Goal: Task Accomplishment & Management: Use online tool/utility

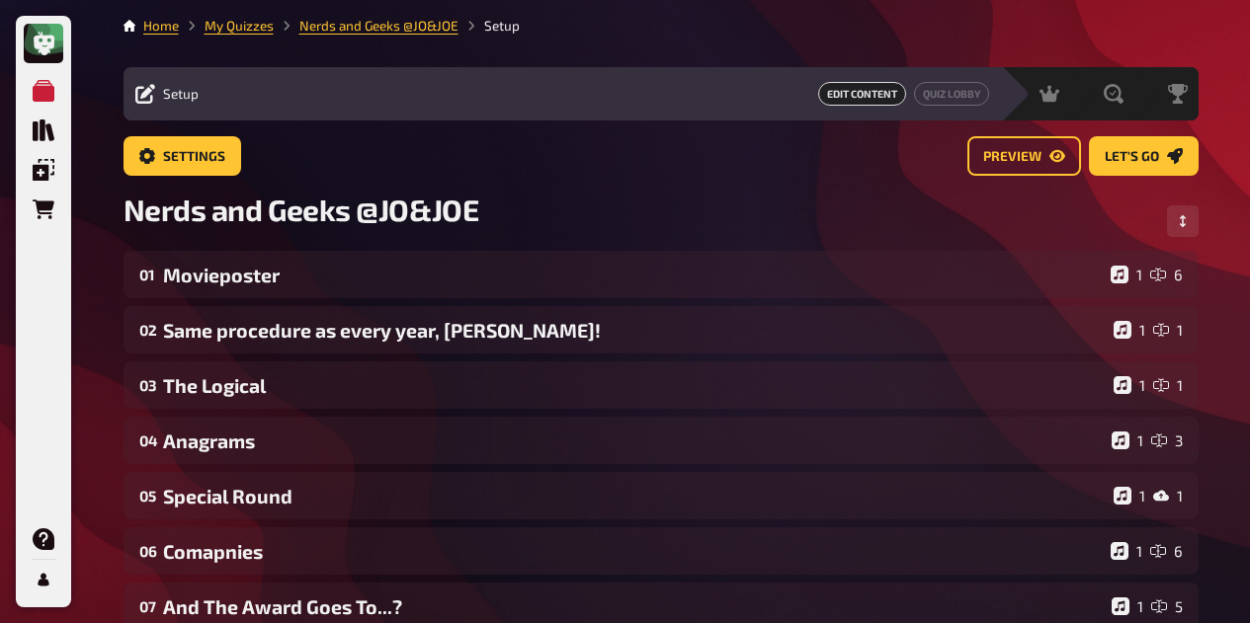
click at [321, 262] on div "01 Movieposter 1 6" at bounding box center [660, 274] width 1075 height 47
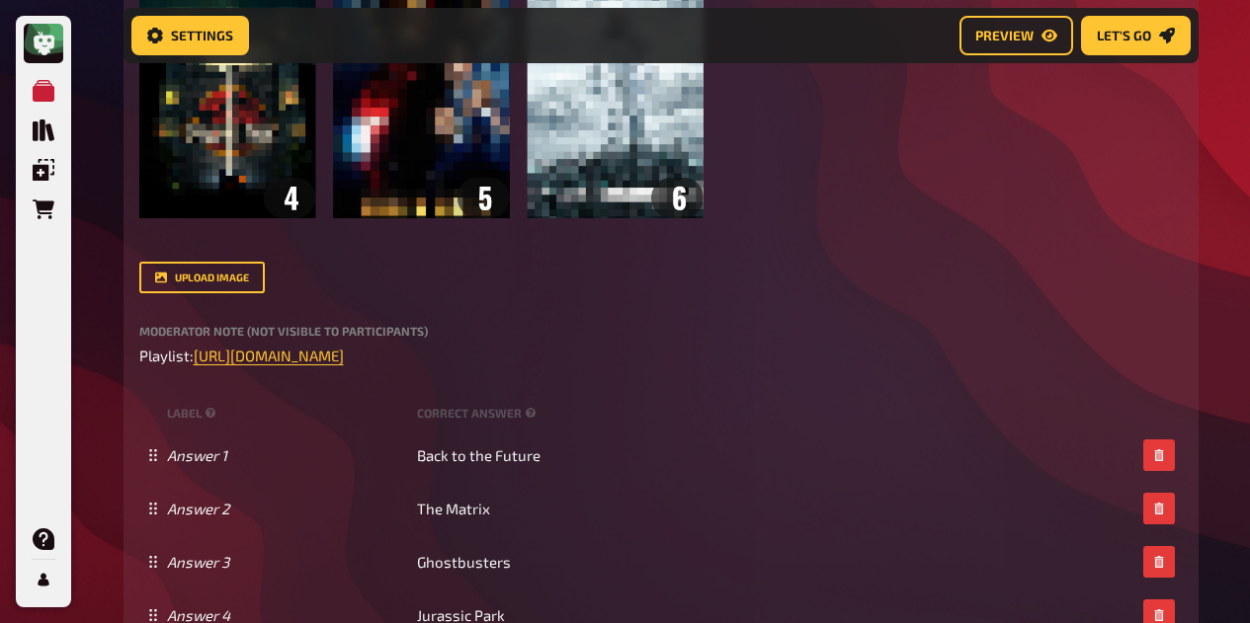
scroll to position [786, 0]
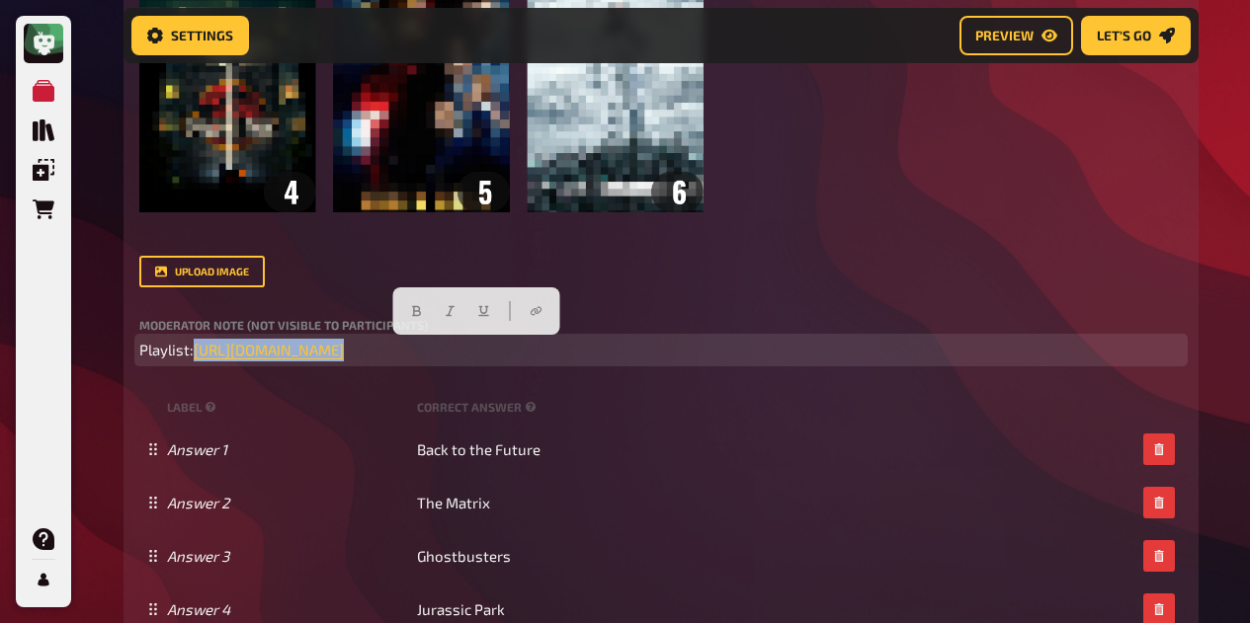
drag, startPoint x: 798, startPoint y: 358, endPoint x: 194, endPoint y: 353, distance: 604.6
click at [194, 353] on p "Playlist: https://open.spotify.com/playlist/2M6OG8y1jtVXxtNhox1tfX?si=a4a9c7c81…" at bounding box center [660, 350] width 1043 height 23
copy p "https://open.spotify.com/playlist/2M6OG8y1jtVXxtNhox1tfX?si=a4a9c7c81618420b ﻿"
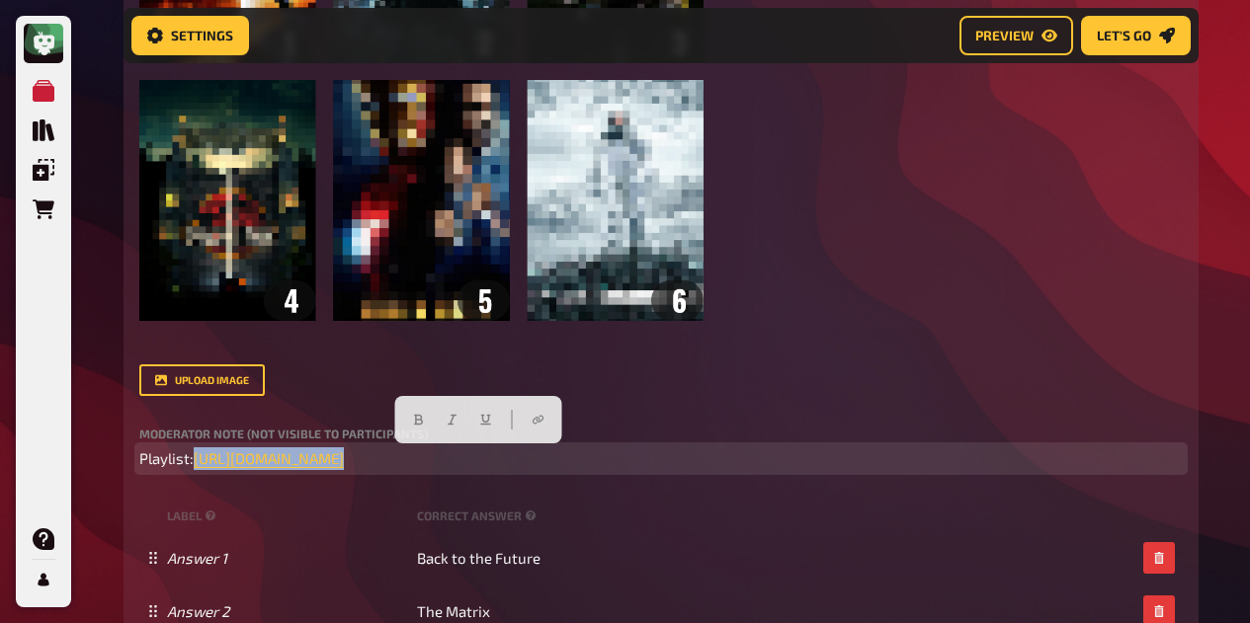
scroll to position [675, 0]
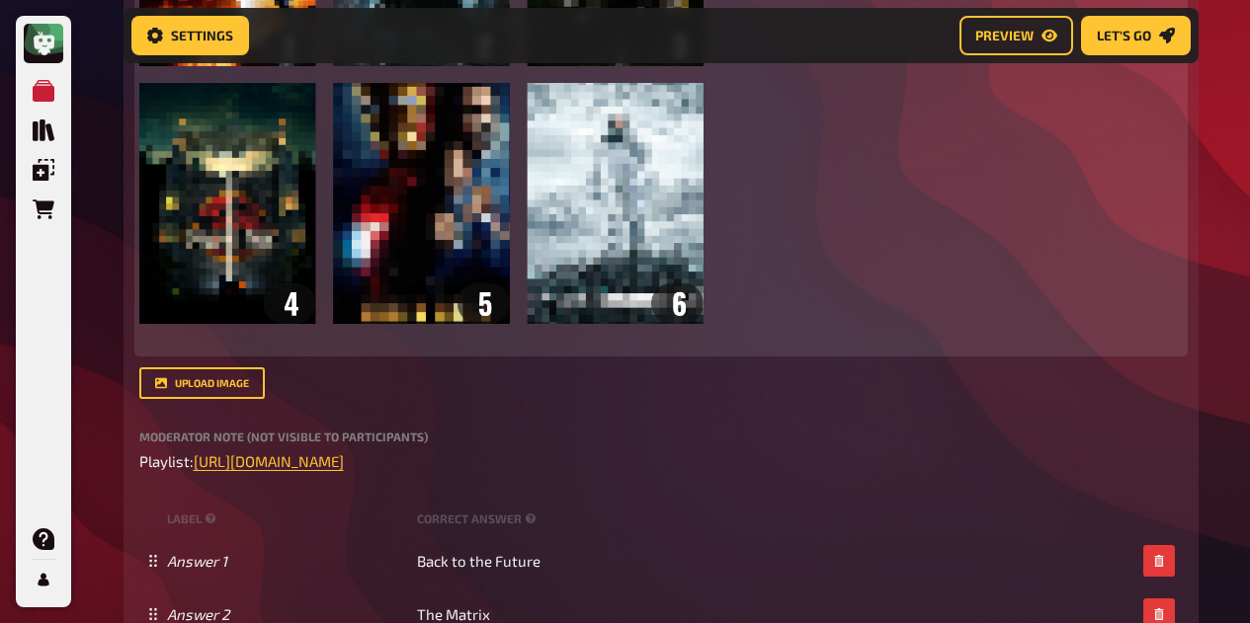
click at [961, 311] on div "Can you guess the name of the movie based on its pixelated poster? ﻿ ﻿" at bounding box center [660, 70] width 1043 height 563
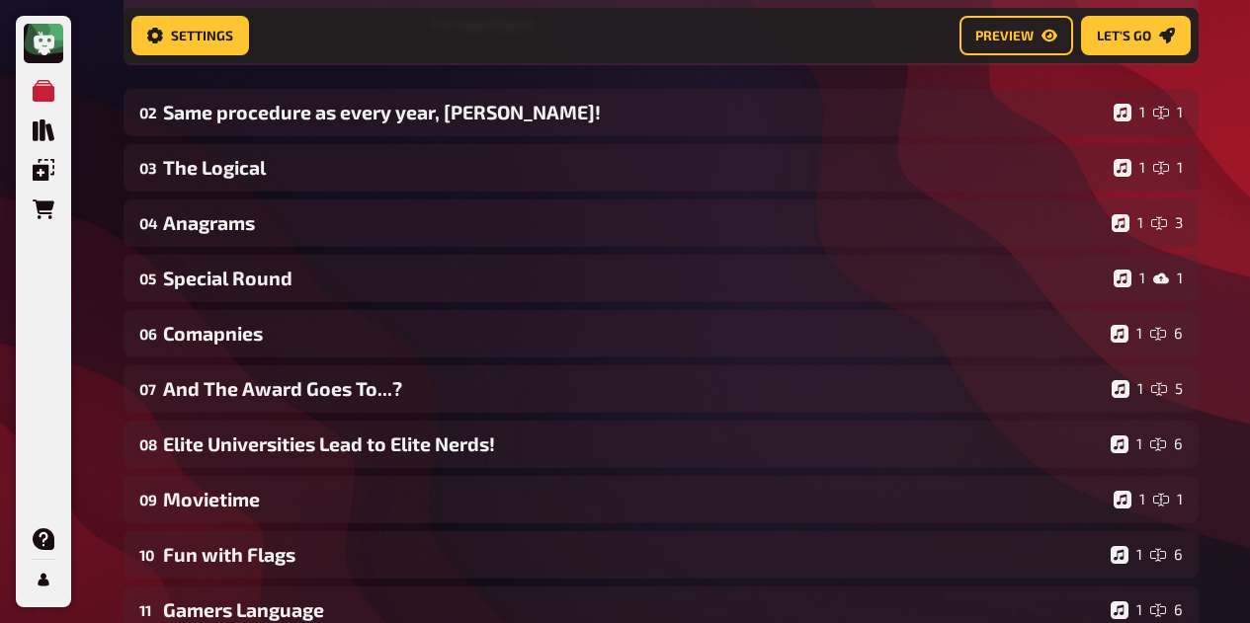
scroll to position [1781, 0]
click at [654, 101] on div "Same procedure as every year, James!" at bounding box center [634, 111] width 942 height 23
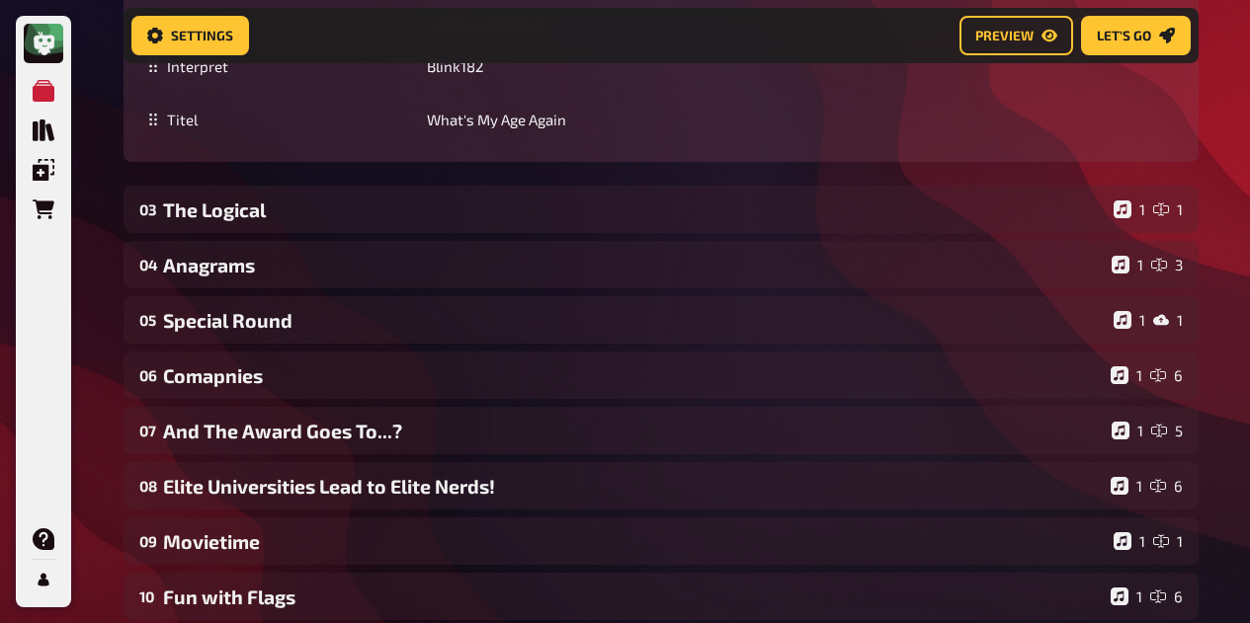
scroll to position [2530, 0]
drag, startPoint x: 655, startPoint y: 112, endPoint x: 731, endPoint y: 391, distance: 289.7
click at [334, 208] on div "The Logical" at bounding box center [634, 209] width 942 height 23
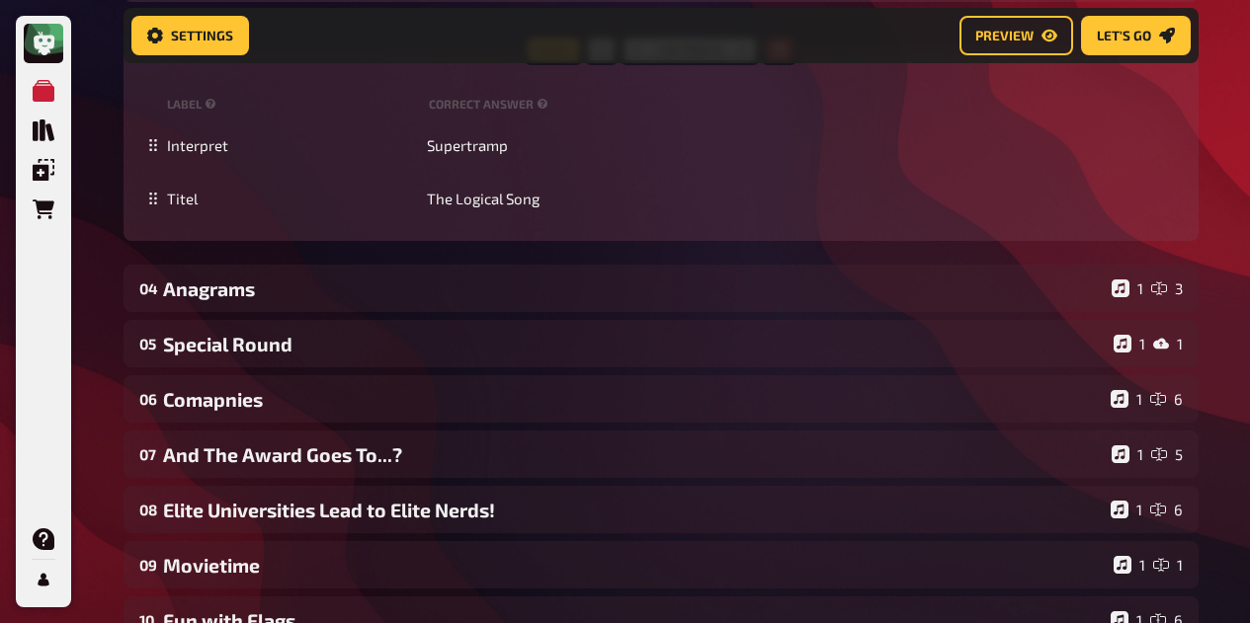
scroll to position [3545, 0]
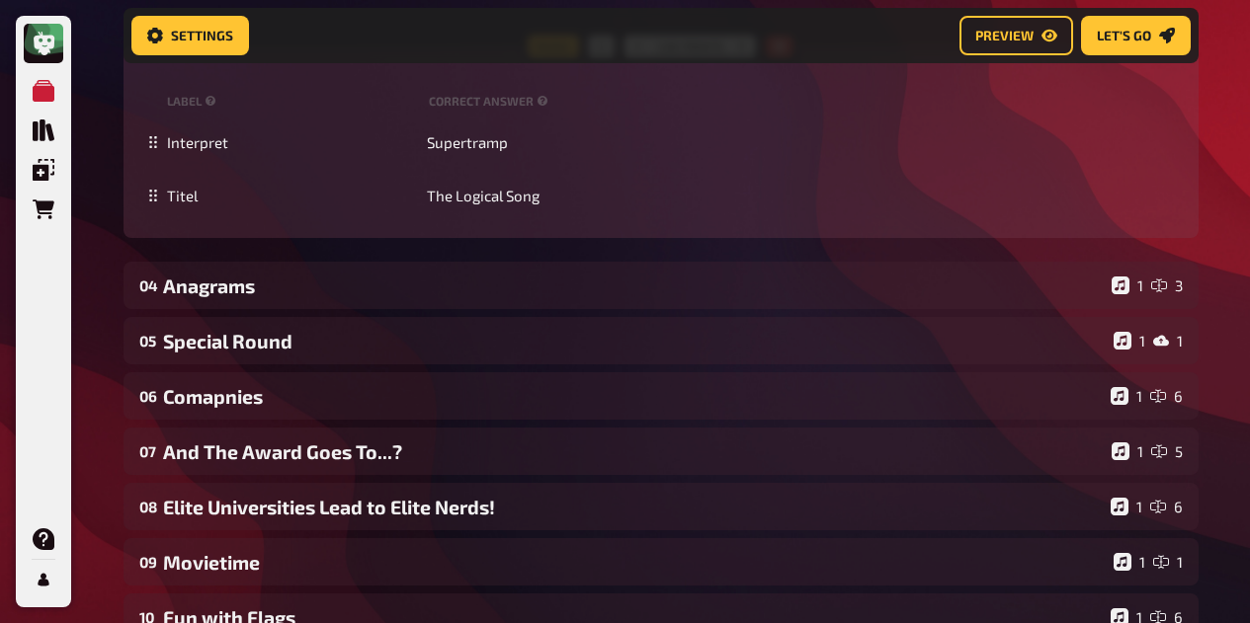
click at [293, 287] on div "Anagrams" at bounding box center [633, 286] width 940 height 23
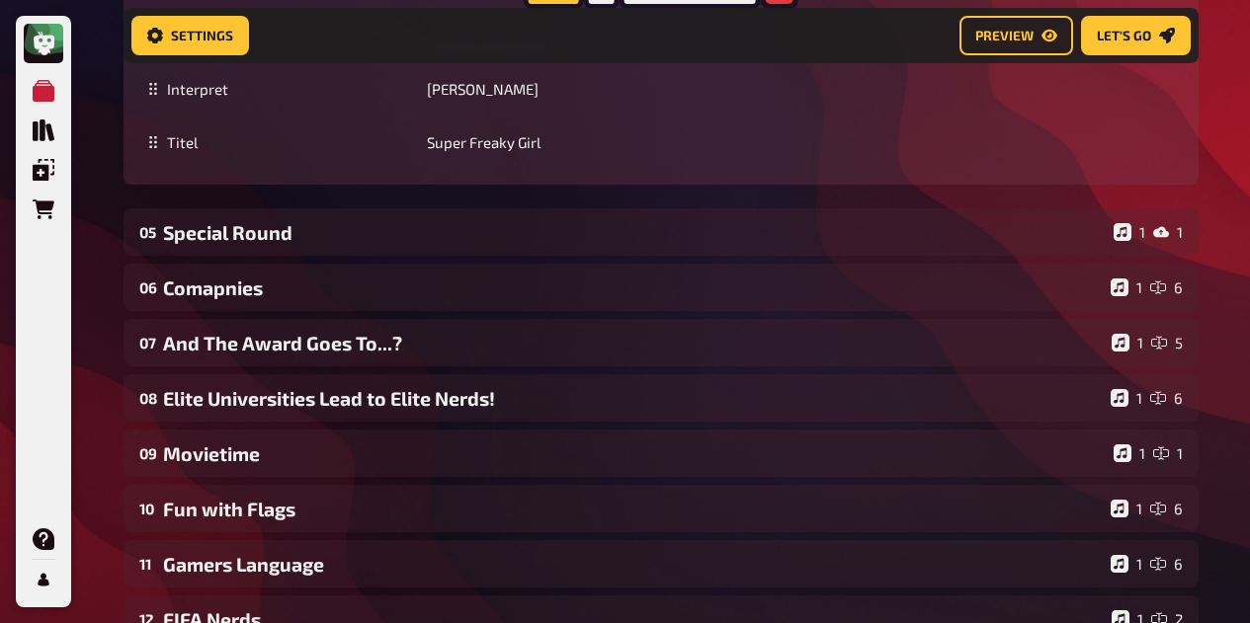
scroll to position [4427, 0]
click at [251, 222] on div "Special Round" at bounding box center [634, 231] width 942 height 23
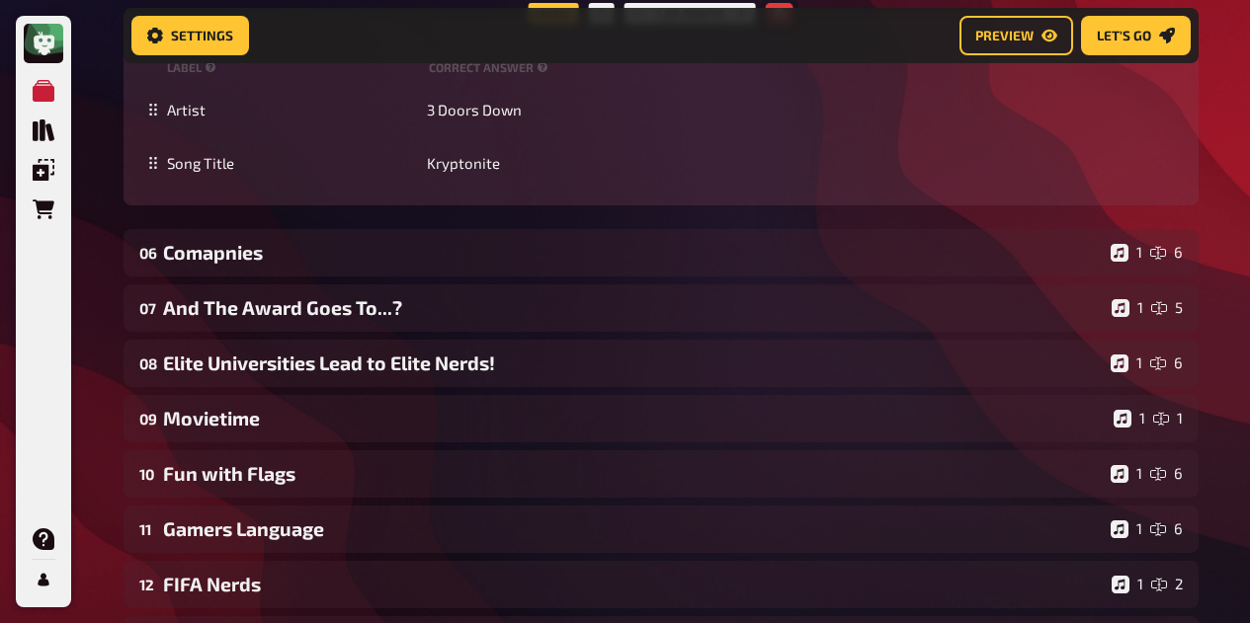
scroll to position [5529, 0]
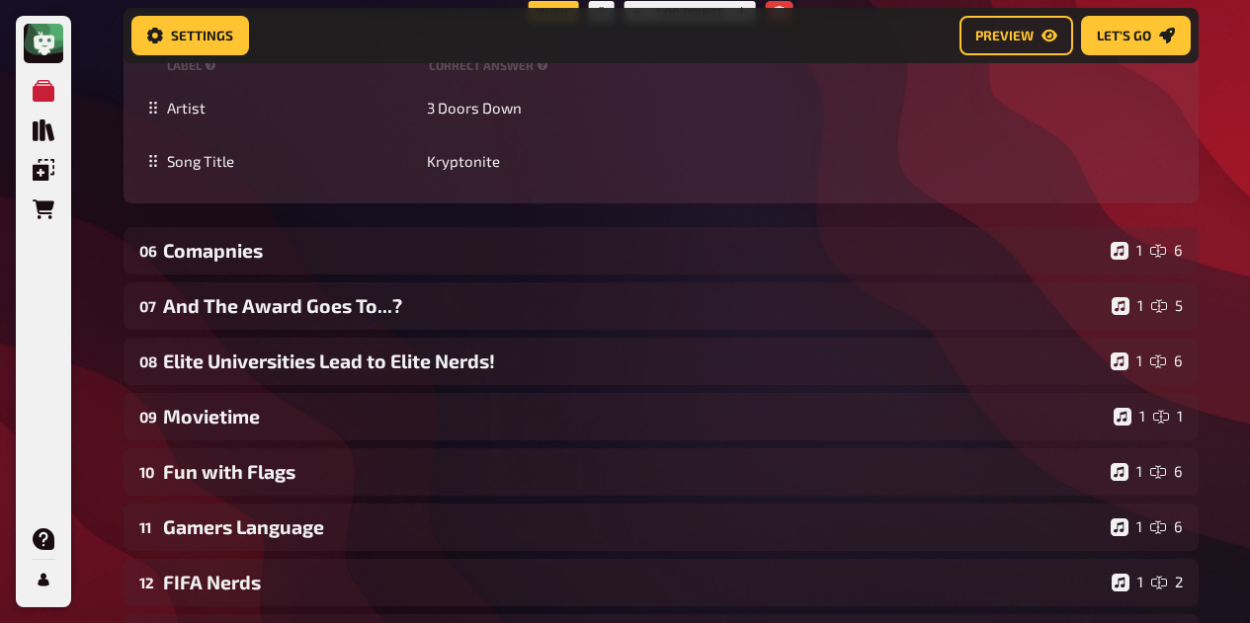
click at [249, 249] on div "Comapnies" at bounding box center [632, 250] width 939 height 23
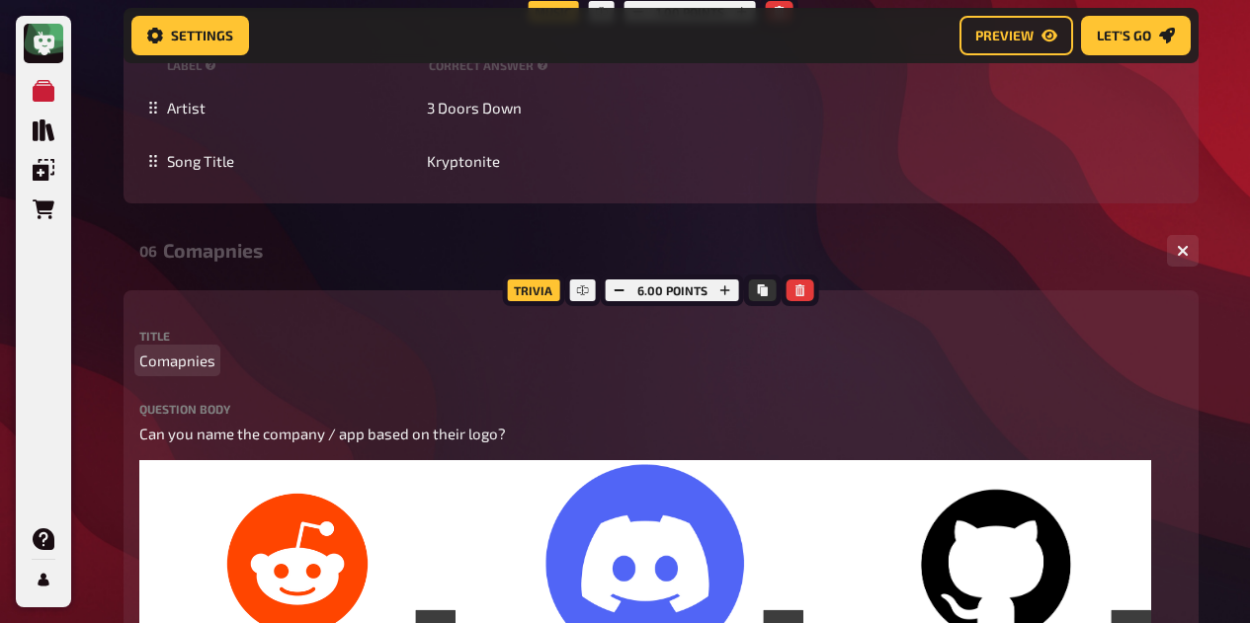
click at [179, 368] on span "Comapnies" at bounding box center [177, 361] width 76 height 23
click at [170, 361] on span "Comapnies" at bounding box center [177, 361] width 76 height 23
click at [422, 370] on p "Companies" at bounding box center [660, 361] width 1043 height 23
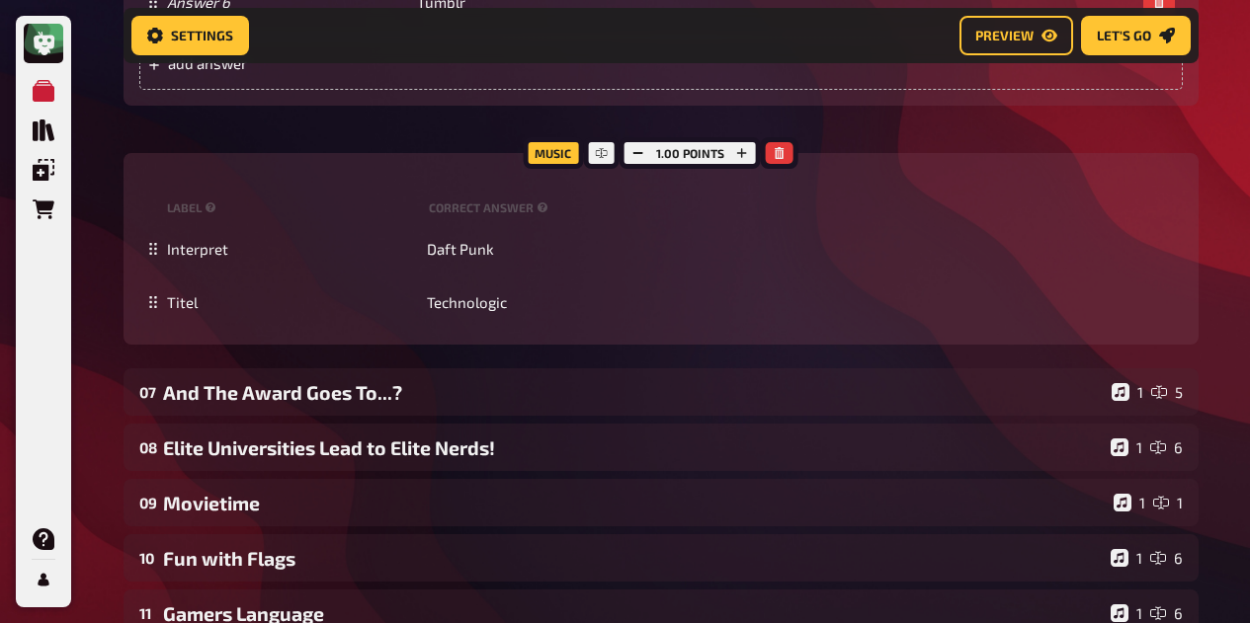
scroll to position [6857, 0]
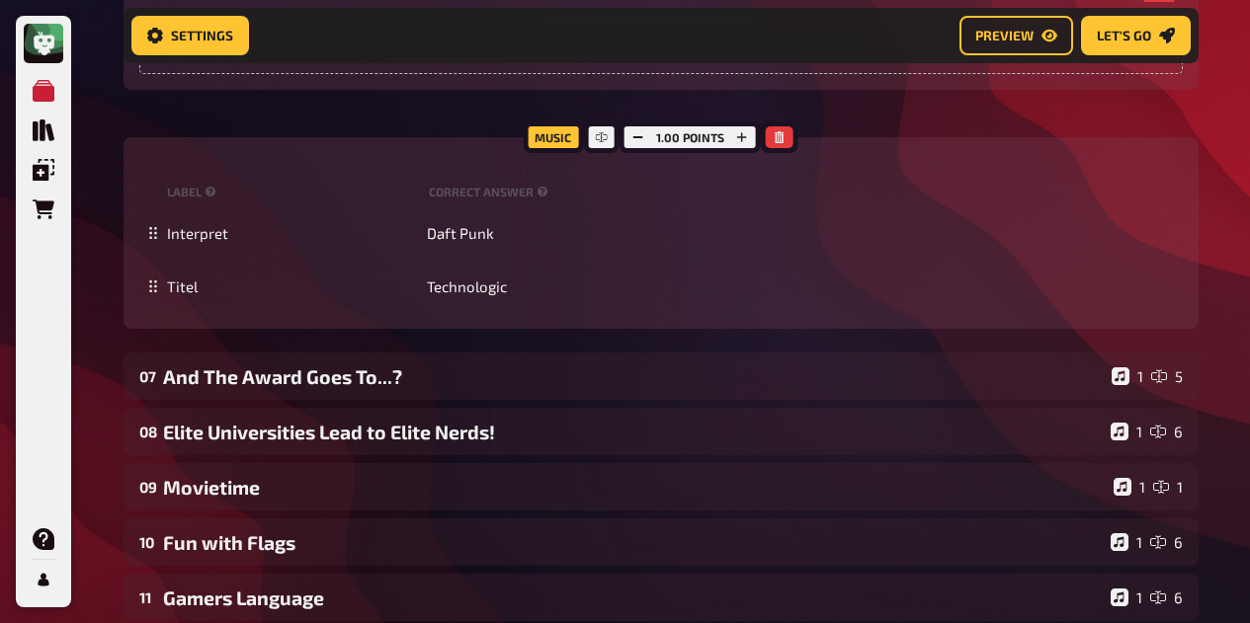
click at [325, 360] on div "07 And The Award Goes To...? 1 5" at bounding box center [660, 376] width 1075 height 47
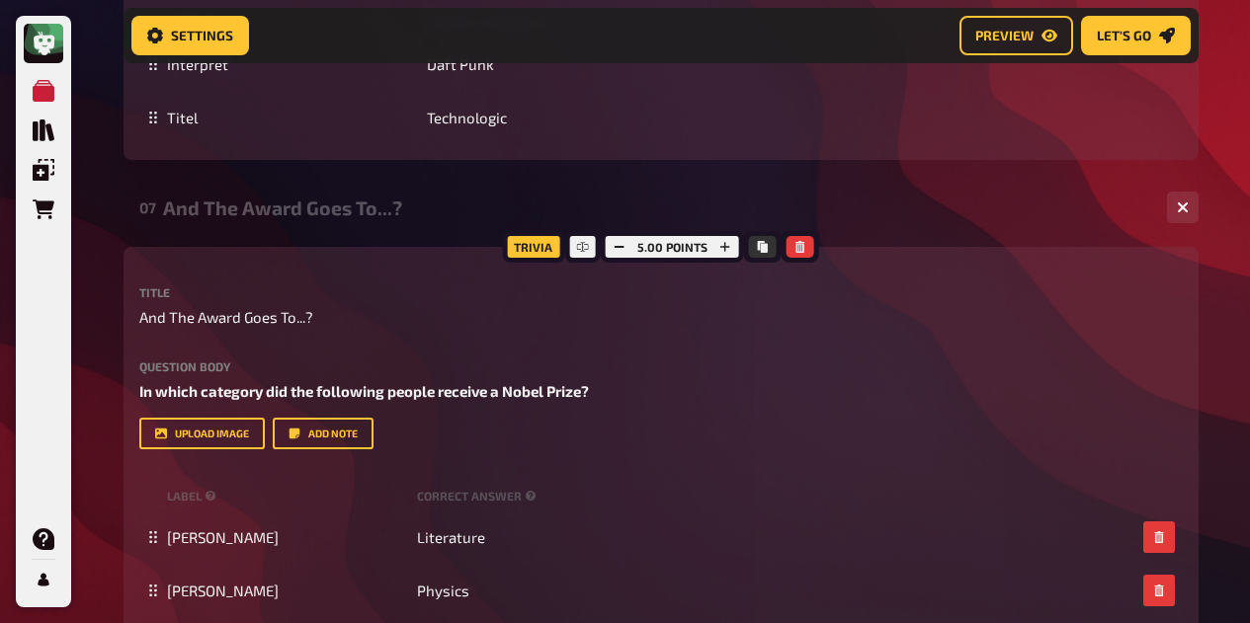
scroll to position [7040, 0]
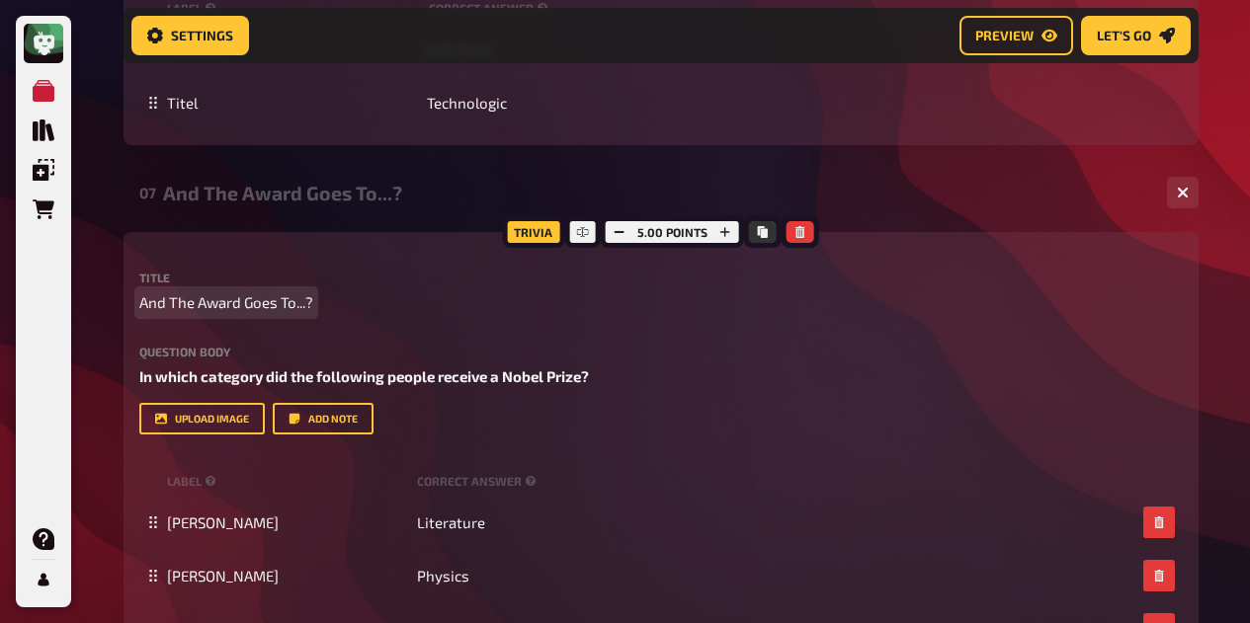
click at [293, 307] on span "And The Award Goes To...?" at bounding box center [226, 302] width 174 height 23
click at [403, 323] on div "Title And The Award Goes To ...? Question body In which category did the follow…" at bounding box center [660, 353] width 1043 height 163
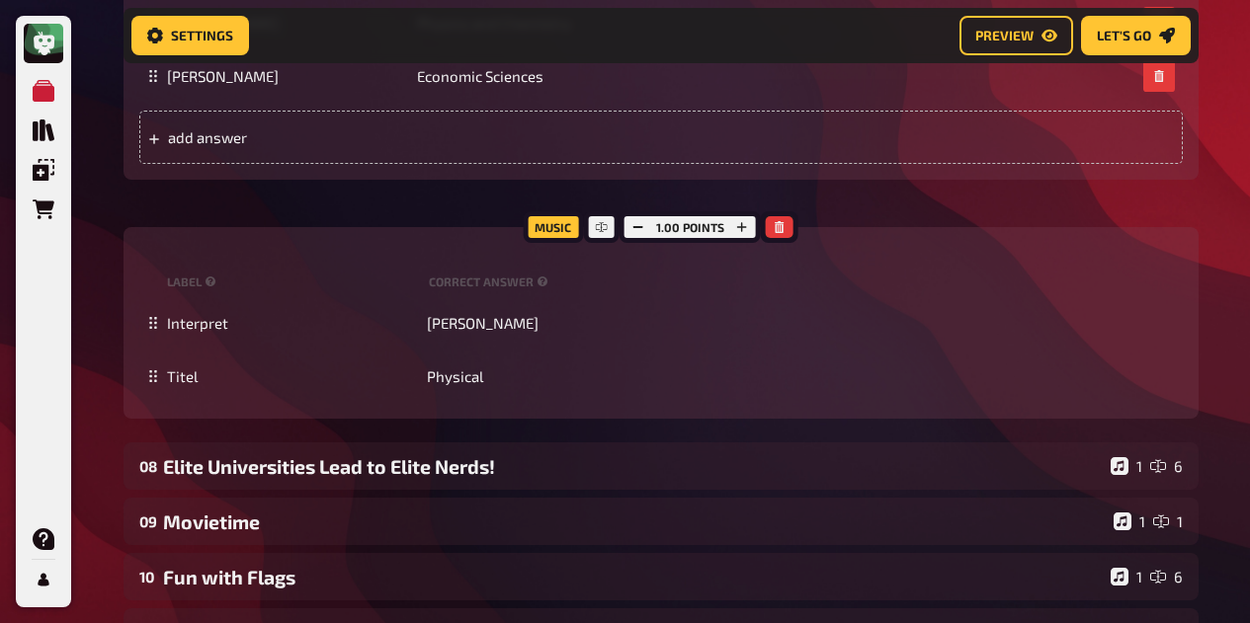
scroll to position [7717, 0]
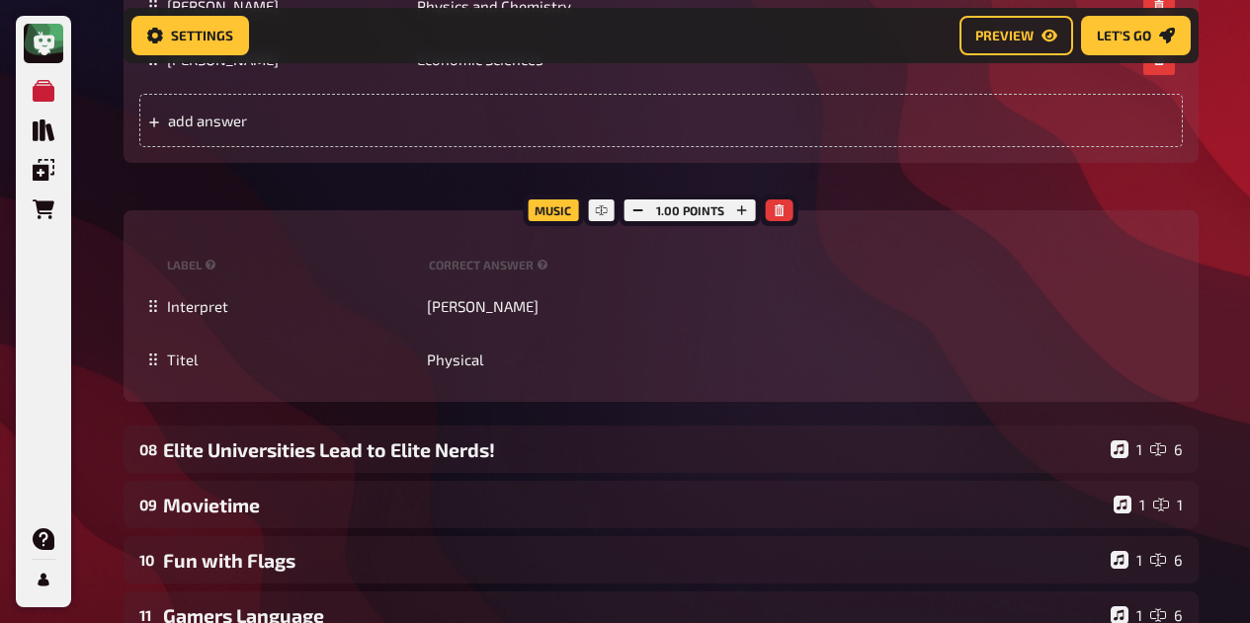
click at [314, 444] on div "Elite Universities Lead to Elite Nerds!" at bounding box center [632, 450] width 939 height 23
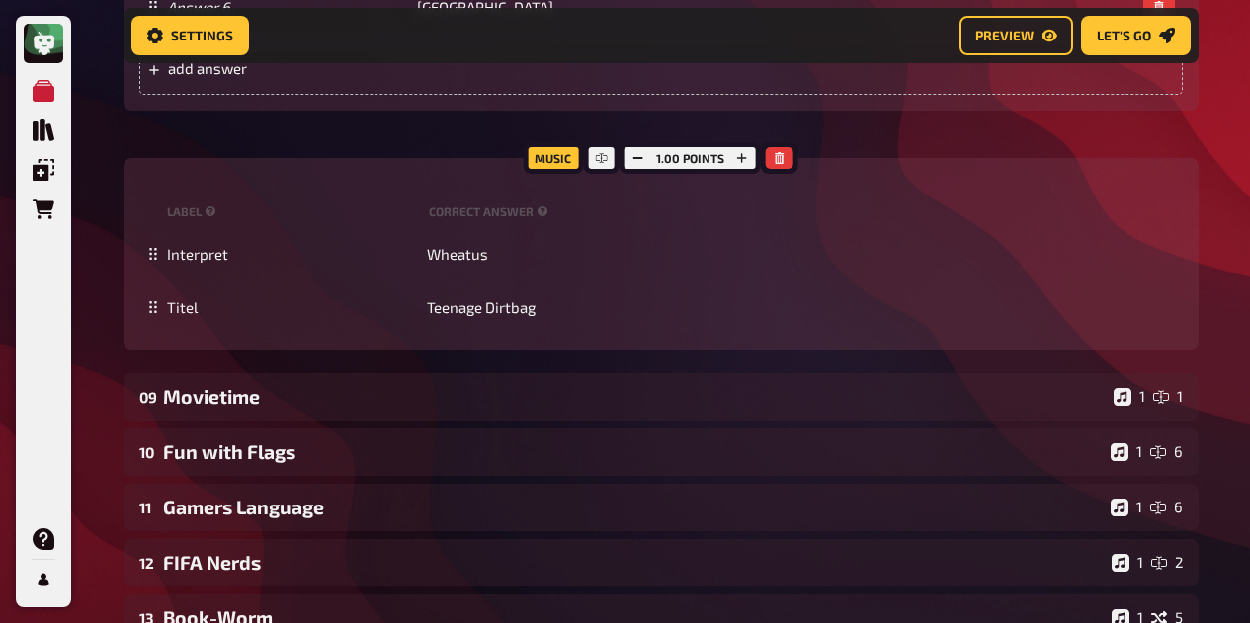
scroll to position [9230, 0]
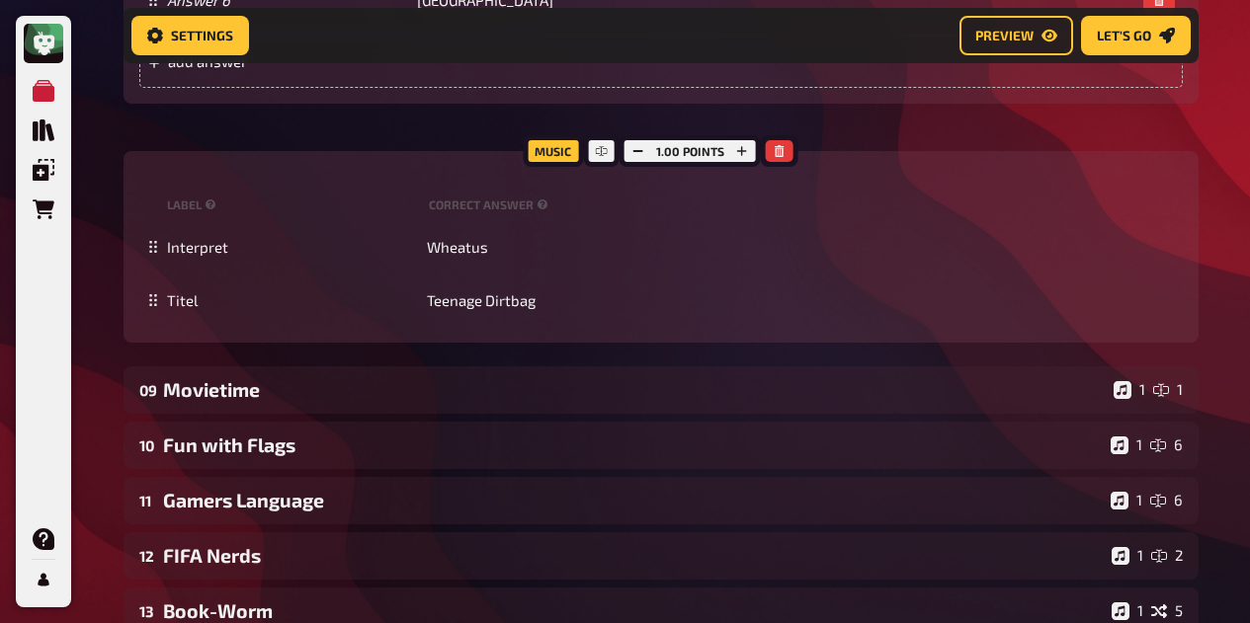
click at [285, 391] on div "Movietime" at bounding box center [634, 389] width 942 height 23
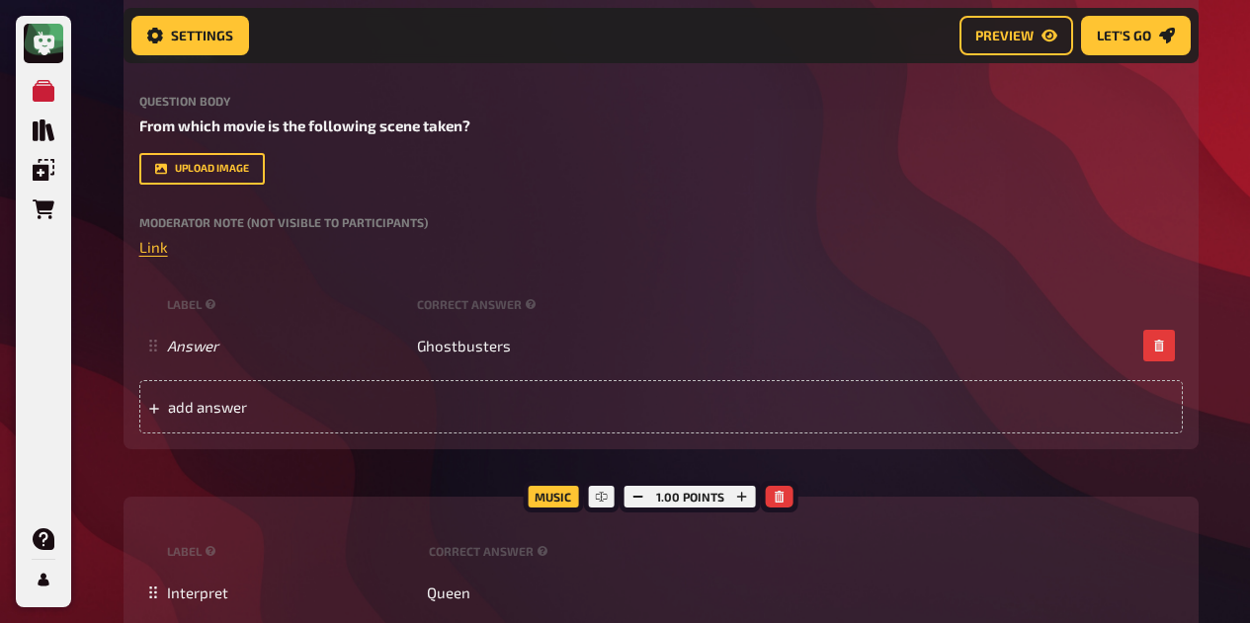
scroll to position [9679, 0]
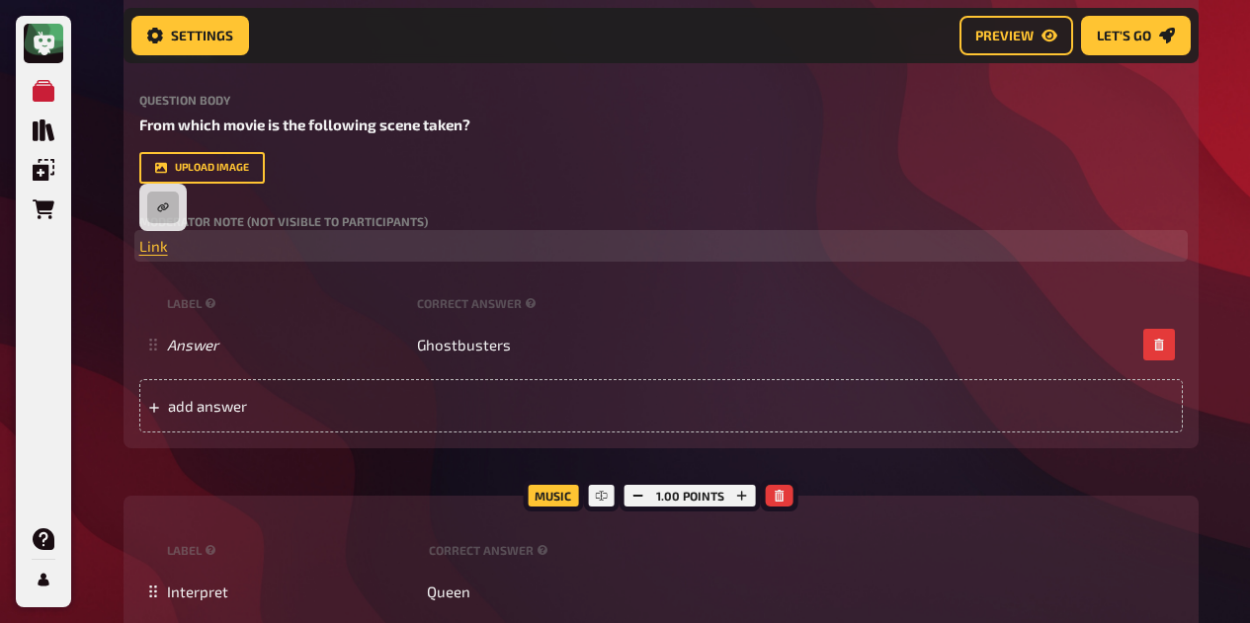
click at [150, 252] on span "Link" at bounding box center [153, 246] width 29 height 18
click at [151, 248] on span "Link" at bounding box center [153, 246] width 29 height 18
click at [161, 211] on icon "button" at bounding box center [163, 208] width 12 height 12
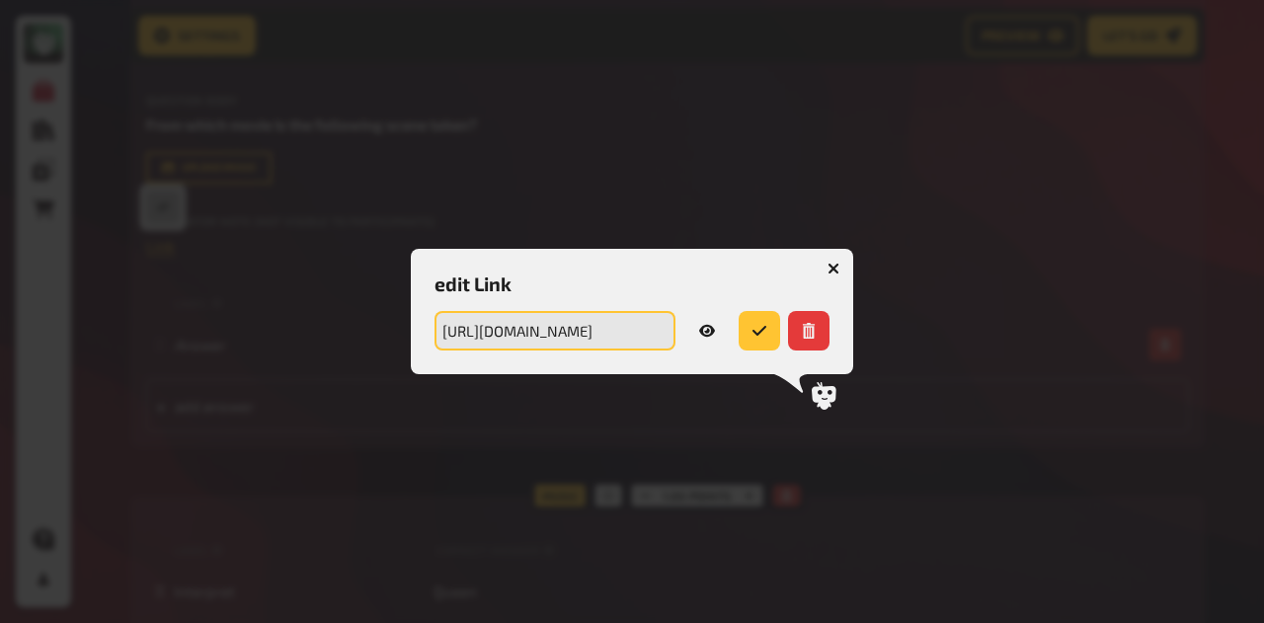
click at [557, 332] on input "https://drive.google.com/file/d/1pkftpFO38UQM2pcmW_M1eL7pP9opzfjf/view?usp=shar…" at bounding box center [555, 331] width 241 height 40
click at [834, 259] on button "button" at bounding box center [834, 269] width 32 height 32
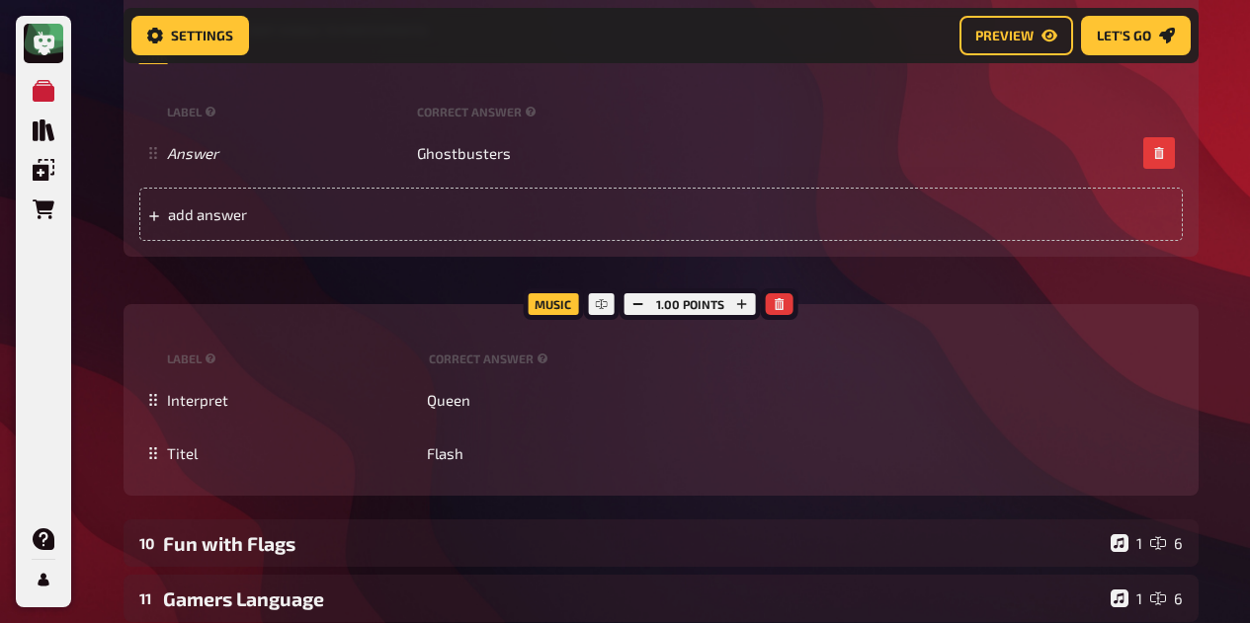
scroll to position [9876, 0]
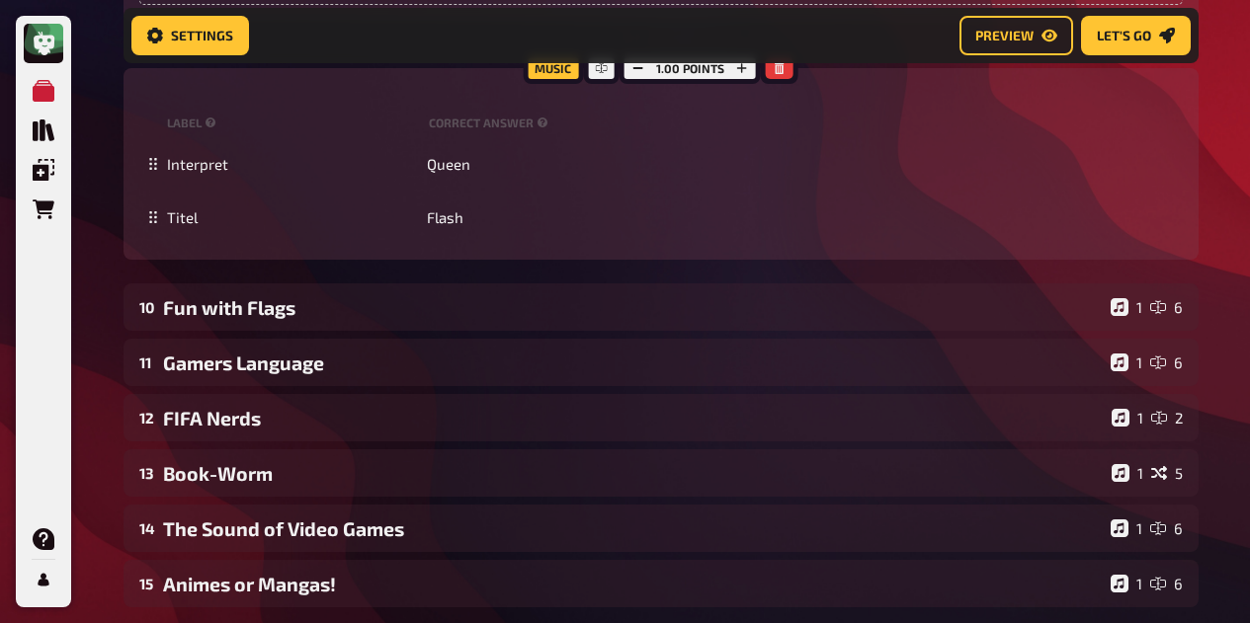
click at [489, 305] on div "Fun with Flags" at bounding box center [632, 307] width 939 height 23
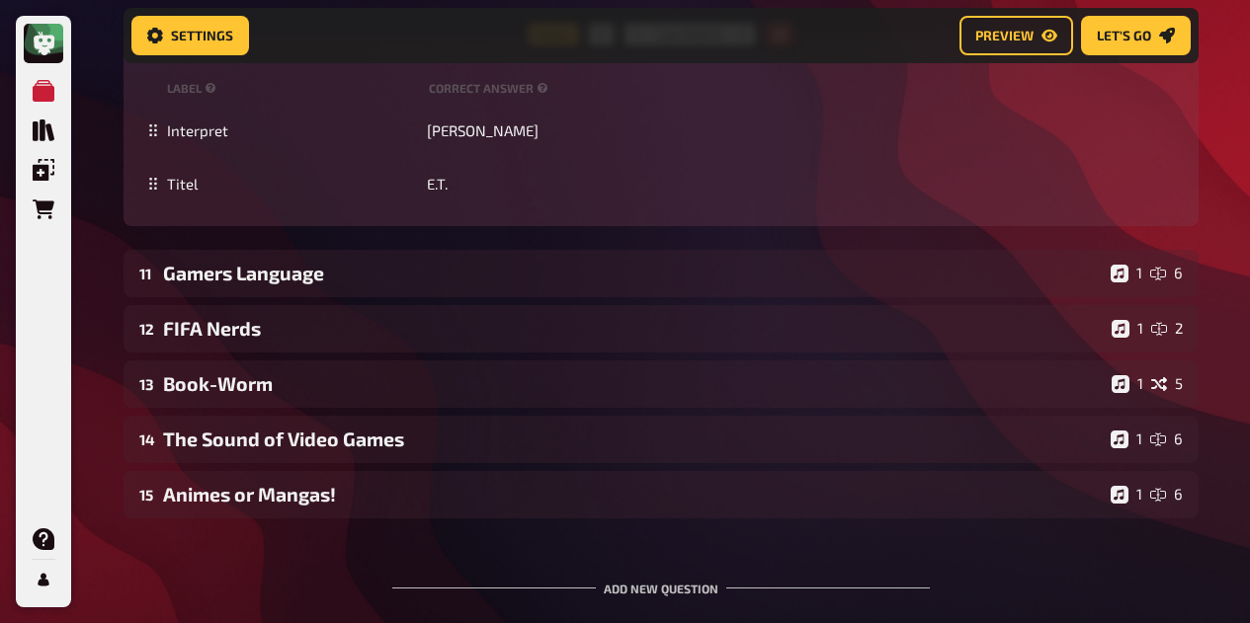
scroll to position [11610, 0]
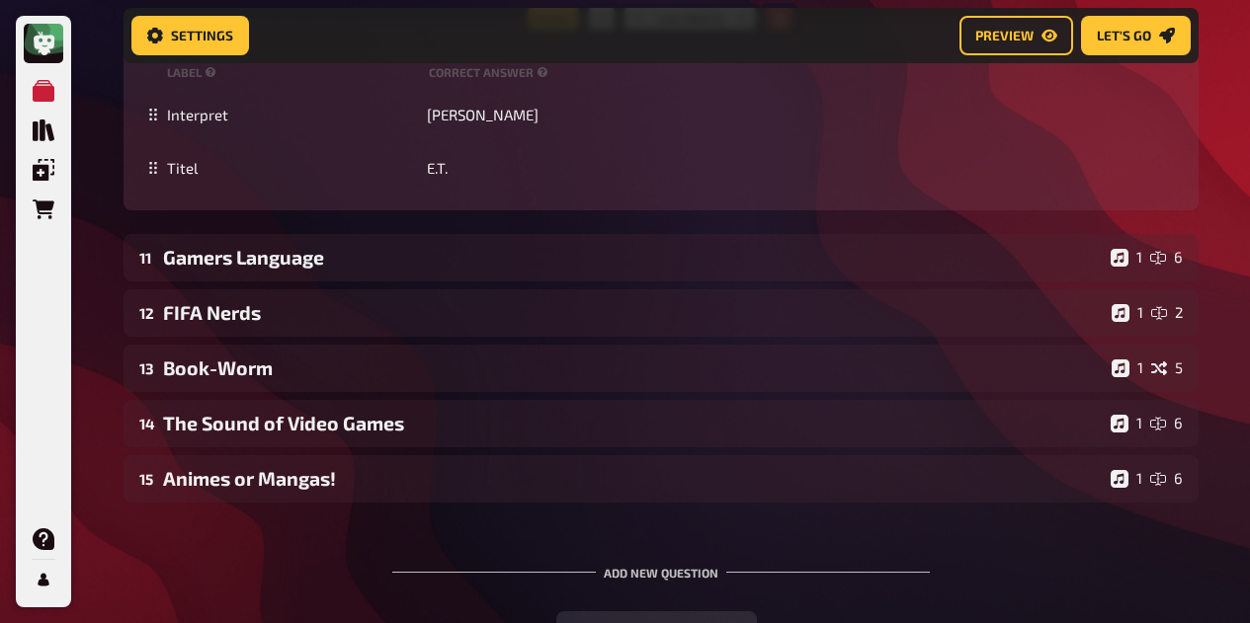
click at [398, 271] on div "11 Gamers Language 1 6" at bounding box center [660, 257] width 1075 height 47
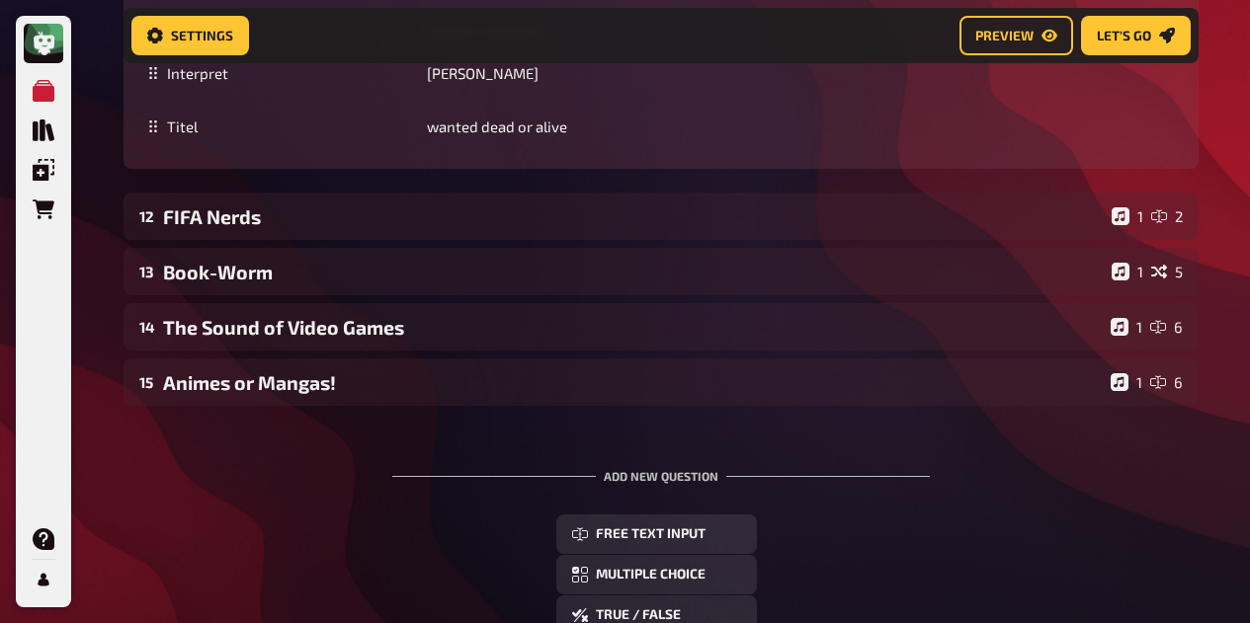
scroll to position [12780, 0]
click at [547, 225] on div "FIFA Nerds" at bounding box center [633, 215] width 940 height 23
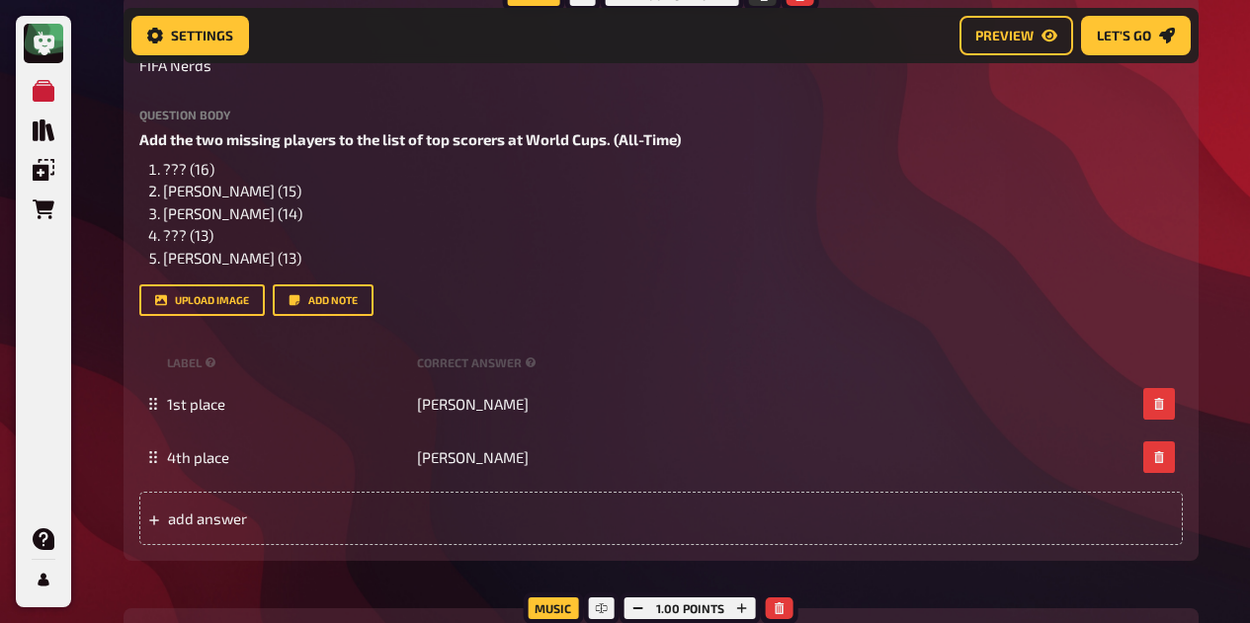
scroll to position [13035, 0]
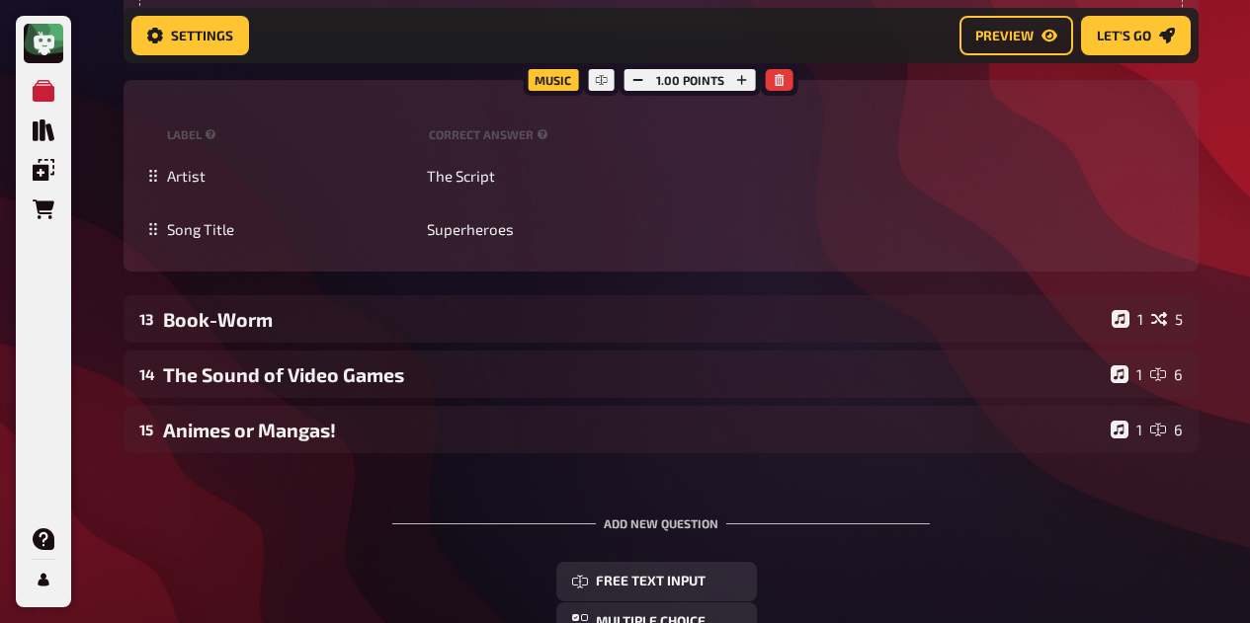
click at [337, 331] on div "Book-Worm" at bounding box center [633, 319] width 940 height 23
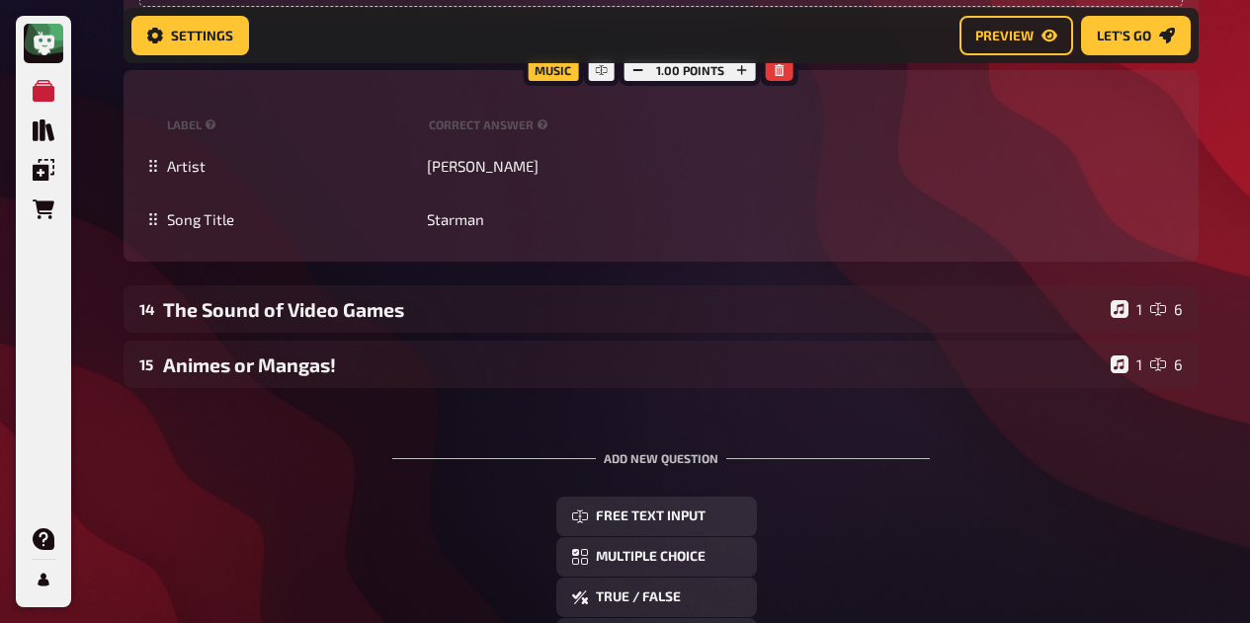
click at [308, 333] on div "14 The Sound of Video Games 1 6" at bounding box center [660, 308] width 1075 height 47
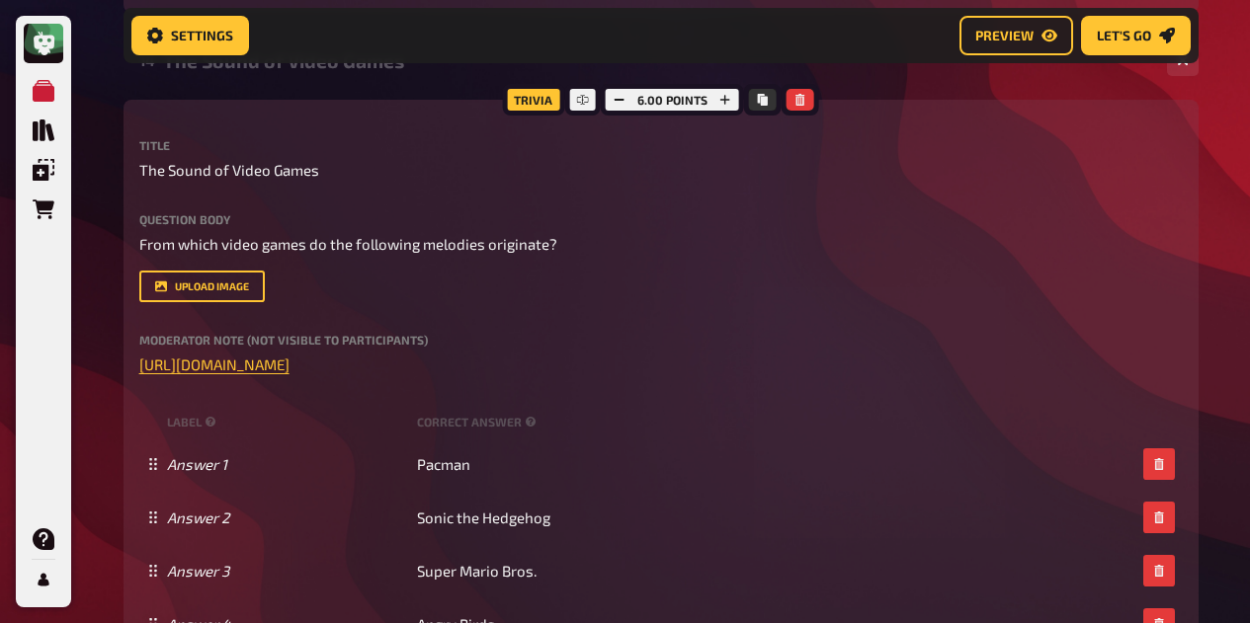
scroll to position [15021, 0]
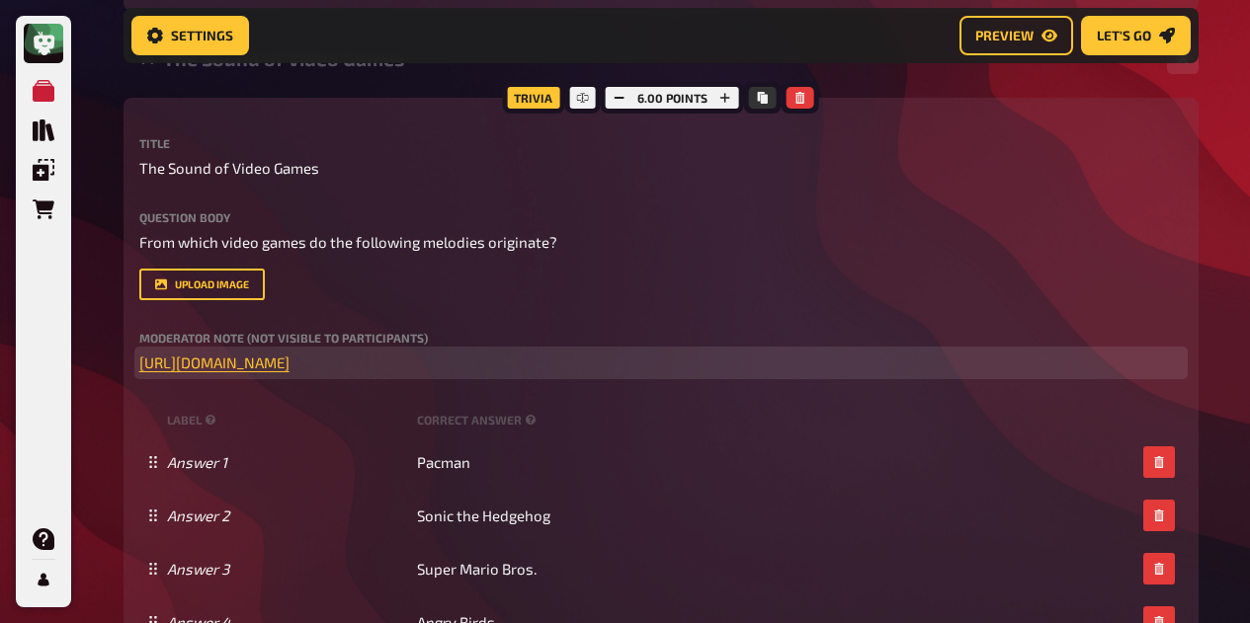
click at [289, 371] on span "https://open.spotify.com/playlist/5Ohli5dOSSGCh7JxiX3kmD?si=9172164ab2514d83" at bounding box center [214, 363] width 150 height 18
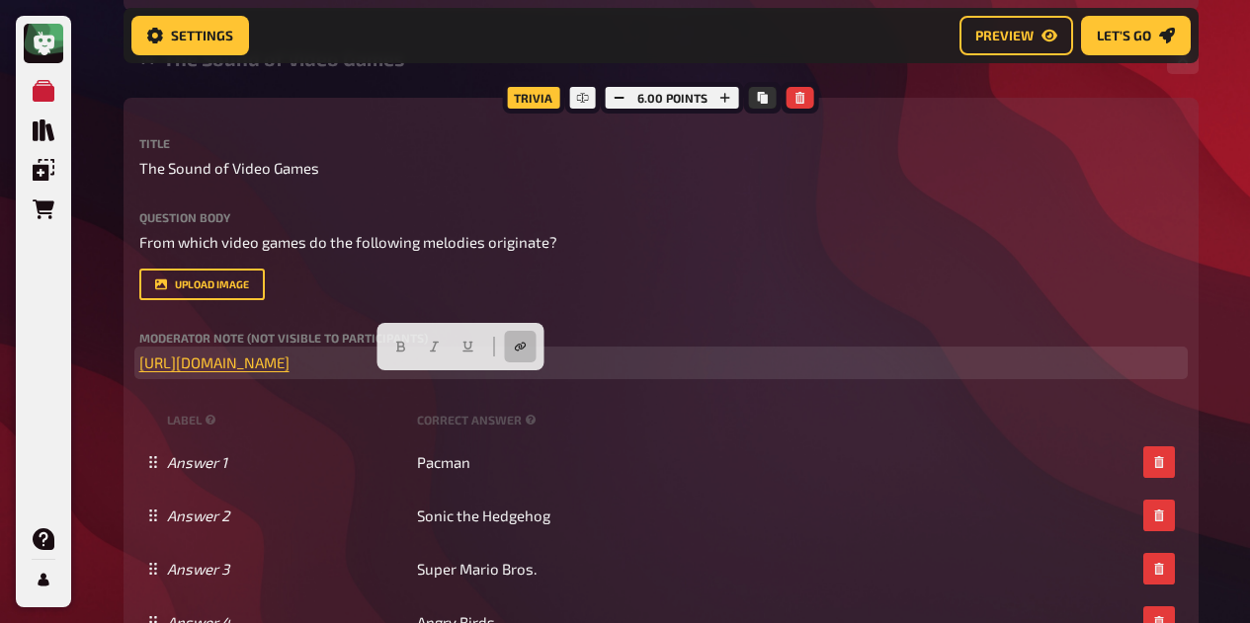
click at [289, 371] on span "https://open.spotify.com/playlist/5Ohli5dOSSGCh7JxiX3kmD?si=9172164ab2514d83" at bounding box center [214, 363] width 150 height 18
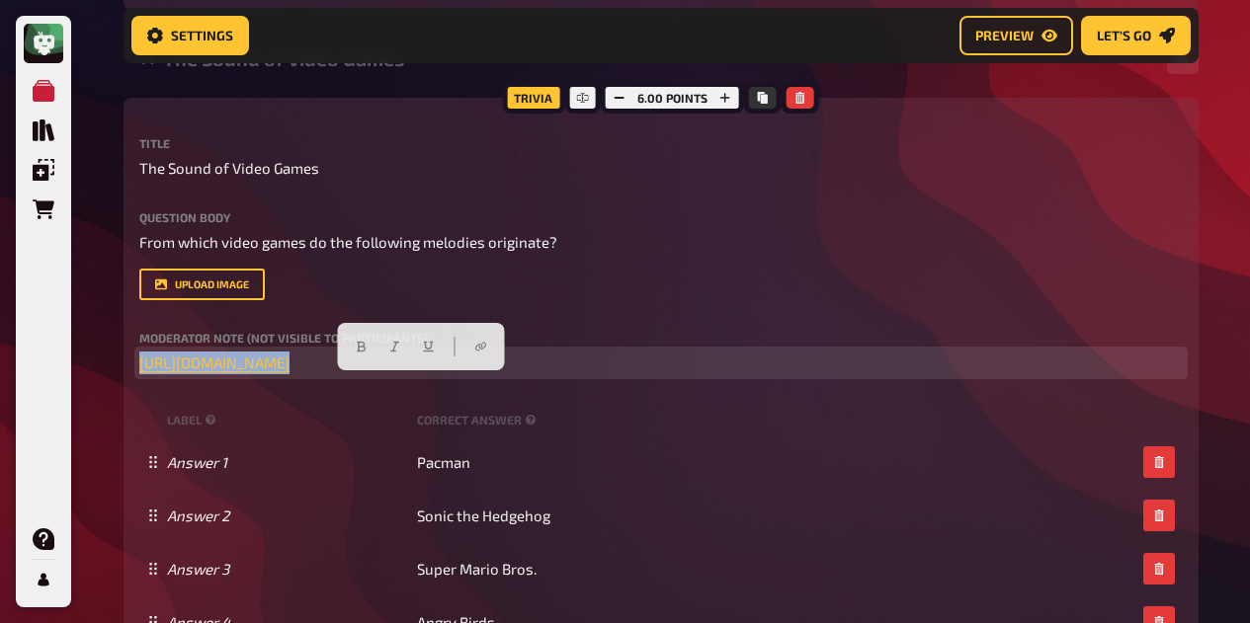
copy p "﻿ https://open.spotify.com/playlist/5Ohli5dOSSGCh7JxiX3kmD?si=9172164ab2514d83 ﻿"
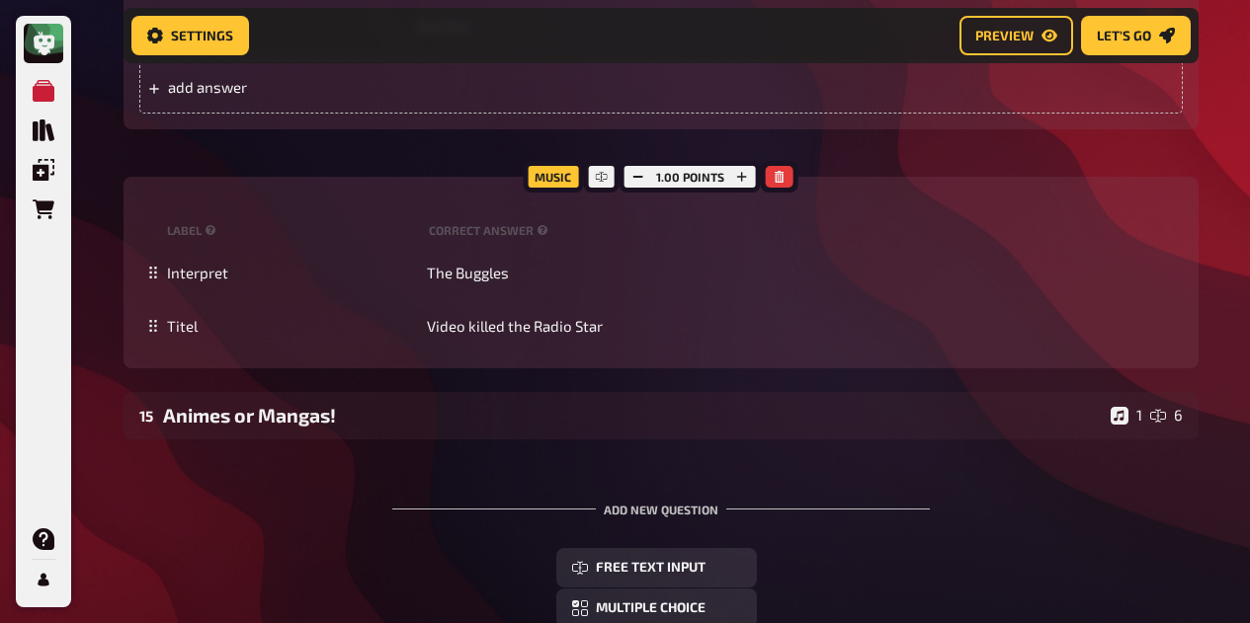
scroll to position [15651, 0]
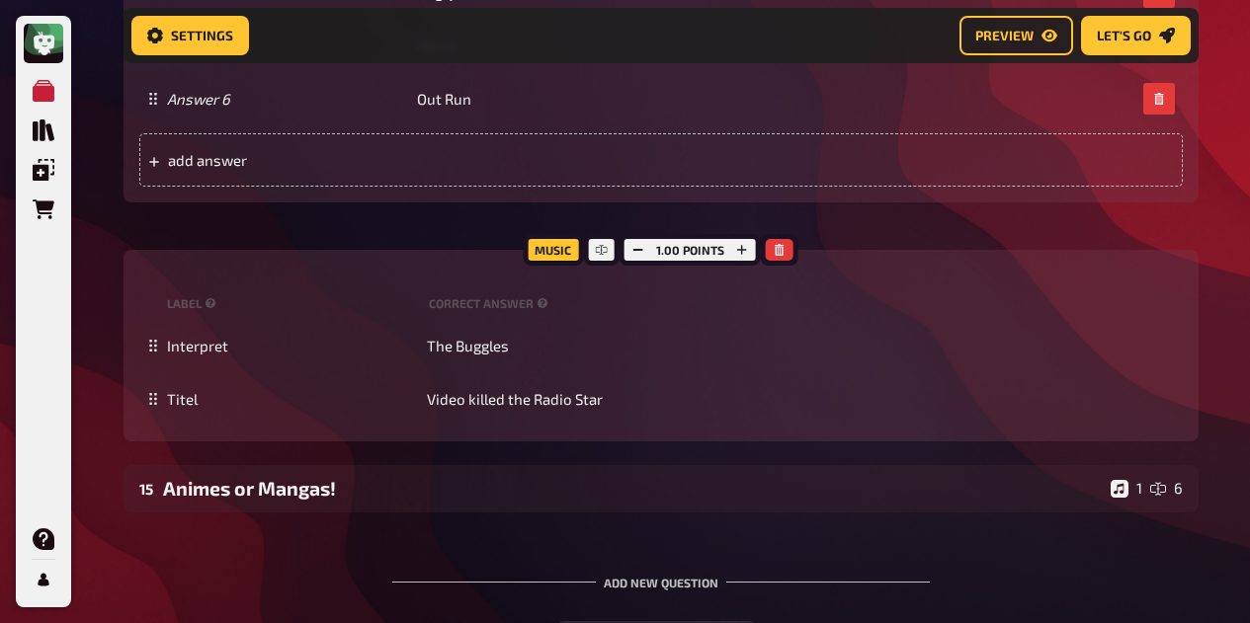
click at [315, 500] on div "Animes or Mangas!" at bounding box center [632, 488] width 939 height 23
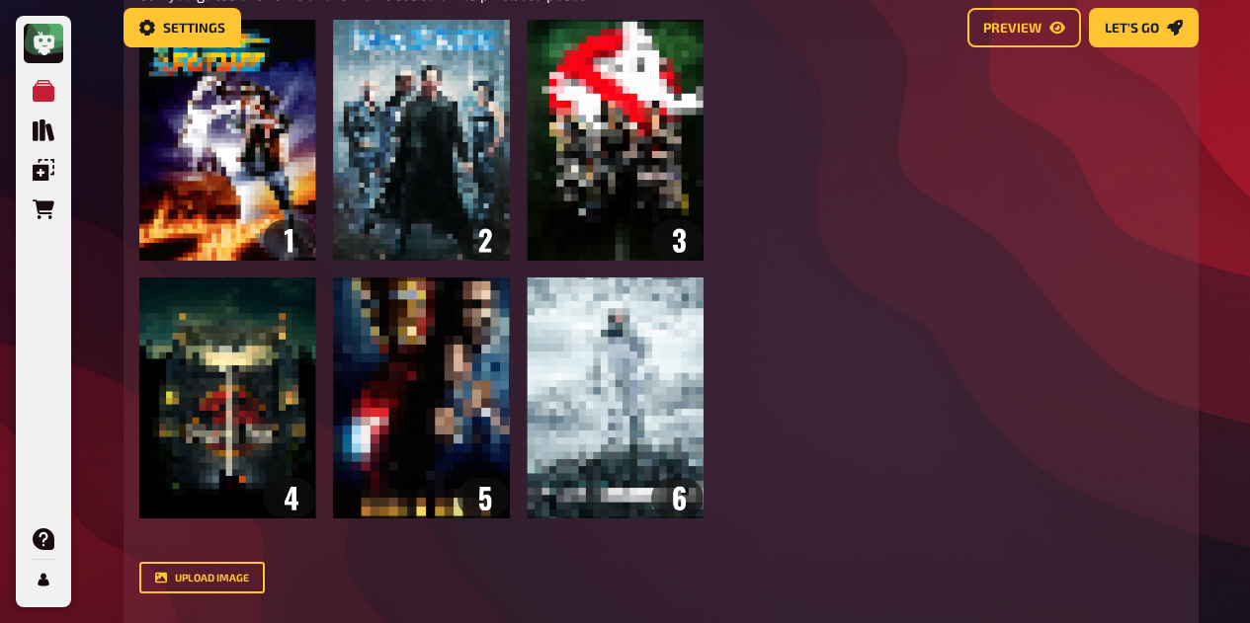
scroll to position [0, 0]
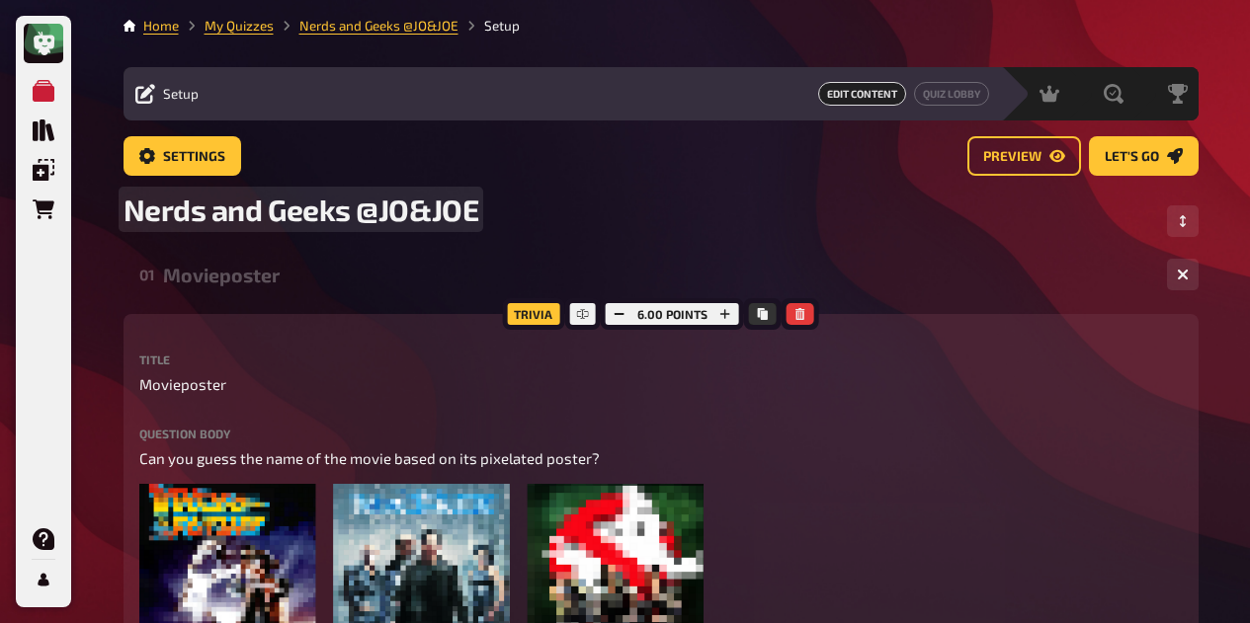
click at [768, 234] on div "Nerds and Geeks @JO&JOE" at bounding box center [660, 221] width 1075 height 59
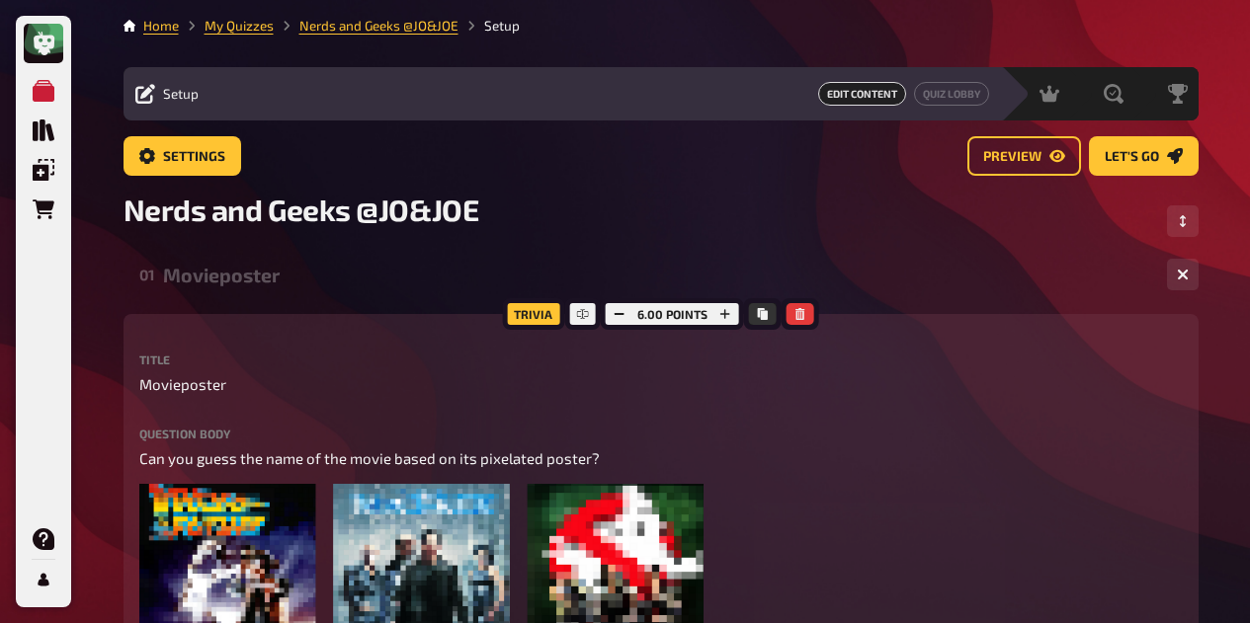
click at [385, 27] on link "Nerds and Geeks @JO&JOE" at bounding box center [378, 26] width 159 height 16
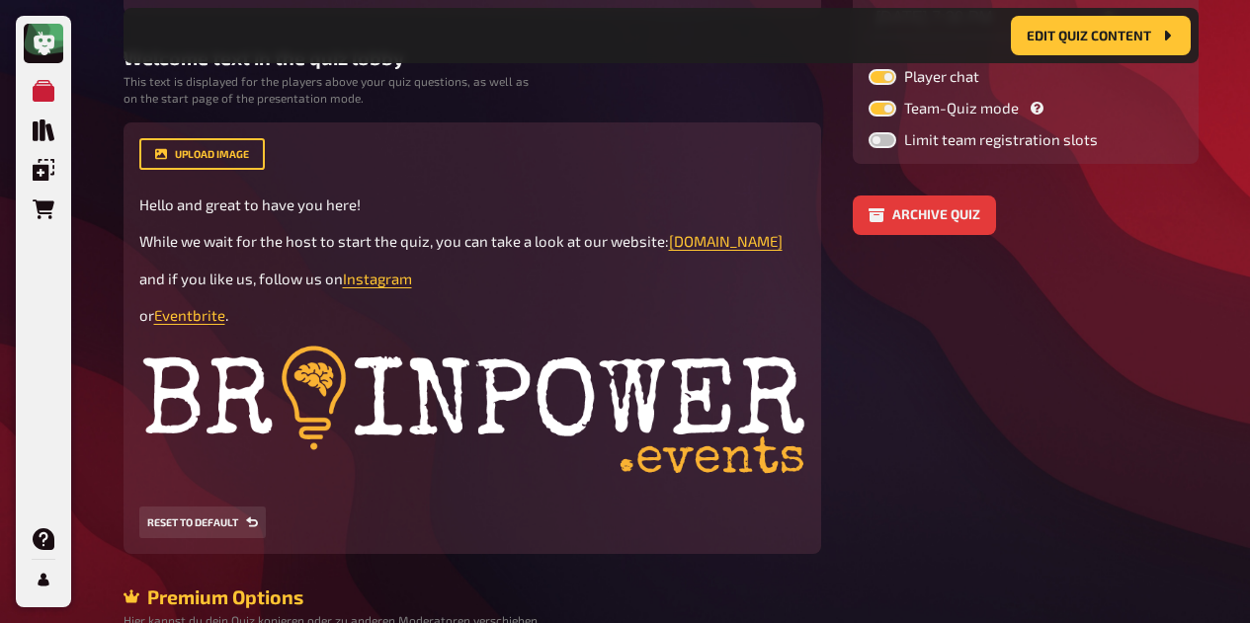
scroll to position [442, 0]
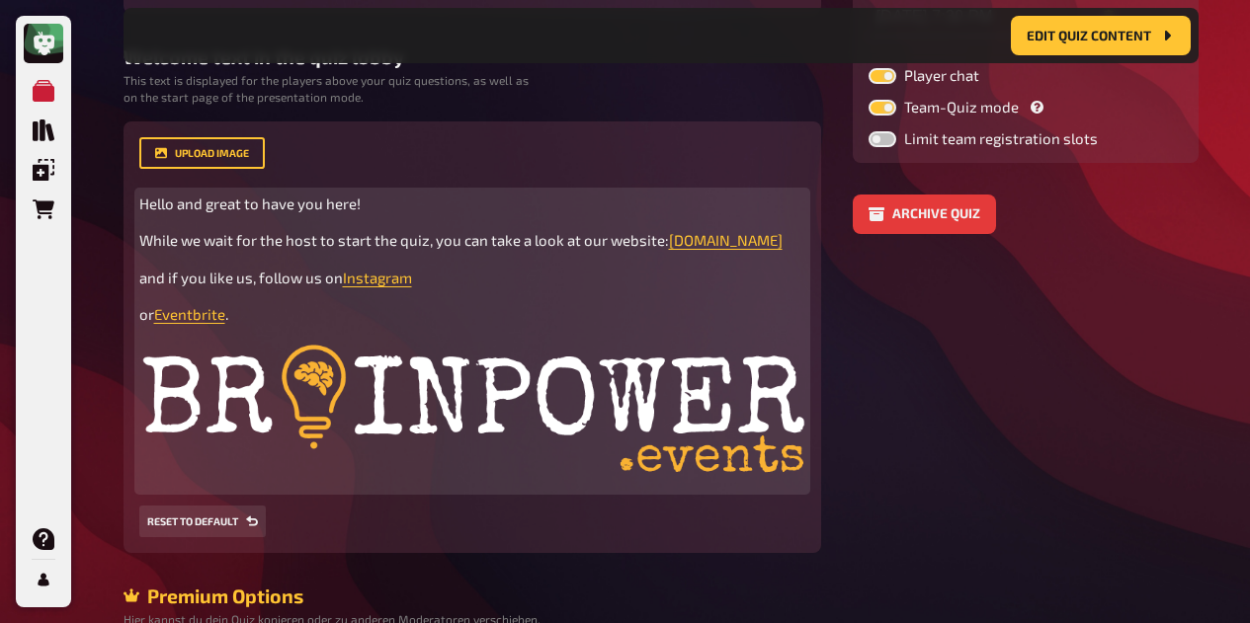
click at [388, 284] on span "Instagram" at bounding box center [377, 278] width 69 height 18
click at [388, 245] on icon "button" at bounding box center [390, 240] width 12 height 12
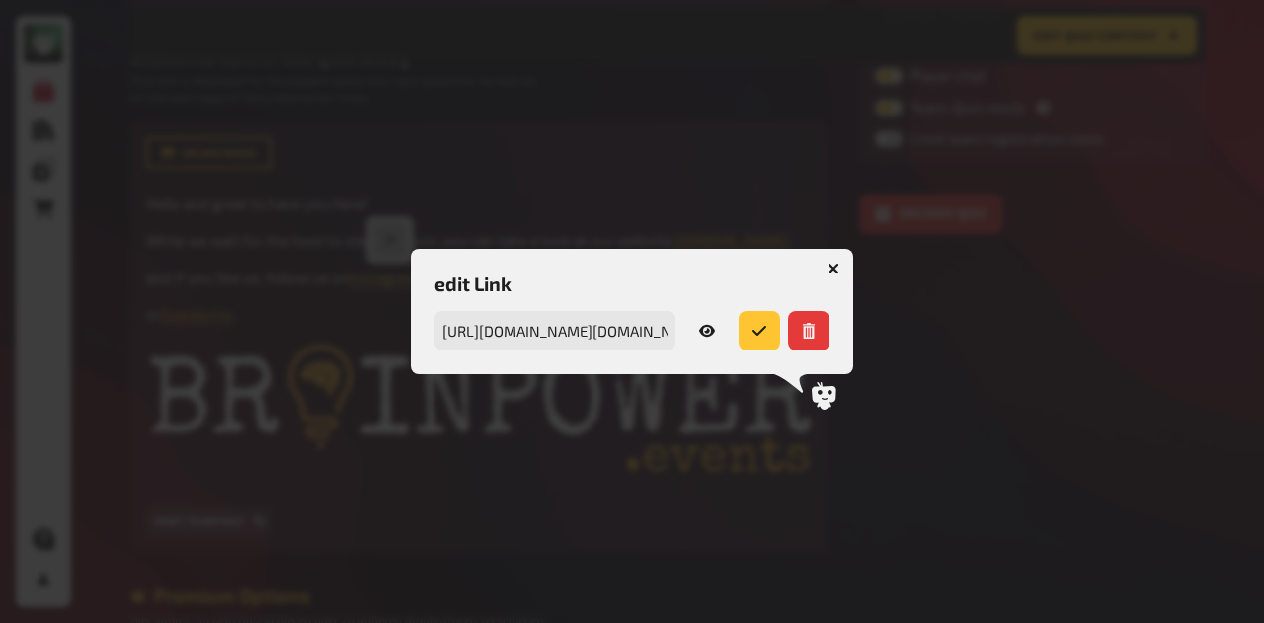
click at [836, 263] on icon "button" at bounding box center [834, 269] width 12 height 12
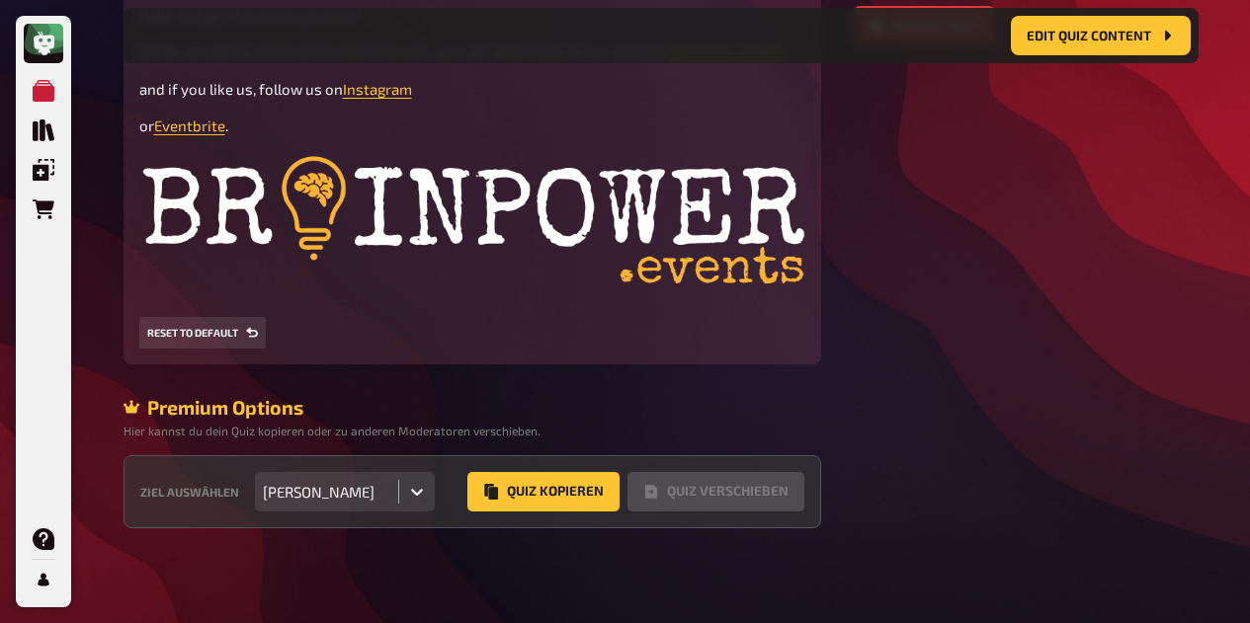
scroll to position [0, 0]
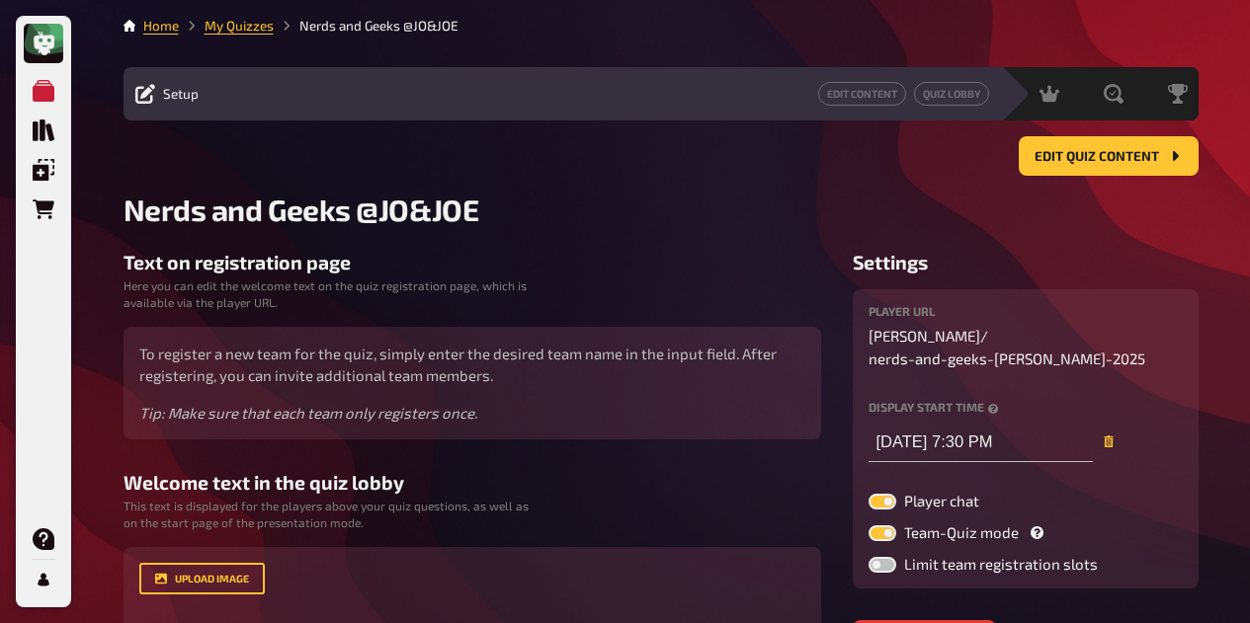
click at [936, 90] on button "Quiz Lobby" at bounding box center [951, 94] width 75 height 24
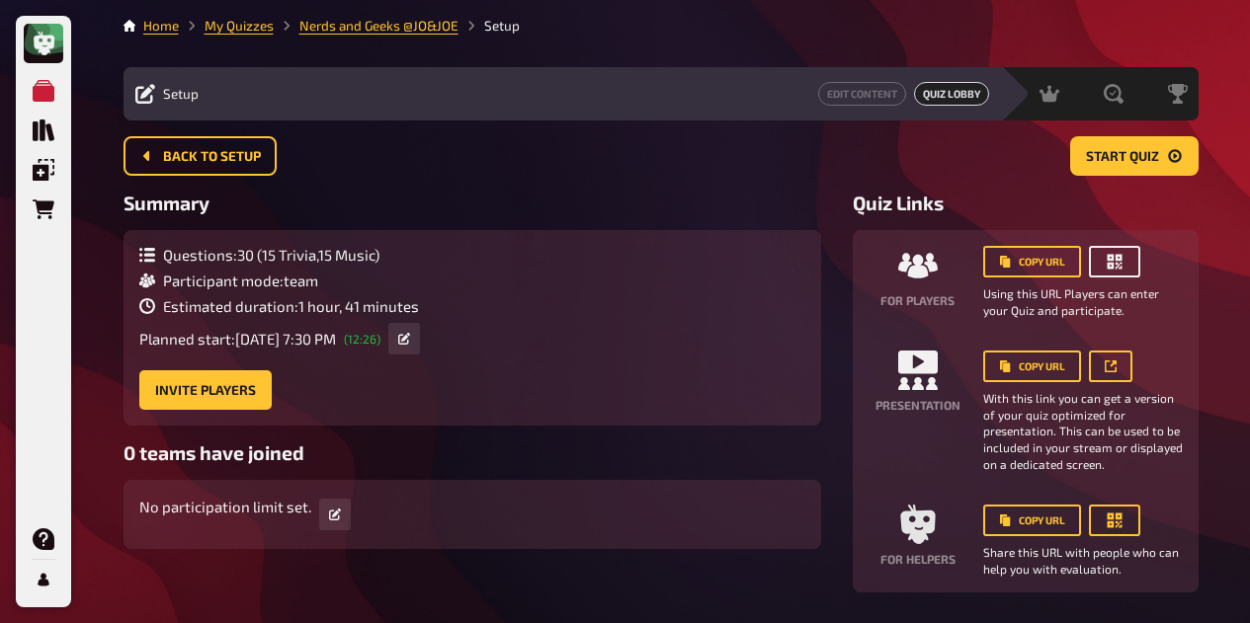
click at [1109, 259] on icon "button" at bounding box center [1113, 262] width 15 height 15
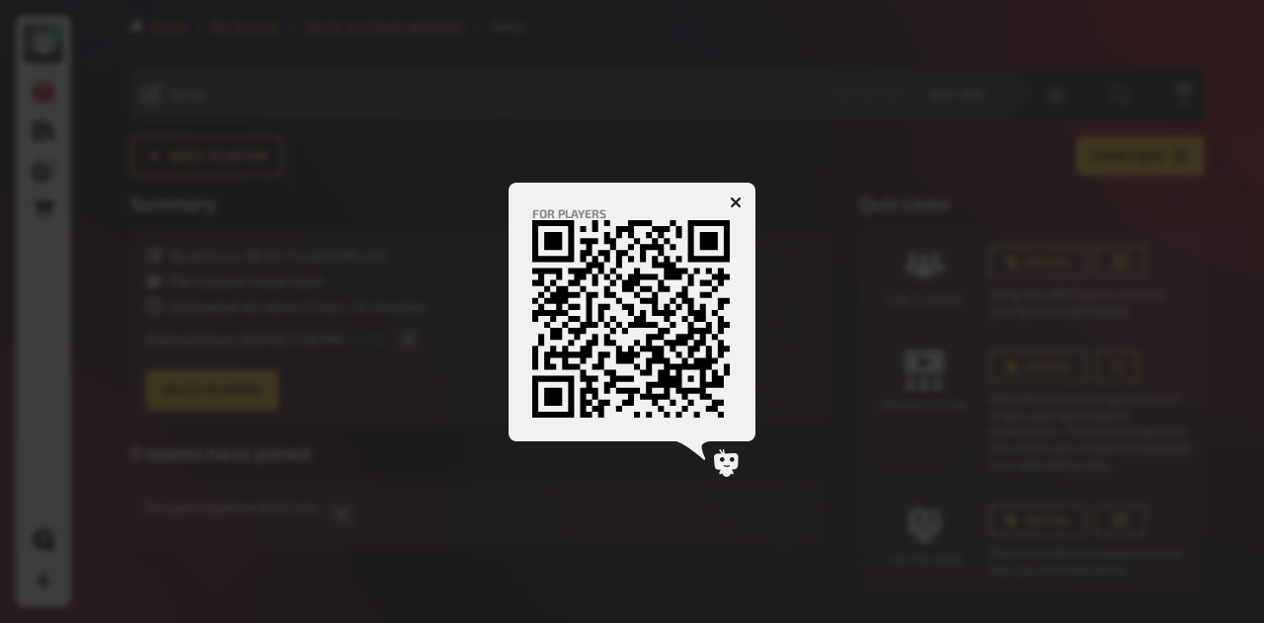
click at [1109, 259] on div at bounding box center [632, 311] width 1264 height 623
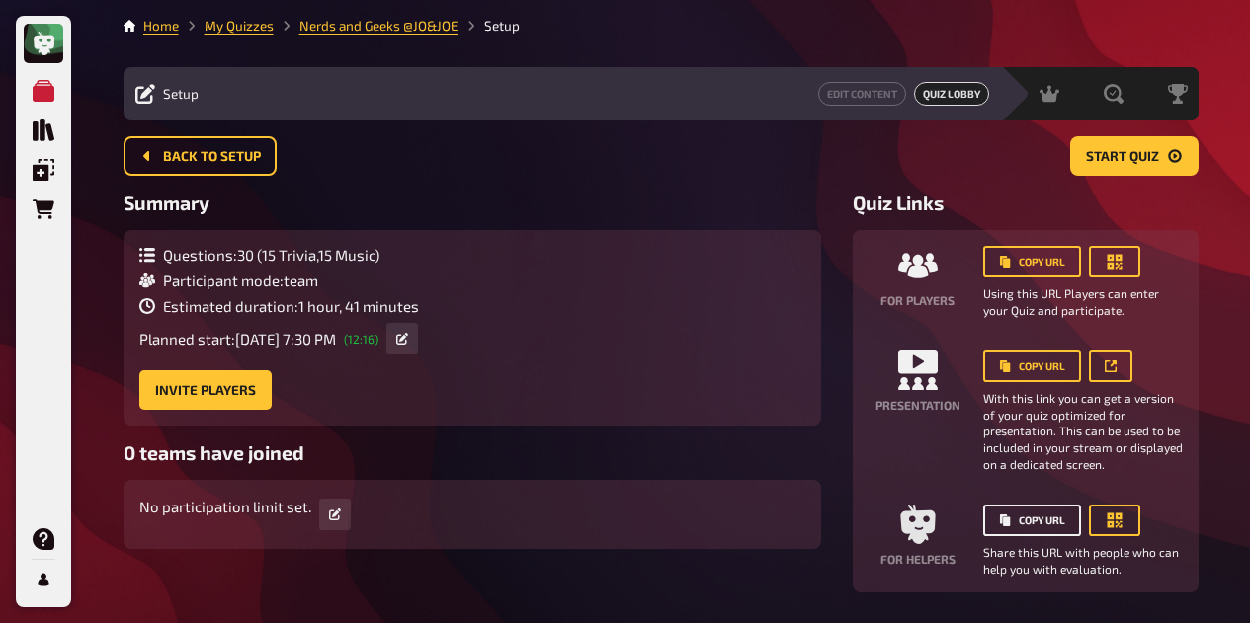
click at [1039, 510] on button "Copy URL" at bounding box center [1032, 521] width 98 height 32
click at [0, 0] on span "Leaderboard" at bounding box center [0, 0] width 0 height 0
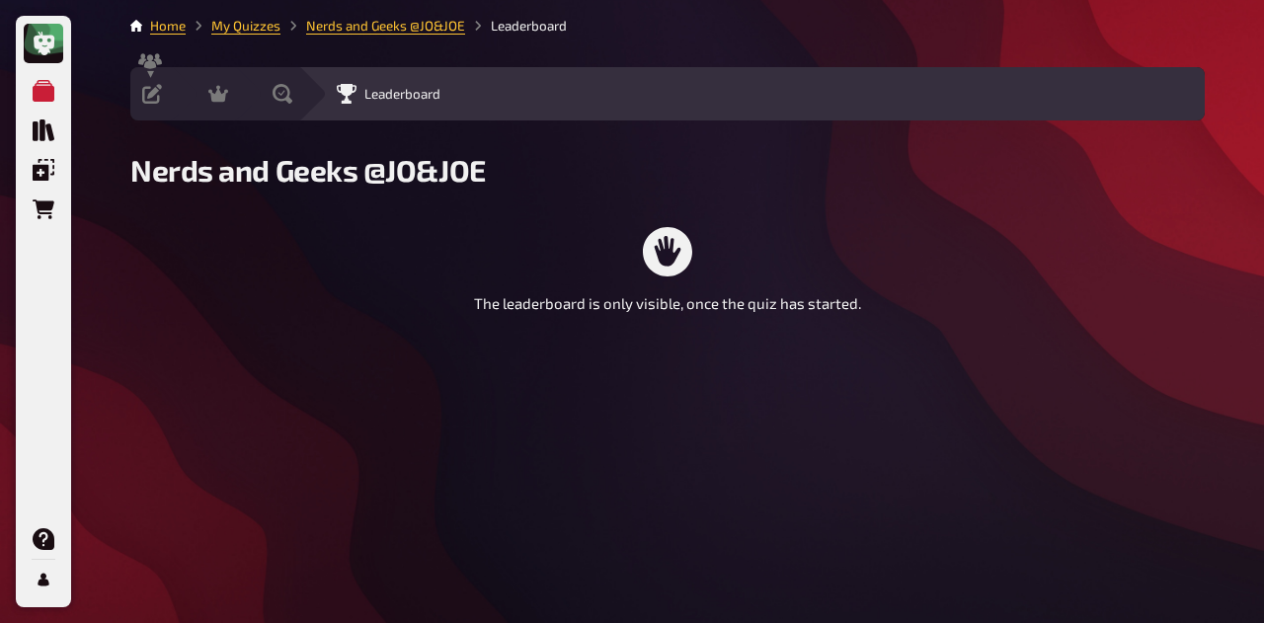
click at [228, 93] on div "Hosting" at bounding box center [218, 94] width 20 height 20
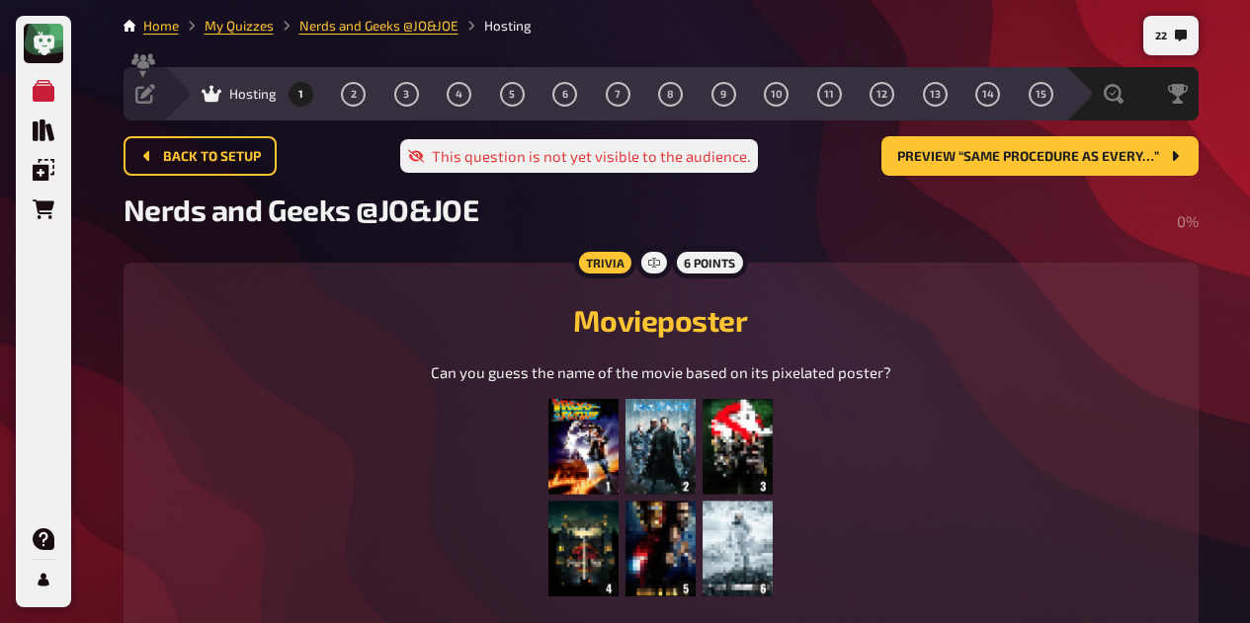
click at [151, 90] on icon at bounding box center [145, 94] width 20 height 20
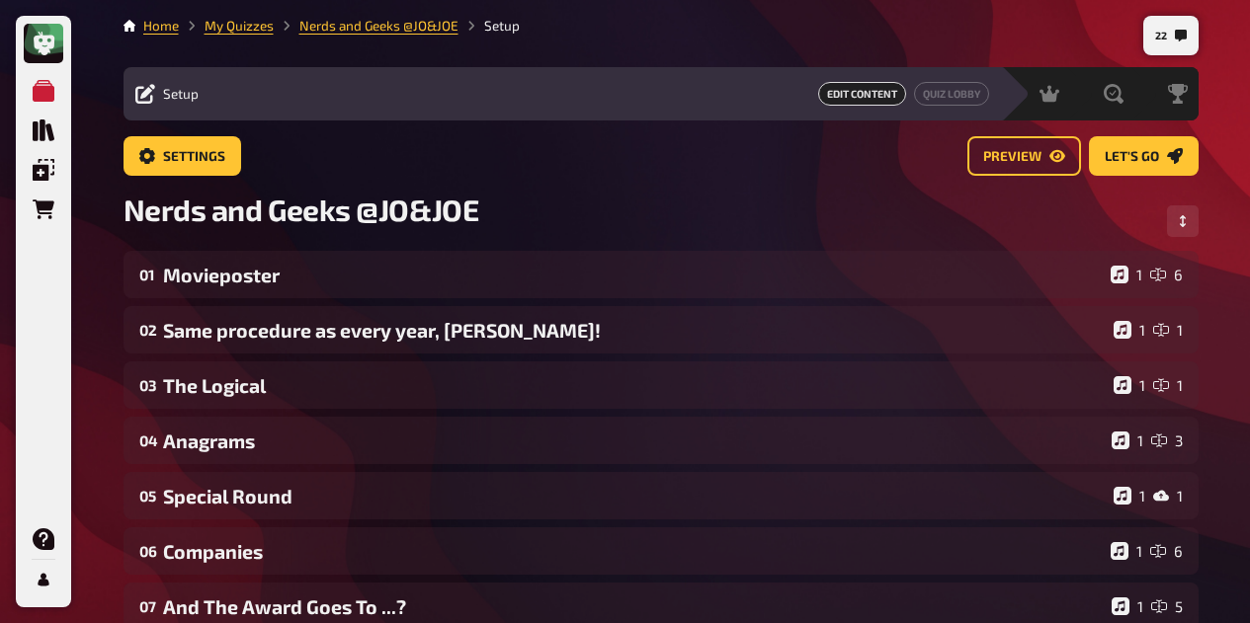
click at [965, 96] on button "Quiz Lobby" at bounding box center [951, 94] width 75 height 24
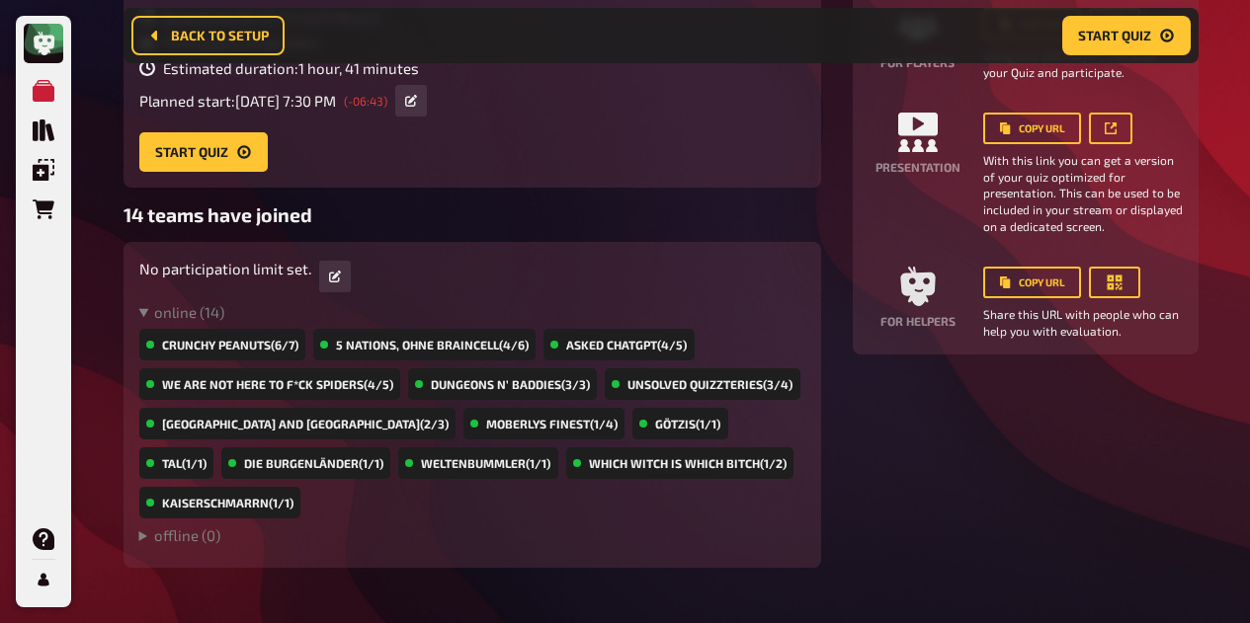
scroll to position [254, 0]
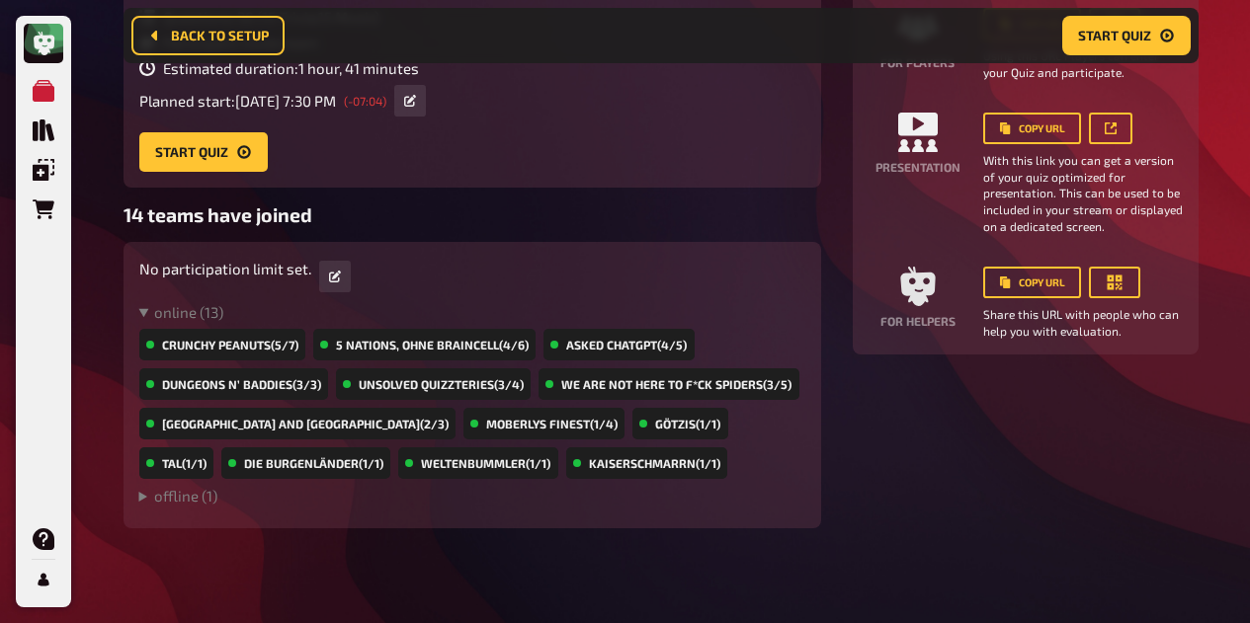
click at [139, 495] on summary "offline ( 1 )" at bounding box center [472, 496] width 666 height 18
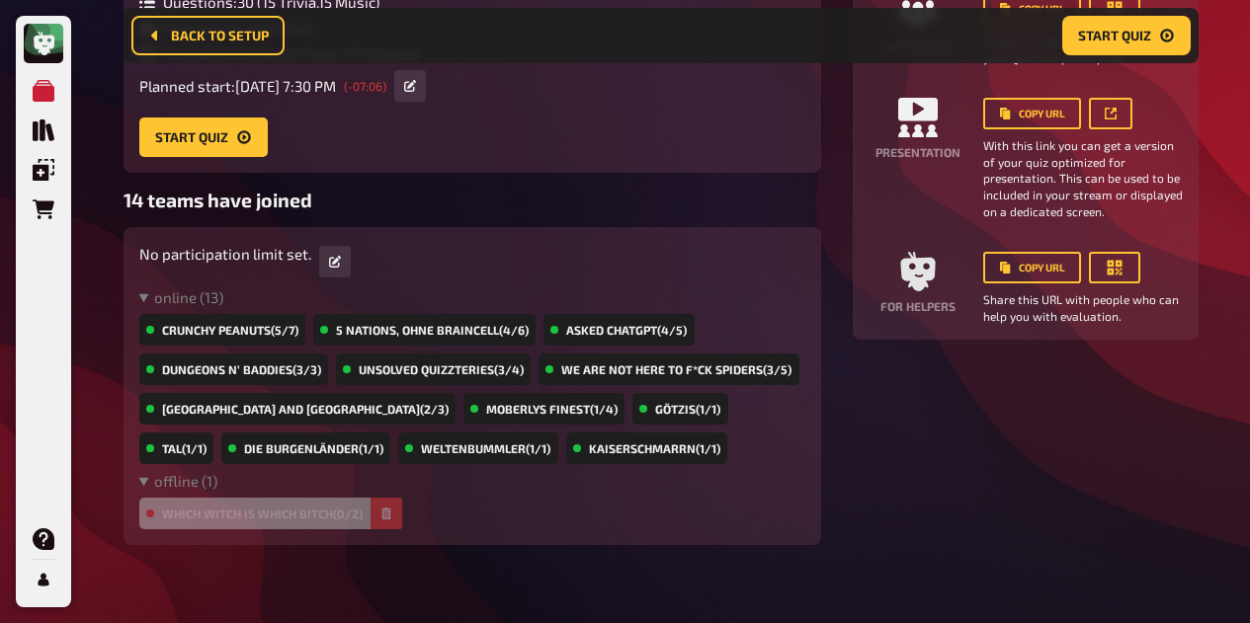
scroll to position [268, 0]
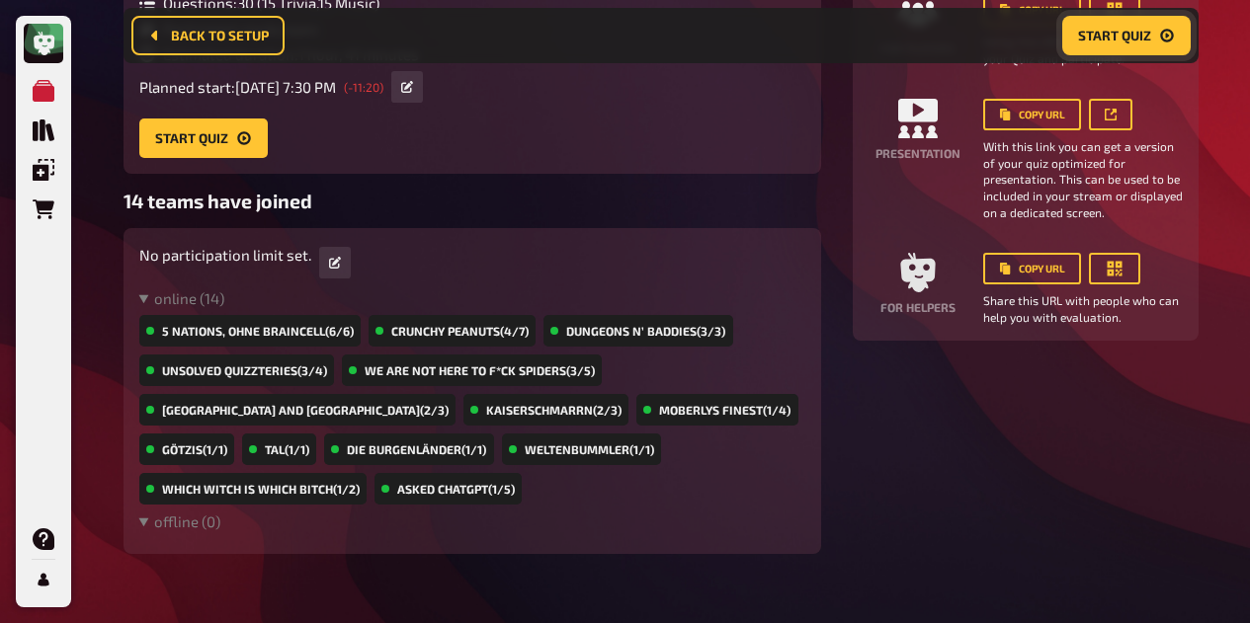
click at [1122, 49] on button "Start Quiz" at bounding box center [1126, 36] width 128 height 40
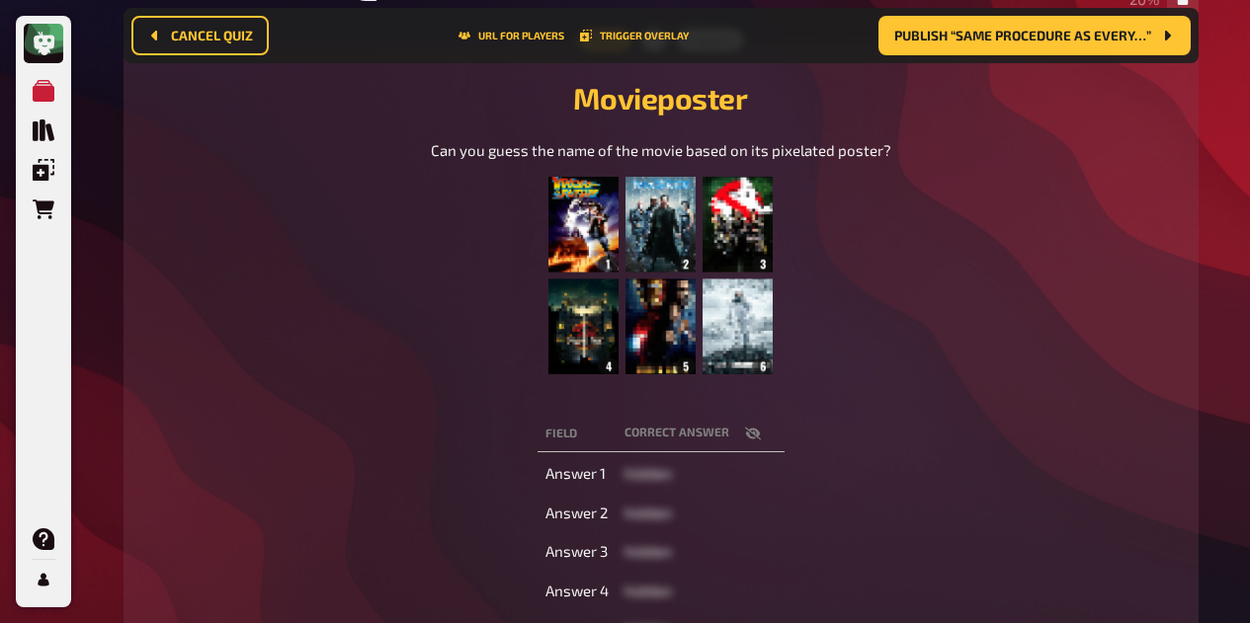
click at [752, 432] on icon "button" at bounding box center [752, 434] width 16 height 13
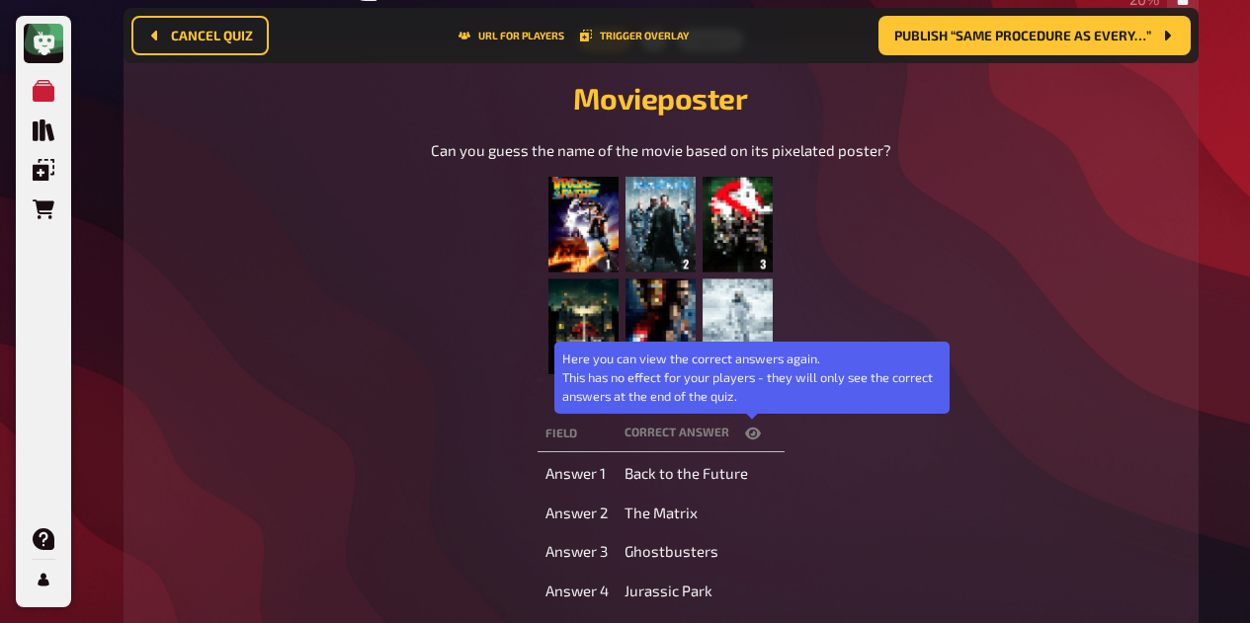
click at [752, 432] on icon "button" at bounding box center [753, 434] width 16 height 12
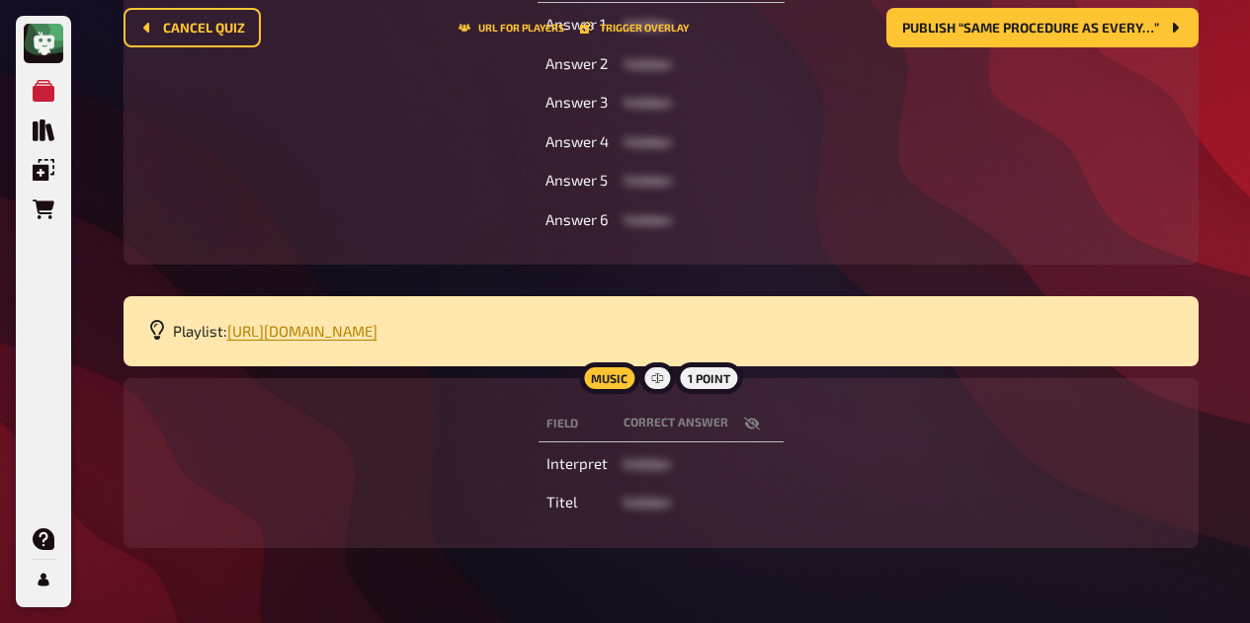
scroll to position [0, 0]
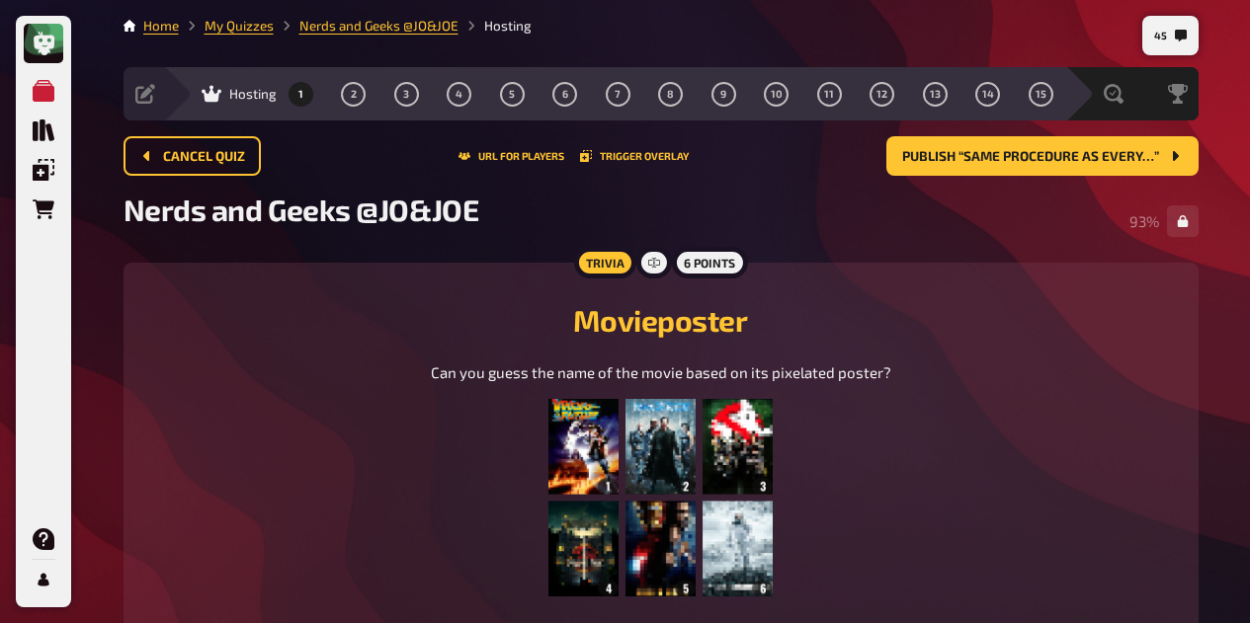
click at [359, 100] on button "2" at bounding box center [354, 94] width 32 height 32
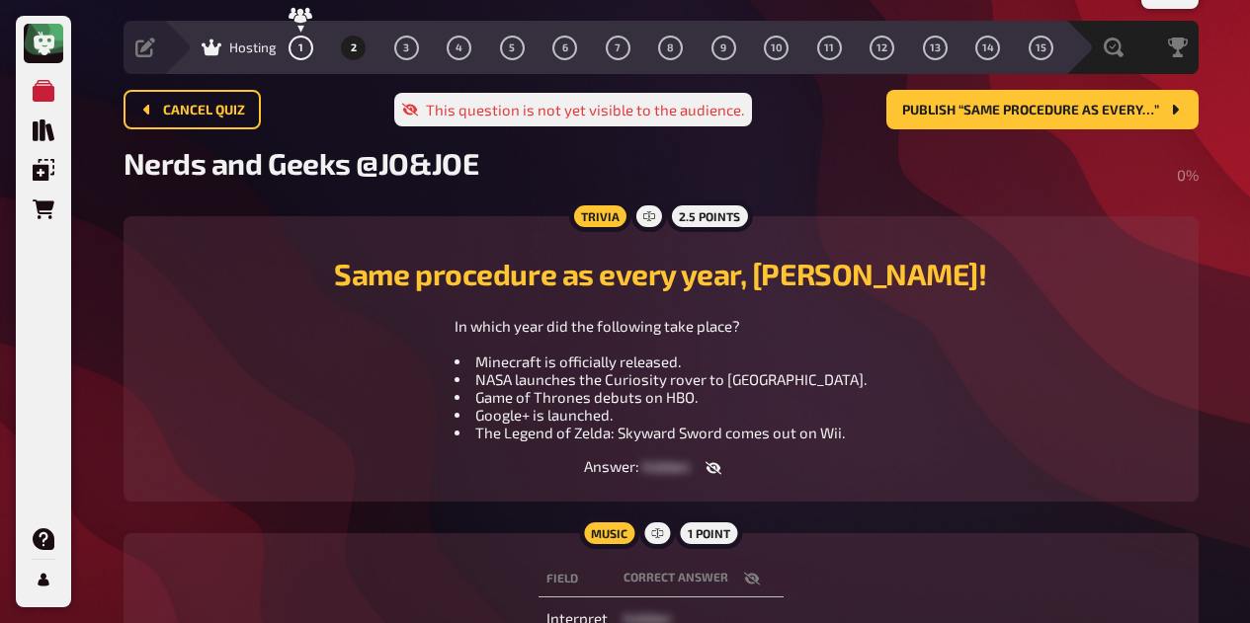
scroll to position [47, 0]
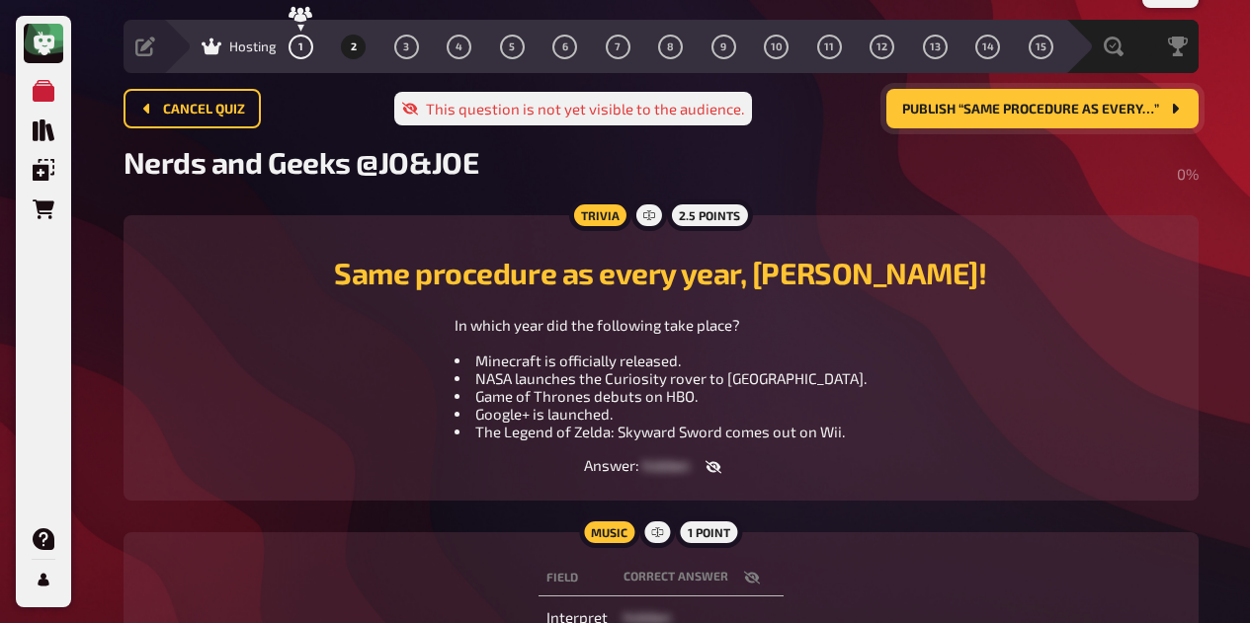
click at [1091, 109] on span "Publish “Same procedure as every…”" at bounding box center [1030, 110] width 257 height 14
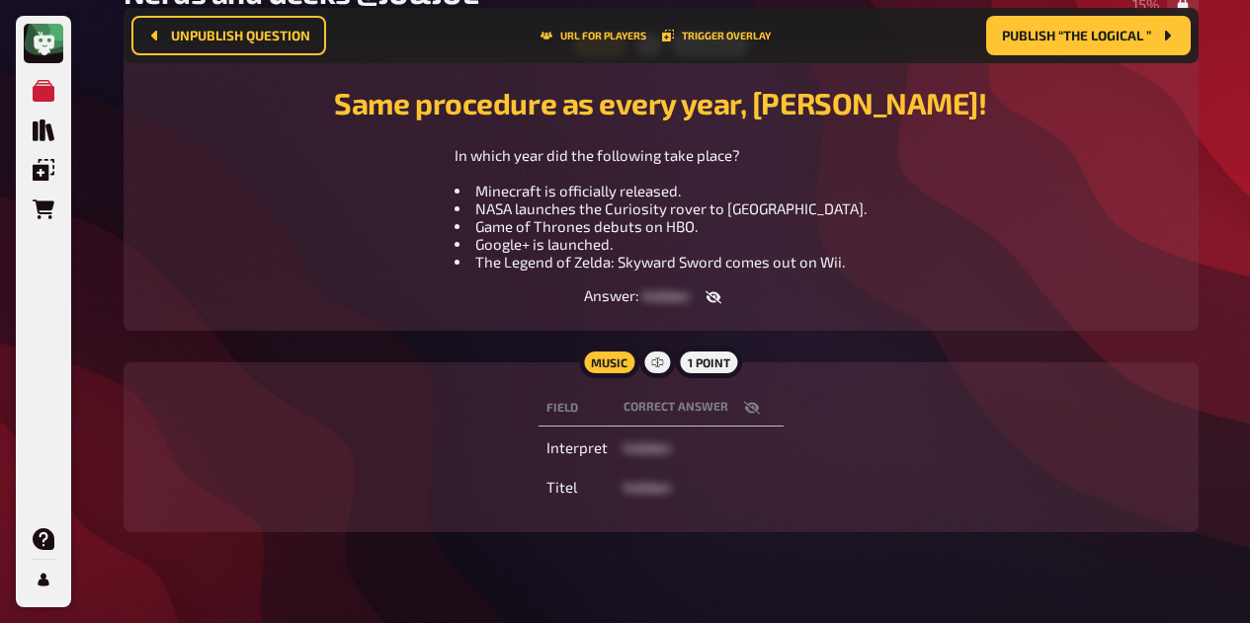
scroll to position [233, 0]
click at [749, 408] on icon "button" at bounding box center [751, 408] width 16 height 13
click at [763, 400] on button "button" at bounding box center [751, 408] width 47 height 20
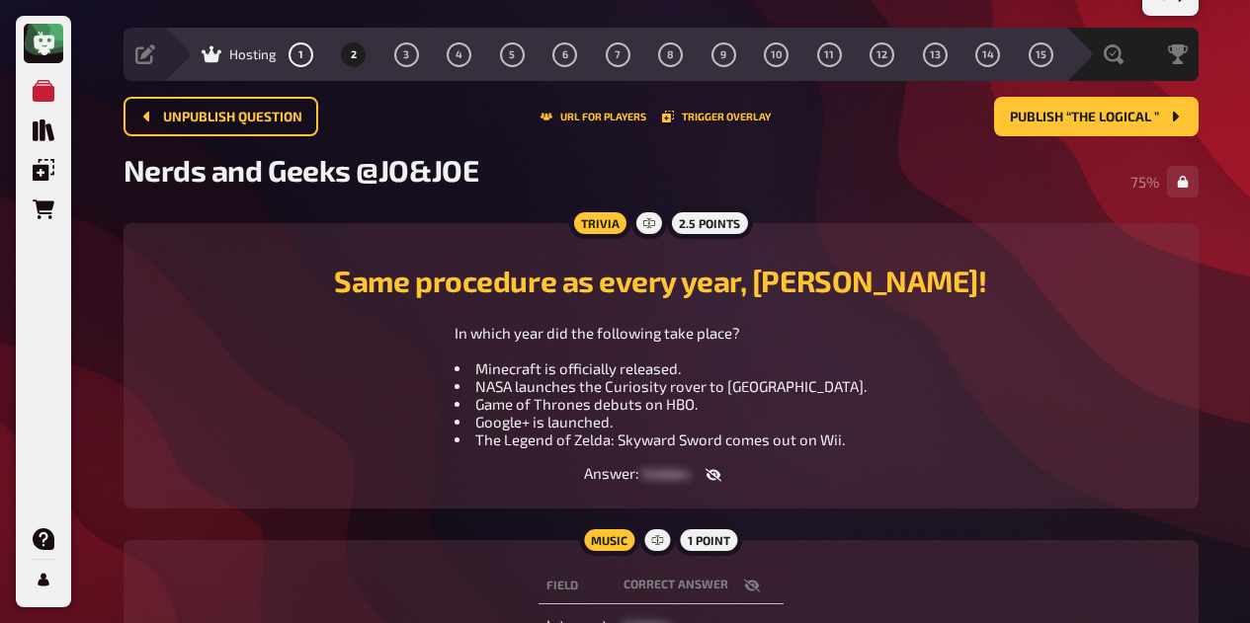
scroll to position [31, 0]
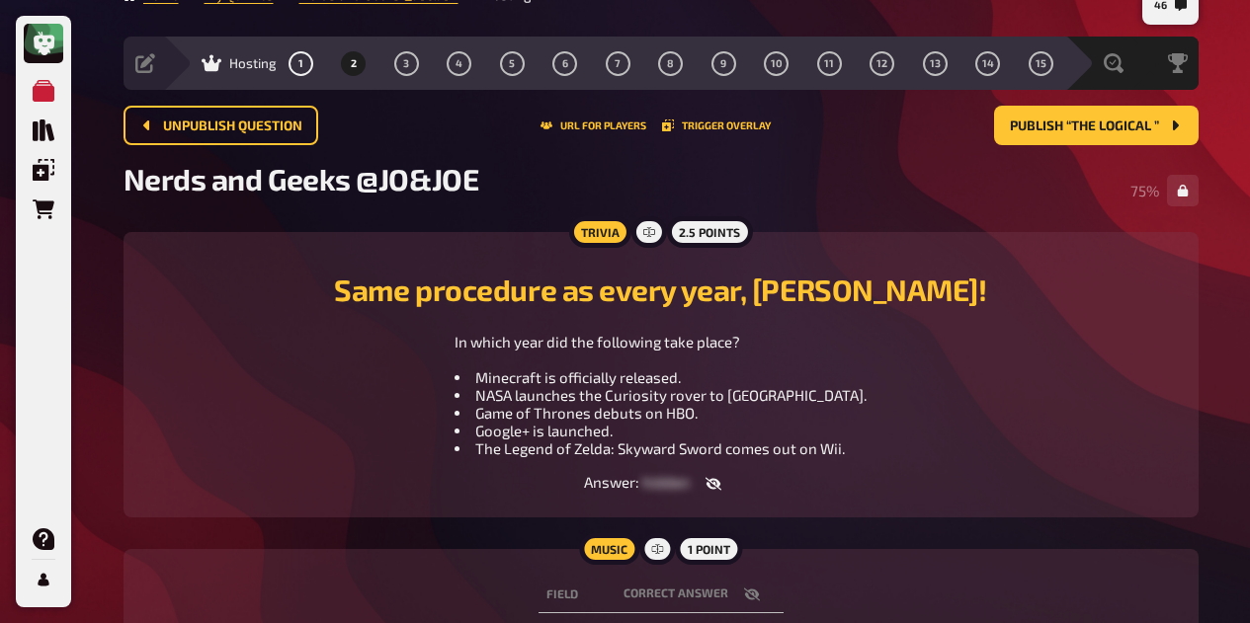
click at [403, 58] on span "3" at bounding box center [406, 63] width 6 height 11
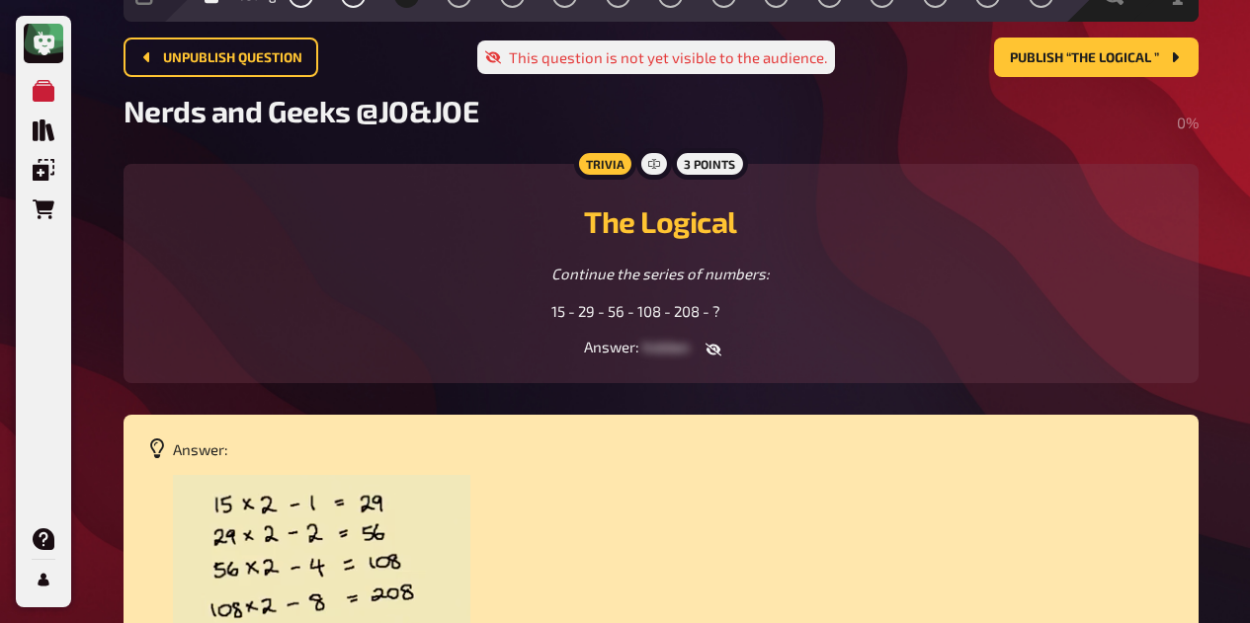
scroll to position [98, 0]
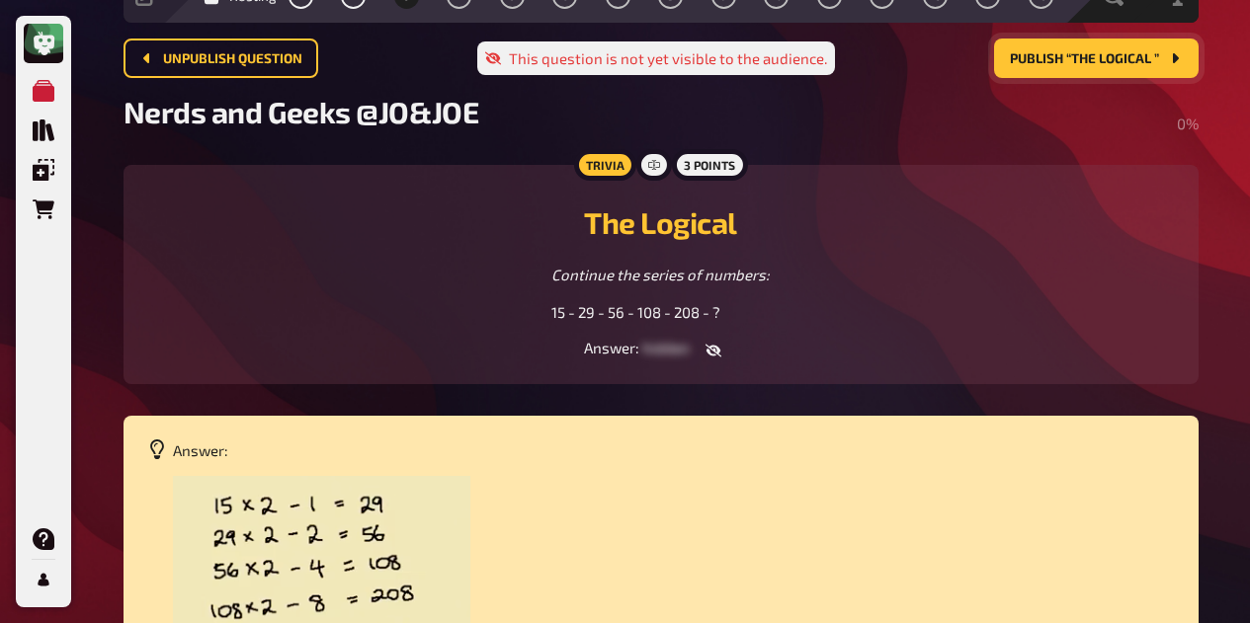
click at [1079, 58] on span "Publish “The Logical ”" at bounding box center [1084, 59] width 149 height 14
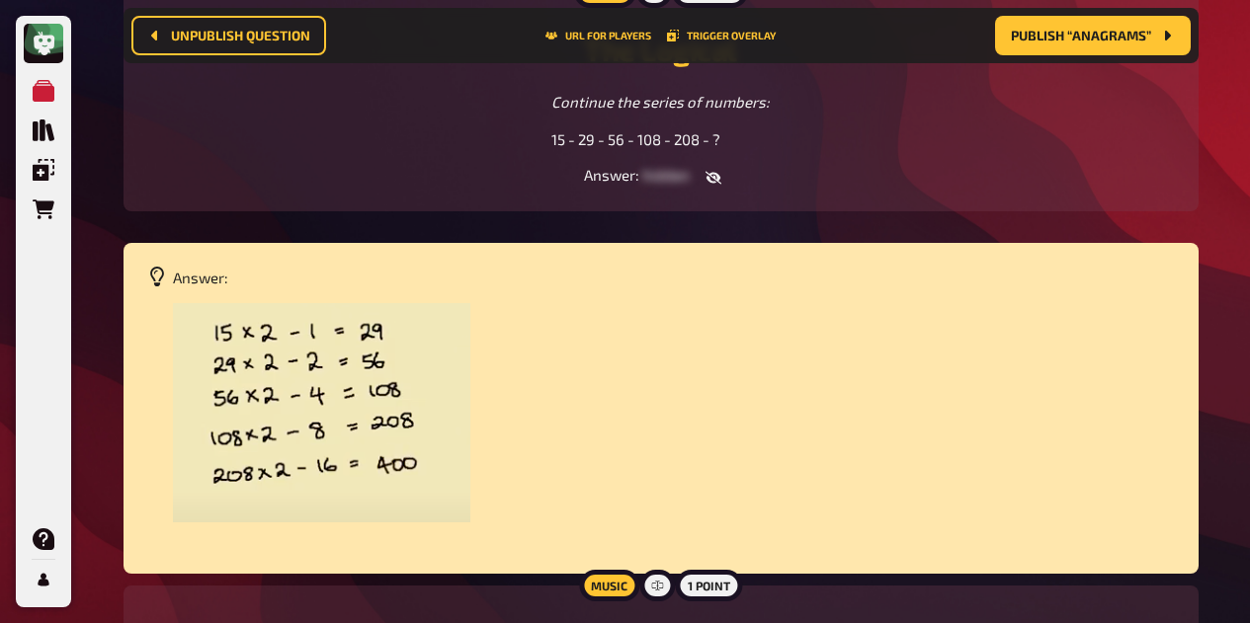
scroll to position [287, 0]
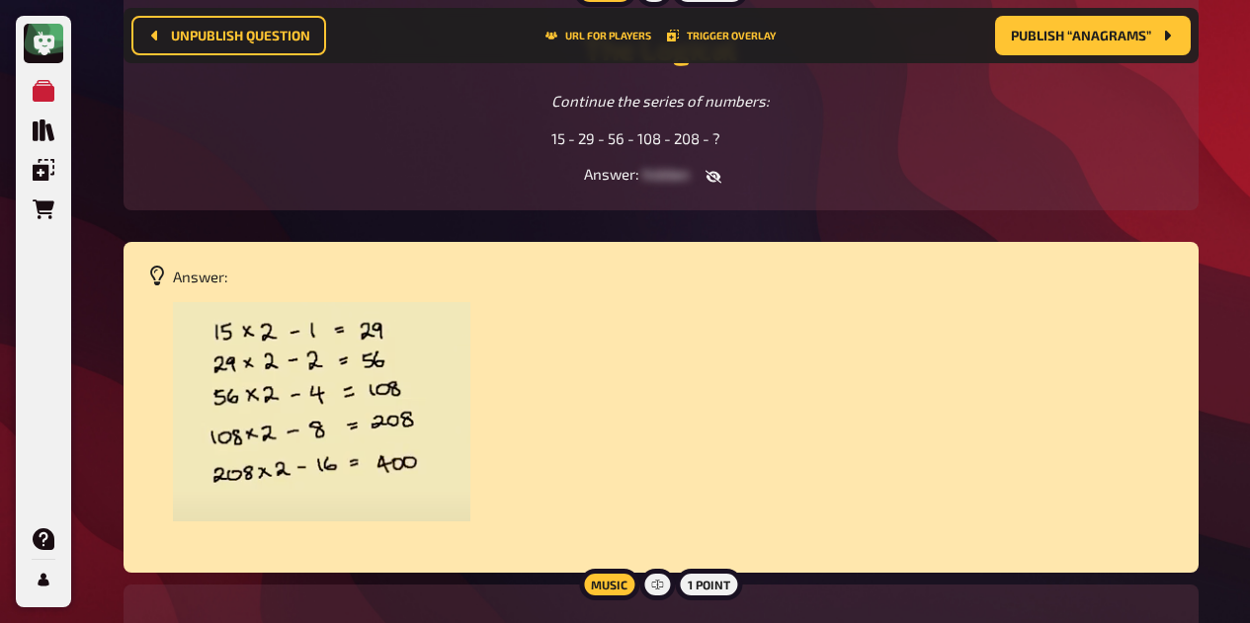
click at [702, 171] on button "button" at bounding box center [713, 177] width 47 height 20
click at [708, 183] on icon "button" at bounding box center [703, 177] width 16 height 16
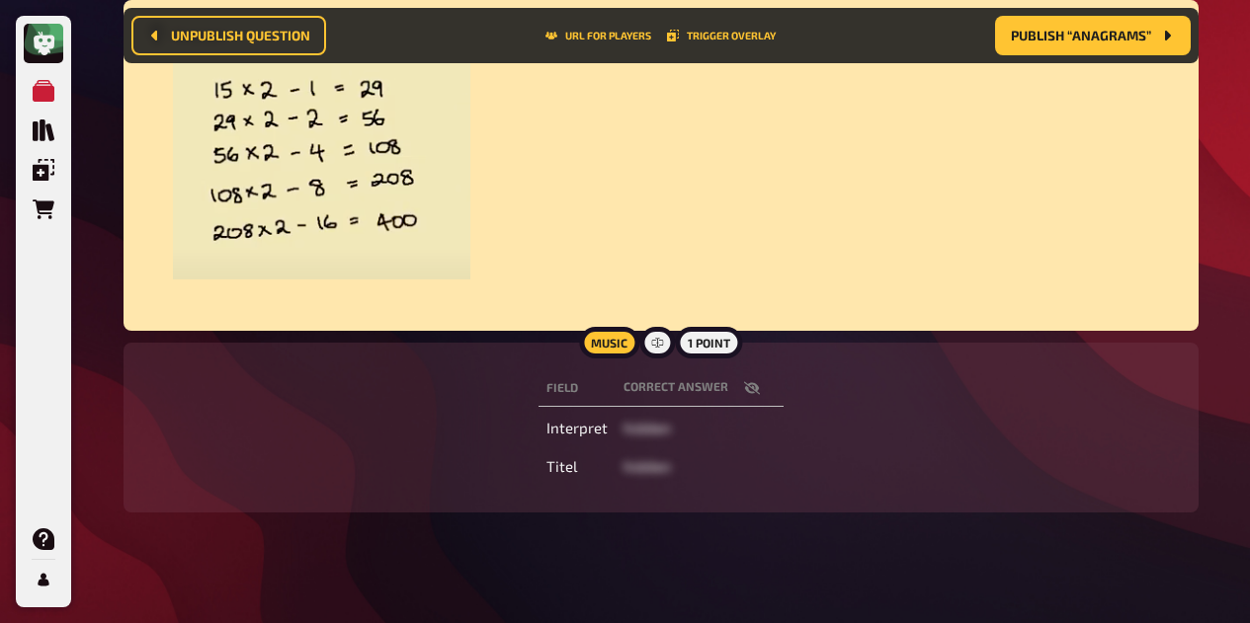
scroll to position [530, 0]
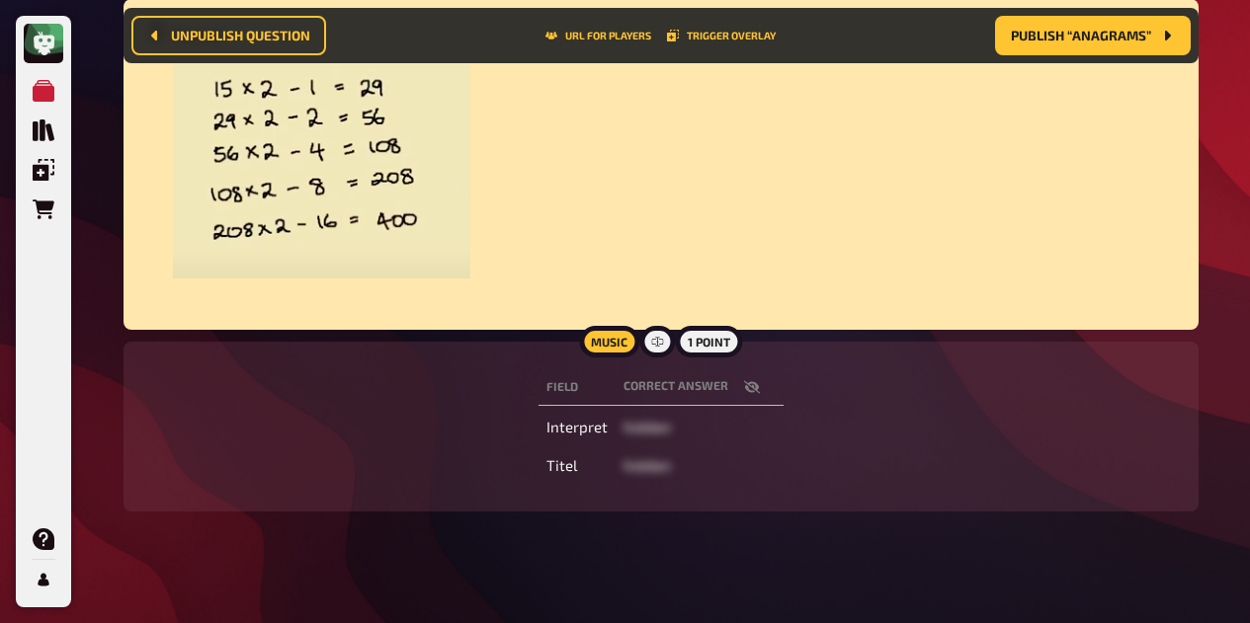
click at [757, 391] on icon "button" at bounding box center [752, 387] width 16 height 16
click at [749, 389] on icon "button" at bounding box center [752, 387] width 16 height 16
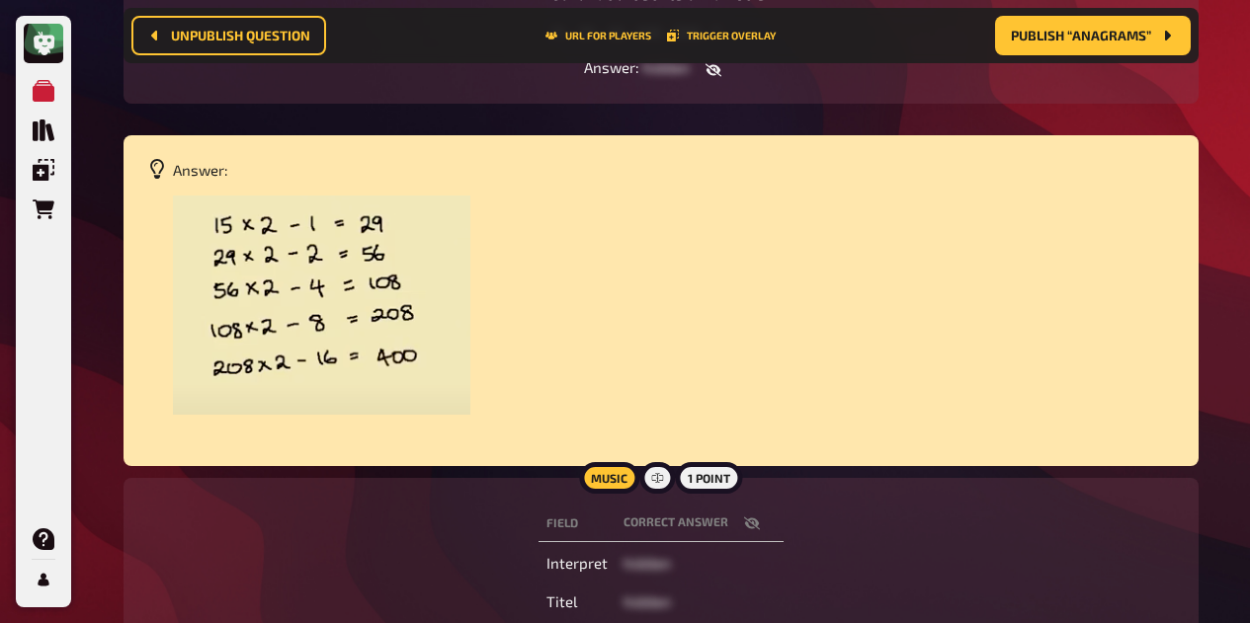
scroll to position [0, 0]
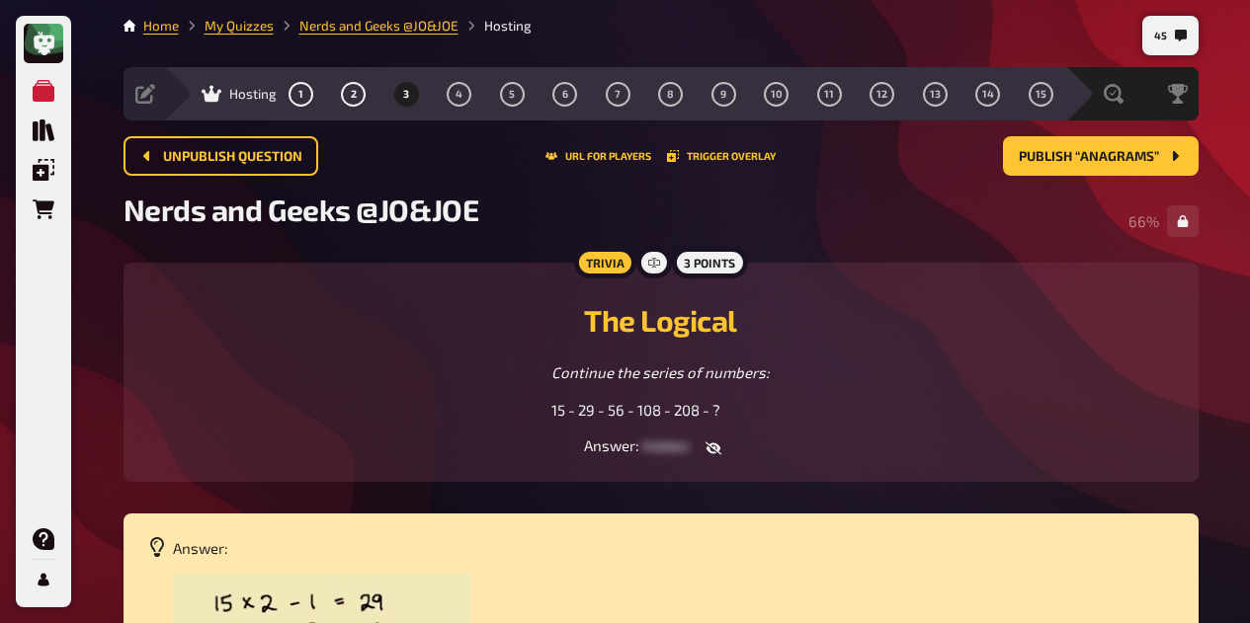
click at [457, 97] on span "4" at bounding box center [458, 94] width 7 height 11
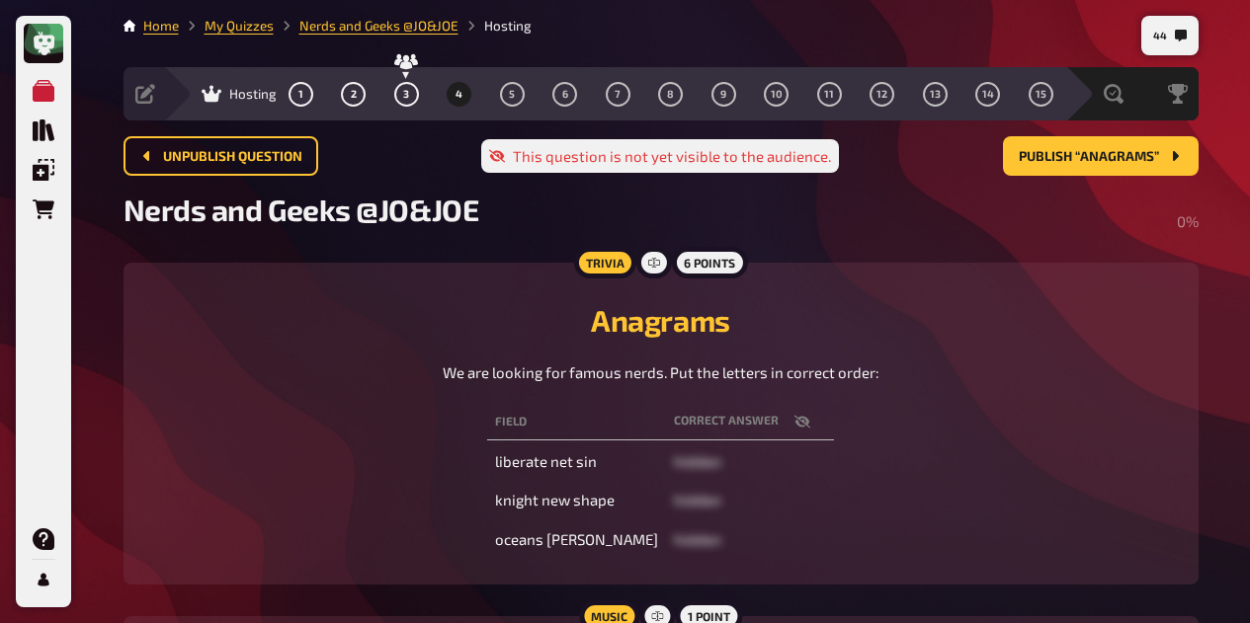
click at [794, 429] on icon "button" at bounding box center [802, 422] width 16 height 16
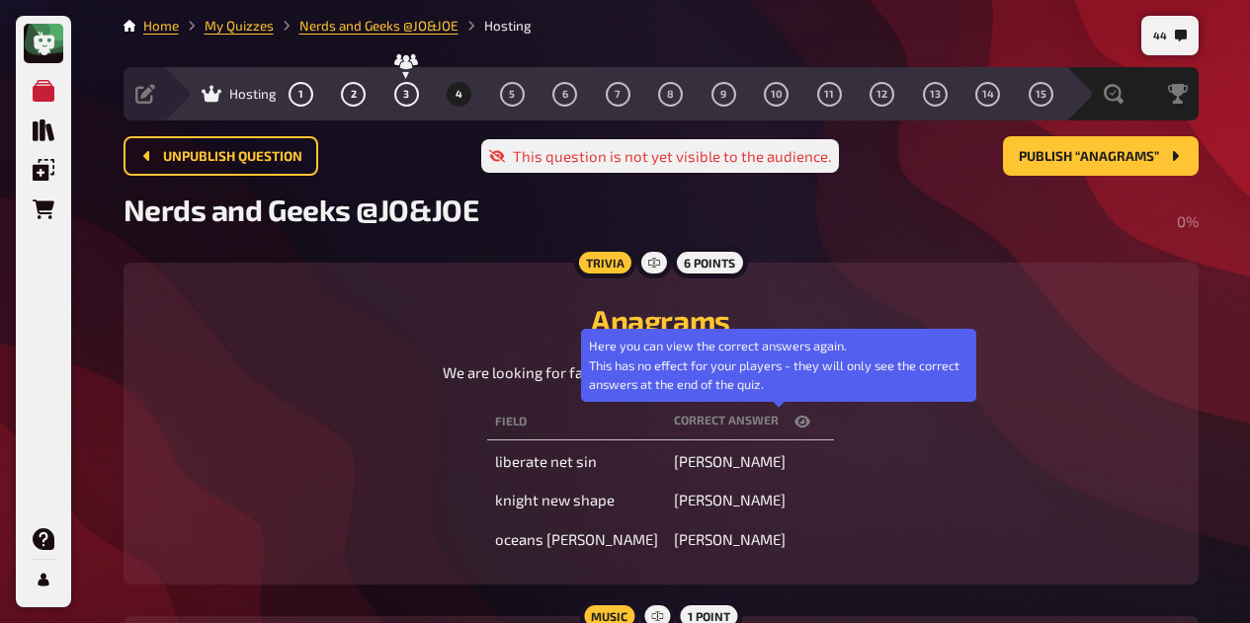
click at [794, 420] on icon "button" at bounding box center [802, 422] width 16 height 12
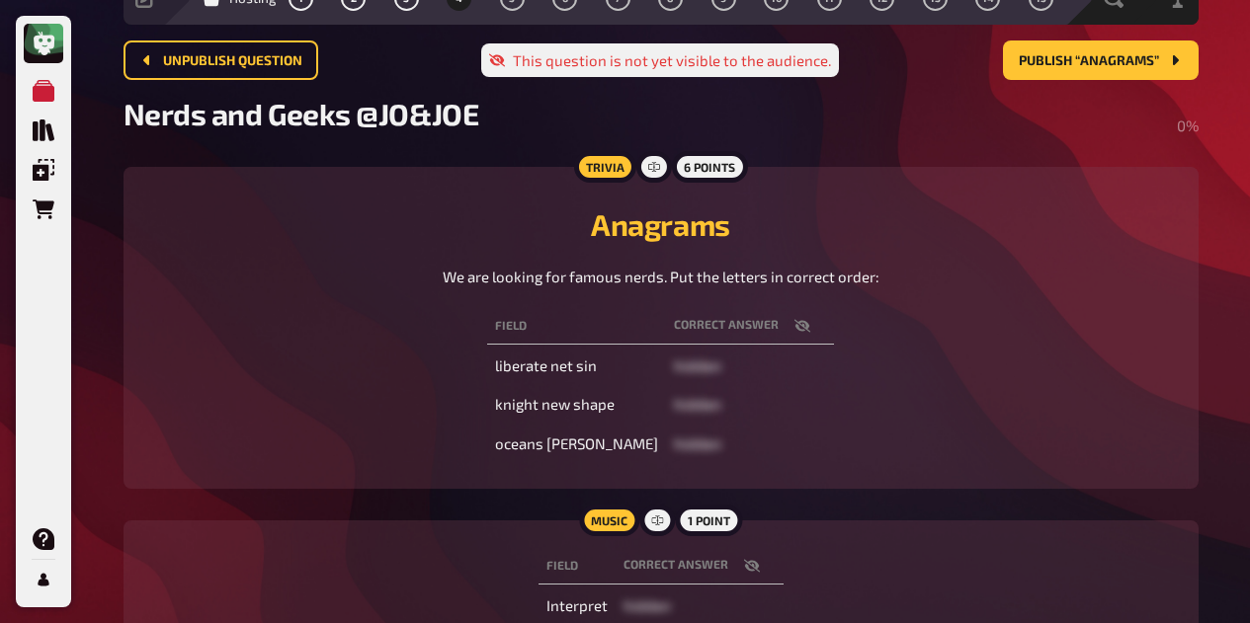
scroll to position [118, 0]
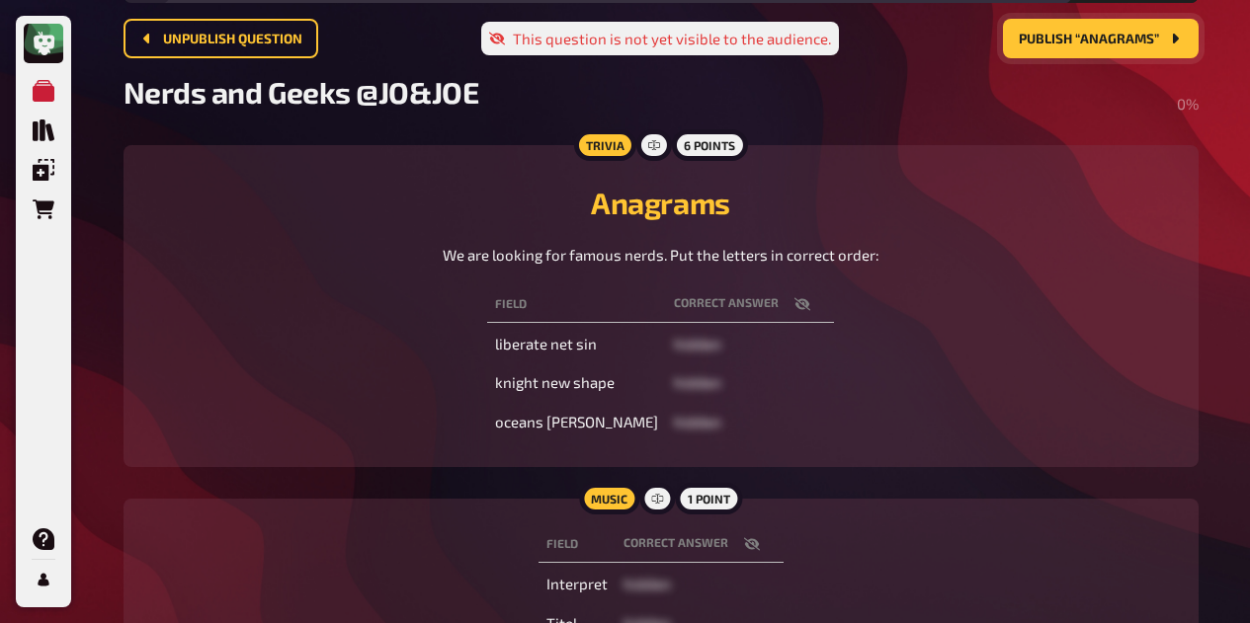
click at [1097, 39] on span "Publish “Anagrams”" at bounding box center [1088, 40] width 140 height 14
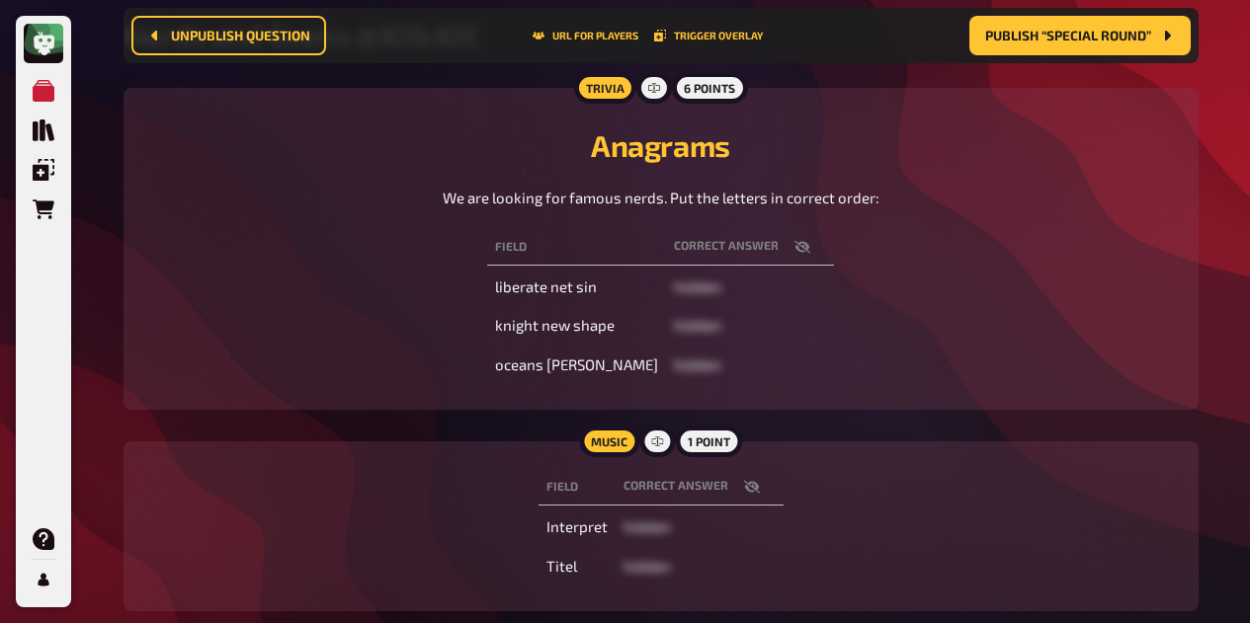
scroll to position [209, 0]
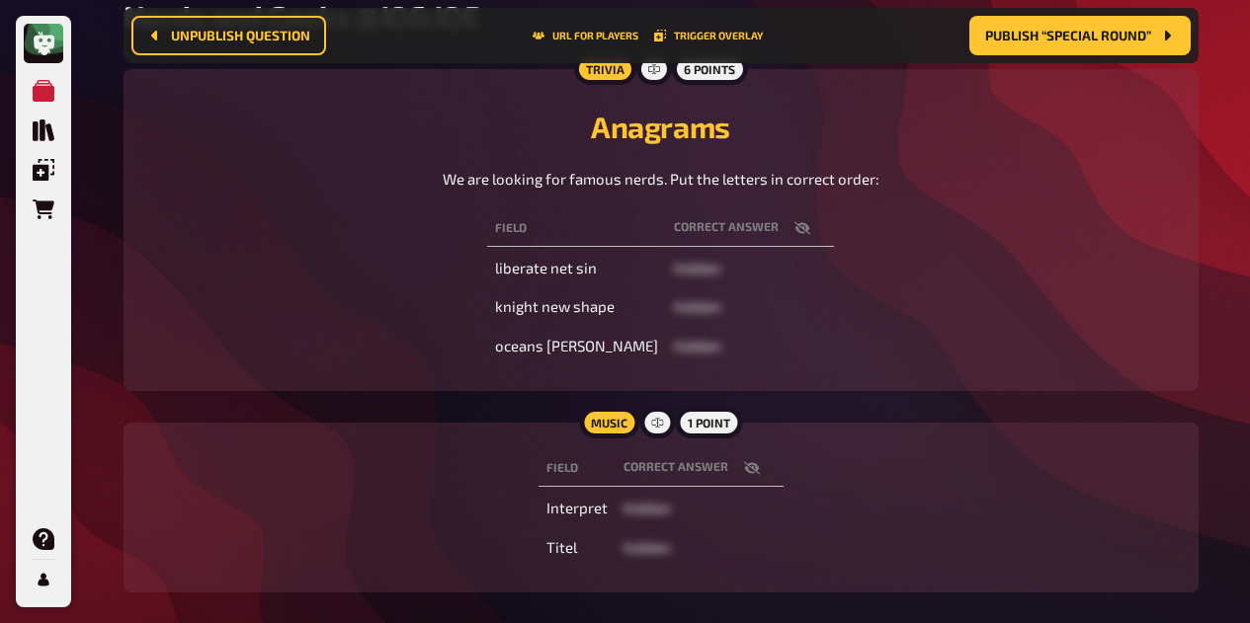
click at [794, 227] on icon "button" at bounding box center [802, 227] width 16 height 13
click at [794, 233] on icon "button" at bounding box center [802, 228] width 16 height 12
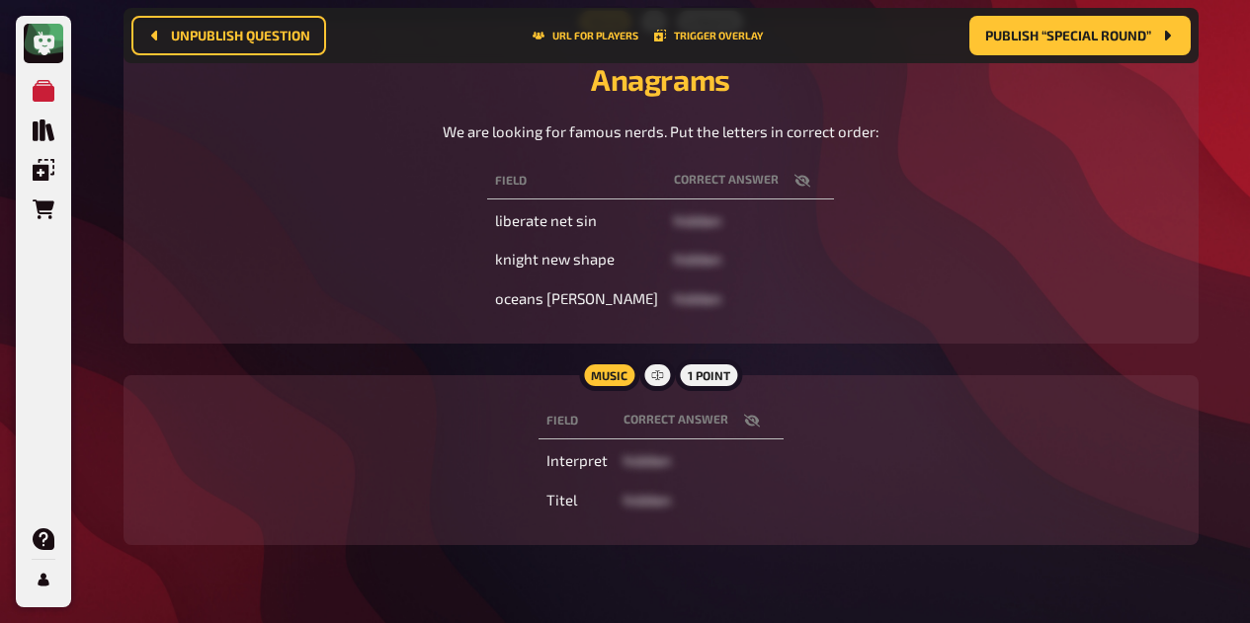
scroll to position [305, 0]
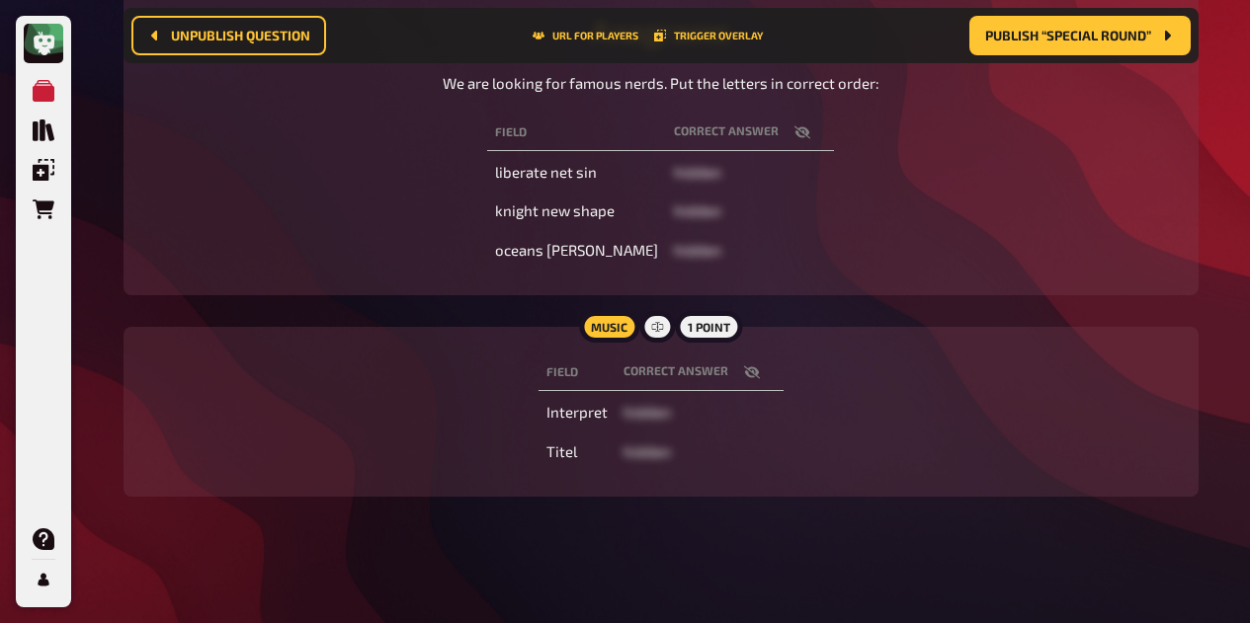
click at [760, 366] on button "button" at bounding box center [751, 373] width 47 height 20
click at [751, 379] on icon "button" at bounding box center [752, 373] width 16 height 16
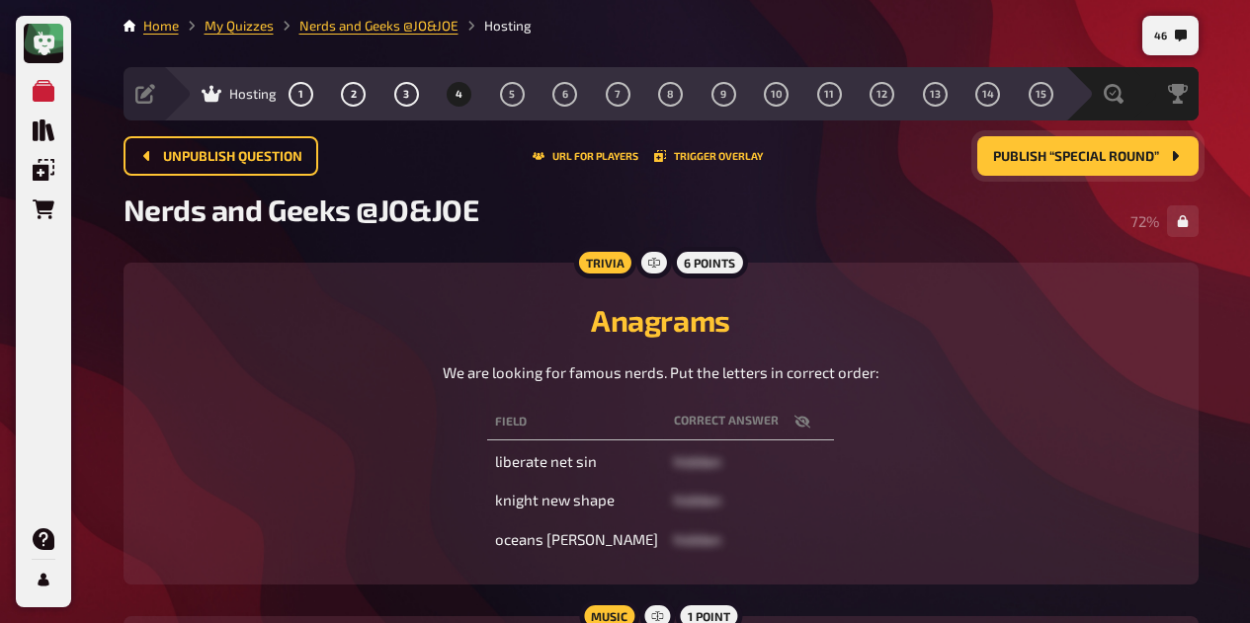
click at [1120, 163] on span "Publish “Special Round”" at bounding box center [1076, 157] width 166 height 14
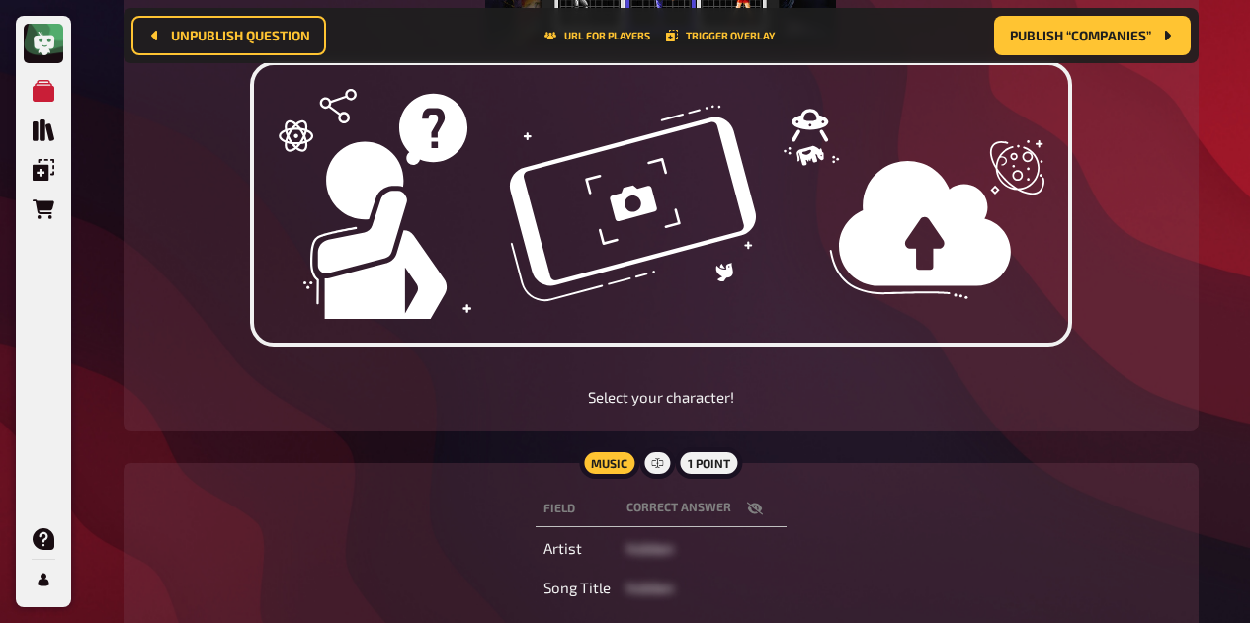
scroll to position [568, 0]
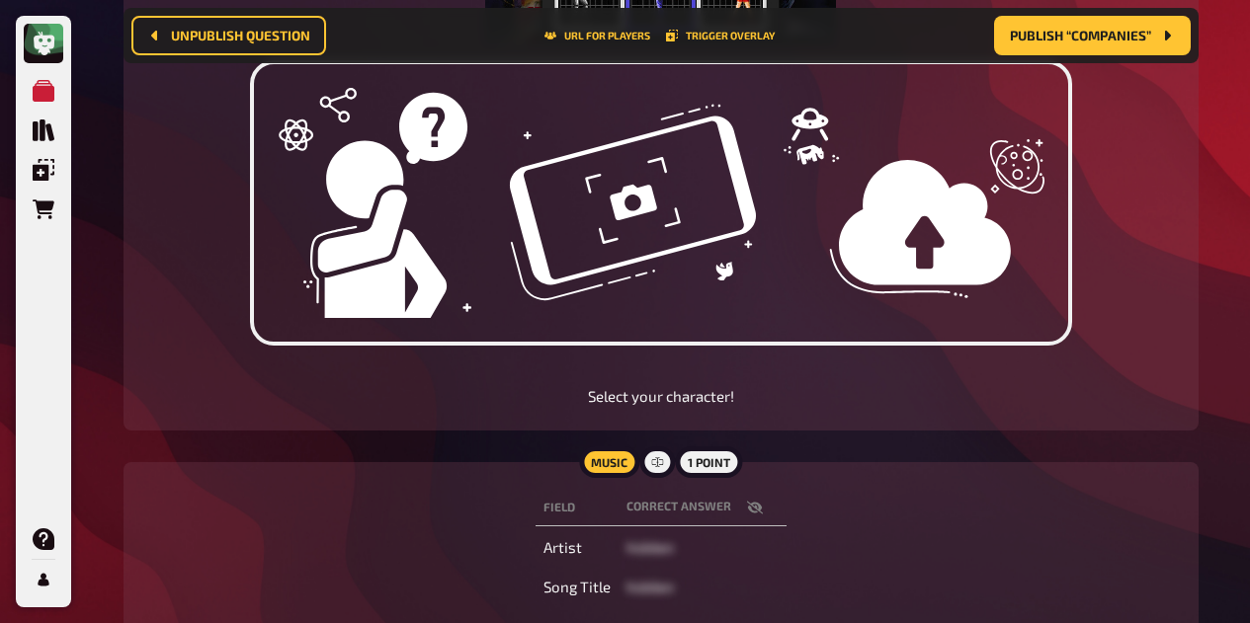
click at [753, 512] on icon "button" at bounding box center [754, 508] width 16 height 13
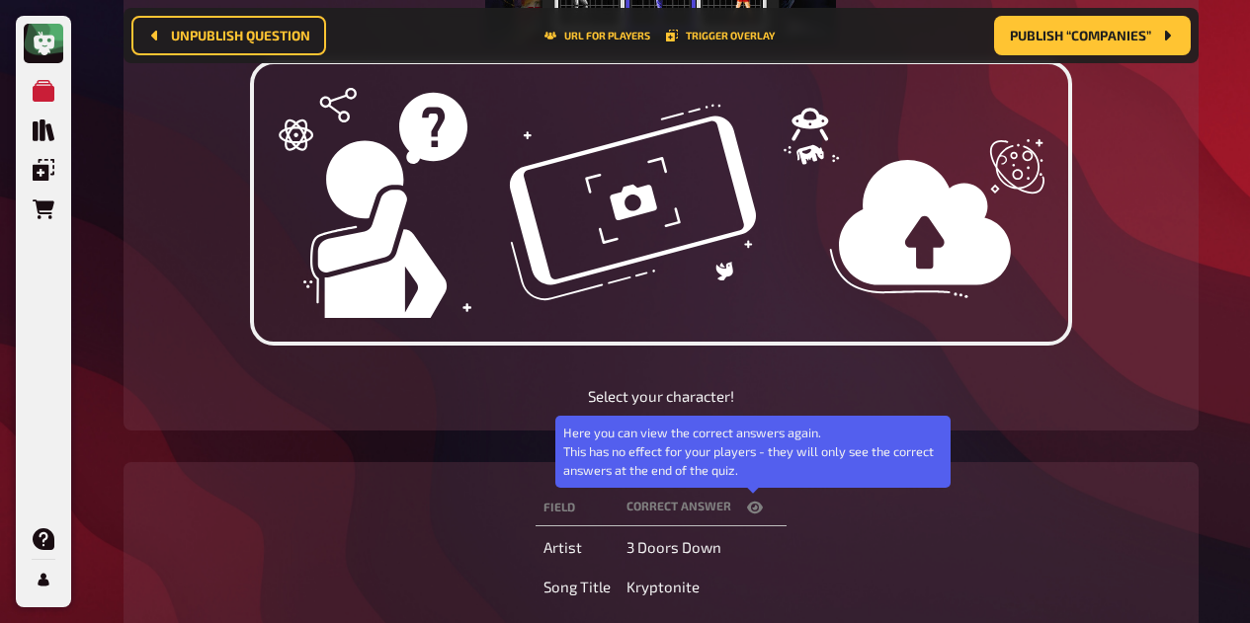
click at [753, 512] on icon "button" at bounding box center [755, 508] width 16 height 12
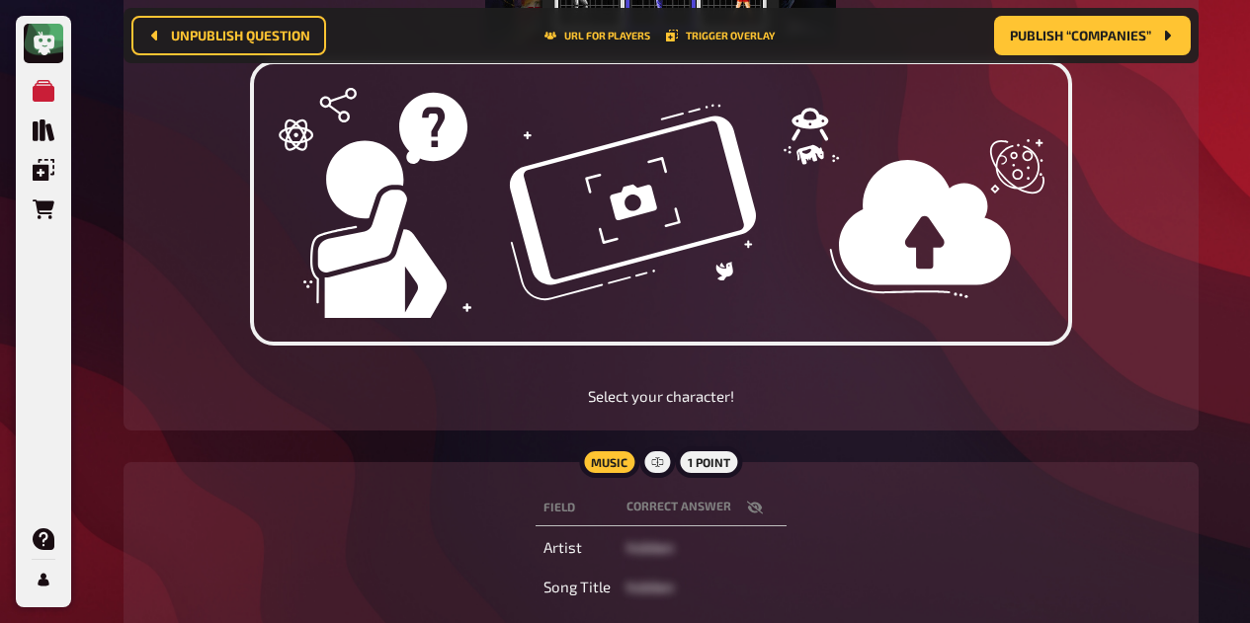
scroll to position [703, 0]
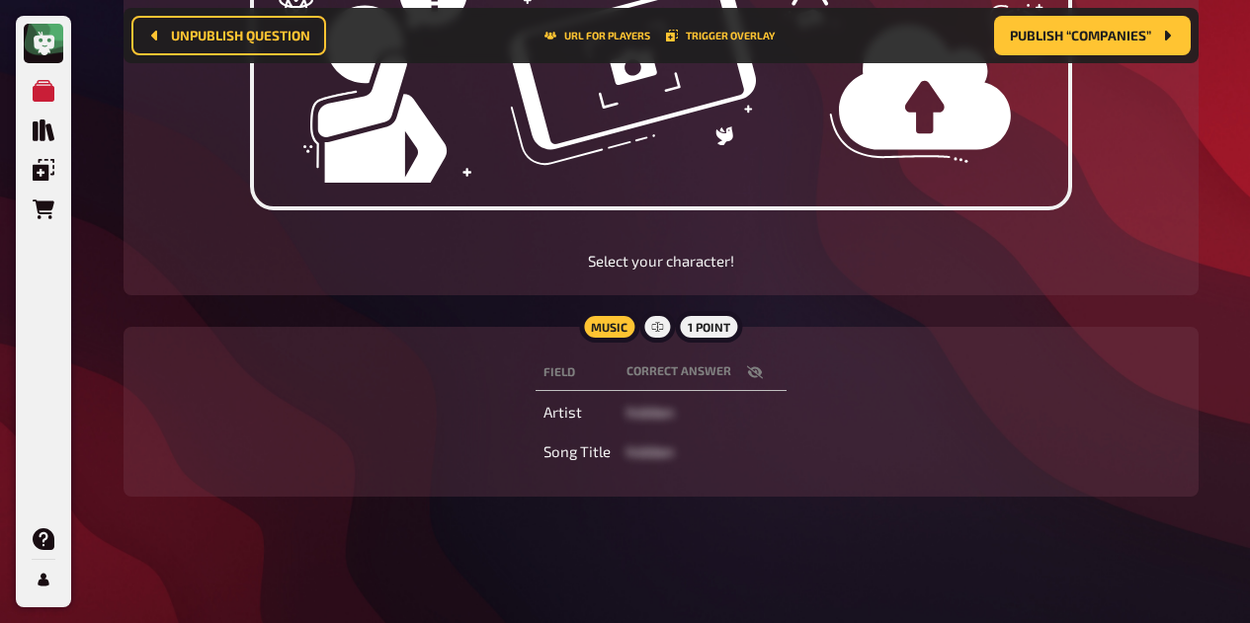
drag, startPoint x: 757, startPoint y: 362, endPoint x: 757, endPoint y: 375, distance: 13.8
click at [757, 375] on th "correct answer" at bounding box center [702, 373] width 168 height 37
click at [757, 375] on icon "button" at bounding box center [754, 372] width 16 height 13
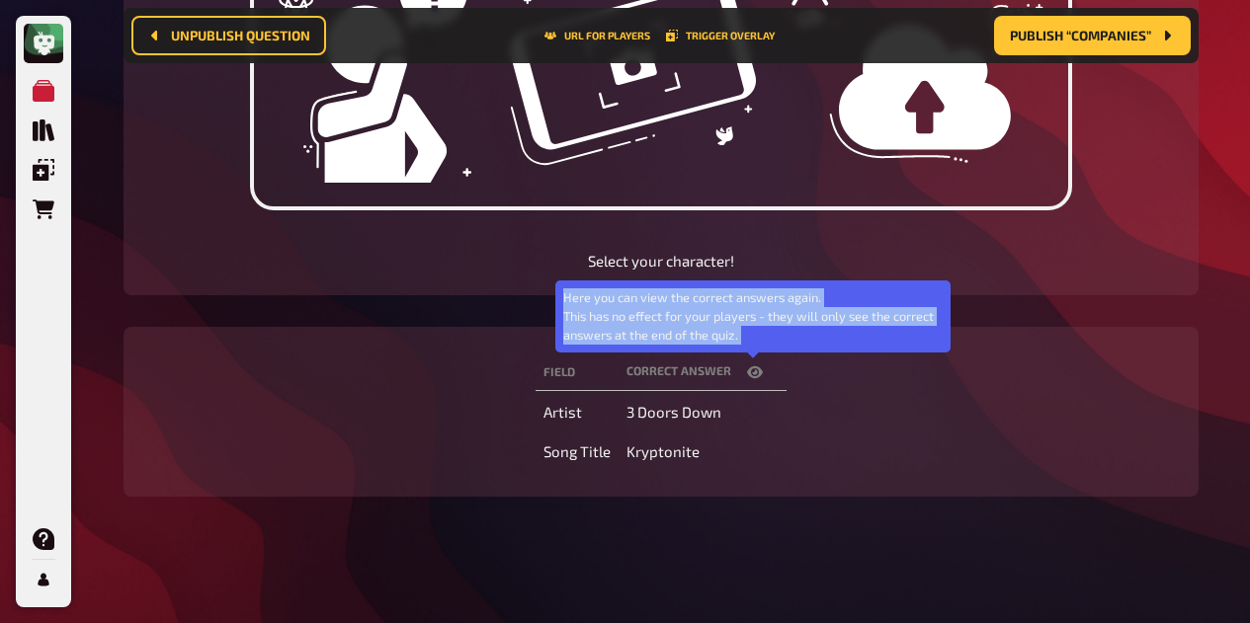
click at [757, 375] on icon "button" at bounding box center [755, 372] width 16 height 12
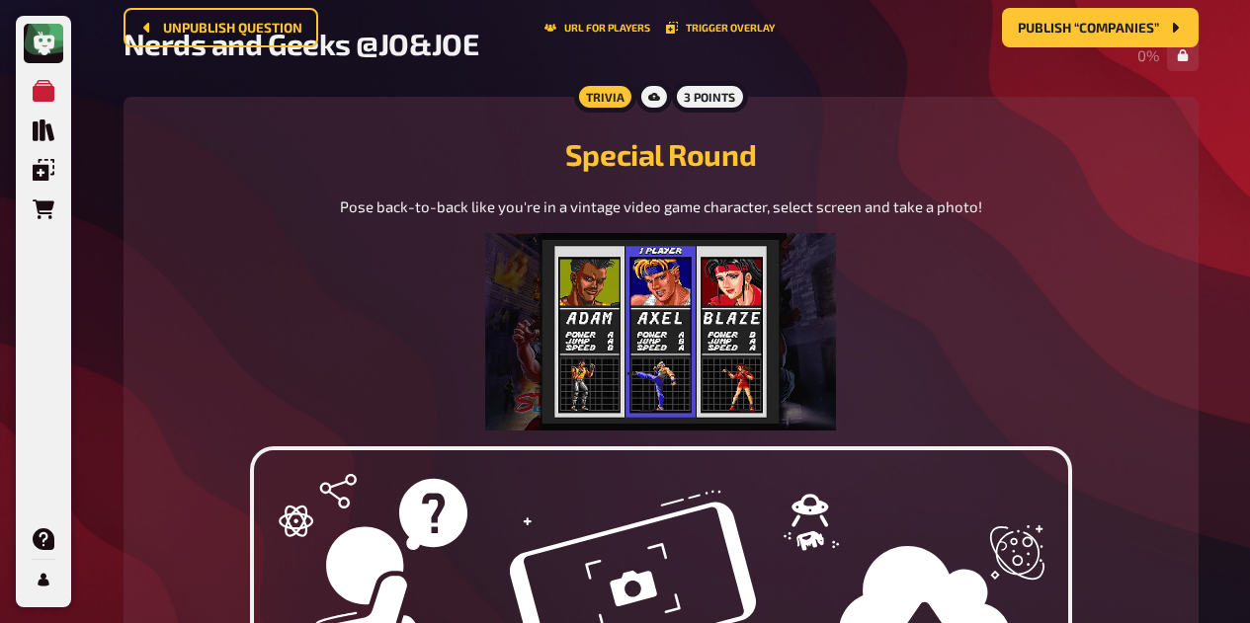
scroll to position [0, 0]
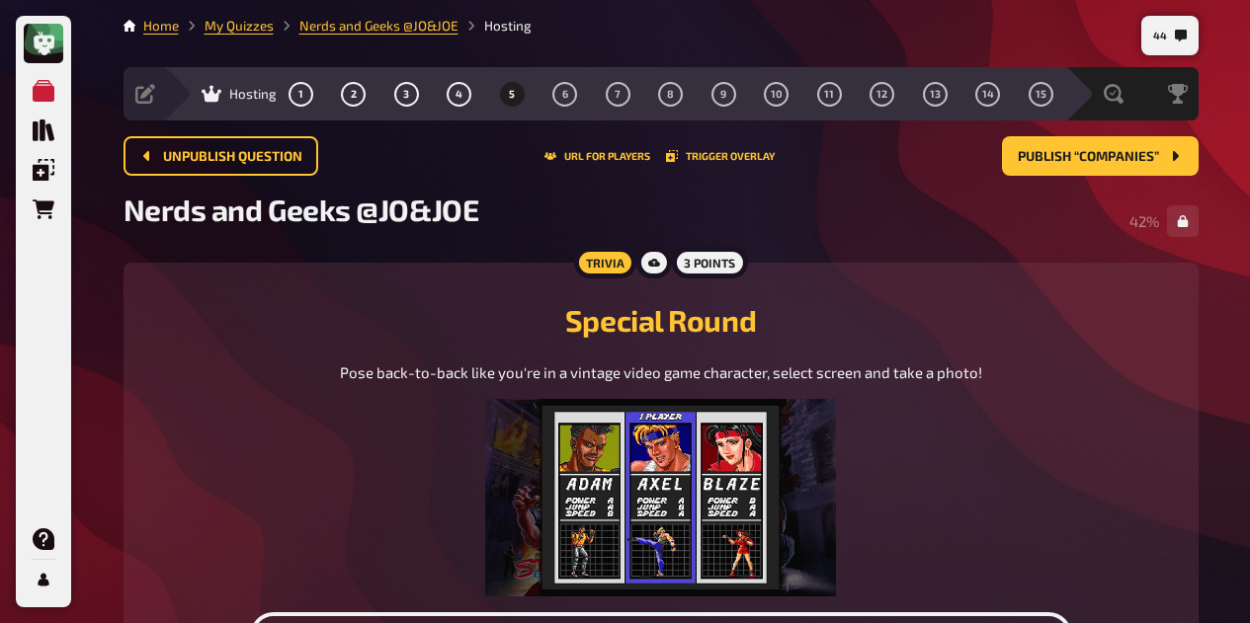
click at [564, 94] on span "6" at bounding box center [565, 94] width 6 height 11
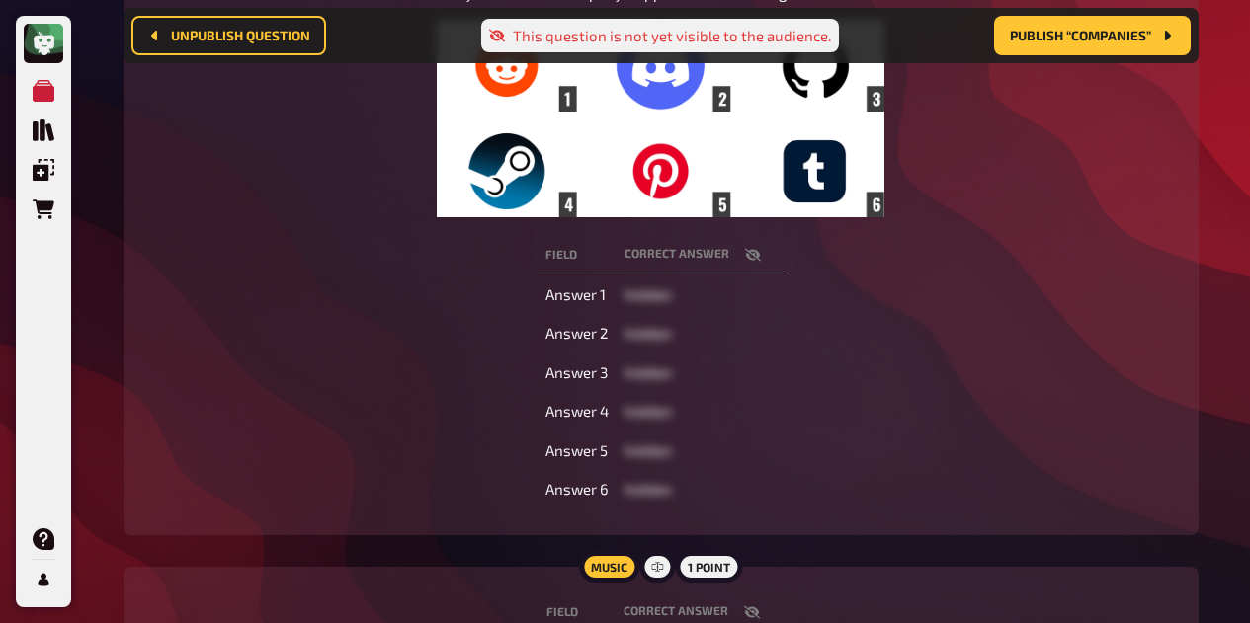
scroll to position [396, 0]
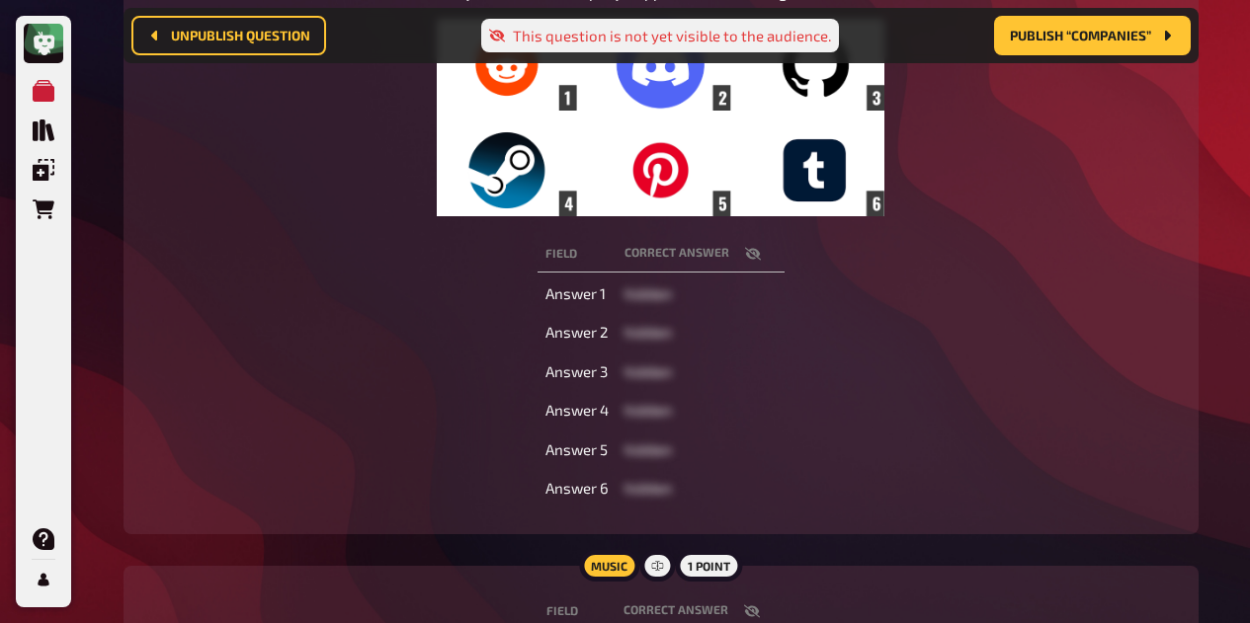
click at [755, 251] on icon "button" at bounding box center [752, 253] width 16 height 13
click at [751, 253] on icon "button" at bounding box center [753, 254] width 16 height 12
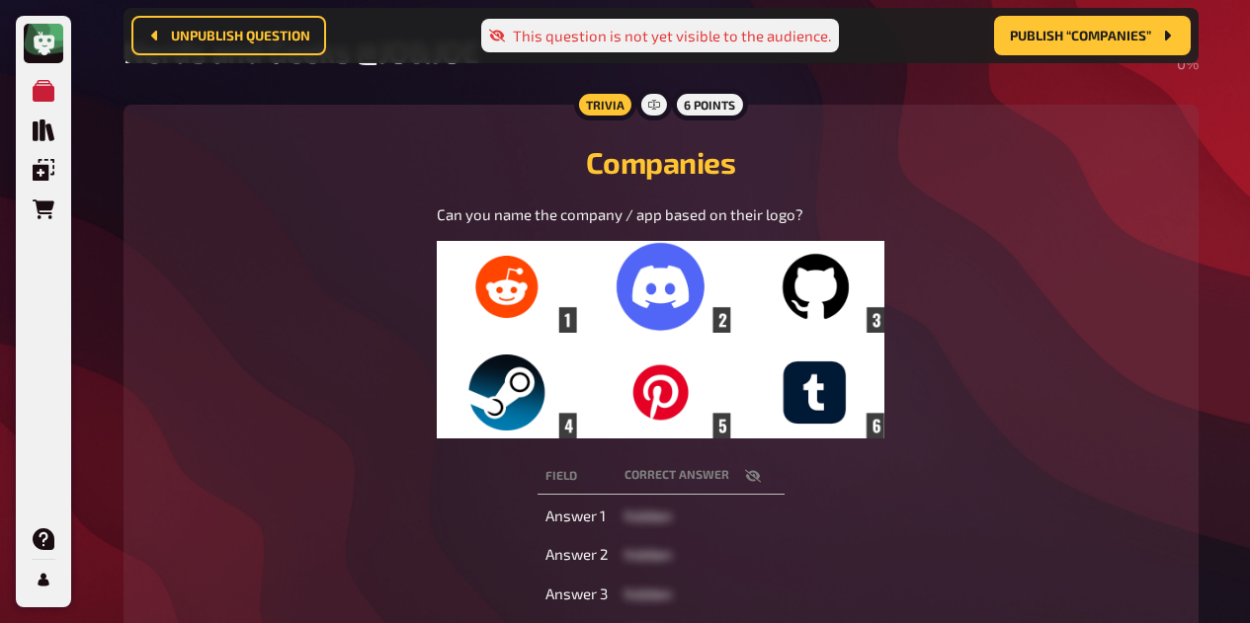
scroll to position [0, 0]
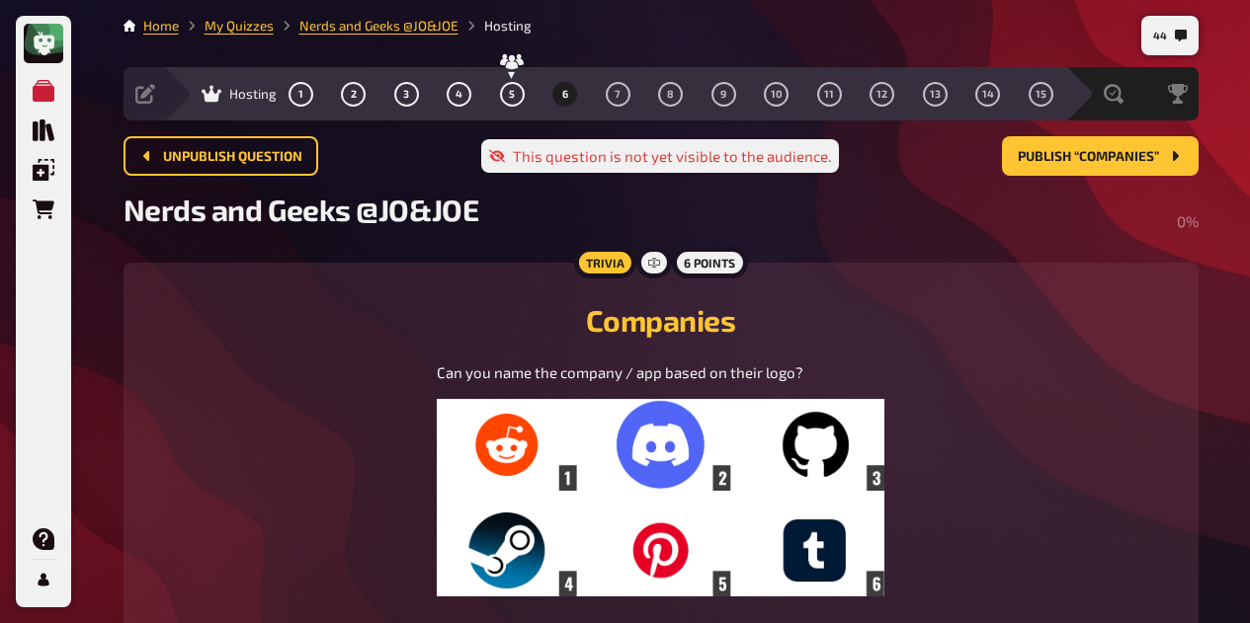
click at [511, 94] on span "5" at bounding box center [512, 94] width 6 height 11
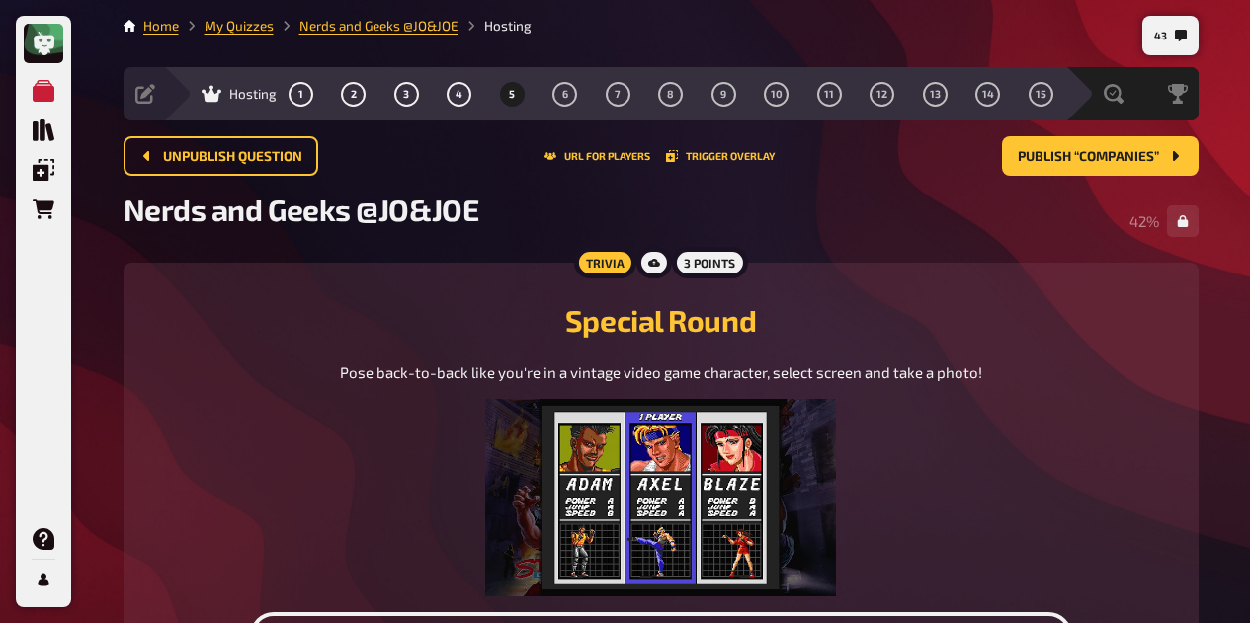
click at [564, 94] on span "6" at bounding box center [565, 94] width 6 height 11
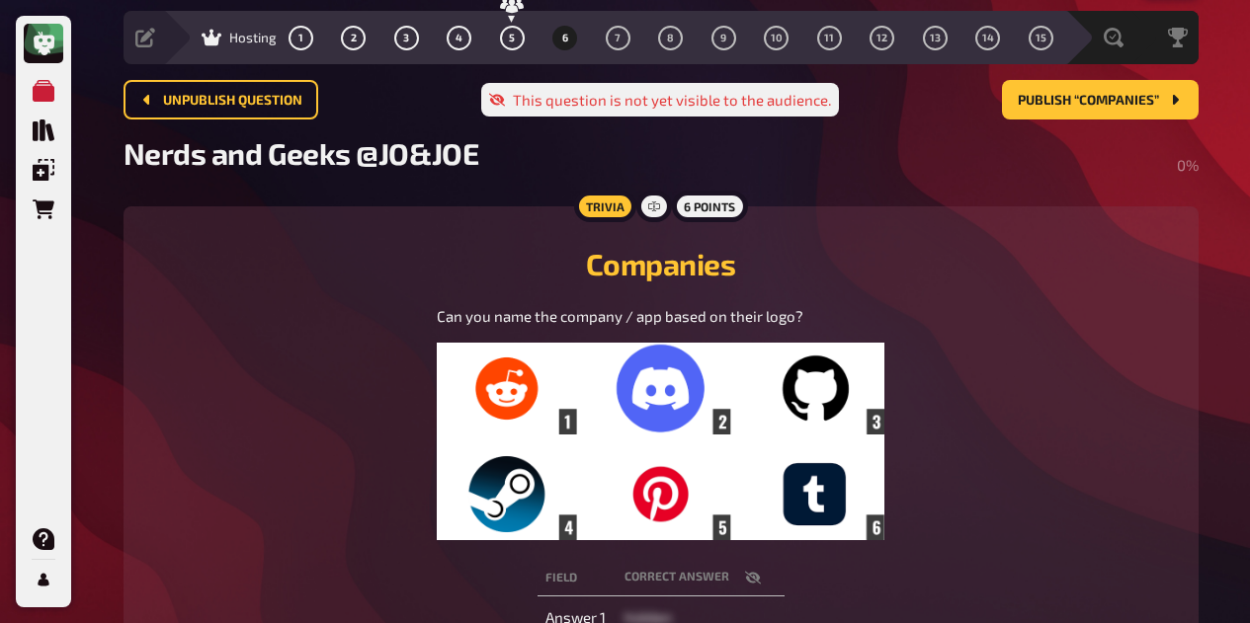
scroll to position [59, 0]
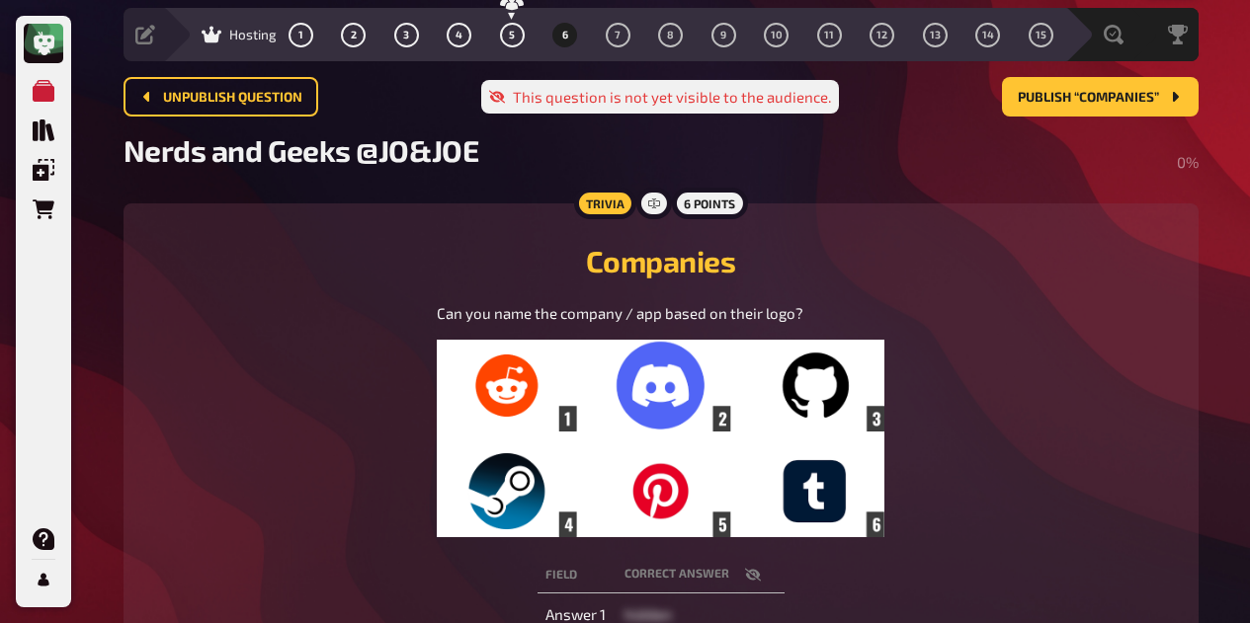
click at [500, 43] on button "5" at bounding box center [512, 35] width 32 height 32
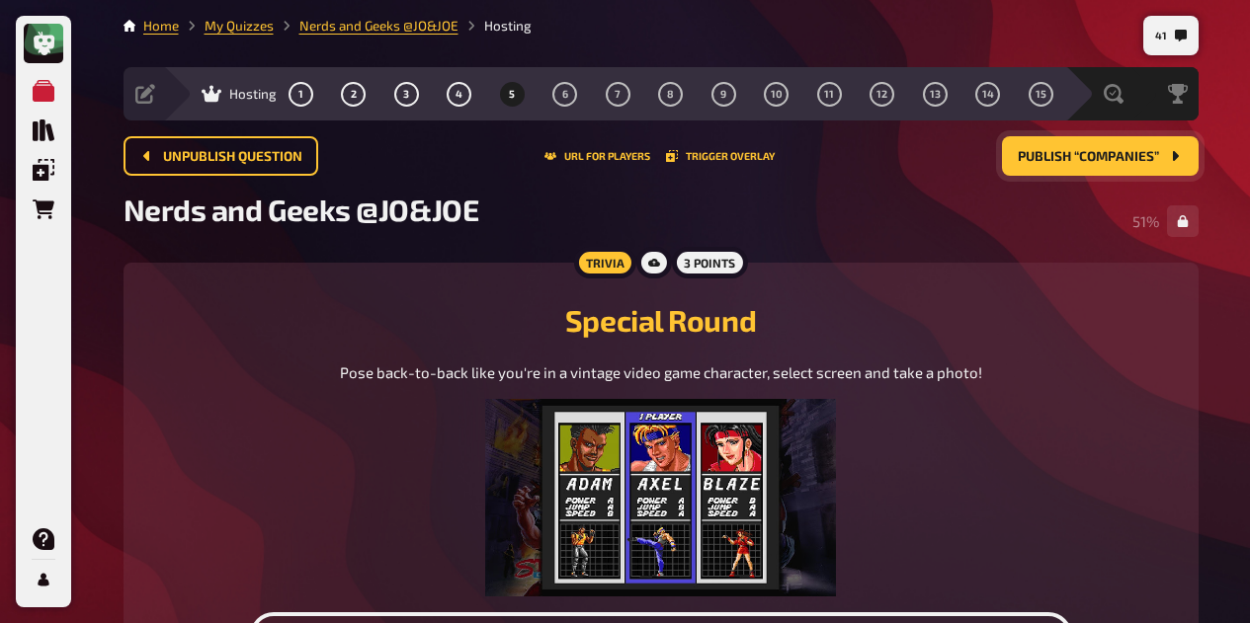
click at [1080, 170] on button "Publish “Companies”" at bounding box center [1100, 156] width 197 height 40
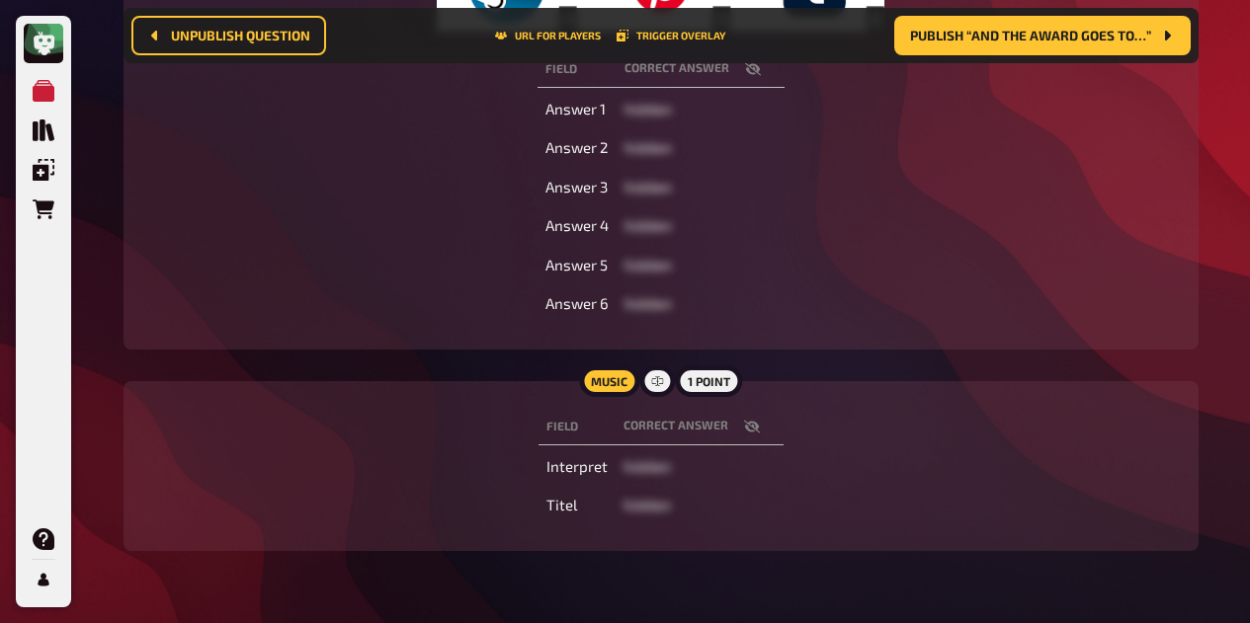
scroll to position [584, 0]
click at [746, 430] on icon "button" at bounding box center [752, 424] width 16 height 16
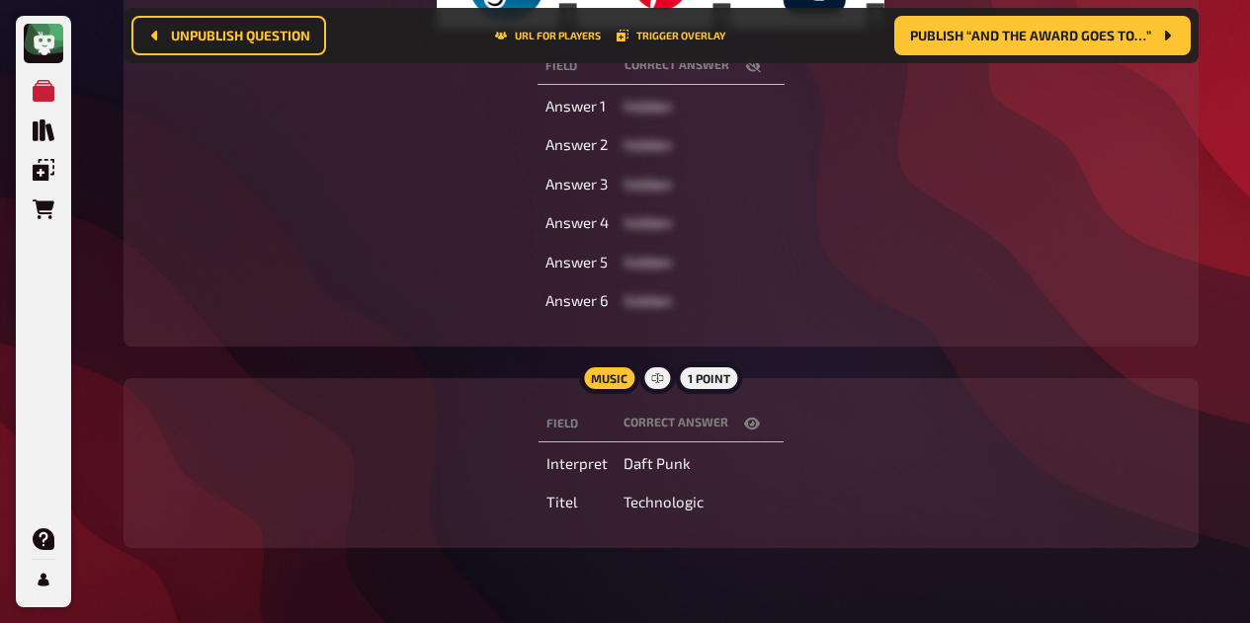
click at [759, 426] on button "button" at bounding box center [751, 424] width 47 height 20
click at [757, 425] on icon "button" at bounding box center [752, 424] width 16 height 16
click at [741, 426] on button "button" at bounding box center [751, 424] width 47 height 20
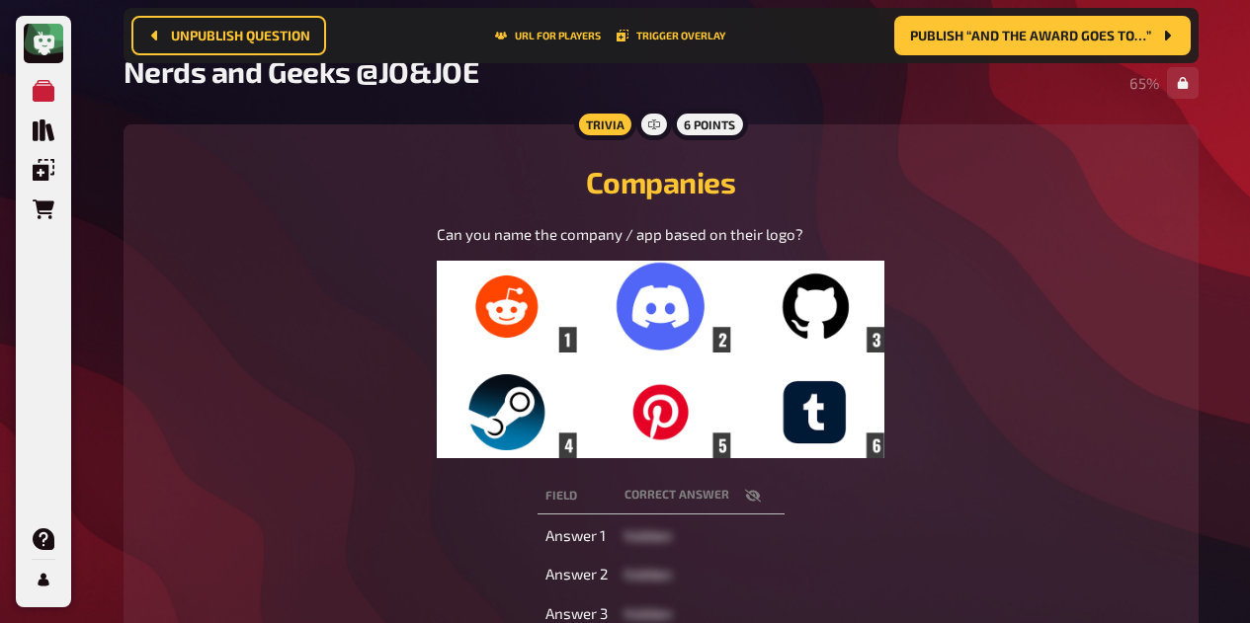
scroll to position [0, 0]
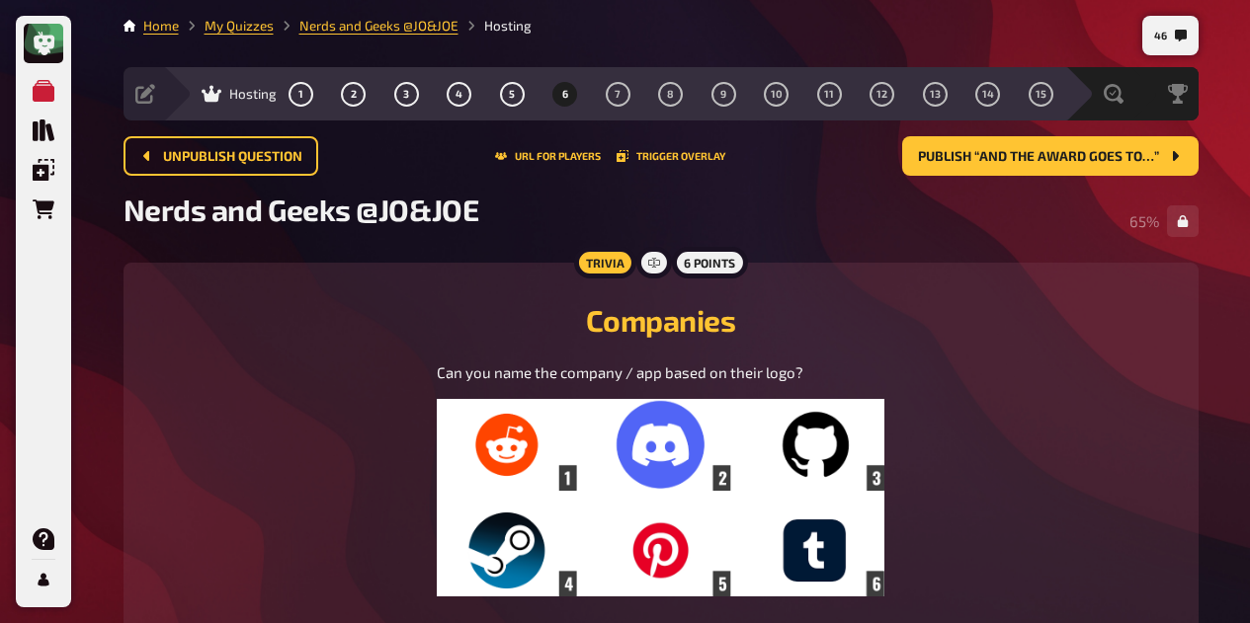
click at [511, 94] on span "5" at bounding box center [512, 94] width 6 height 11
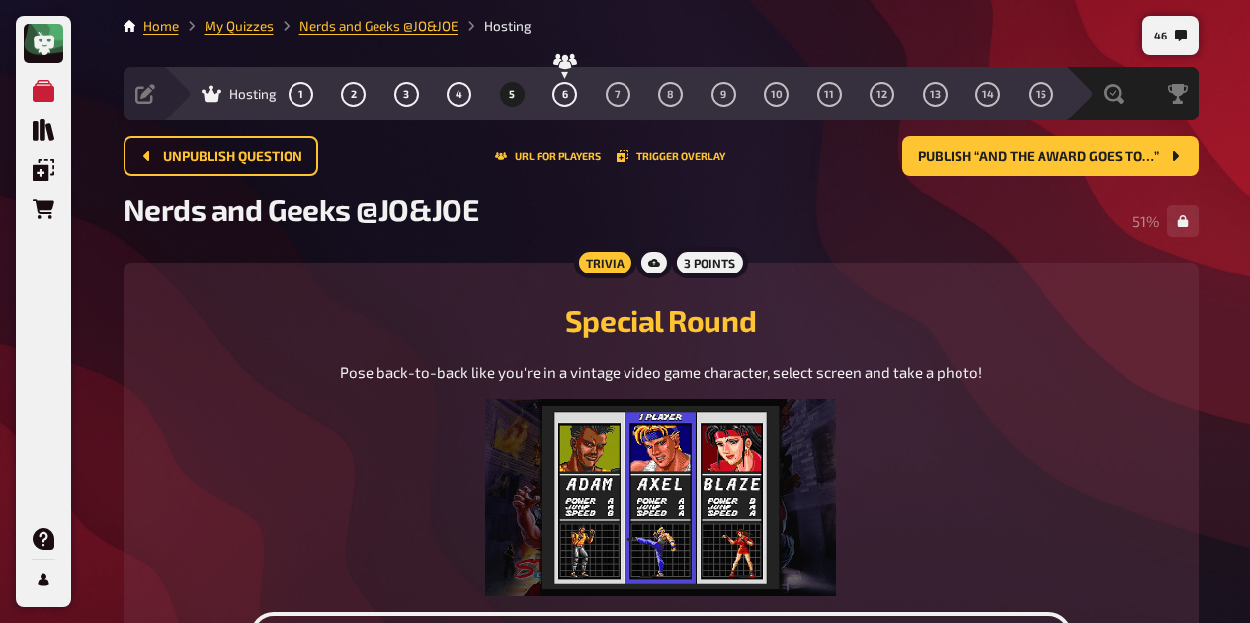
click at [461, 88] on button "4" at bounding box center [460, 94] width 32 height 32
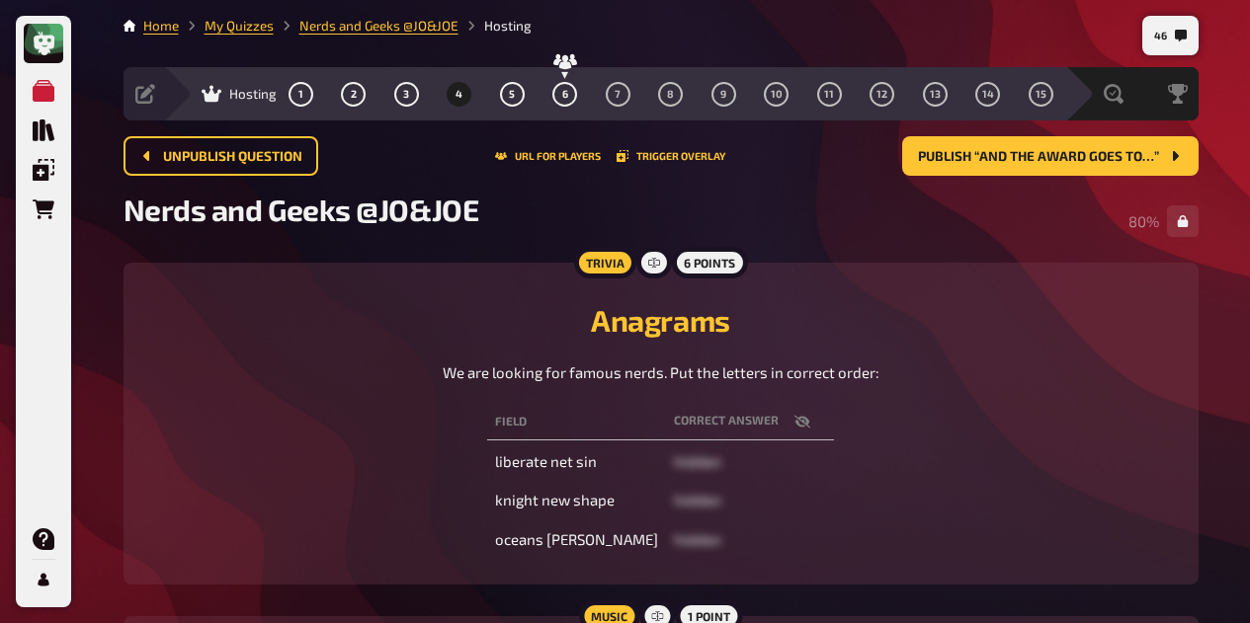
click at [794, 424] on icon "button" at bounding box center [802, 421] width 16 height 13
click at [794, 422] on icon "button" at bounding box center [802, 422] width 16 height 12
click at [616, 94] on span "7" at bounding box center [617, 94] width 6 height 11
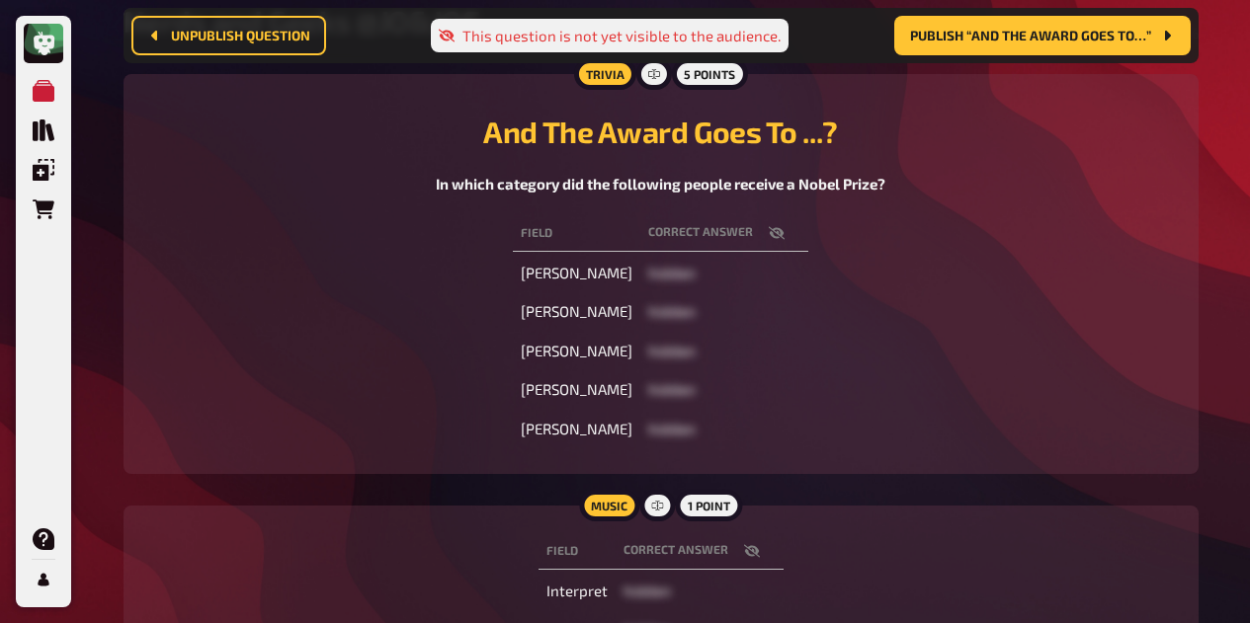
scroll to position [233, 0]
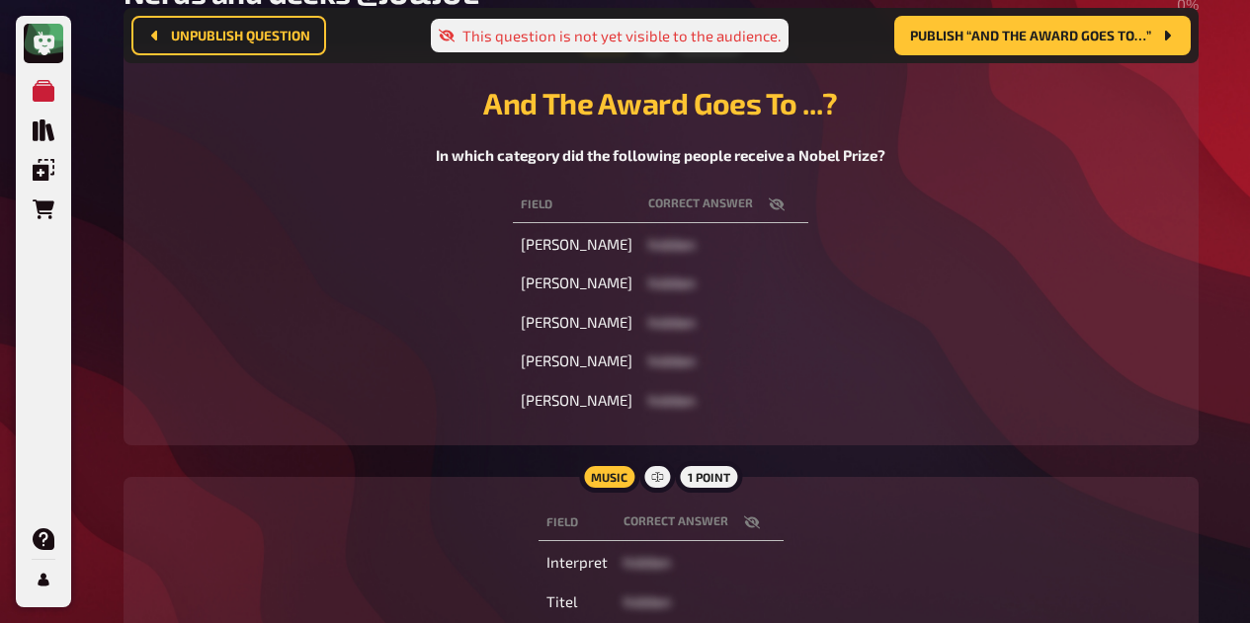
click at [779, 203] on icon "button" at bounding box center [777, 204] width 16 height 13
click at [783, 206] on icon "button" at bounding box center [776, 205] width 16 height 12
click at [751, 525] on icon "button" at bounding box center [751, 523] width 16 height 13
click at [749, 523] on icon "button" at bounding box center [752, 523] width 16 height 12
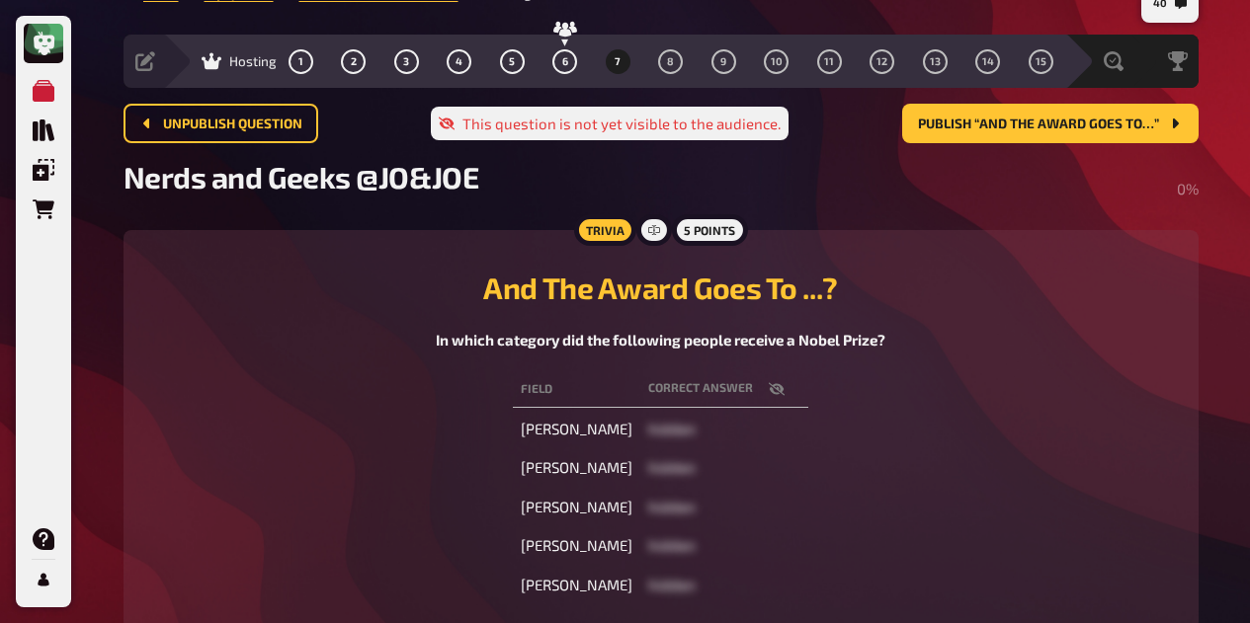
scroll to position [32, 0]
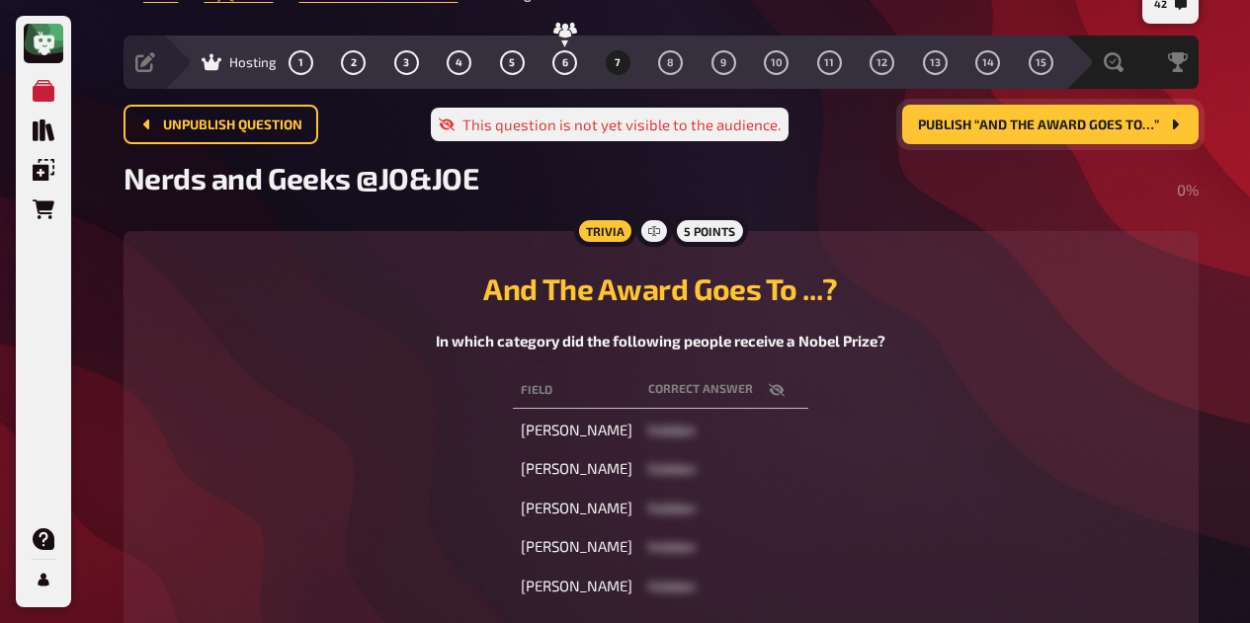
click at [1070, 133] on button "Publish “And The Award Goes To…”" at bounding box center [1050, 125] width 296 height 40
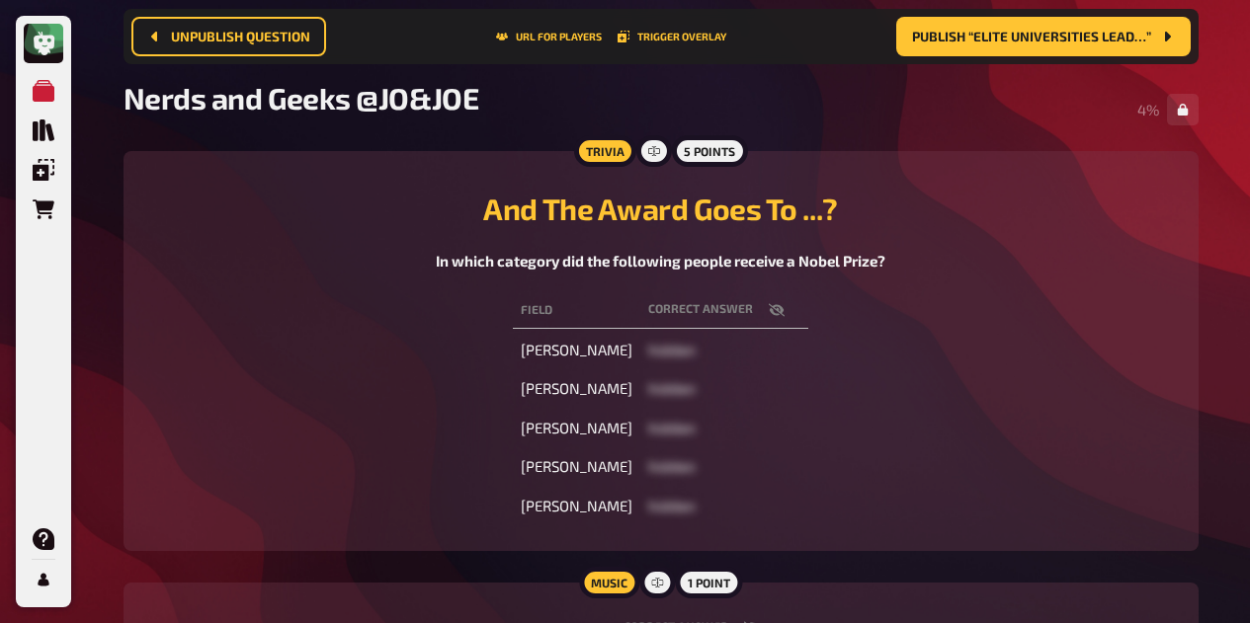
scroll to position [150, 0]
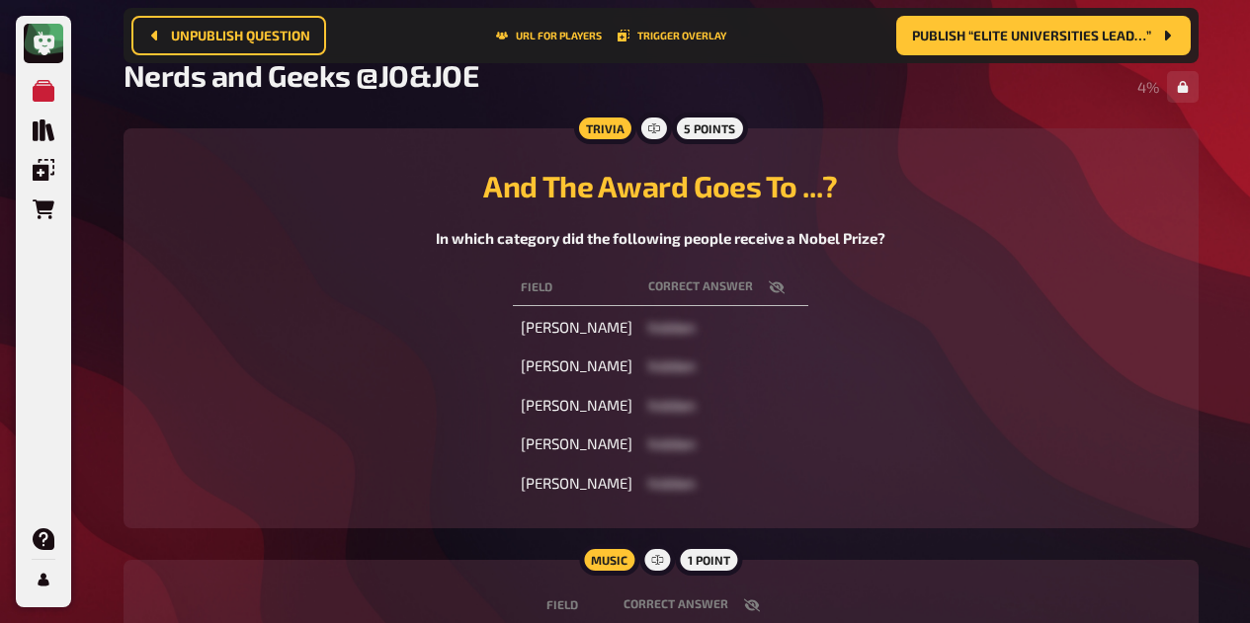
click at [784, 282] on icon "button" at bounding box center [777, 288] width 16 height 16
click at [1137, 379] on div "Field correct answer Han Kang Literature Erwin Schrödinger Physics Malala Yousa…" at bounding box center [660, 386] width 1027 height 240
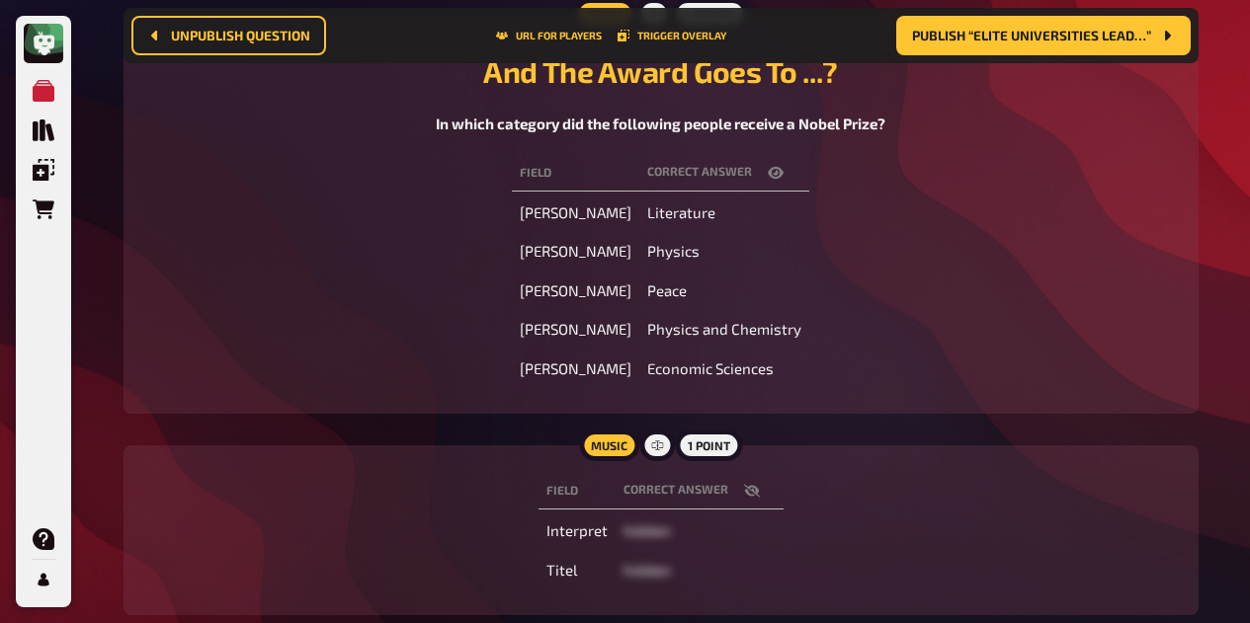
scroll to position [263, 0]
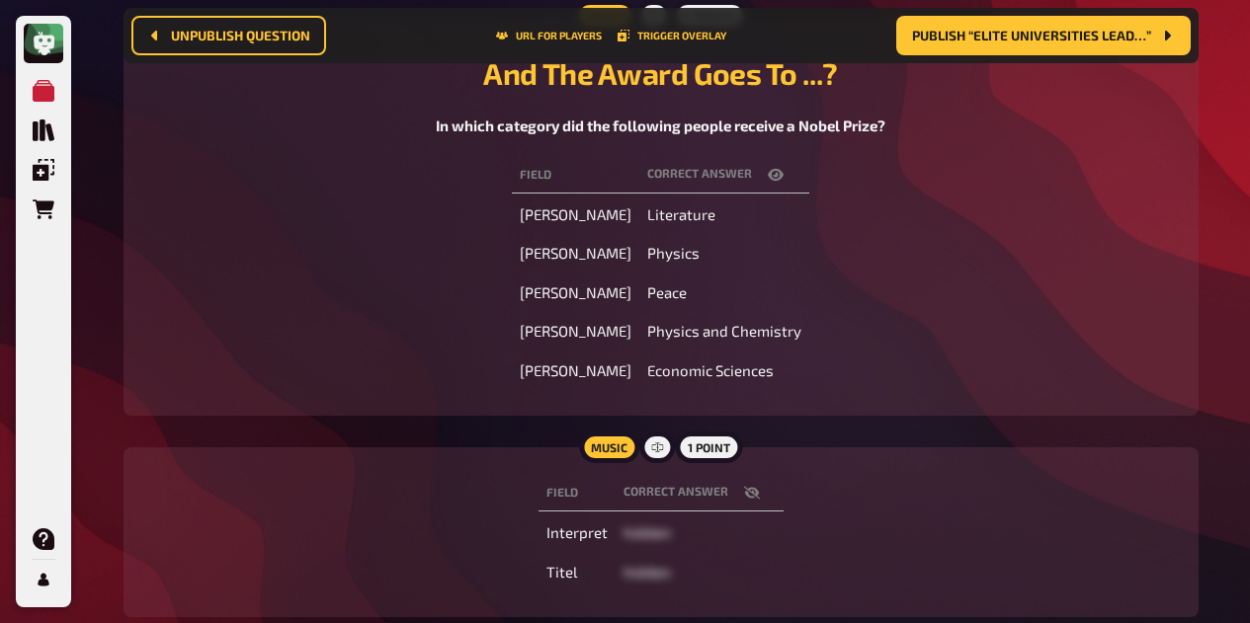
click at [776, 174] on icon "button" at bounding box center [776, 175] width 16 height 16
click at [776, 174] on icon "button" at bounding box center [777, 174] width 16 height 13
click at [750, 493] on icon "button" at bounding box center [751, 493] width 16 height 13
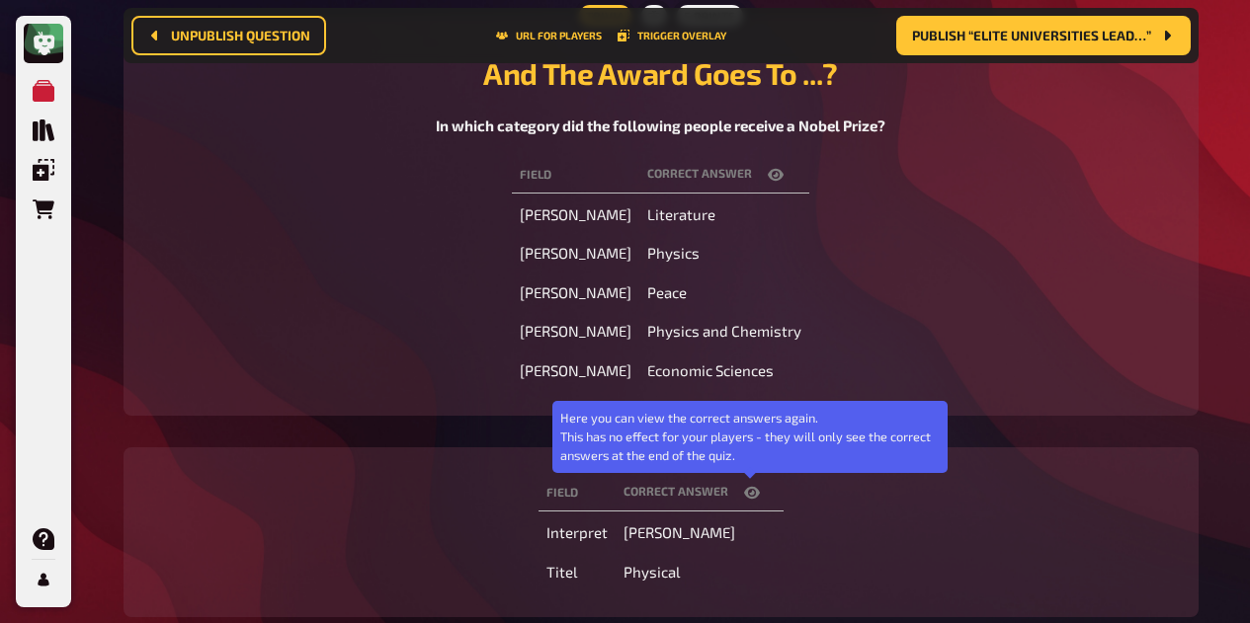
click at [750, 493] on icon "button" at bounding box center [752, 493] width 16 height 12
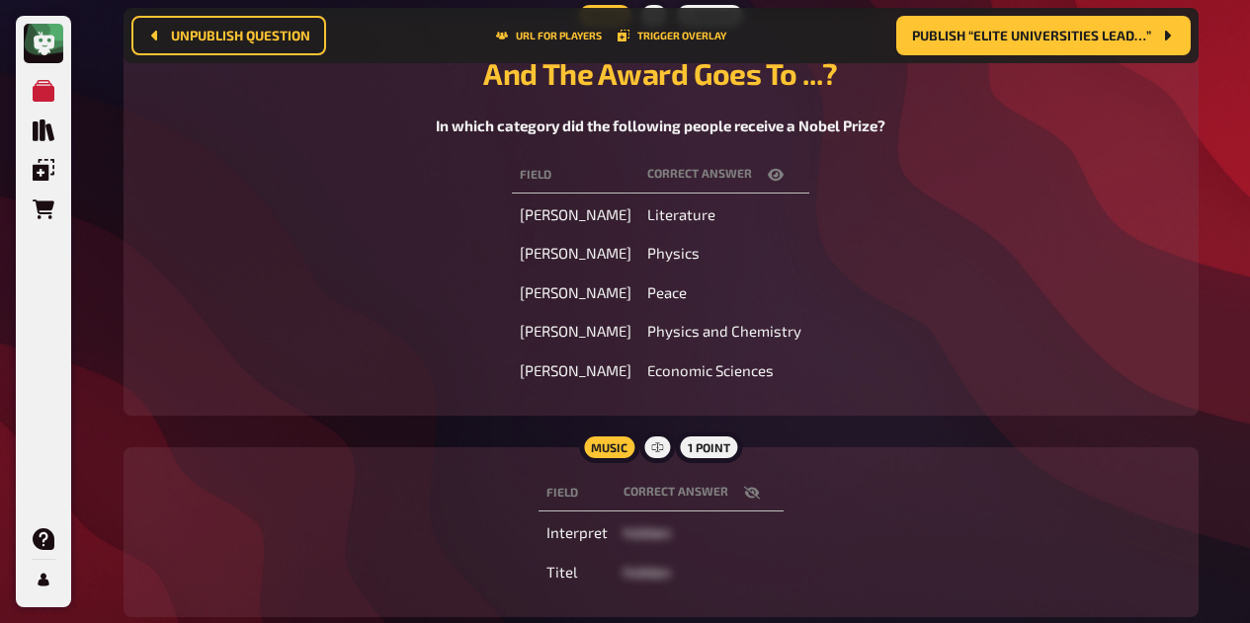
click at [775, 179] on icon "button" at bounding box center [776, 175] width 16 height 16
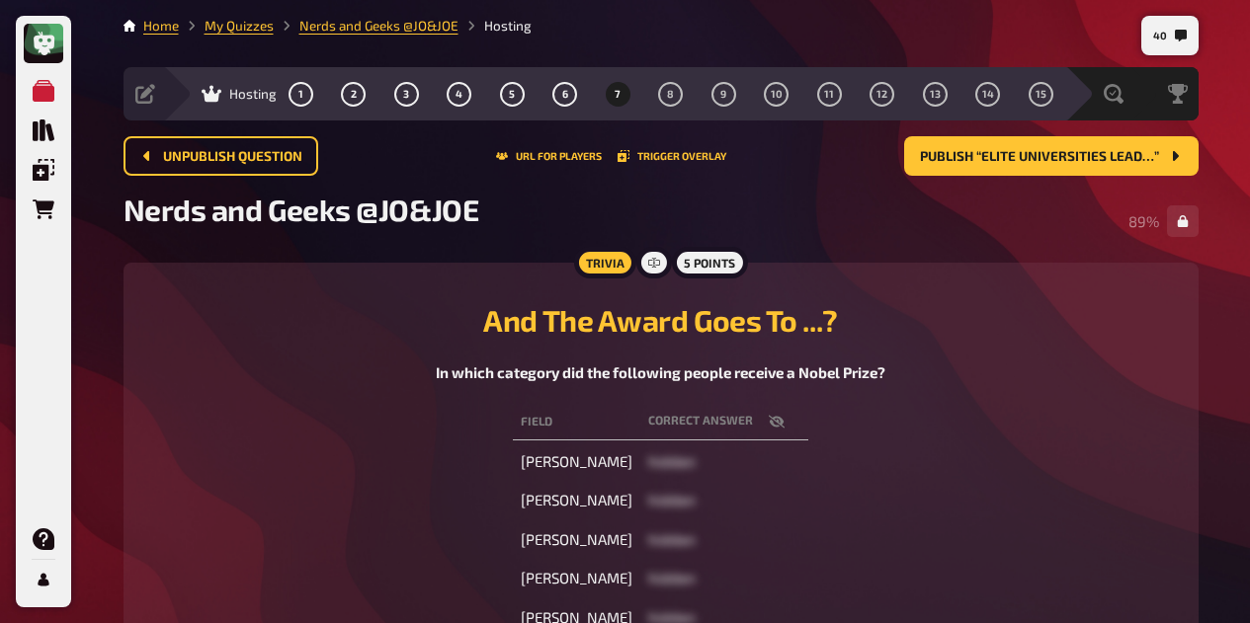
click at [669, 96] on span "8" at bounding box center [670, 94] width 7 height 11
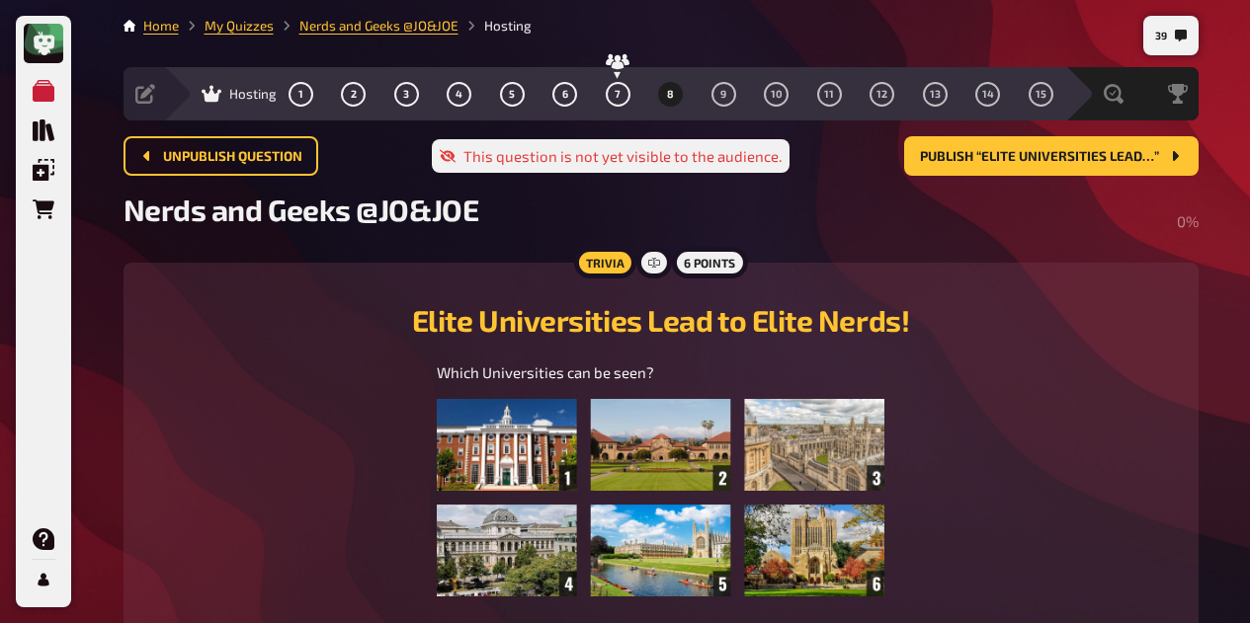
click at [622, 91] on button "7" at bounding box center [618, 94] width 32 height 32
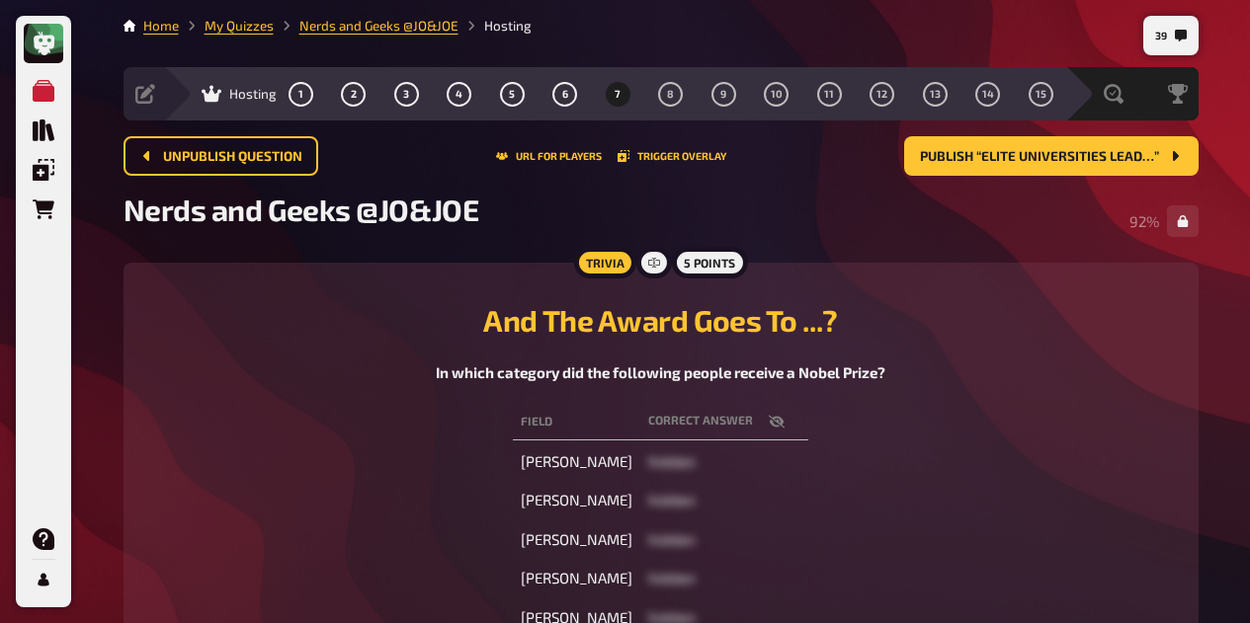
click at [670, 92] on span "8" at bounding box center [670, 94] width 7 height 11
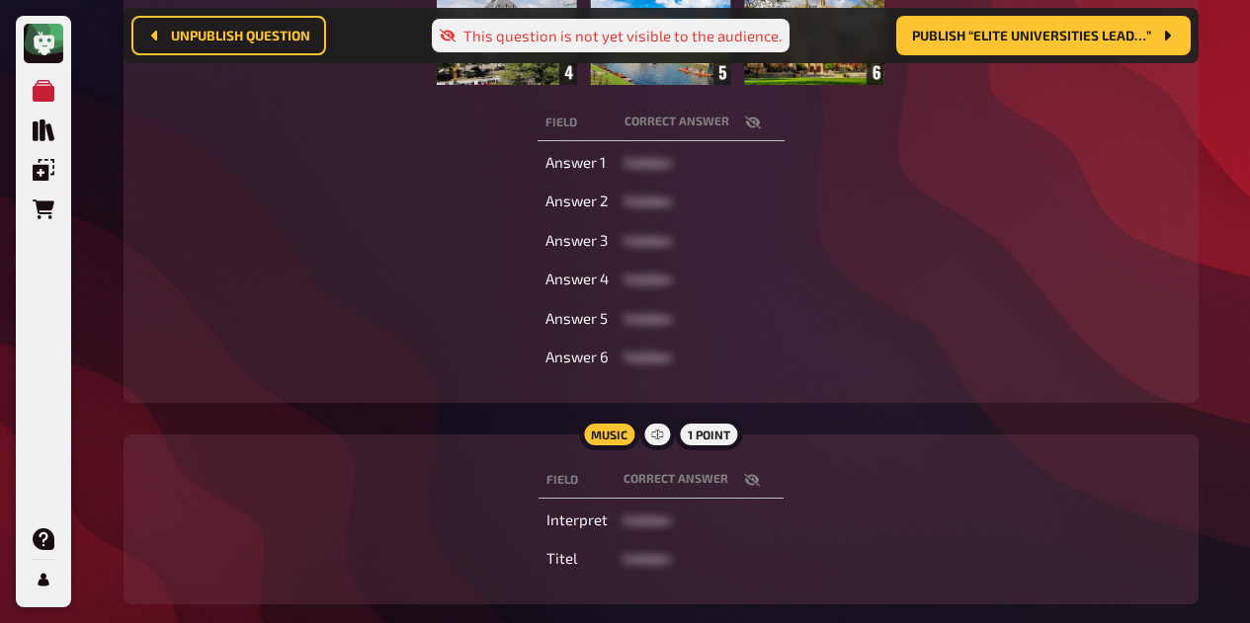
scroll to position [634, 0]
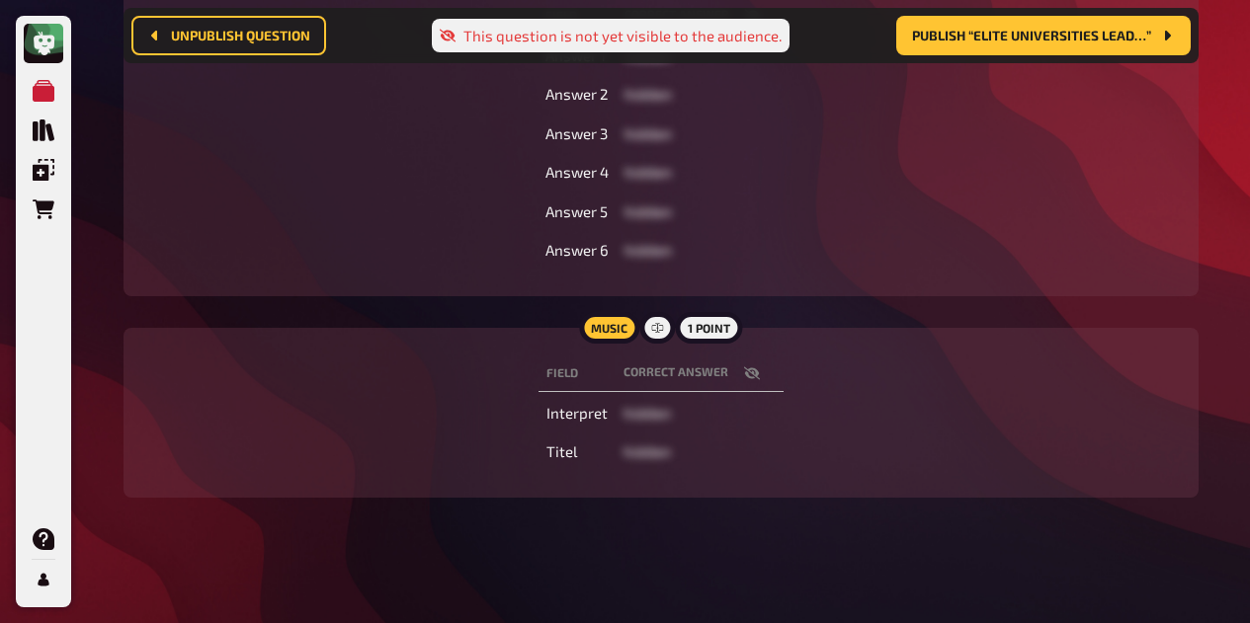
click at [746, 362] on th "correct answer" at bounding box center [699, 374] width 168 height 37
click at [750, 370] on icon "button" at bounding box center [751, 372] width 16 height 13
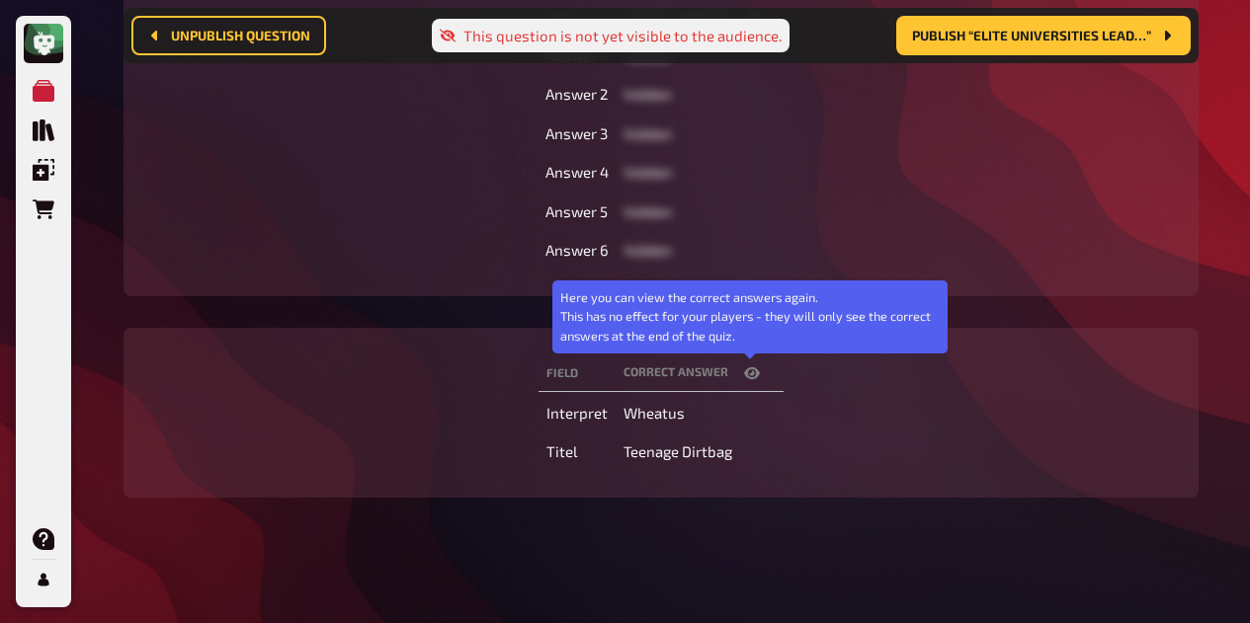
click at [750, 370] on icon "button" at bounding box center [752, 373] width 16 height 12
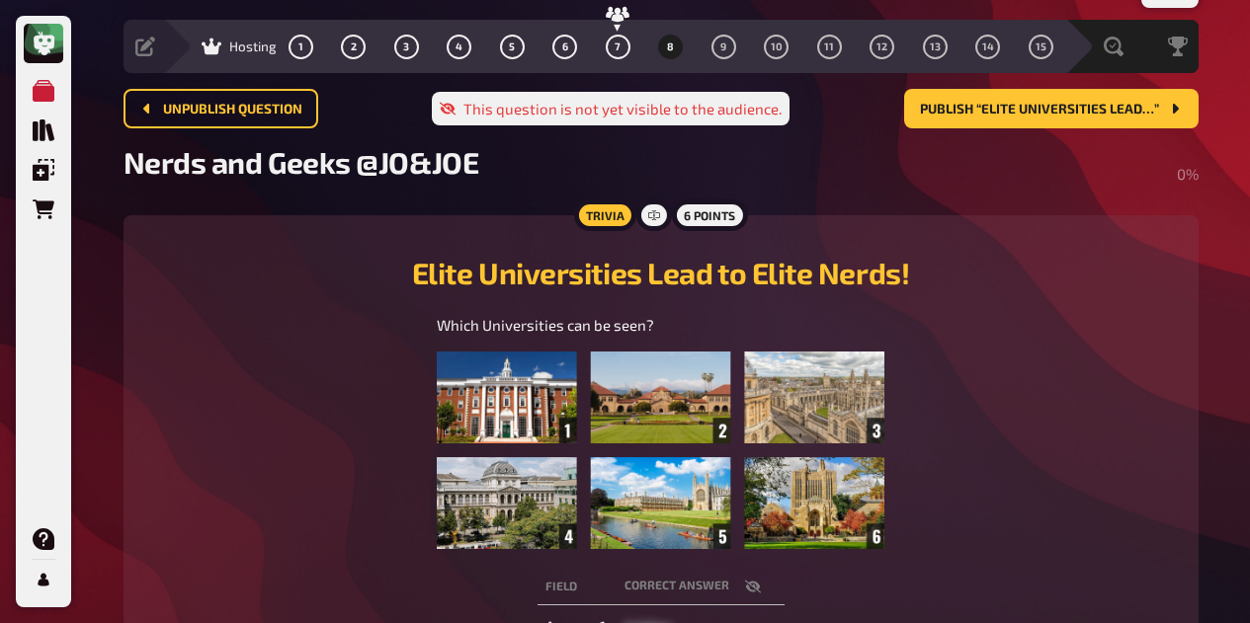
scroll to position [0, 0]
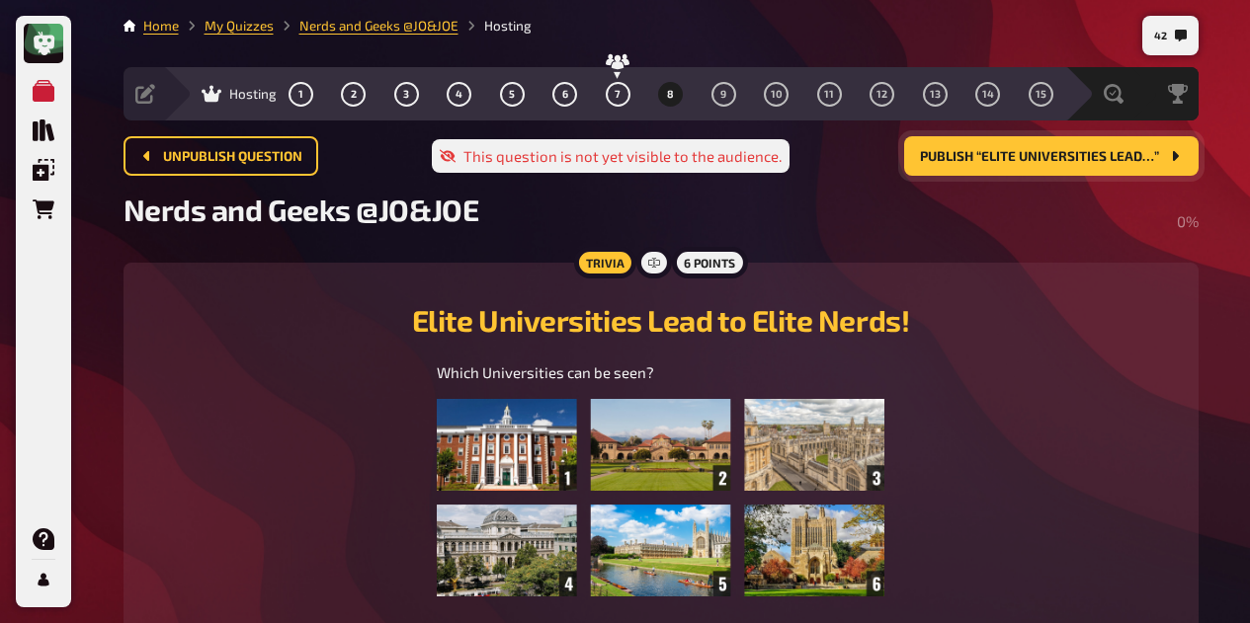
click at [1073, 156] on span "Publish “Elite Universities Lead…”" at bounding box center [1039, 157] width 239 height 14
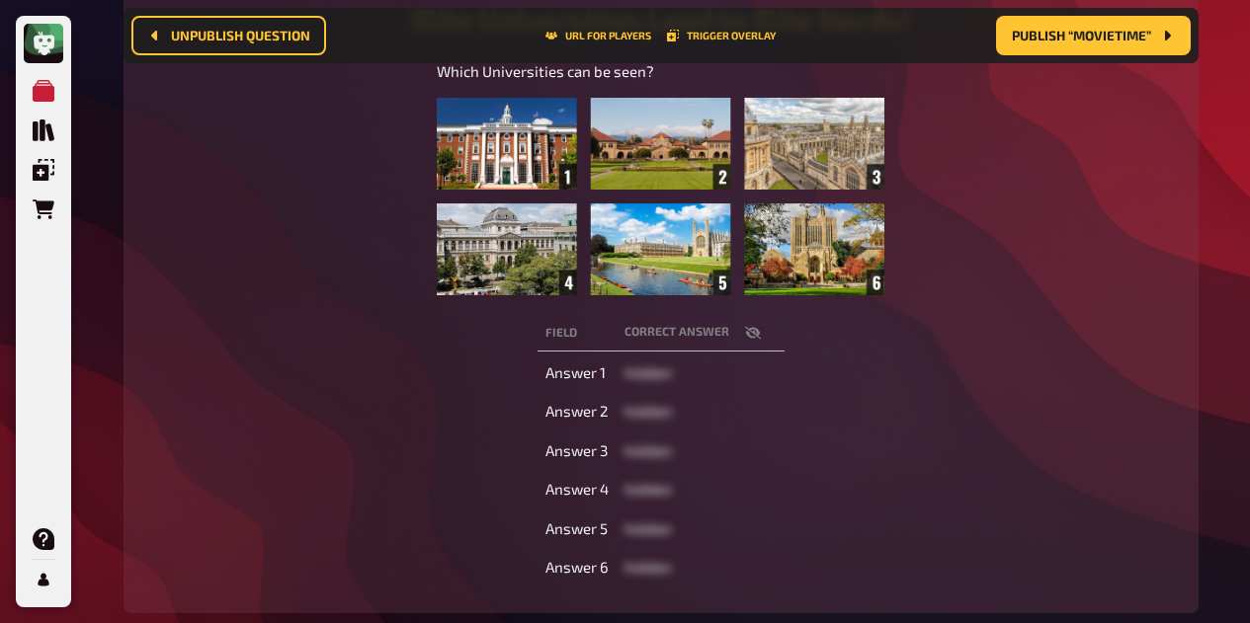
scroll to position [327, 0]
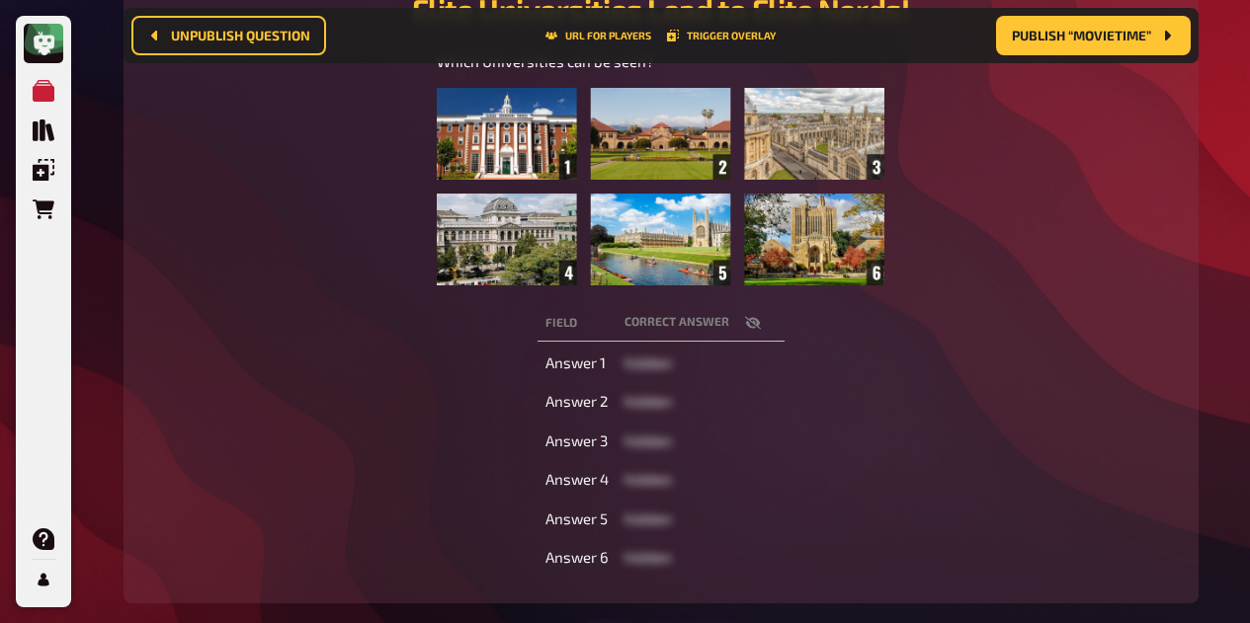
click at [756, 326] on icon "button" at bounding box center [752, 322] width 16 height 13
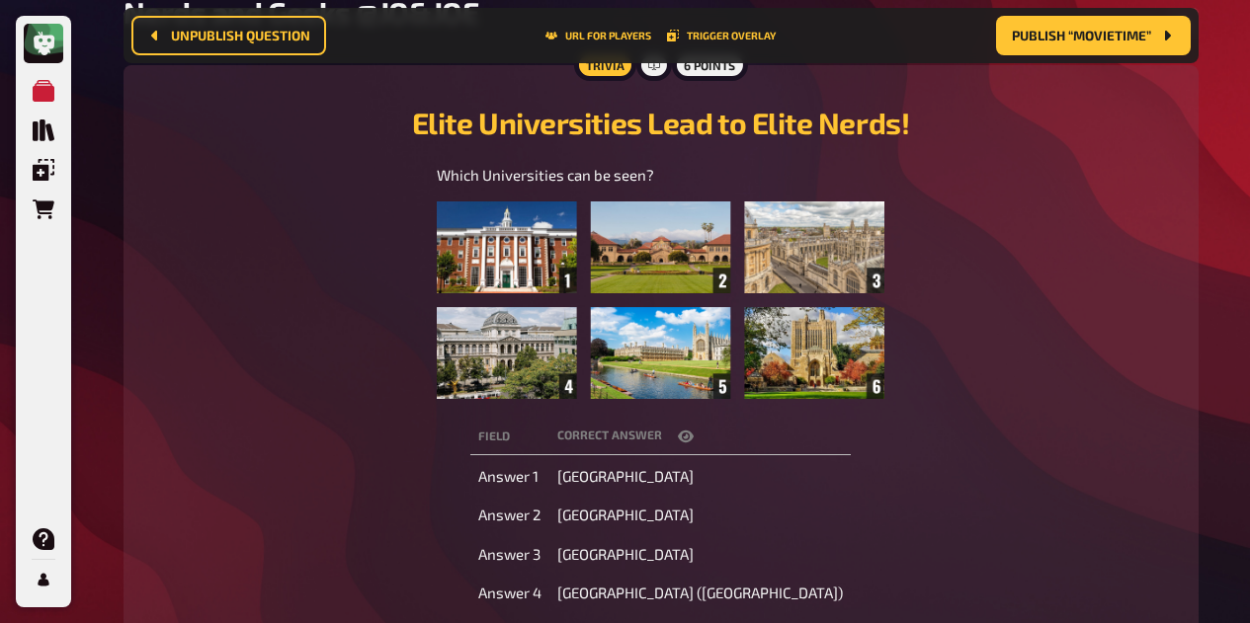
scroll to position [208, 0]
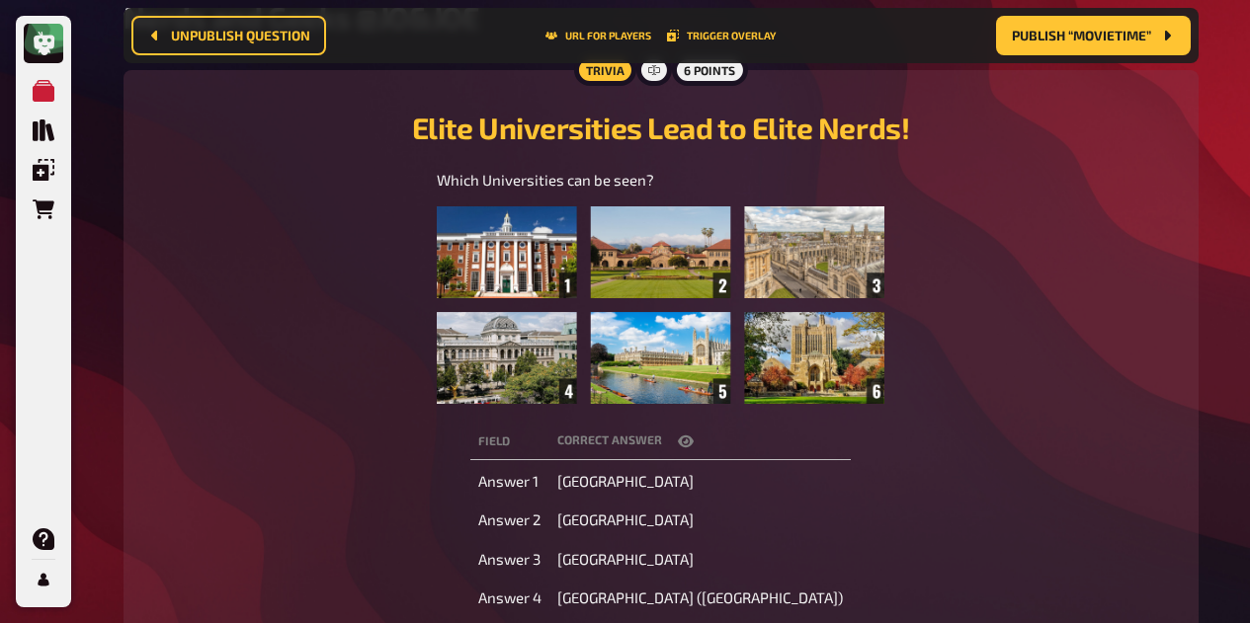
click at [693, 445] on icon "button" at bounding box center [686, 442] width 16 height 12
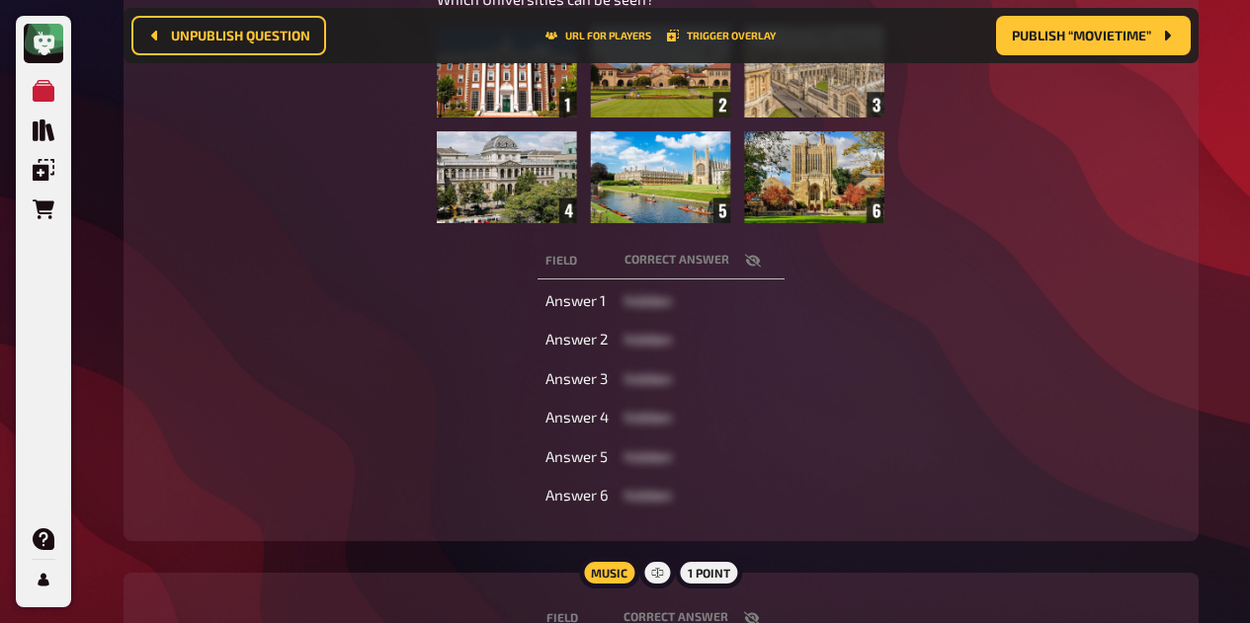
scroll to position [398, 0]
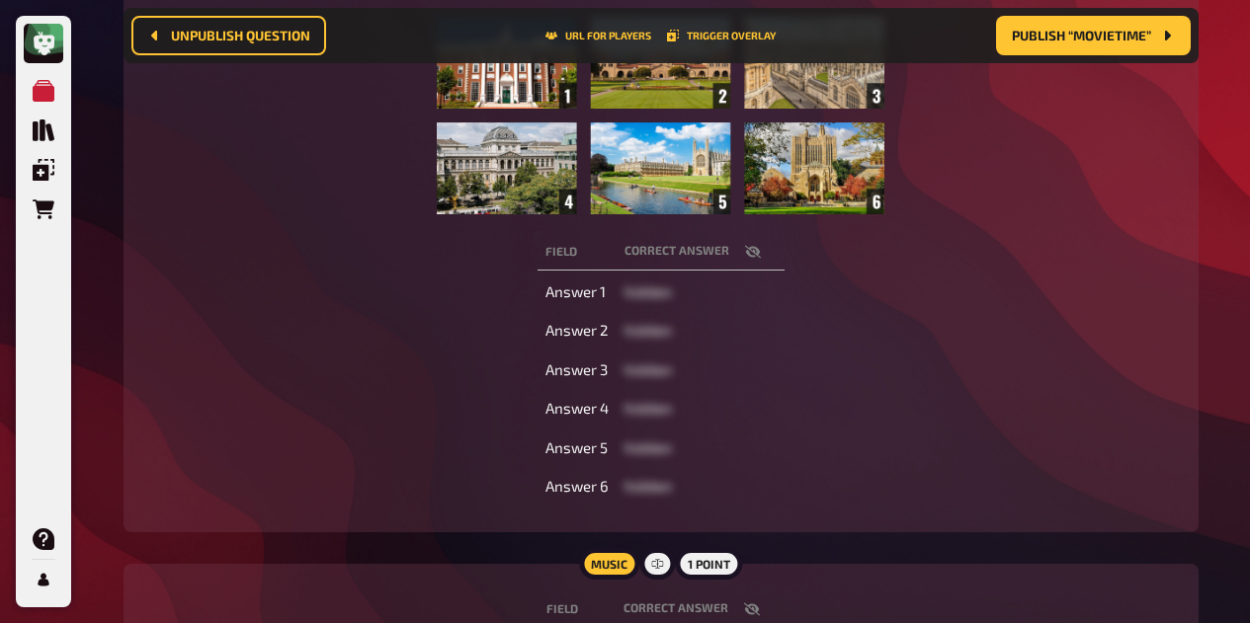
click at [751, 253] on icon "button" at bounding box center [753, 252] width 16 height 16
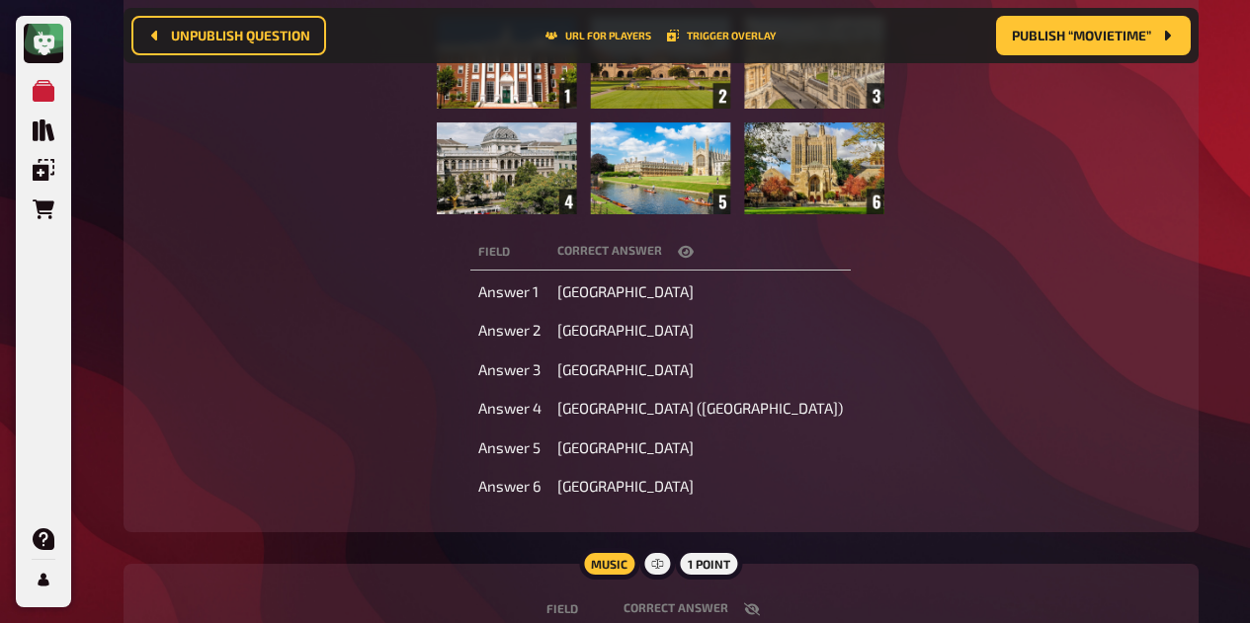
click at [693, 249] on icon "button" at bounding box center [686, 252] width 16 height 12
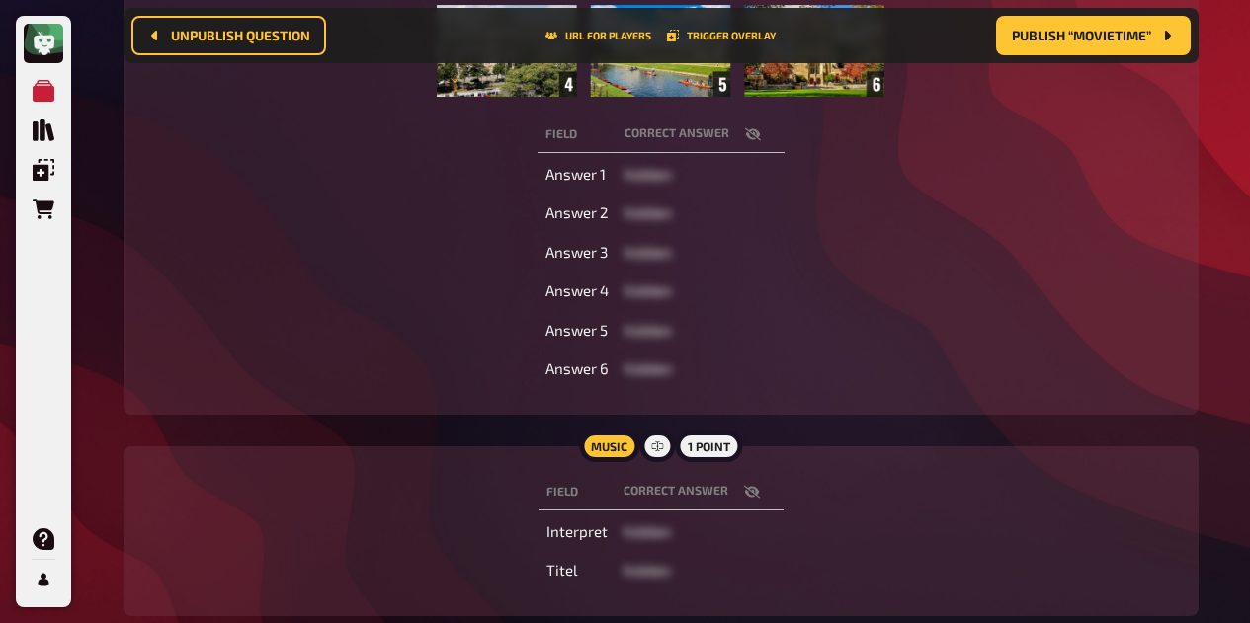
scroll to position [544, 0]
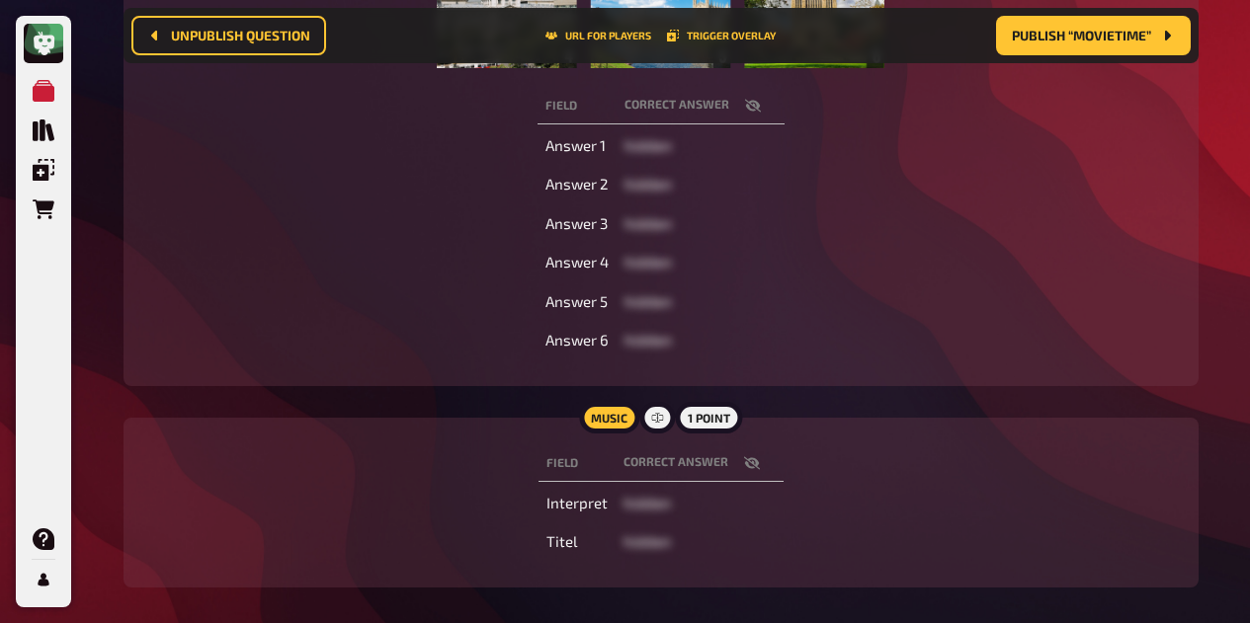
click at [753, 466] on icon "button" at bounding box center [752, 463] width 16 height 16
click at [759, 462] on button "button" at bounding box center [751, 463] width 47 height 20
click at [749, 465] on icon "button" at bounding box center [752, 463] width 16 height 16
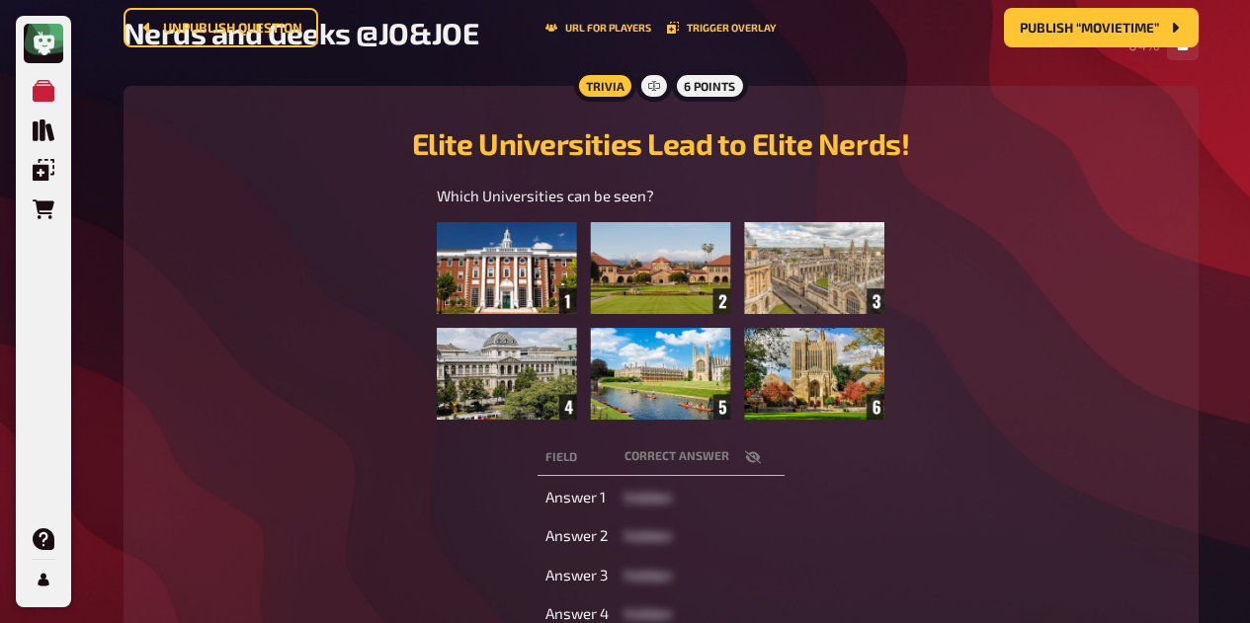
scroll to position [0, 0]
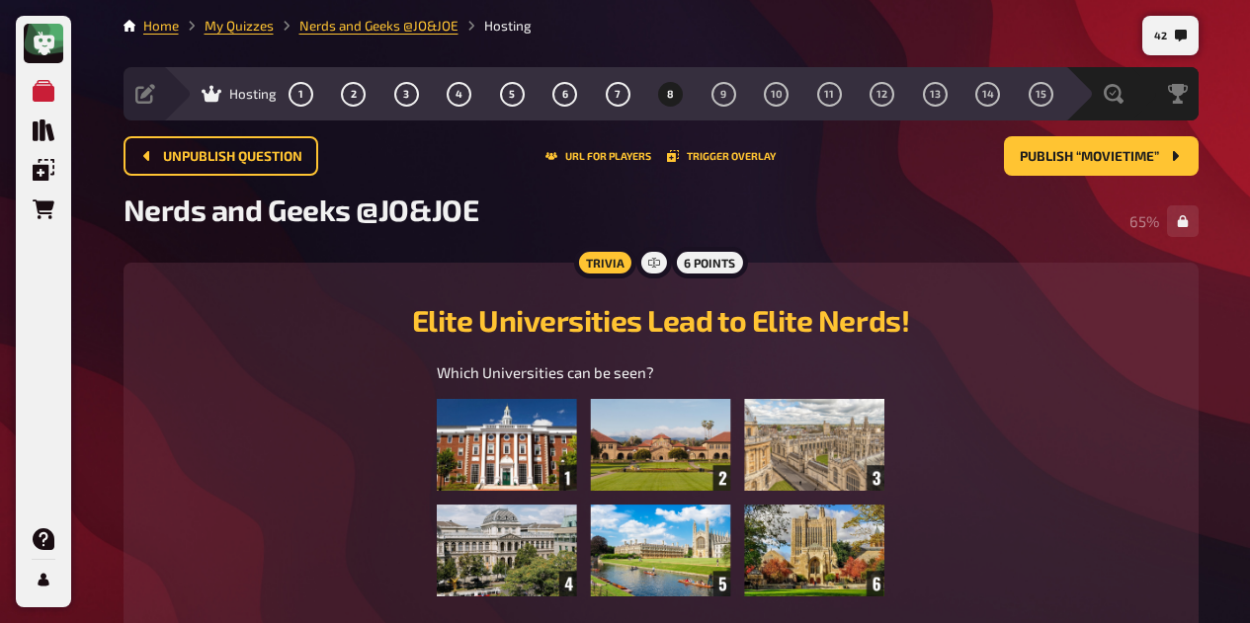
click at [729, 98] on button "9" at bounding box center [723, 94] width 32 height 32
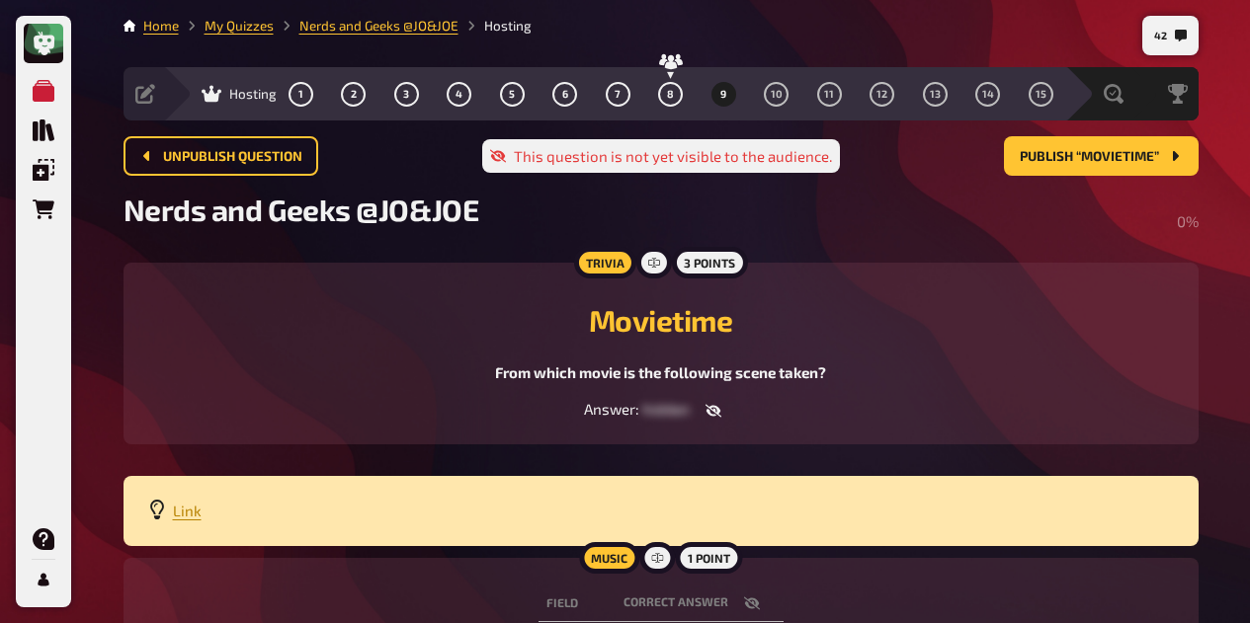
click at [672, 97] on span "8" at bounding box center [670, 94] width 7 height 11
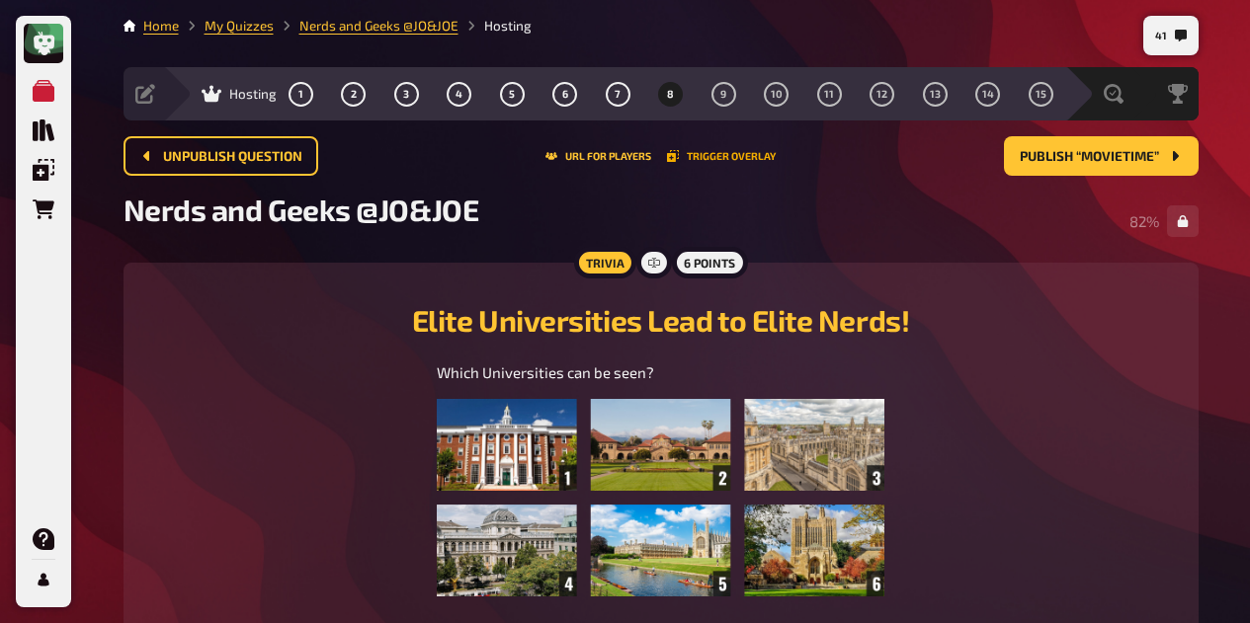
click at [734, 154] on button "Trigger Overlay" at bounding box center [721, 156] width 109 height 12
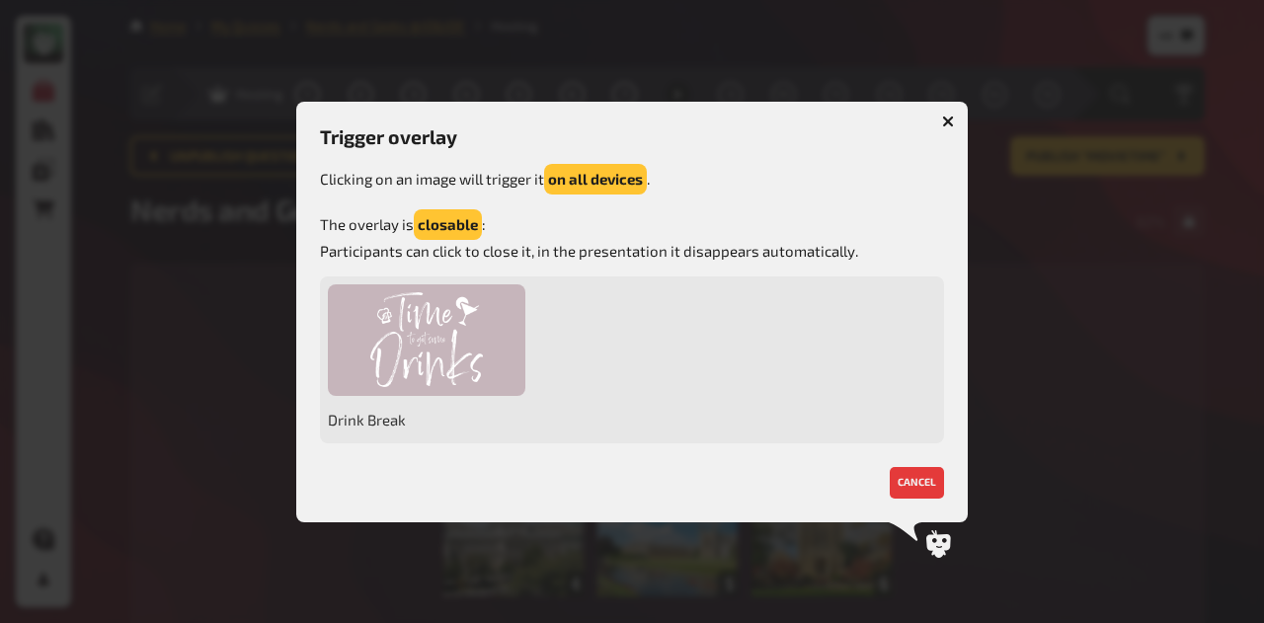
click at [946, 114] on button "button" at bounding box center [949, 122] width 32 height 32
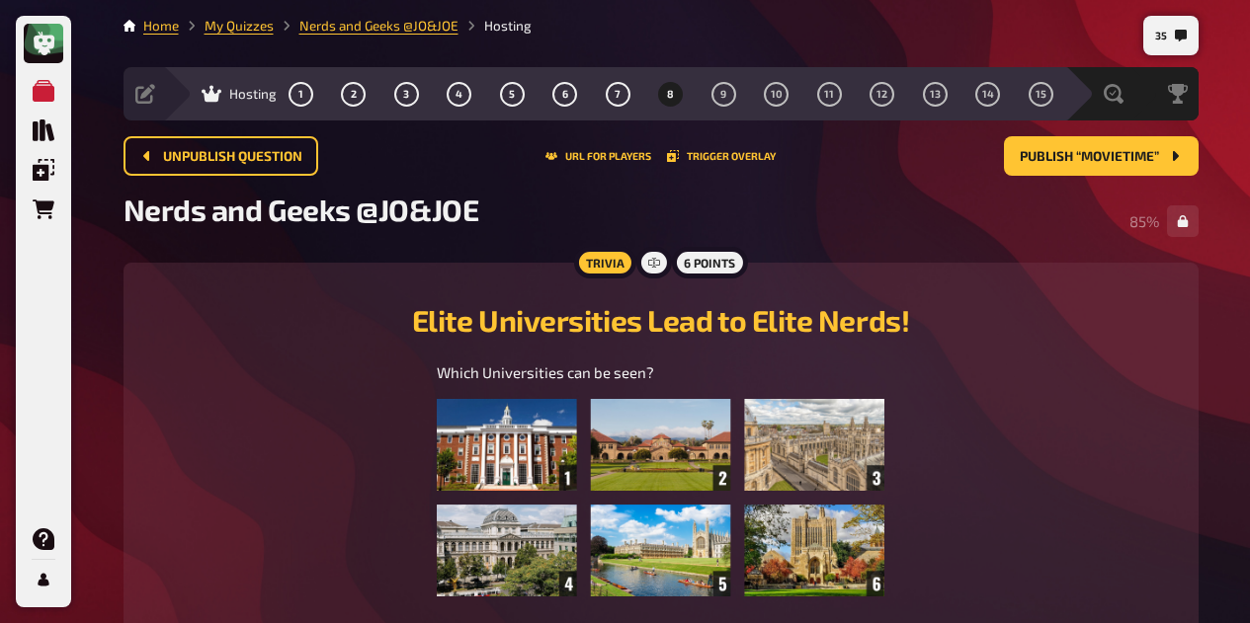
click at [720, 101] on button "9" at bounding box center [723, 94] width 32 height 32
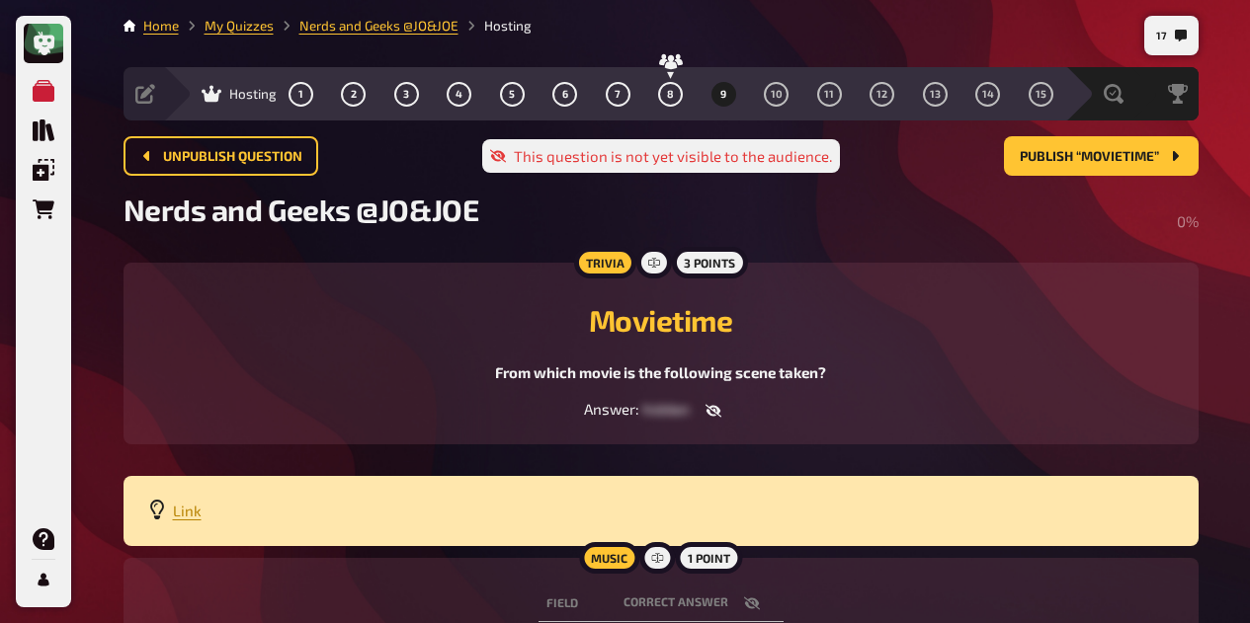
click at [670, 100] on span "8" at bounding box center [670, 94] width 7 height 11
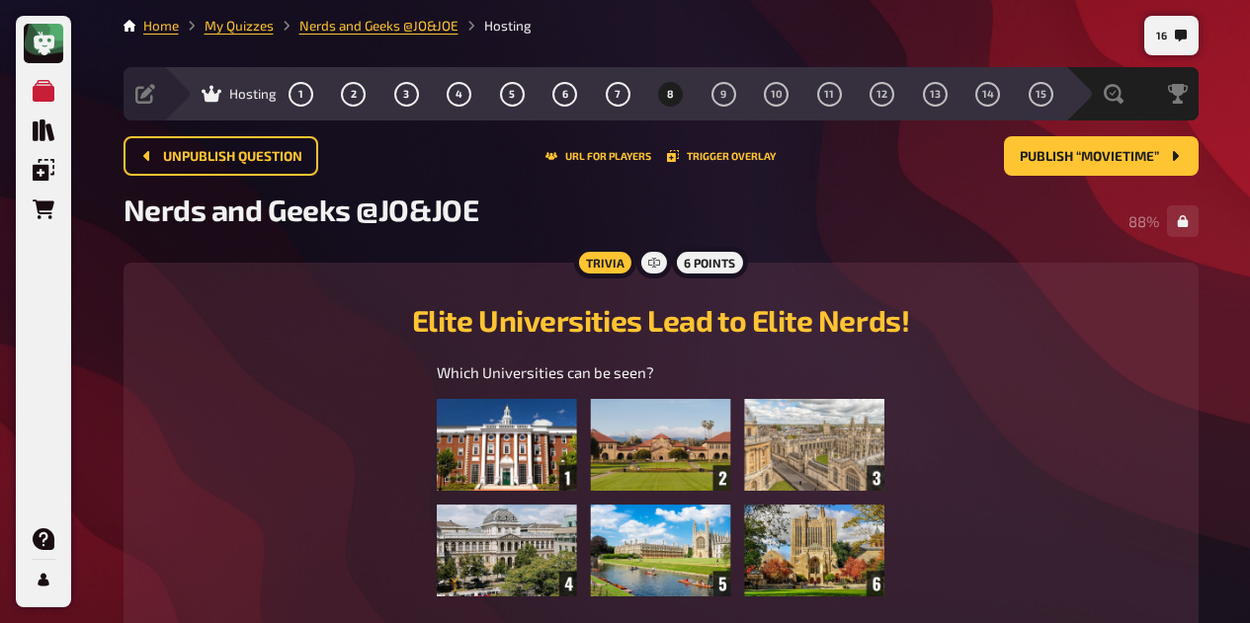
click at [141, 80] on div "Setup Edit Content Quiz Lobby" at bounding box center [143, 93] width 40 height 53
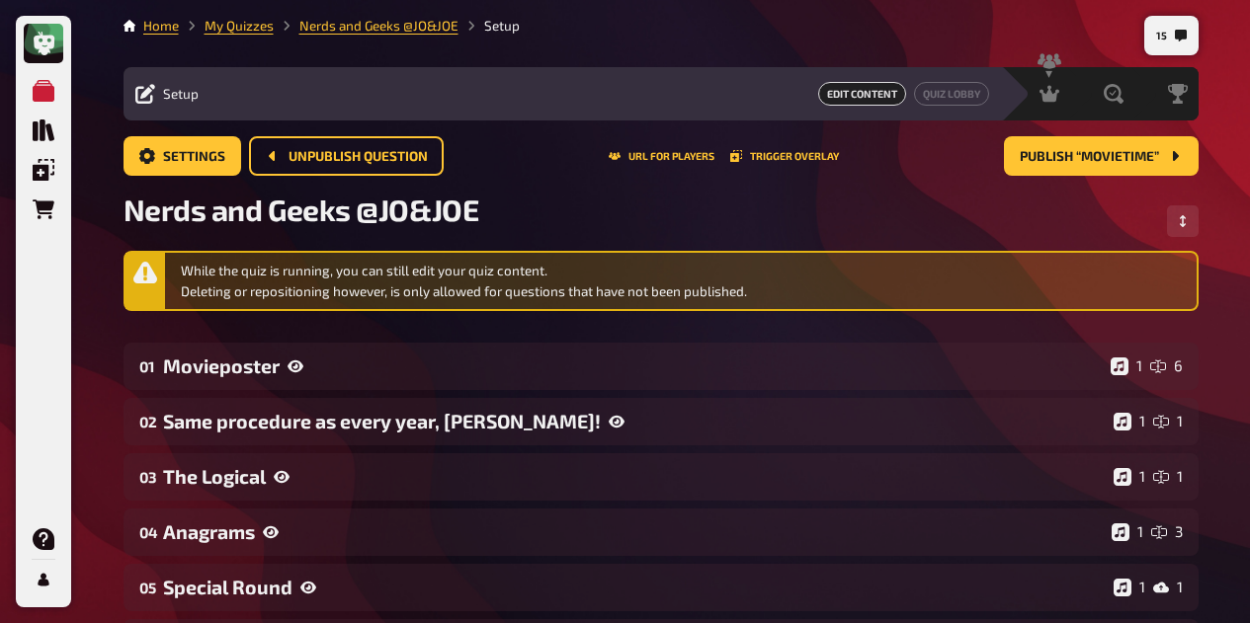
click at [307, 22] on link "Nerds and Geeks @JO&JOE" at bounding box center [378, 26] width 159 height 16
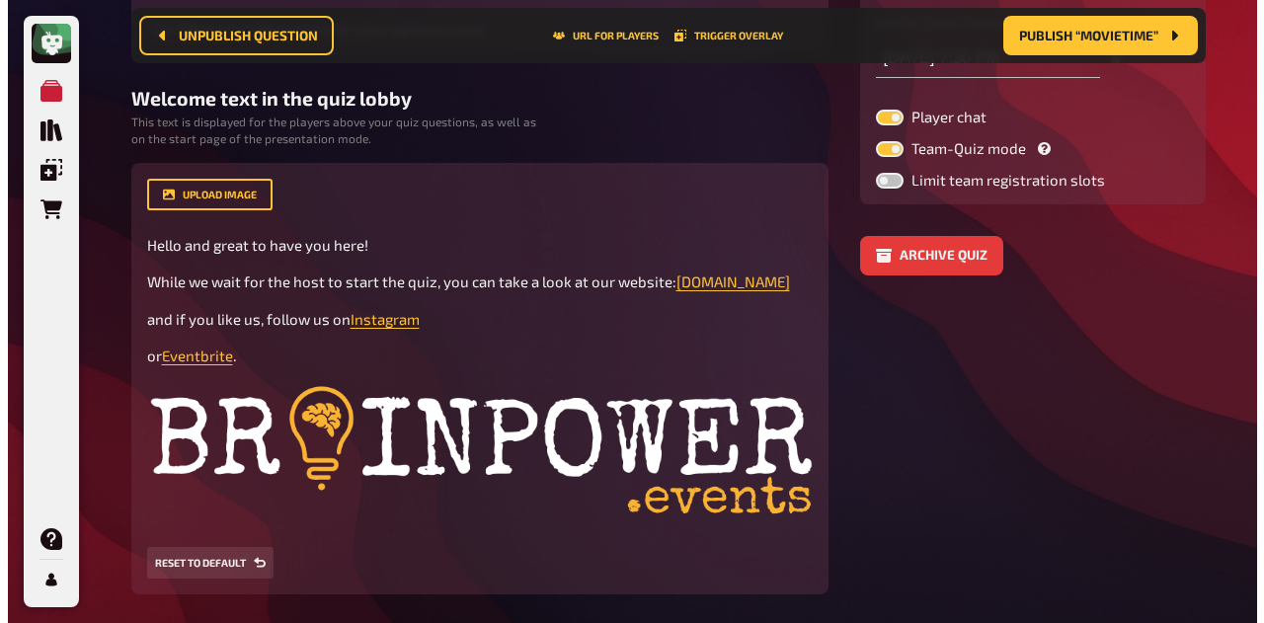
scroll to position [401, 0]
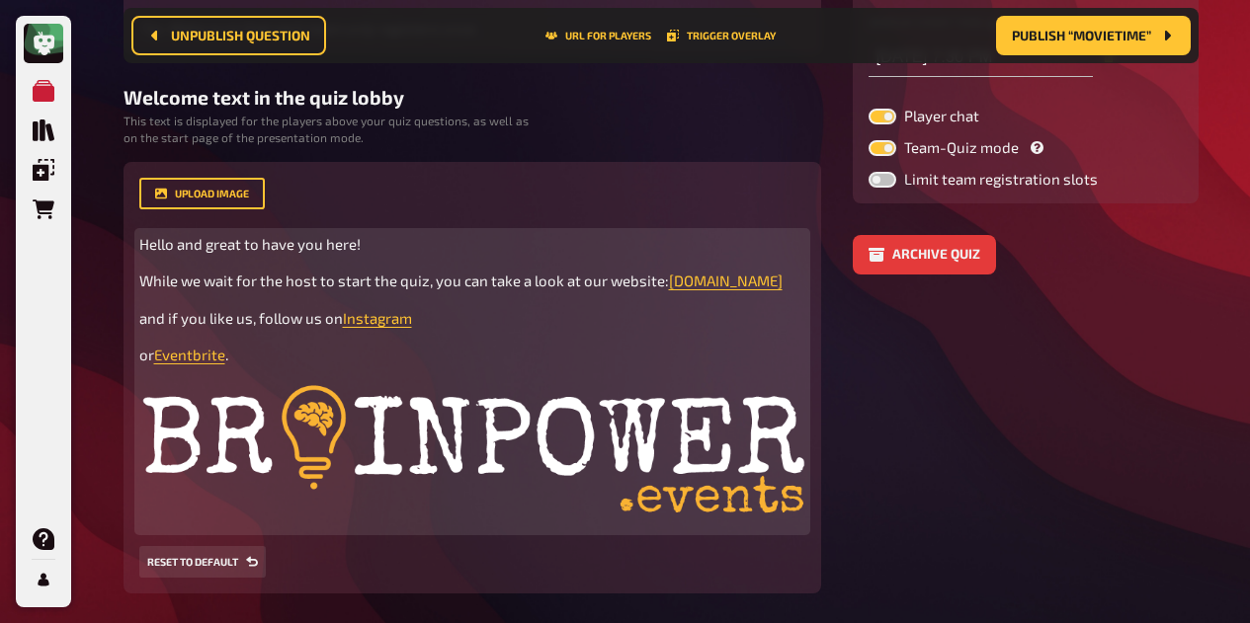
click at [368, 317] on span "Instagram" at bounding box center [377, 318] width 69 height 18
click at [362, 281] on icon "button" at bounding box center [368, 281] width 12 height 12
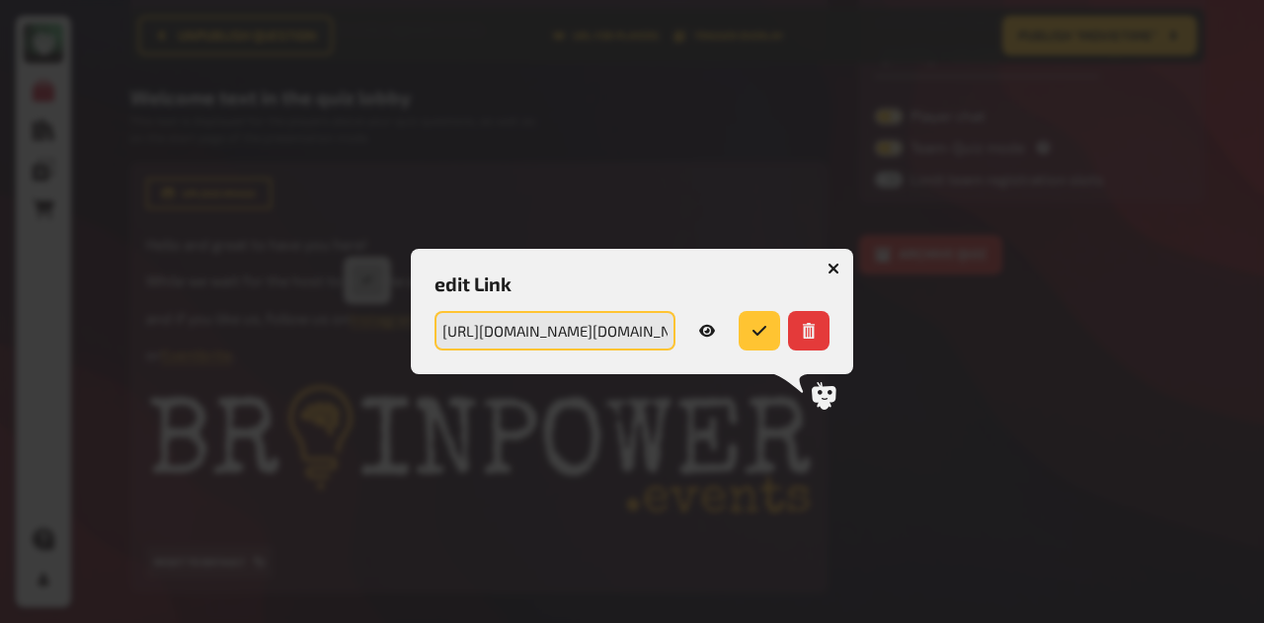
scroll to position [0, 102]
drag, startPoint x: 561, startPoint y: 335, endPoint x: 798, endPoint y: 337, distance: 237.1
click at [798, 337] on div "https://www.instagram.com/brainpower.events URL" at bounding box center [632, 331] width 395 height 40
click at [538, 337] on input "https://www.instagram.com/brainpower.events" at bounding box center [555, 331] width 241 height 40
click at [835, 262] on button "button" at bounding box center [834, 269] width 32 height 32
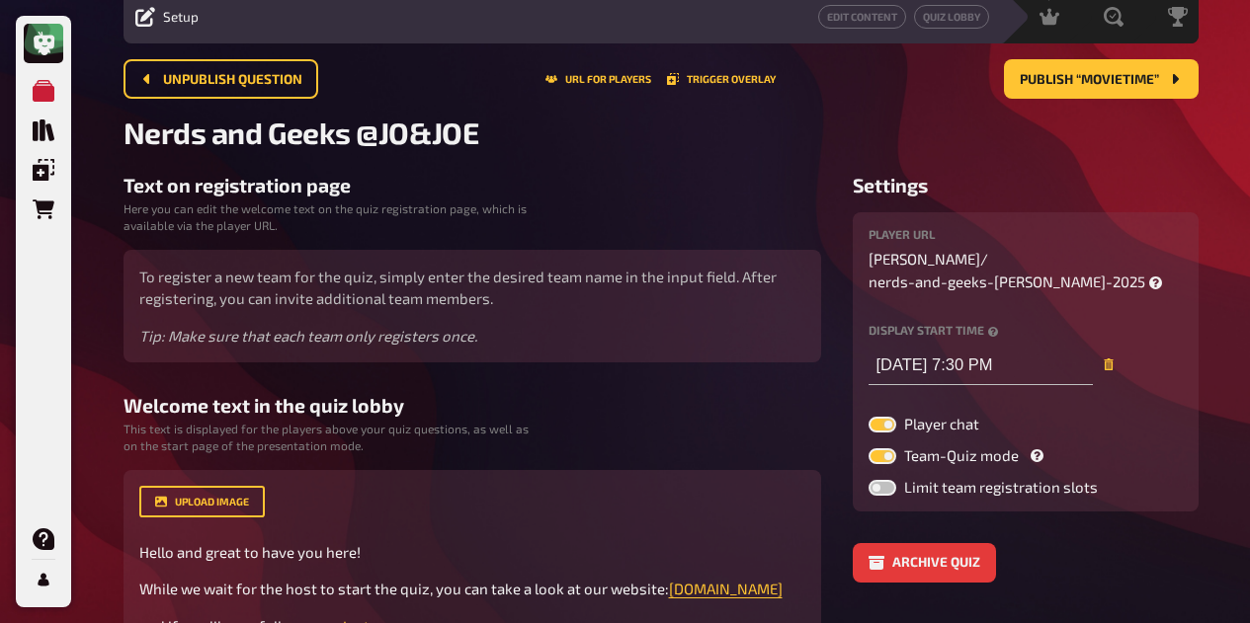
scroll to position [0, 0]
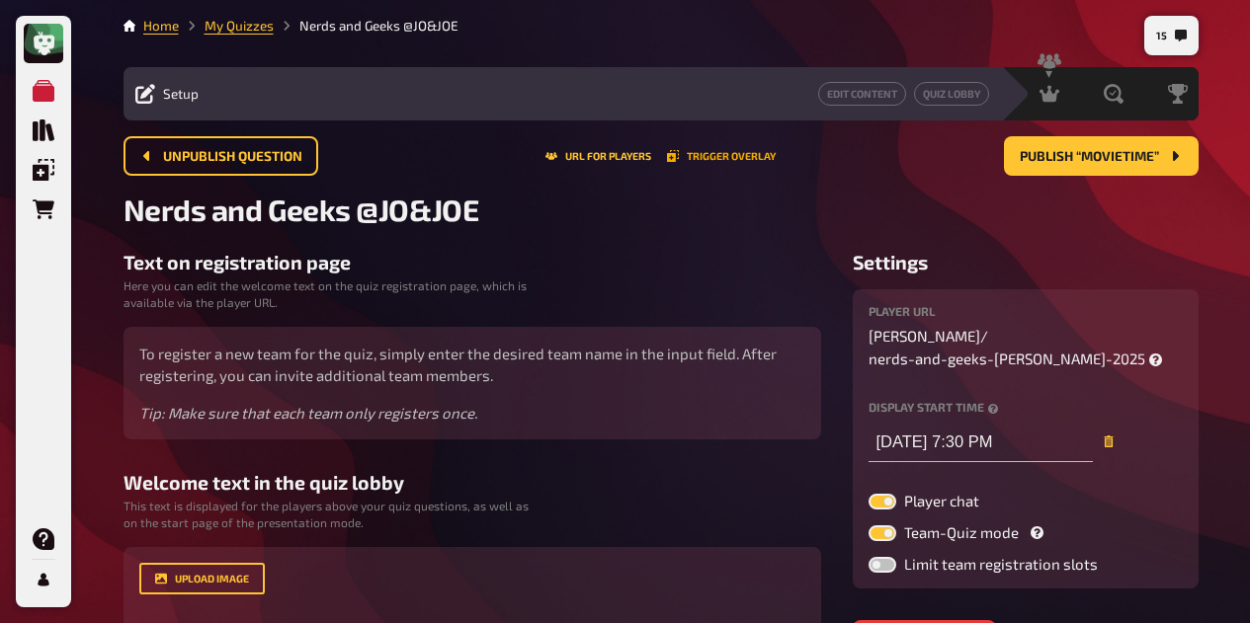
click at [689, 154] on button "Trigger Overlay" at bounding box center [721, 156] width 109 height 12
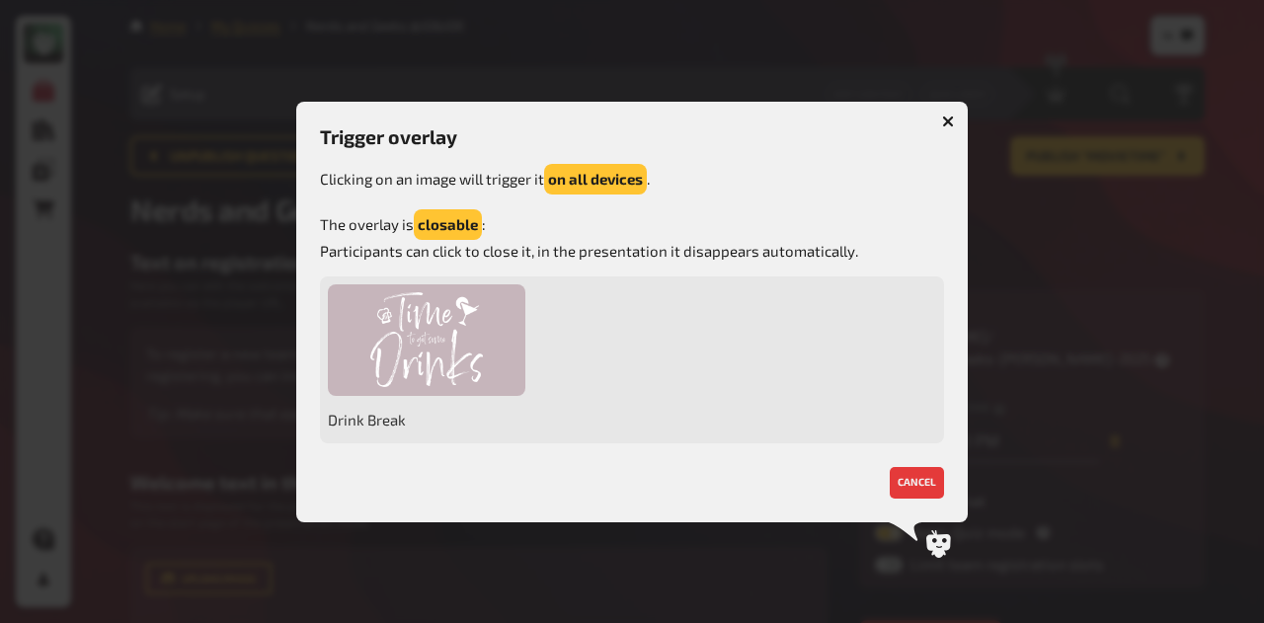
click at [460, 330] on div at bounding box center [427, 340] width 198 height 112
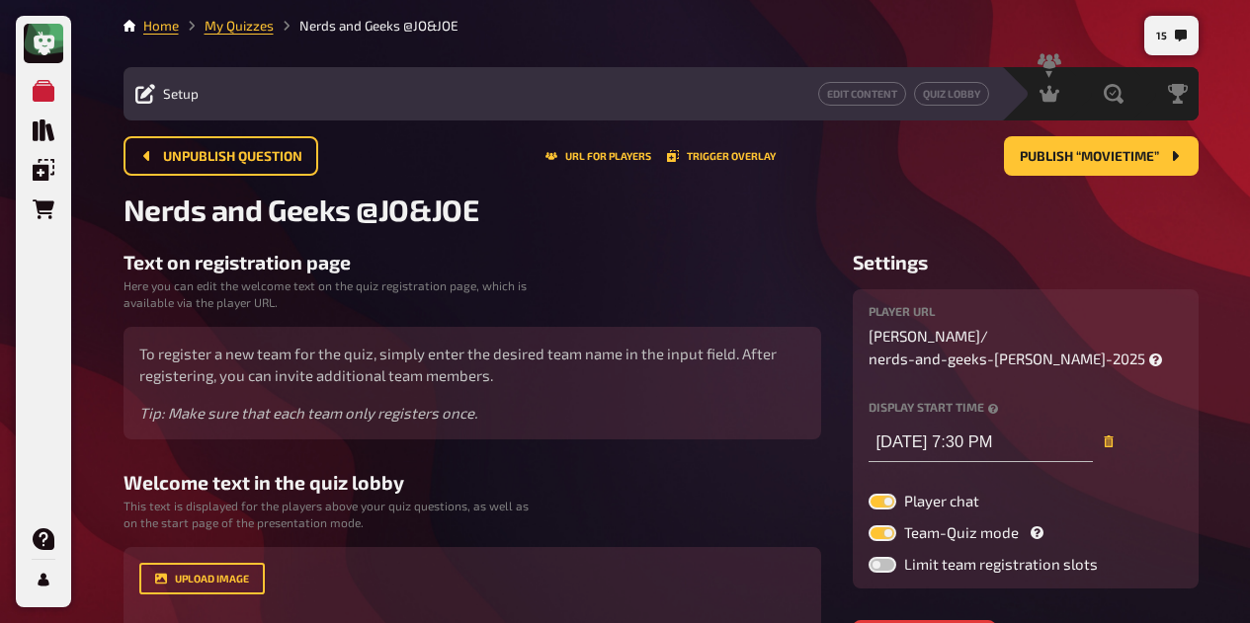
click at [0, 0] on span "Hosting" at bounding box center [0, 0] width 0 height 0
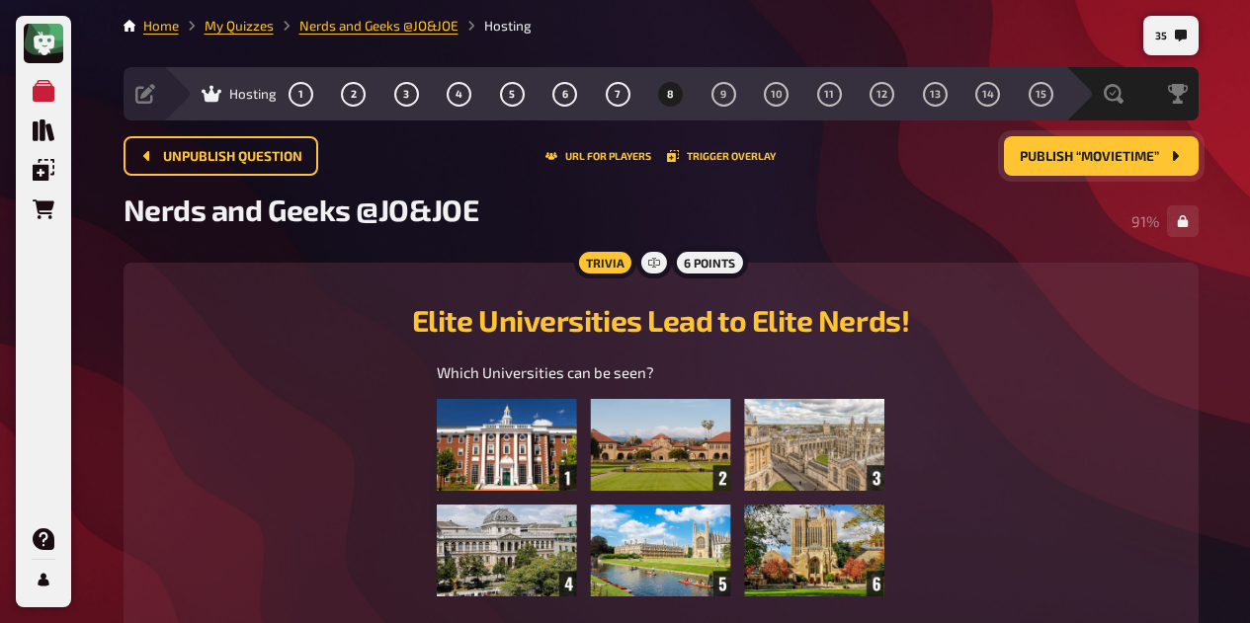
click at [1069, 150] on span "Publish “Movietime”" at bounding box center [1088, 157] width 139 height 14
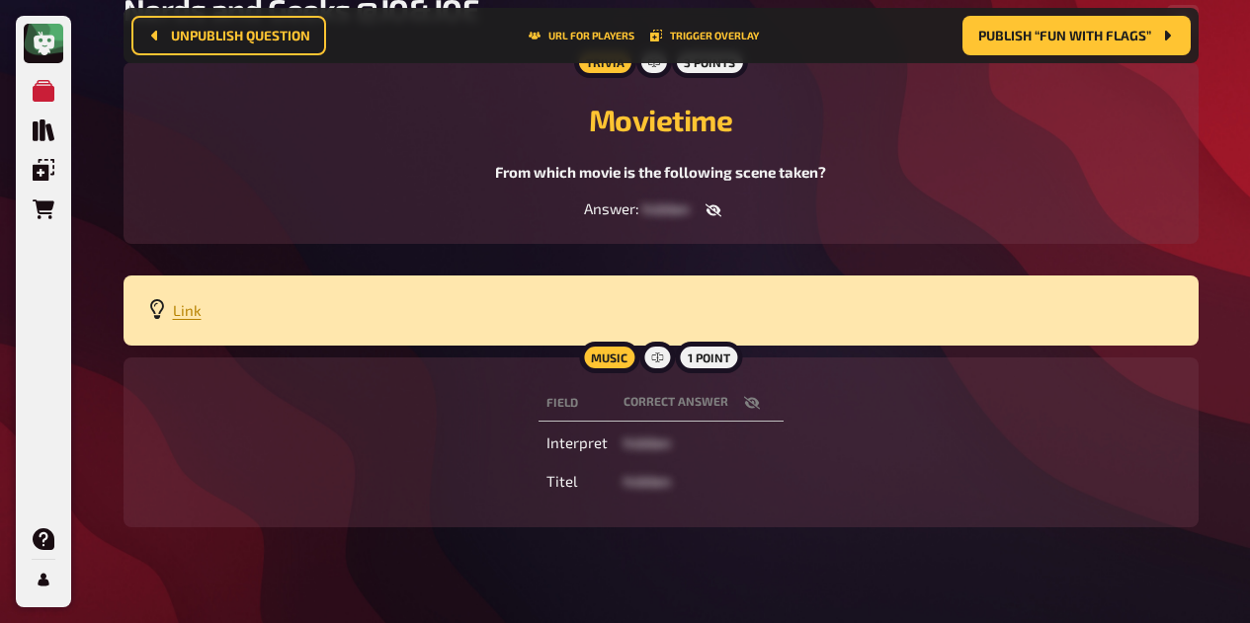
scroll to position [219, 0]
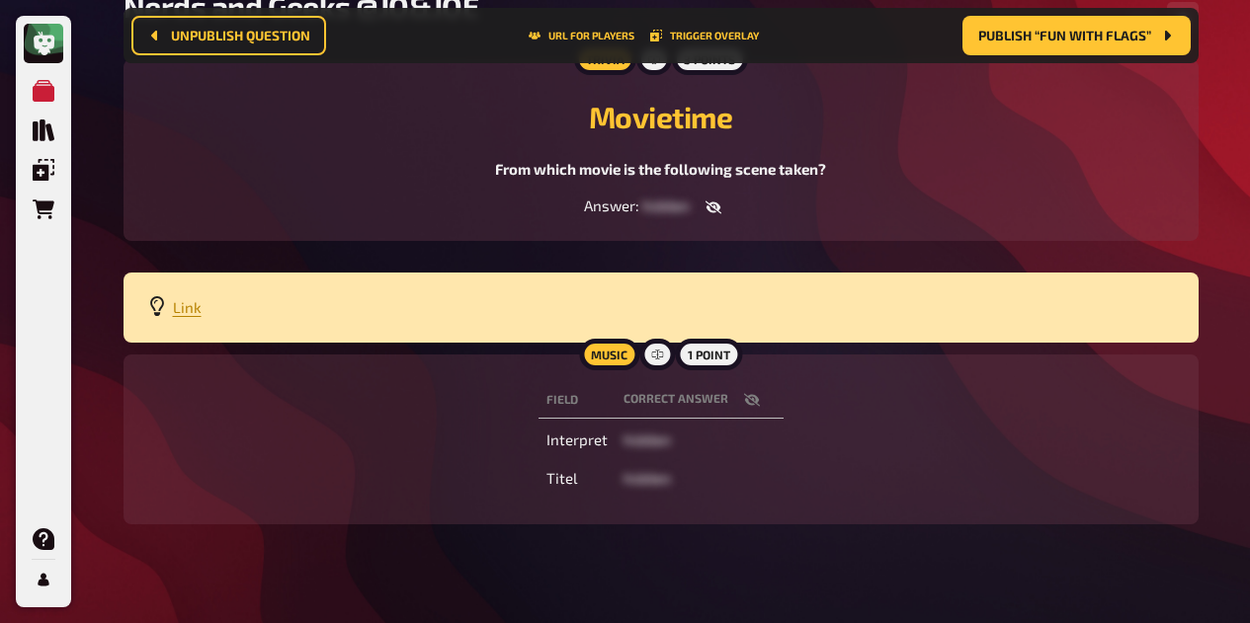
click at [754, 409] on button "button" at bounding box center [751, 400] width 47 height 20
click at [749, 407] on icon "button" at bounding box center [752, 400] width 16 height 16
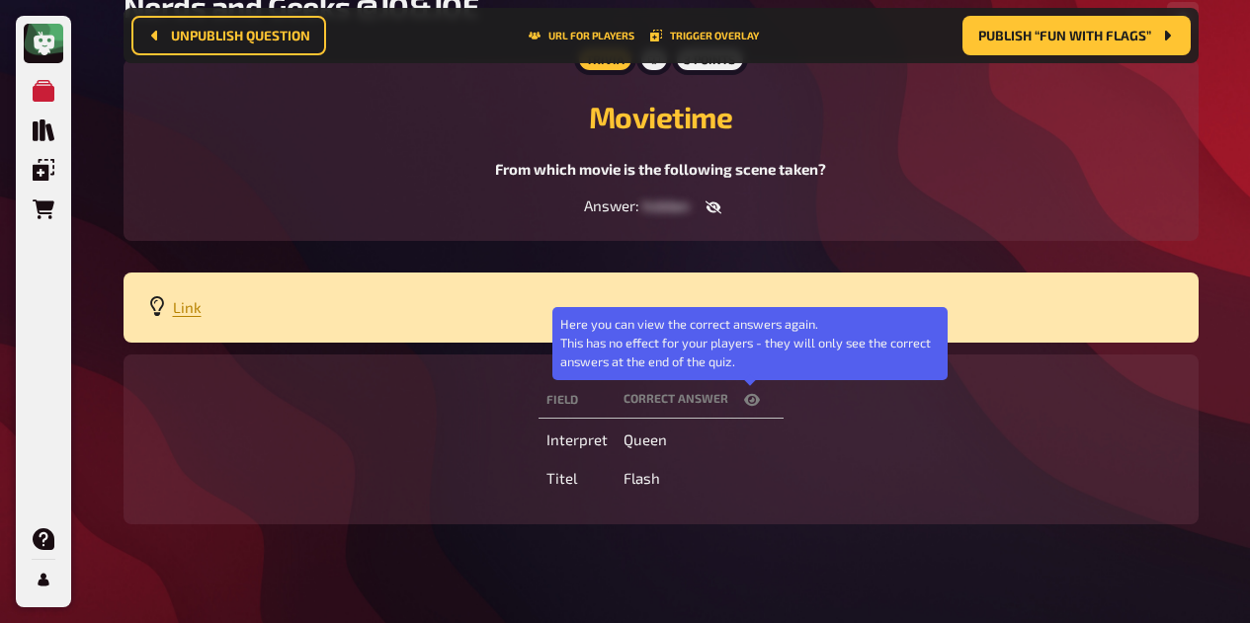
click at [749, 407] on icon "button" at bounding box center [752, 400] width 16 height 16
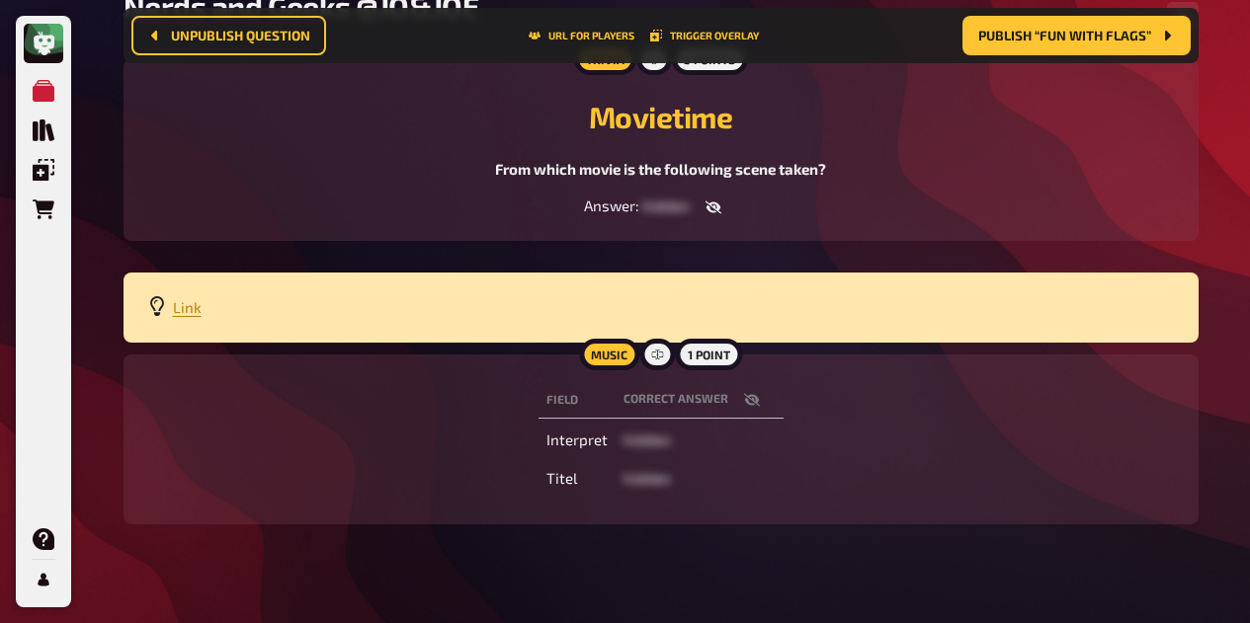
scroll to position [0, 0]
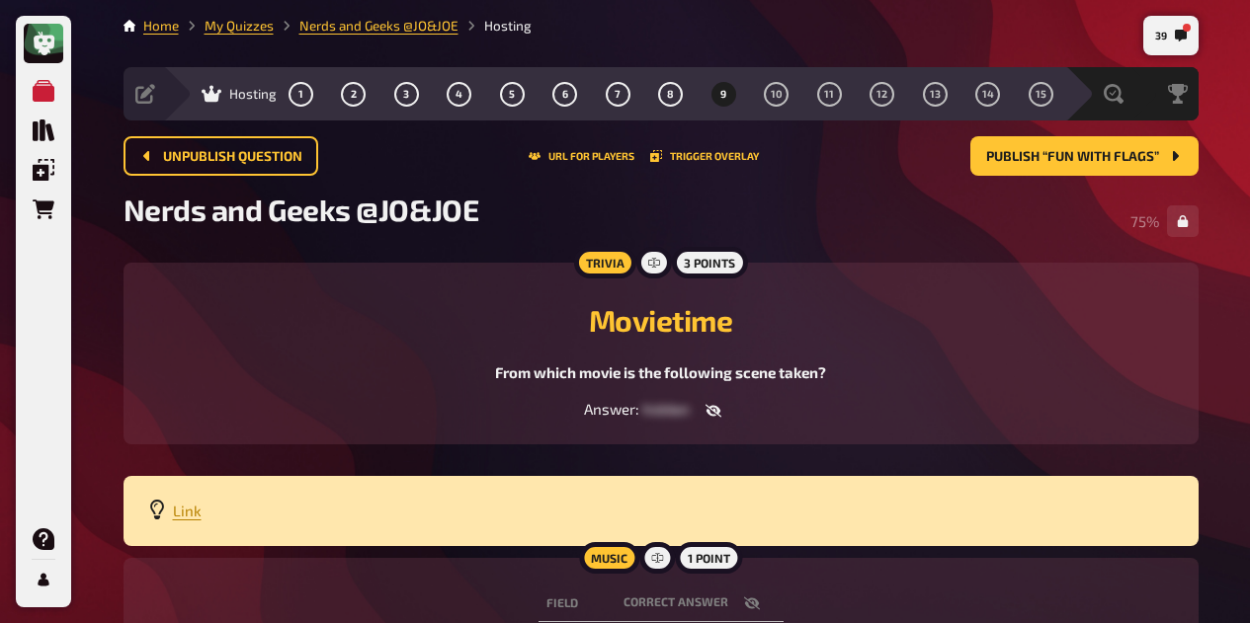
click at [772, 99] on span "10" at bounding box center [777, 94] width 12 height 11
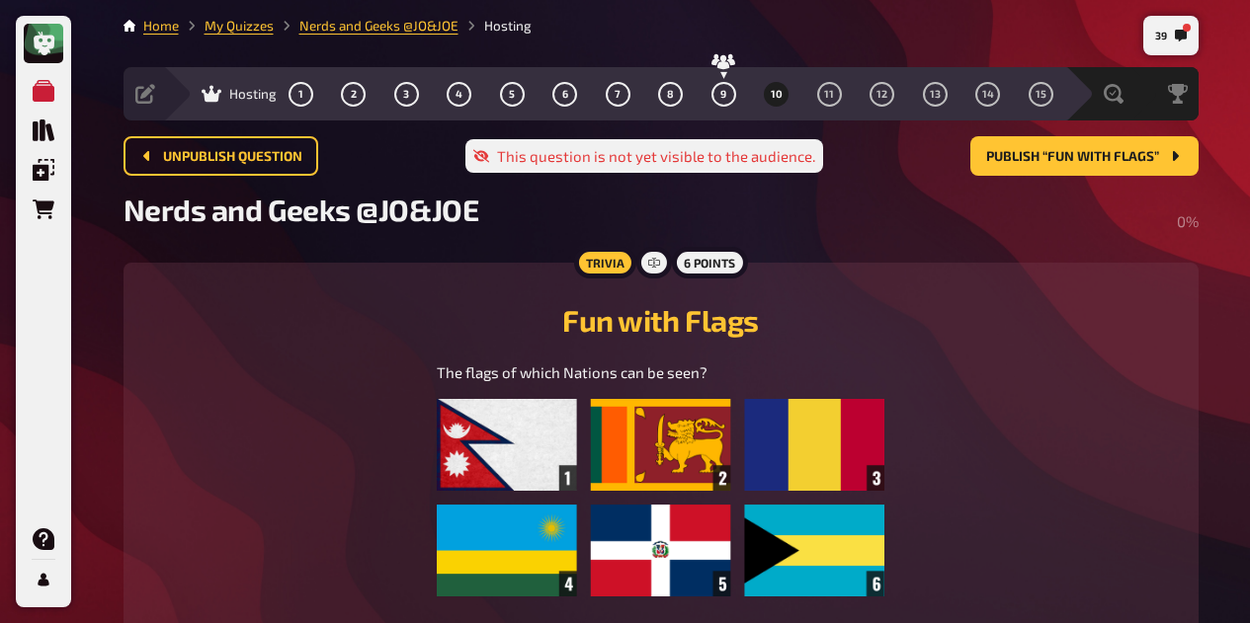
click at [722, 90] on span "9" at bounding box center [723, 94] width 6 height 11
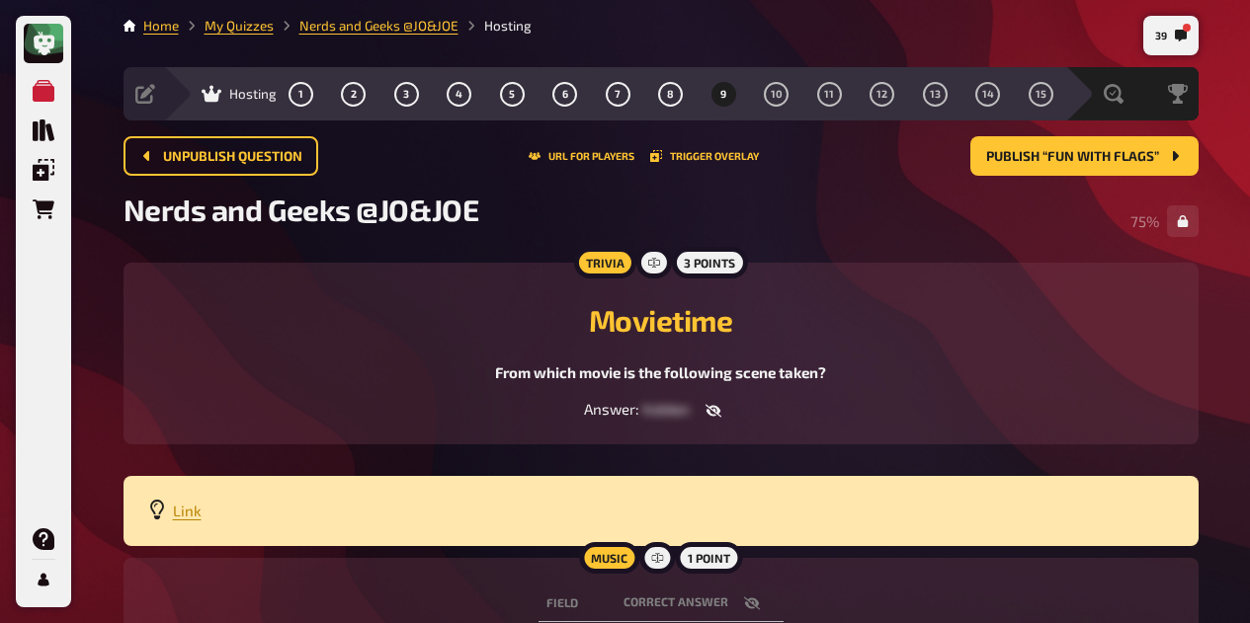
click at [771, 97] on span "10" at bounding box center [777, 94] width 12 height 11
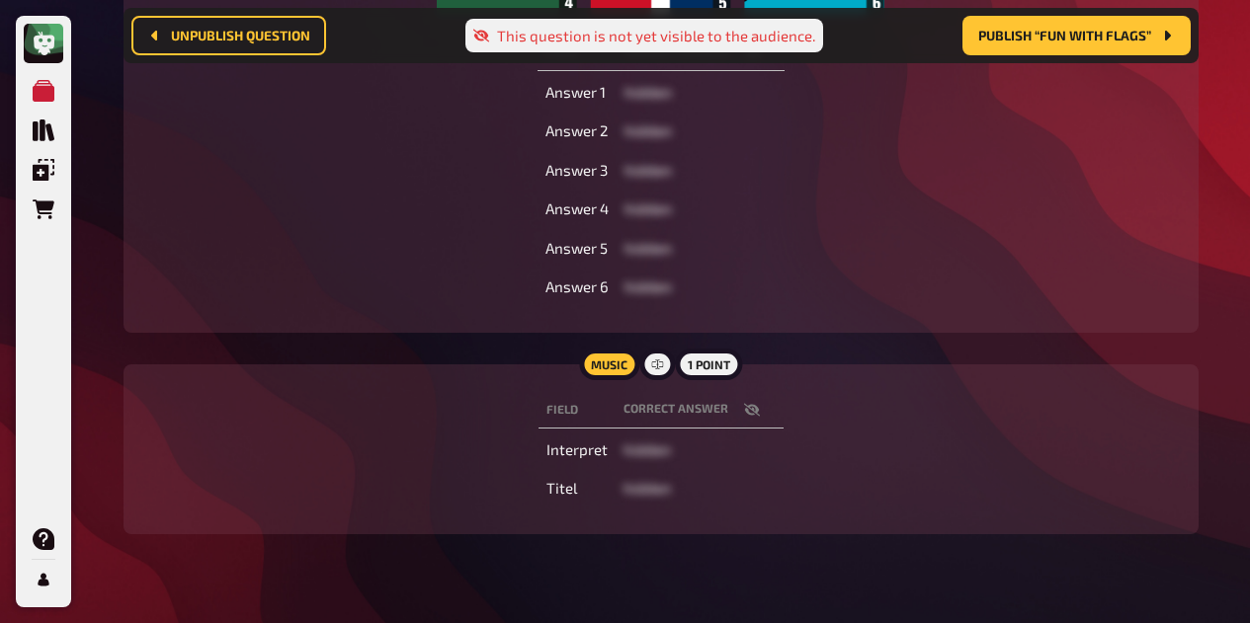
scroll to position [612, 0]
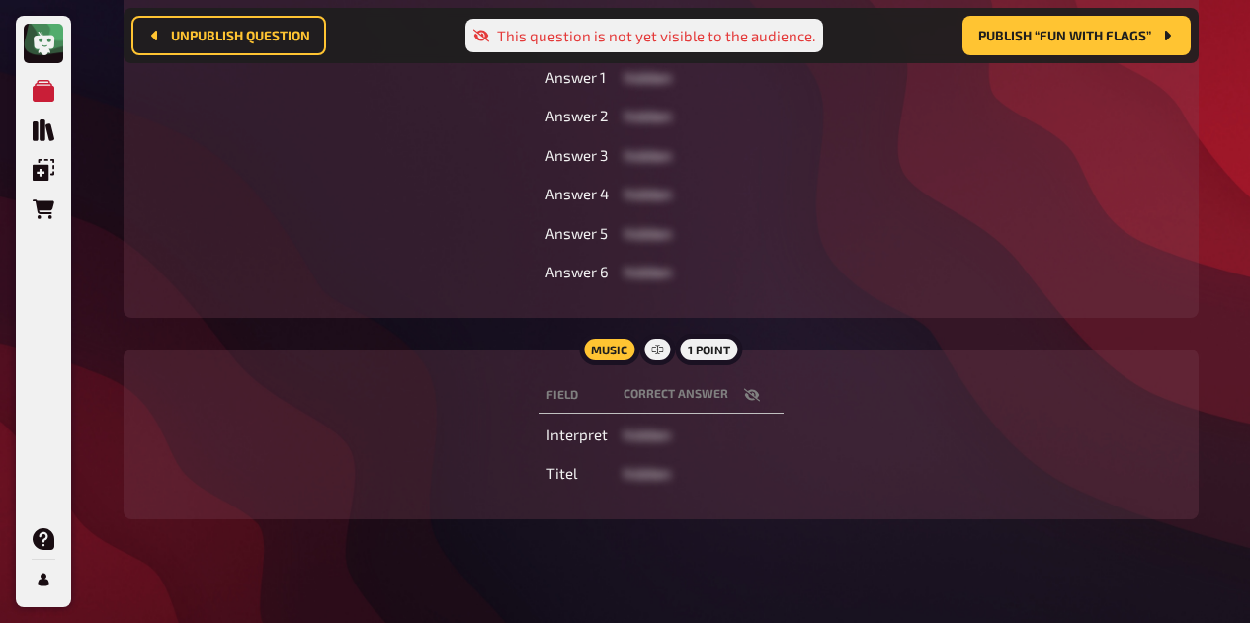
click at [756, 402] on icon "button" at bounding box center [752, 395] width 16 height 16
click at [752, 398] on icon "button" at bounding box center [752, 395] width 16 height 12
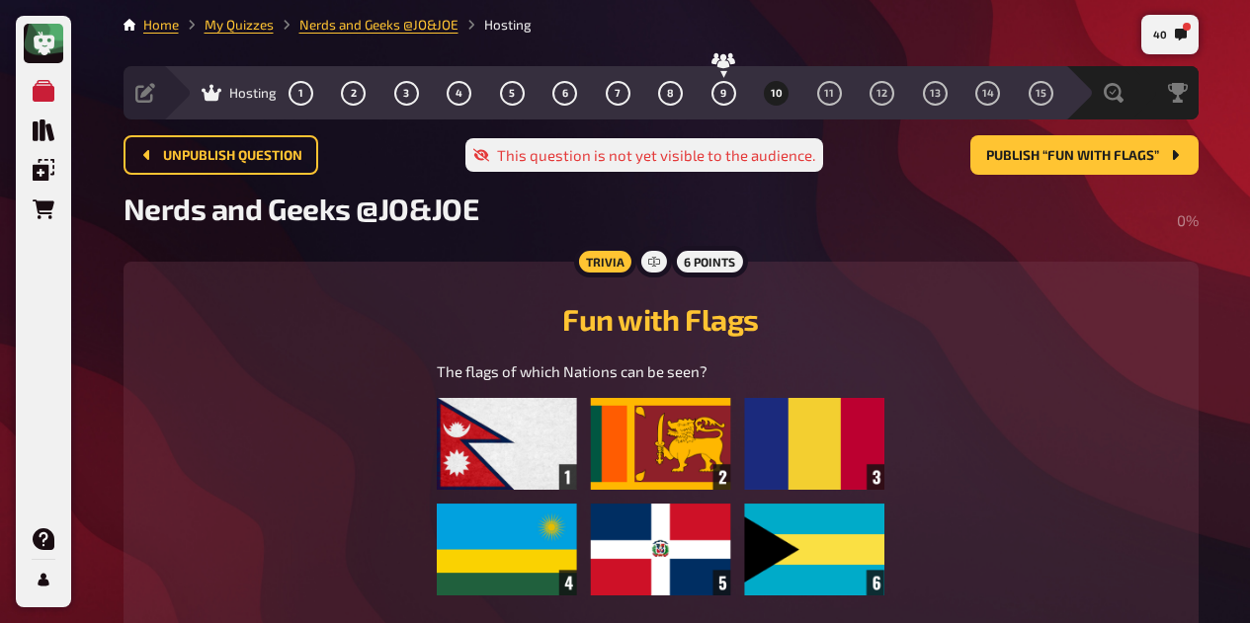
scroll to position [0, 0]
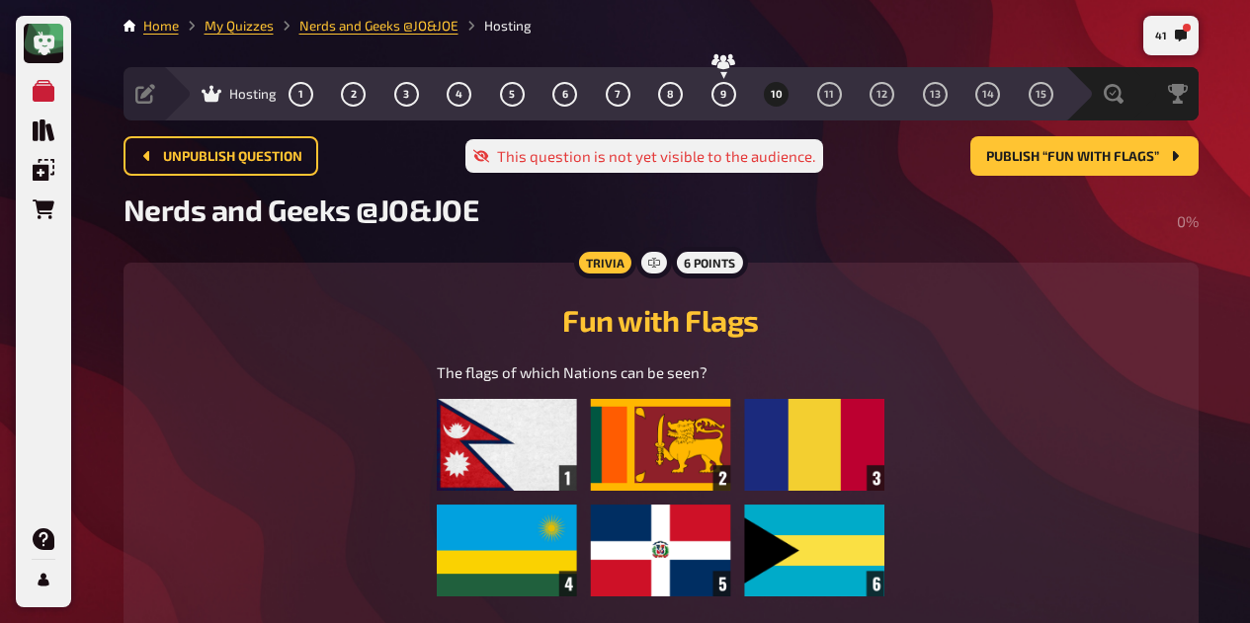
click at [726, 103] on button "9" at bounding box center [723, 94] width 32 height 32
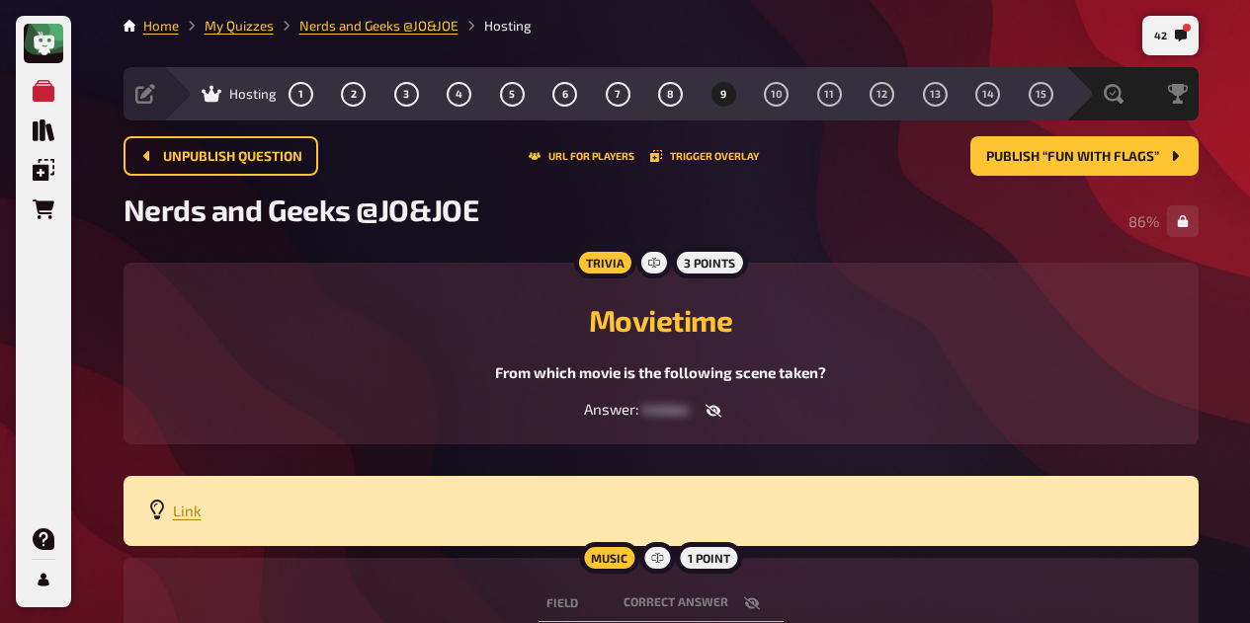
click at [1116, 168] on button "Publish “Fun with Flags”" at bounding box center [1084, 156] width 228 height 40
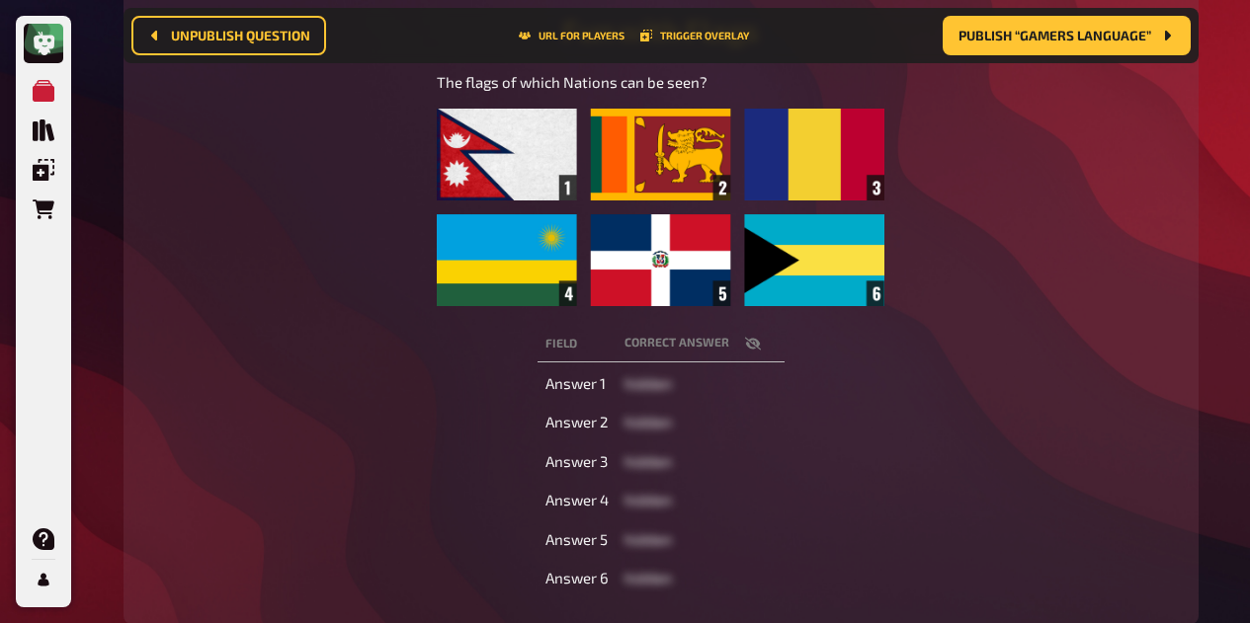
scroll to position [307, 0]
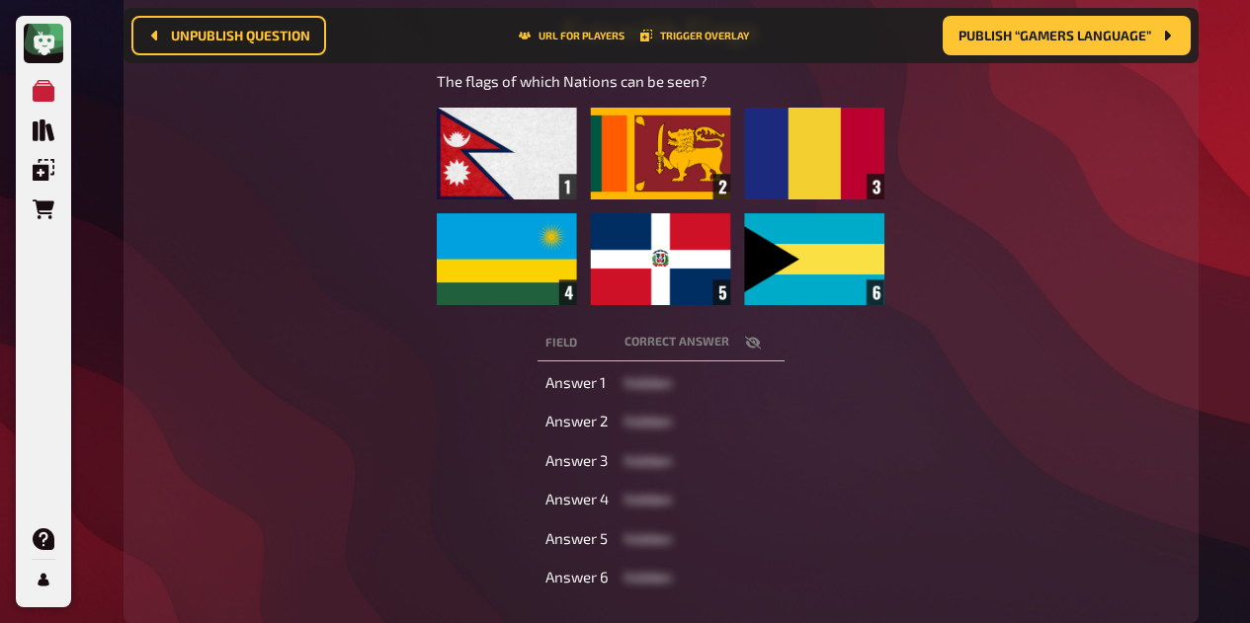
click at [754, 343] on icon "button" at bounding box center [753, 343] width 16 height 16
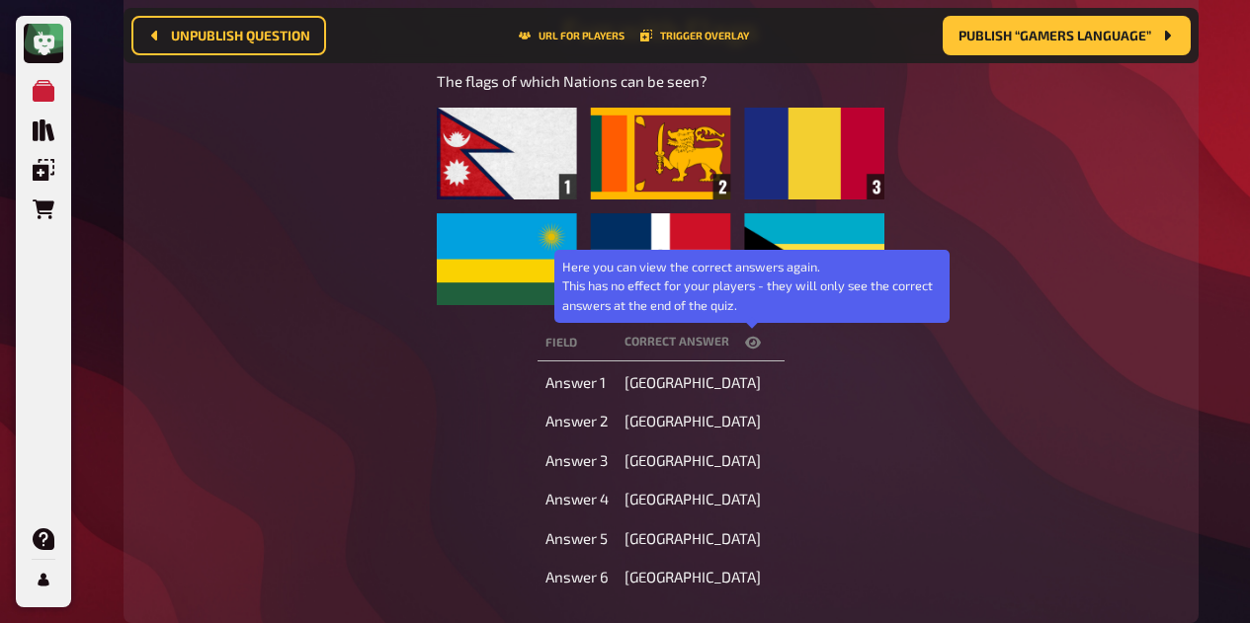
click at [754, 343] on icon "button" at bounding box center [753, 343] width 16 height 12
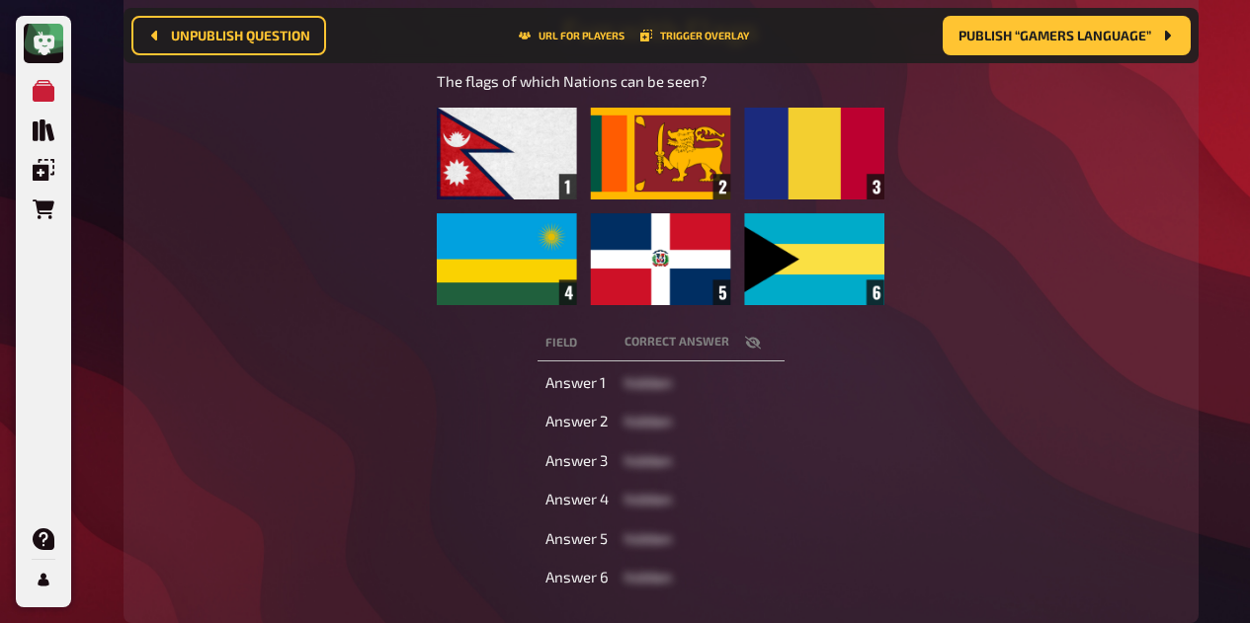
scroll to position [72, 0]
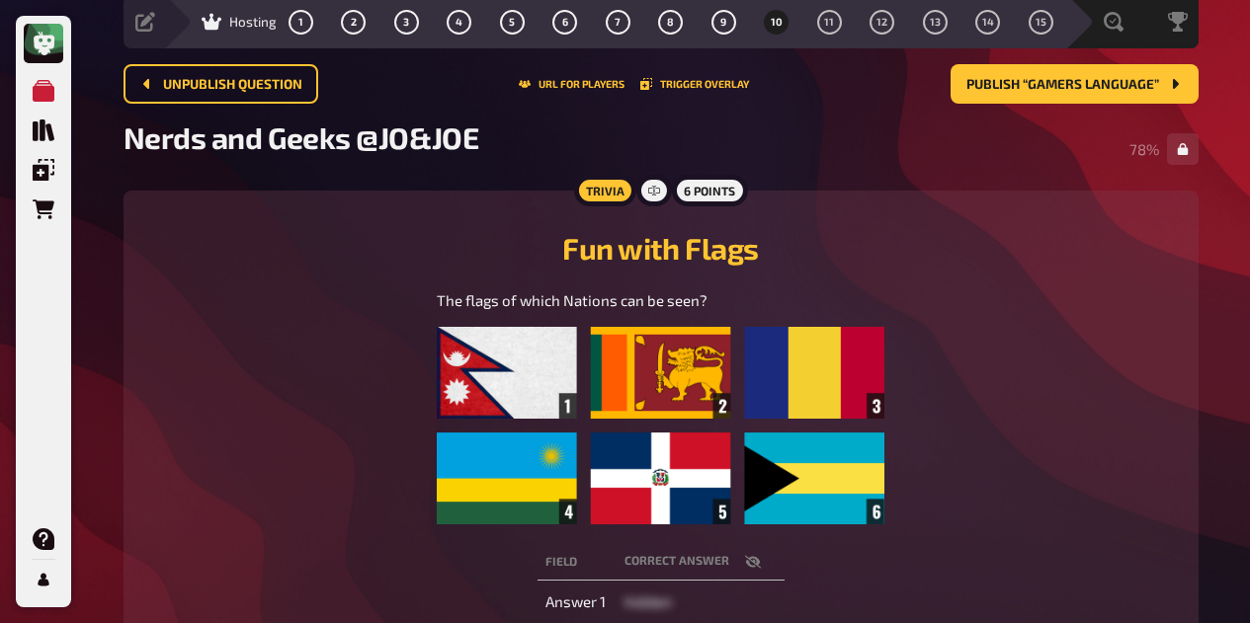
click at [839, 18] on button "11" at bounding box center [829, 22] width 32 height 32
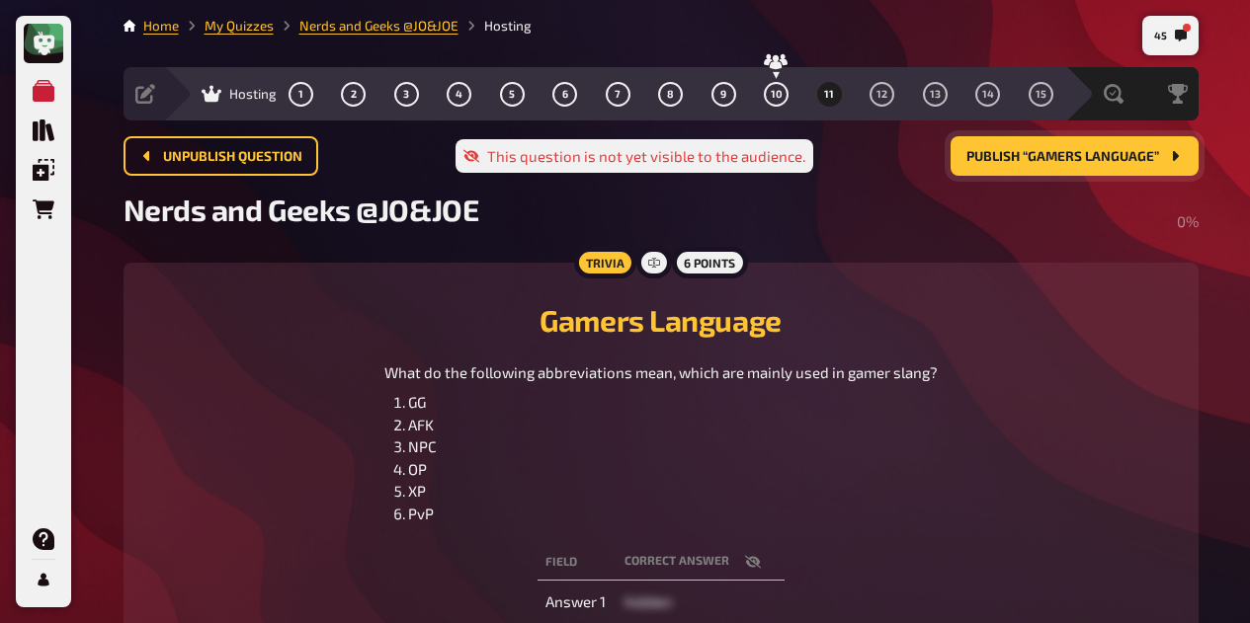
click at [1092, 168] on button "Publish “Gamers Language”" at bounding box center [1074, 156] width 248 height 40
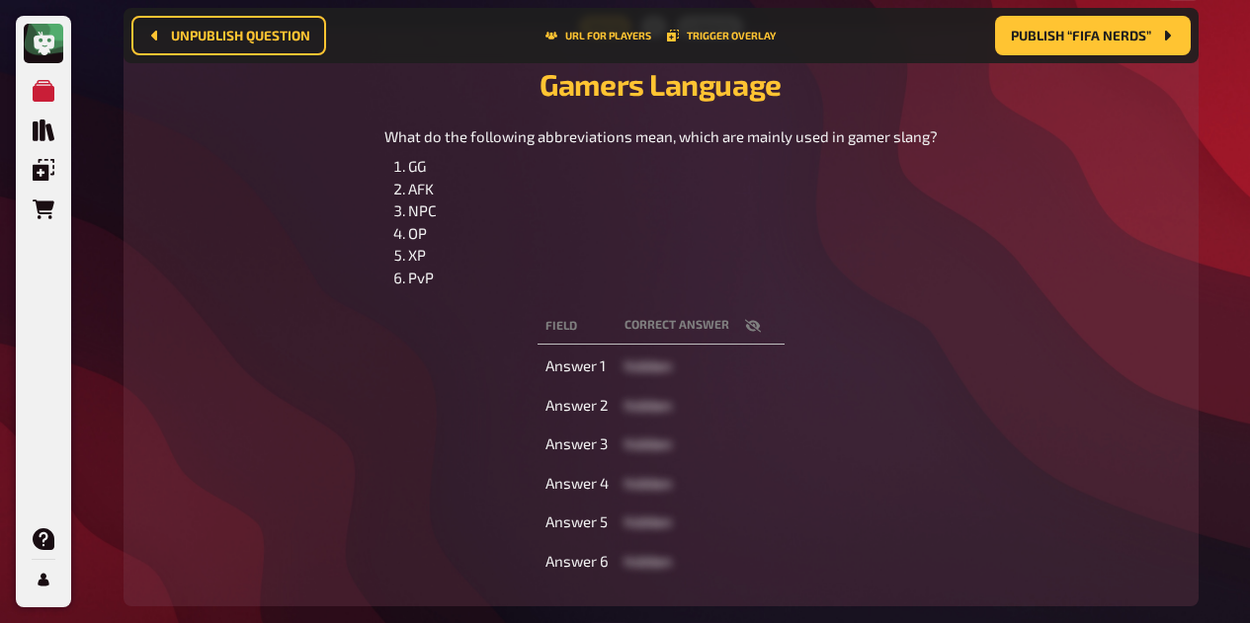
scroll to position [251, 0]
click at [749, 322] on icon "button" at bounding box center [752, 327] width 16 height 13
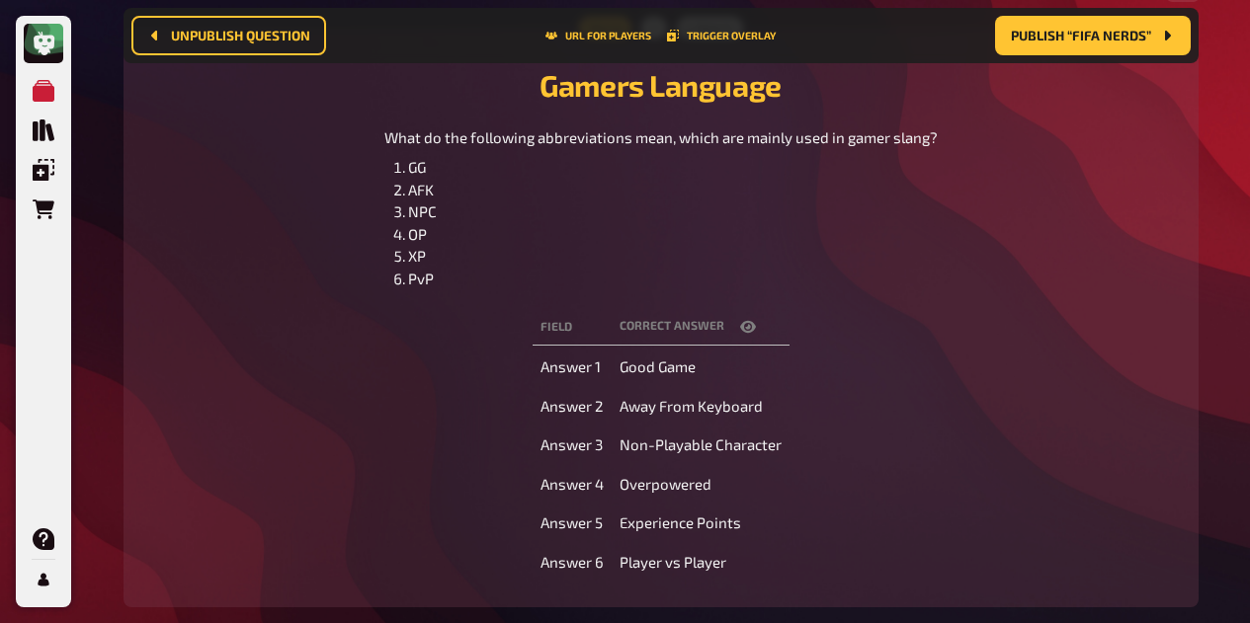
click at [745, 327] on icon "button" at bounding box center [748, 327] width 16 height 12
click at [755, 321] on icon "button" at bounding box center [753, 327] width 16 height 16
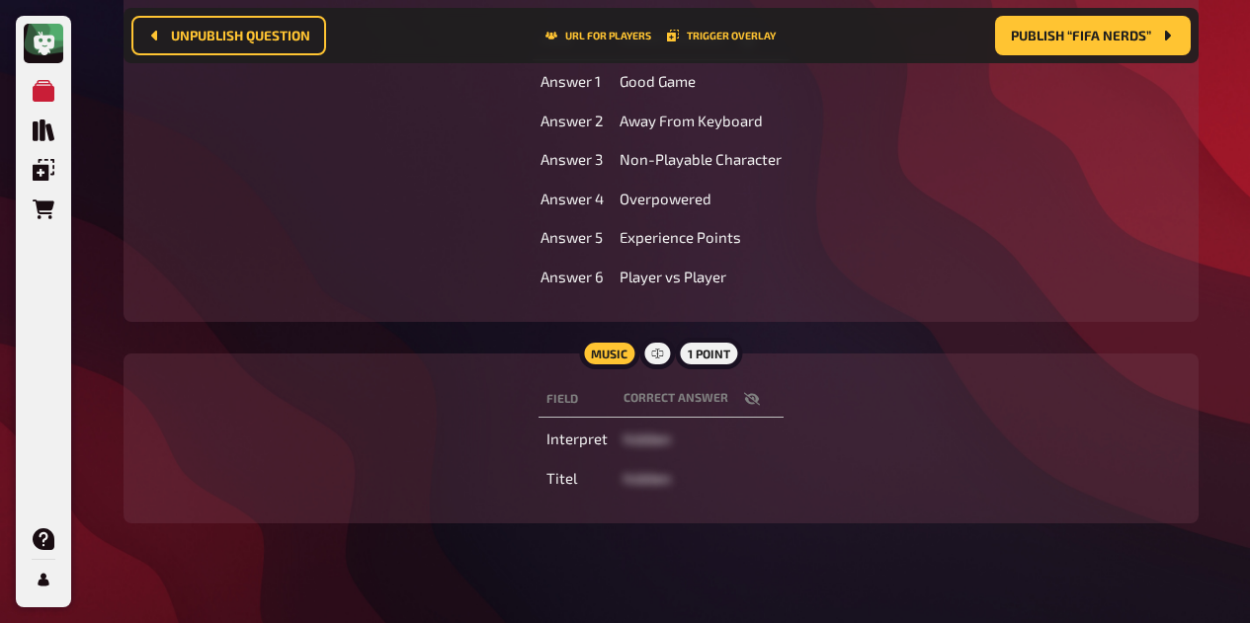
scroll to position [550, 0]
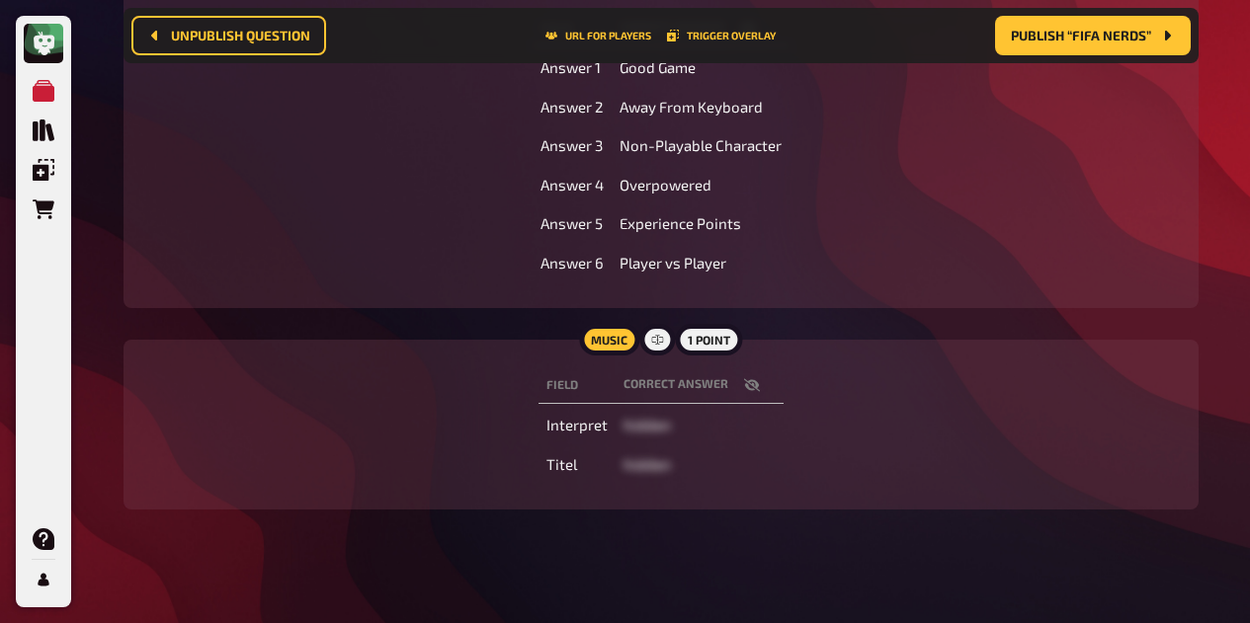
click at [750, 385] on icon "button" at bounding box center [751, 385] width 16 height 13
click at [760, 386] on button "button" at bounding box center [751, 385] width 47 height 20
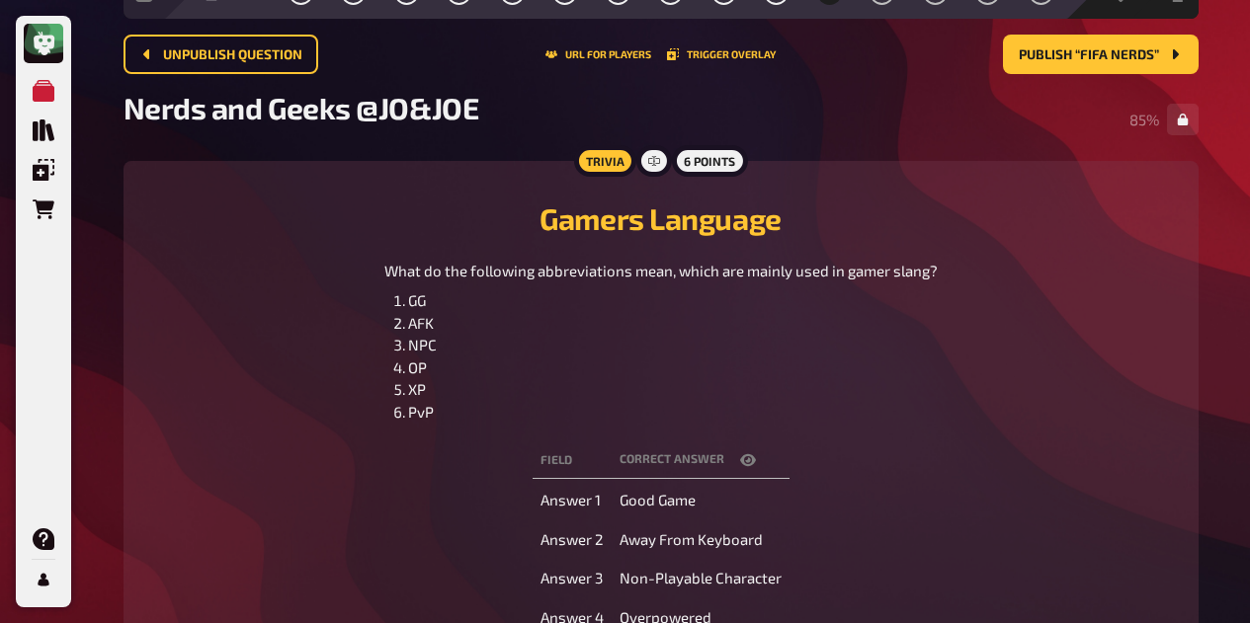
scroll to position [0, 0]
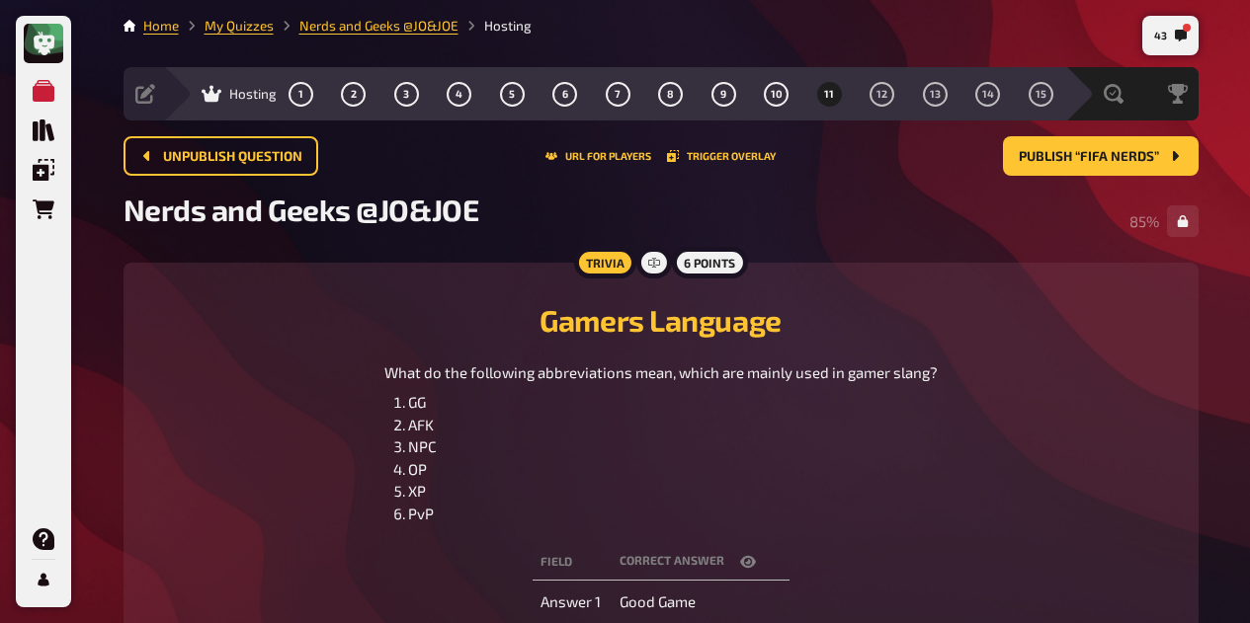
click at [877, 94] on span "12" at bounding box center [881, 94] width 11 height 11
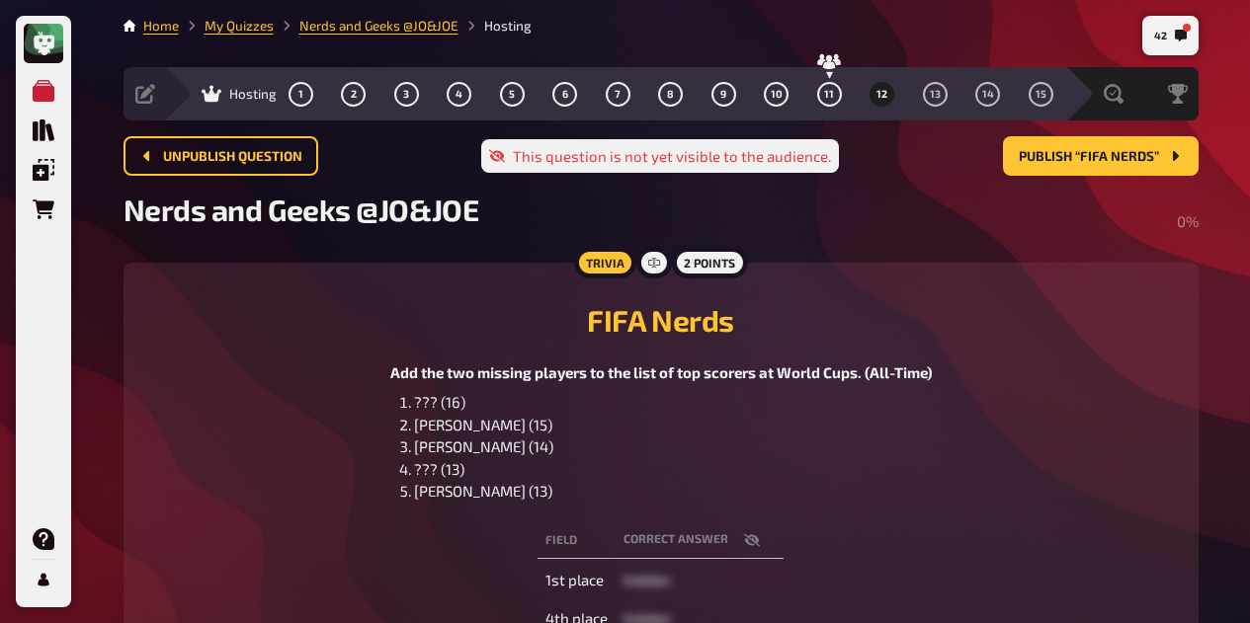
click at [1097, 160] on span "Publish “FIFA Nerds”" at bounding box center [1088, 157] width 140 height 14
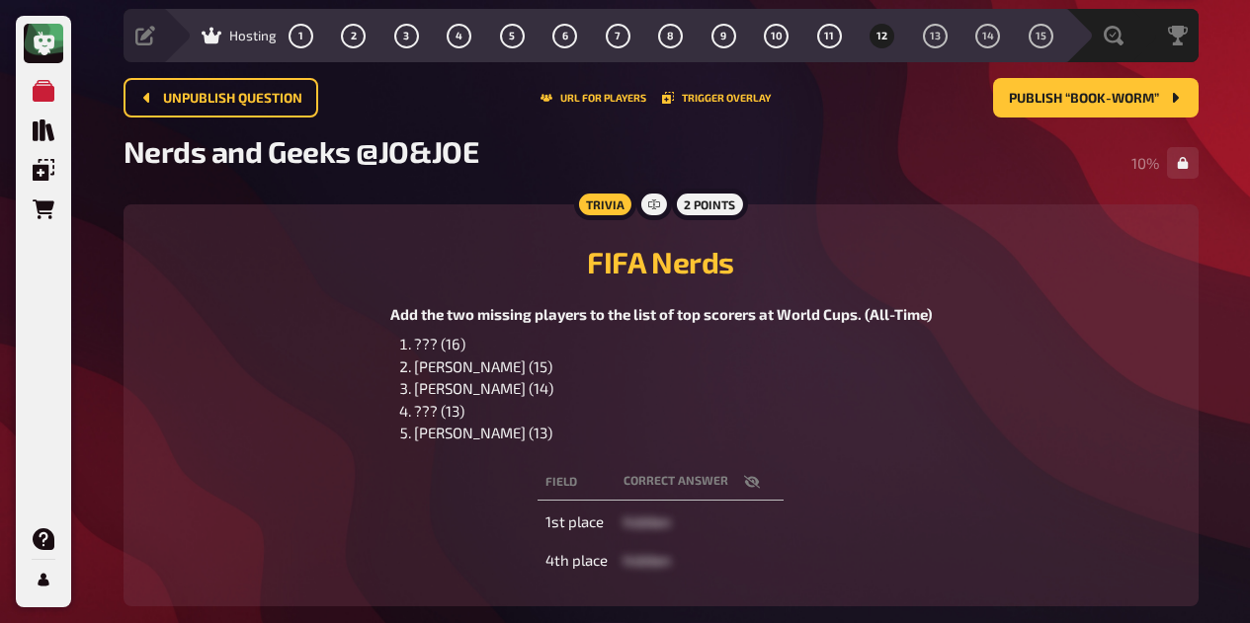
scroll to position [66, 0]
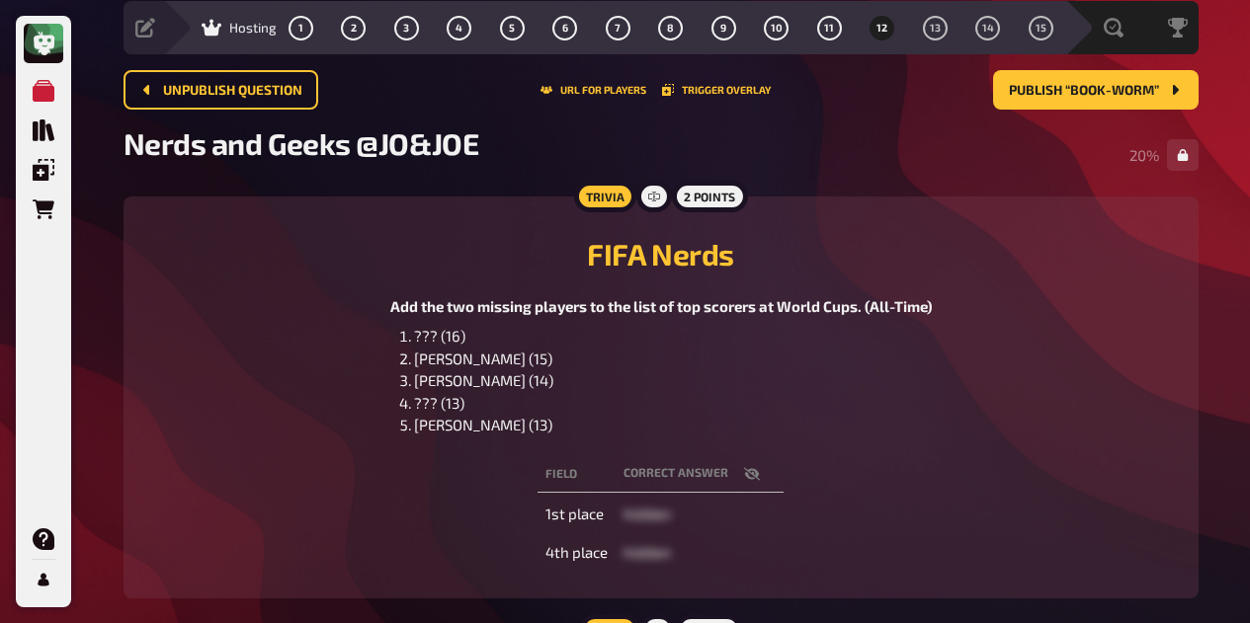
click at [759, 484] on button "button" at bounding box center [751, 474] width 47 height 20
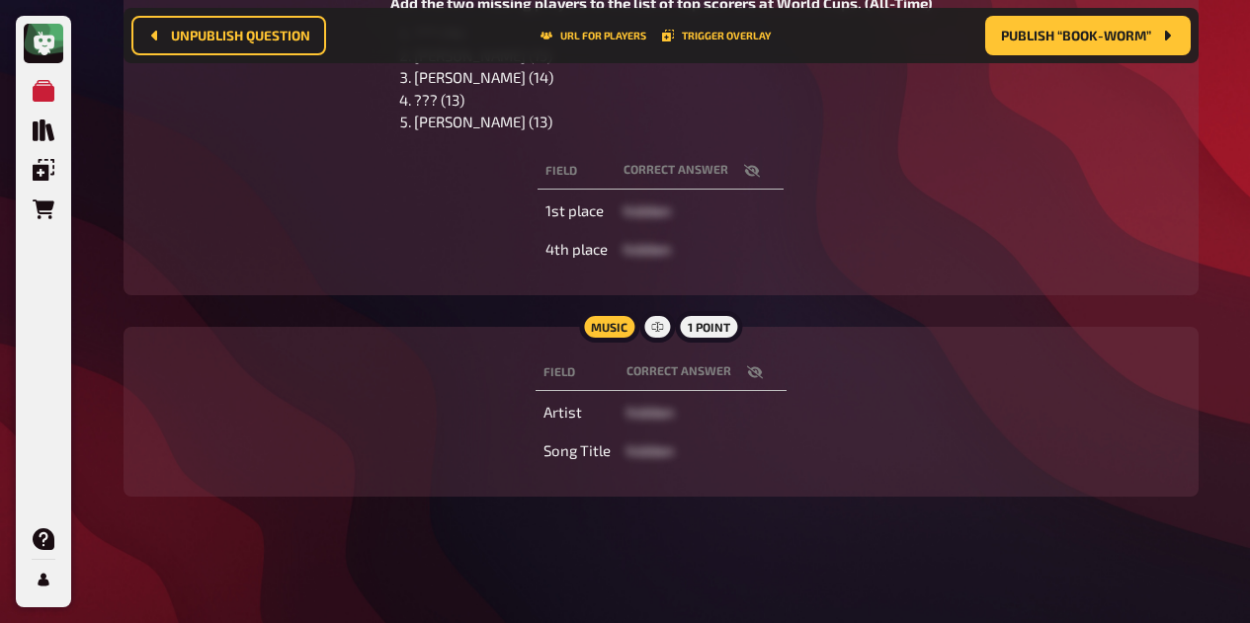
scroll to position [407, 0]
click at [753, 369] on icon "button" at bounding box center [755, 373] width 16 height 16
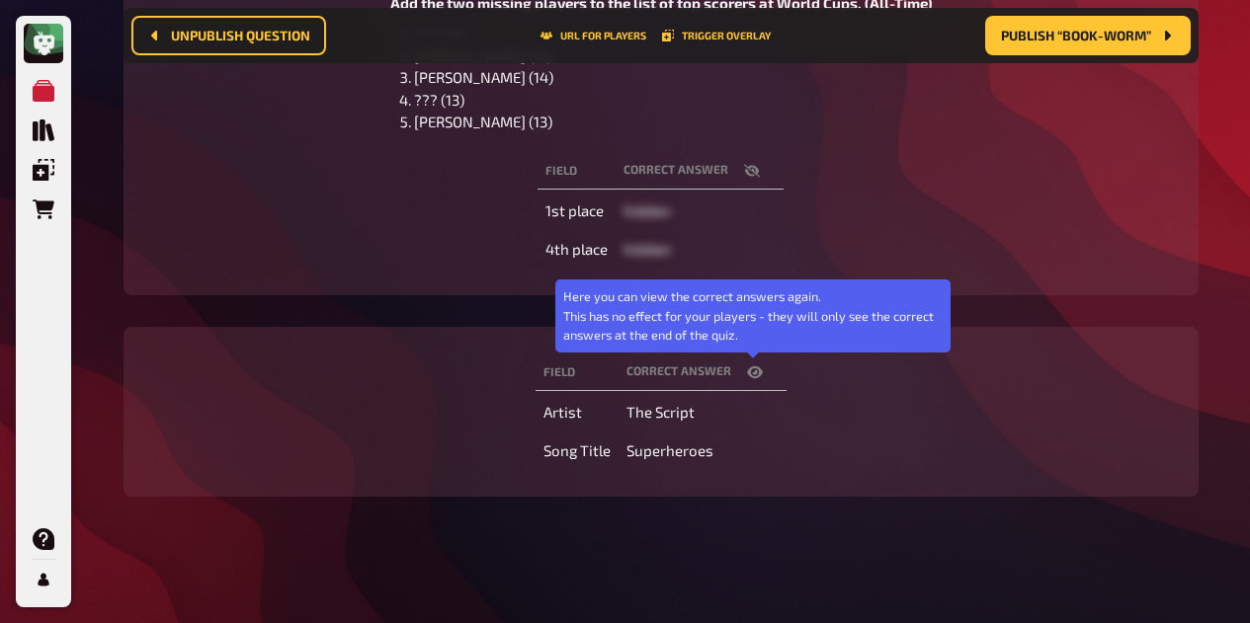
click at [753, 369] on icon "button" at bounding box center [755, 373] width 16 height 16
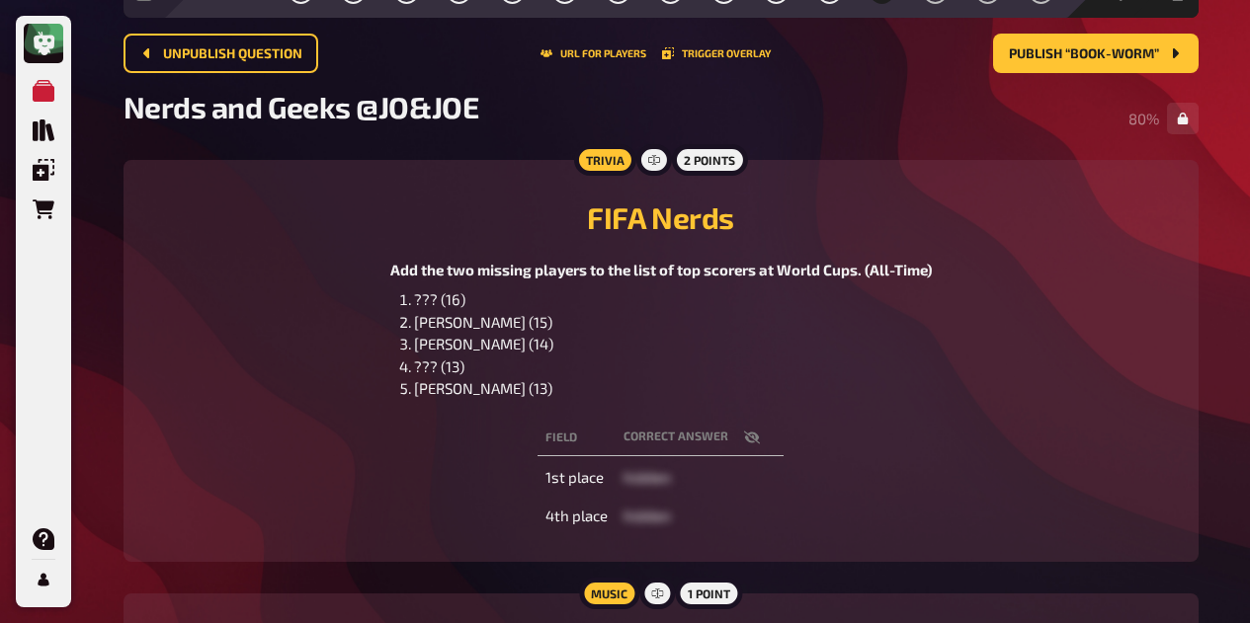
scroll to position [0, 0]
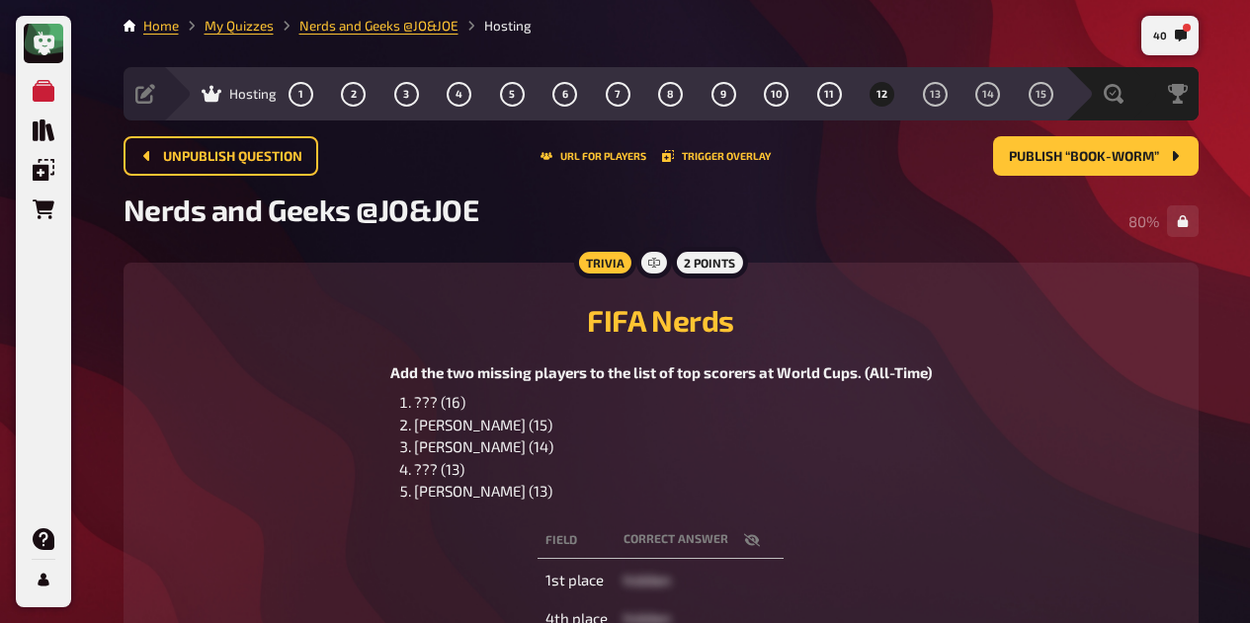
click at [833, 91] on button "11" at bounding box center [829, 94] width 32 height 32
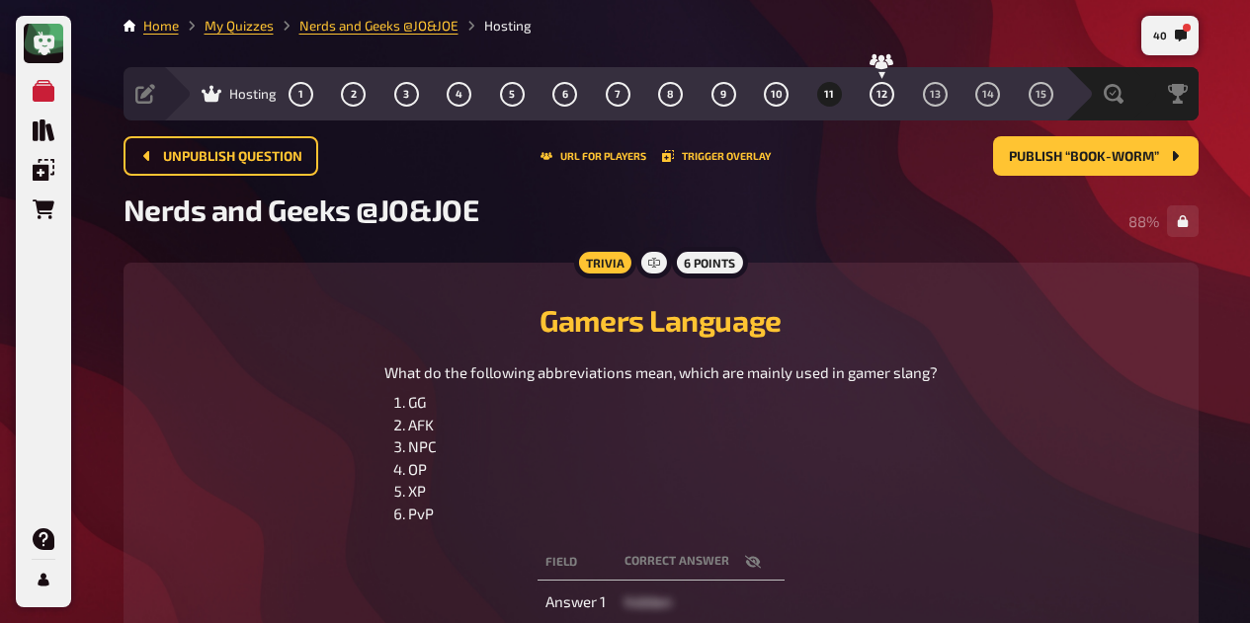
click at [934, 100] on button "13" at bounding box center [935, 94] width 32 height 32
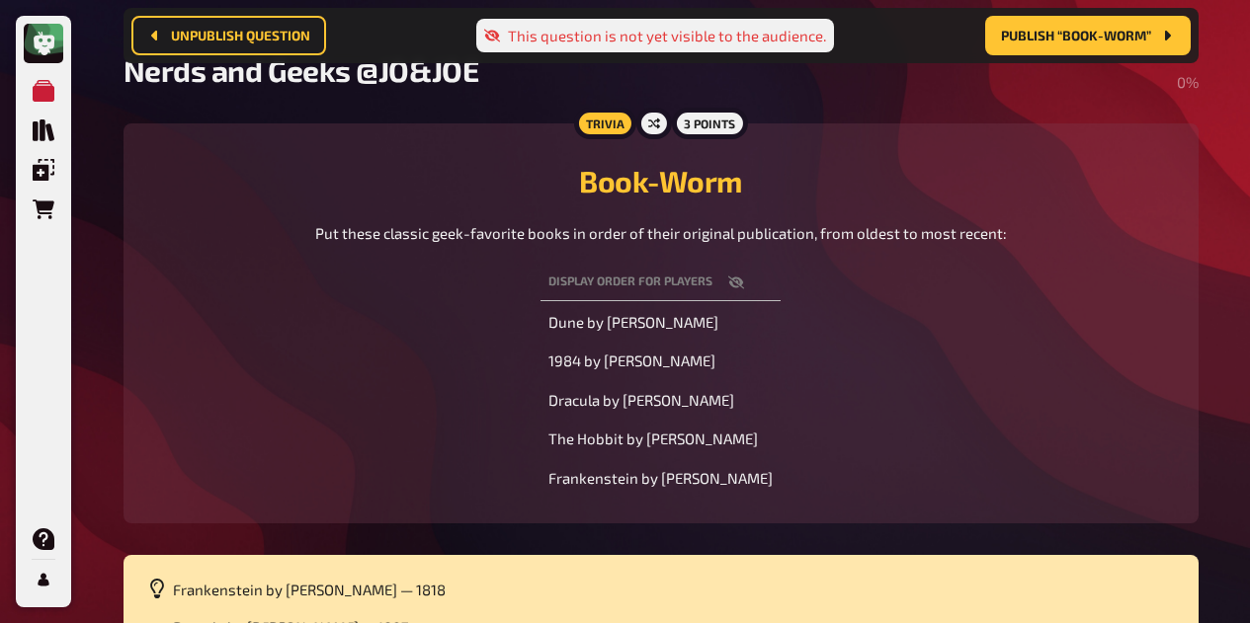
scroll to position [151, 0]
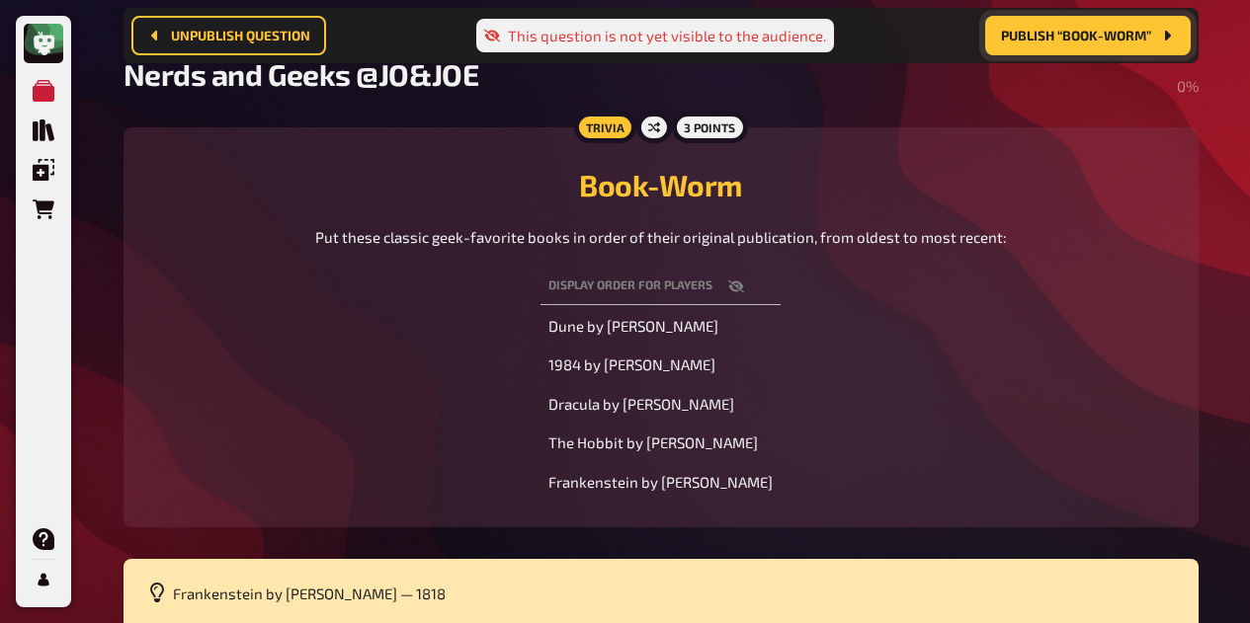
click at [1062, 37] on span "Publish “Book-Worm”" at bounding box center [1076, 36] width 150 height 14
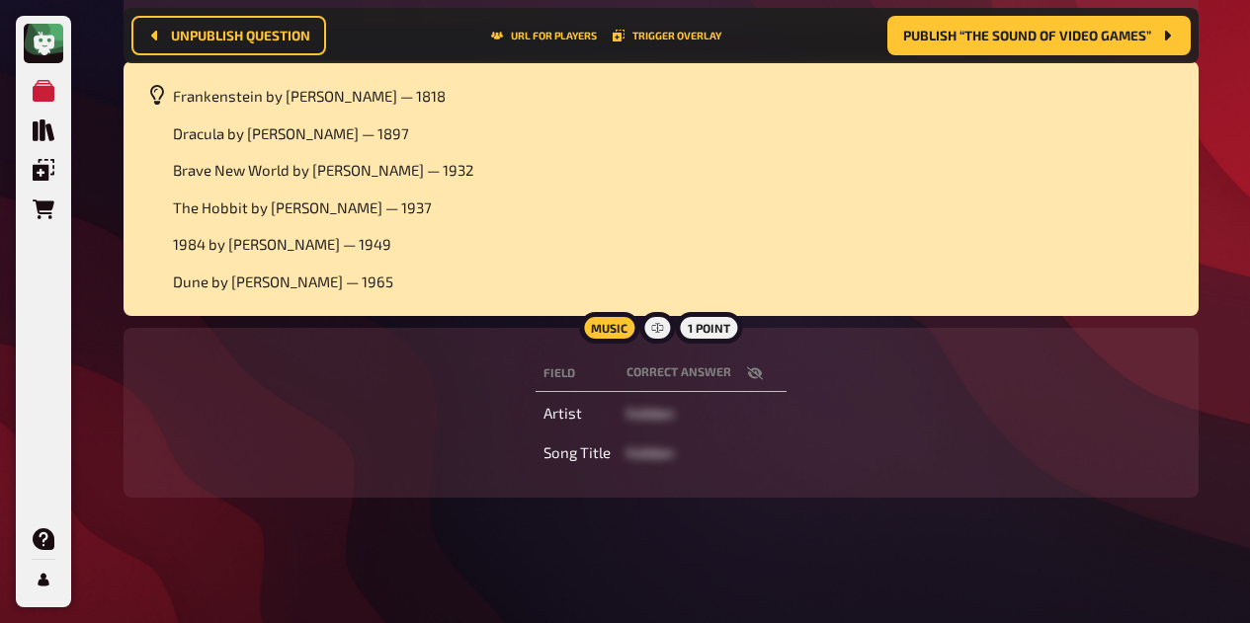
scroll to position [650, 0]
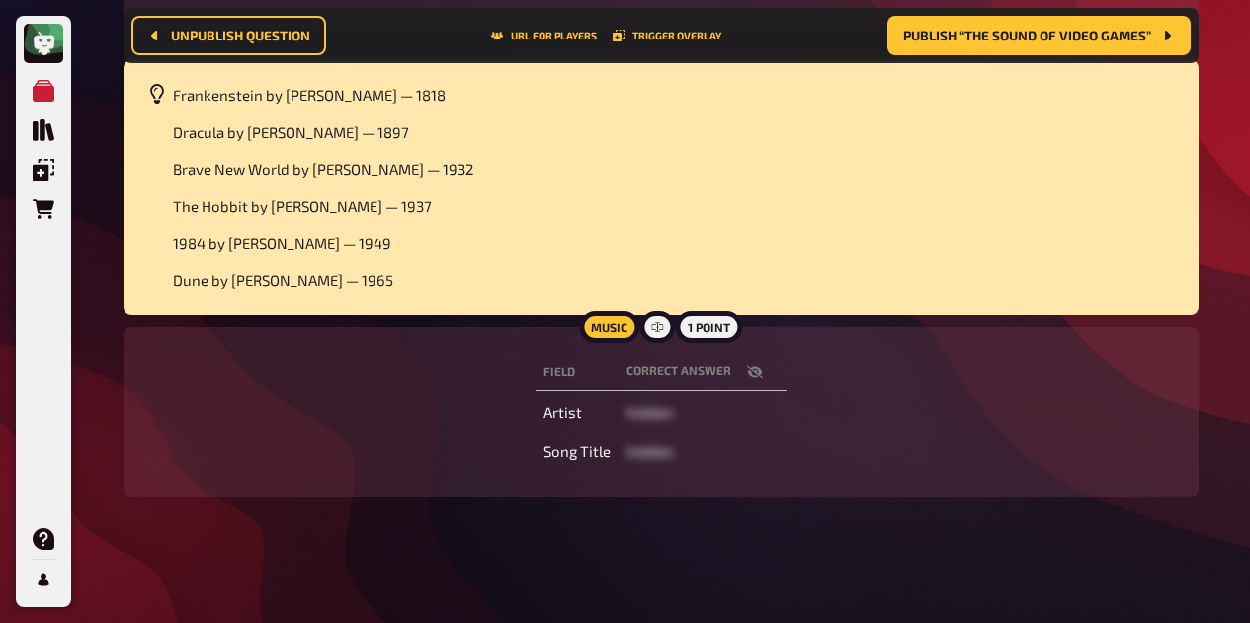
click at [752, 376] on icon "button" at bounding box center [754, 372] width 16 height 13
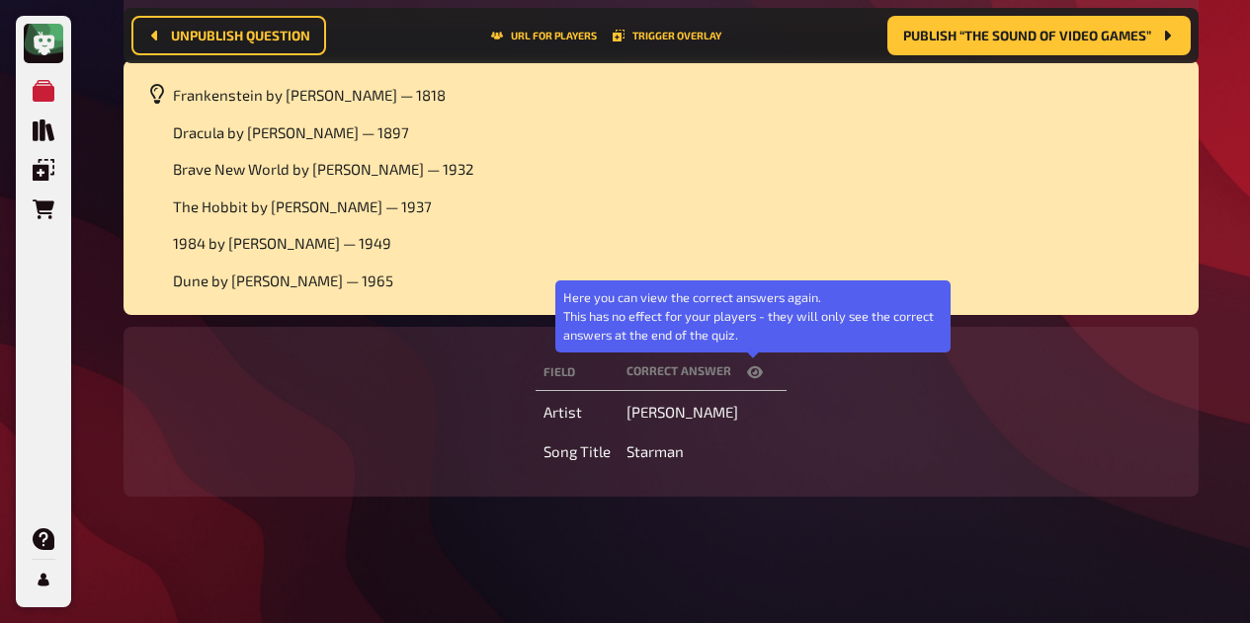
click at [752, 376] on icon "button" at bounding box center [755, 373] width 16 height 16
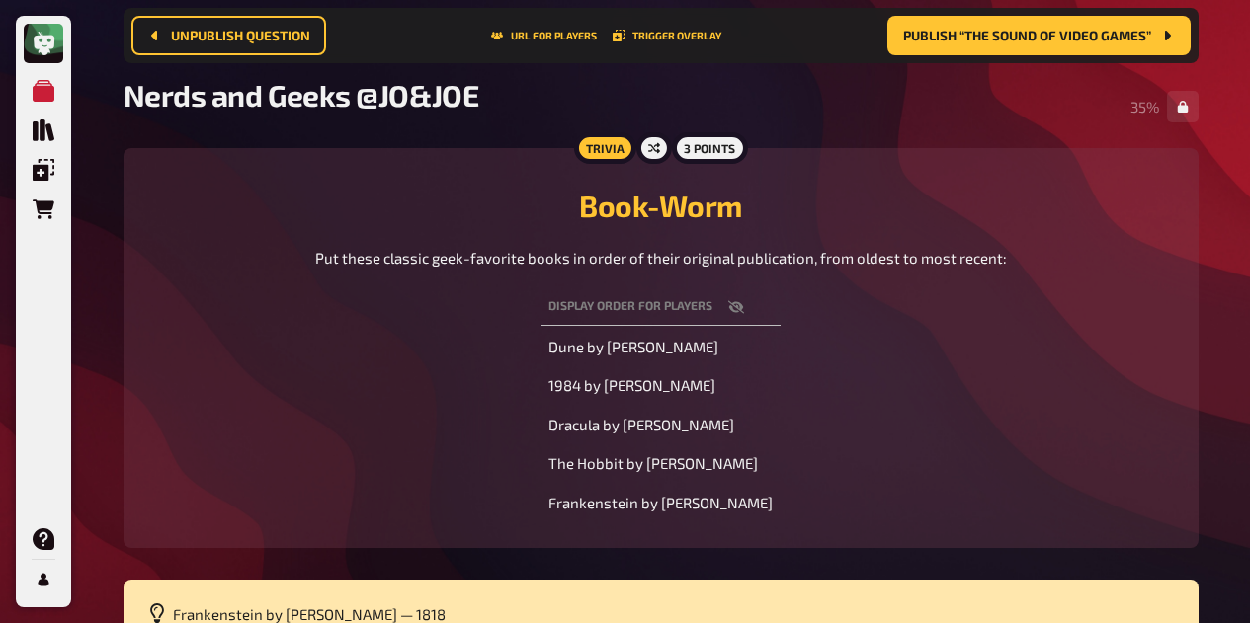
scroll to position [0, 0]
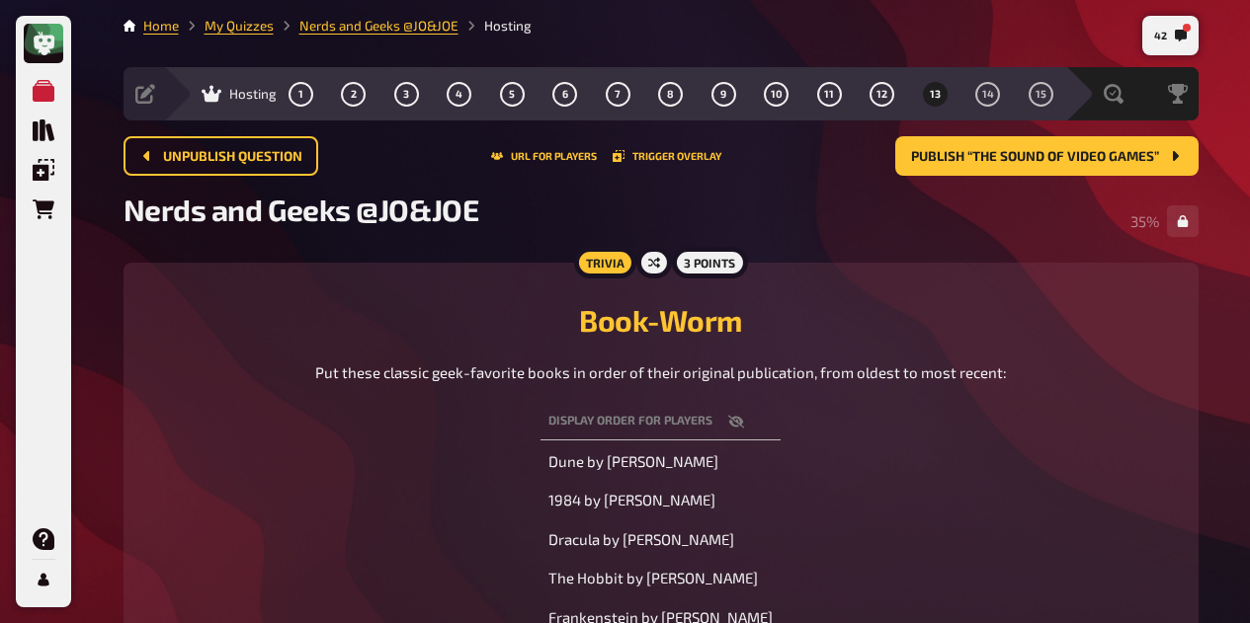
click at [987, 94] on span "14" at bounding box center [988, 94] width 12 height 11
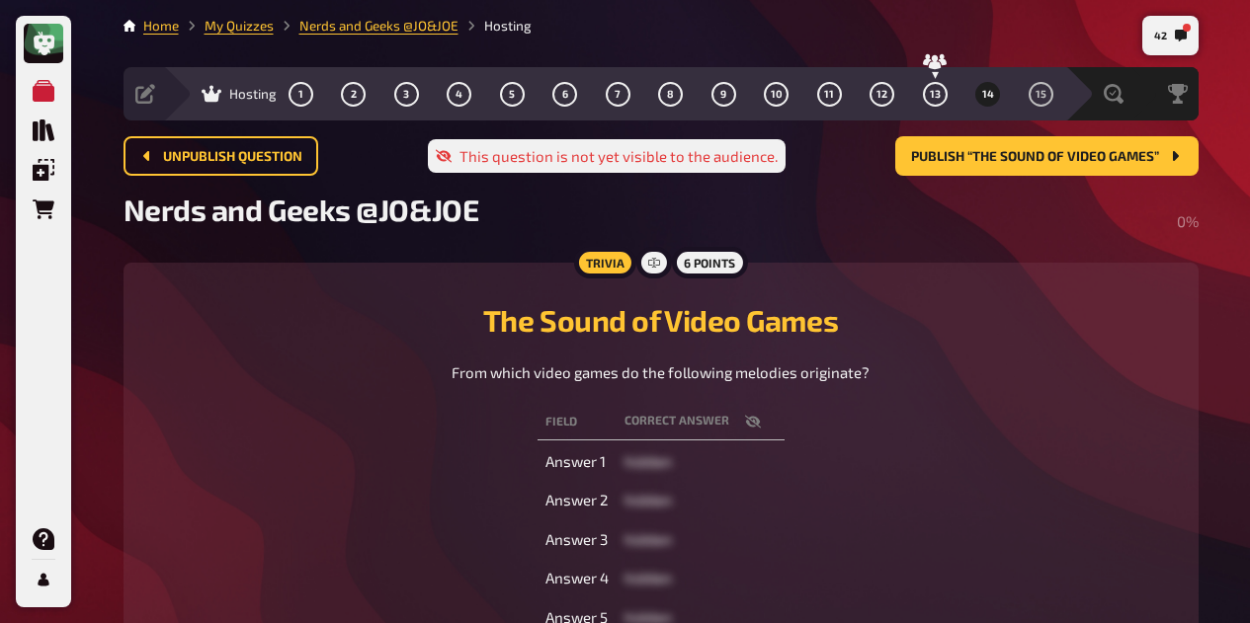
click at [883, 98] on span "12" at bounding box center [881, 94] width 11 height 11
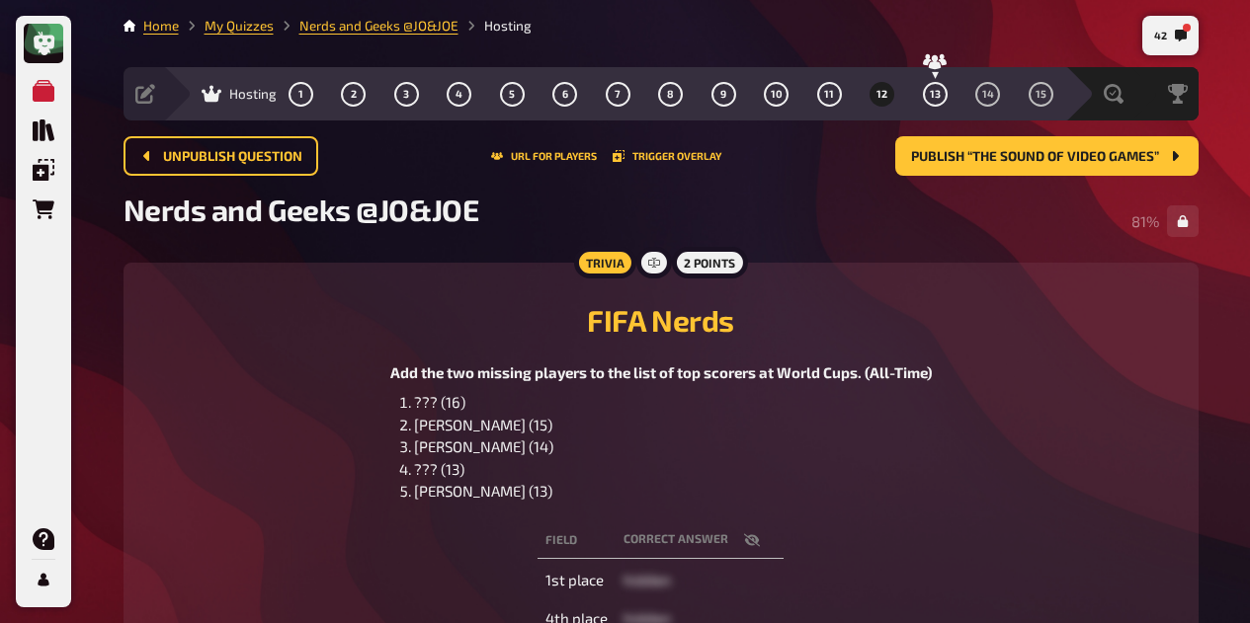
click at [934, 94] on span "13" at bounding box center [935, 94] width 11 height 11
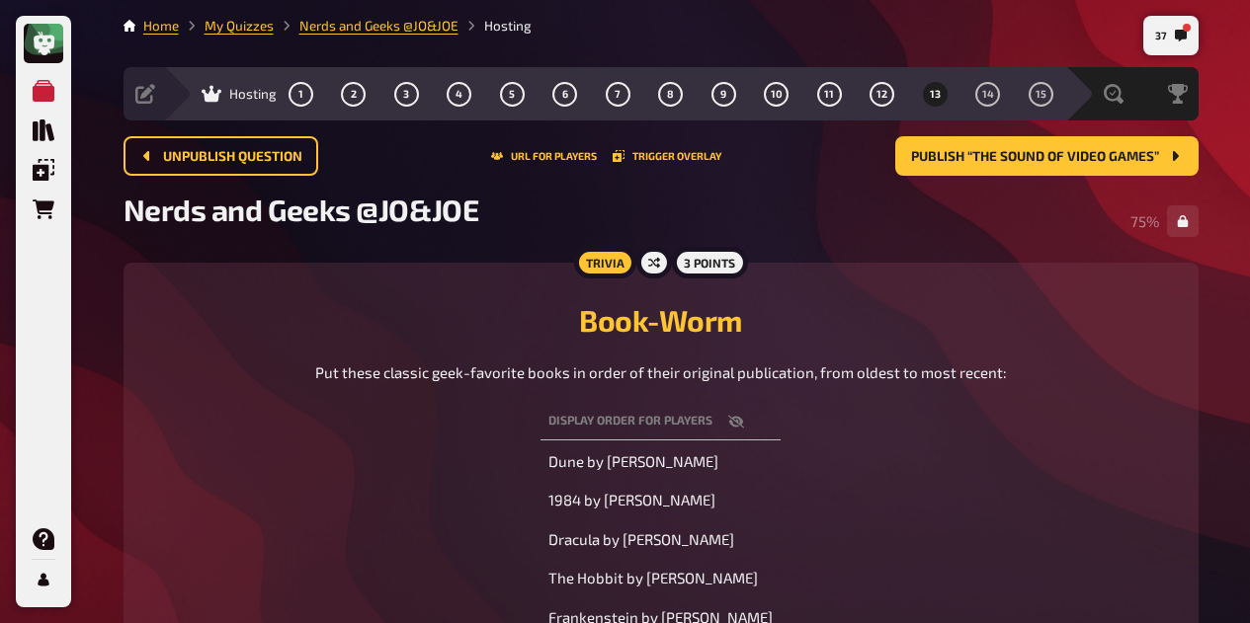
click at [987, 95] on span "14" at bounding box center [988, 94] width 12 height 11
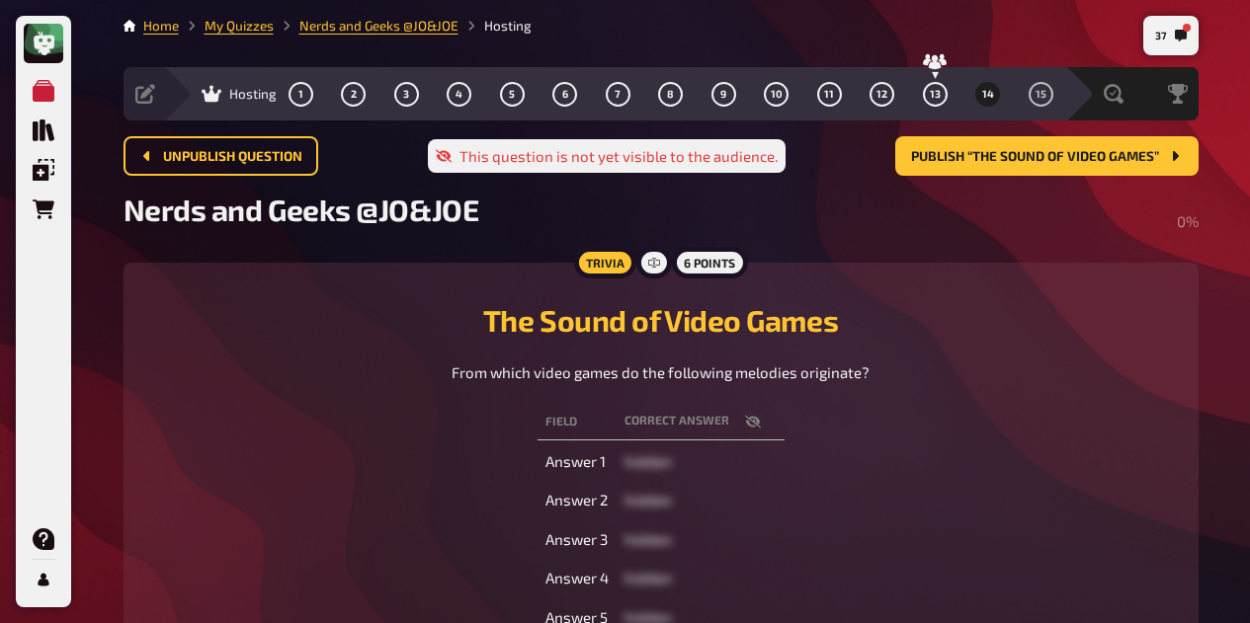
click at [761, 422] on button "button" at bounding box center [752, 422] width 47 height 20
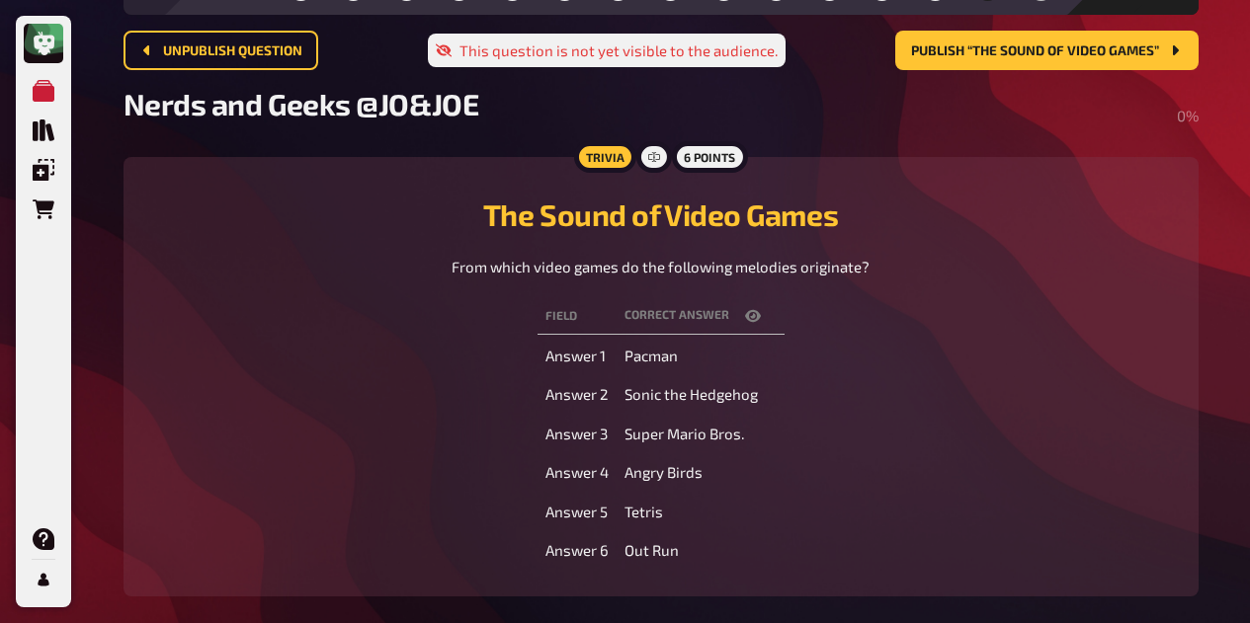
scroll to position [107, 0]
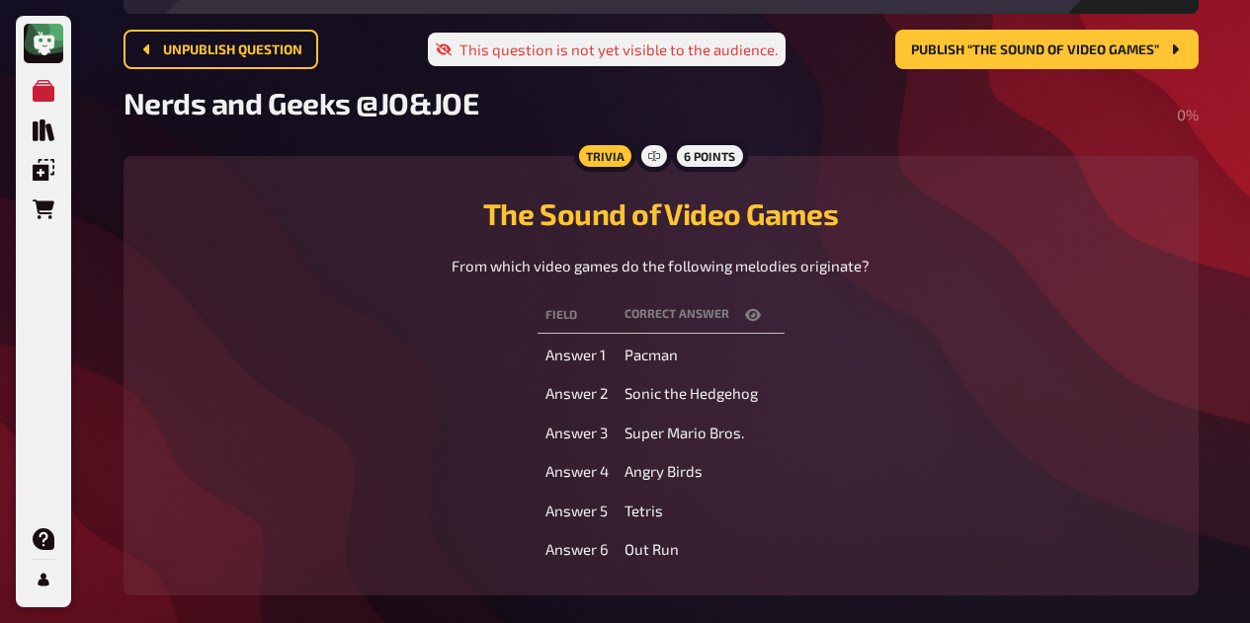
click at [751, 309] on icon "button" at bounding box center [753, 315] width 16 height 12
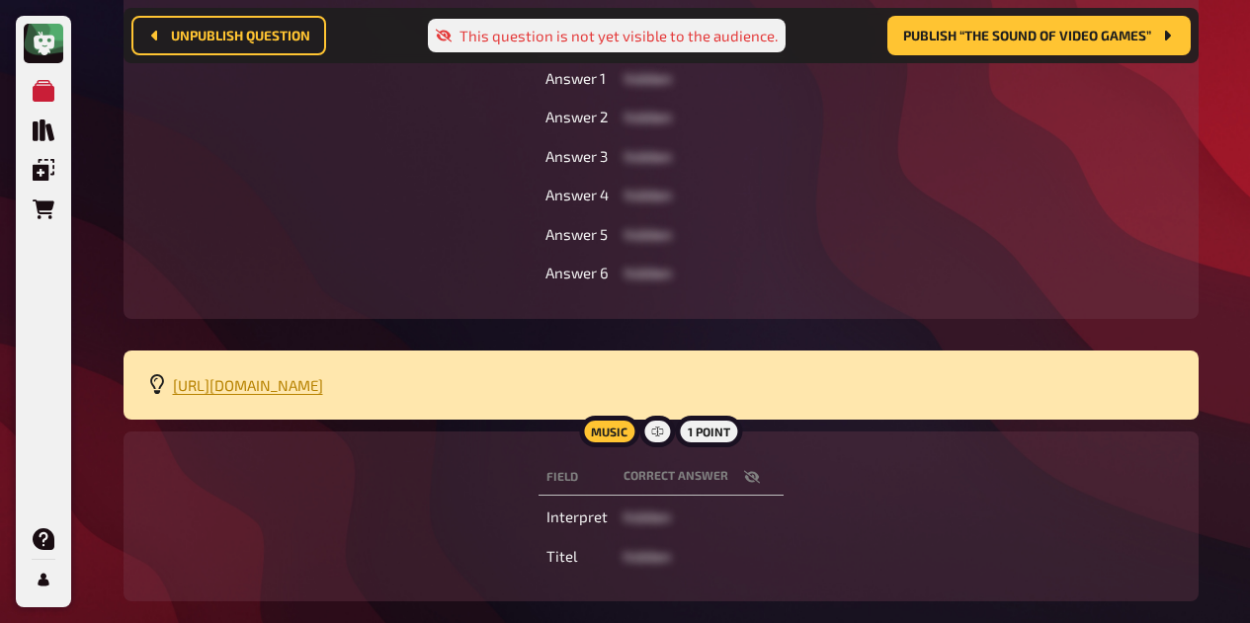
scroll to position [400, 0]
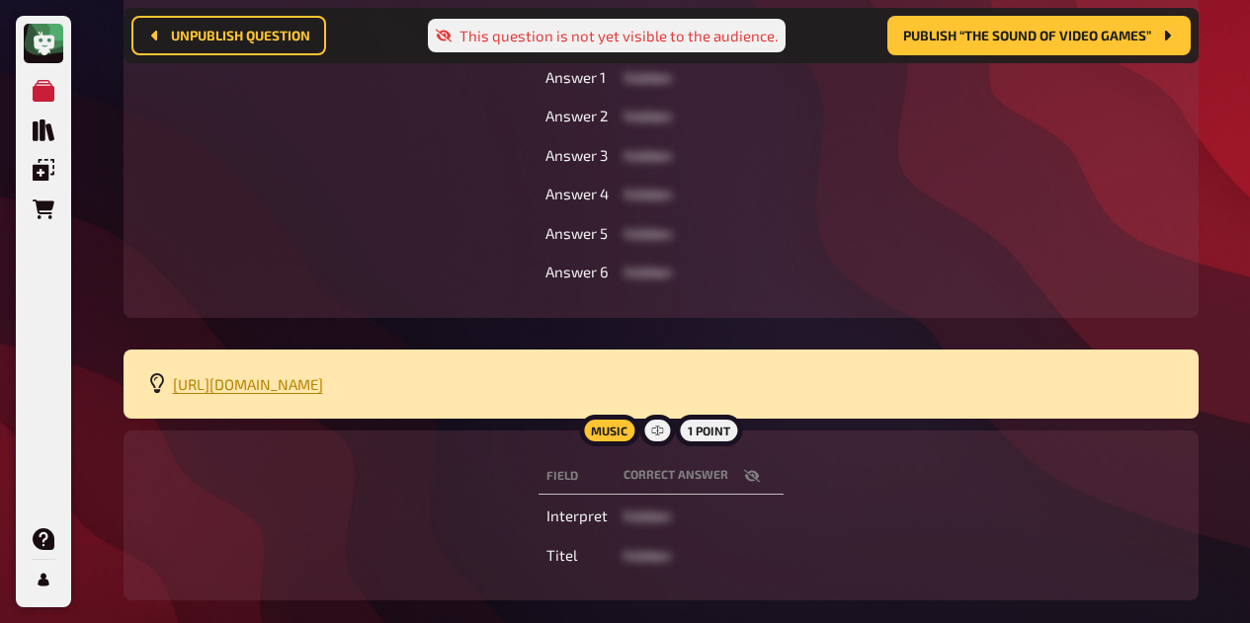
drag, startPoint x: 771, startPoint y: 388, endPoint x: 171, endPoint y: 387, distance: 599.6
click at [171, 387] on div "https://open.spotify.com/playlist/5Ohli5dOSSGCh7JxiX3kmD?si=9172164ab2514d83" at bounding box center [660, 385] width 1075 height 70
copy span "https://open.spotify.com/playlist/5Ohli5dOSSGCh7JxiX3kmD?si=9172164ab2514d83"
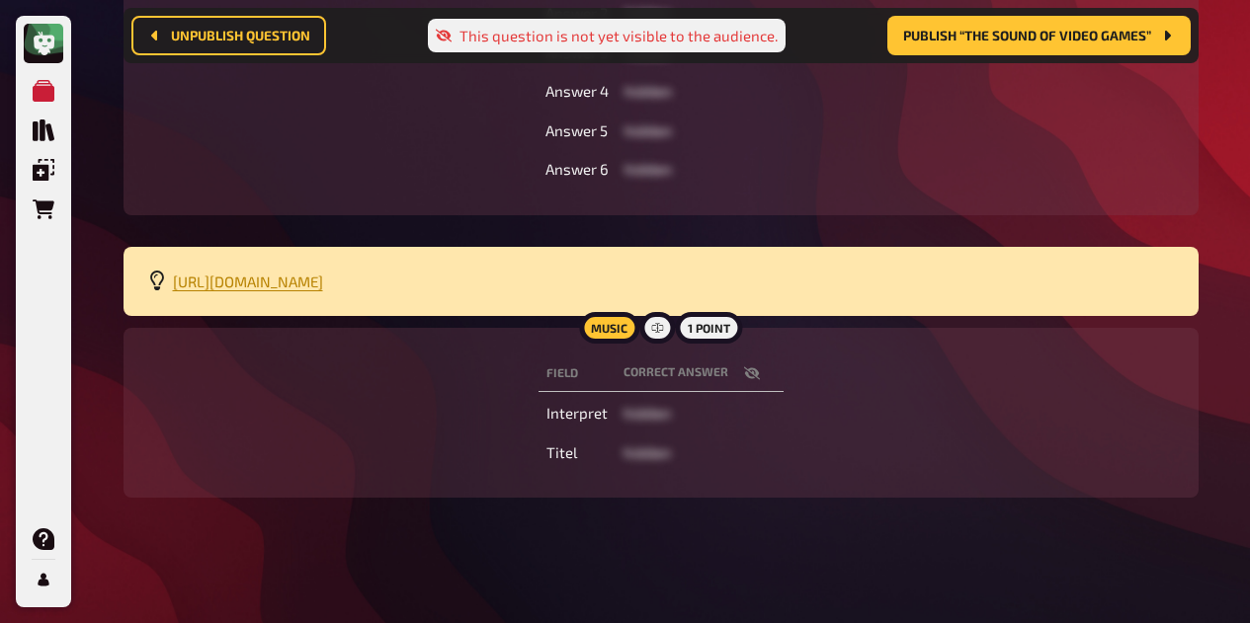
scroll to position [504, 0]
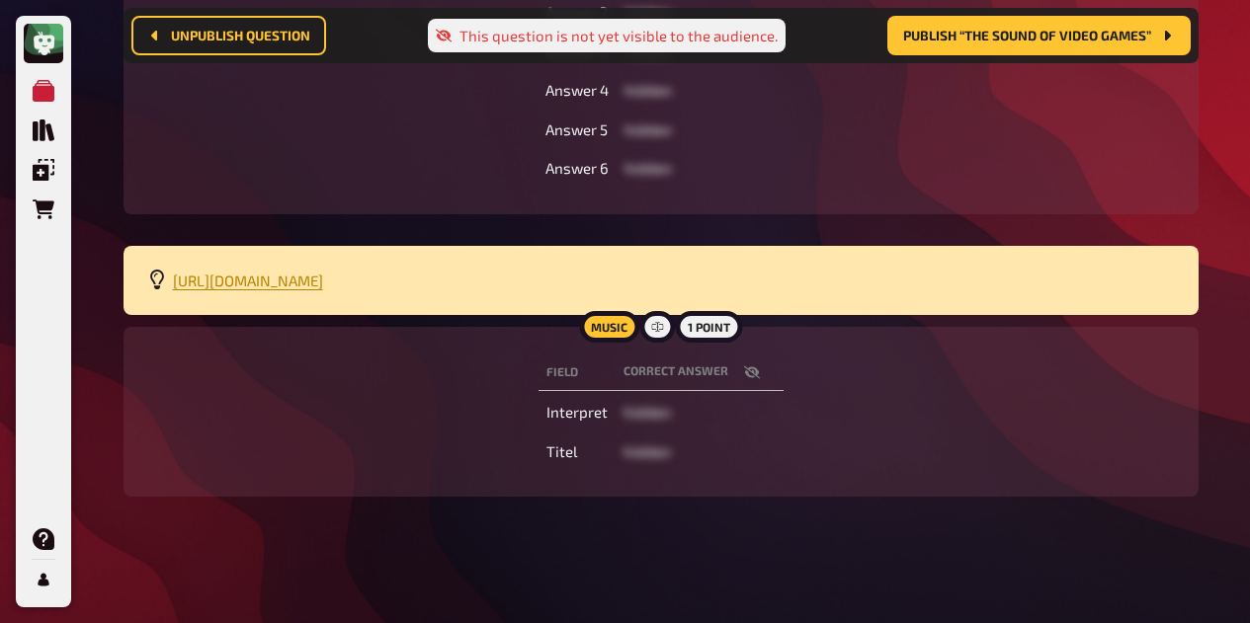
click at [760, 365] on button "button" at bounding box center [751, 373] width 47 height 20
click at [760, 365] on th "correct answer" at bounding box center [700, 373] width 192 height 37
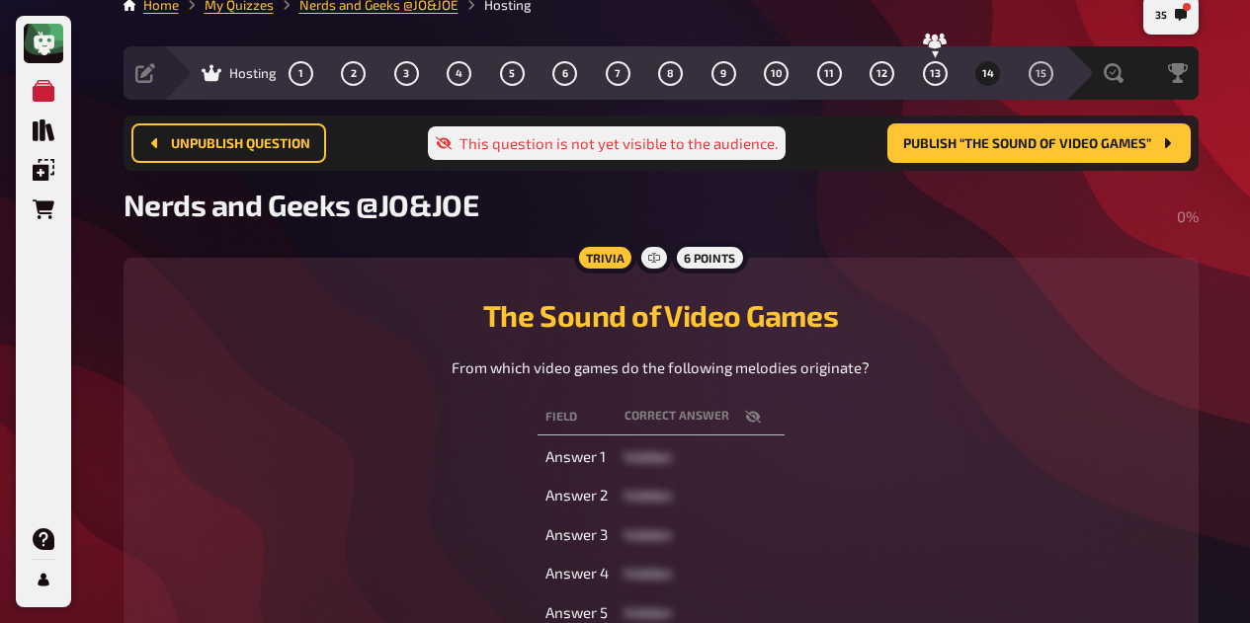
scroll to position [0, 0]
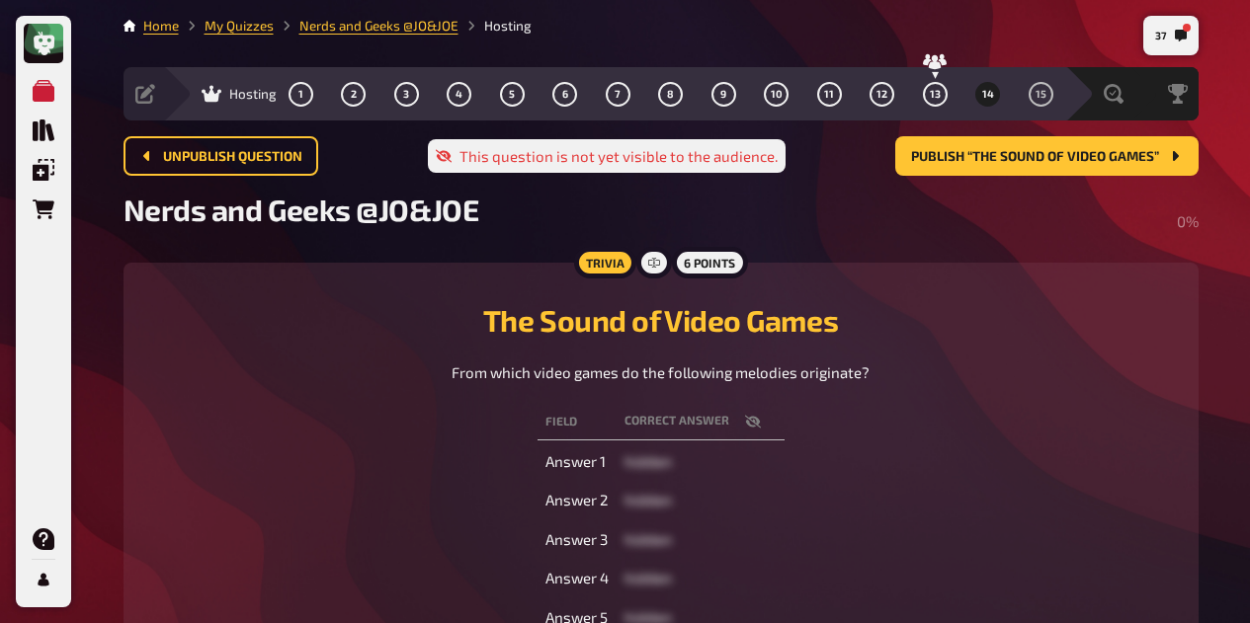
click at [1074, 152] on span "Publish “The Sound of Video Games”" at bounding box center [1035, 157] width 248 height 14
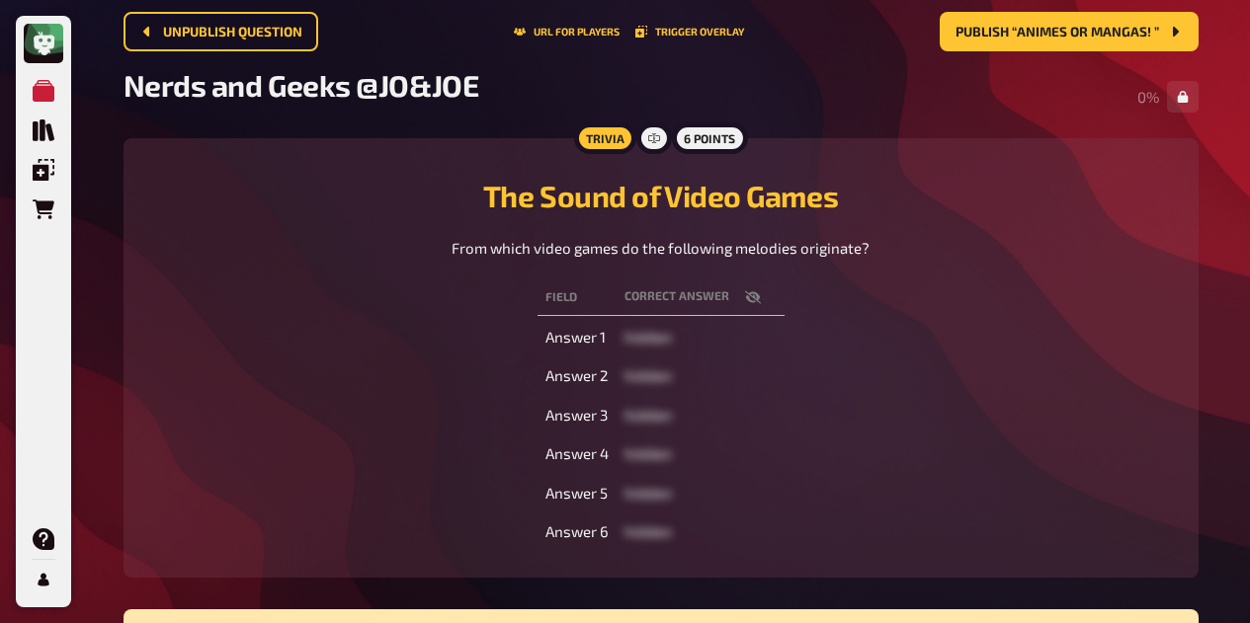
scroll to position [125, 0]
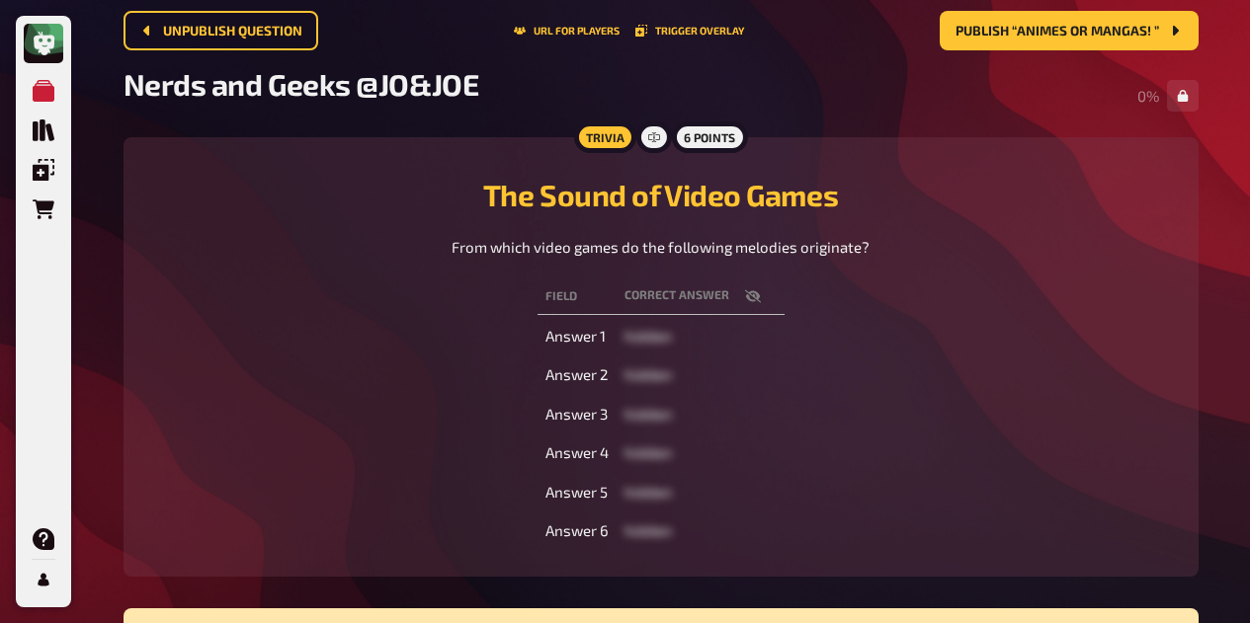
click at [751, 295] on icon "button" at bounding box center [752, 295] width 16 height 13
click at [751, 295] on icon "button" at bounding box center [753, 296] width 16 height 12
click at [757, 293] on icon "button" at bounding box center [753, 296] width 16 height 16
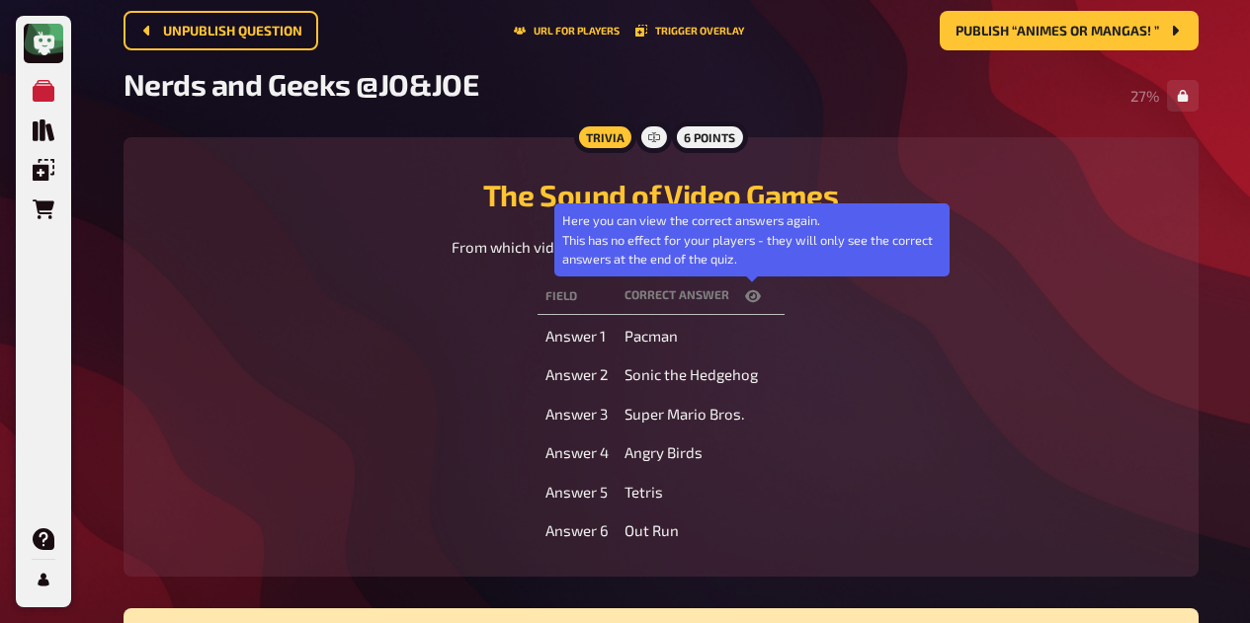
click at [757, 293] on icon "button" at bounding box center [753, 296] width 16 height 12
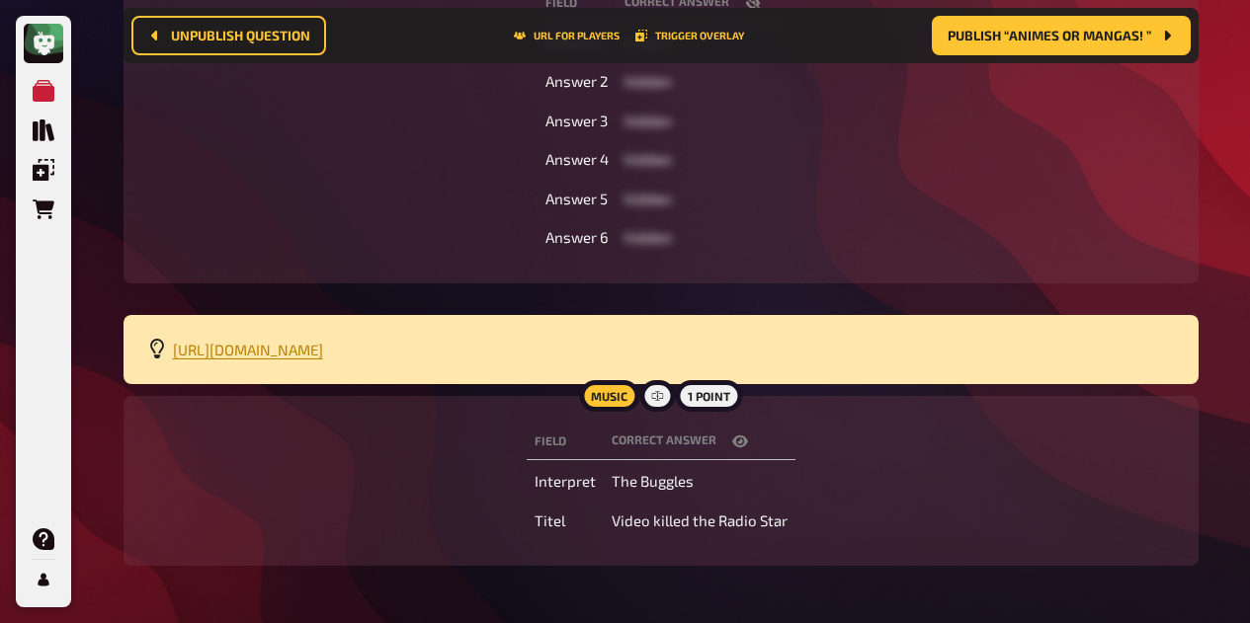
scroll to position [436, 0]
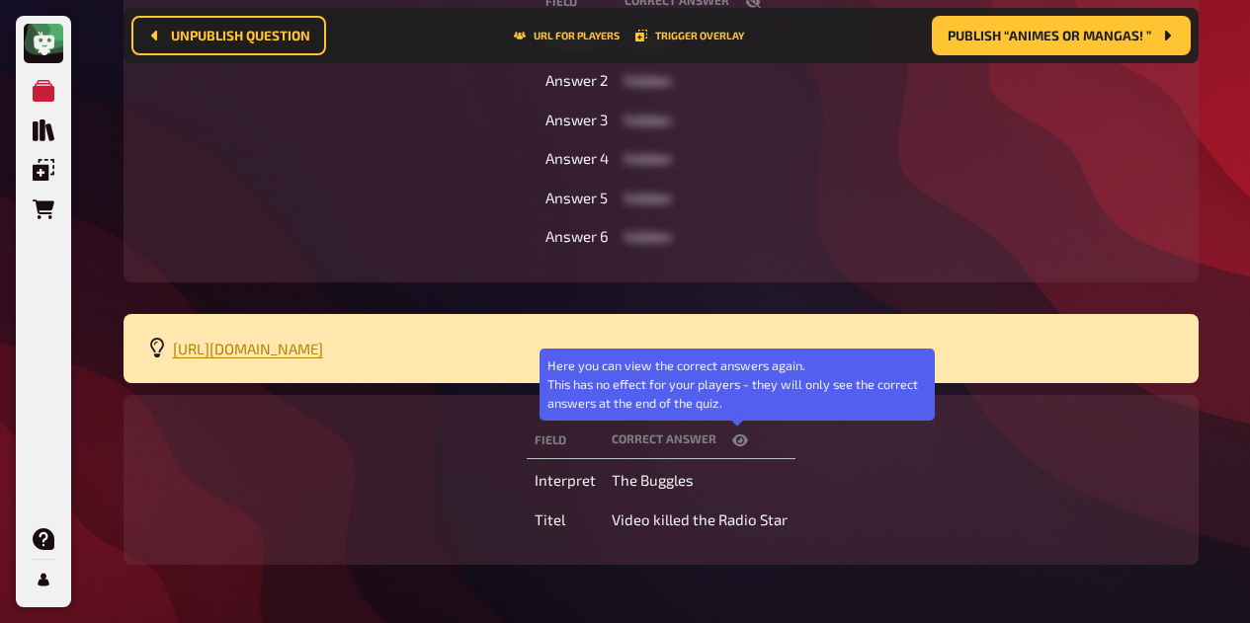
click at [746, 445] on button "button" at bounding box center [739, 441] width 47 height 20
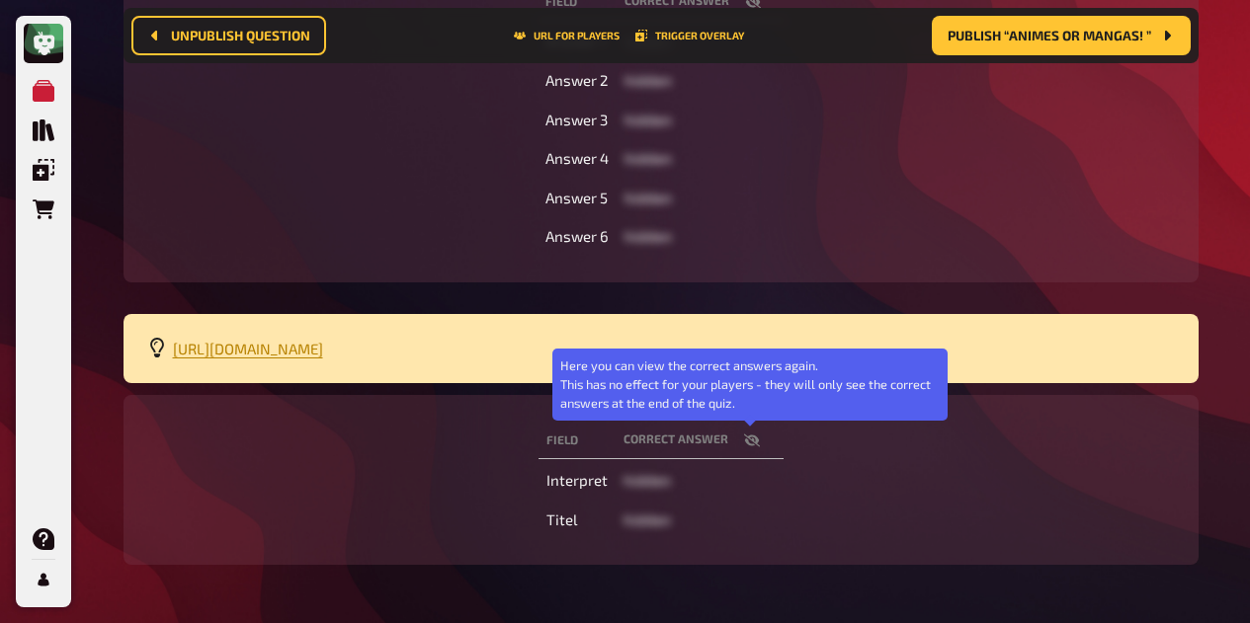
click at [752, 444] on icon "button" at bounding box center [751, 441] width 16 height 13
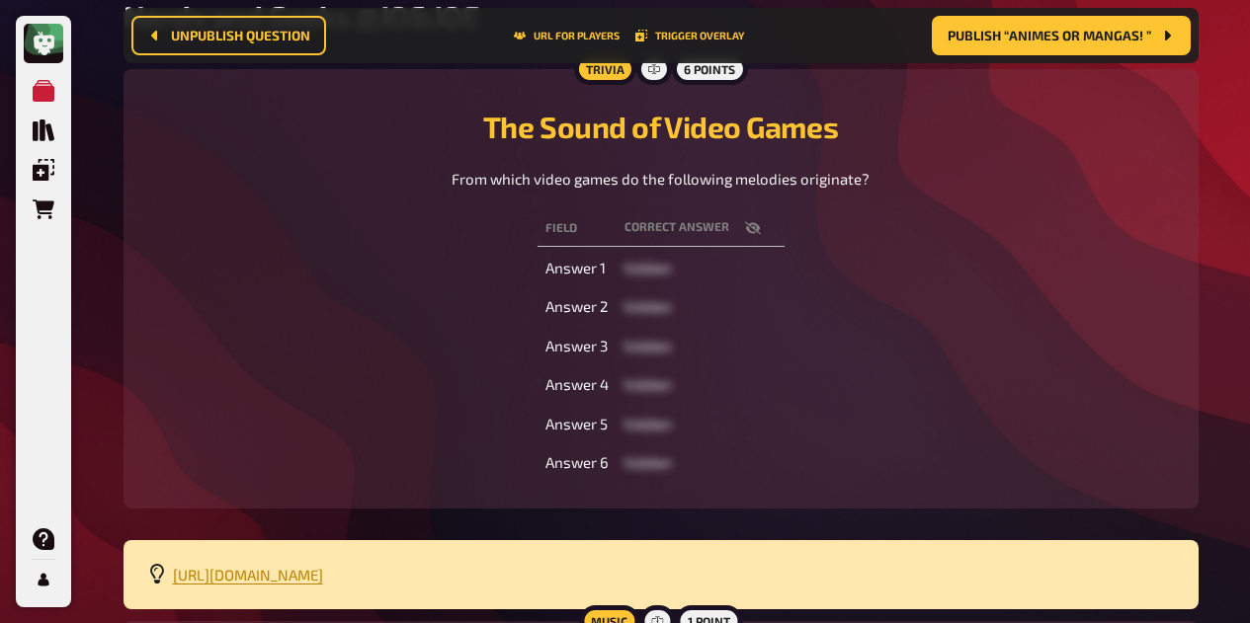
scroll to position [0, 0]
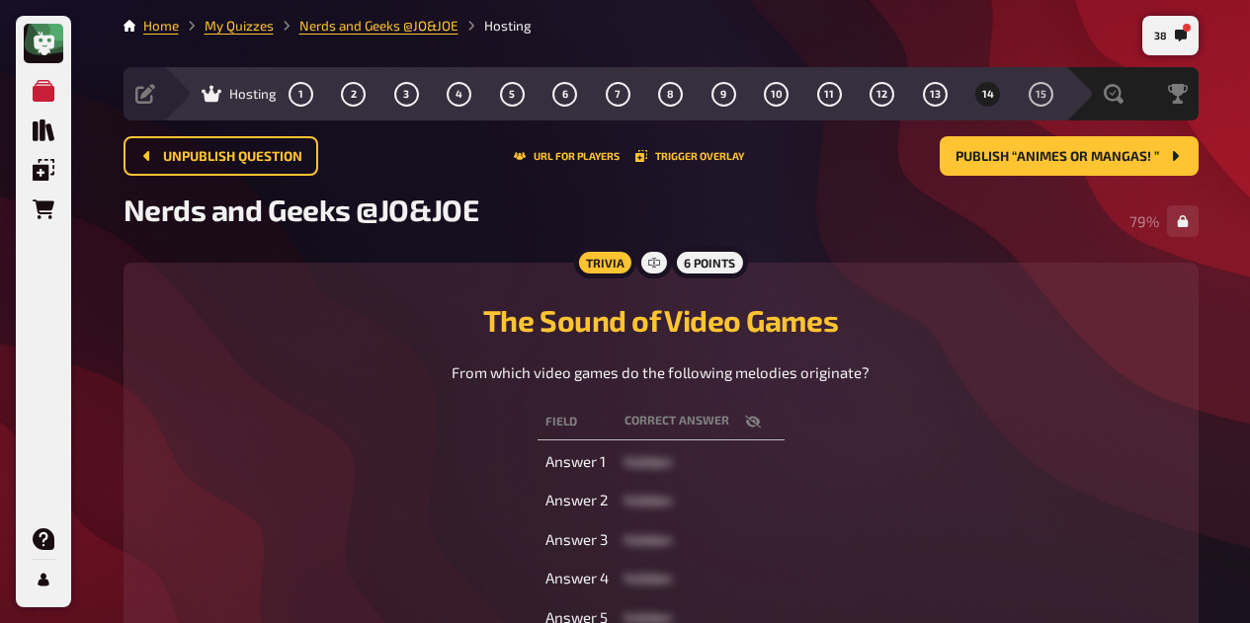
click at [1000, 389] on div "The Sound of Video Games From which video games do the following melodies origi…" at bounding box center [660, 482] width 1027 height 392
click at [1041, 94] on span "15" at bounding box center [1040, 94] width 11 height 11
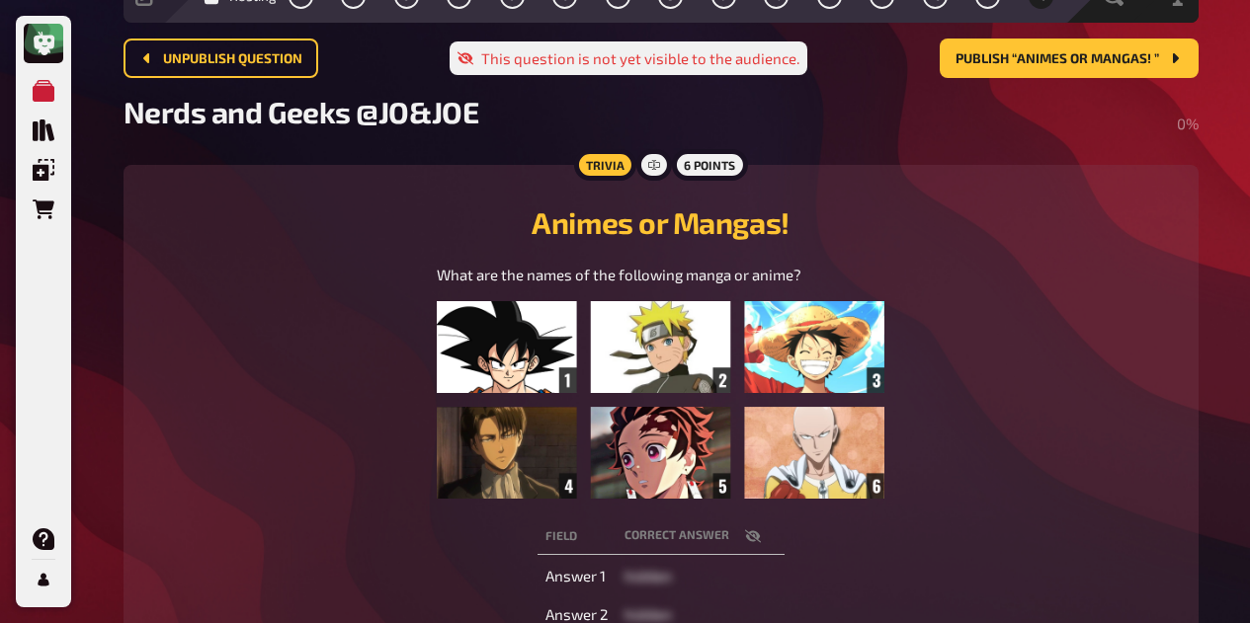
scroll to position [97, 0]
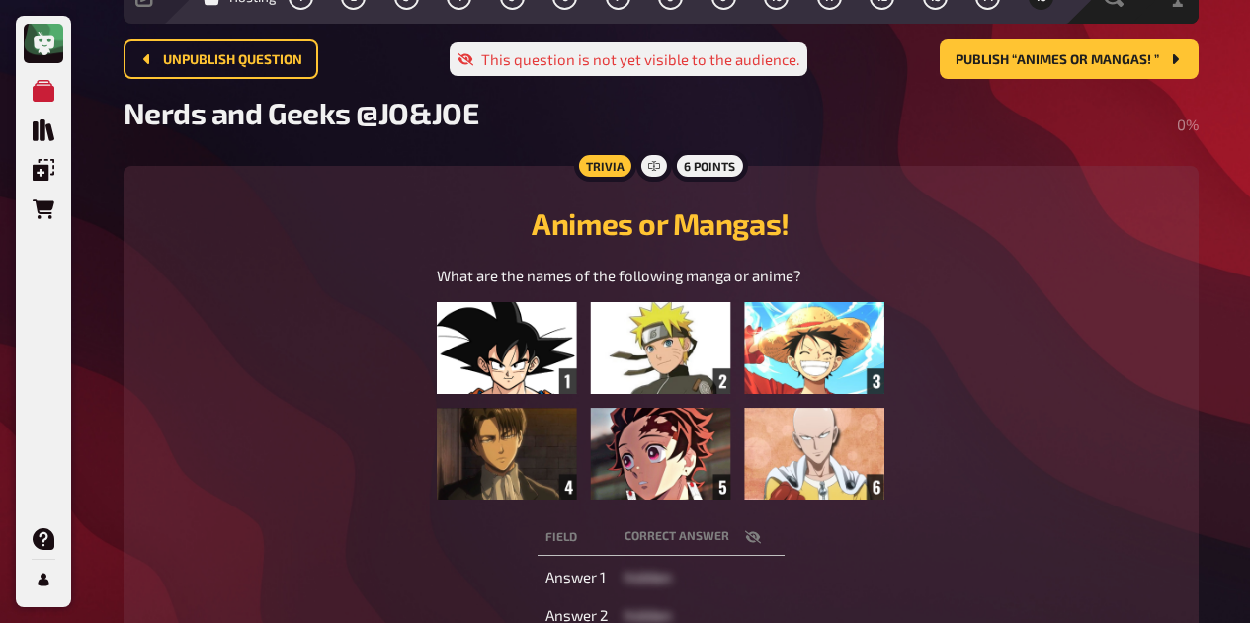
click at [1011, 71] on button "Publish “Animes or Mangas! ”" at bounding box center [1068, 60] width 259 height 40
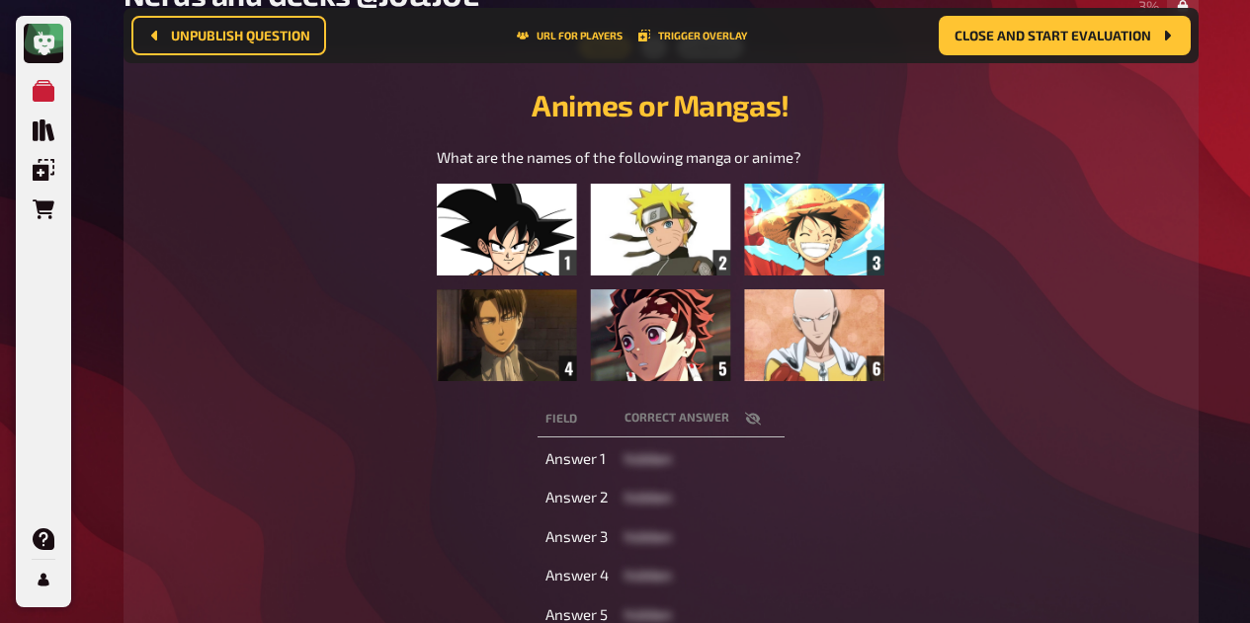
scroll to position [244, 0]
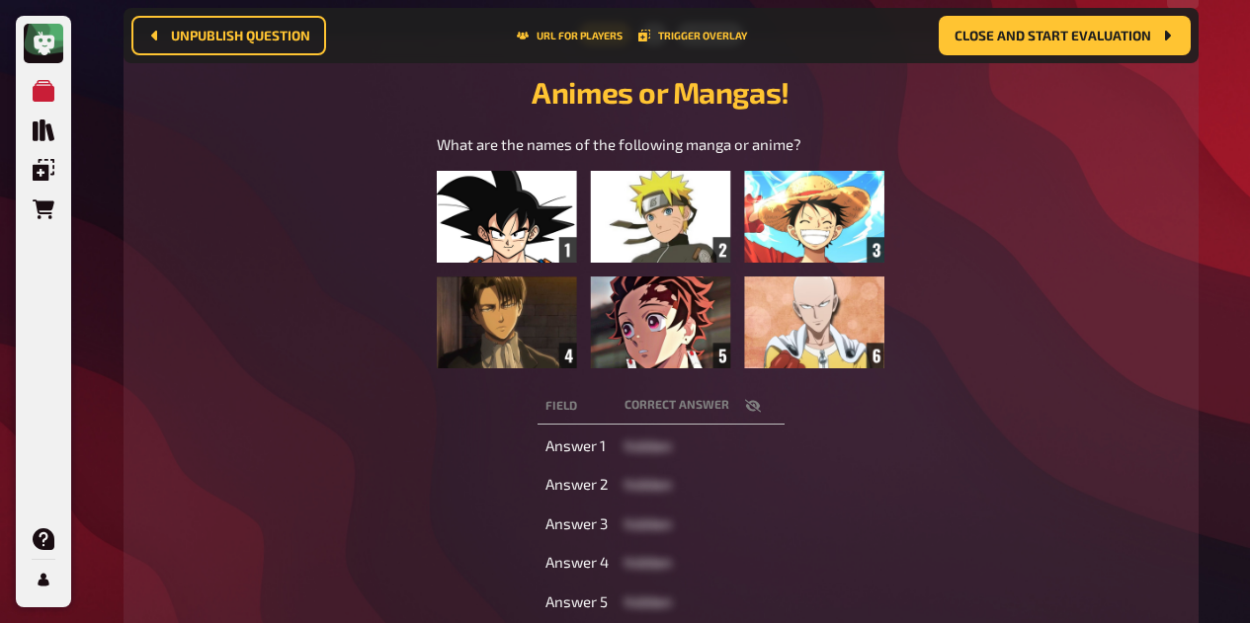
click at [751, 405] on icon "button" at bounding box center [752, 405] width 16 height 13
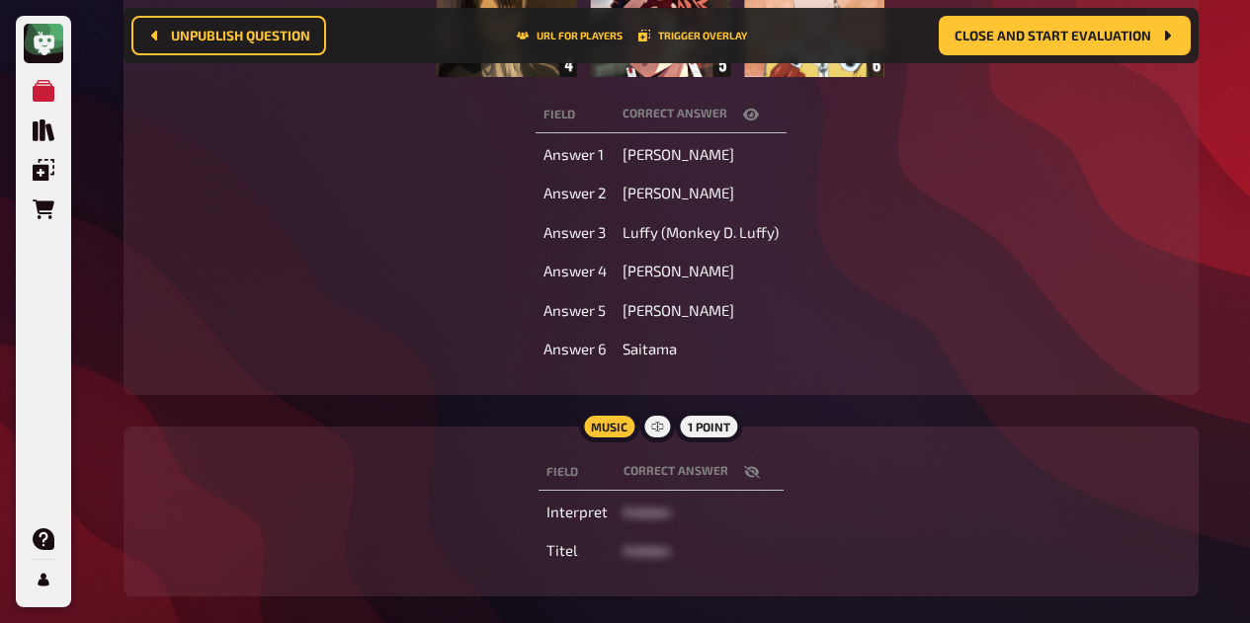
scroll to position [535, 0]
click at [751, 471] on icon "button" at bounding box center [751, 471] width 16 height 13
click at [752, 114] on icon "button" at bounding box center [751, 115] width 16 height 16
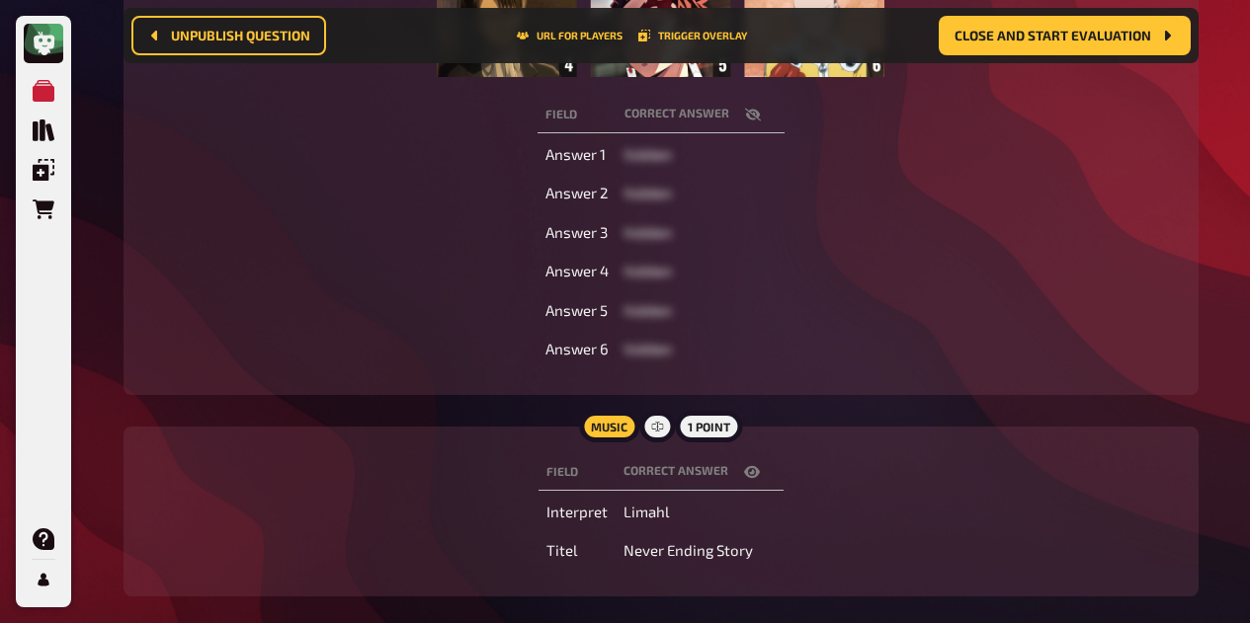
click at [751, 114] on icon "button" at bounding box center [752, 114] width 16 height 13
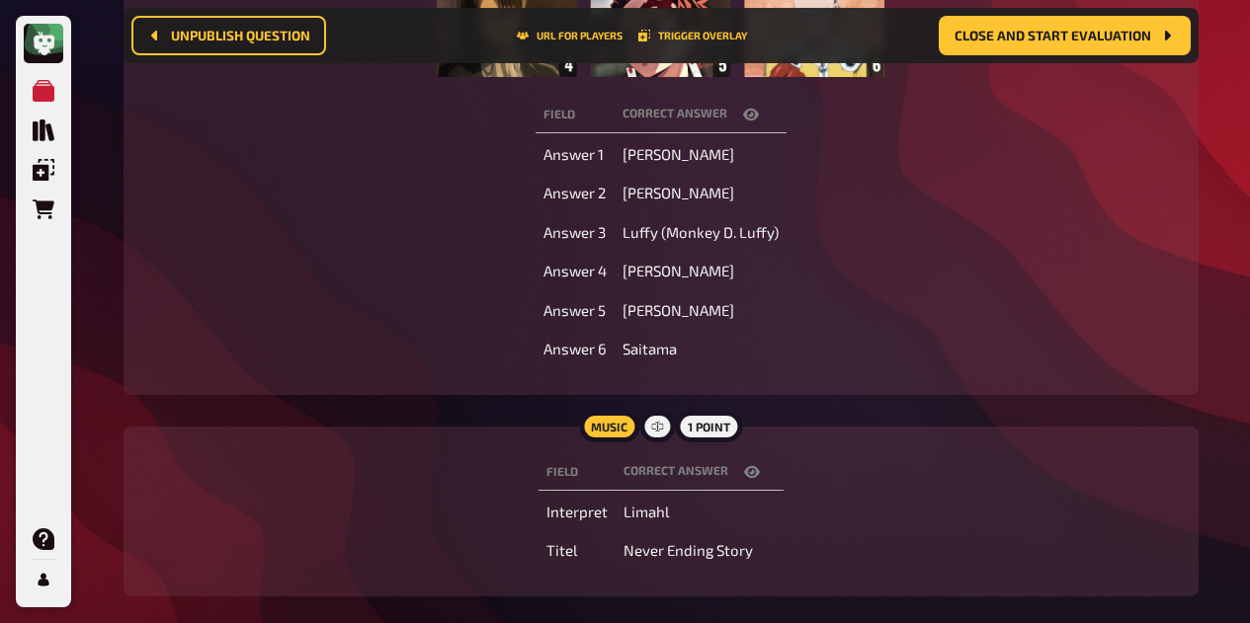
click at [755, 110] on icon "button" at bounding box center [751, 115] width 16 height 16
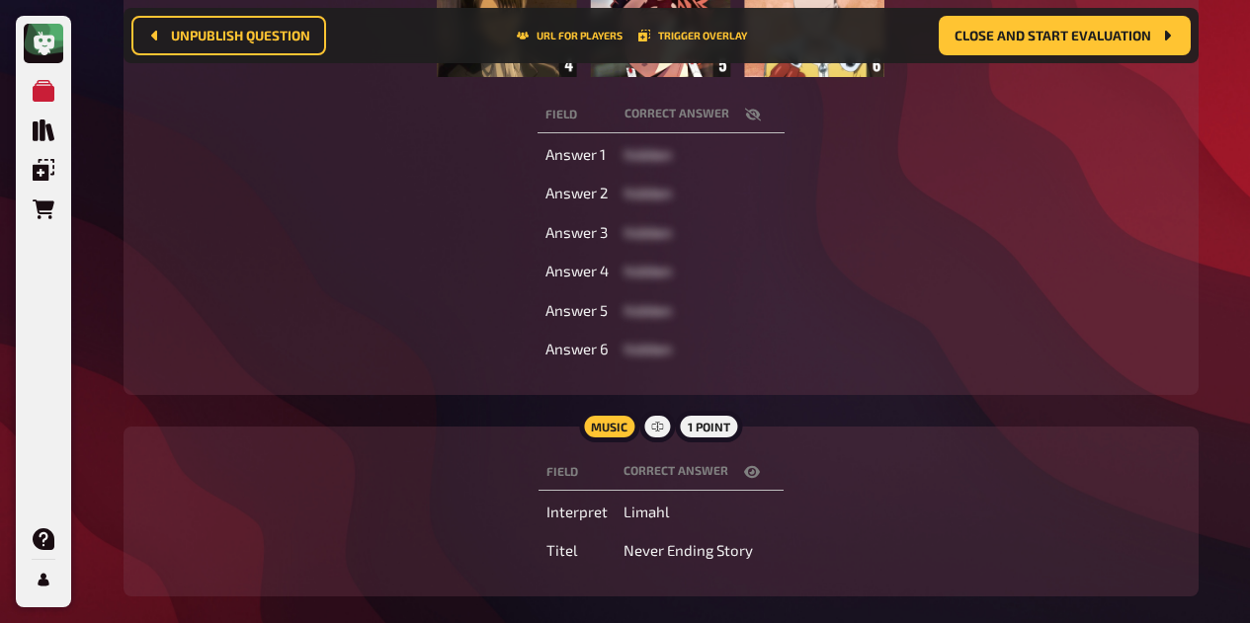
click at [749, 119] on icon "button" at bounding box center [752, 114] width 16 height 13
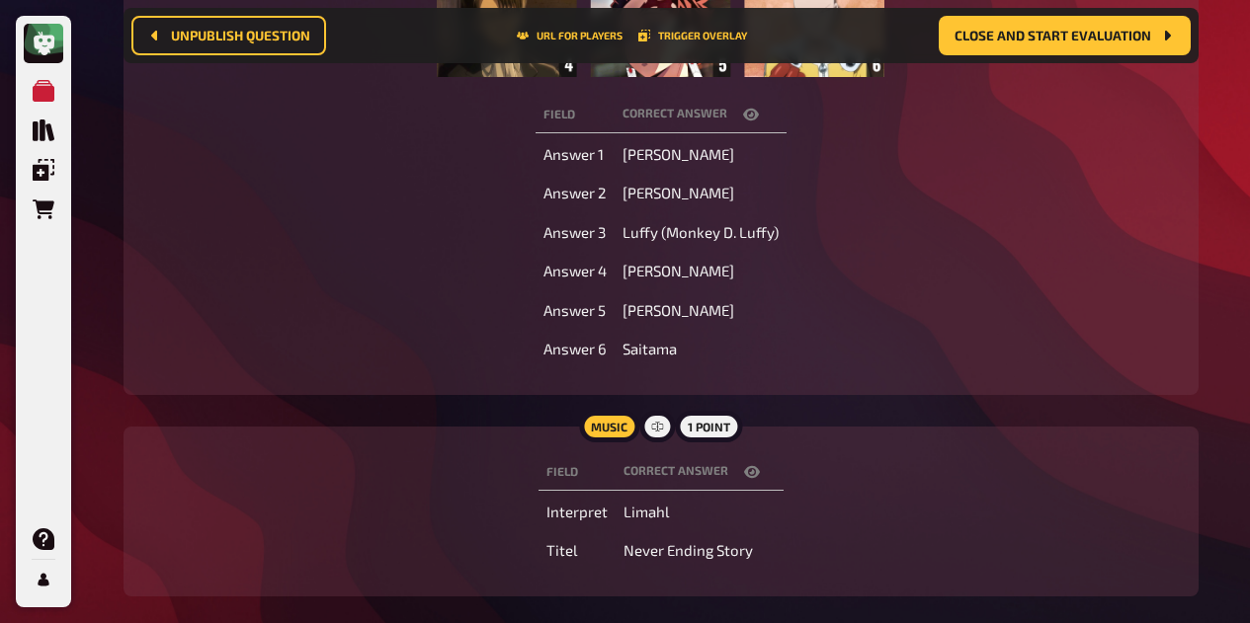
click at [749, 114] on icon "button" at bounding box center [751, 115] width 16 height 12
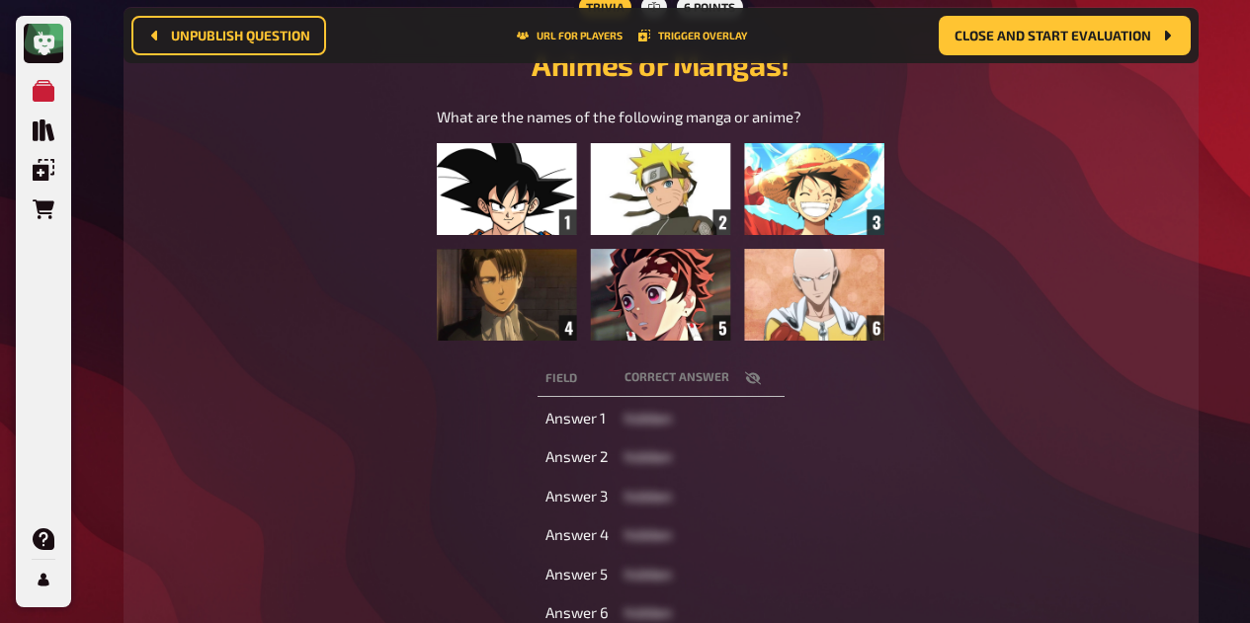
scroll to position [280, 0]
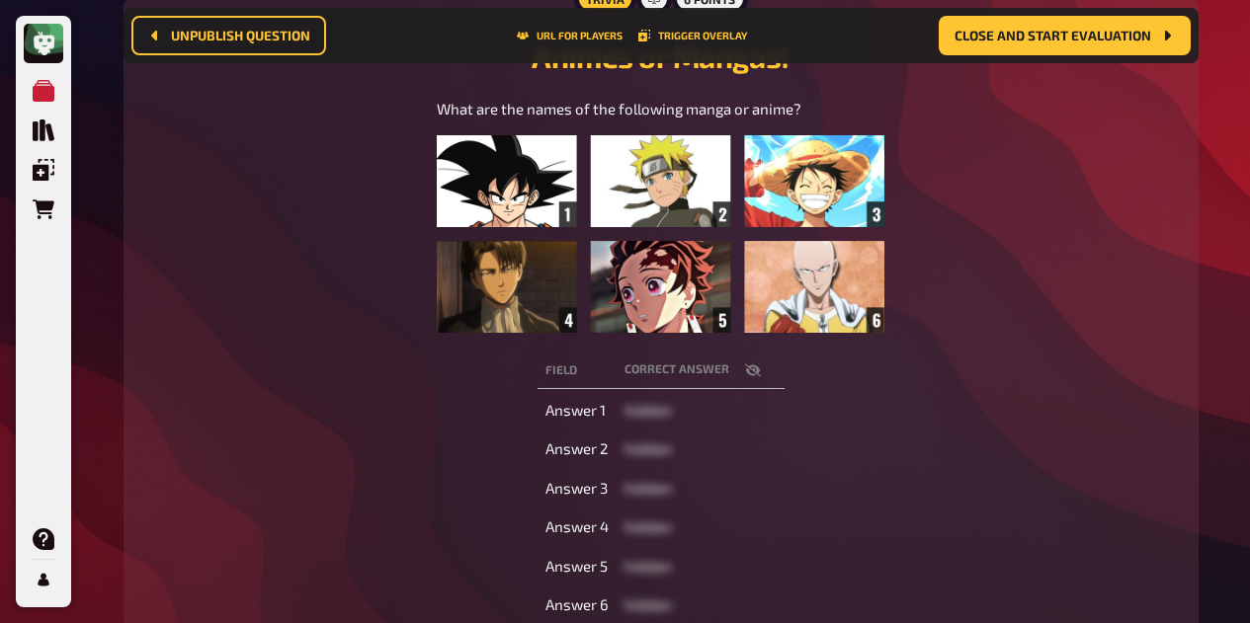
click at [761, 366] on button "button" at bounding box center [752, 371] width 47 height 20
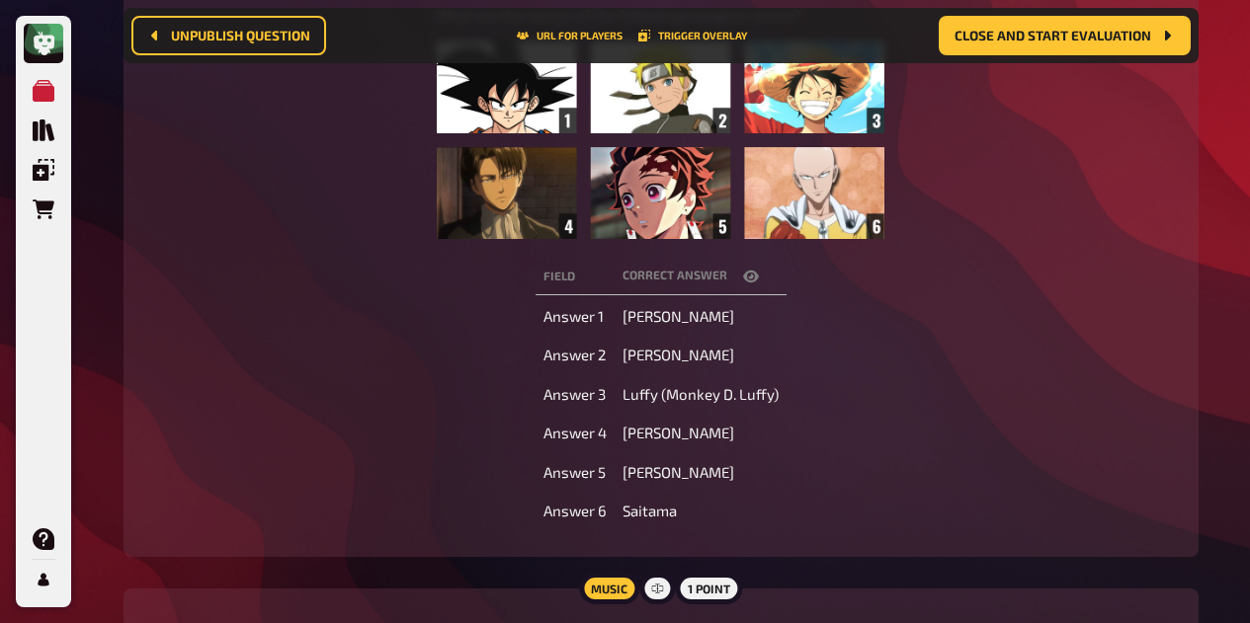
scroll to position [374, 0]
click at [762, 272] on button "button" at bounding box center [750, 276] width 47 height 20
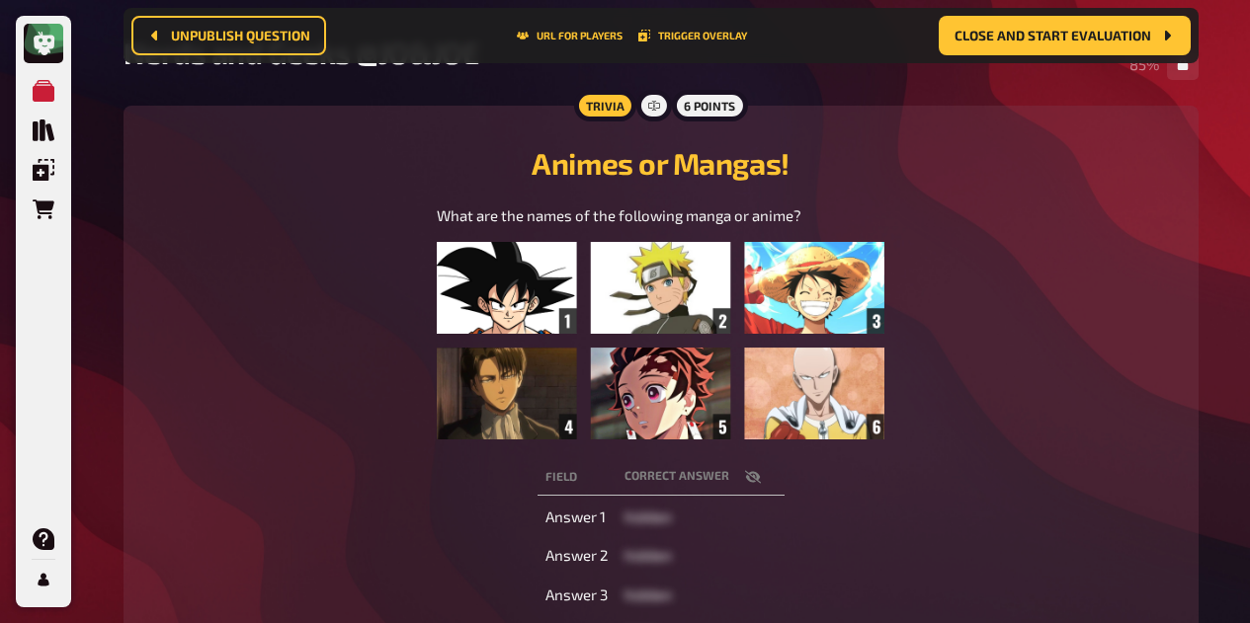
scroll to position [0, 0]
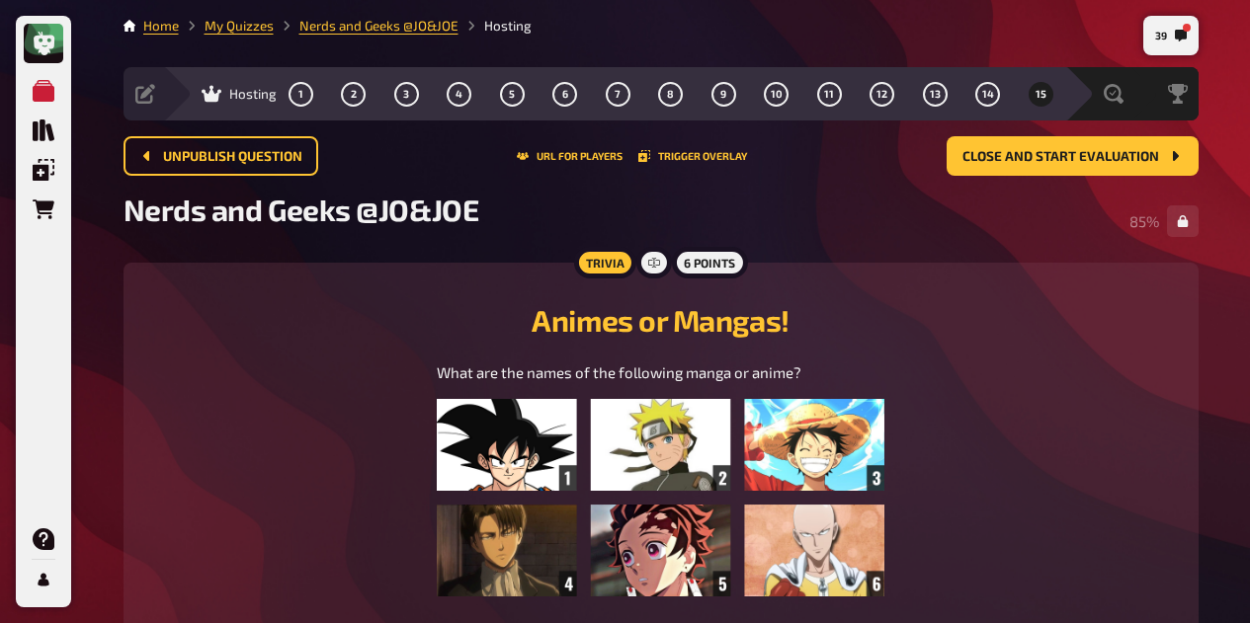
click at [824, 195] on div "Nerds and Geeks @JO&JOE 85 %" at bounding box center [660, 221] width 1075 height 59
click at [1060, 156] on span "Close and start evaluation" at bounding box center [1060, 157] width 197 height 14
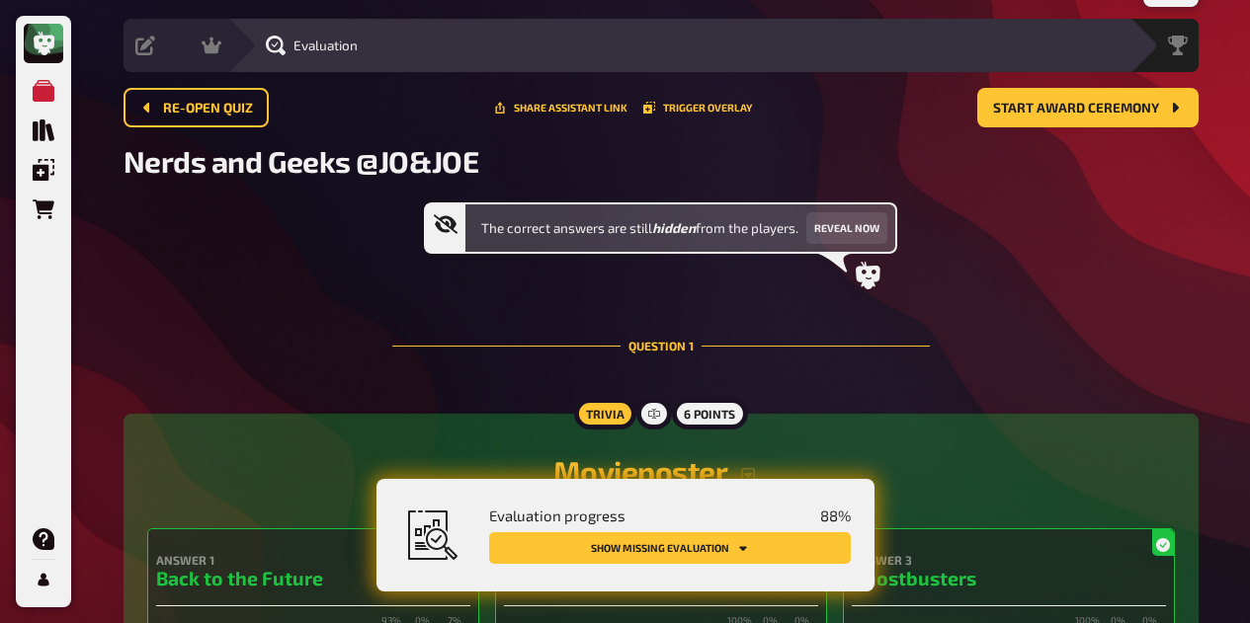
scroll to position [51, 0]
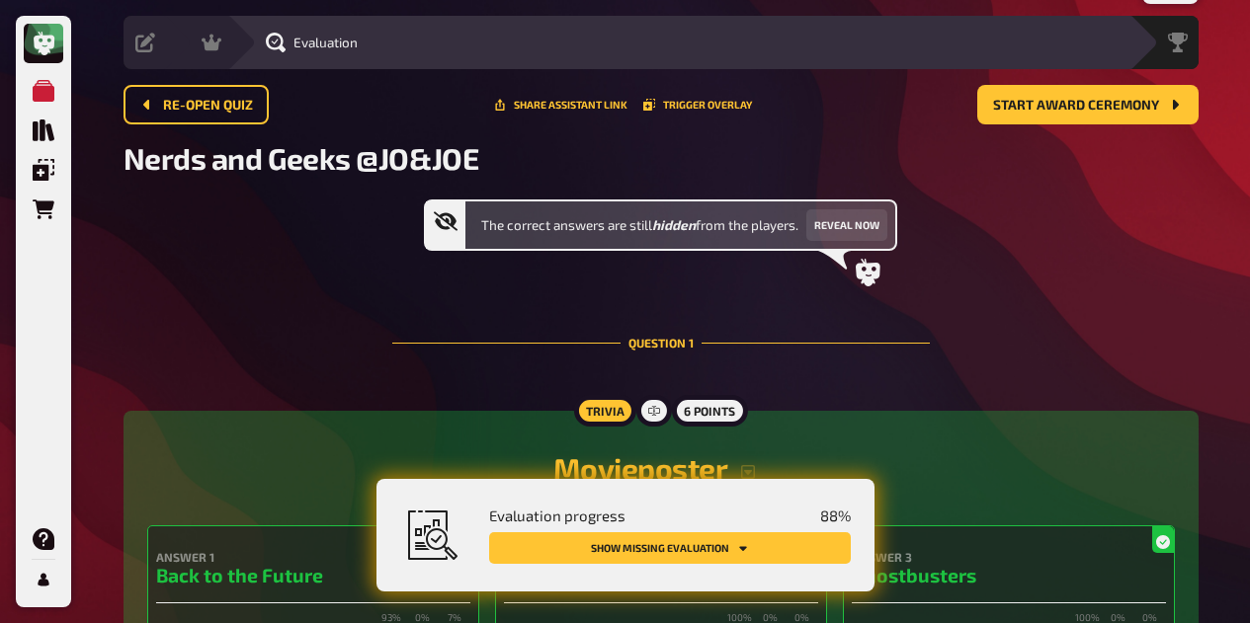
click at [843, 222] on button "Reveal now" at bounding box center [846, 225] width 81 height 32
click at [204, 53] on div "Hosting undefined" at bounding box center [195, 42] width 64 height 53
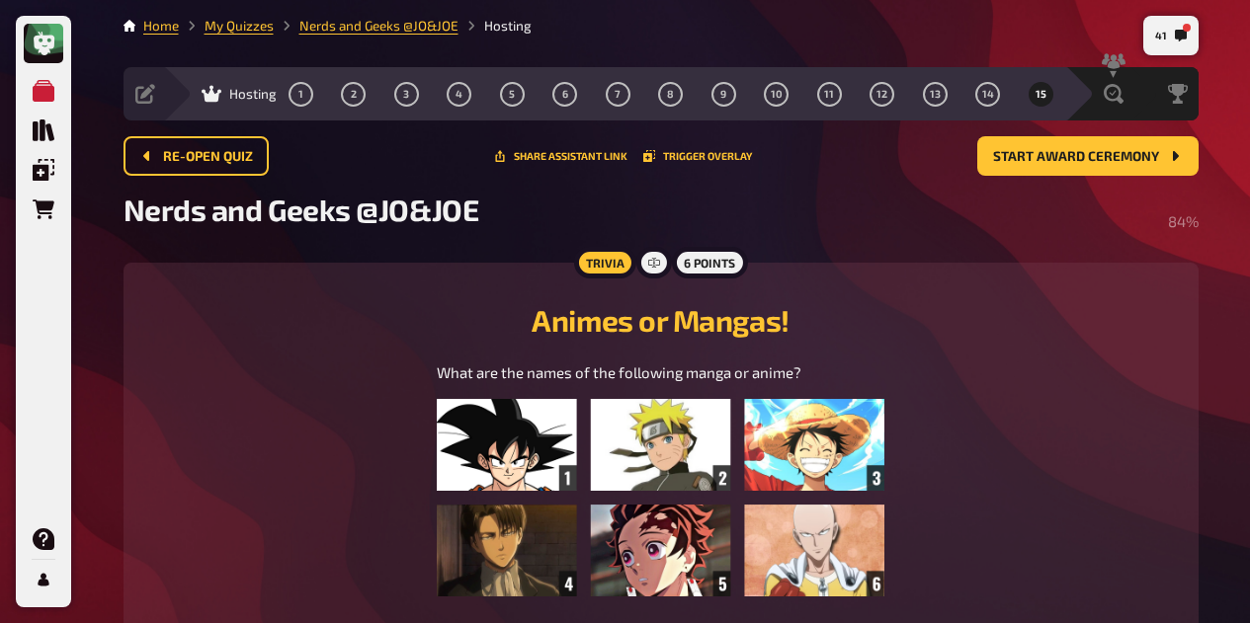
click at [354, 92] on span "2" at bounding box center [354, 94] width 6 height 11
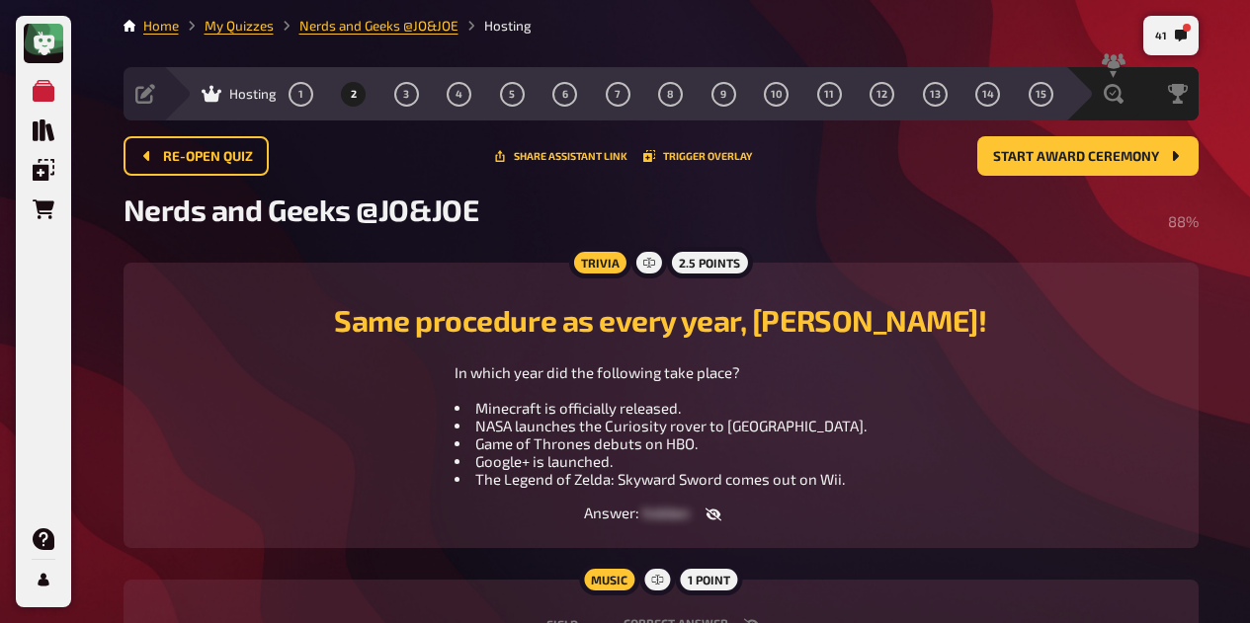
click at [712, 514] on icon "button" at bounding box center [713, 515] width 16 height 13
drag, startPoint x: 662, startPoint y: 456, endPoint x: 482, endPoint y: 465, distance: 180.0
click at [482, 465] on li "Google+ is launched." at bounding box center [660, 461] width 412 height 18
click at [1180, 103] on icon at bounding box center [1178, 94] width 20 height 20
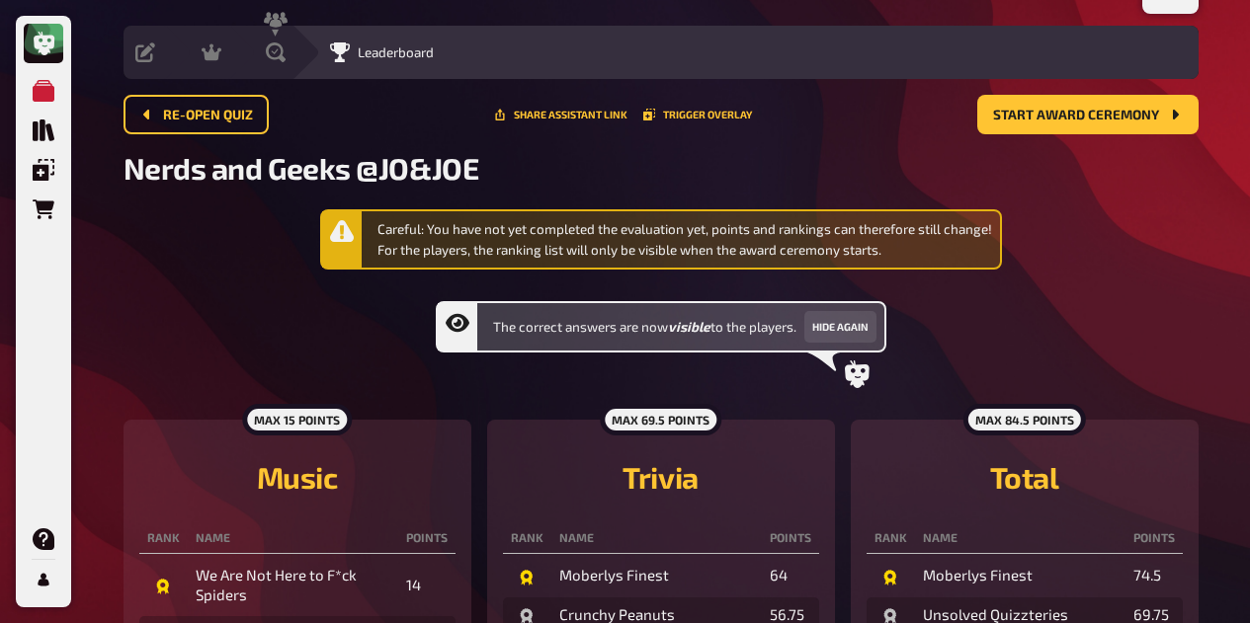
scroll to position [26, 0]
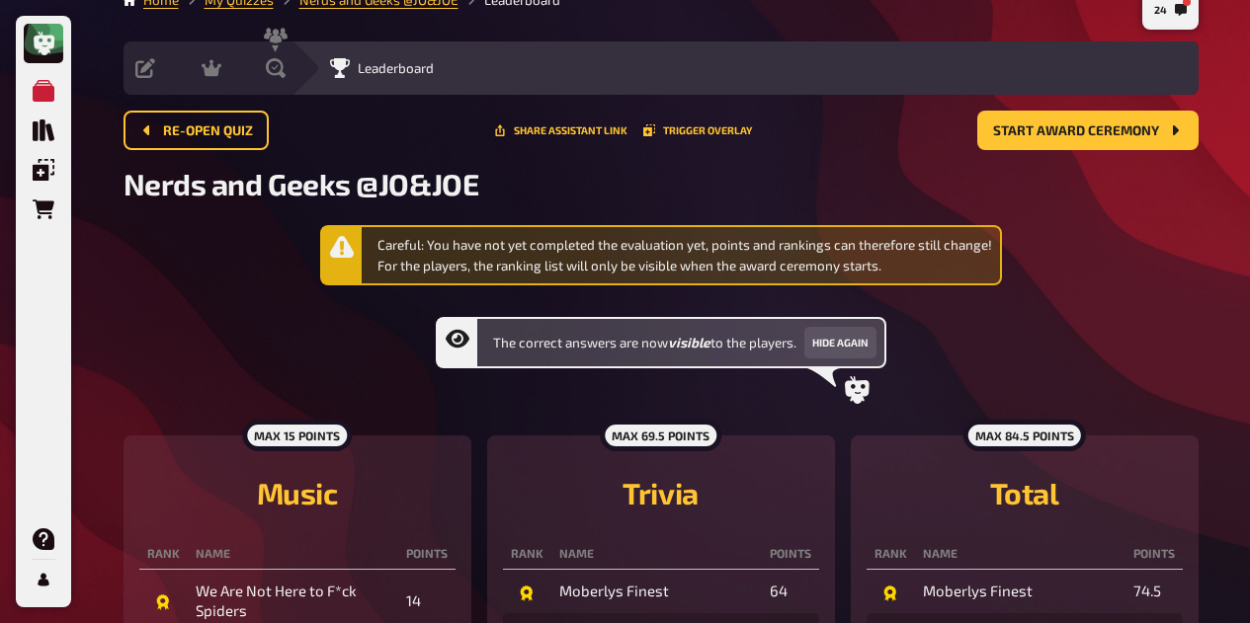
click at [257, 63] on div "Evaluation" at bounding box center [273, 68] width 38 height 20
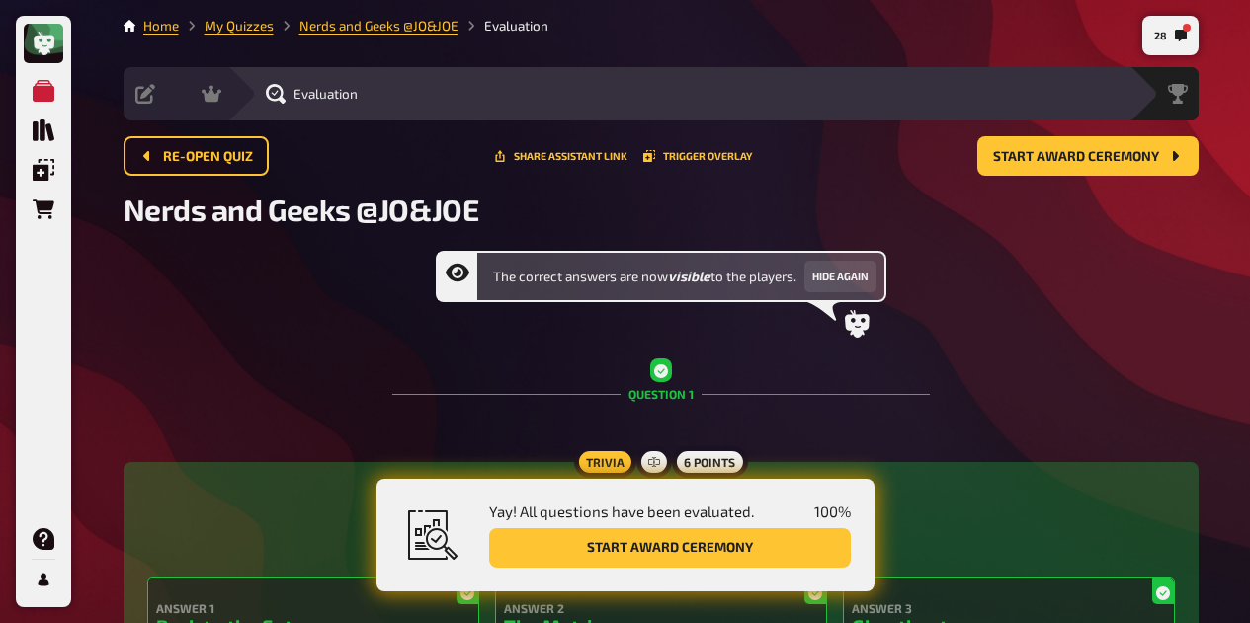
click at [1114, 159] on span "Start award ceremony" at bounding box center [1076, 157] width 166 height 14
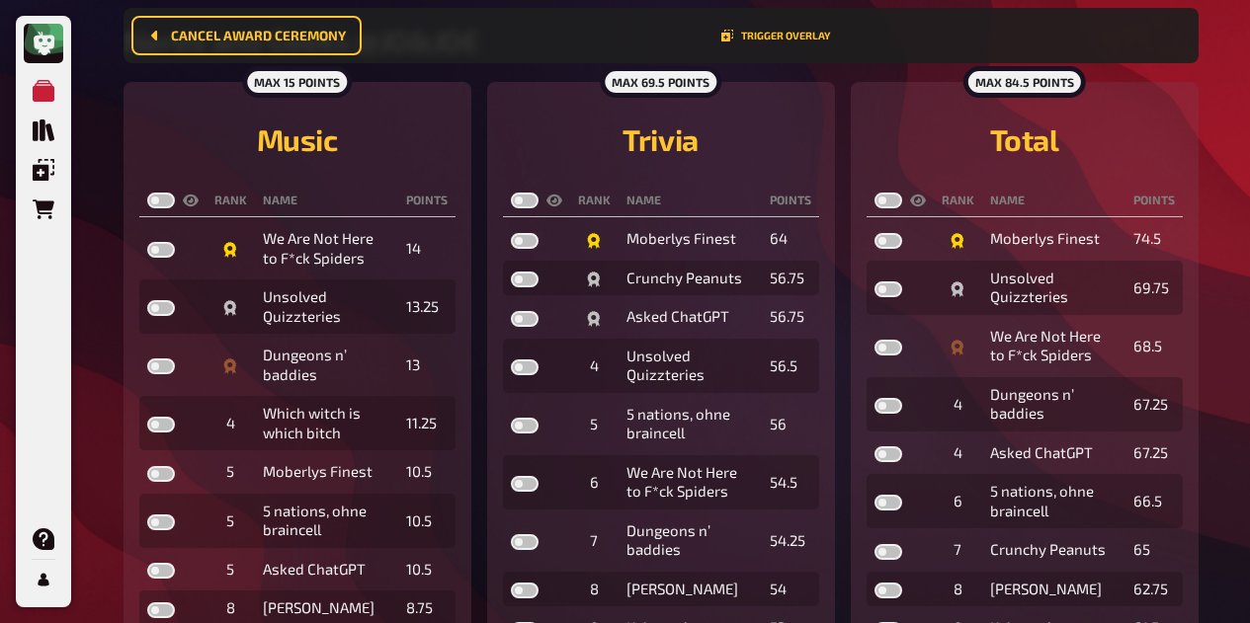
scroll to position [212, 0]
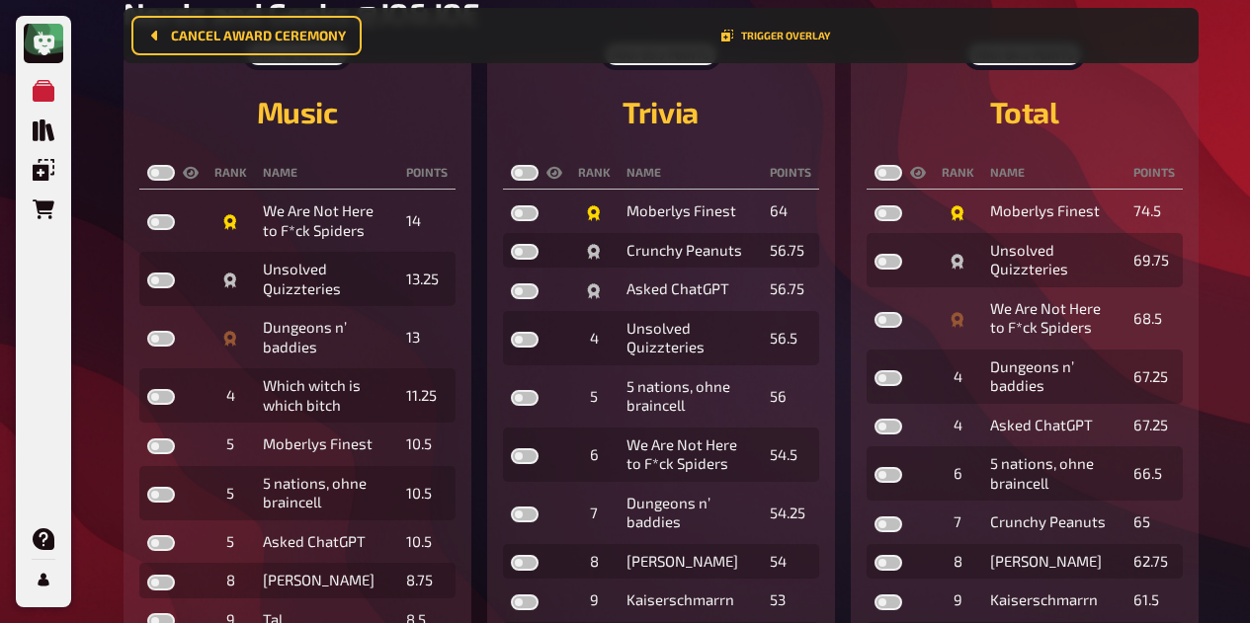
click at [167, 340] on label at bounding box center [161, 339] width 28 height 16
click at [147, 331] on input "checkbox" at bounding box center [146, 330] width 1 height 1
checkbox input "true"
click at [156, 284] on label at bounding box center [161, 281] width 28 height 16
click at [147, 273] on input "checkbox" at bounding box center [146, 272] width 1 height 1
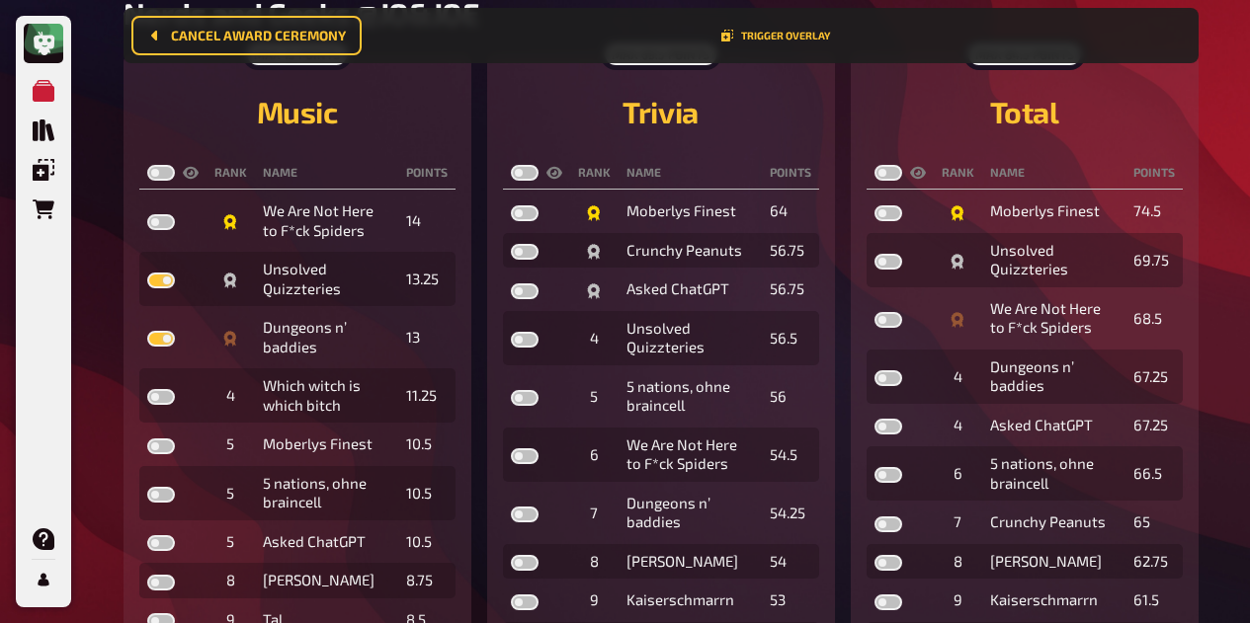
checkbox input "true"
click at [154, 172] on label at bounding box center [161, 173] width 28 height 16
click at [147, 165] on input "checkbox" at bounding box center [146, 164] width 1 height 1
checkbox input "true"
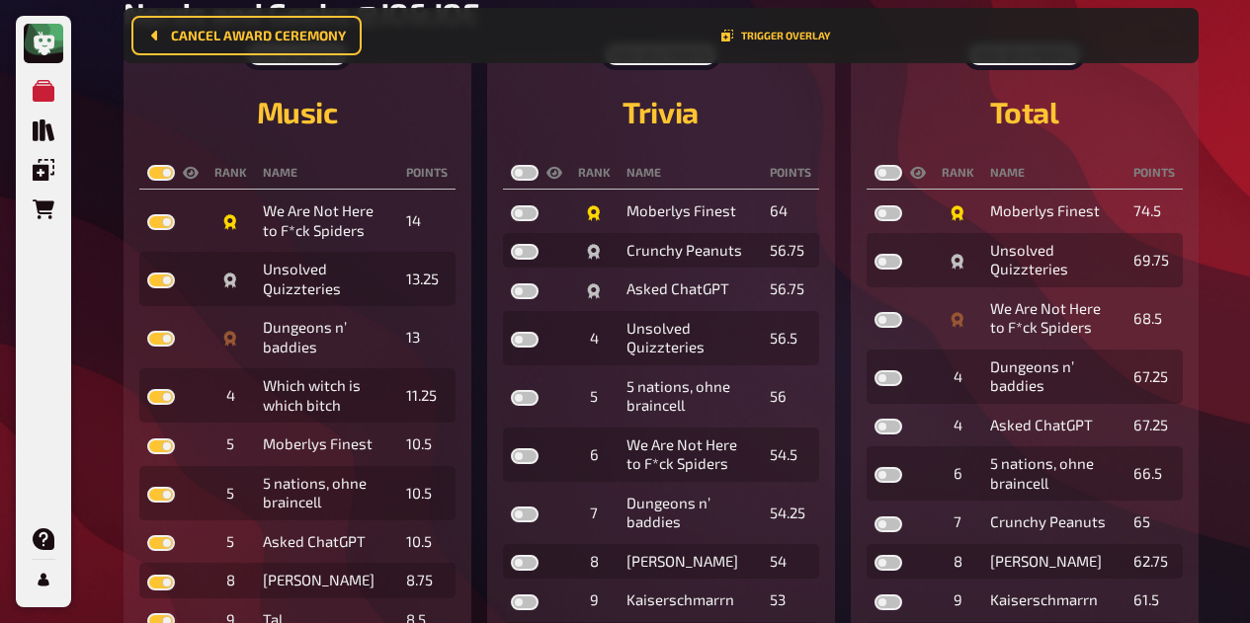
checkbox input "true"
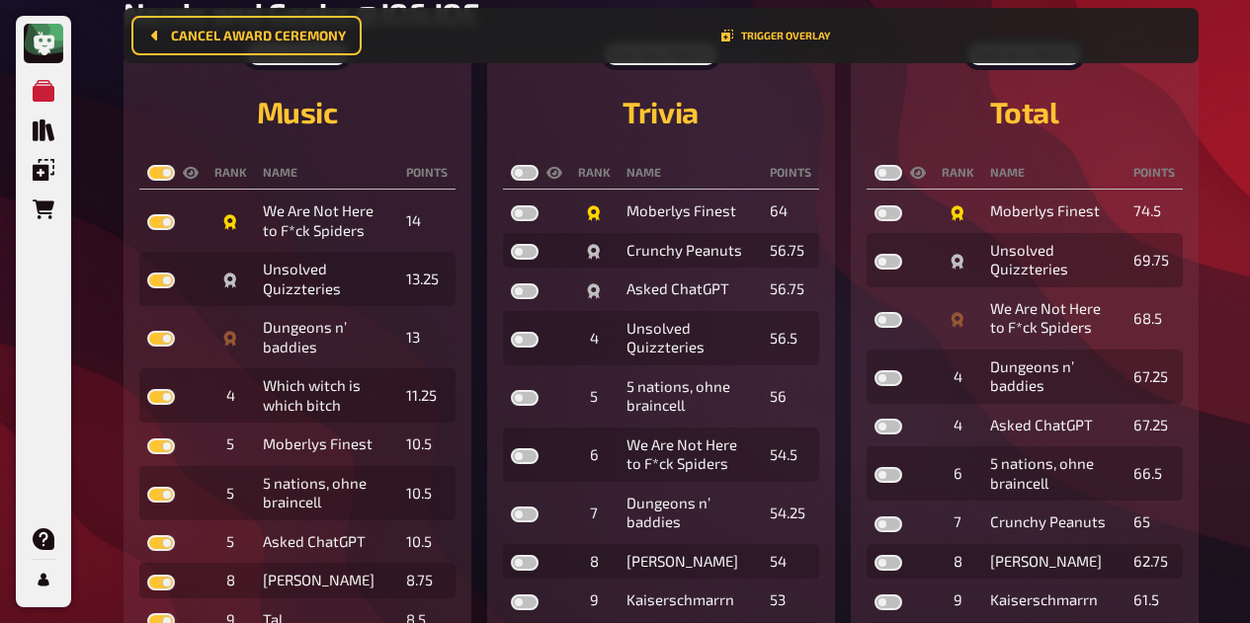
checkbox input "true"
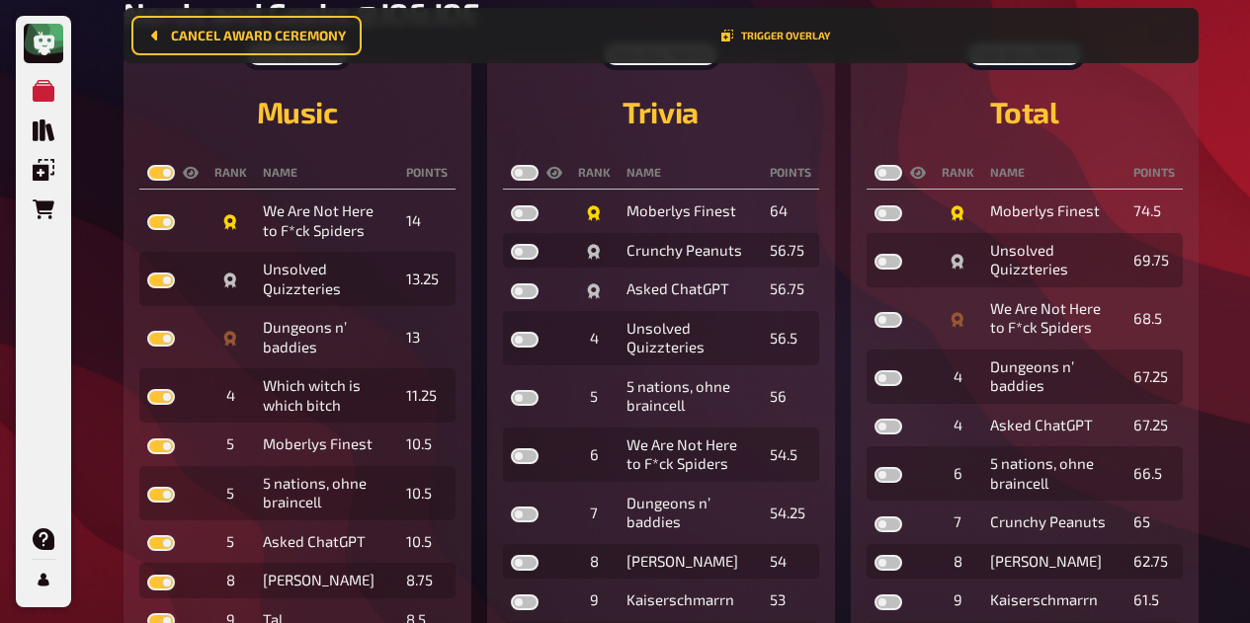
checkbox input "true"
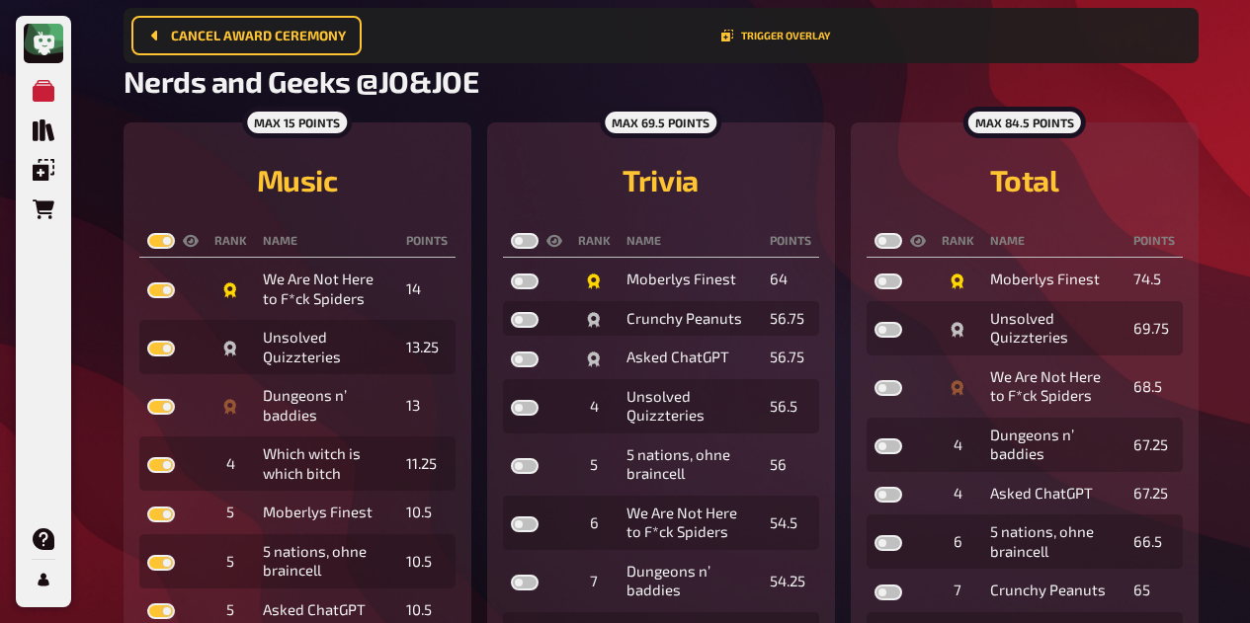
scroll to position [145, 0]
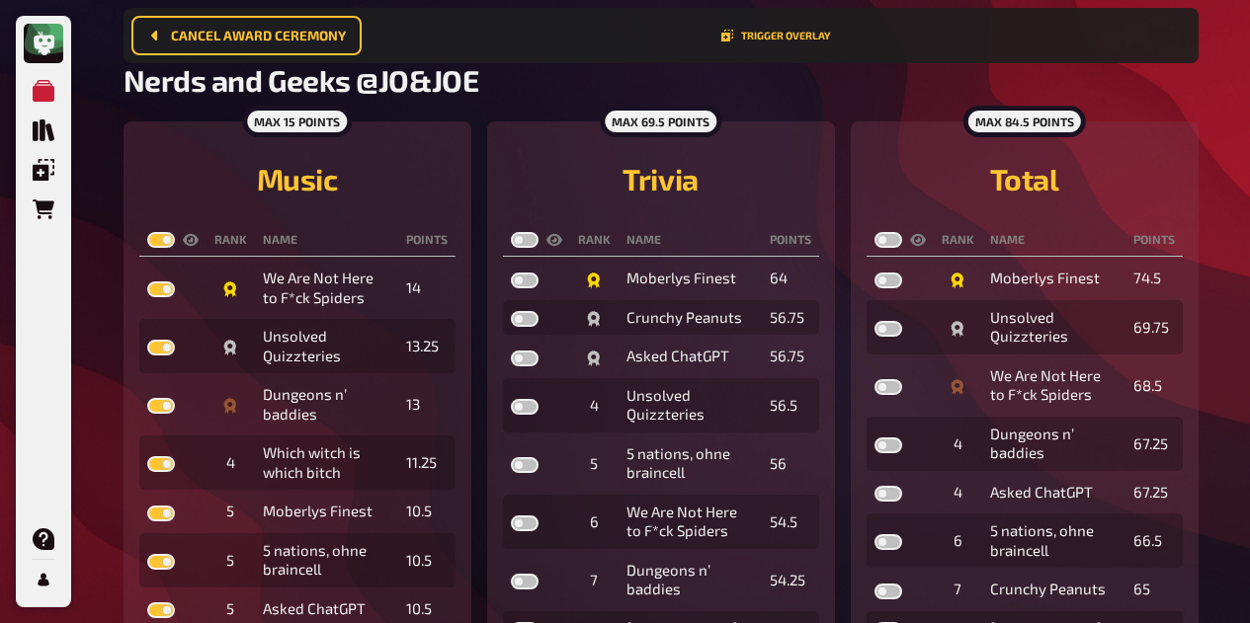
click at [531, 357] on label at bounding box center [525, 359] width 28 height 16
click at [511, 351] on input "checkbox" at bounding box center [510, 350] width 1 height 1
checkbox input "true"
click at [525, 326] on label at bounding box center [525, 319] width 28 height 16
click at [511, 311] on input "checkbox" at bounding box center [510, 310] width 1 height 1
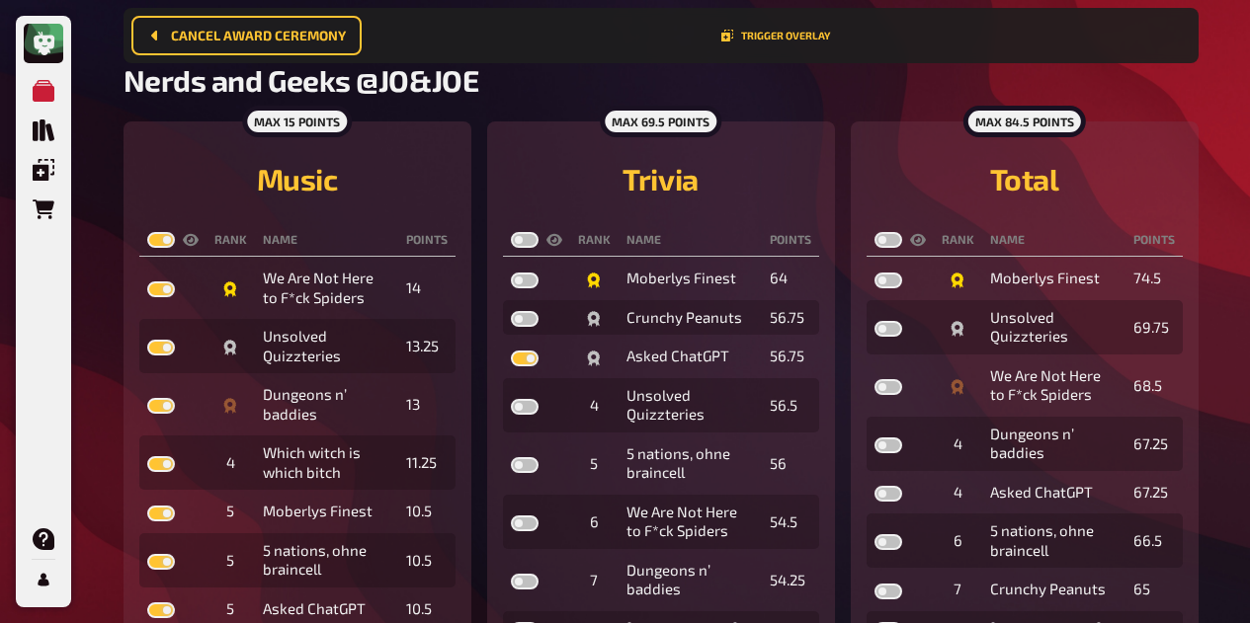
checkbox input "true"
click at [530, 240] on label at bounding box center [525, 240] width 28 height 16
click at [511, 232] on input "checkbox" at bounding box center [510, 231] width 1 height 1
checkbox input "true"
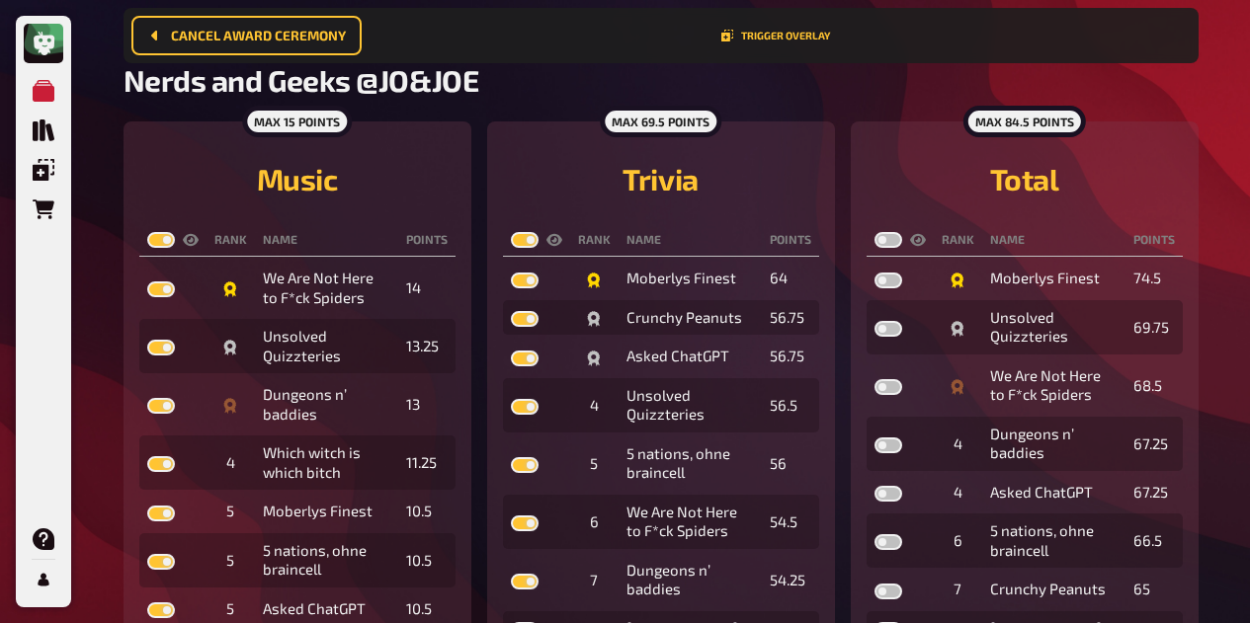
checkbox input "true"
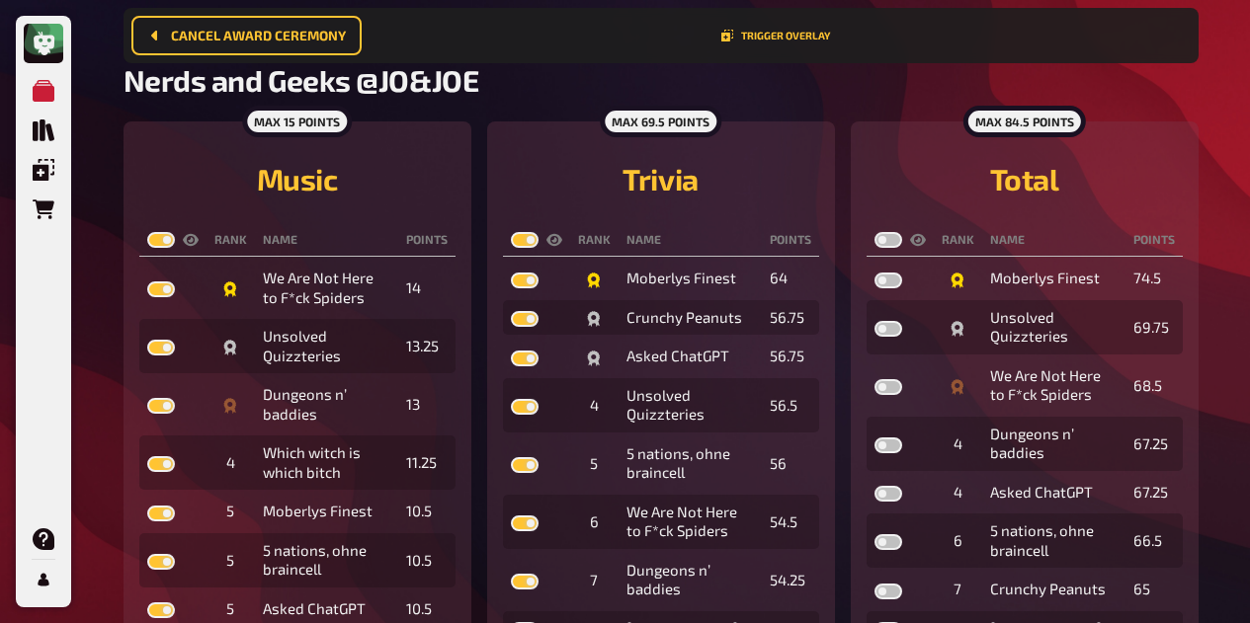
checkbox input "true"
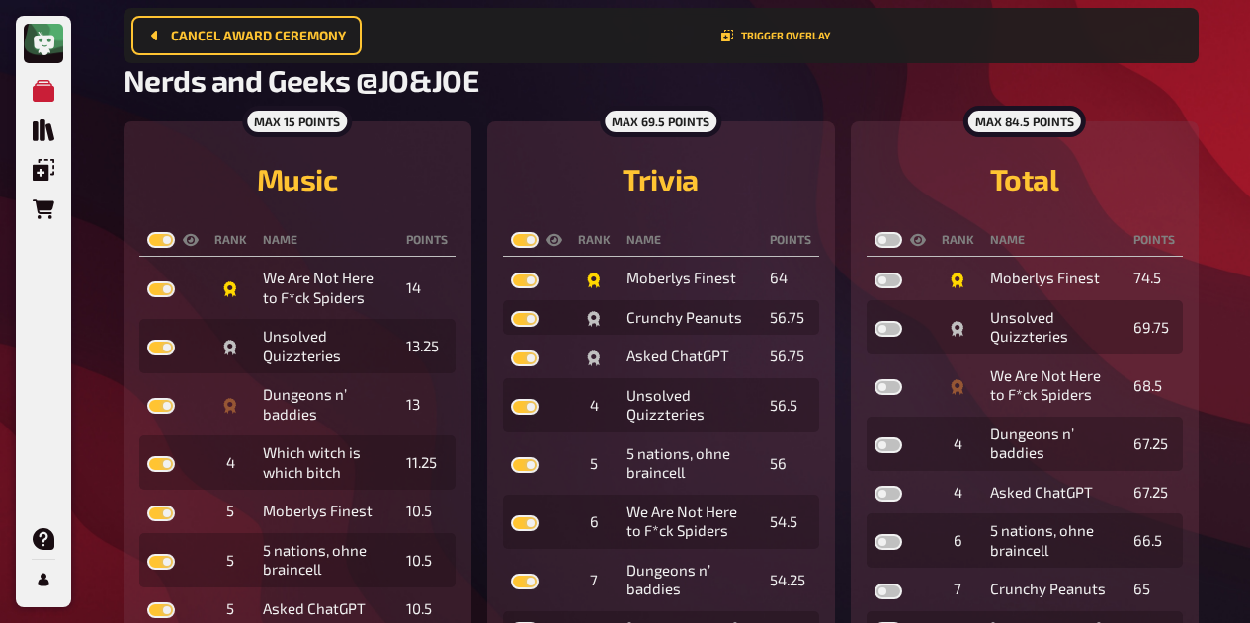
checkbox input "true"
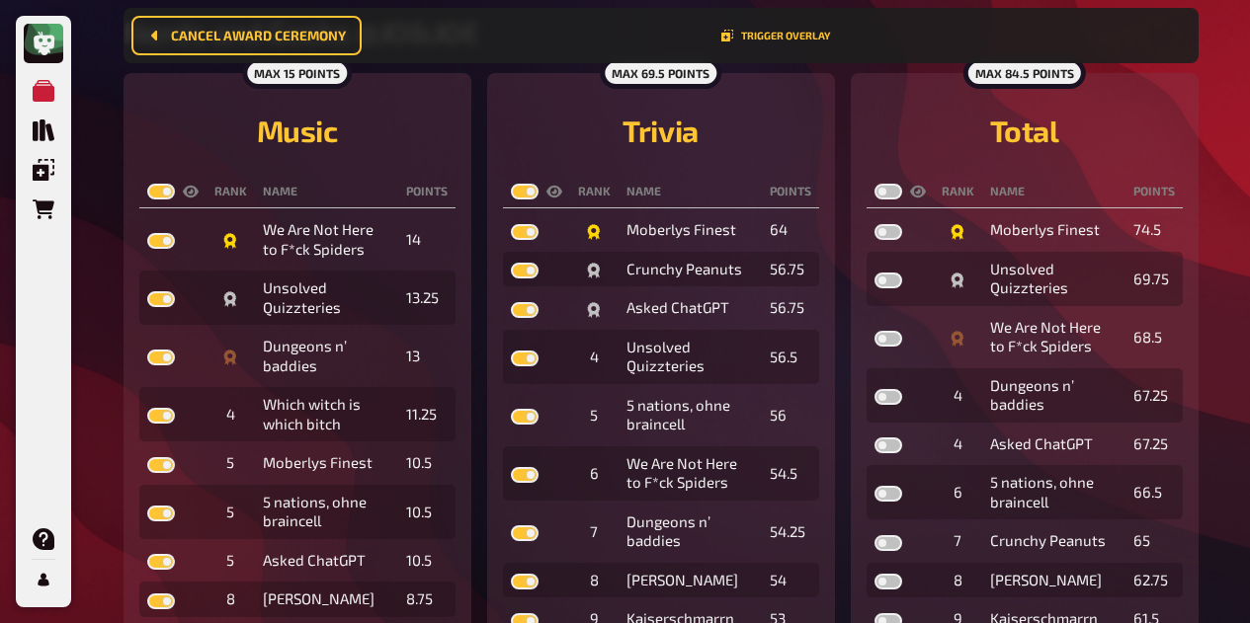
scroll to position [196, 0]
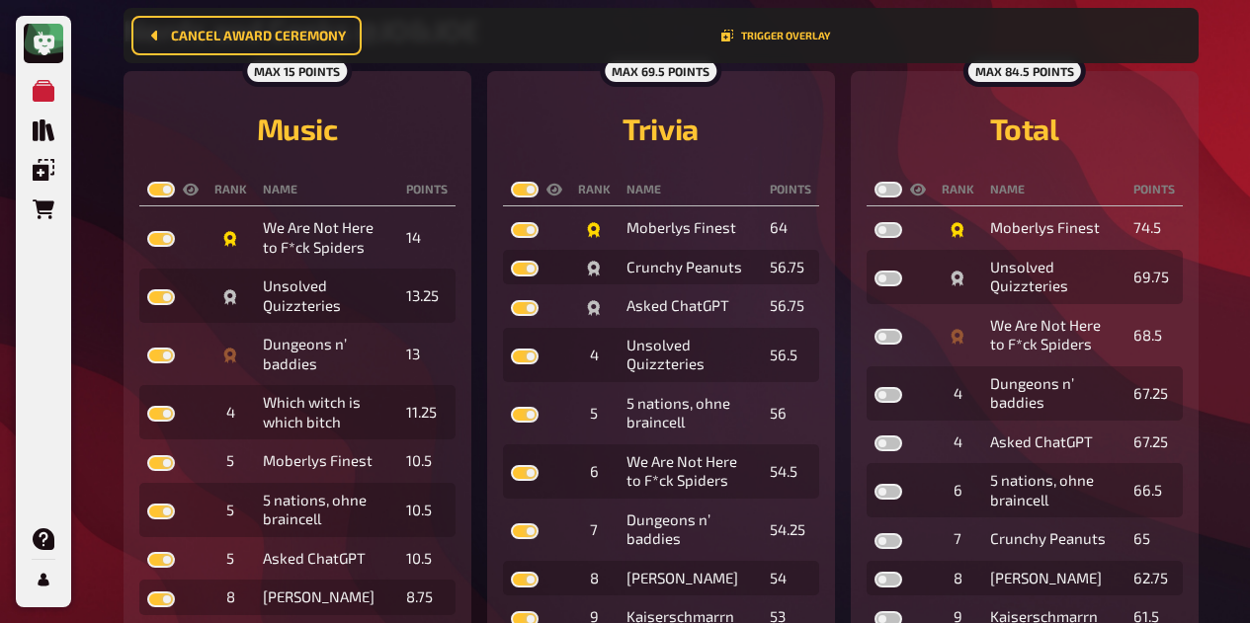
click at [893, 337] on label at bounding box center [888, 337] width 28 height 16
click at [874, 329] on input "checkbox" at bounding box center [873, 328] width 1 height 1
checkbox input "true"
click at [896, 279] on label at bounding box center [888, 279] width 28 height 16
click at [874, 271] on input "checkbox" at bounding box center [873, 270] width 1 height 1
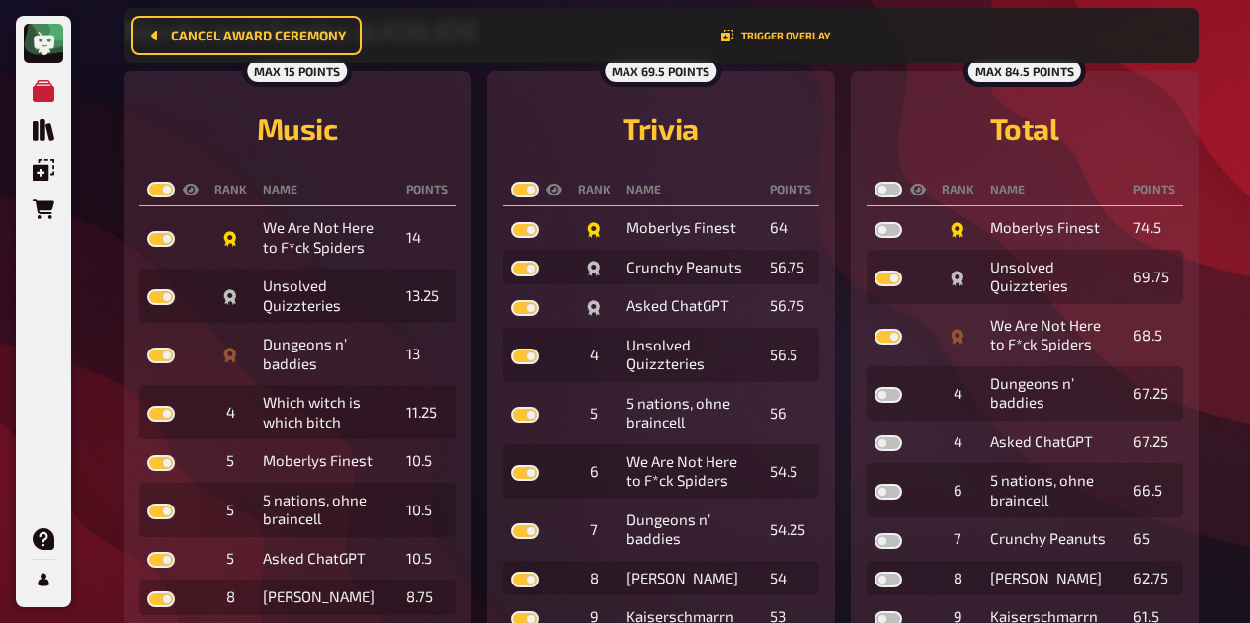
checkbox input "true"
click at [893, 192] on label at bounding box center [888, 190] width 28 height 16
click at [874, 182] on input "checkbox" at bounding box center [873, 181] width 1 height 1
checkbox input "true"
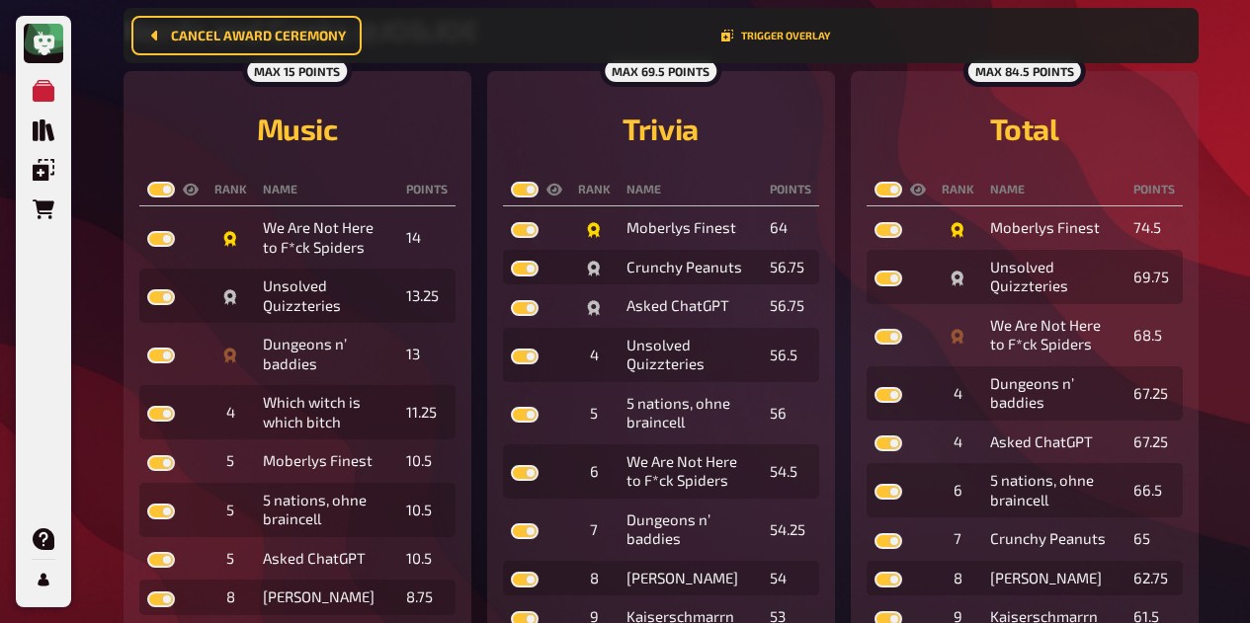
checkbox input "true"
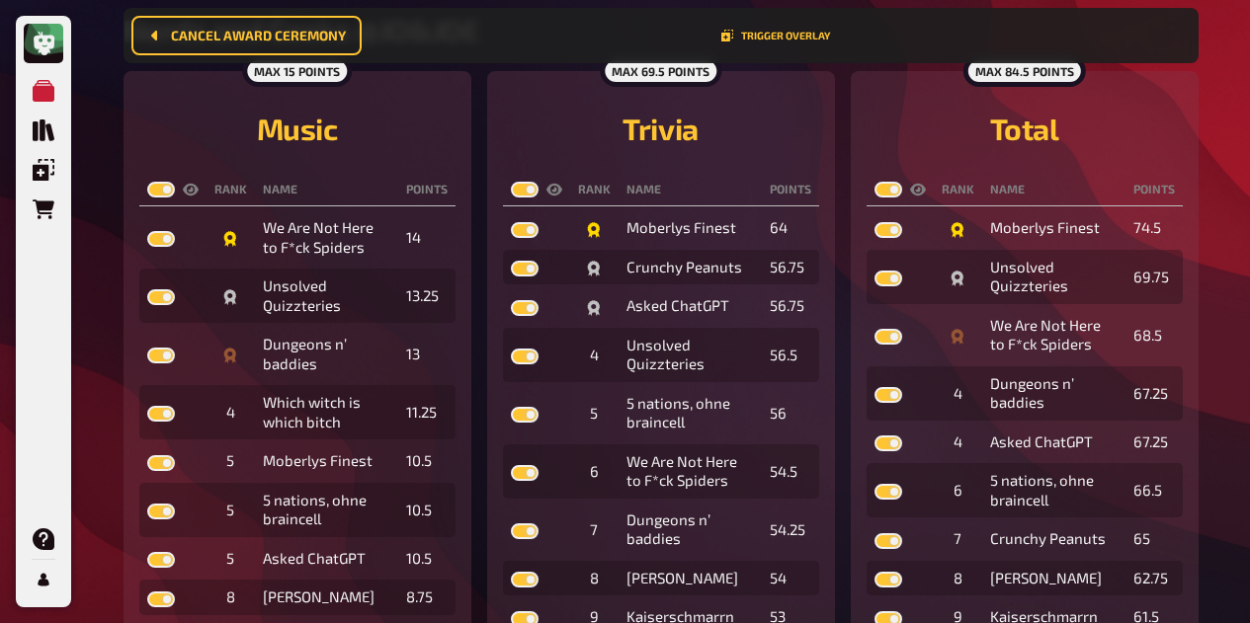
checkbox input "true"
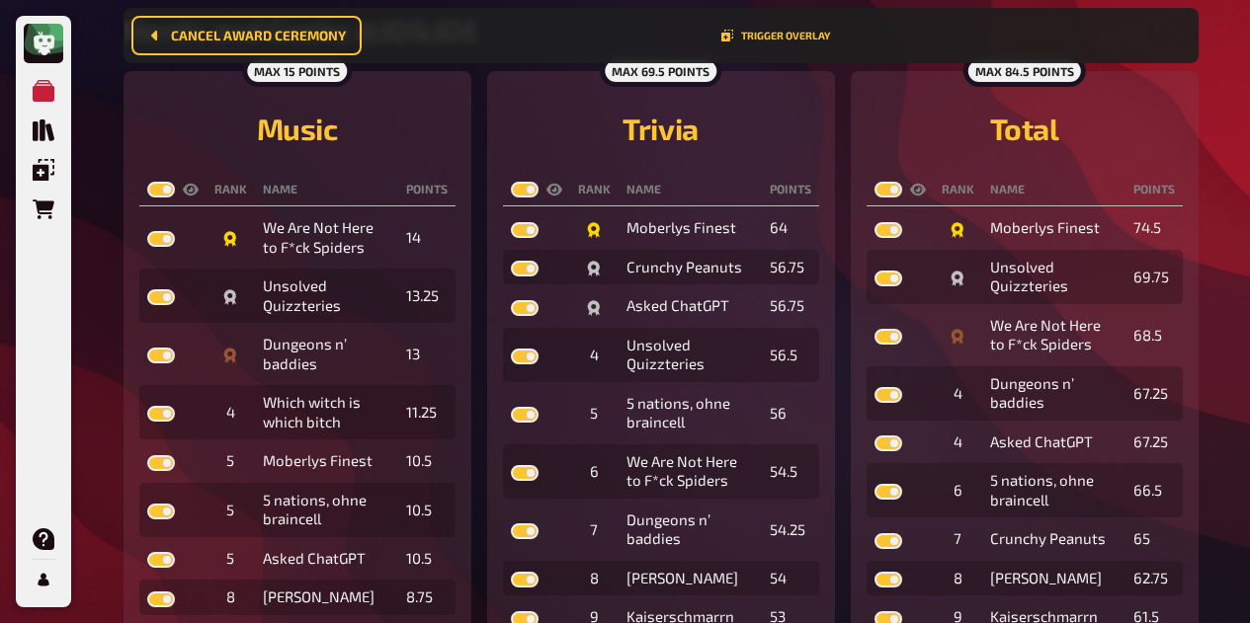
checkbox input "true"
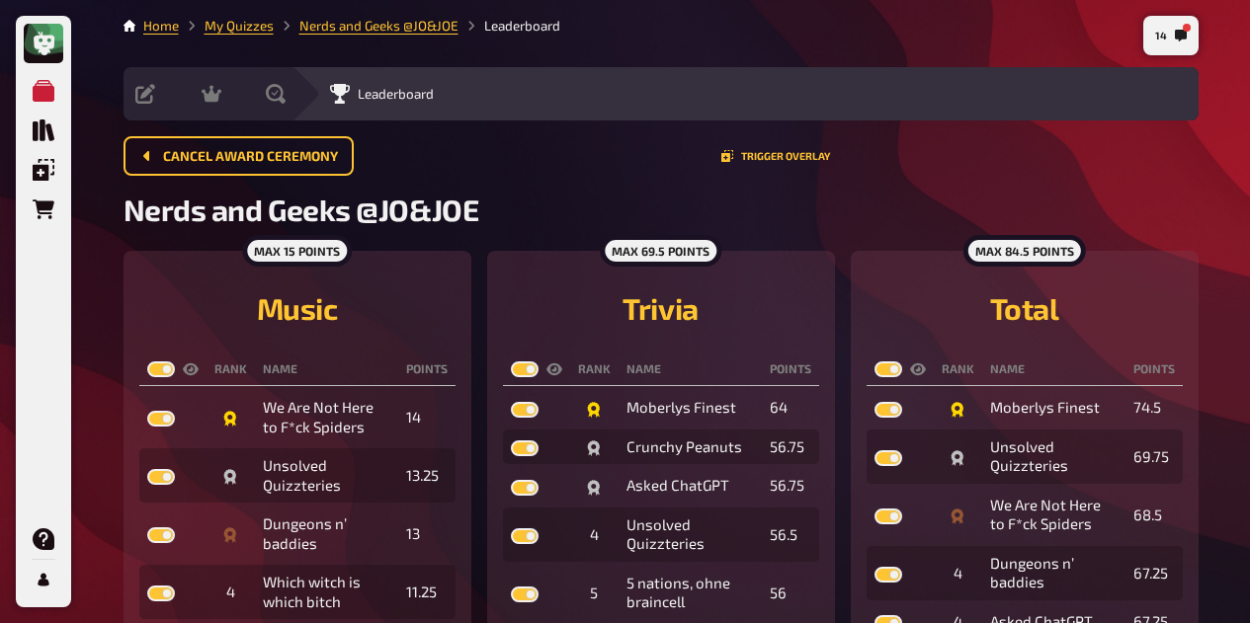
click at [272, 104] on div "Evaluation" at bounding box center [259, 93] width 64 height 53
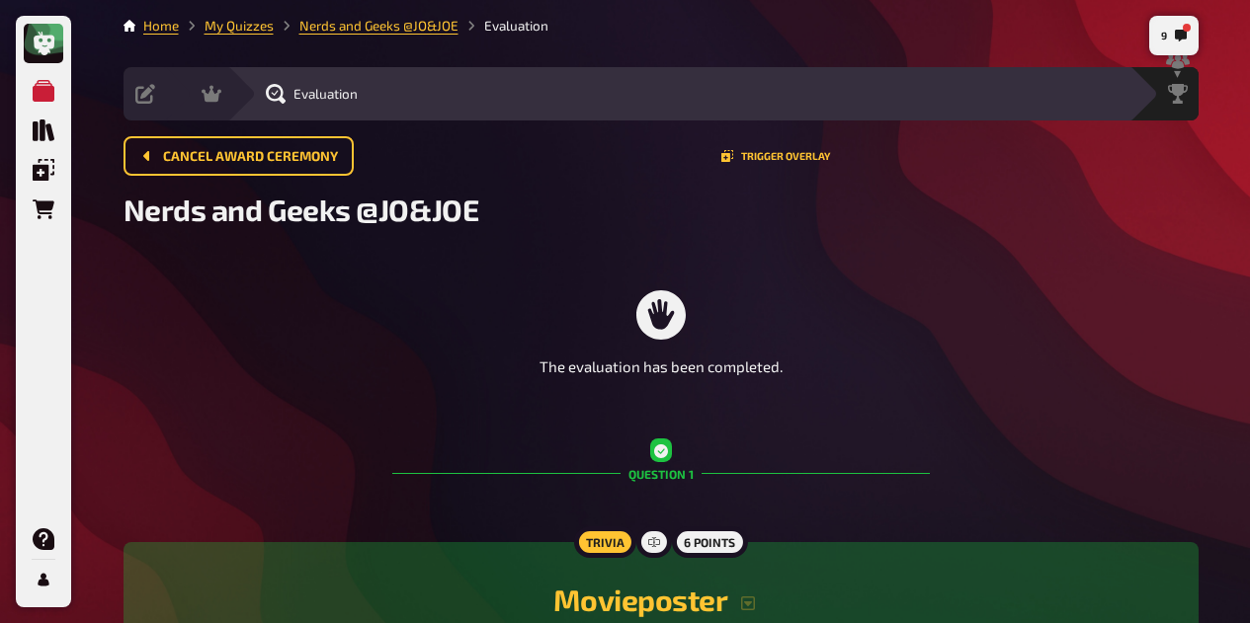
click at [212, 83] on div "Hosting undefined" at bounding box center [195, 93] width 64 height 53
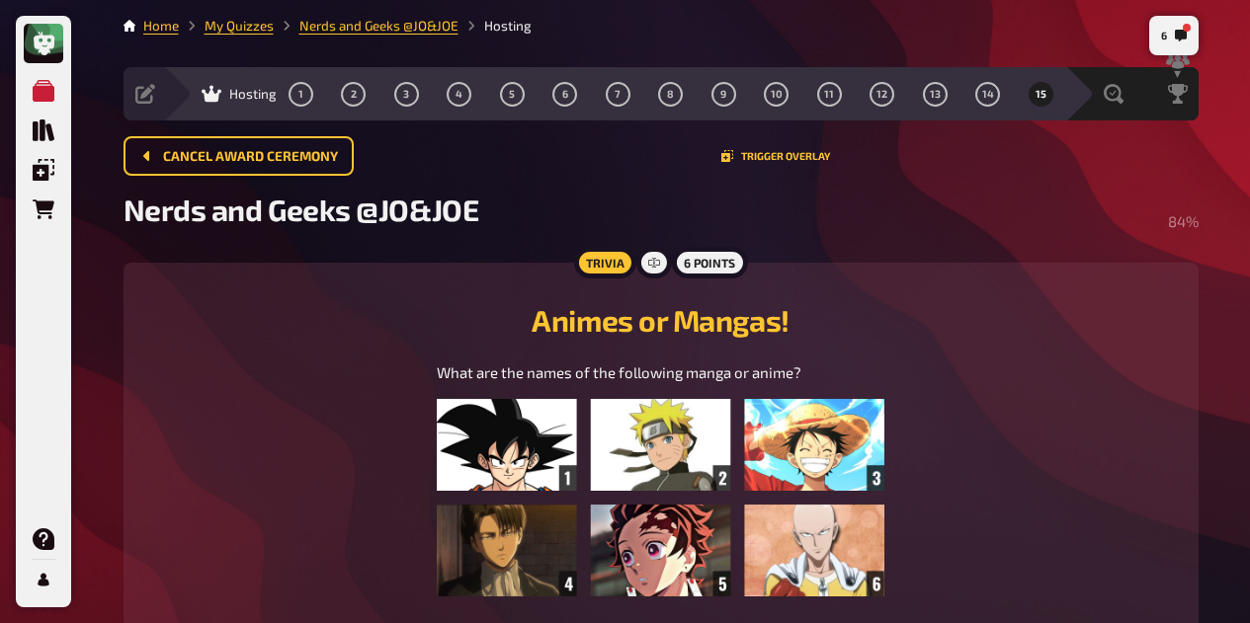
click at [1097, 109] on div "Evaluation" at bounding box center [1097, 93] width 64 height 53
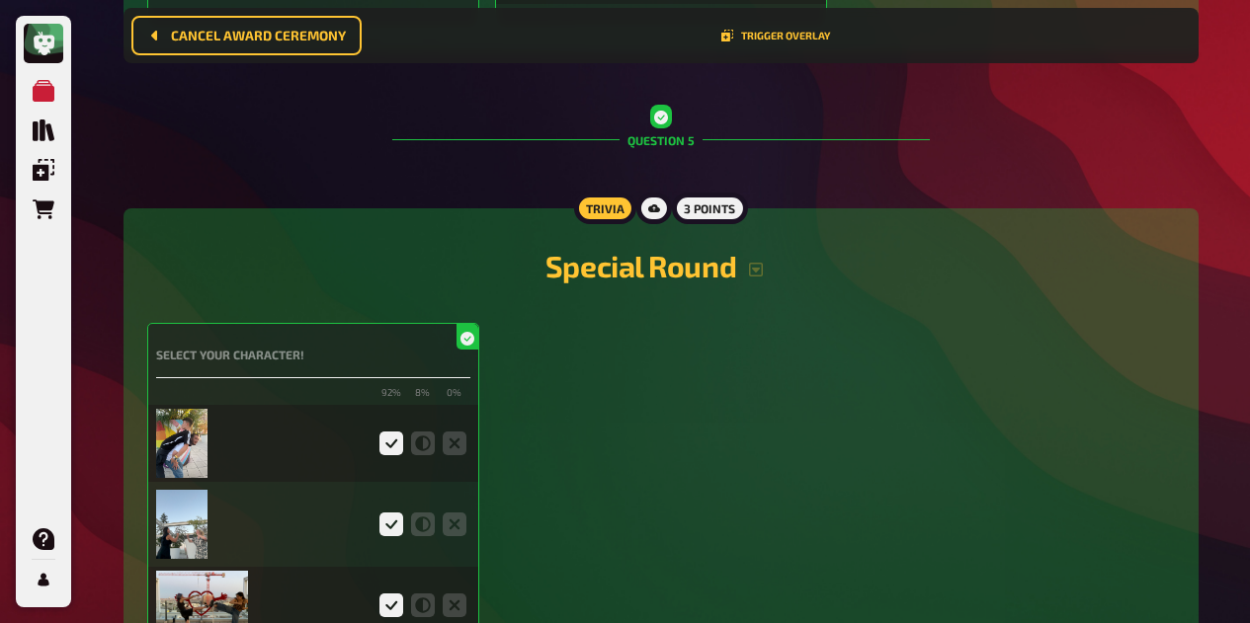
scroll to position [5605, 0]
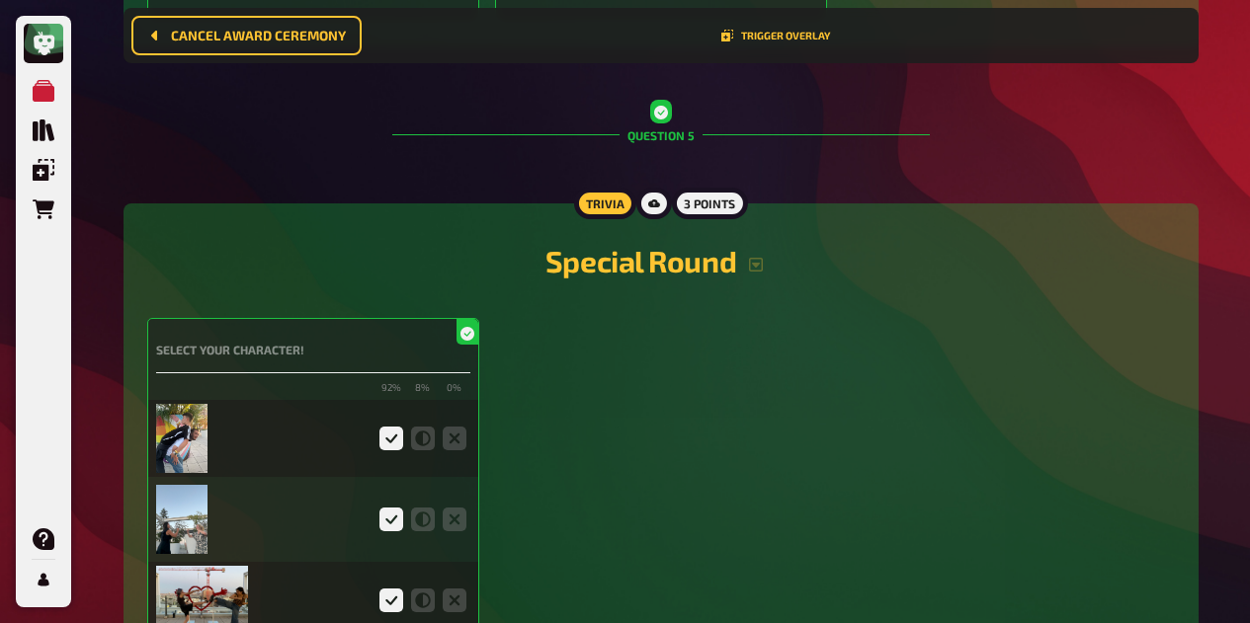
click at [186, 441] on img at bounding box center [182, 438] width 52 height 69
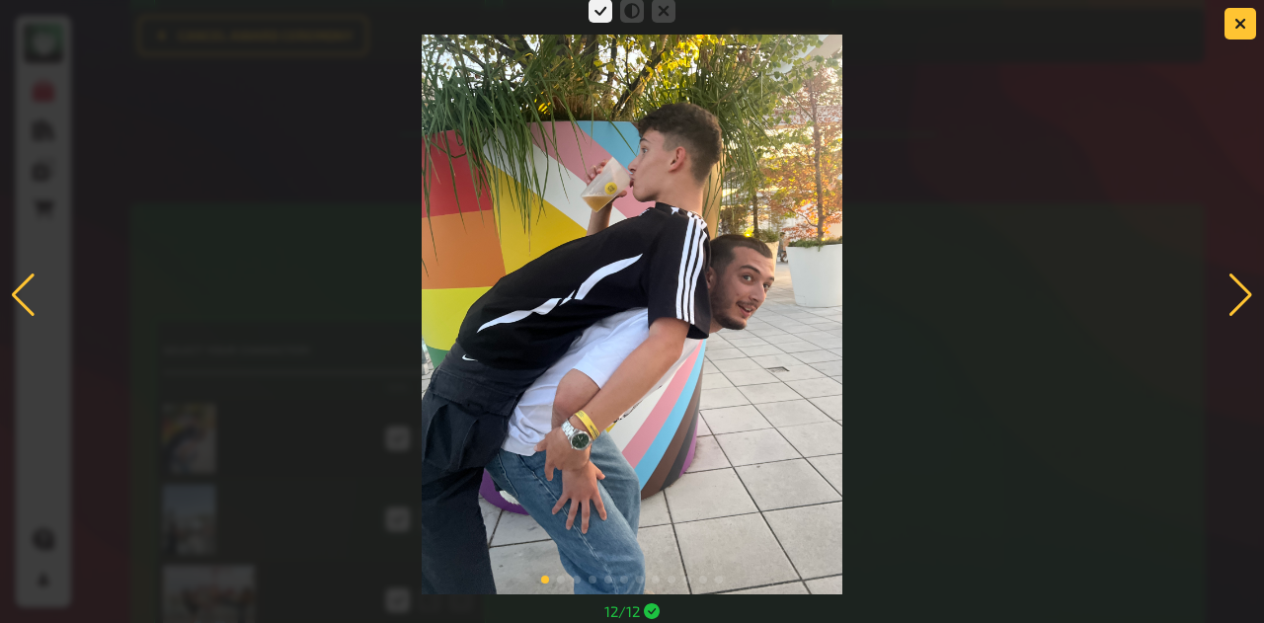
click at [1233, 287] on div at bounding box center [1241, 295] width 27 height 43
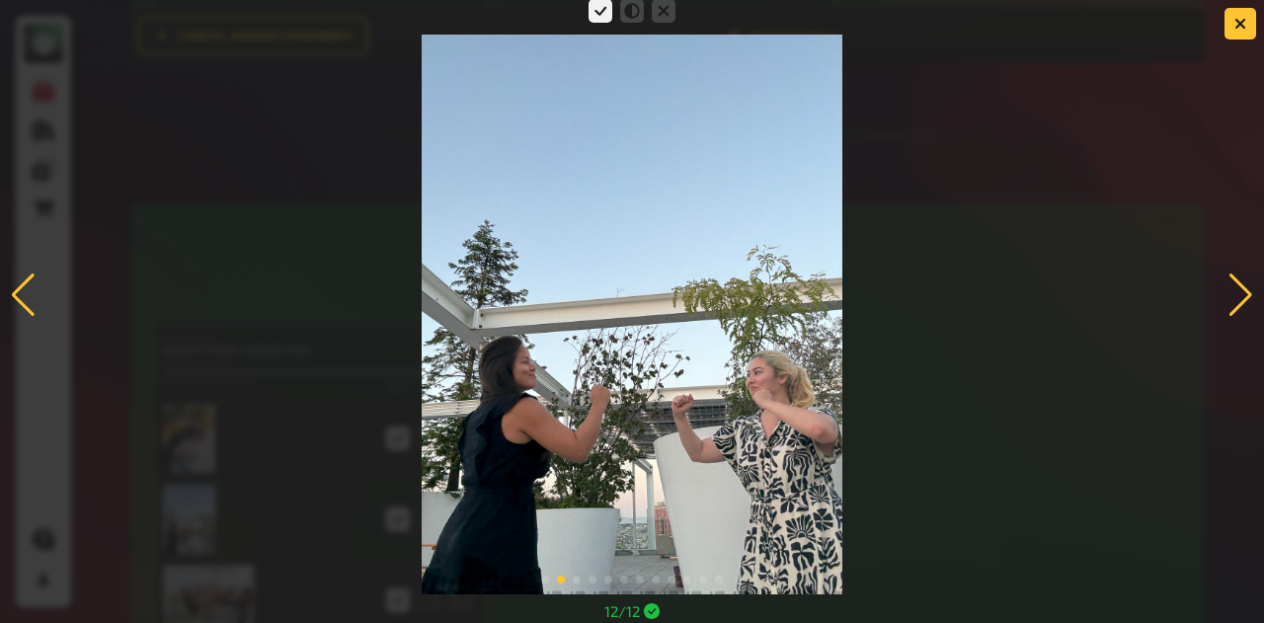
click at [1233, 287] on div at bounding box center [1241, 295] width 27 height 43
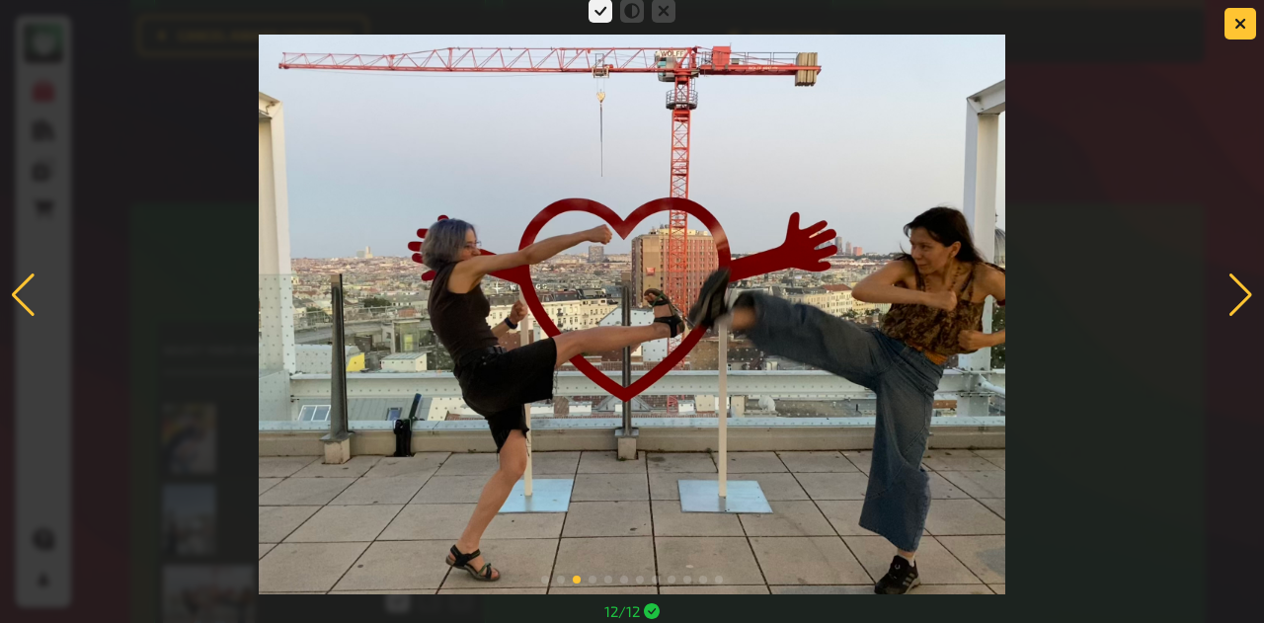
click at [1233, 287] on div at bounding box center [1241, 295] width 27 height 43
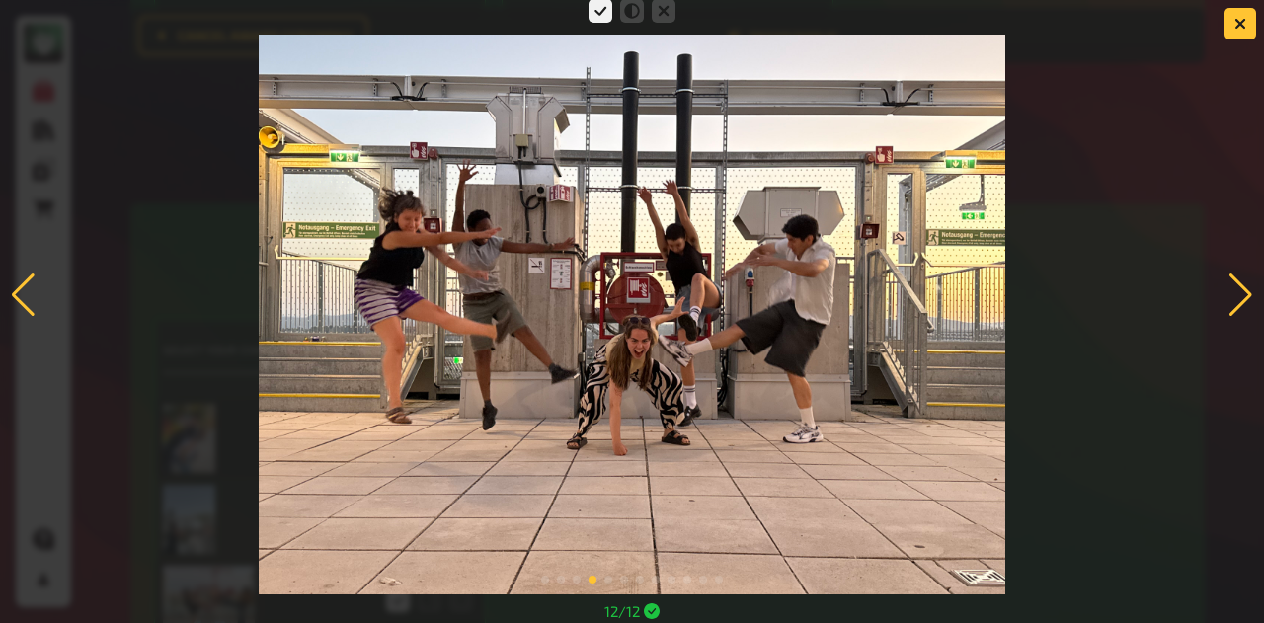
click at [1233, 287] on div at bounding box center [1241, 295] width 27 height 43
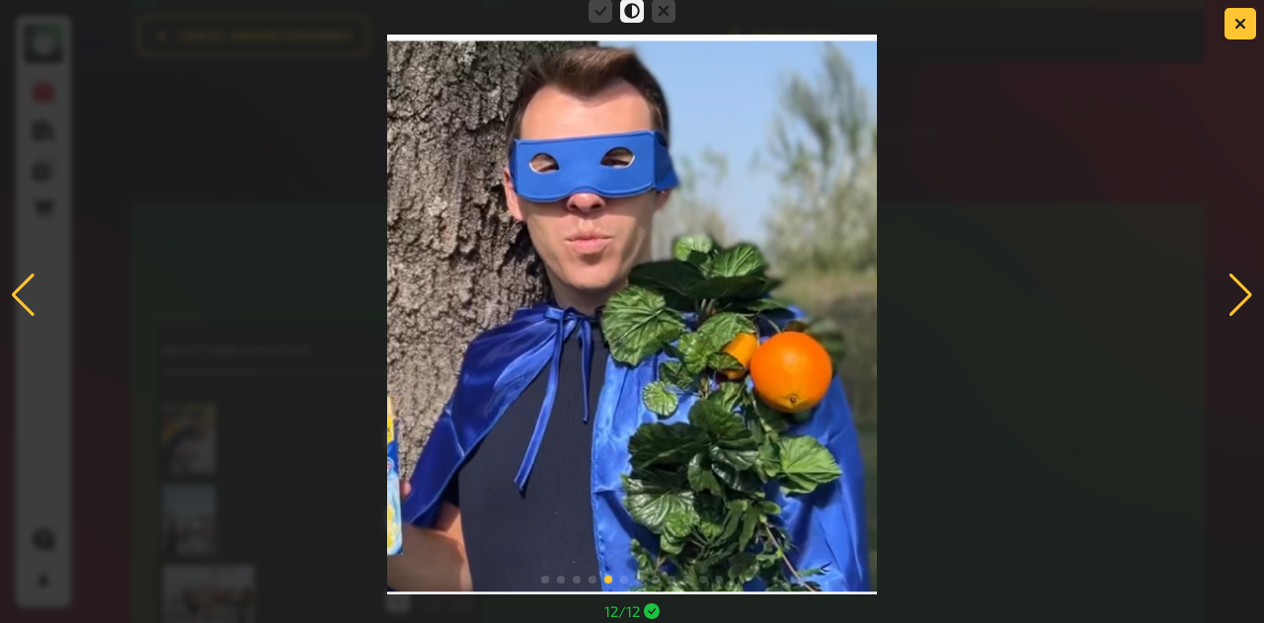
click at [1233, 287] on div at bounding box center [1241, 295] width 27 height 43
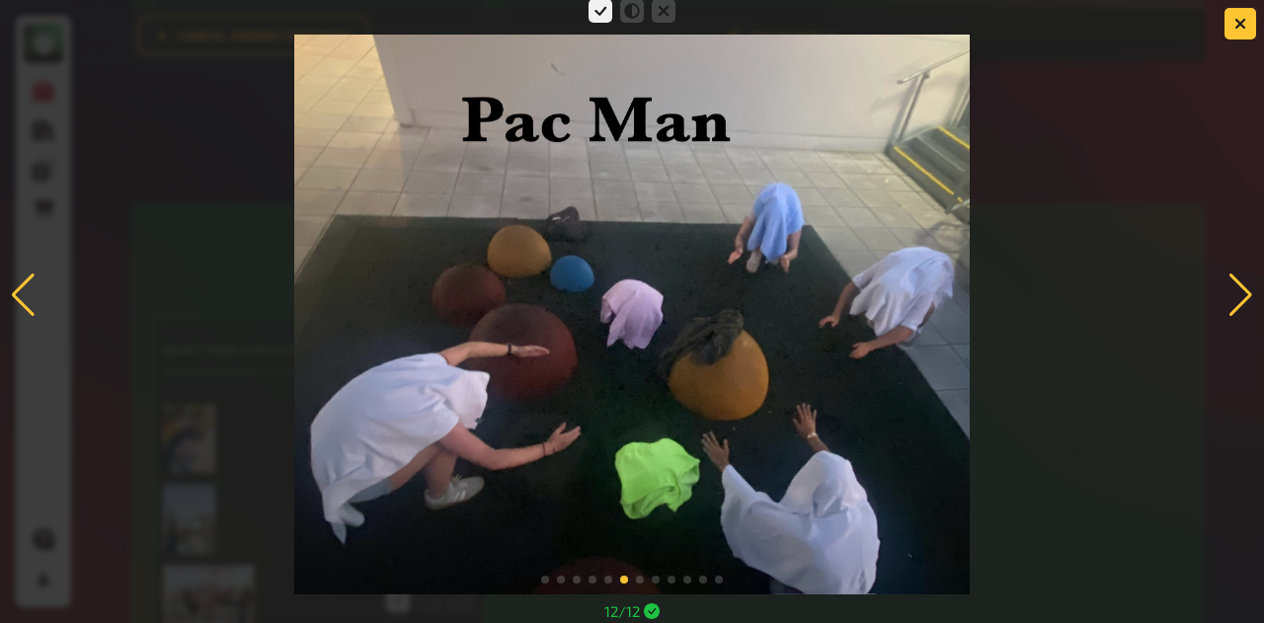
click at [1233, 287] on div at bounding box center [1241, 295] width 27 height 43
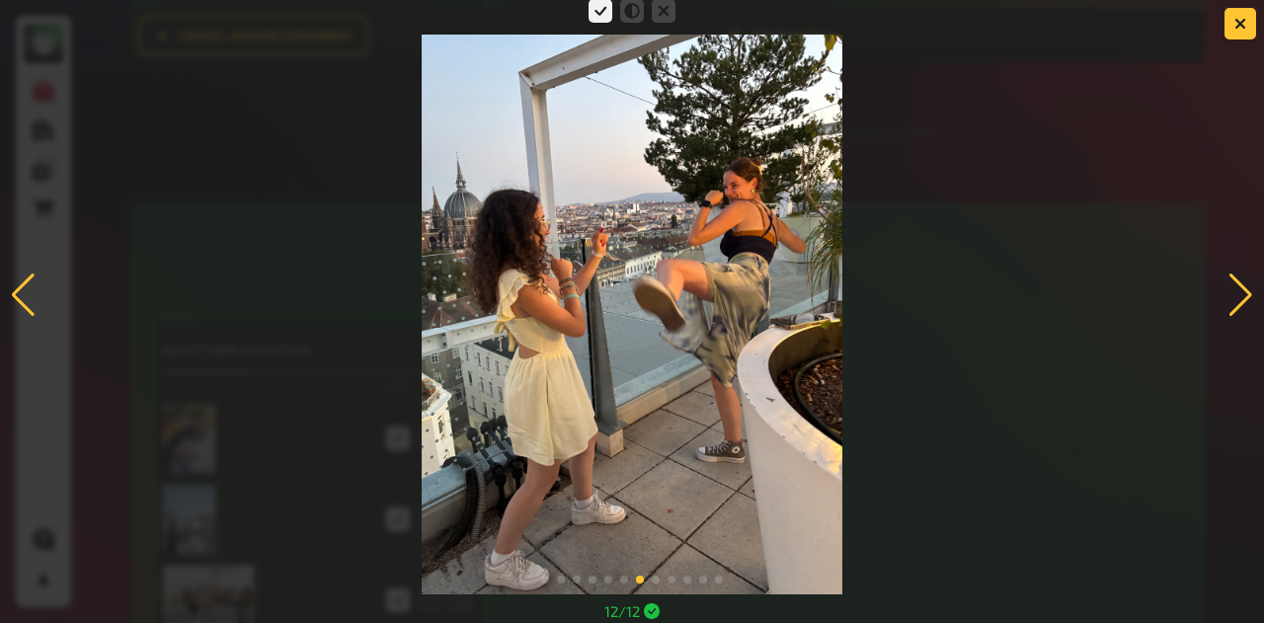
click at [1233, 287] on div at bounding box center [1241, 295] width 27 height 43
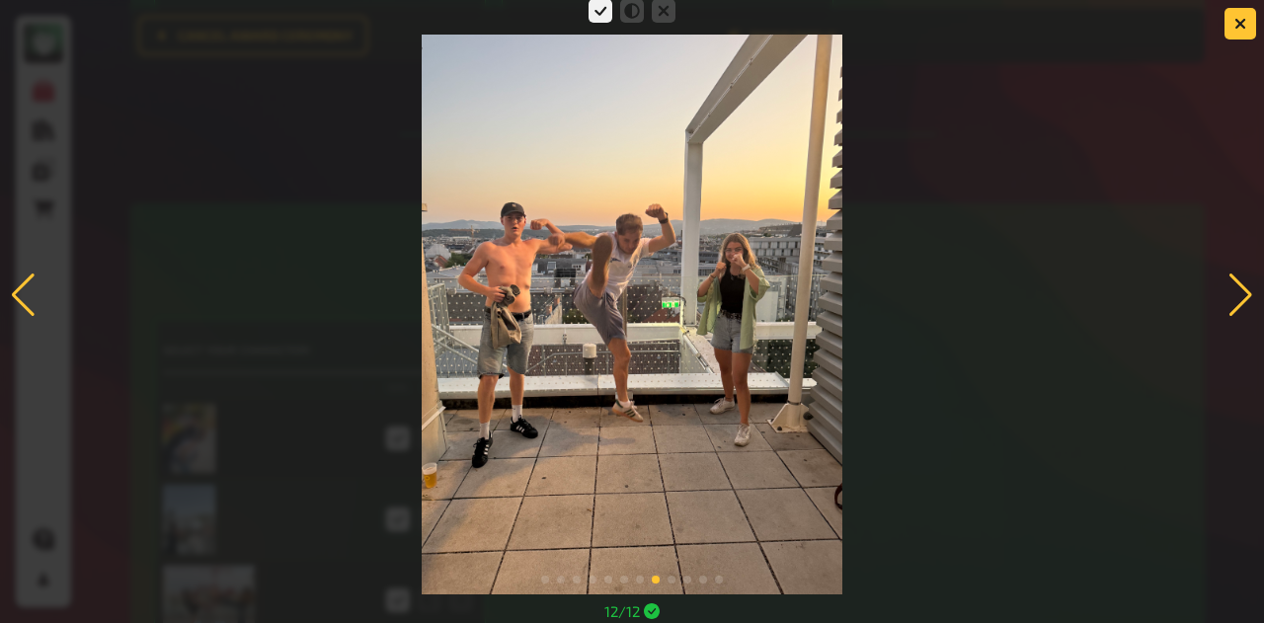
click at [1233, 287] on div at bounding box center [1241, 295] width 27 height 43
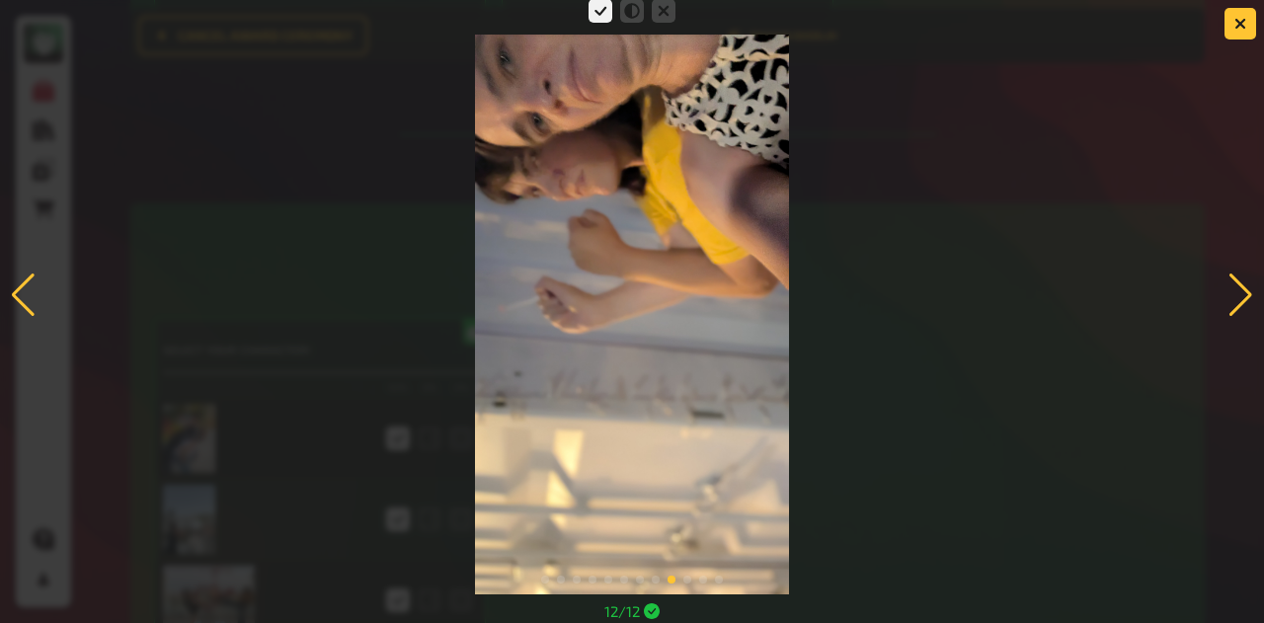
click at [1233, 287] on div at bounding box center [1241, 295] width 27 height 43
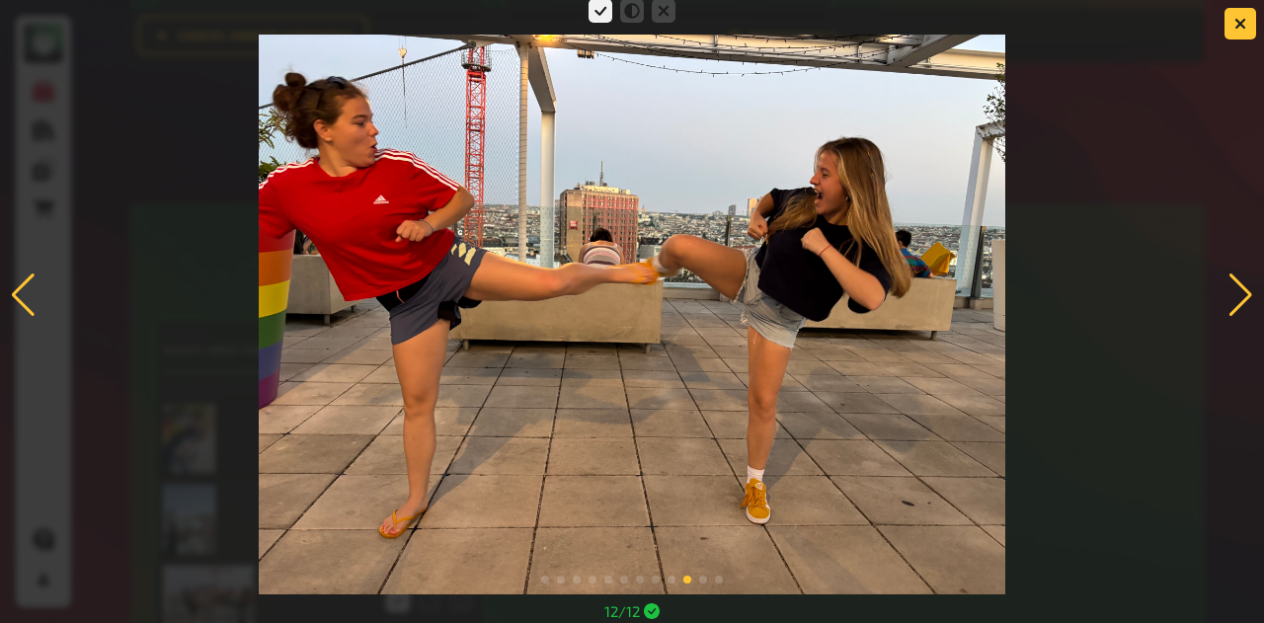
click at [1233, 287] on div at bounding box center [1241, 295] width 27 height 43
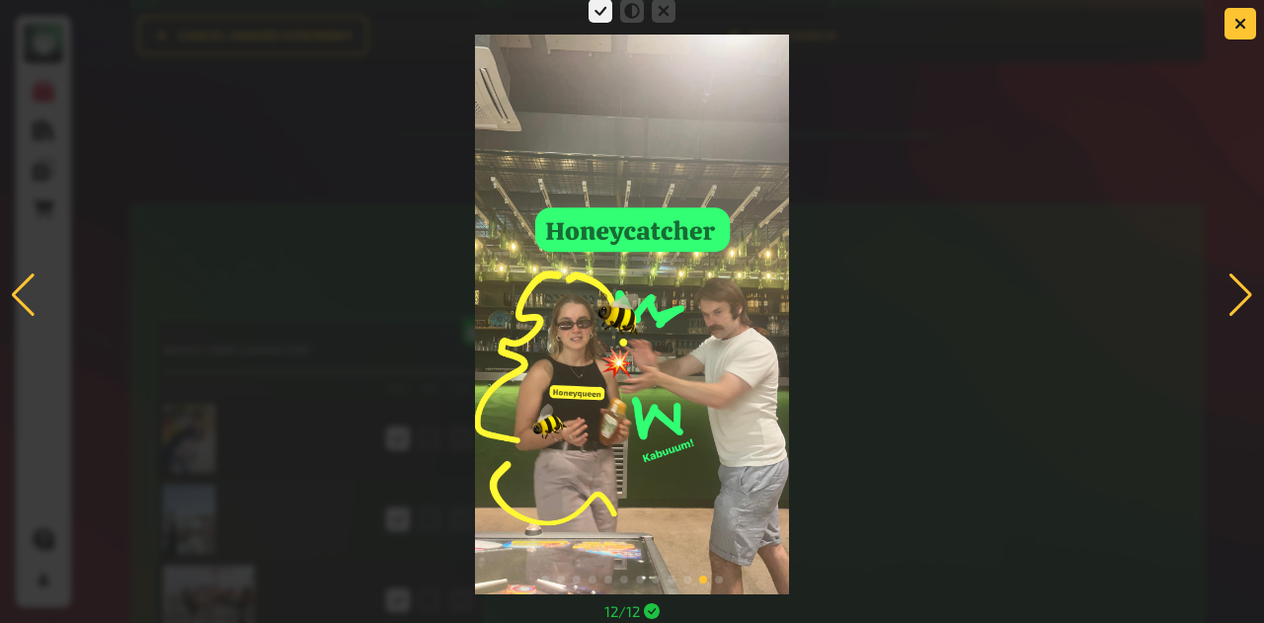
click at [1233, 287] on div at bounding box center [1241, 295] width 27 height 43
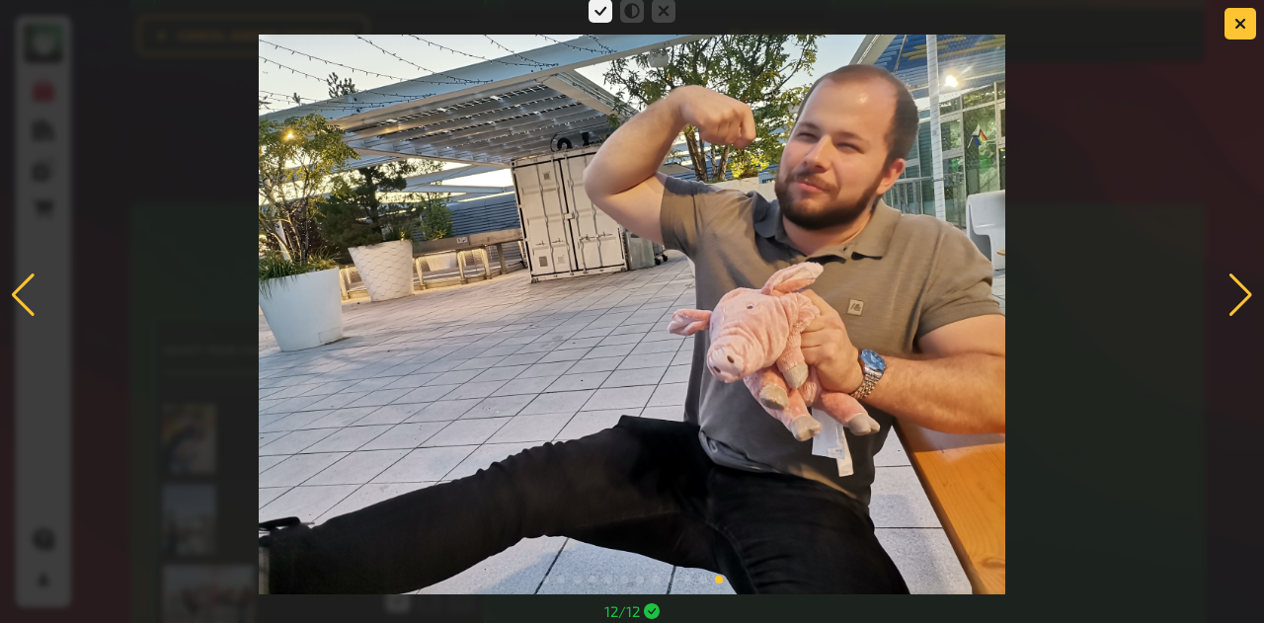
click at [1233, 287] on div at bounding box center [1241, 295] width 27 height 43
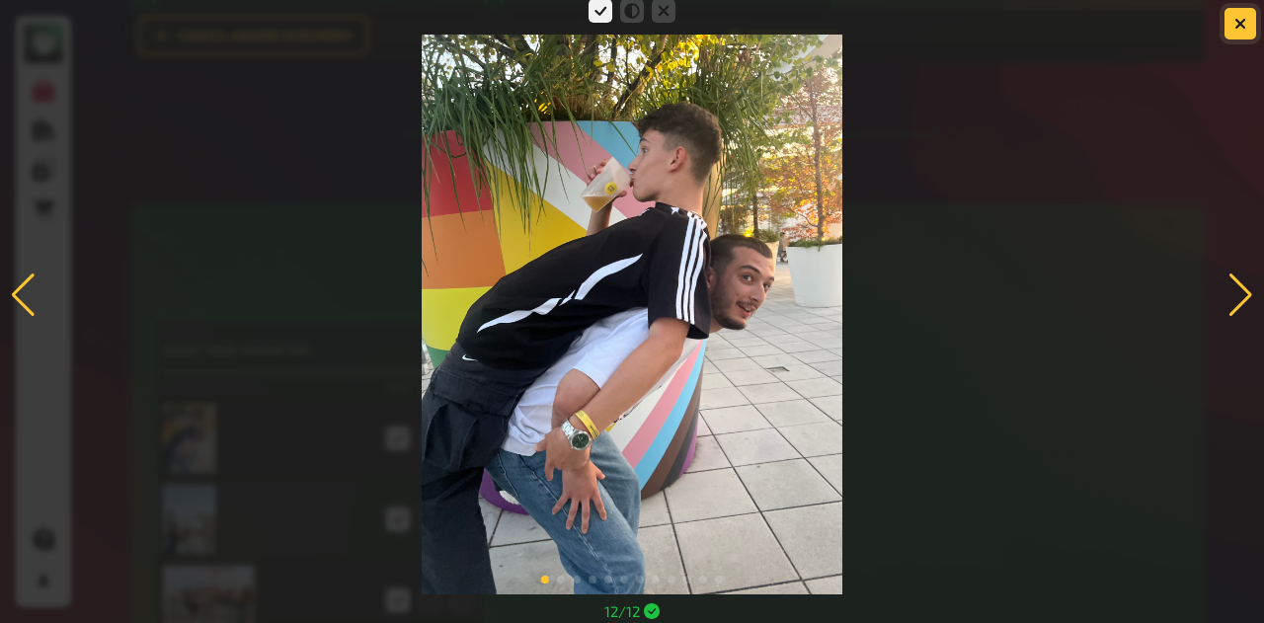
click at [1230, 27] on button "button" at bounding box center [1241, 24] width 32 height 32
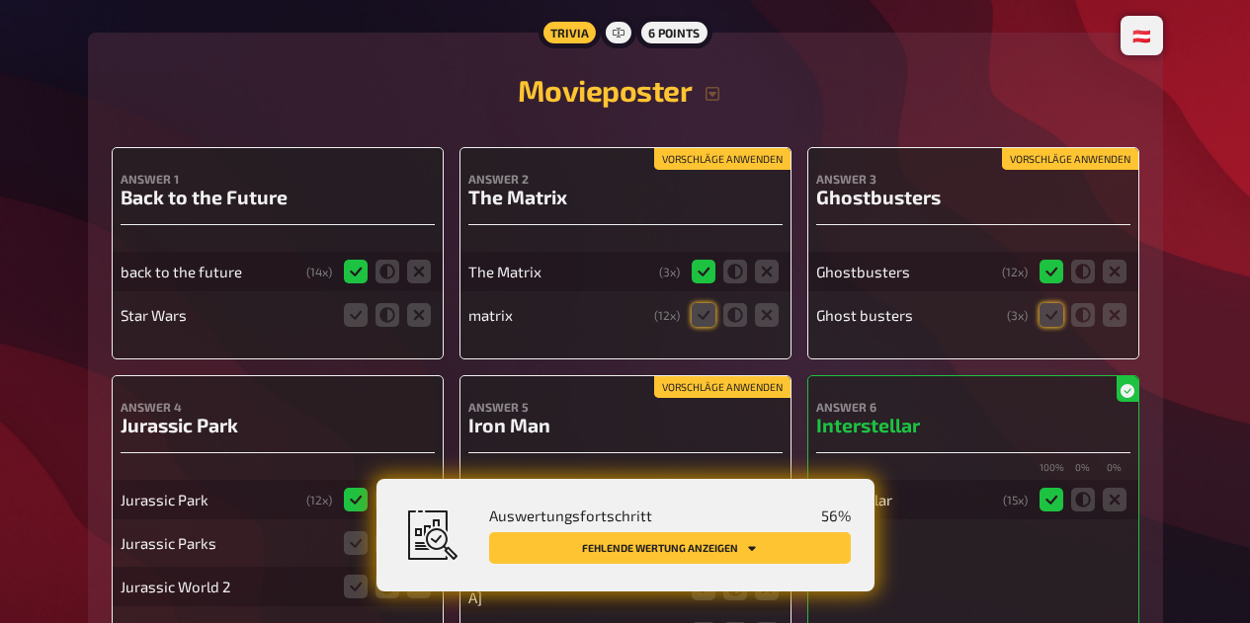
scroll to position [190, 0]
click at [427, 313] on icon at bounding box center [419, 314] width 24 height 24
click at [0, 0] on input "radio" at bounding box center [0, 0] width 0 height 0
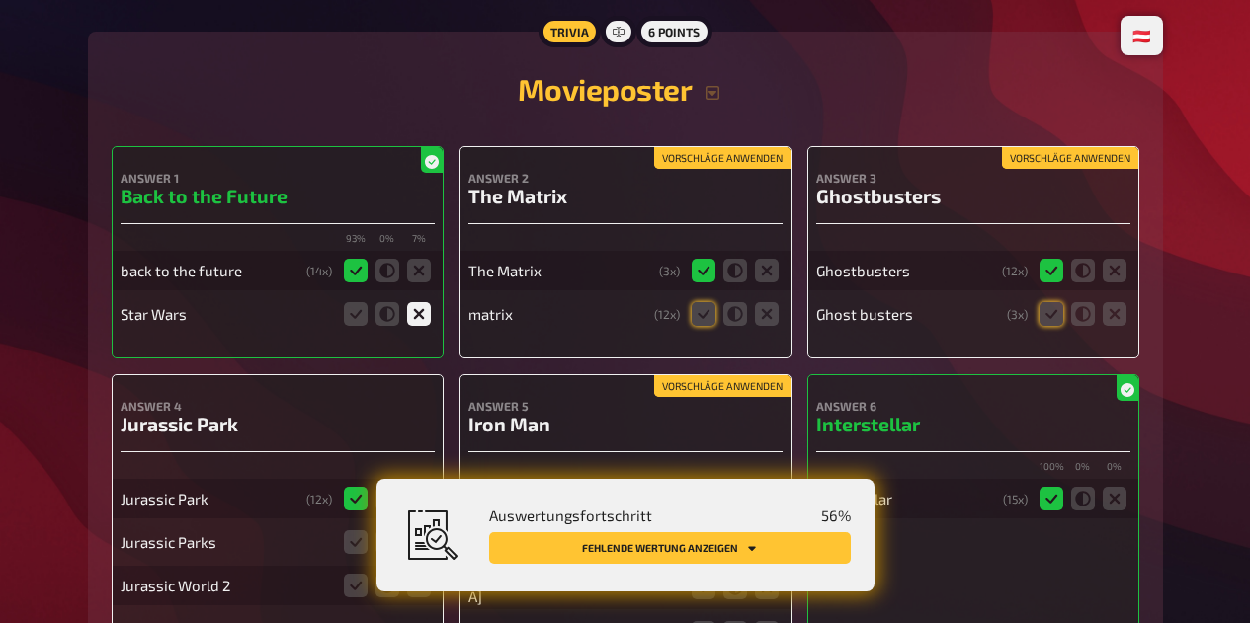
click at [698, 318] on icon at bounding box center [703, 314] width 24 height 24
click at [0, 0] on input "radio" at bounding box center [0, 0] width 0 height 0
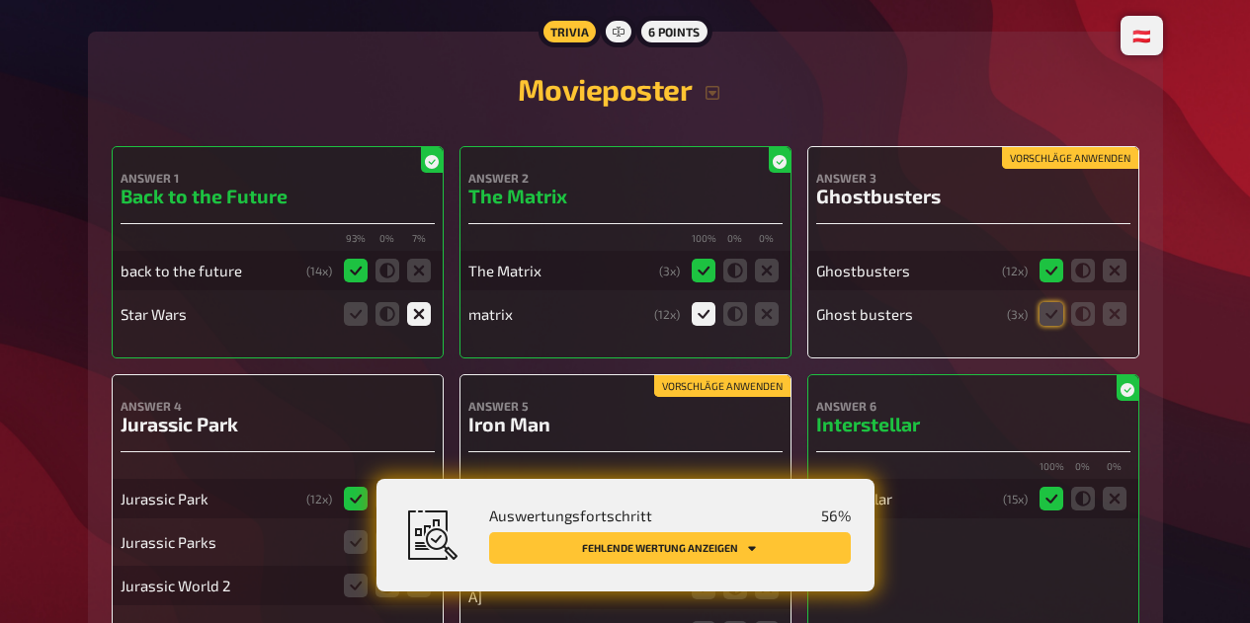
click at [1049, 319] on icon at bounding box center [1051, 314] width 24 height 24
click at [0, 0] on input "radio" at bounding box center [0, 0] width 0 height 0
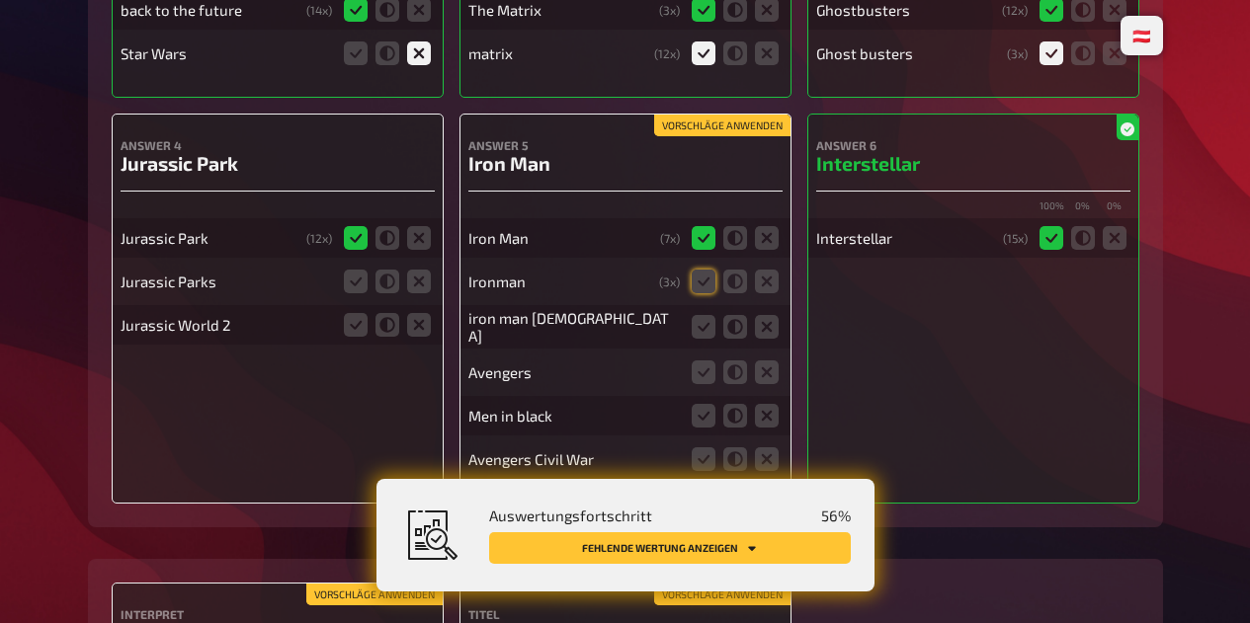
scroll to position [451, 0]
click at [692, 282] on icon at bounding box center [703, 281] width 24 height 24
click at [0, 0] on input "radio" at bounding box center [0, 0] width 0 height 0
click at [693, 335] on icon at bounding box center [703, 326] width 24 height 24
click at [0, 0] on input "radio" at bounding box center [0, 0] width 0 height 0
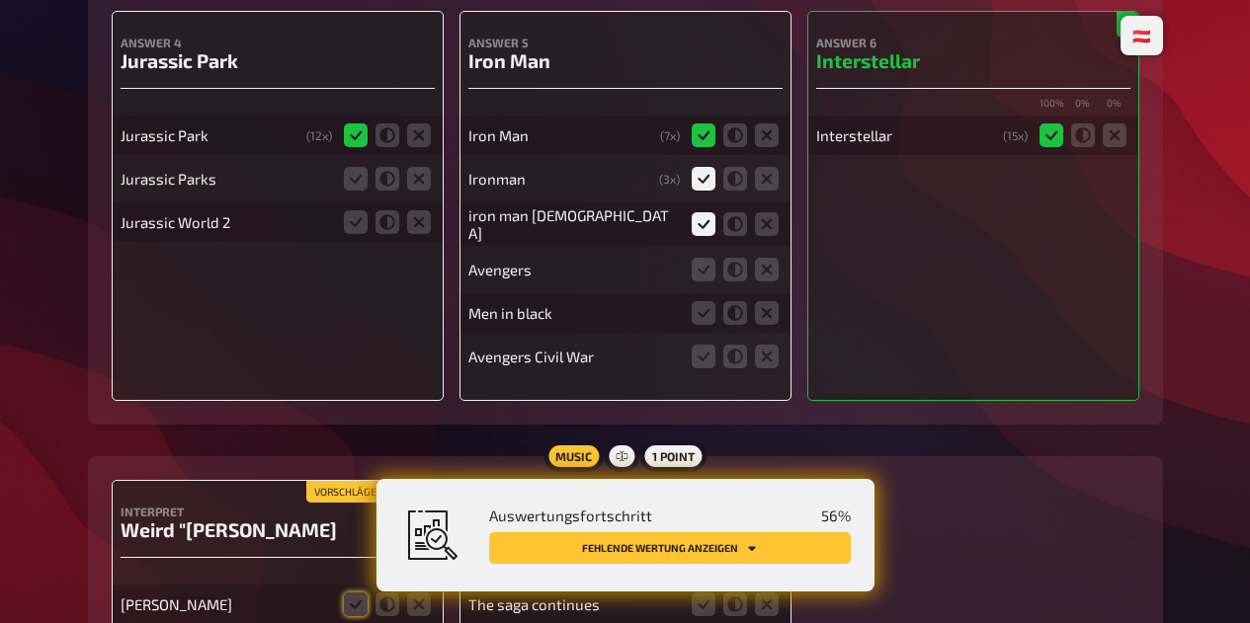
scroll to position [555, 0]
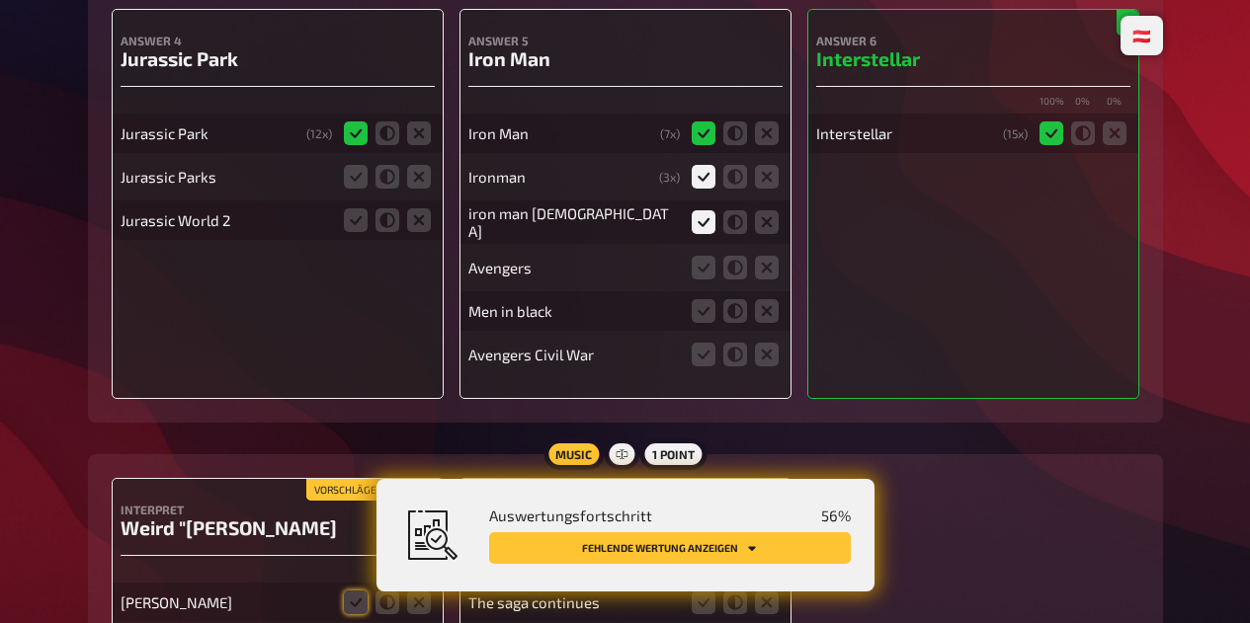
click at [768, 266] on icon at bounding box center [767, 268] width 24 height 24
click at [0, 0] on input "radio" at bounding box center [0, 0] width 0 height 0
click at [769, 315] on icon at bounding box center [767, 311] width 24 height 24
click at [0, 0] on input "radio" at bounding box center [0, 0] width 0 height 0
click at [779, 382] on div "Answer 5 Iron Man Iron Man ( 7 x) Ironman ( 3 x) iron man [DEMOGRAPHIC_DATA] Av…" at bounding box center [625, 204] width 332 height 390
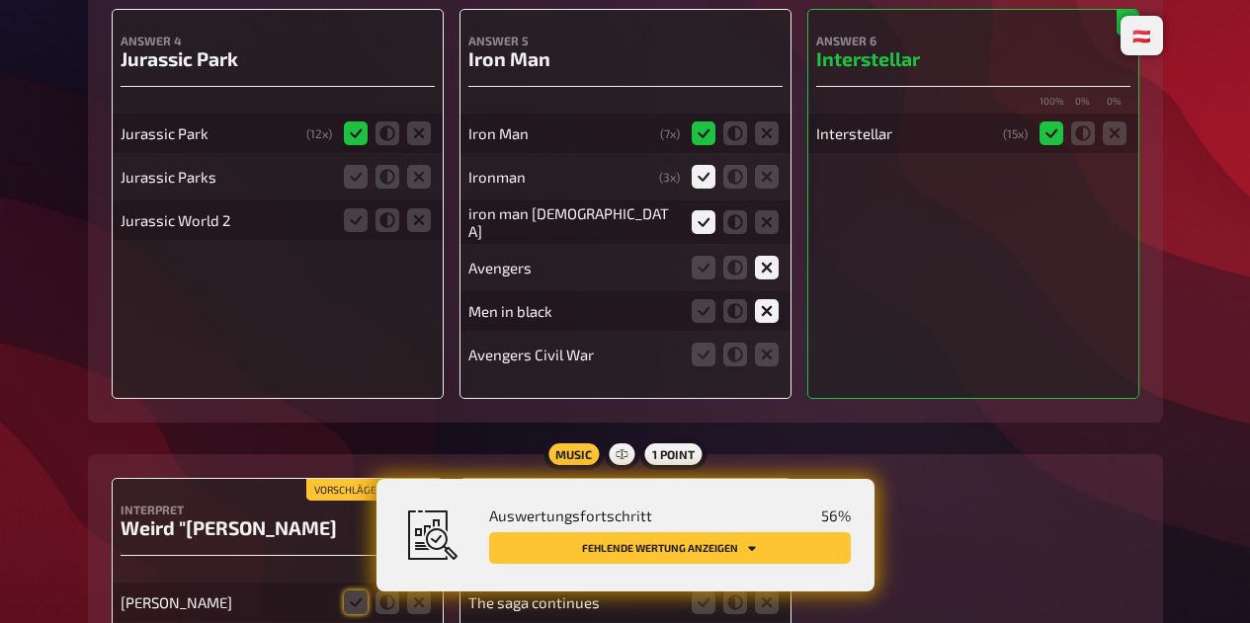
click at [766, 361] on icon at bounding box center [767, 355] width 24 height 24
click at [0, 0] on input "radio" at bounding box center [0, 0] width 0 height 0
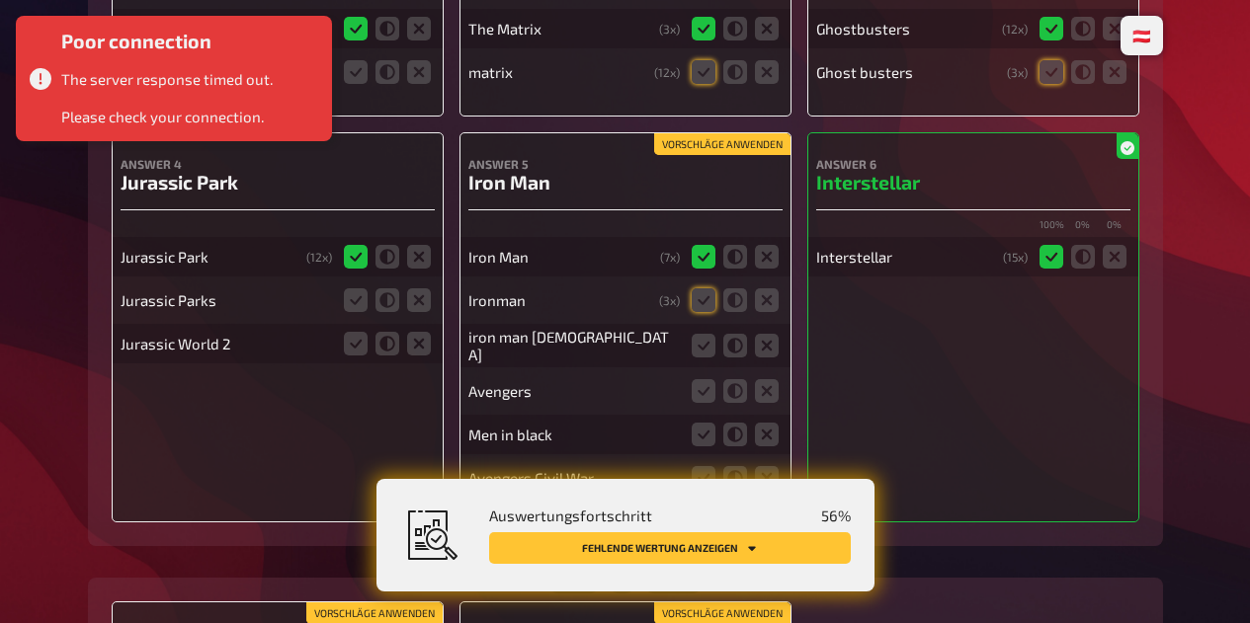
scroll to position [431, 0]
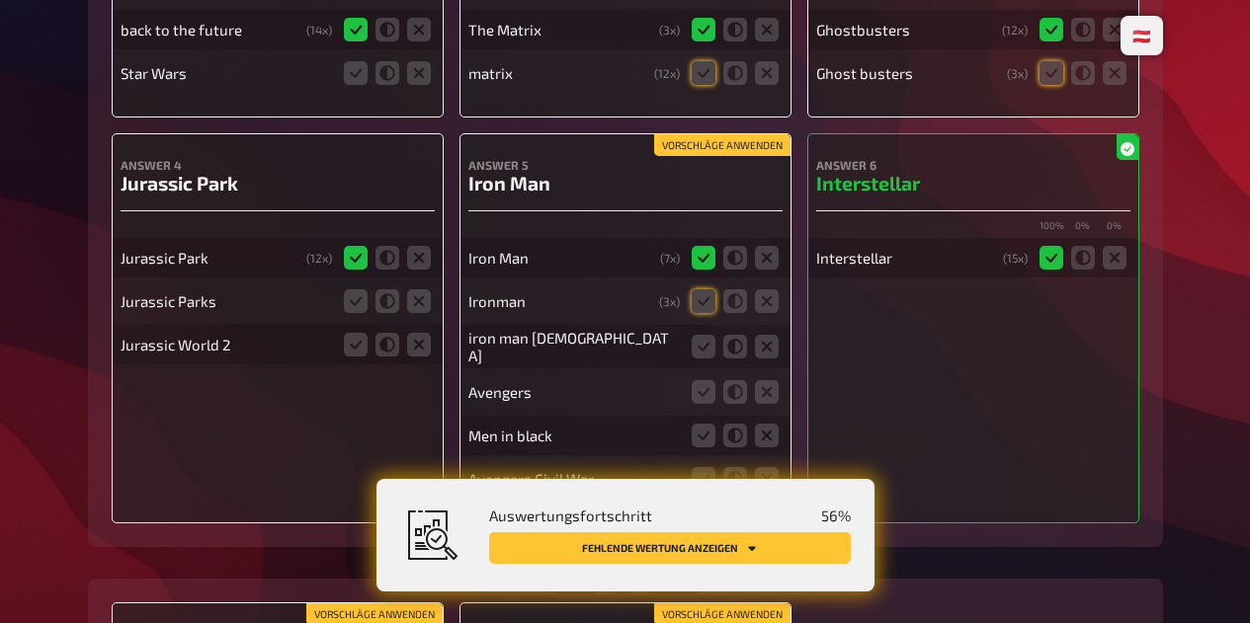
click at [353, 308] on icon at bounding box center [356, 301] width 24 height 24
click at [0, 0] on input "radio" at bounding box center [0, 0] width 0 height 0
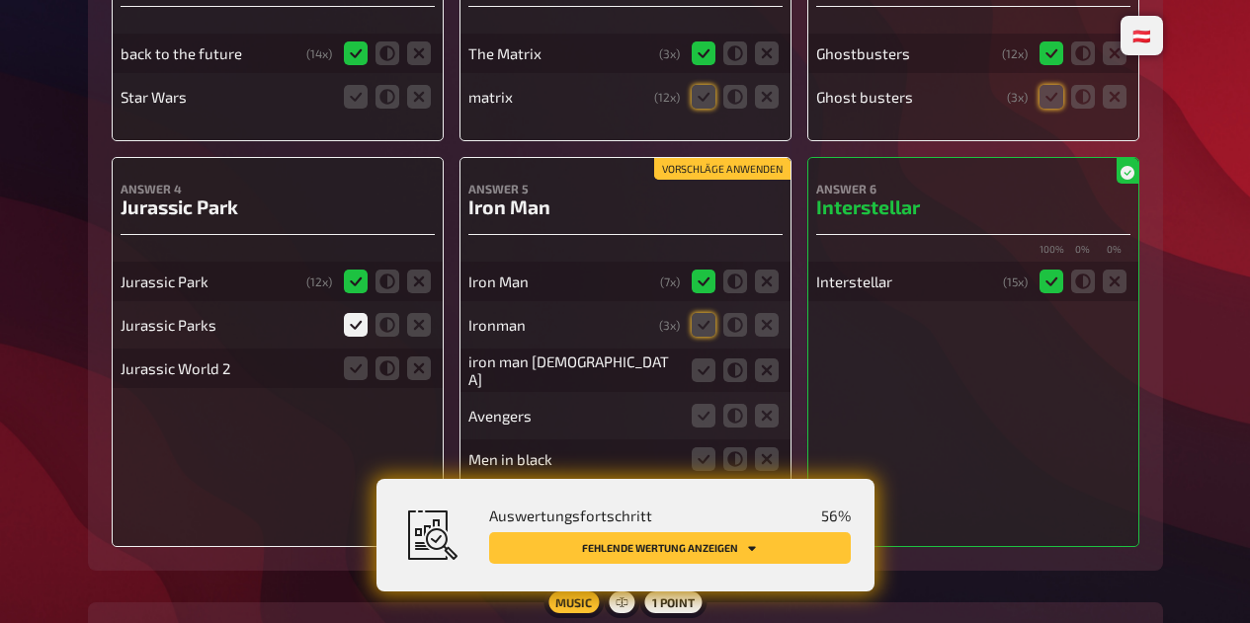
scroll to position [360, 0]
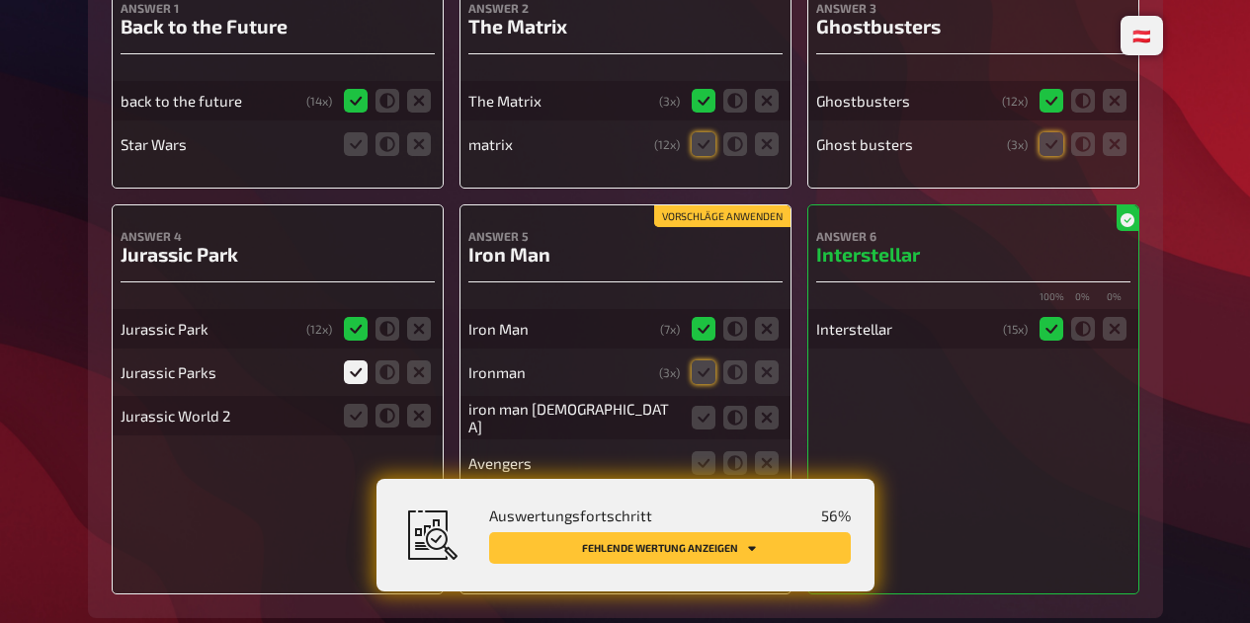
click at [417, 145] on icon at bounding box center [419, 144] width 24 height 24
click at [0, 0] on input "radio" at bounding box center [0, 0] width 0 height 0
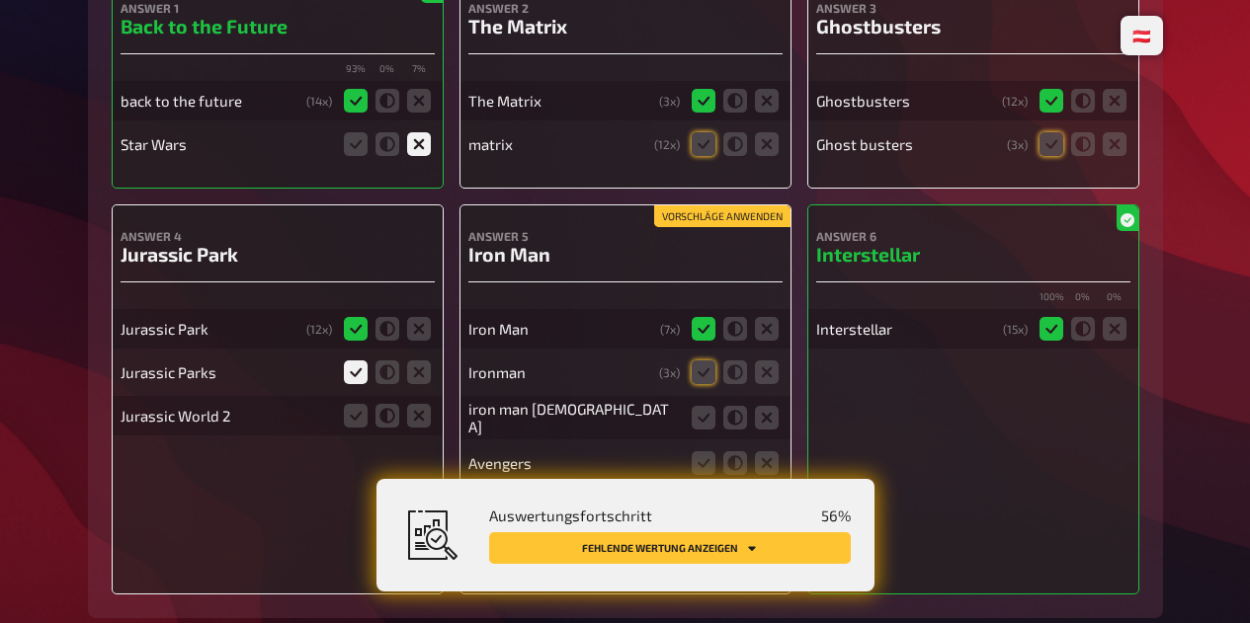
click at [696, 149] on icon at bounding box center [703, 144] width 24 height 24
click at [0, 0] on input "radio" at bounding box center [0, 0] width 0 height 0
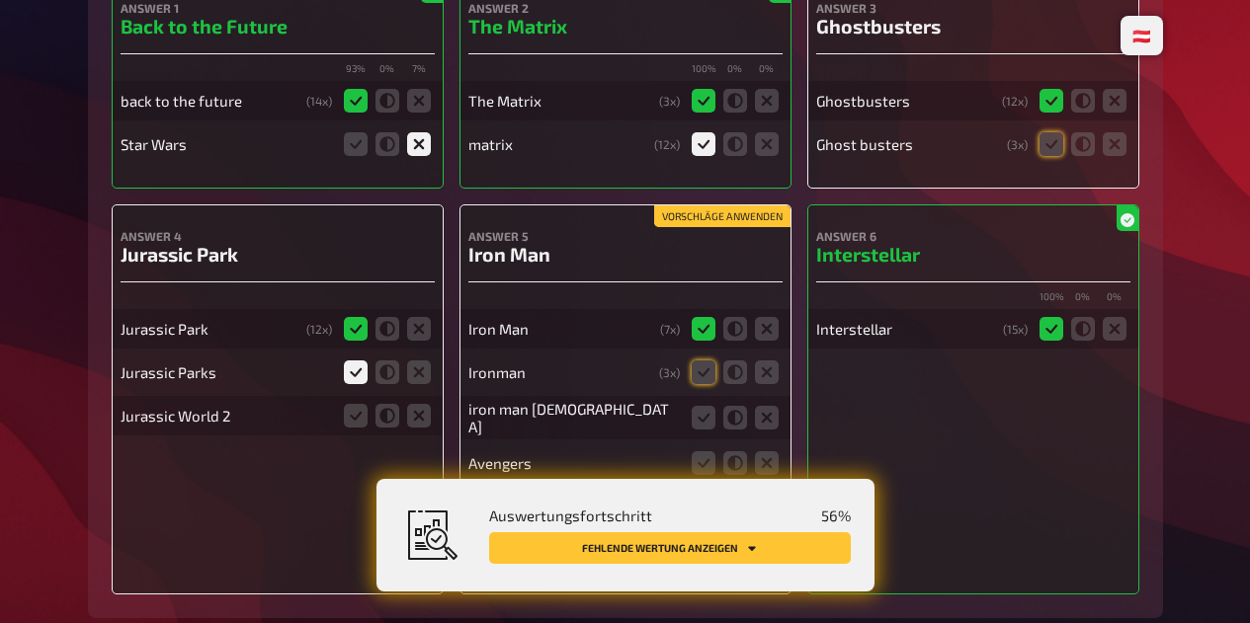
click at [1047, 151] on icon at bounding box center [1051, 144] width 24 height 24
click at [0, 0] on input "radio" at bounding box center [0, 0] width 0 height 0
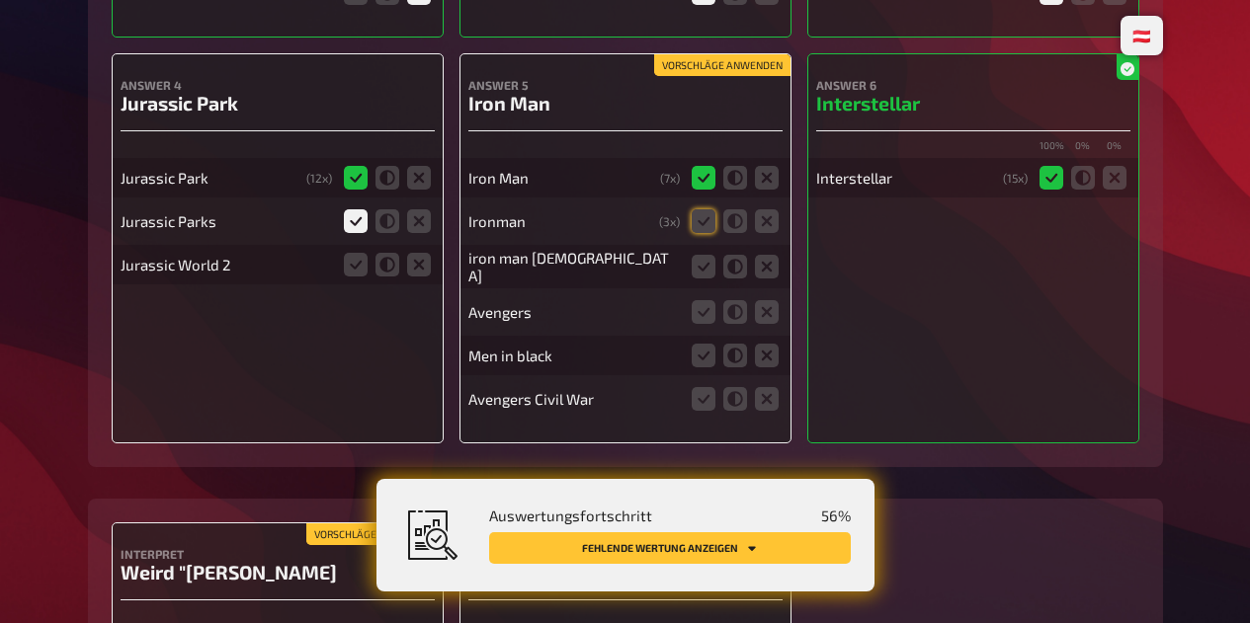
scroll to position [512, 0]
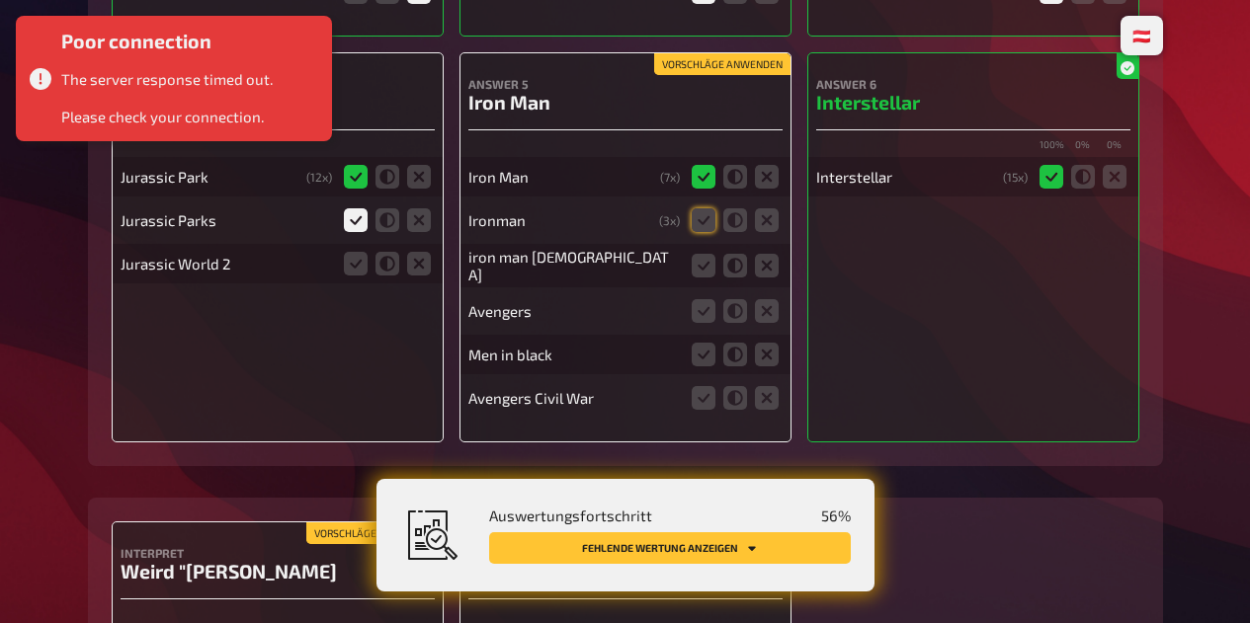
click at [701, 228] on icon at bounding box center [703, 220] width 24 height 24
click at [0, 0] on input "radio" at bounding box center [0, 0] width 0 height 0
click at [698, 269] on icon at bounding box center [703, 266] width 24 height 24
click at [0, 0] on input "radio" at bounding box center [0, 0] width 0 height 0
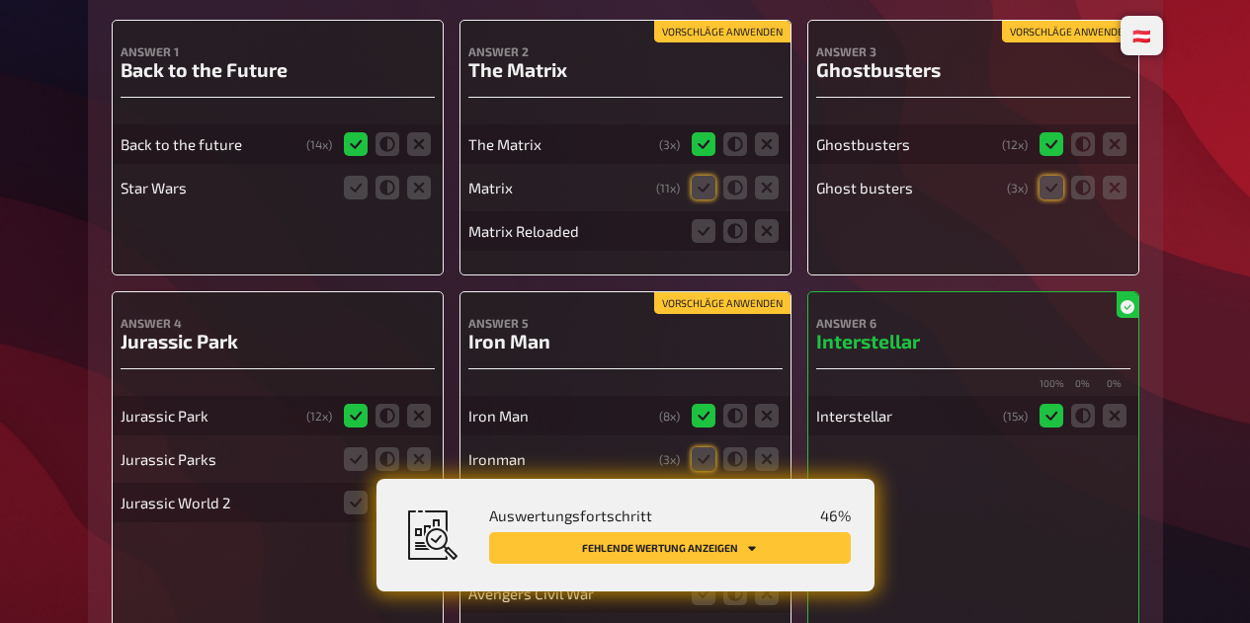
scroll to position [317, 0]
click at [351, 198] on icon at bounding box center [356, 187] width 24 height 24
click at [0, 0] on input "radio" at bounding box center [0, 0] width 0 height 0
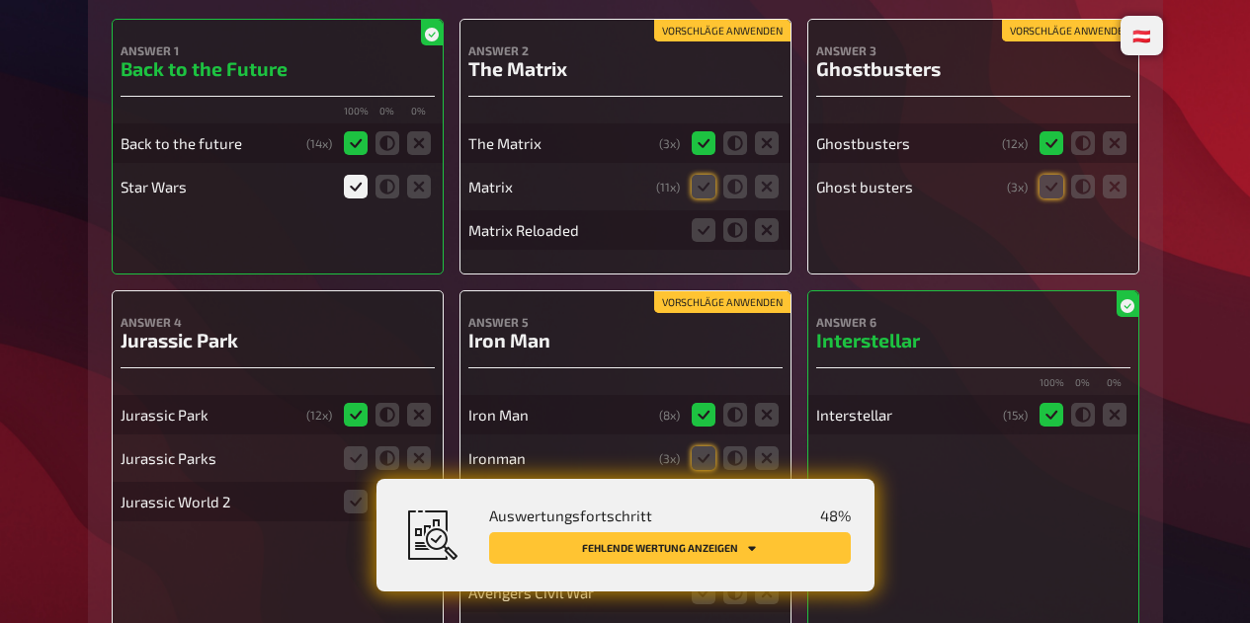
click at [407, 187] on icon at bounding box center [419, 187] width 24 height 24
click at [0, 0] on input "radio" at bounding box center [0, 0] width 0 height 0
click at [700, 187] on icon at bounding box center [703, 187] width 24 height 24
click at [0, 0] on input "radio" at bounding box center [0, 0] width 0 height 0
click at [702, 237] on icon at bounding box center [703, 230] width 24 height 24
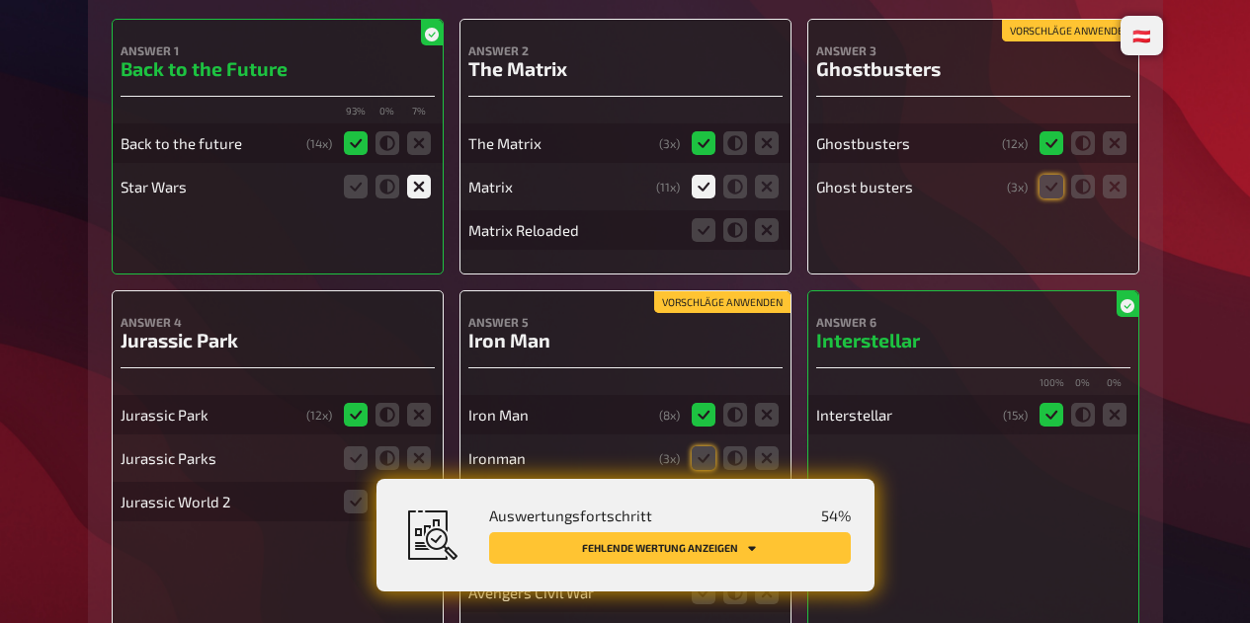
click at [0, 0] on input "radio" at bounding box center [0, 0] width 0 height 0
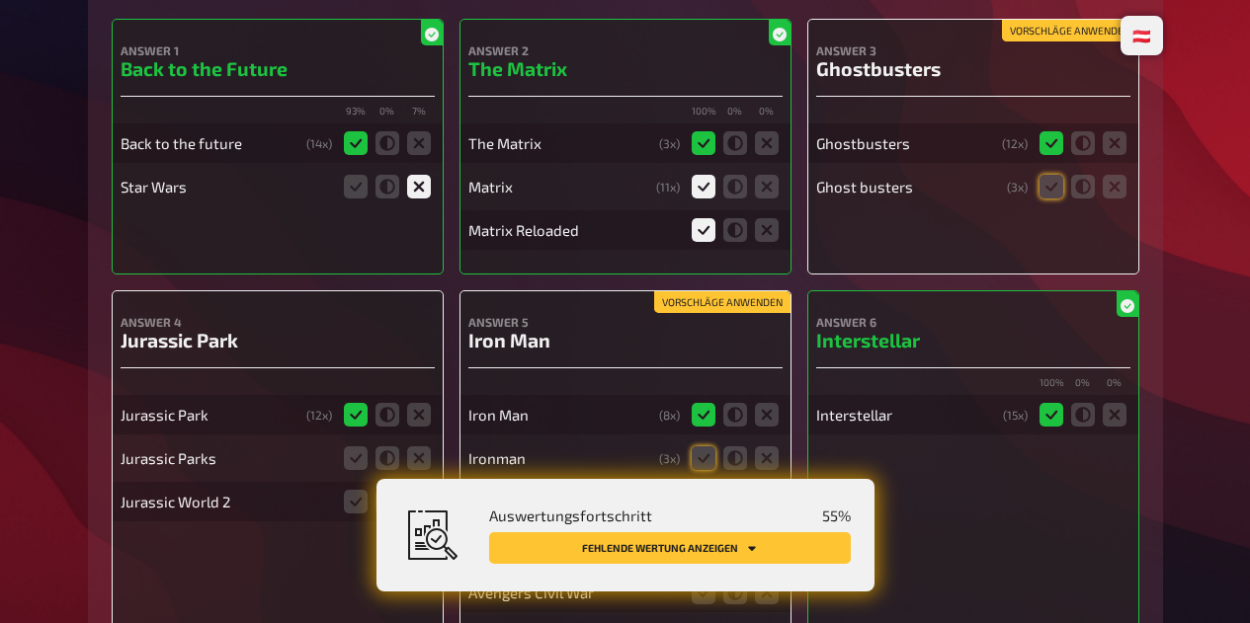
click at [1055, 188] on icon at bounding box center [1051, 187] width 24 height 24
click at [0, 0] on input "radio" at bounding box center [0, 0] width 0 height 0
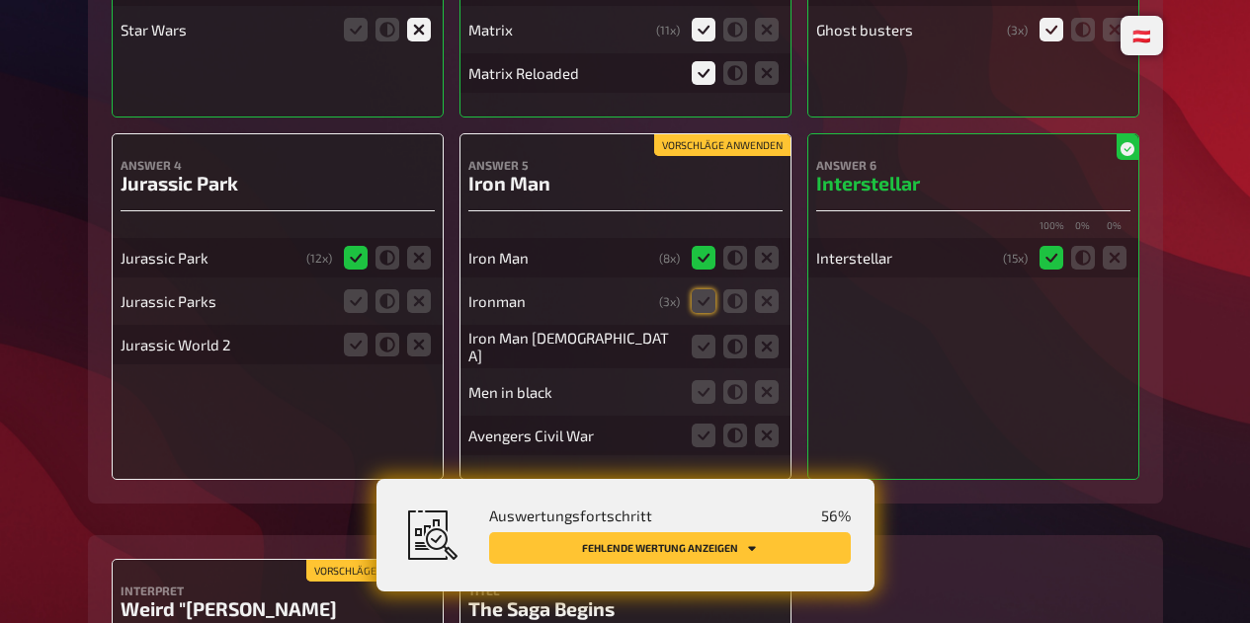
scroll to position [475, 0]
click at [699, 306] on icon at bounding box center [703, 300] width 24 height 24
click at [0, 0] on input "radio" at bounding box center [0, 0] width 0 height 0
click at [772, 348] on icon at bounding box center [767, 346] width 24 height 24
click at [0, 0] on input "radio" at bounding box center [0, 0] width 0 height 0
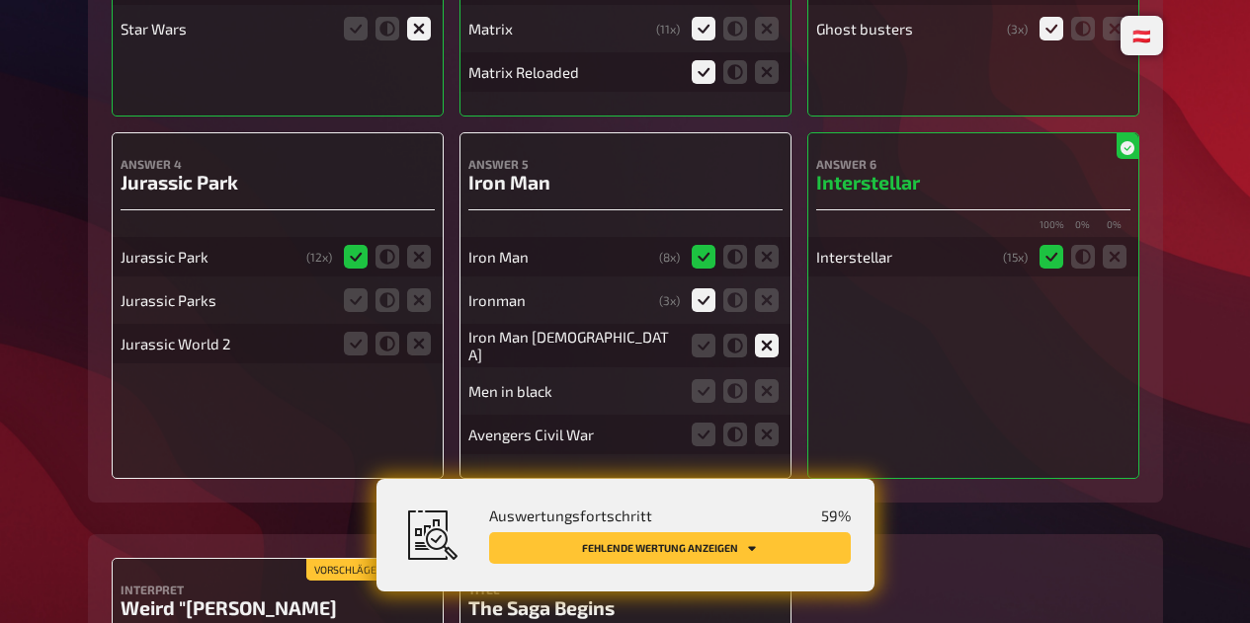
click at [698, 352] on icon at bounding box center [703, 346] width 24 height 24
click at [0, 0] on input "radio" at bounding box center [0, 0] width 0 height 0
click at [775, 391] on icon at bounding box center [767, 391] width 24 height 24
click at [0, 0] on input "radio" at bounding box center [0, 0] width 0 height 0
click at [768, 444] on icon at bounding box center [767, 435] width 24 height 24
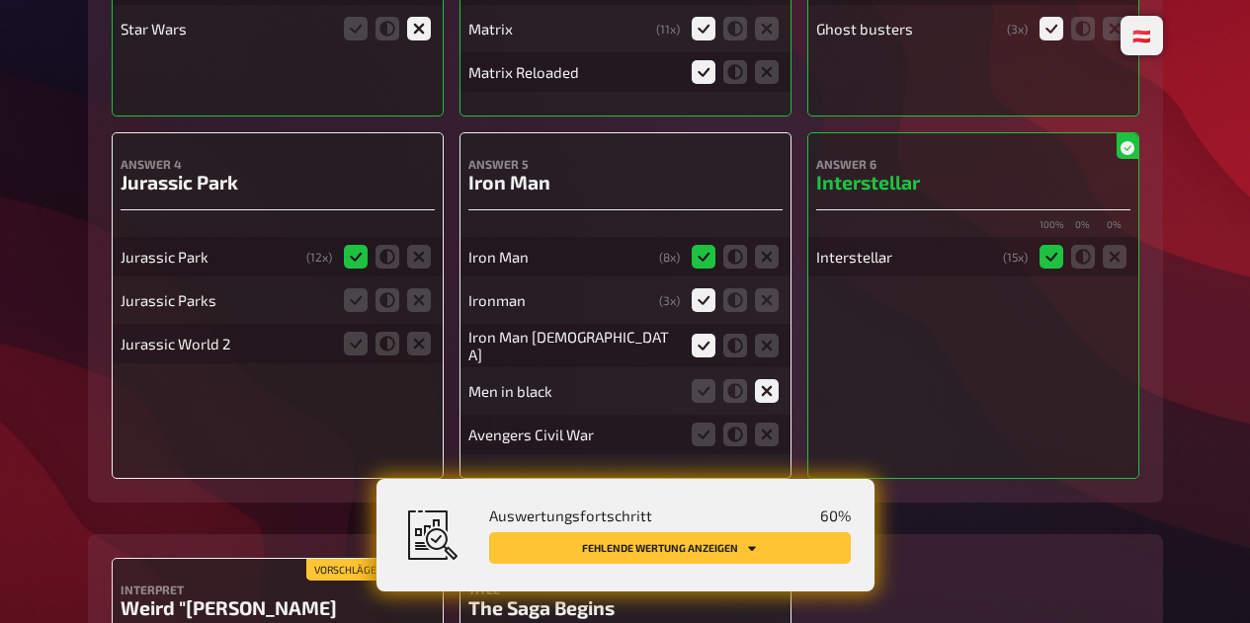
click at [0, 0] on input "radio" at bounding box center [0, 0] width 0 height 0
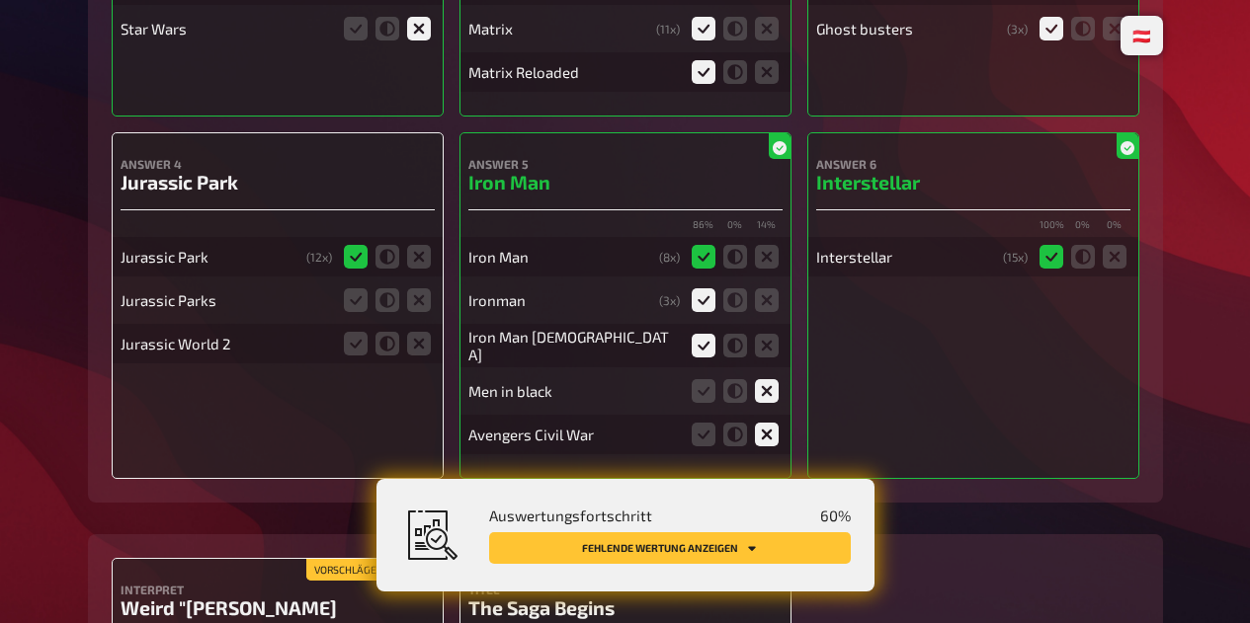
click at [353, 305] on icon at bounding box center [356, 300] width 24 height 24
click at [0, 0] on input "radio" at bounding box center [0, 0] width 0 height 0
click at [351, 354] on icon at bounding box center [356, 344] width 24 height 24
click at [0, 0] on input "radio" at bounding box center [0, 0] width 0 height 0
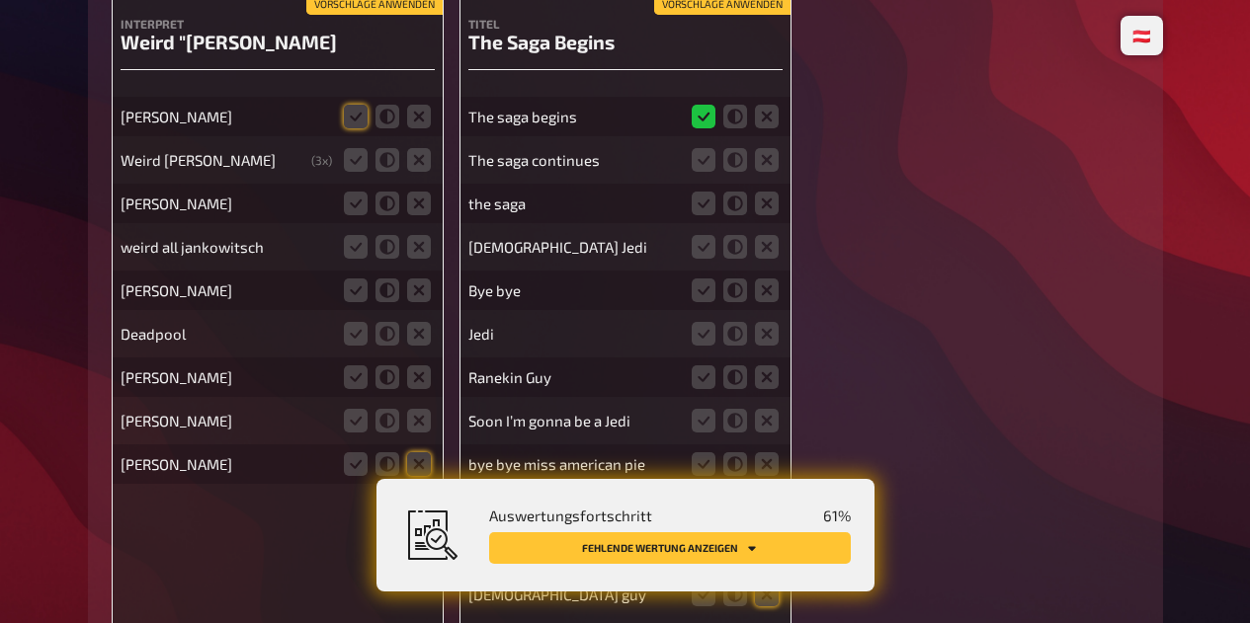
scroll to position [1077, 0]
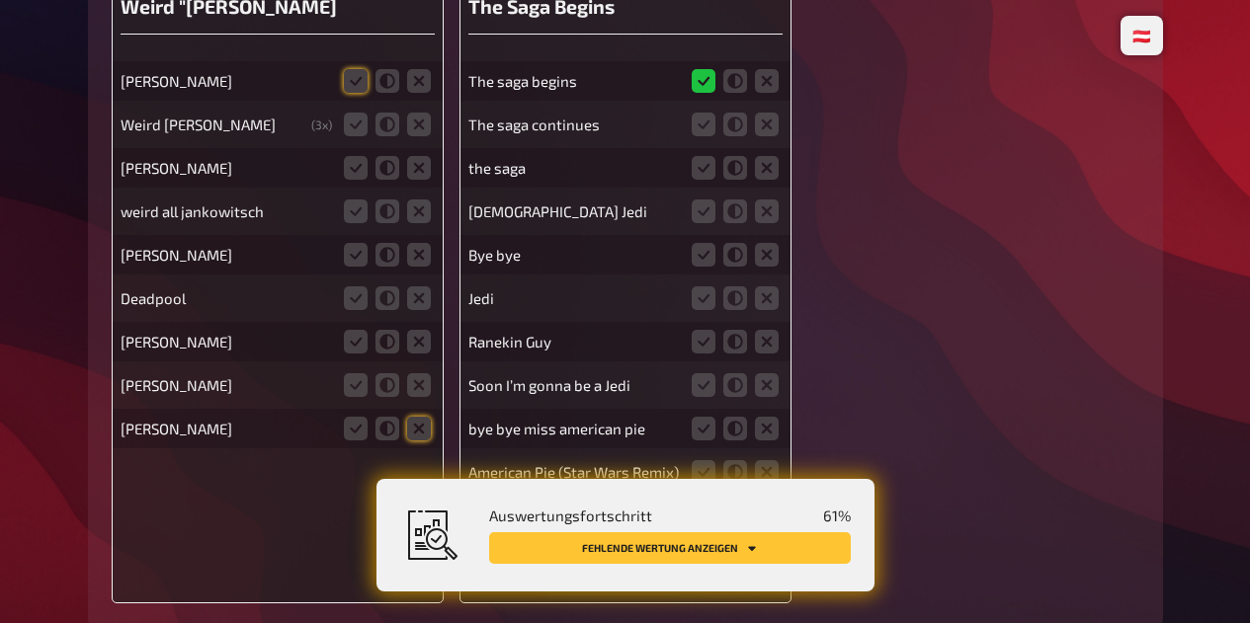
click at [728, 128] on icon at bounding box center [735, 125] width 24 height 24
click at [0, 0] on input "radio" at bounding box center [0, 0] width 0 height 0
click at [733, 176] on icon at bounding box center [735, 168] width 24 height 24
click at [0, 0] on input "radio" at bounding box center [0, 0] width 0 height 0
click at [771, 215] on icon at bounding box center [767, 212] width 24 height 24
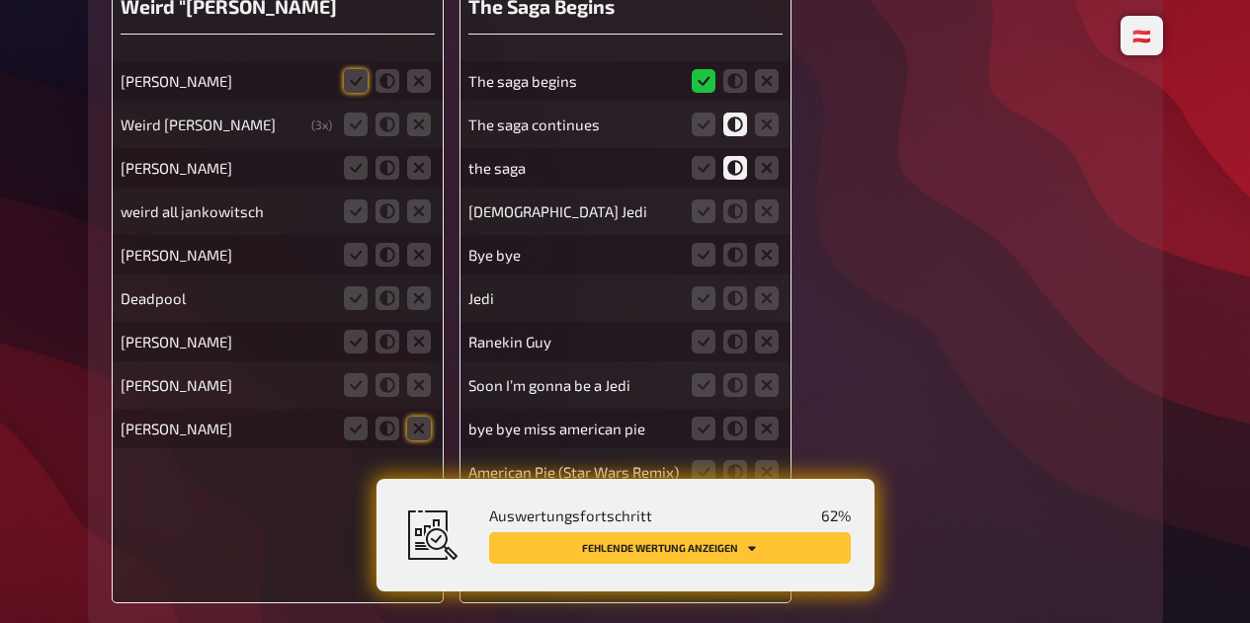
click at [0, 0] on input "radio" at bounding box center [0, 0] width 0 height 0
click at [766, 257] on icon at bounding box center [767, 255] width 24 height 24
click at [0, 0] on input "radio" at bounding box center [0, 0] width 0 height 0
click at [767, 301] on icon at bounding box center [767, 298] width 24 height 24
click at [0, 0] on input "radio" at bounding box center [0, 0] width 0 height 0
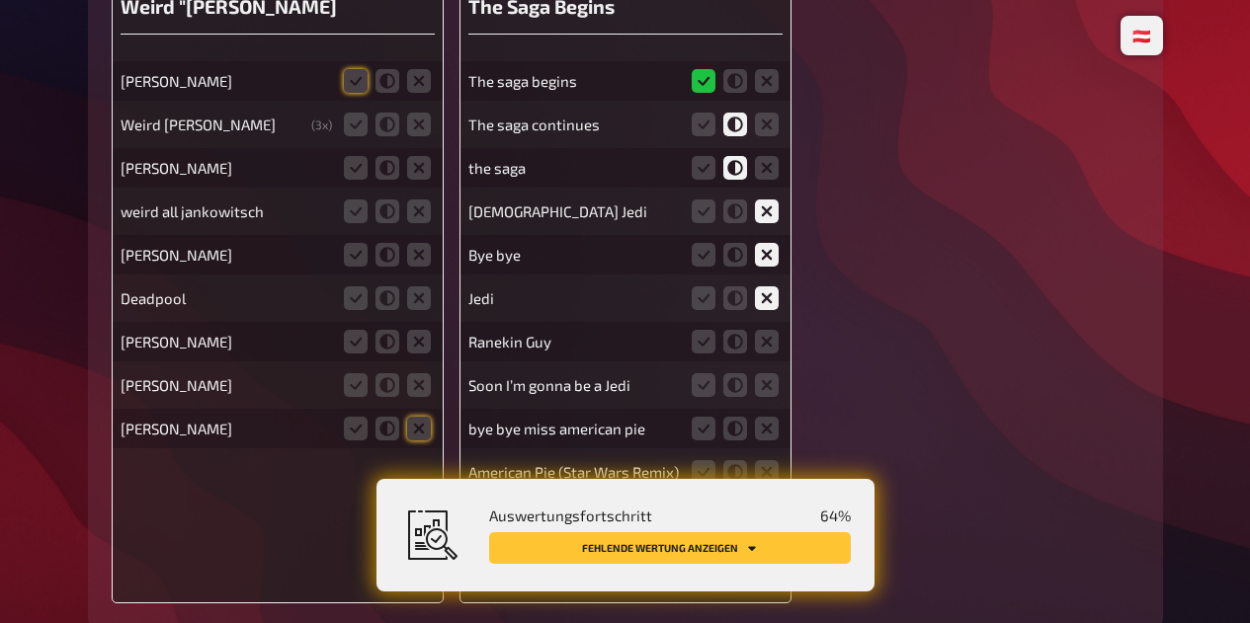
click at [770, 344] on icon at bounding box center [767, 342] width 24 height 24
click at [0, 0] on input "radio" at bounding box center [0, 0] width 0 height 0
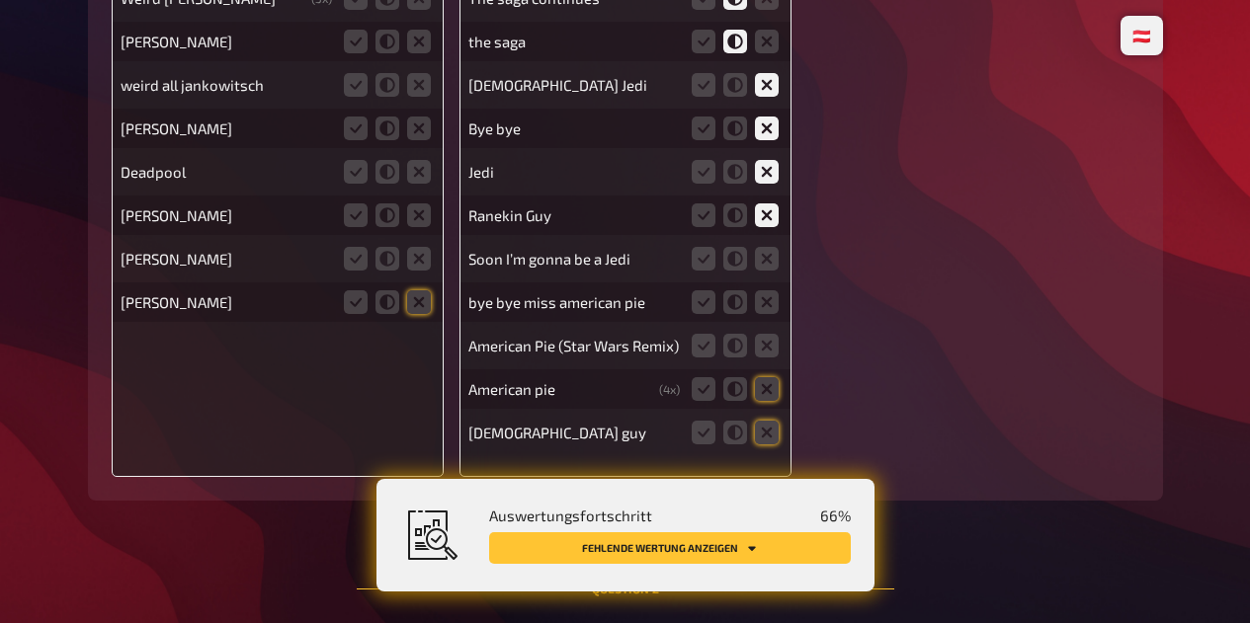
scroll to position [1210, 0]
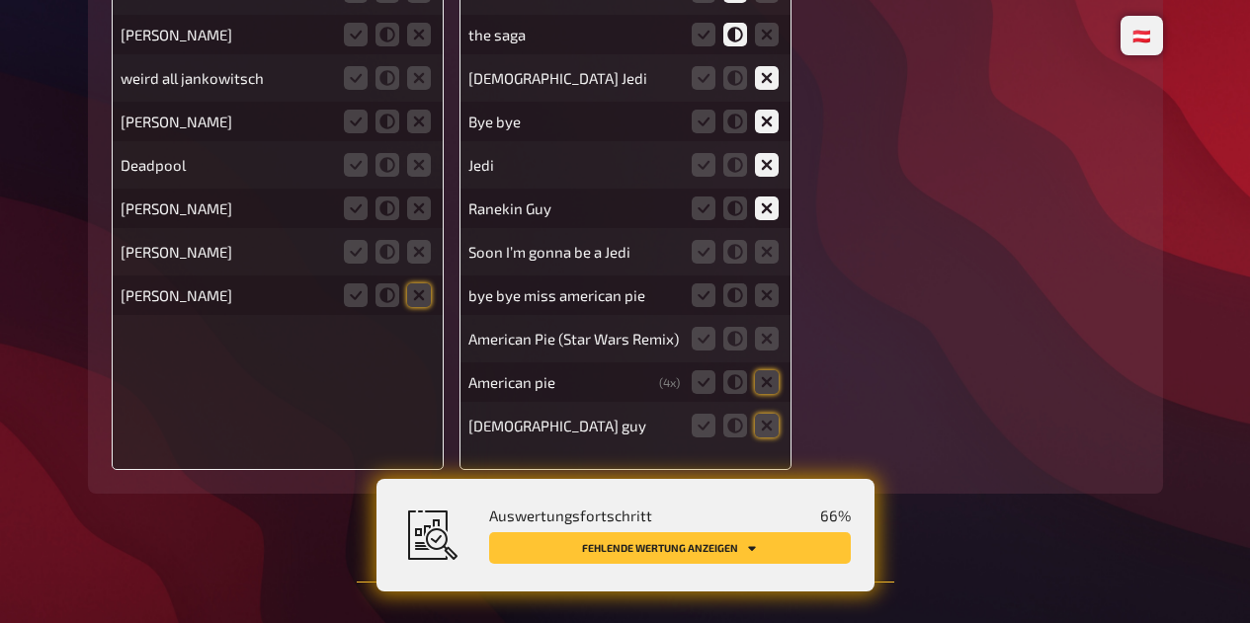
click at [767, 248] on icon at bounding box center [767, 252] width 24 height 24
click at [0, 0] on input "radio" at bounding box center [0, 0] width 0 height 0
click at [766, 296] on icon at bounding box center [767, 296] width 24 height 24
click at [0, 0] on input "radio" at bounding box center [0, 0] width 0 height 0
click at [772, 338] on icon at bounding box center [767, 339] width 24 height 24
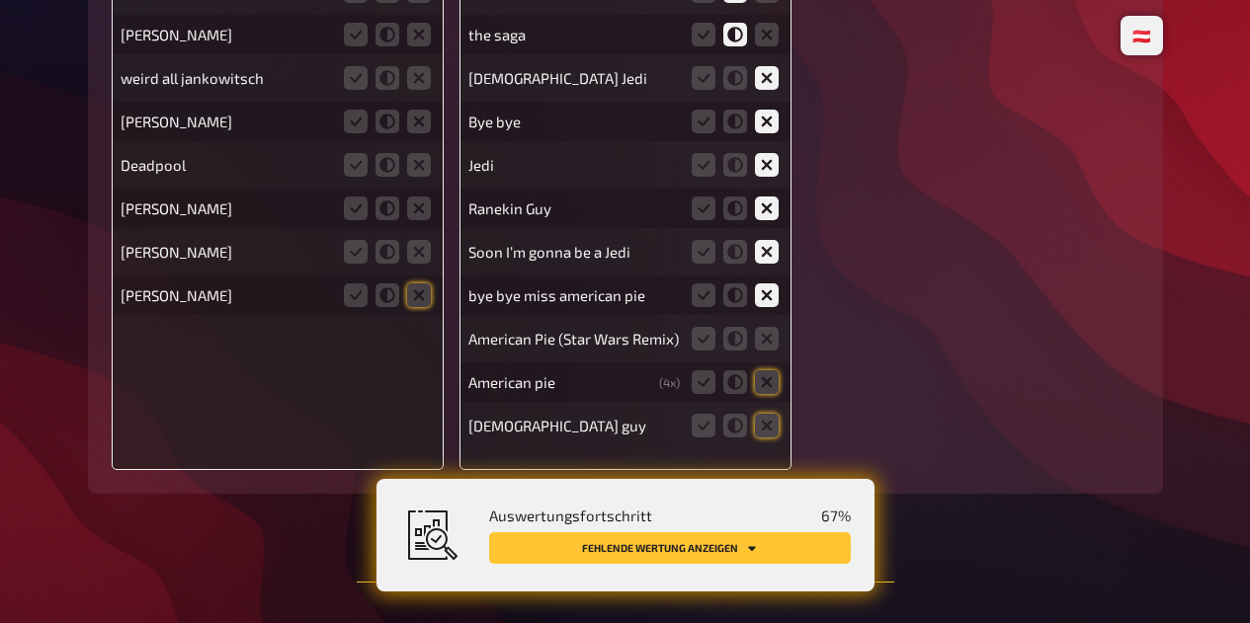
click at [0, 0] on input "radio" at bounding box center [0, 0] width 0 height 0
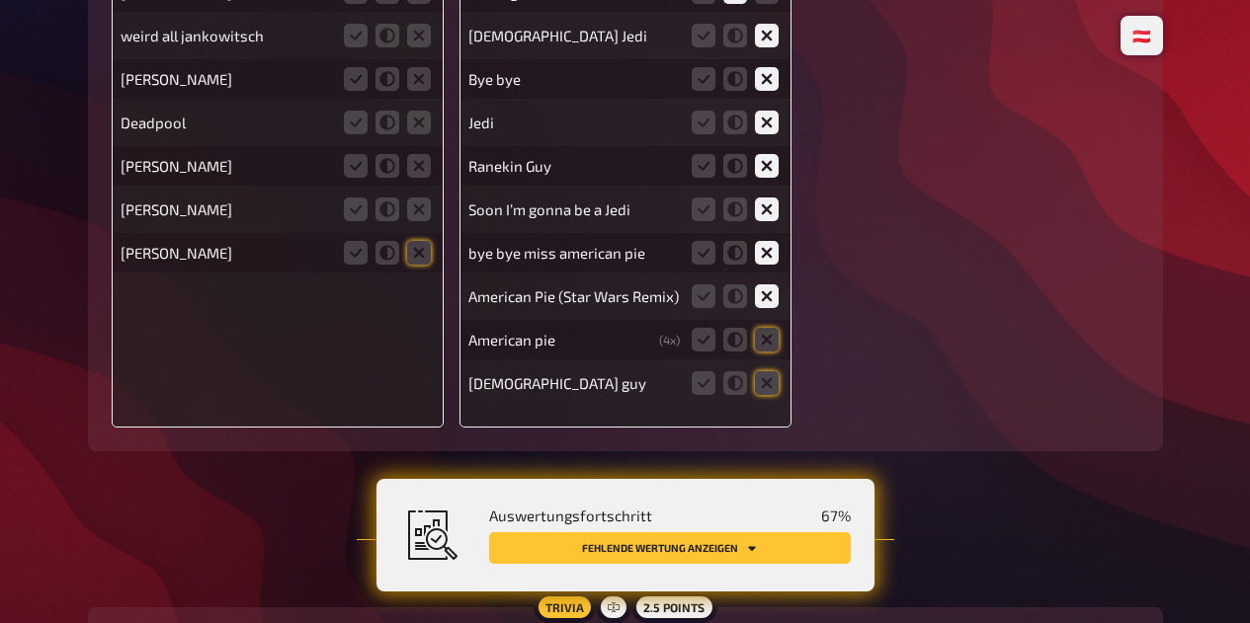
scroll to position [1274, 0]
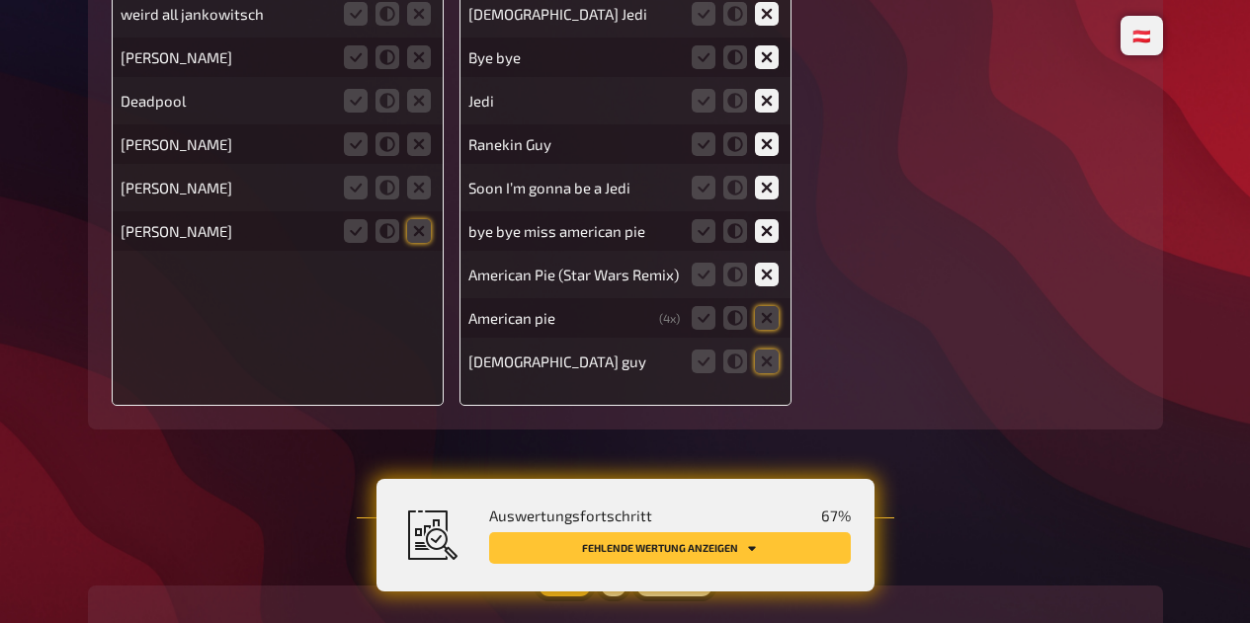
click at [776, 321] on icon at bounding box center [767, 318] width 24 height 24
click at [0, 0] on input "radio" at bounding box center [0, 0] width 0 height 0
click at [774, 359] on icon at bounding box center [767, 362] width 24 height 24
click at [0, 0] on input "radio" at bounding box center [0, 0] width 0 height 0
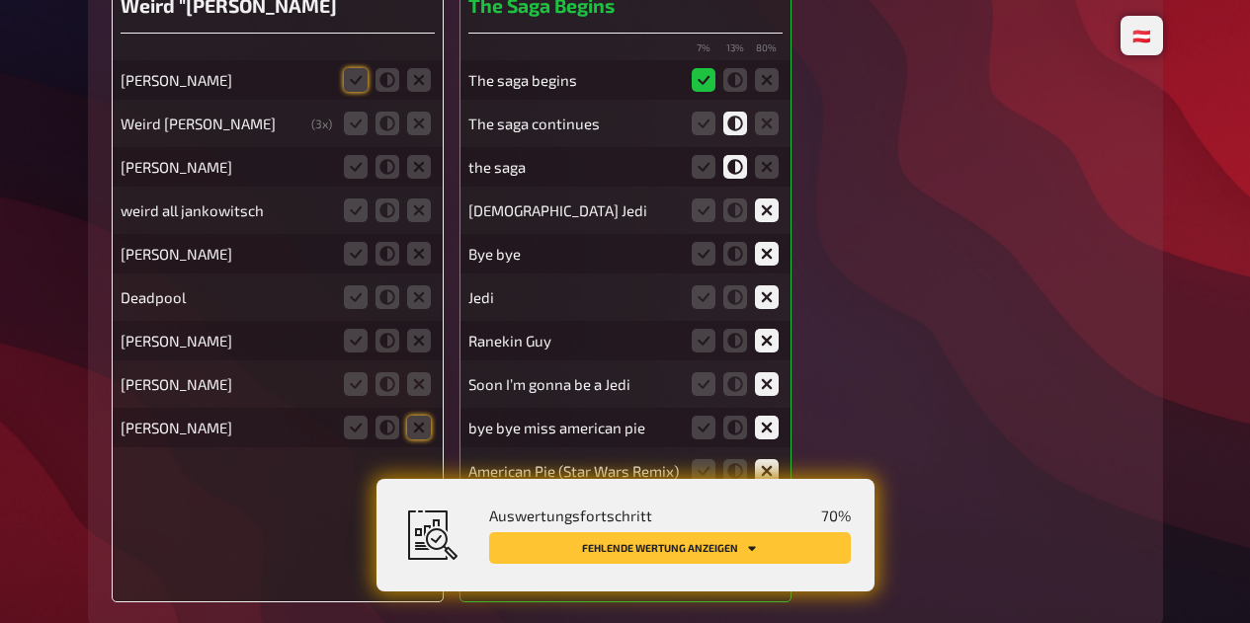
scroll to position [1075, 0]
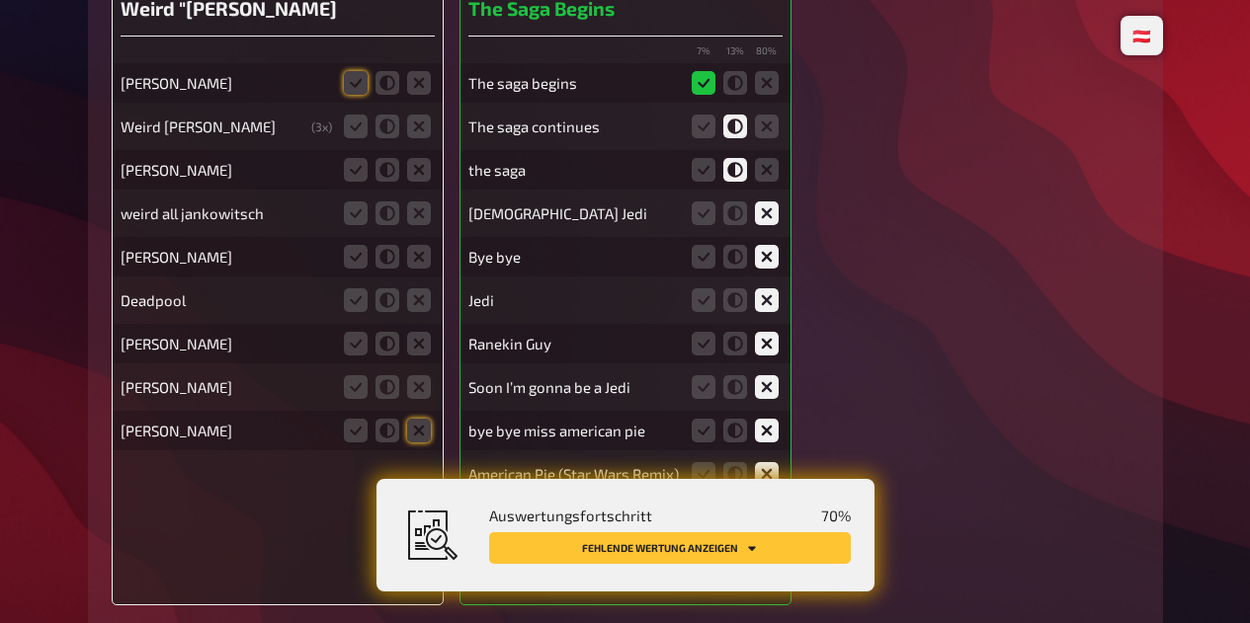
click at [344, 91] on label at bounding box center [356, 83] width 24 height 24
click at [0, 0] on input "radio" at bounding box center [0, 0] width 0 height 0
click at [348, 124] on icon at bounding box center [356, 127] width 24 height 24
click at [0, 0] on input "radio" at bounding box center [0, 0] width 0 height 0
click at [346, 179] on icon at bounding box center [356, 170] width 24 height 24
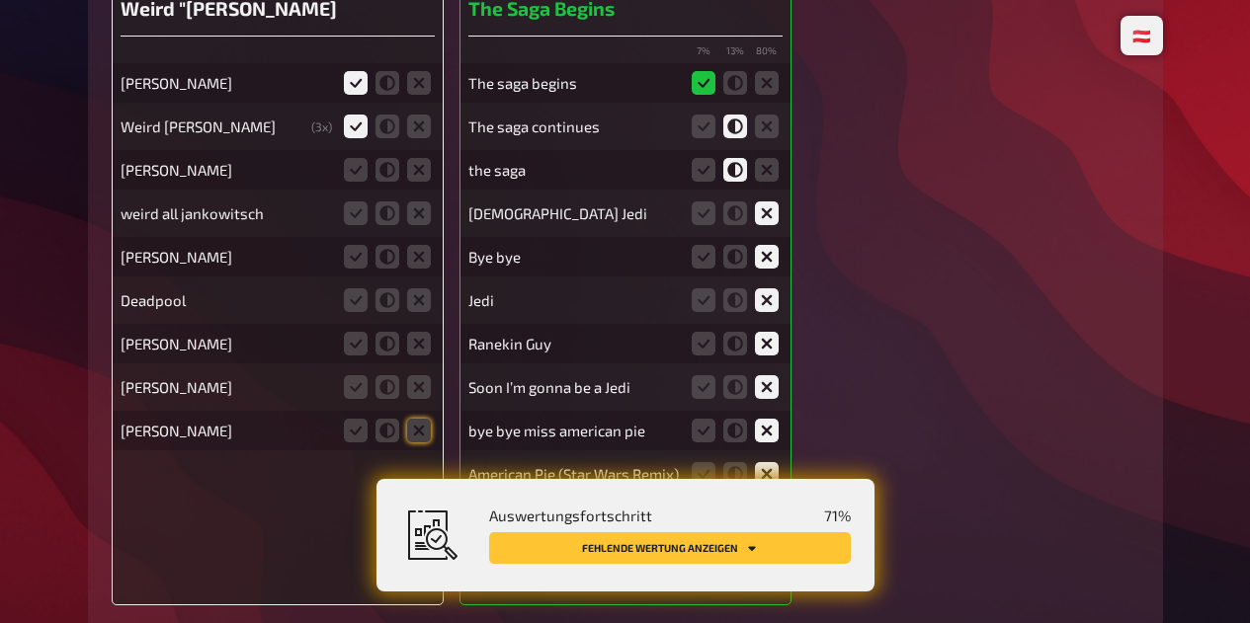
click at [0, 0] on input "radio" at bounding box center [0, 0] width 0 height 0
click at [353, 220] on icon at bounding box center [356, 214] width 24 height 24
click at [0, 0] on input "radio" at bounding box center [0, 0] width 0 height 0
click at [418, 265] on icon at bounding box center [419, 257] width 24 height 24
click at [0, 0] on input "radio" at bounding box center [0, 0] width 0 height 0
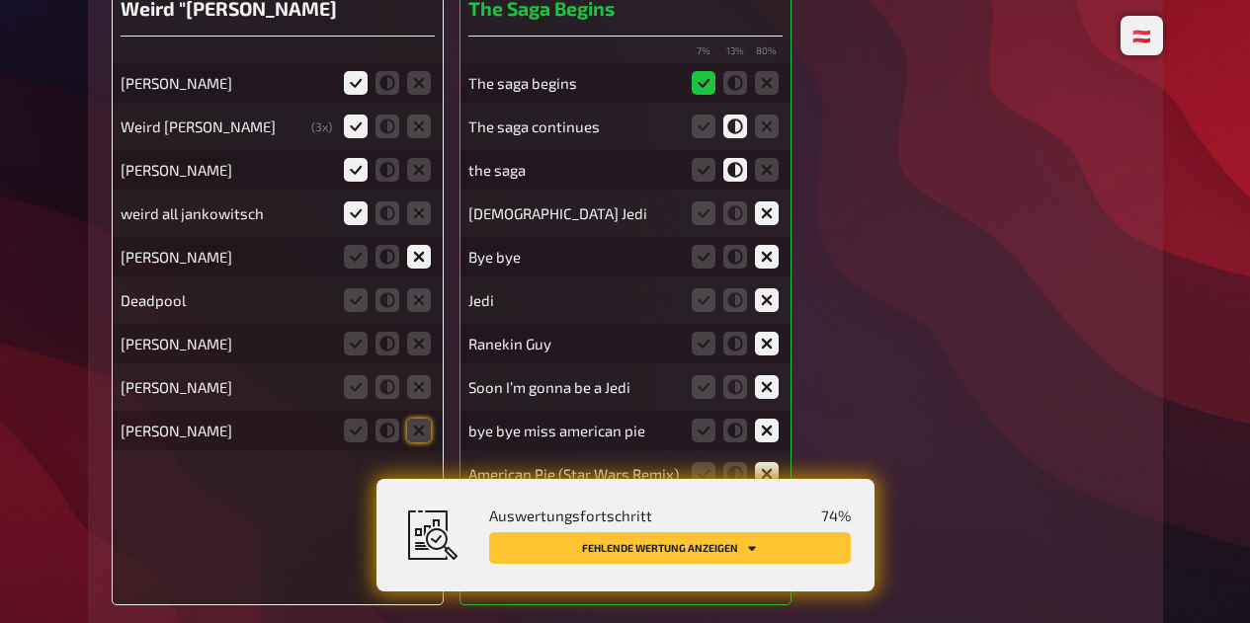
click at [418, 306] on icon at bounding box center [419, 300] width 24 height 24
click at [0, 0] on input "radio" at bounding box center [0, 0] width 0 height 0
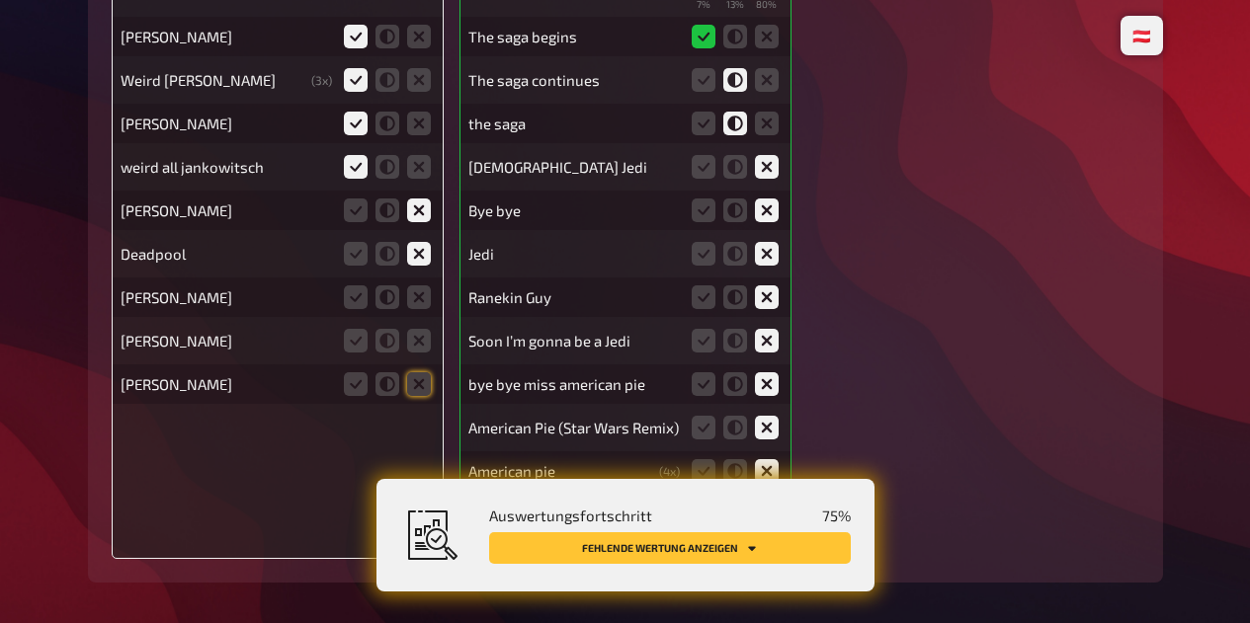
scroll to position [1186, 0]
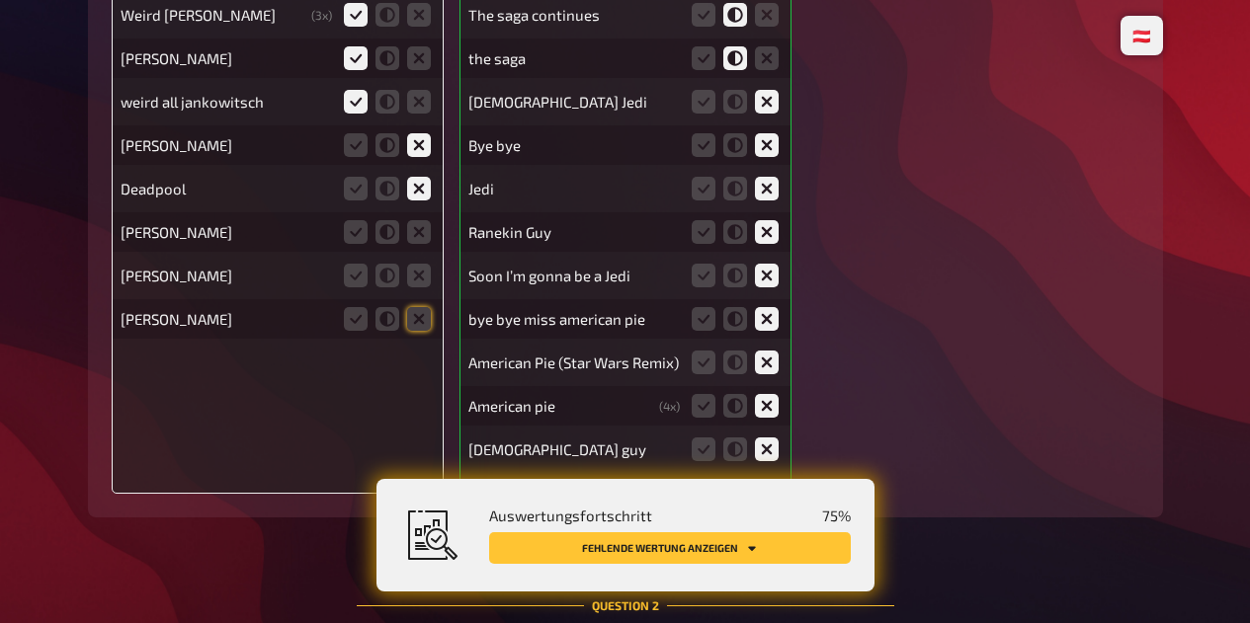
click at [419, 233] on icon at bounding box center [419, 232] width 24 height 24
click at [0, 0] on input "radio" at bounding box center [0, 0] width 0 height 0
click at [418, 308] on icon at bounding box center [419, 319] width 24 height 24
click at [0, 0] on input "radio" at bounding box center [0, 0] width 0 height 0
click at [417, 328] on icon at bounding box center [419, 319] width 24 height 24
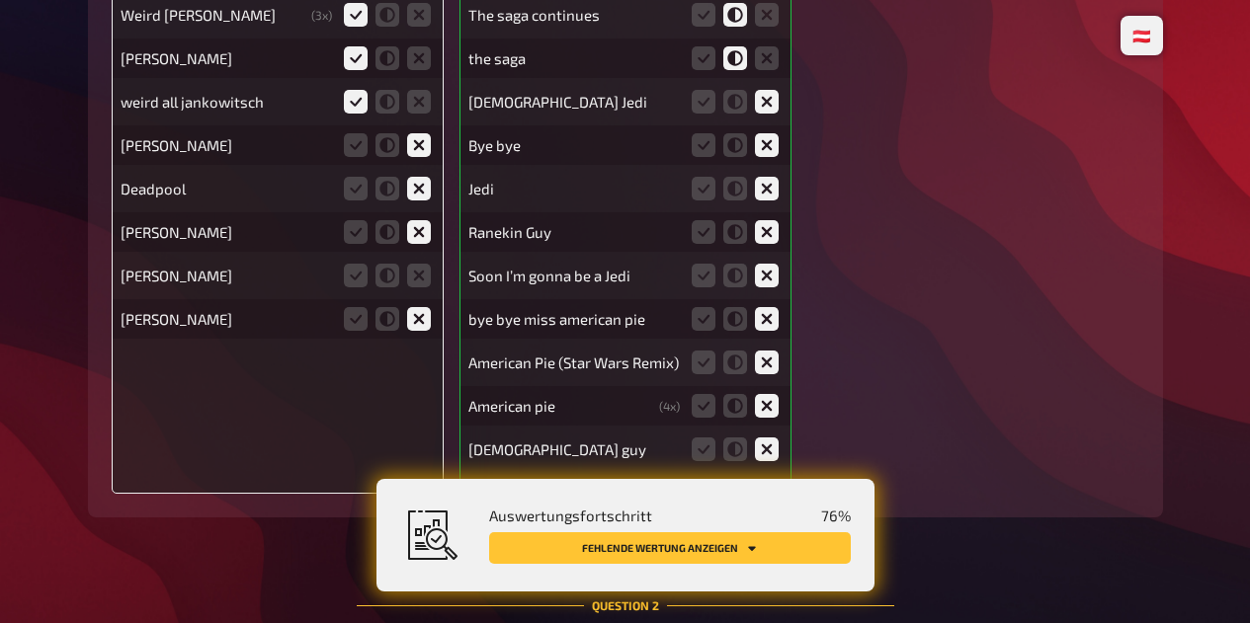
click at [0, 0] on input "radio" at bounding box center [0, 0] width 0 height 0
click at [412, 272] on icon at bounding box center [419, 276] width 24 height 24
click at [0, 0] on input "radio" at bounding box center [0, 0] width 0 height 0
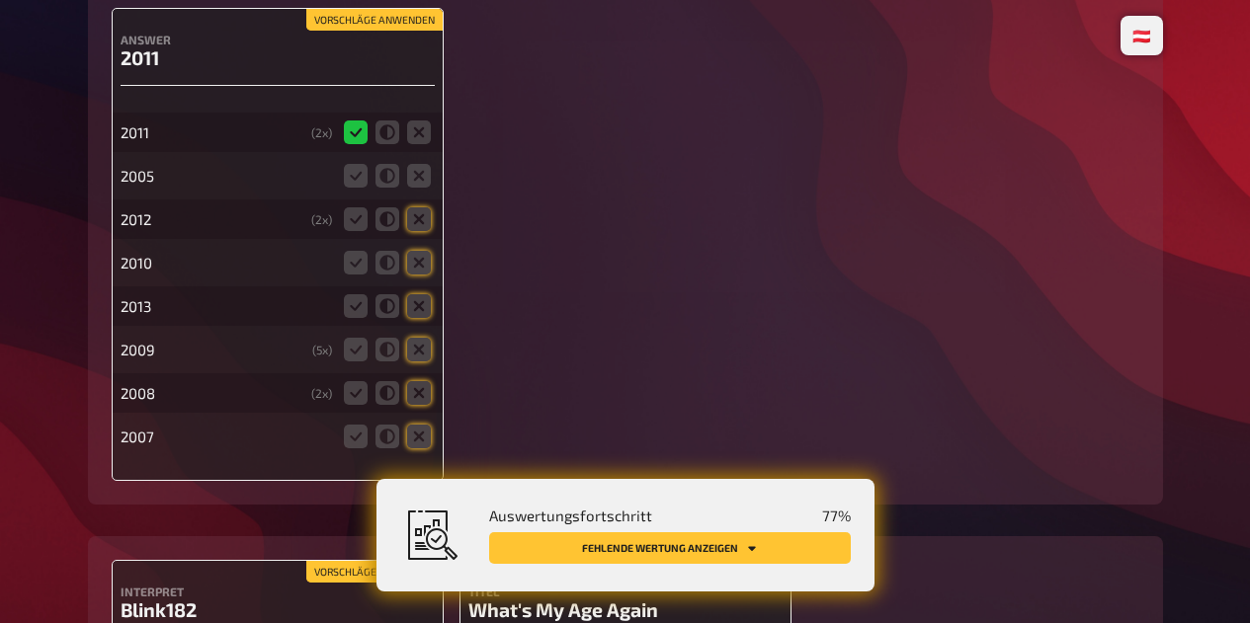
scroll to position [1968, 0]
click at [412, 186] on icon at bounding box center [419, 175] width 24 height 24
click at [0, 0] on input "radio" at bounding box center [0, 0] width 0 height 0
click at [416, 226] on icon at bounding box center [419, 218] width 24 height 24
click at [0, 0] on input "radio" at bounding box center [0, 0] width 0 height 0
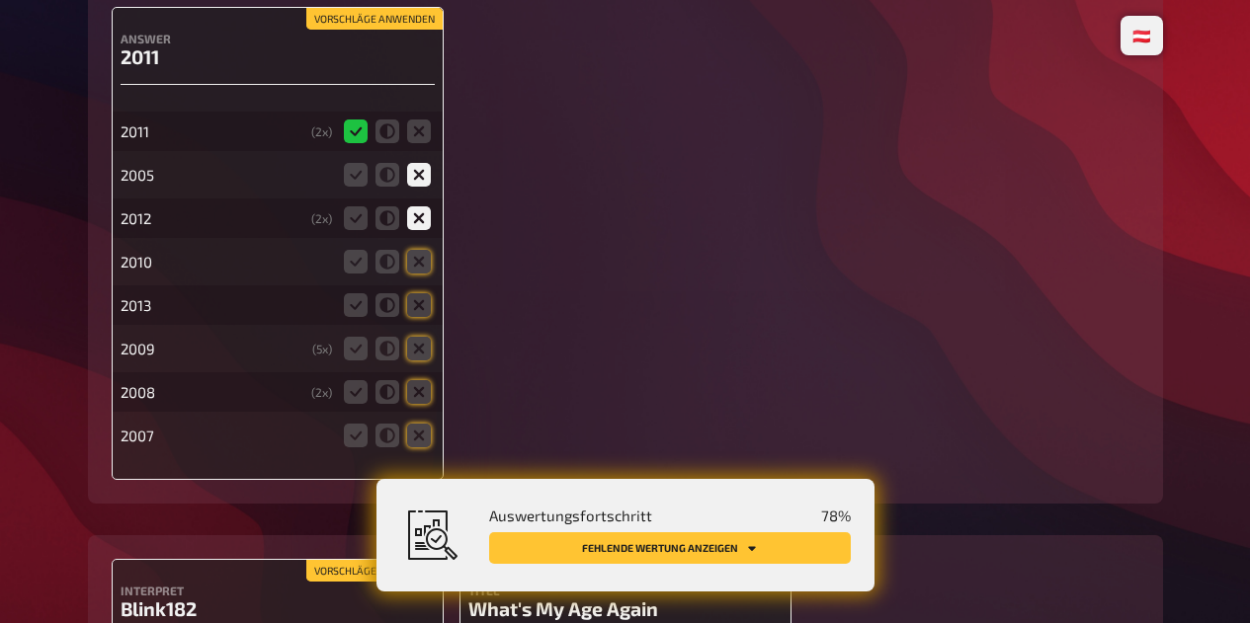
click at [418, 271] on icon at bounding box center [419, 262] width 24 height 24
click at [0, 0] on input "radio" at bounding box center [0, 0] width 0 height 0
click at [423, 301] on icon at bounding box center [419, 305] width 24 height 24
click at [0, 0] on input "radio" at bounding box center [0, 0] width 0 height 0
click at [422, 347] on icon at bounding box center [419, 349] width 24 height 24
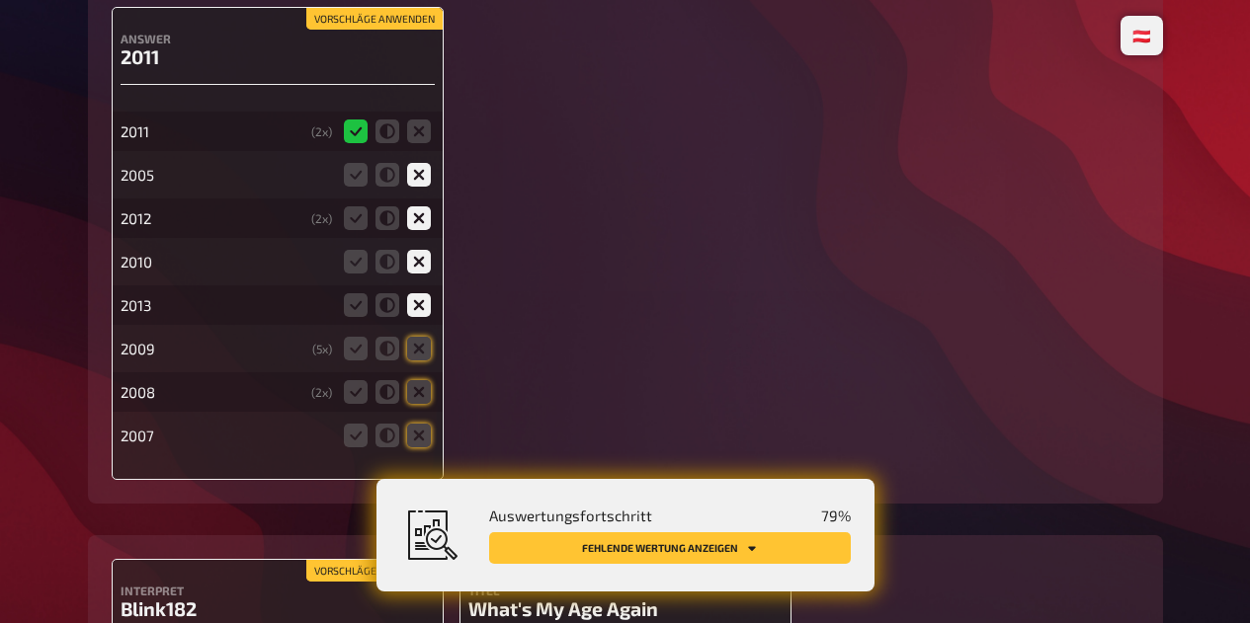
click at [0, 0] on input "radio" at bounding box center [0, 0] width 0 height 0
click at [426, 385] on icon at bounding box center [419, 392] width 24 height 24
click at [0, 0] on input "radio" at bounding box center [0, 0] width 0 height 0
click at [420, 443] on icon at bounding box center [419, 436] width 24 height 24
click at [0, 0] on input "radio" at bounding box center [0, 0] width 0 height 0
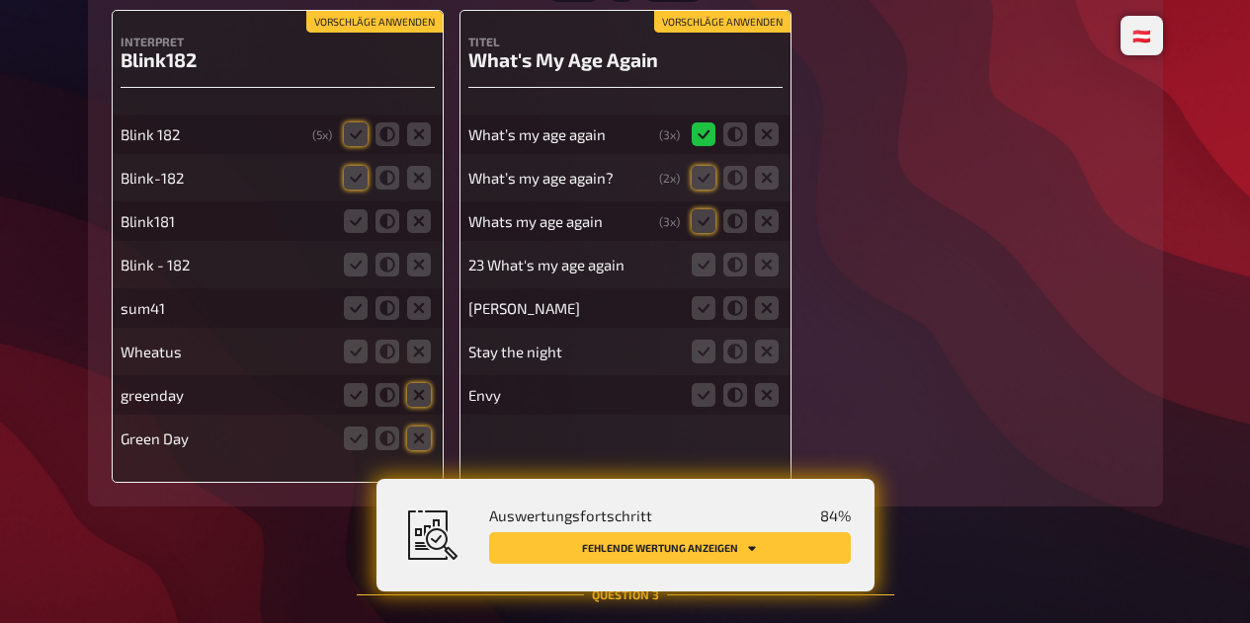
scroll to position [2519, 0]
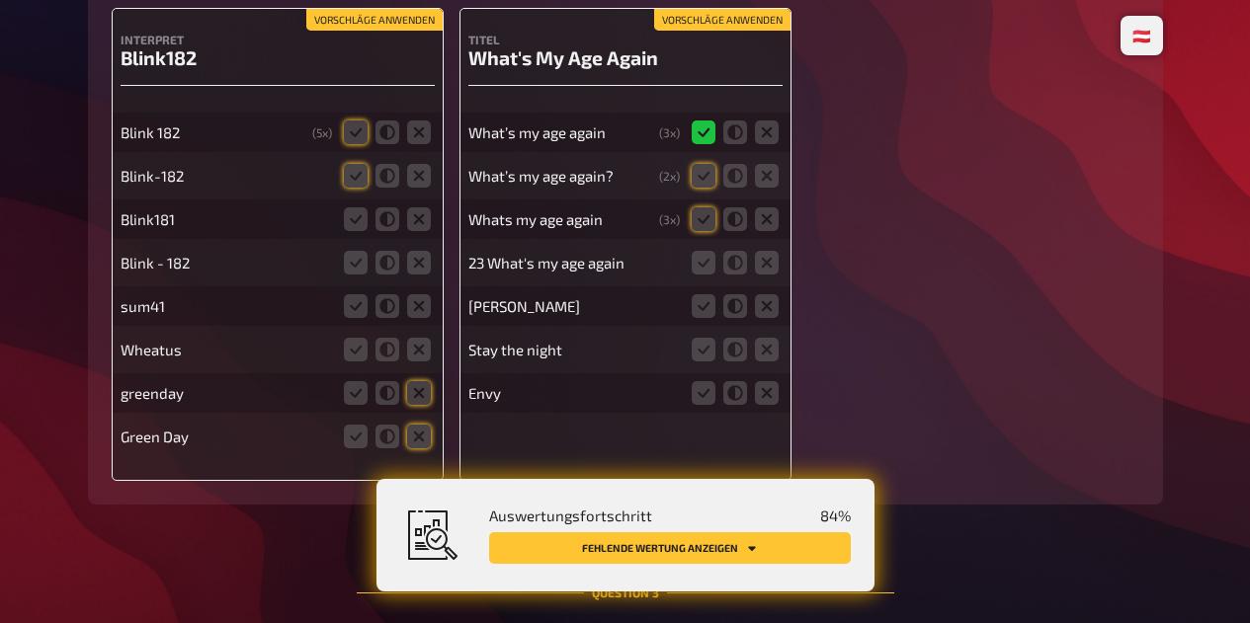
click at [695, 183] on icon at bounding box center [703, 176] width 24 height 24
click at [0, 0] on input "radio" at bounding box center [0, 0] width 0 height 0
click at [695, 226] on icon at bounding box center [703, 219] width 24 height 24
click at [0, 0] on input "radio" at bounding box center [0, 0] width 0 height 0
click at [702, 273] on icon at bounding box center [703, 263] width 24 height 24
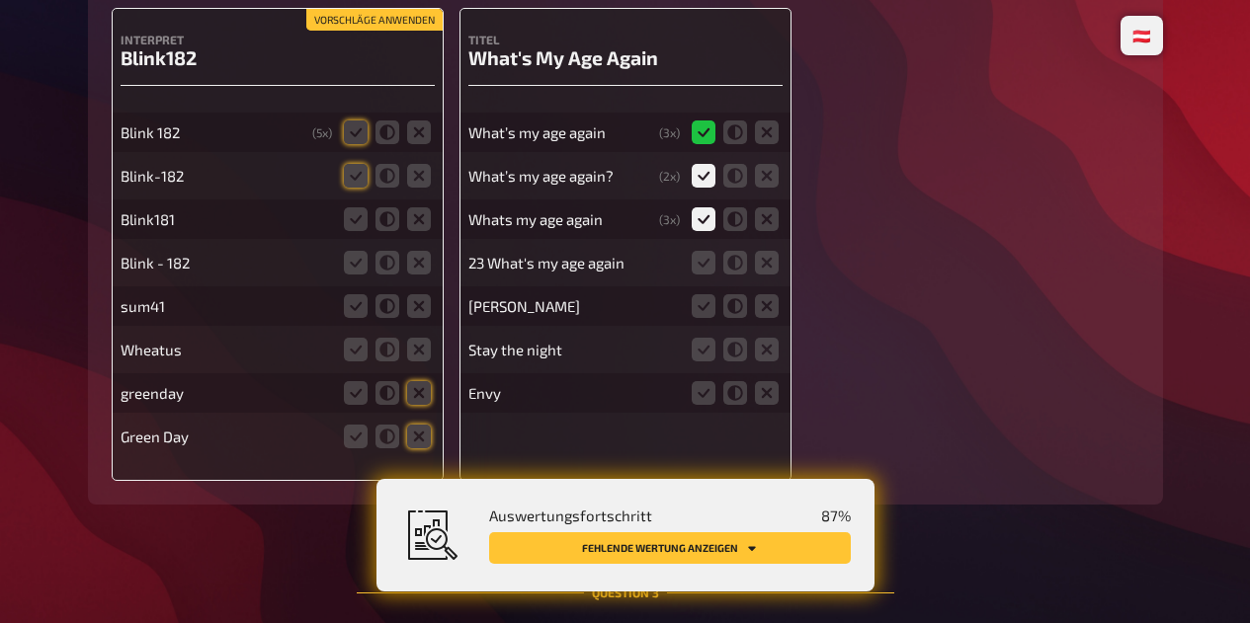
click at [0, 0] on input "radio" at bounding box center [0, 0] width 0 height 0
click at [775, 316] on icon at bounding box center [767, 306] width 24 height 24
click at [0, 0] on input "radio" at bounding box center [0, 0] width 0 height 0
click at [767, 357] on icon at bounding box center [767, 350] width 24 height 24
click at [0, 0] on input "radio" at bounding box center [0, 0] width 0 height 0
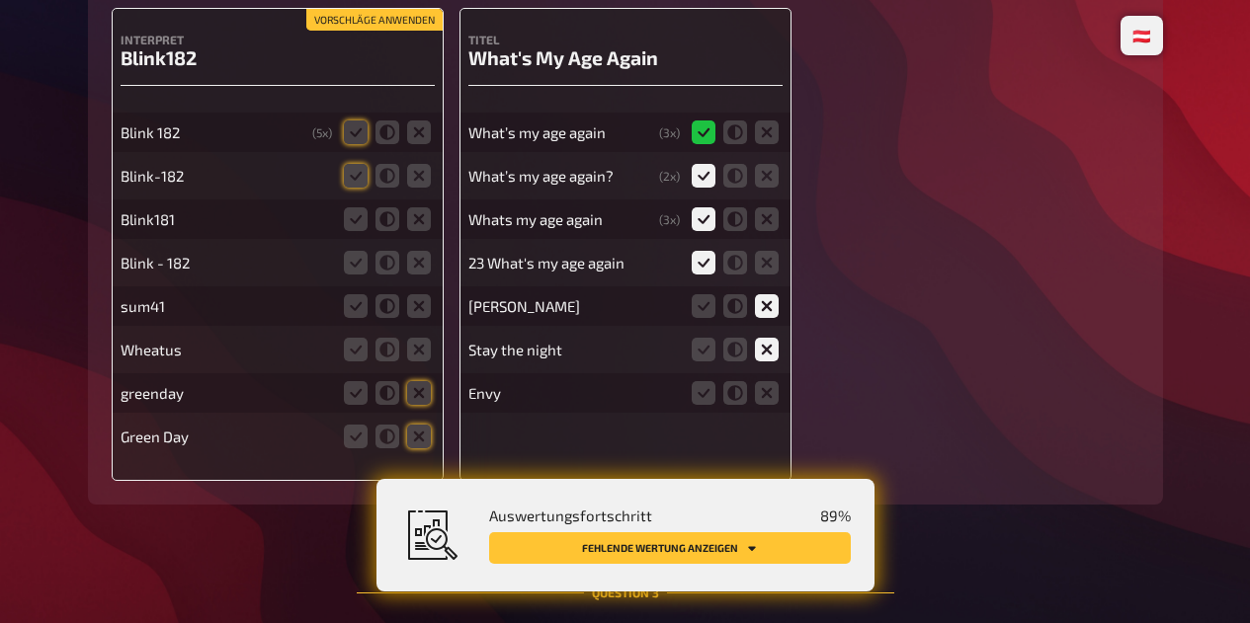
click at [768, 401] on icon at bounding box center [767, 393] width 24 height 24
click at [0, 0] on input "radio" at bounding box center [0, 0] width 0 height 0
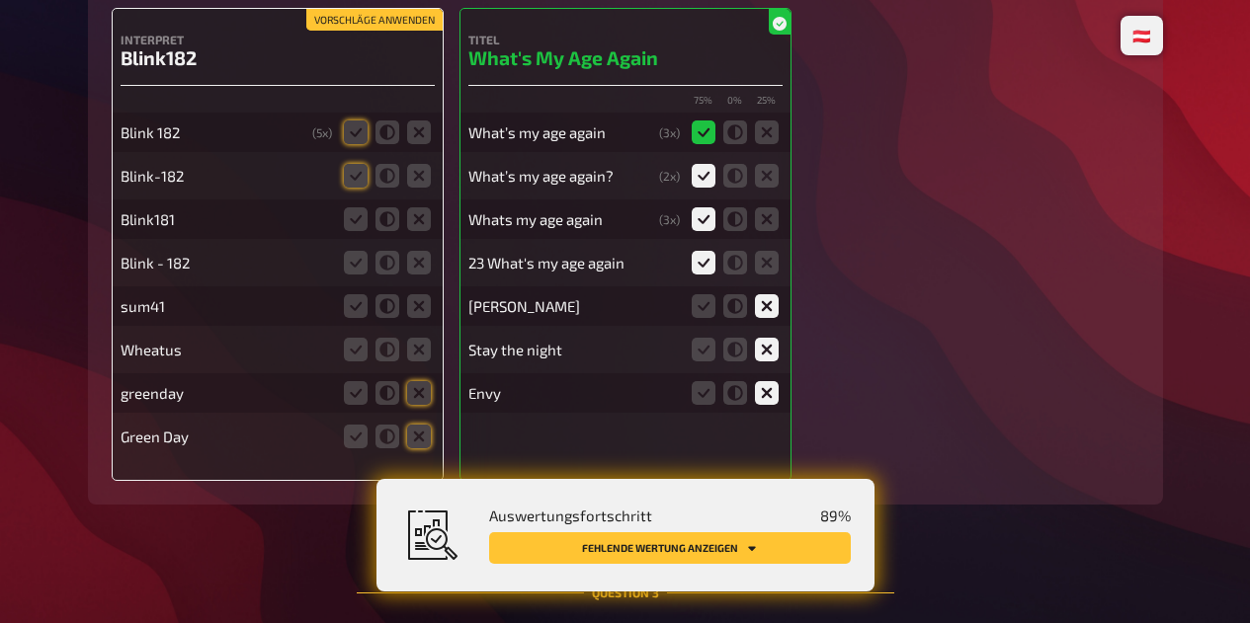
click at [418, 447] on icon at bounding box center [419, 437] width 24 height 24
click at [0, 0] on input "radio" at bounding box center [0, 0] width 0 height 0
click at [418, 404] on icon at bounding box center [419, 393] width 24 height 24
click at [0, 0] on input "radio" at bounding box center [0, 0] width 0 height 0
click at [426, 362] on icon at bounding box center [419, 350] width 24 height 24
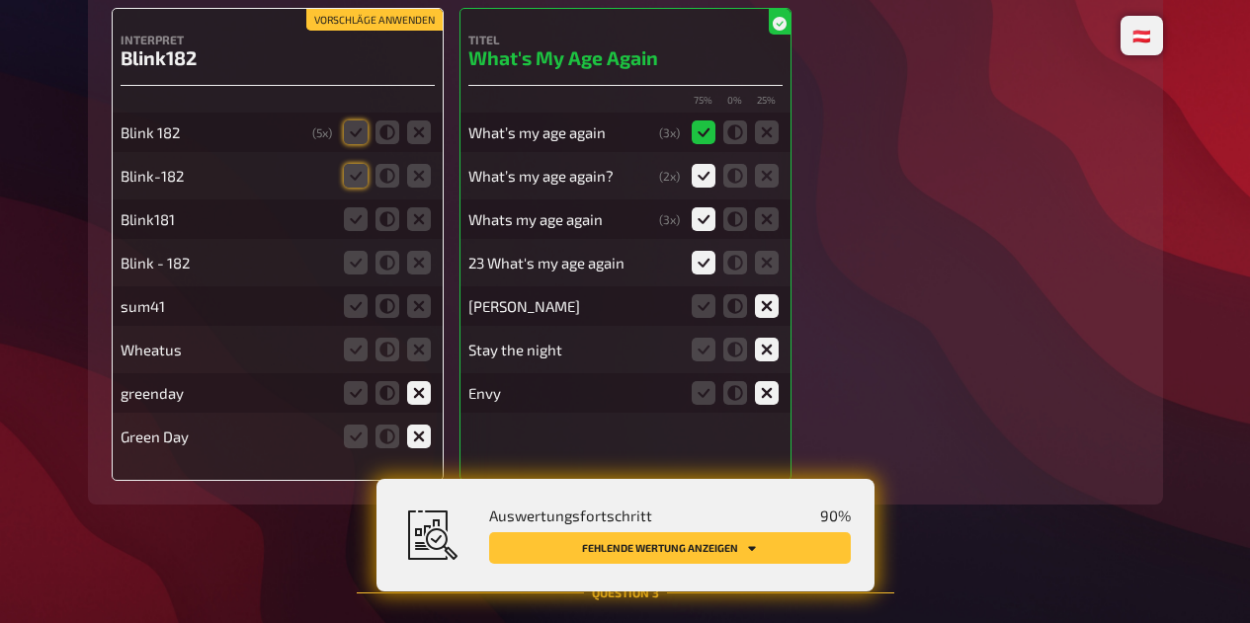
click at [0, 0] on input "radio" at bounding box center [0, 0] width 0 height 0
click at [419, 315] on icon at bounding box center [419, 306] width 24 height 24
click at [0, 0] on input "radio" at bounding box center [0, 0] width 0 height 0
click at [353, 272] on icon at bounding box center [356, 263] width 24 height 24
click at [0, 0] on input "radio" at bounding box center [0, 0] width 0 height 0
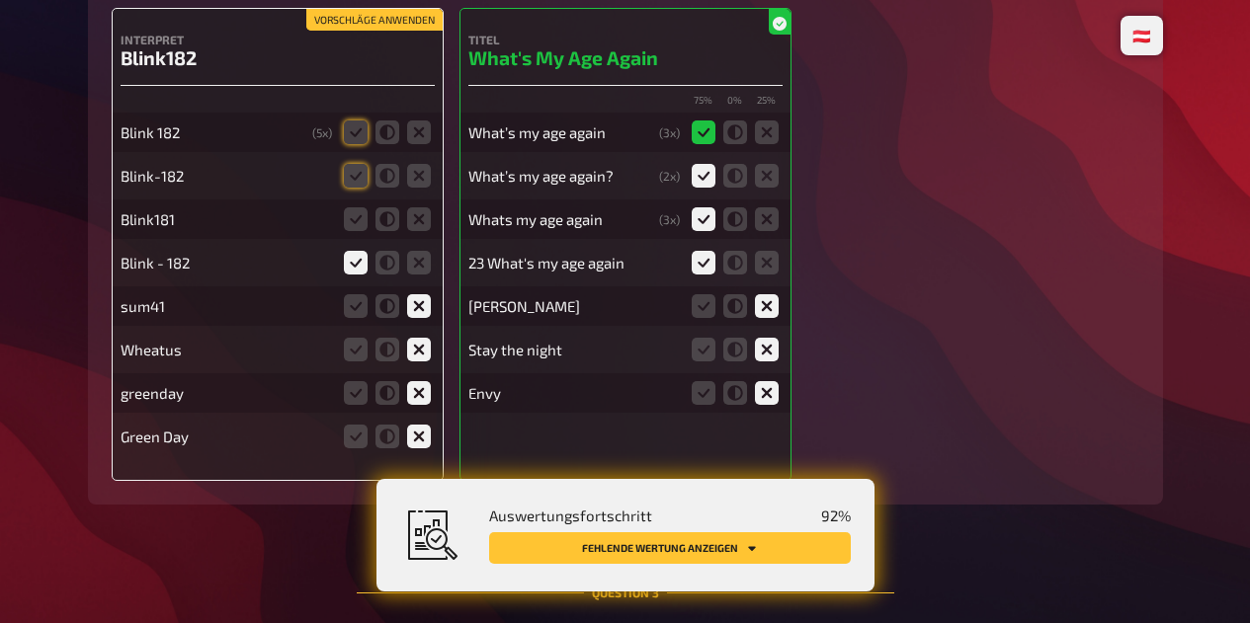
click at [351, 231] on icon at bounding box center [356, 219] width 24 height 24
click at [0, 0] on input "radio" at bounding box center [0, 0] width 0 height 0
click at [347, 187] on icon at bounding box center [356, 176] width 24 height 24
click at [0, 0] on input "radio" at bounding box center [0, 0] width 0 height 0
click at [351, 143] on icon at bounding box center [356, 133] width 24 height 24
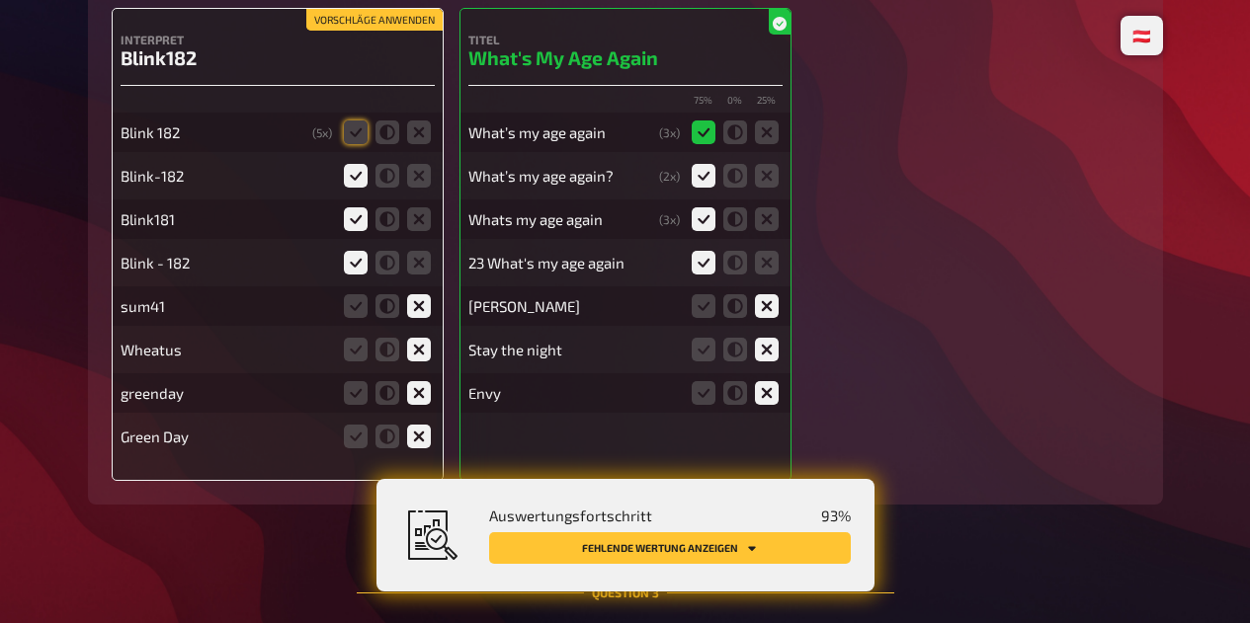
click at [0, 0] on input "radio" at bounding box center [0, 0] width 0 height 0
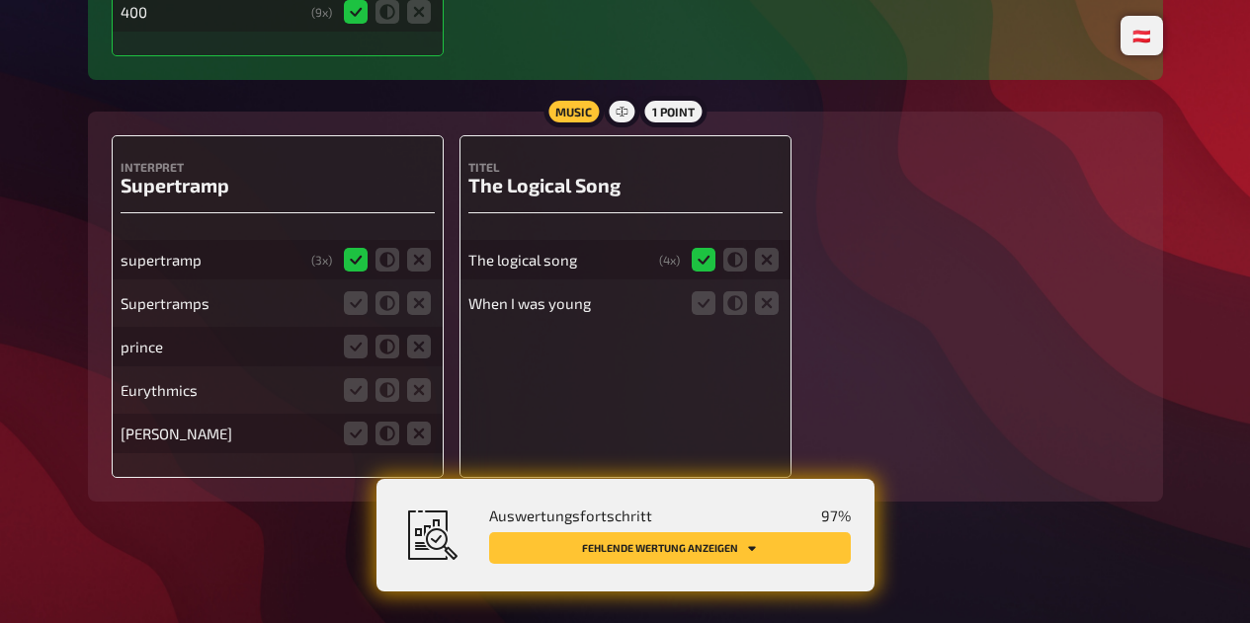
scroll to position [3407, 0]
click at [775, 314] on icon at bounding box center [767, 303] width 24 height 24
click at [0, 0] on input "radio" at bounding box center [0, 0] width 0 height 0
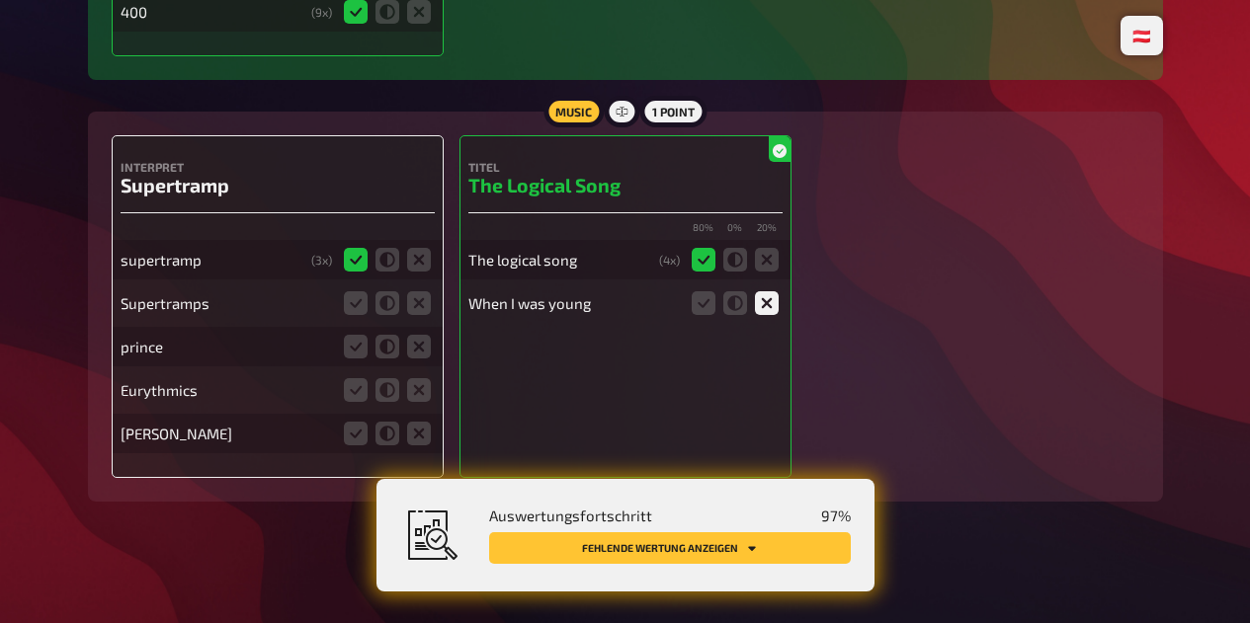
scroll to position [3417, 0]
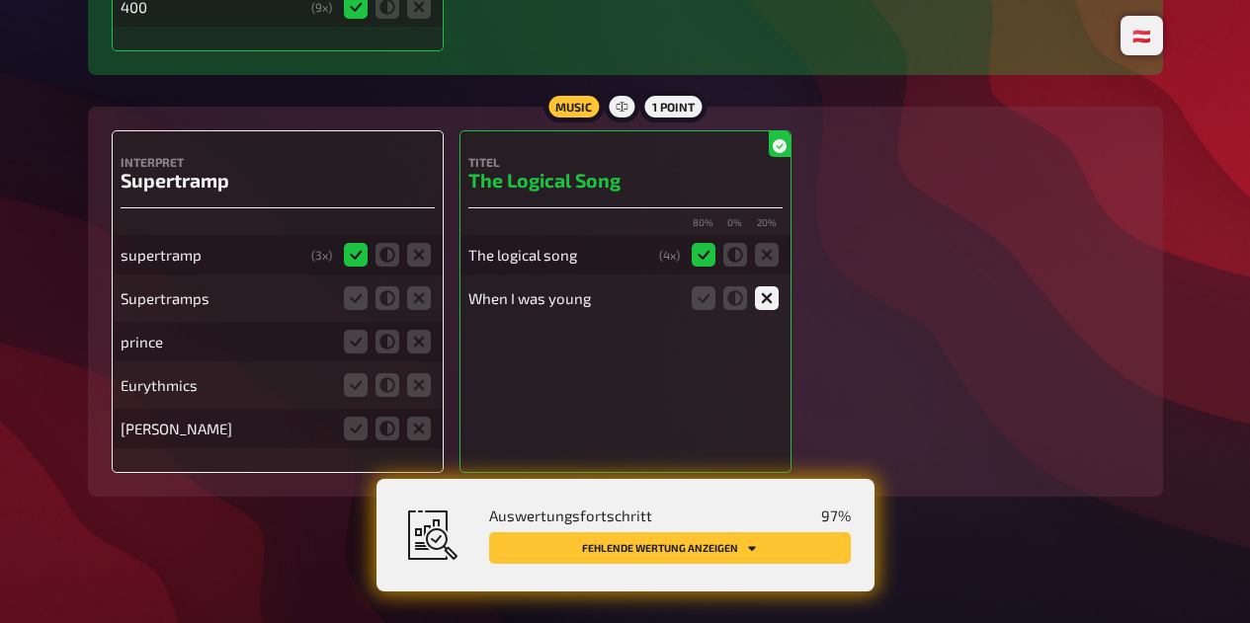
click at [420, 419] on icon at bounding box center [419, 429] width 24 height 24
click at [0, 0] on input "radio" at bounding box center [0, 0] width 0 height 0
click at [422, 387] on icon at bounding box center [419, 385] width 24 height 24
click at [0, 0] on input "radio" at bounding box center [0, 0] width 0 height 0
click at [416, 346] on icon at bounding box center [419, 342] width 24 height 24
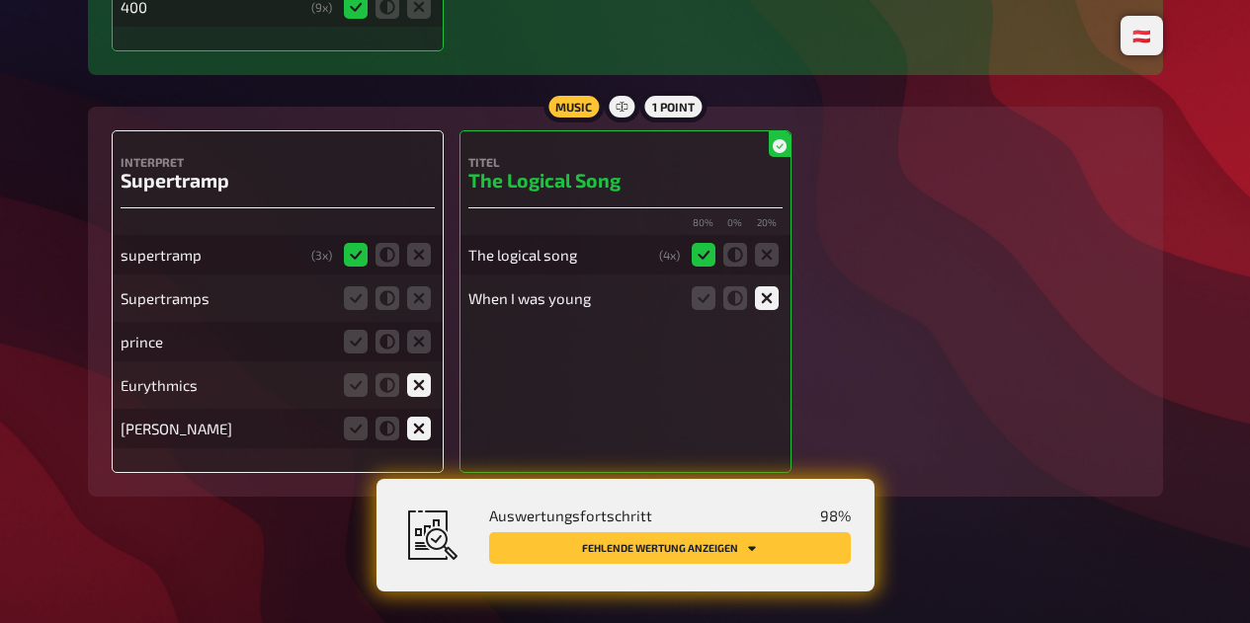
click at [0, 0] on input "radio" at bounding box center [0, 0] width 0 height 0
click at [345, 298] on icon at bounding box center [356, 298] width 24 height 24
click at [0, 0] on input "radio" at bounding box center [0, 0] width 0 height 0
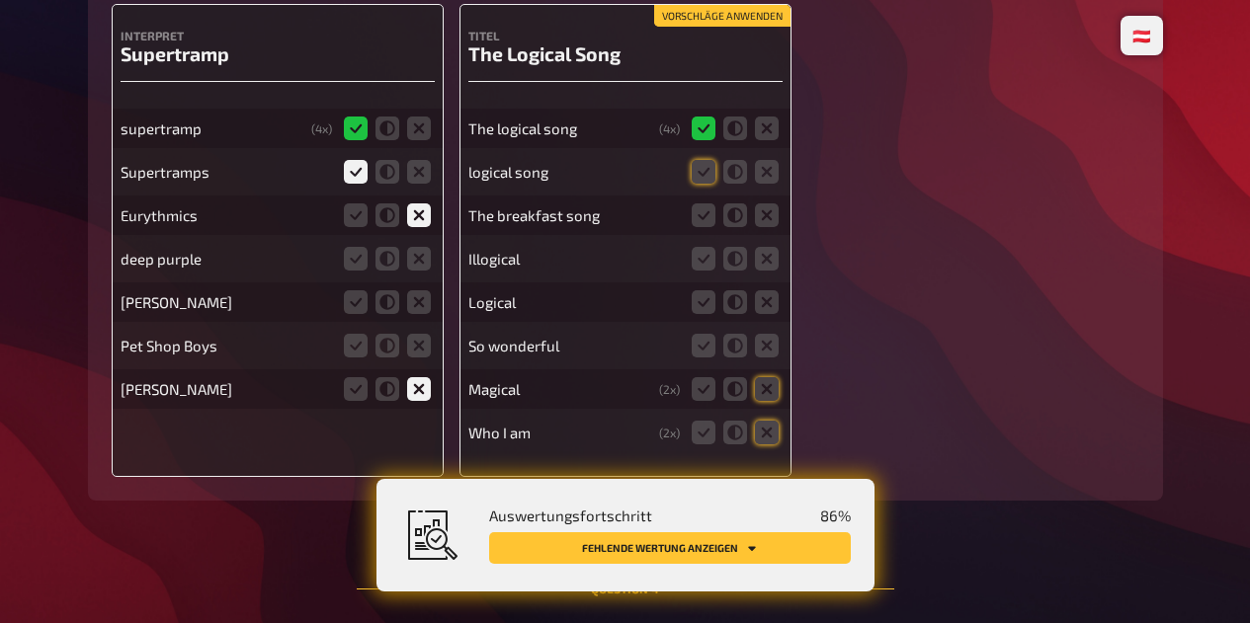
scroll to position [3642, 0]
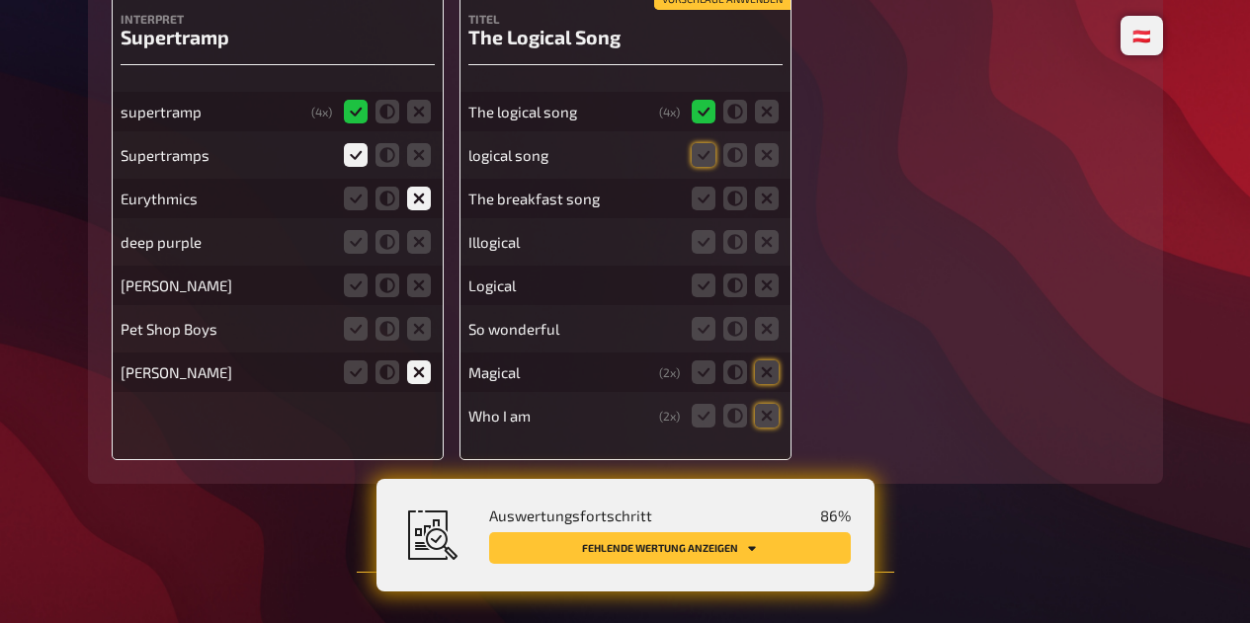
click at [429, 246] on icon at bounding box center [419, 242] width 24 height 24
click at [0, 0] on input "radio" at bounding box center [0, 0] width 0 height 0
click at [424, 288] on icon at bounding box center [419, 286] width 24 height 24
click at [0, 0] on input "radio" at bounding box center [0, 0] width 0 height 0
click at [418, 336] on icon at bounding box center [419, 329] width 24 height 24
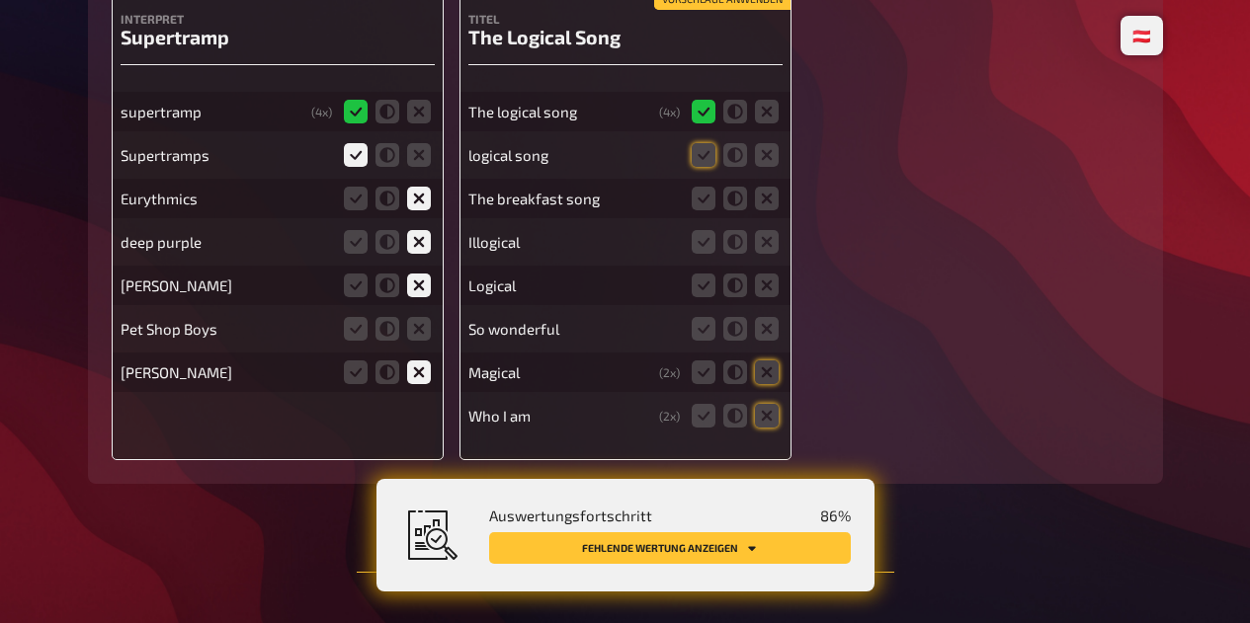
click at [0, 0] on input "radio" at bounding box center [0, 0] width 0 height 0
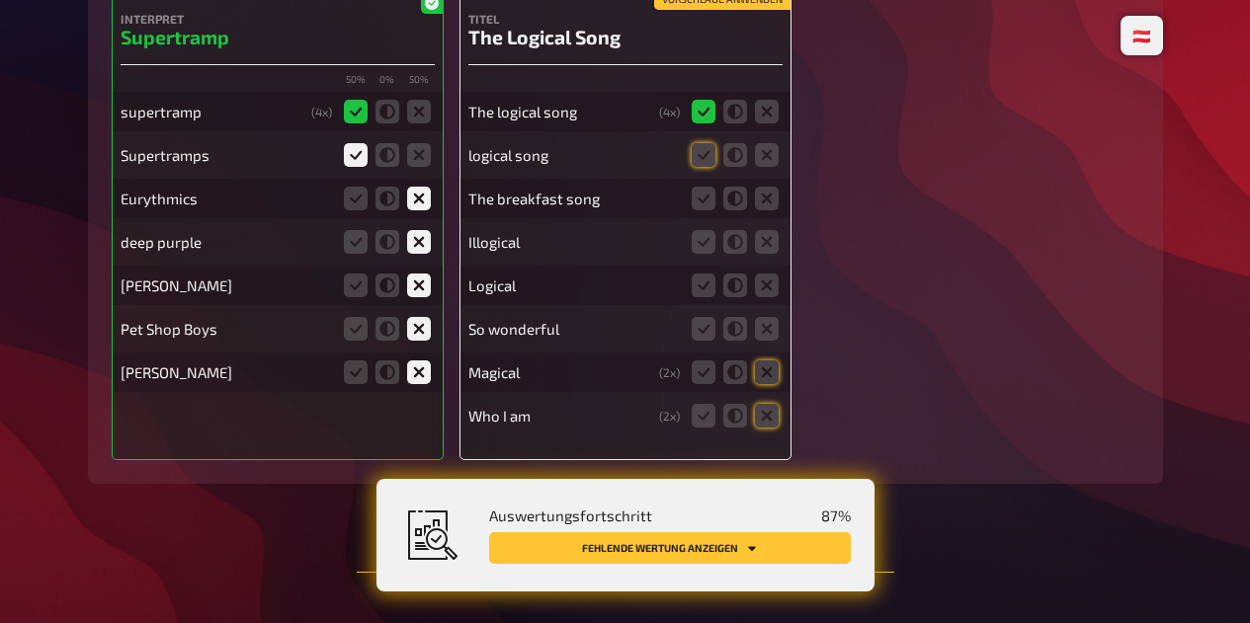
click at [694, 167] on icon at bounding box center [703, 155] width 24 height 24
click at [0, 0] on input "radio" at bounding box center [0, 0] width 0 height 0
click at [776, 210] on icon at bounding box center [767, 199] width 24 height 24
click at [0, 0] on input "radio" at bounding box center [0, 0] width 0 height 0
click at [773, 250] on icon at bounding box center [767, 242] width 24 height 24
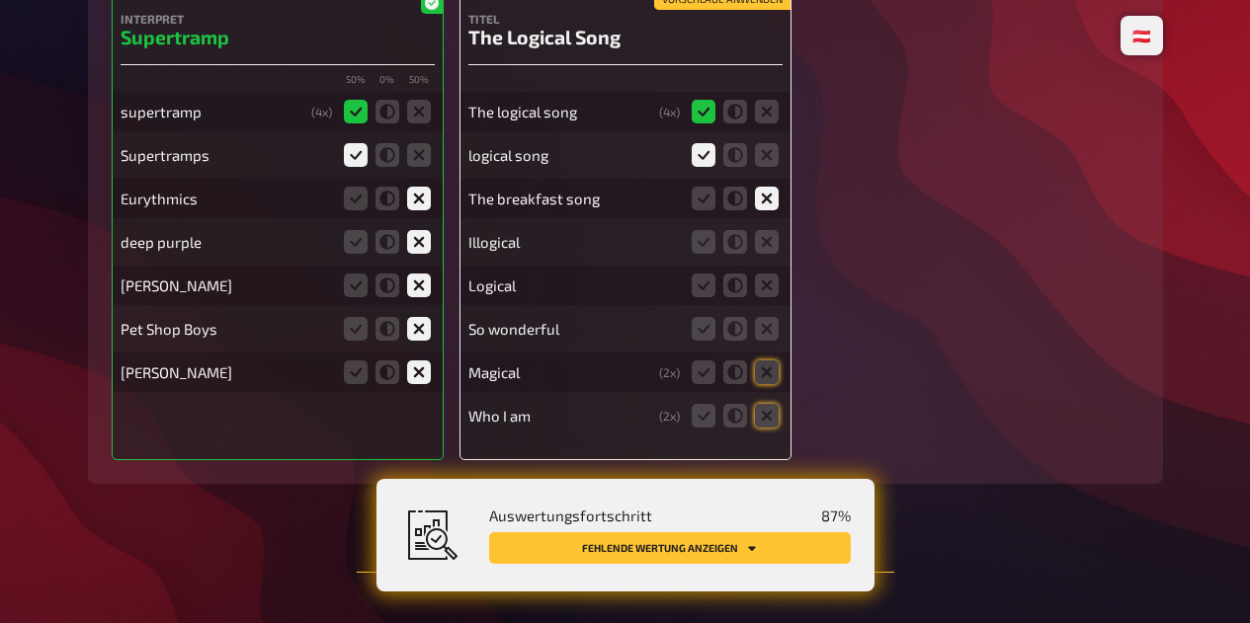
click at [0, 0] on input "radio" at bounding box center [0, 0] width 0 height 0
click at [767, 297] on icon at bounding box center [767, 286] width 24 height 24
click at [0, 0] on input "radio" at bounding box center [0, 0] width 0 height 0
click at [736, 296] on icon at bounding box center [735, 286] width 24 height 24
click at [0, 0] on input "radio" at bounding box center [0, 0] width 0 height 0
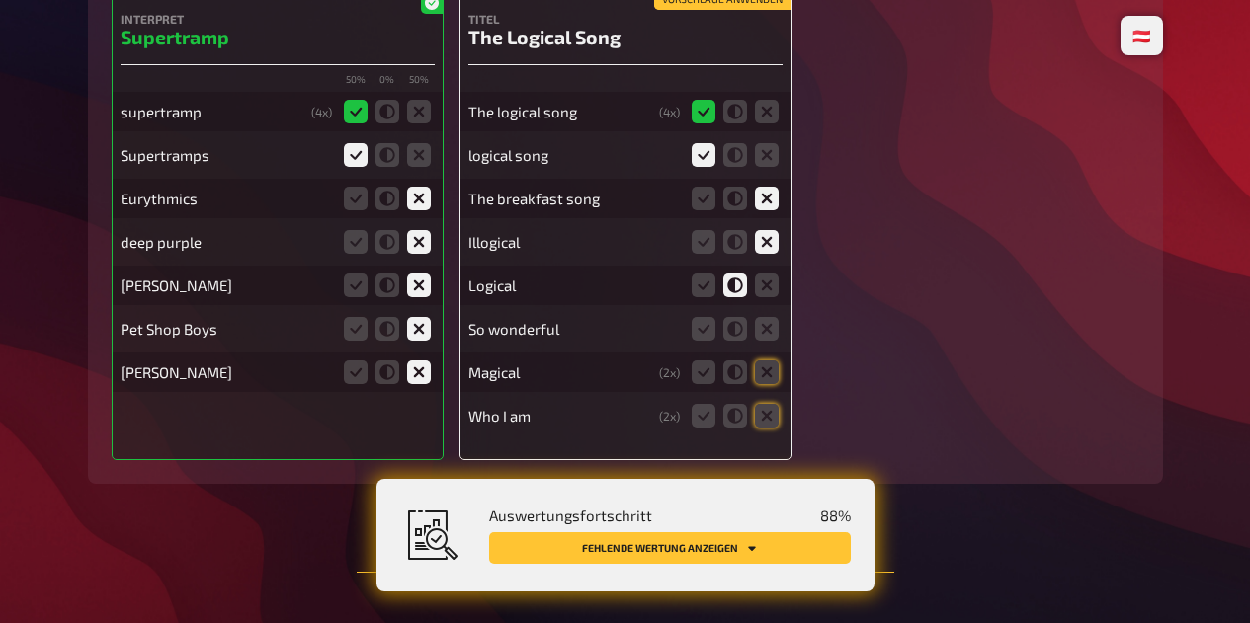
click at [769, 336] on icon at bounding box center [767, 329] width 24 height 24
click at [0, 0] on input "radio" at bounding box center [0, 0] width 0 height 0
click at [772, 384] on icon at bounding box center [767, 373] width 24 height 24
click at [0, 0] on input "radio" at bounding box center [0, 0] width 0 height 0
click at [769, 428] on icon at bounding box center [767, 416] width 24 height 24
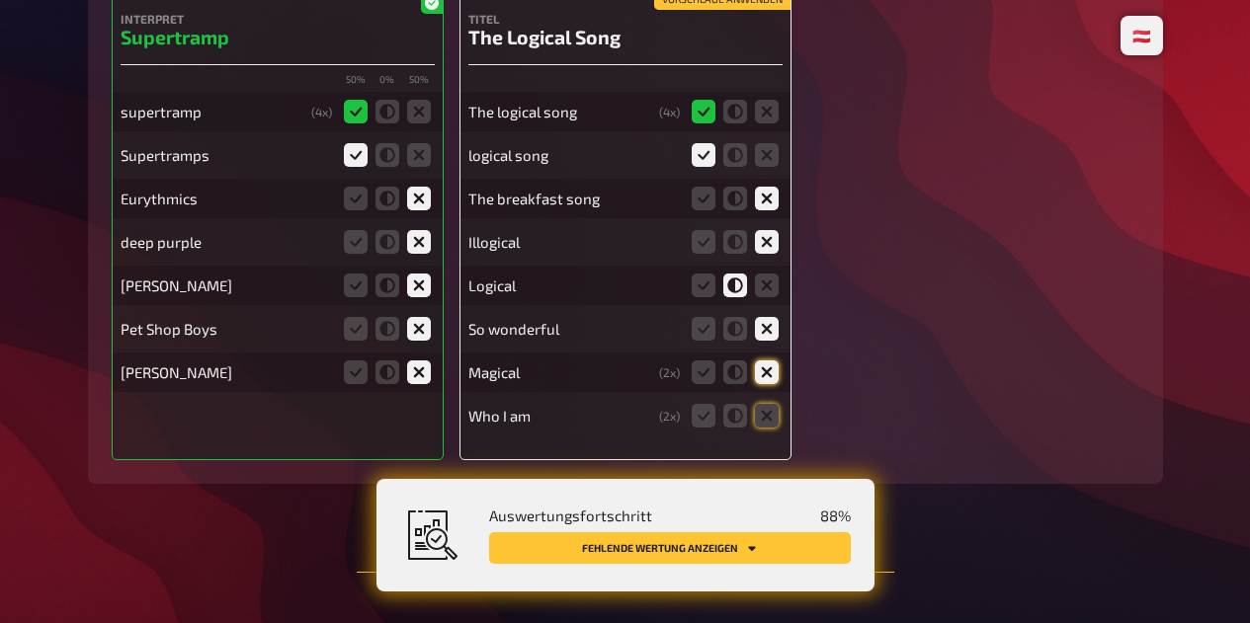
click at [0, 0] on input "radio" at bounding box center [0, 0] width 0 height 0
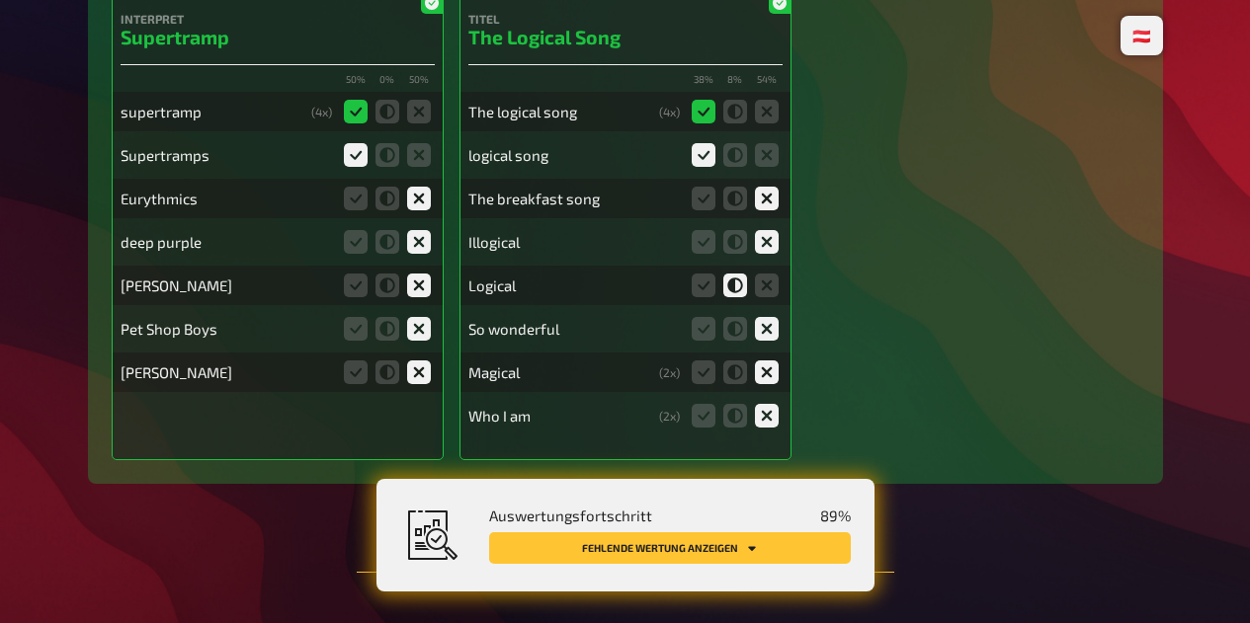
click at [751, 548] on icon "Fehlende Wertung anzeigen" at bounding box center [752, 548] width 8 height 5
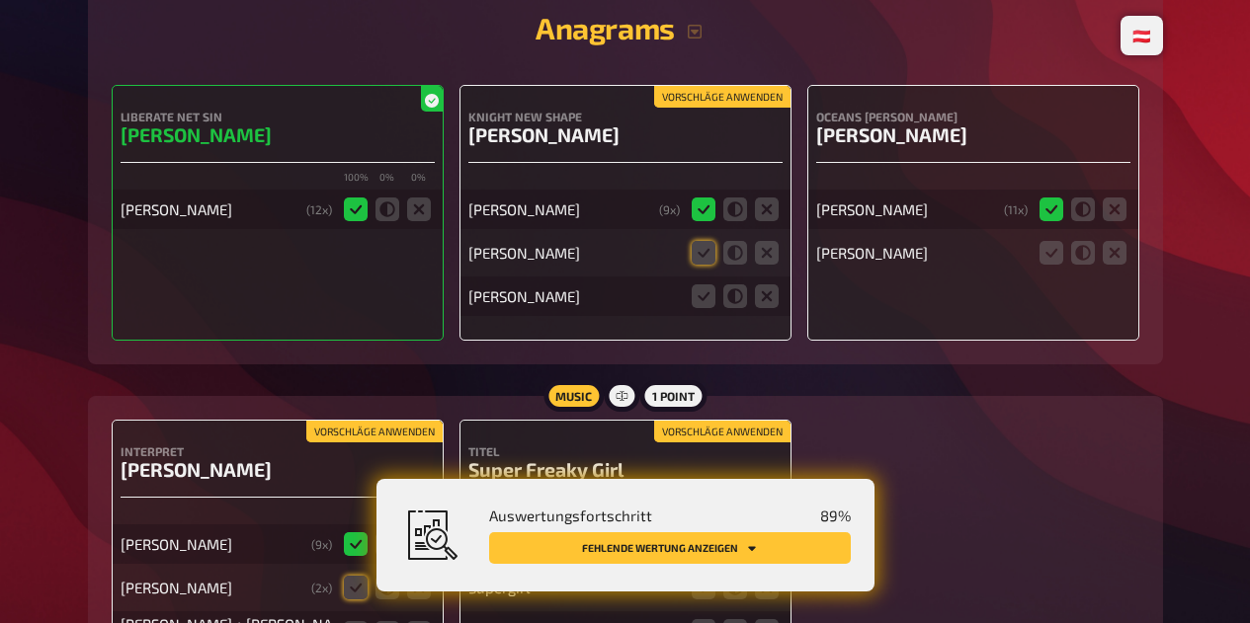
scroll to position [4312, 0]
click at [704, 264] on icon at bounding box center [703, 253] width 24 height 24
click at [0, 0] on input "radio" at bounding box center [0, 0] width 0 height 0
click at [708, 304] on icon at bounding box center [703, 296] width 24 height 24
click at [0, 0] on input "radio" at bounding box center [0, 0] width 0 height 0
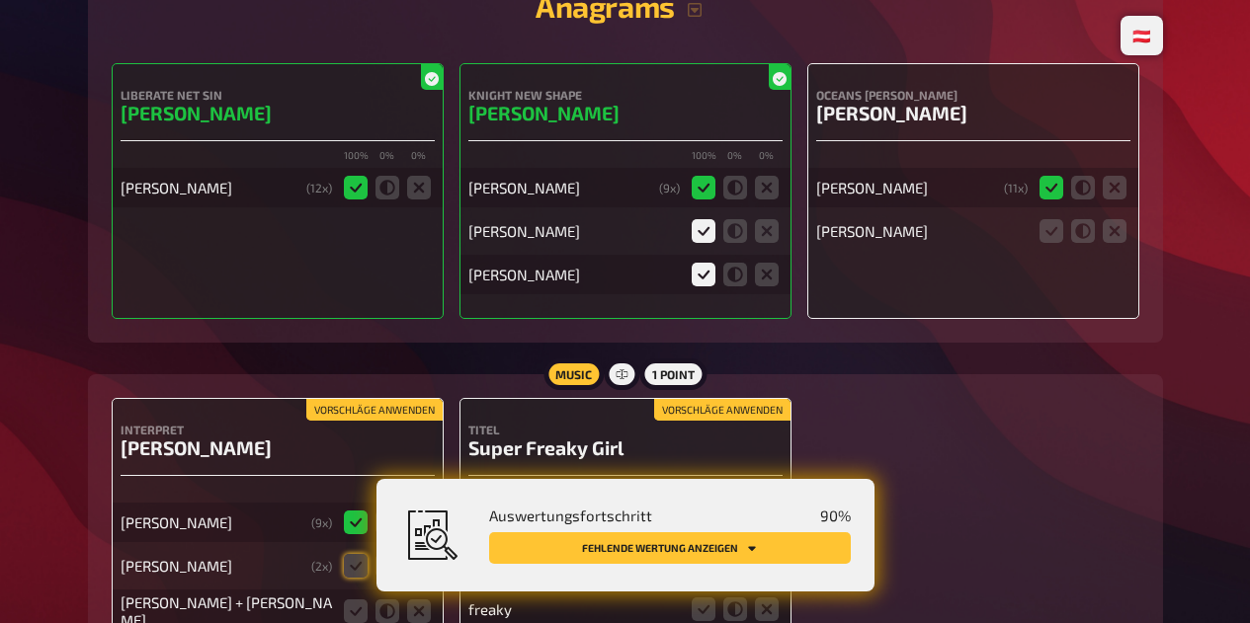
scroll to position [4341, 0]
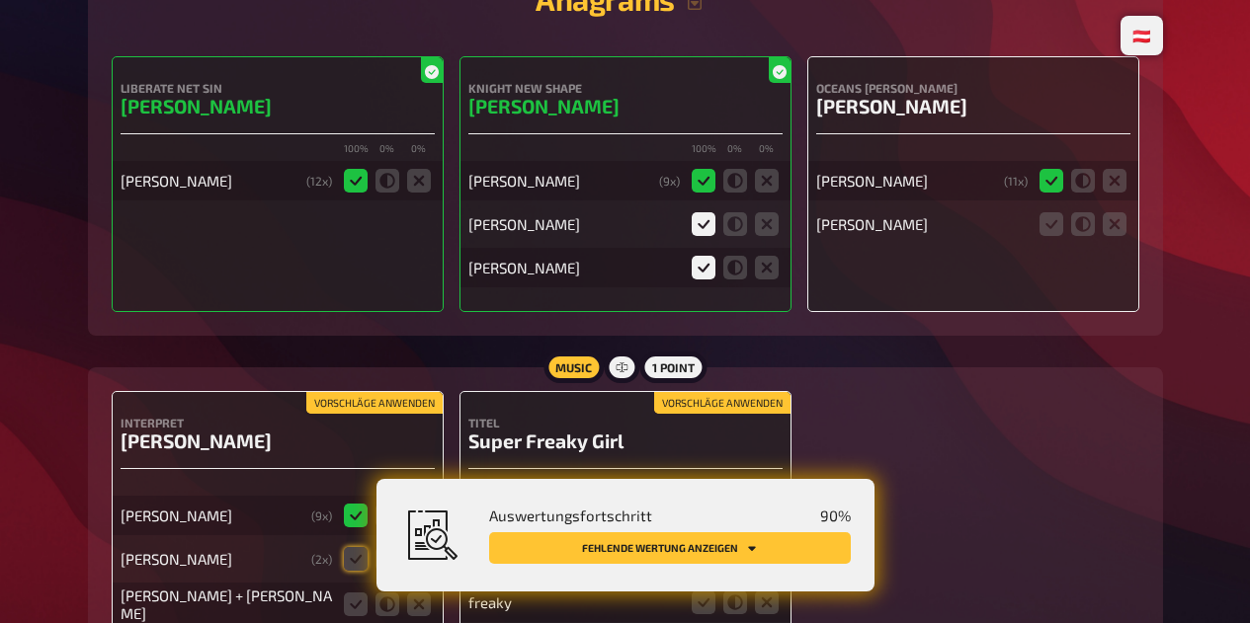
click at [1114, 234] on icon at bounding box center [1114, 224] width 24 height 24
click at [0, 0] on input "radio" at bounding box center [0, 0] width 0 height 0
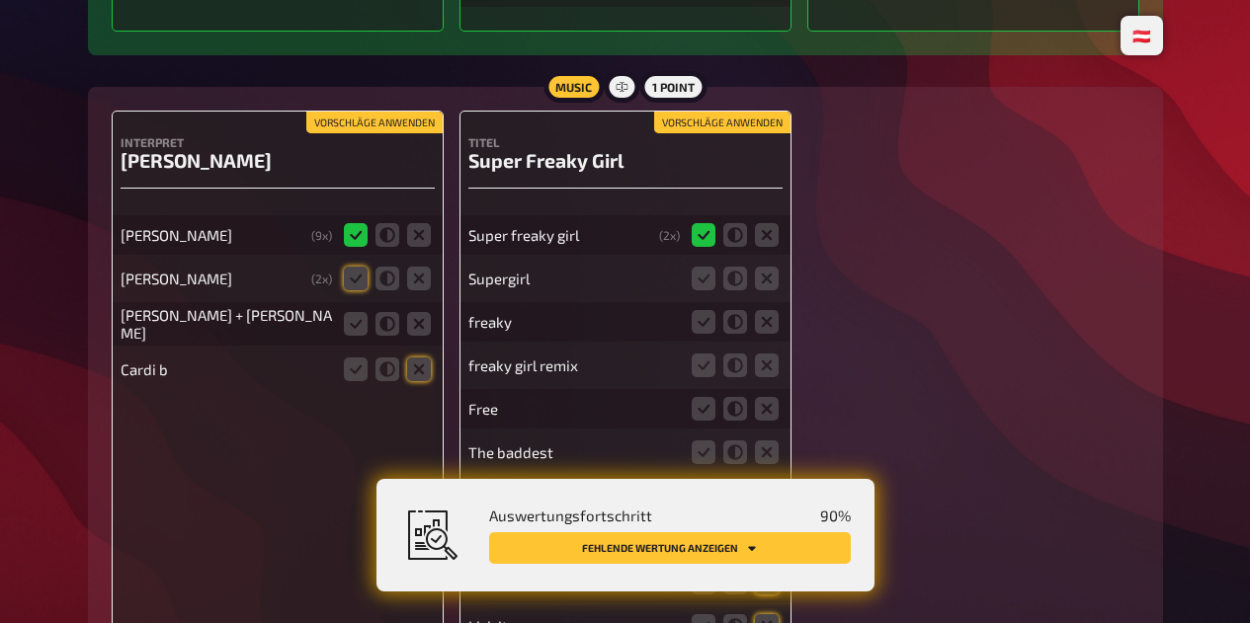
scroll to position [4635, 0]
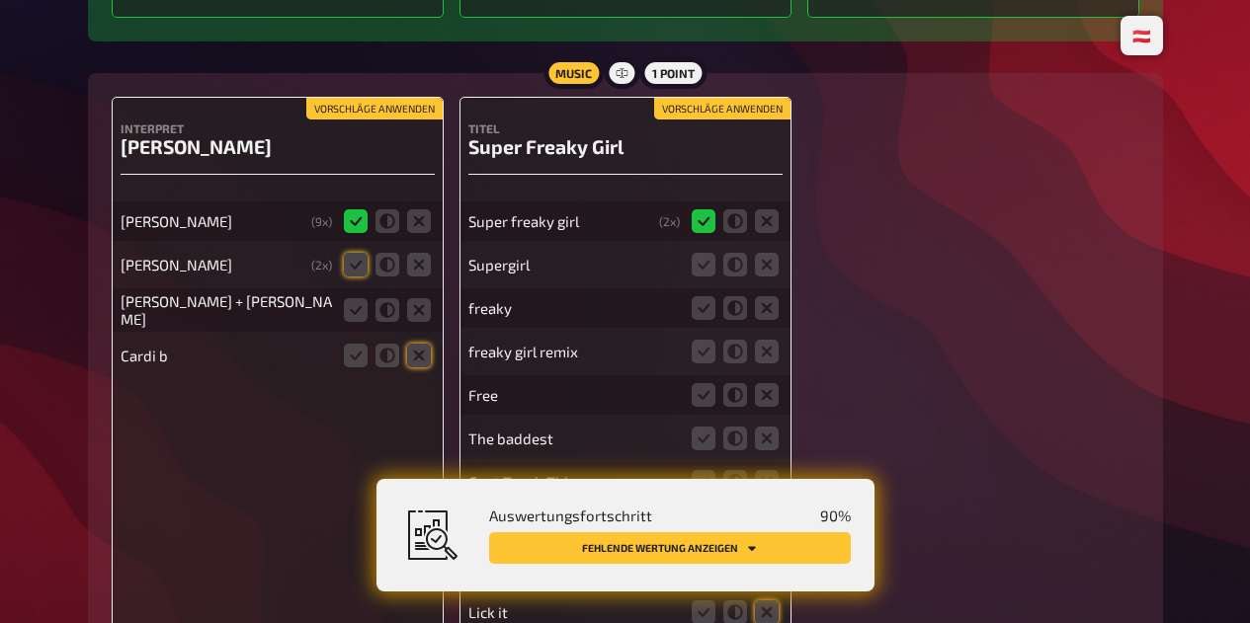
click at [349, 277] on icon at bounding box center [356, 265] width 24 height 24
click at [0, 0] on input "radio" at bounding box center [0, 0] width 0 height 0
click at [353, 319] on icon at bounding box center [356, 310] width 24 height 24
click at [0, 0] on input "radio" at bounding box center [0, 0] width 0 height 0
click at [414, 367] on icon at bounding box center [419, 356] width 24 height 24
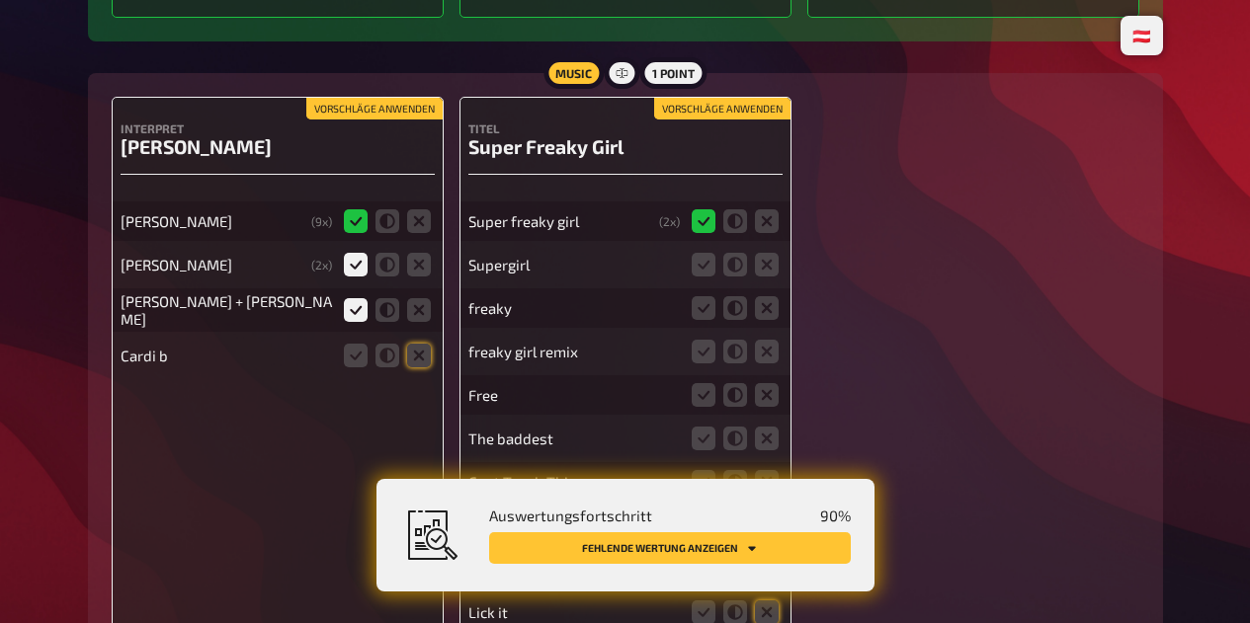
click at [0, 0] on input "radio" at bounding box center [0, 0] width 0 height 0
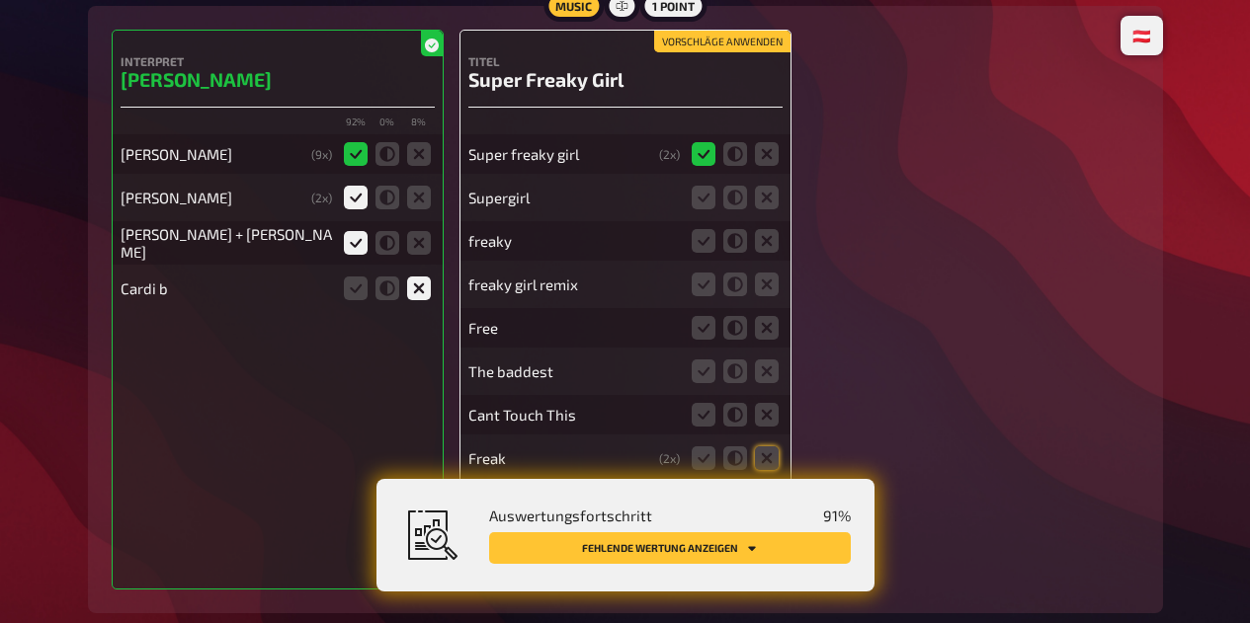
scroll to position [4702, 0]
click at [743, 209] on icon at bounding box center [735, 198] width 24 height 24
click at [0, 0] on input "radio" at bounding box center [0, 0] width 0 height 0
click at [766, 253] on icon at bounding box center [767, 241] width 24 height 24
click at [0, 0] on input "radio" at bounding box center [0, 0] width 0 height 0
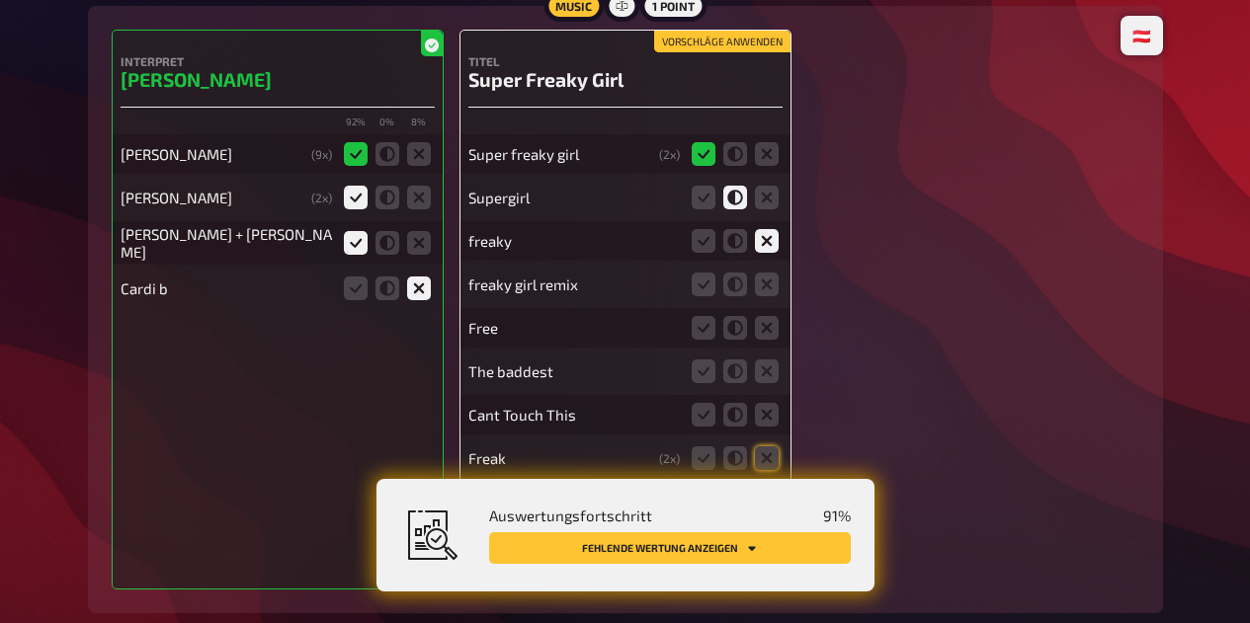
click at [773, 295] on icon at bounding box center [767, 285] width 24 height 24
click at [0, 0] on input "radio" at bounding box center [0, 0] width 0 height 0
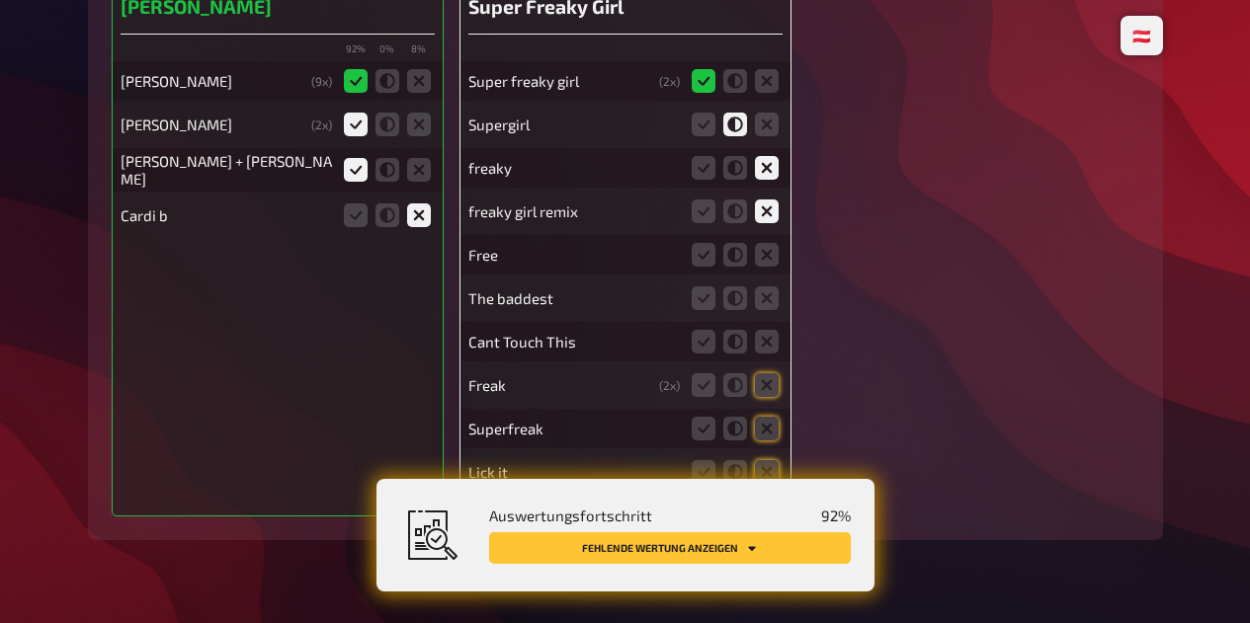
scroll to position [4777, 0]
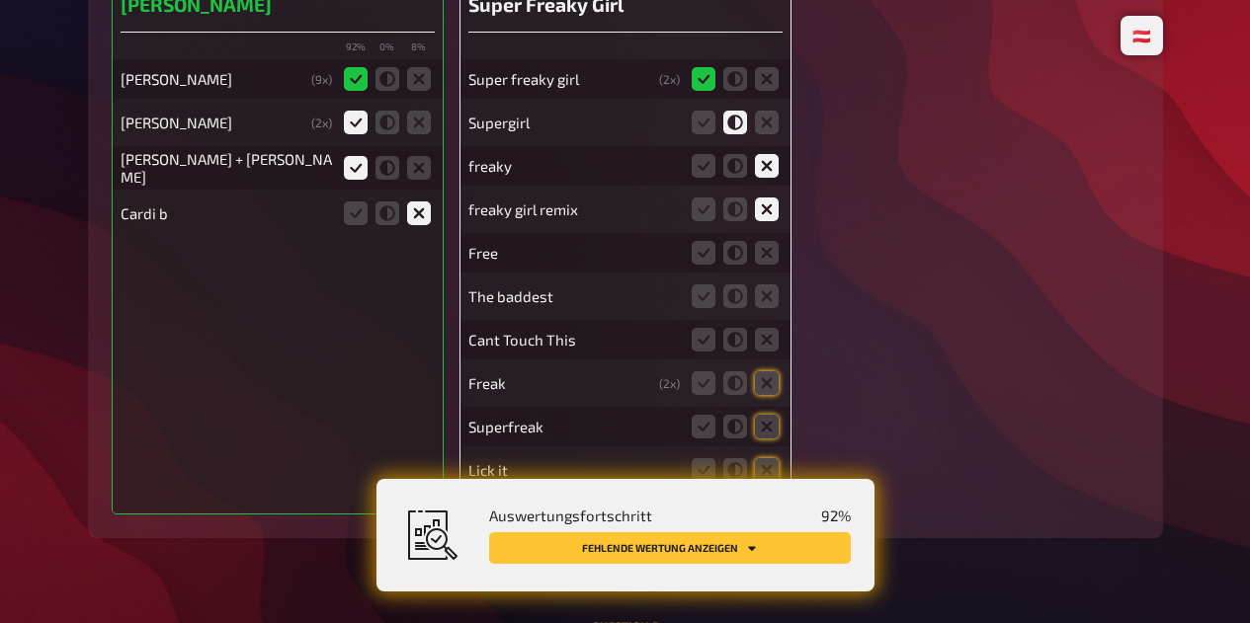
click at [772, 263] on icon at bounding box center [767, 253] width 24 height 24
click at [0, 0] on input "radio" at bounding box center [0, 0] width 0 height 0
click at [770, 306] on icon at bounding box center [767, 296] width 24 height 24
click at [0, 0] on input "radio" at bounding box center [0, 0] width 0 height 0
click at [768, 352] on icon at bounding box center [767, 340] width 24 height 24
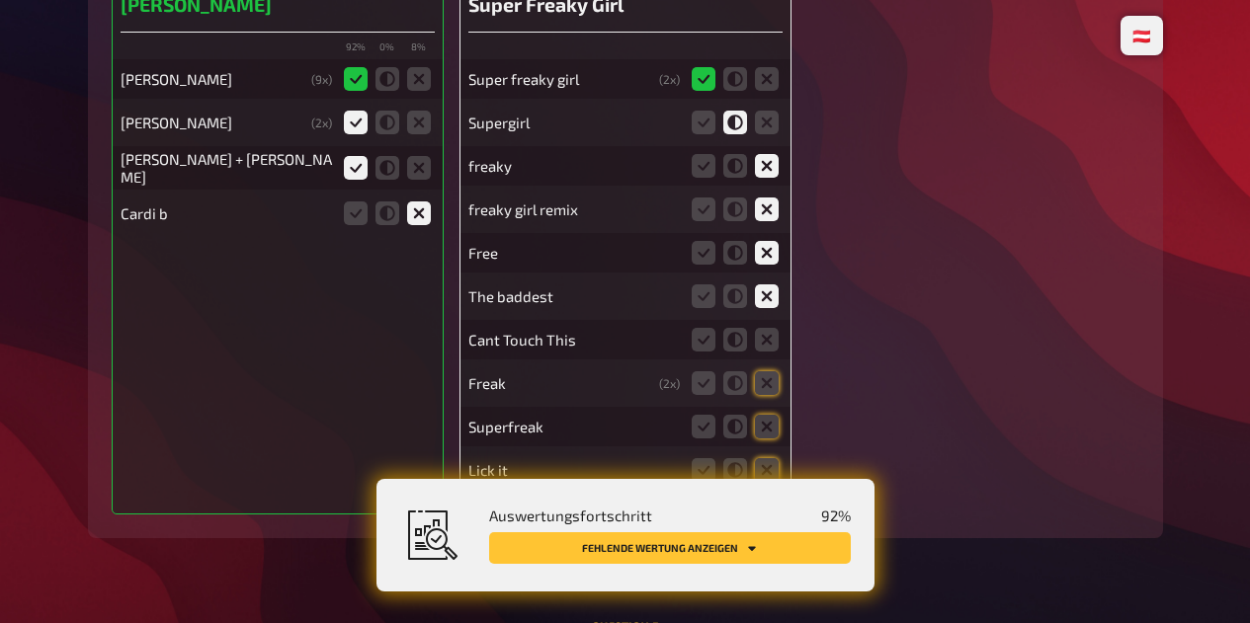
click at [0, 0] on input "radio" at bounding box center [0, 0] width 0 height 0
click at [776, 395] on label at bounding box center [767, 383] width 24 height 24
click at [0, 0] on input "radio" at bounding box center [0, 0] width 0 height 0
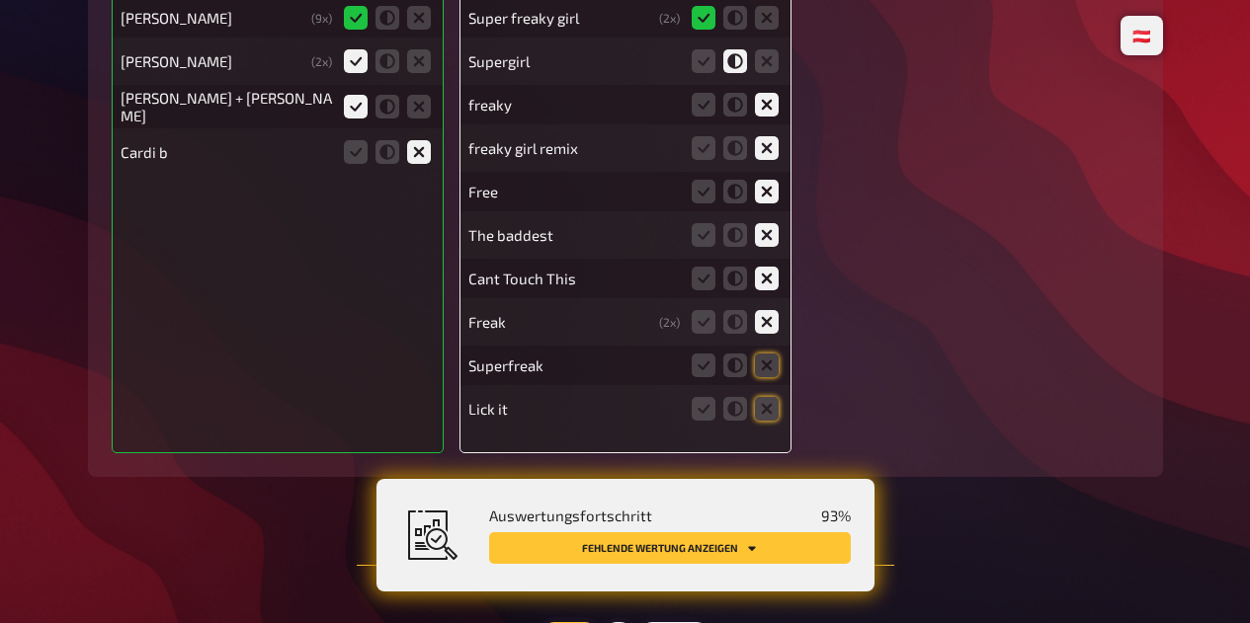
scroll to position [4896, 0]
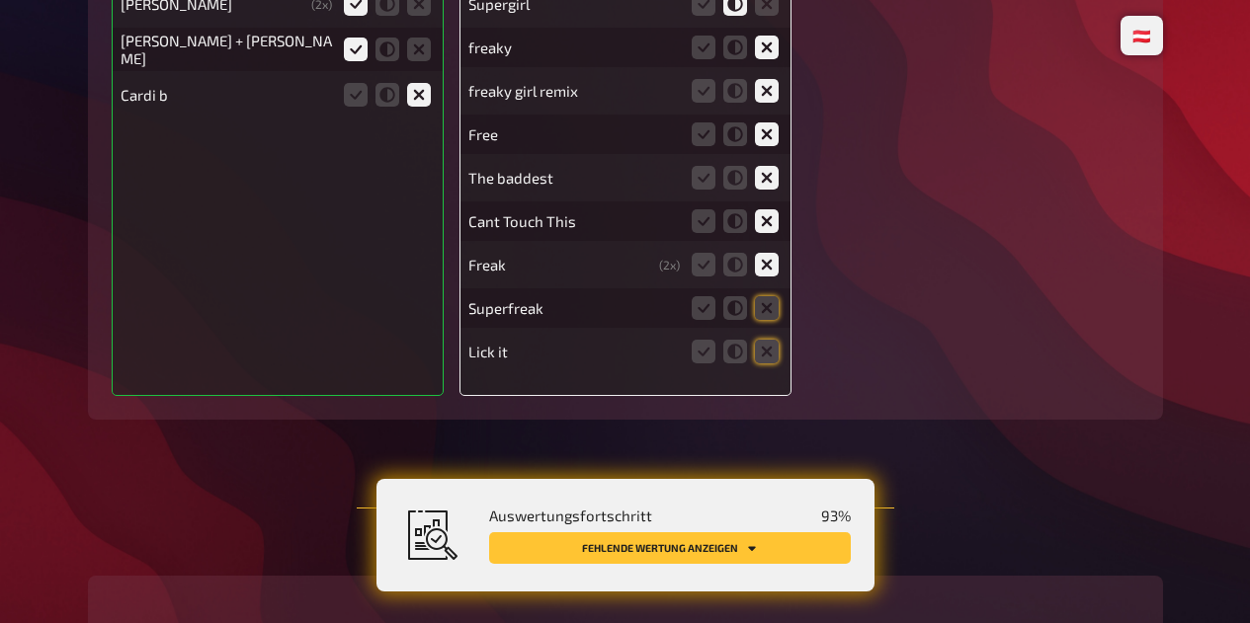
click at [766, 320] on icon at bounding box center [767, 308] width 24 height 24
click at [0, 0] on input "radio" at bounding box center [0, 0] width 0 height 0
click at [766, 364] on icon at bounding box center [767, 352] width 24 height 24
click at [0, 0] on input "radio" at bounding box center [0, 0] width 0 height 0
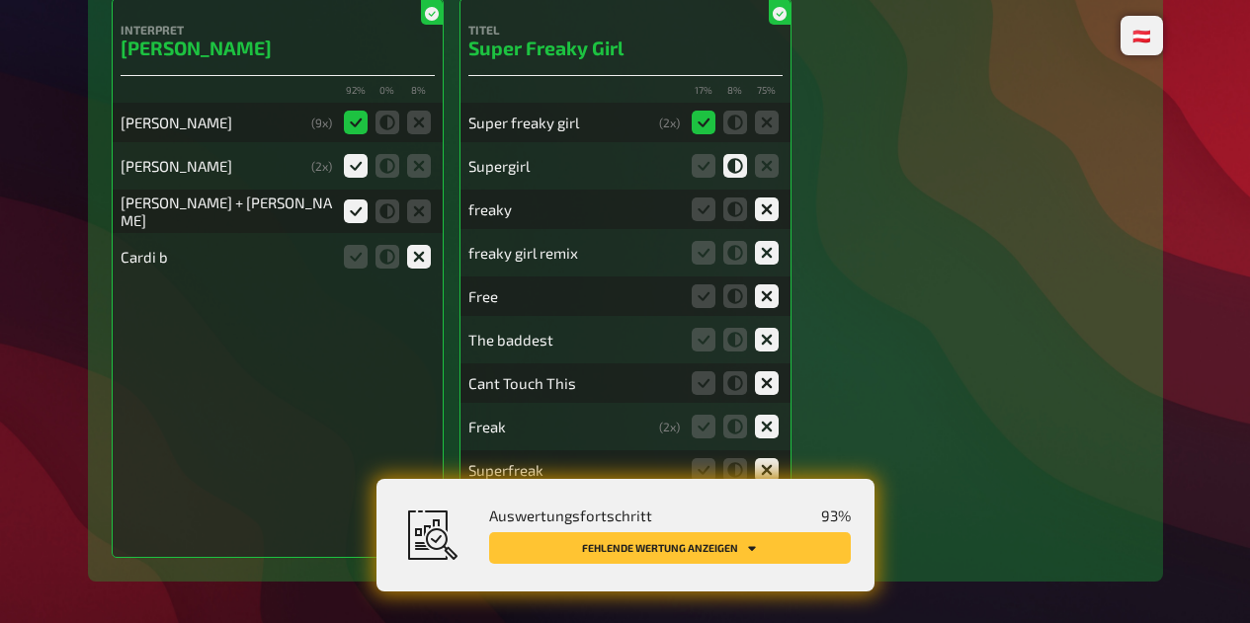
scroll to position [4735, 0]
click at [771, 176] on icon at bounding box center [767, 165] width 24 height 24
click at [0, 0] on input "radio" at bounding box center [0, 0] width 0 height 0
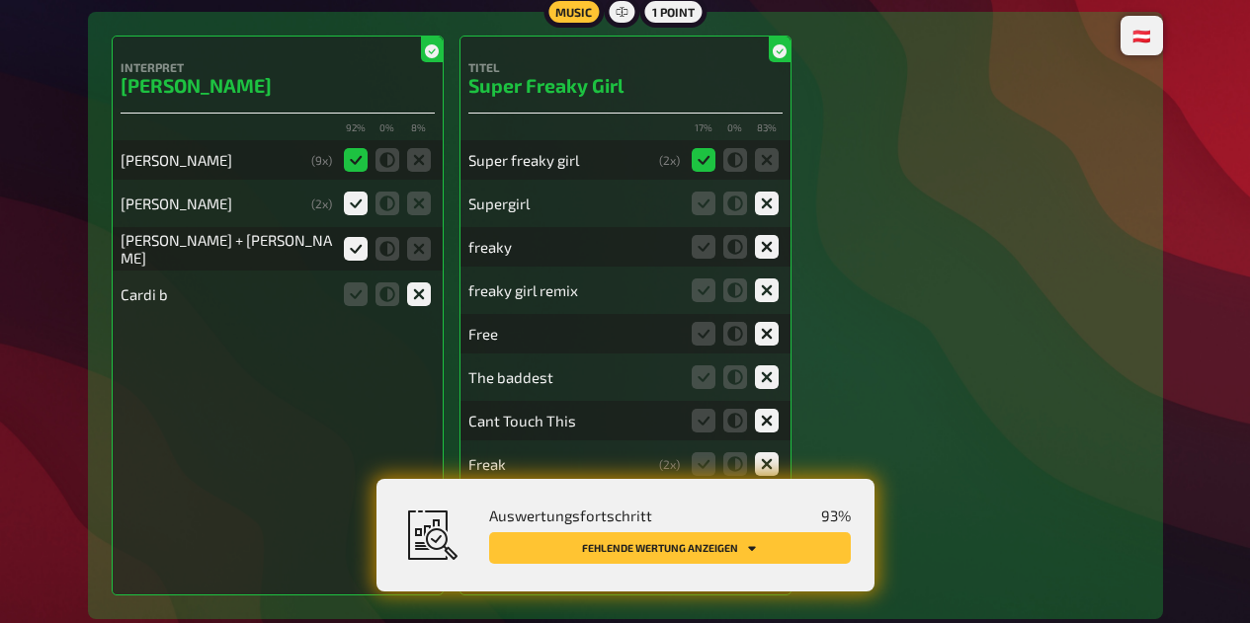
scroll to position [4701, 0]
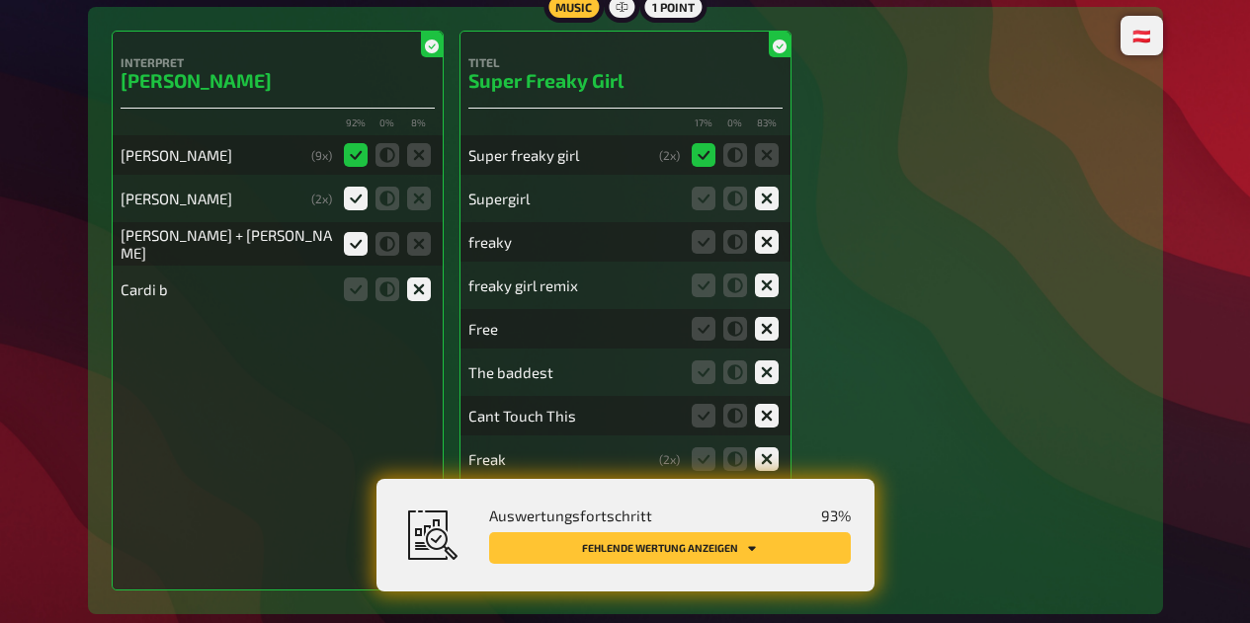
click at [392, 240] on icon at bounding box center [387, 244] width 24 height 24
click at [0, 0] on input "radio" at bounding box center [0, 0] width 0 height 0
click at [353, 251] on icon at bounding box center [356, 244] width 24 height 24
click at [0, 0] on input "radio" at bounding box center [0, 0] width 0 height 0
click at [751, 548] on icon "Fehlende Wertung anzeigen" at bounding box center [752, 548] width 8 height 5
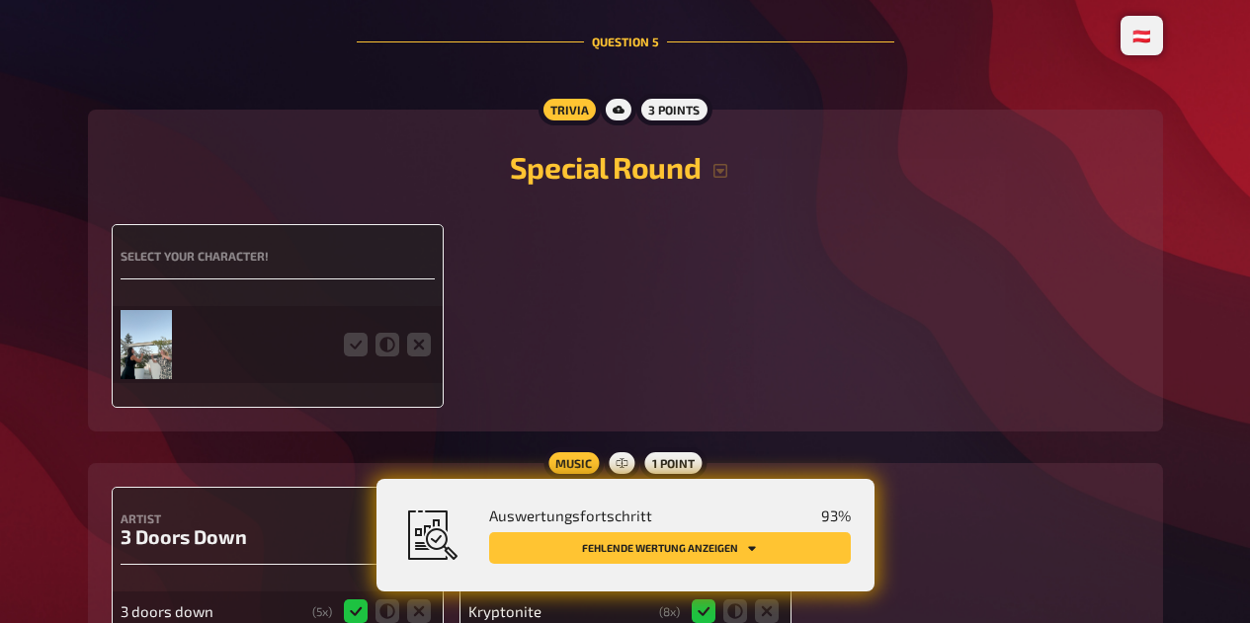
scroll to position [5390, 0]
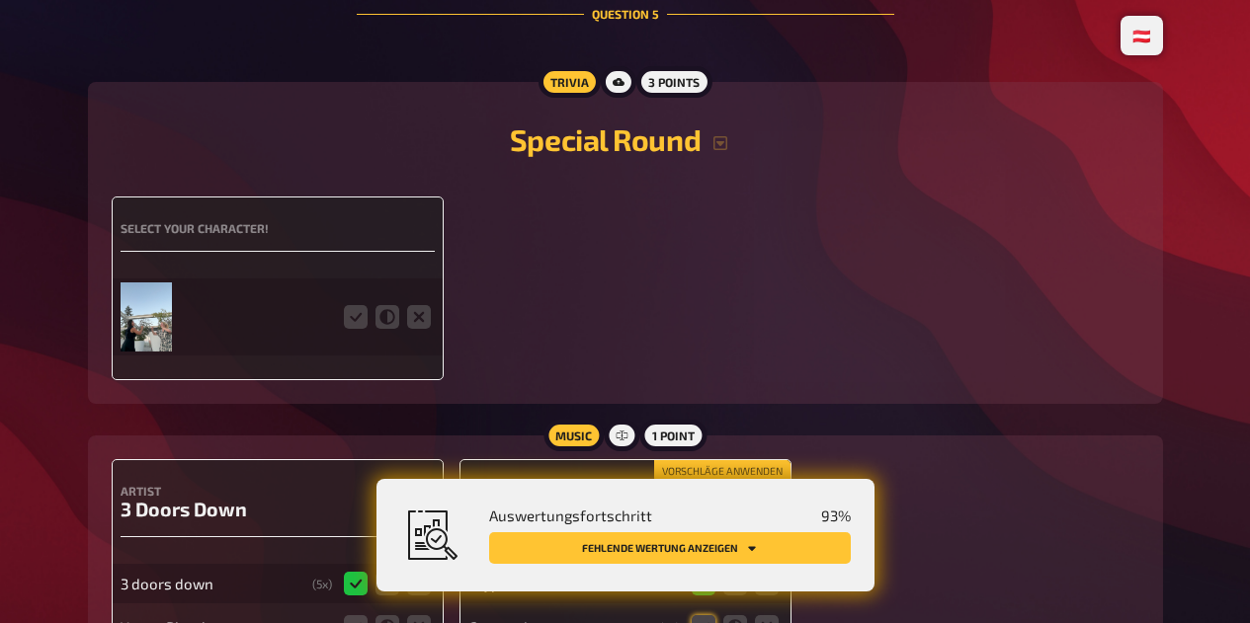
click at [357, 314] on icon at bounding box center [356, 317] width 24 height 24
click at [0, 0] on input "radio" at bounding box center [0, 0] width 0 height 0
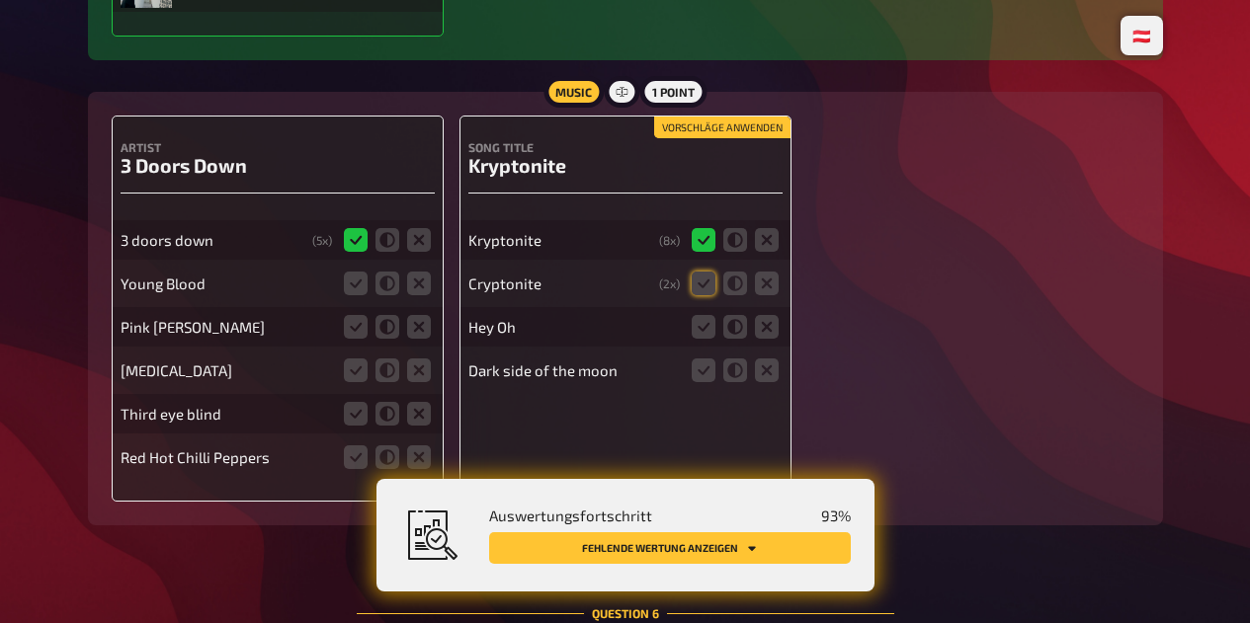
scroll to position [5820, 0]
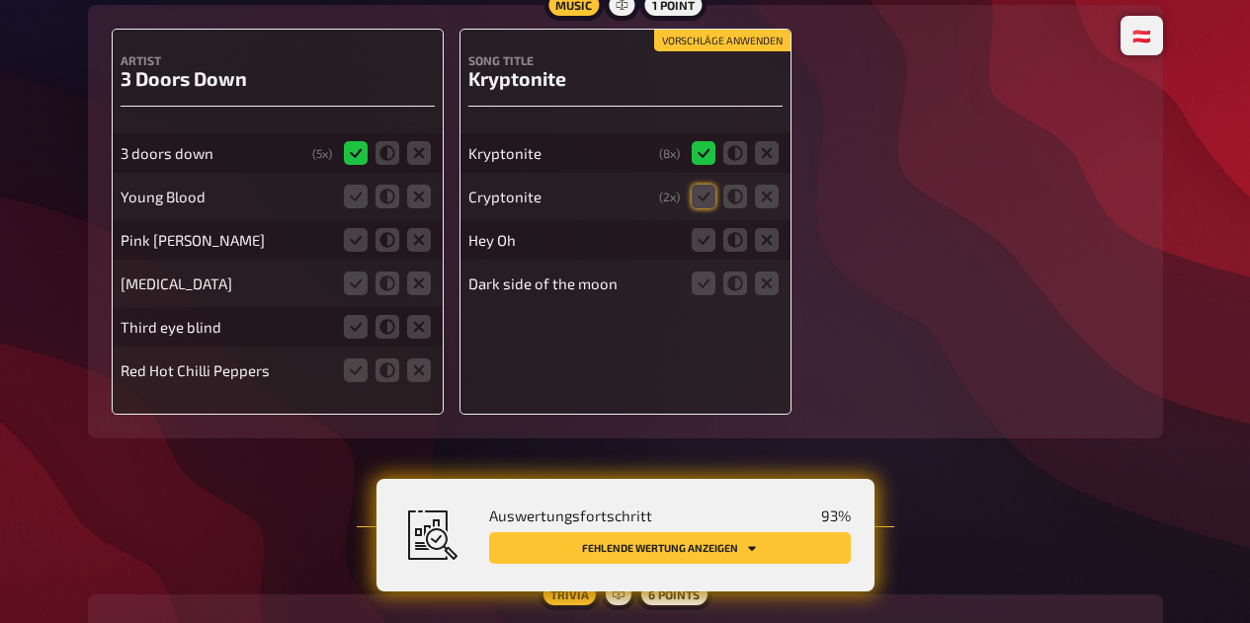
click at [702, 208] on icon at bounding box center [703, 197] width 24 height 24
click at [0, 0] on input "radio" at bounding box center [0, 0] width 0 height 0
click at [775, 252] on label at bounding box center [767, 240] width 24 height 24
click at [0, 0] on input "radio" at bounding box center [0, 0] width 0 height 0
click at [767, 295] on icon at bounding box center [767, 284] width 24 height 24
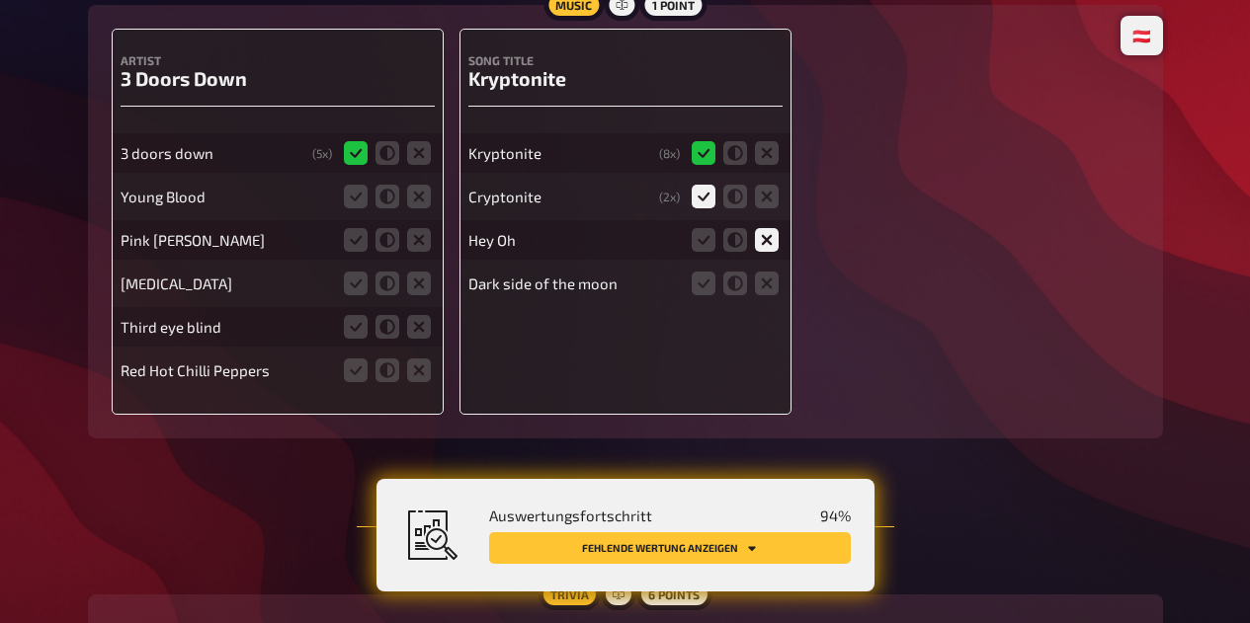
click at [0, 0] on input "radio" at bounding box center [0, 0] width 0 height 0
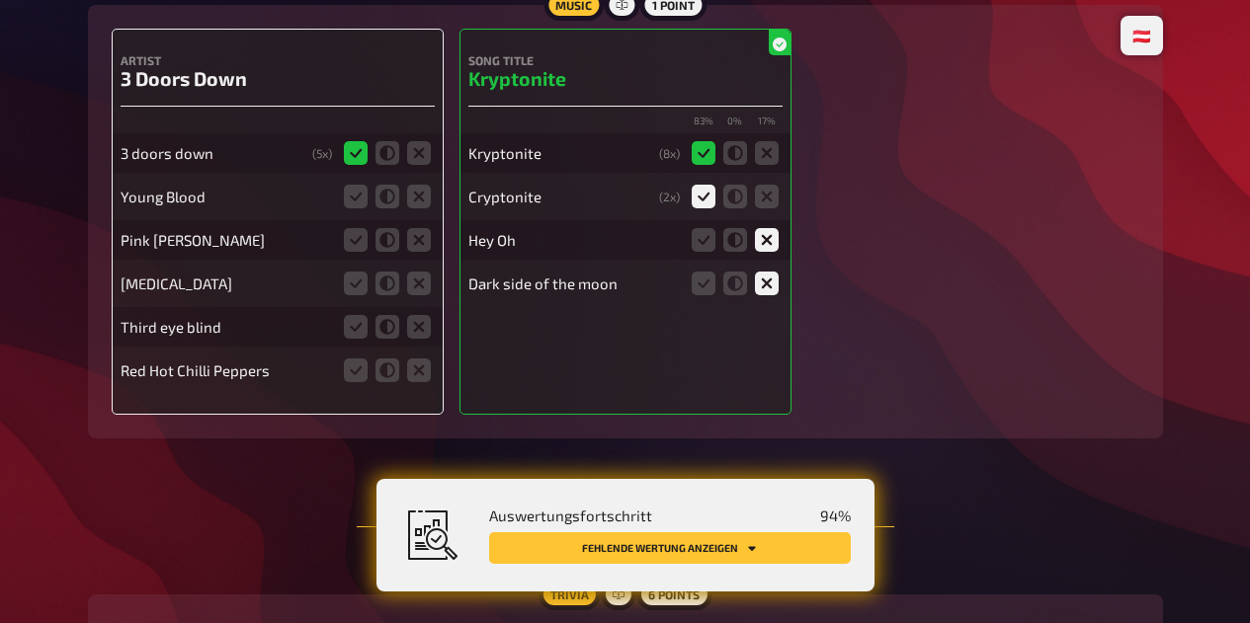
click at [426, 208] on icon at bounding box center [419, 197] width 24 height 24
click at [0, 0] on input "radio" at bounding box center [0, 0] width 0 height 0
click at [421, 252] on icon at bounding box center [419, 240] width 24 height 24
click at [0, 0] on input "radio" at bounding box center [0, 0] width 0 height 0
click at [418, 295] on icon at bounding box center [419, 284] width 24 height 24
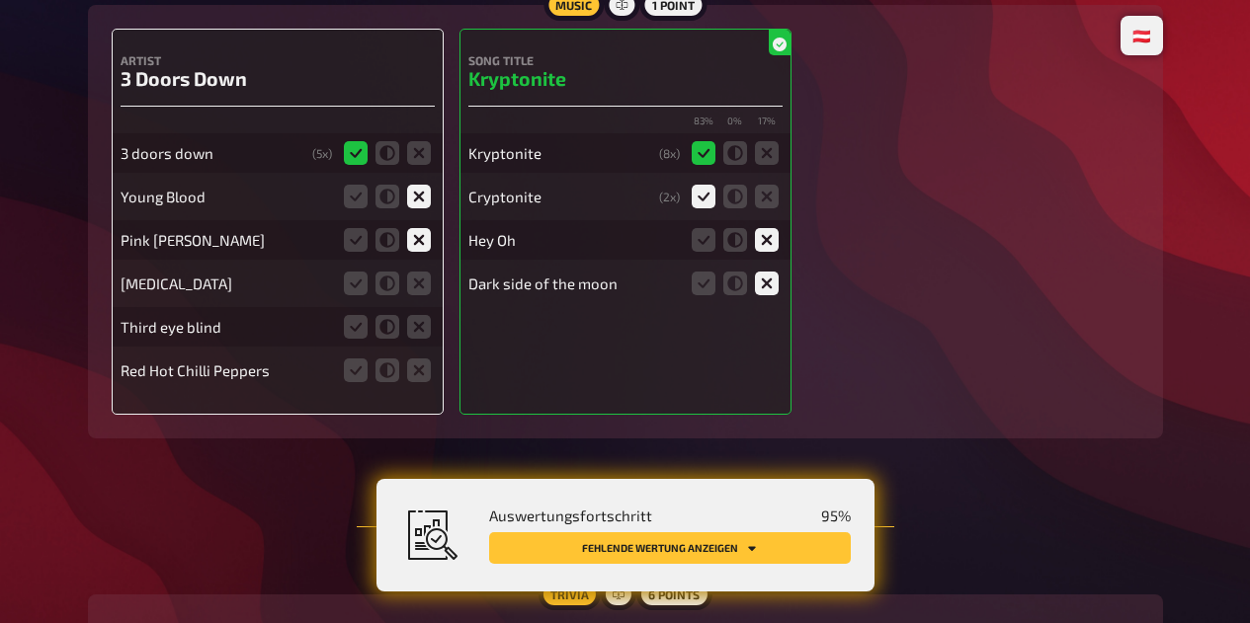
click at [0, 0] on input "radio" at bounding box center [0, 0] width 0 height 0
click at [424, 339] on icon at bounding box center [419, 327] width 24 height 24
click at [0, 0] on input "radio" at bounding box center [0, 0] width 0 height 0
click at [429, 381] on icon at bounding box center [419, 371] width 24 height 24
click at [0, 0] on input "radio" at bounding box center [0, 0] width 0 height 0
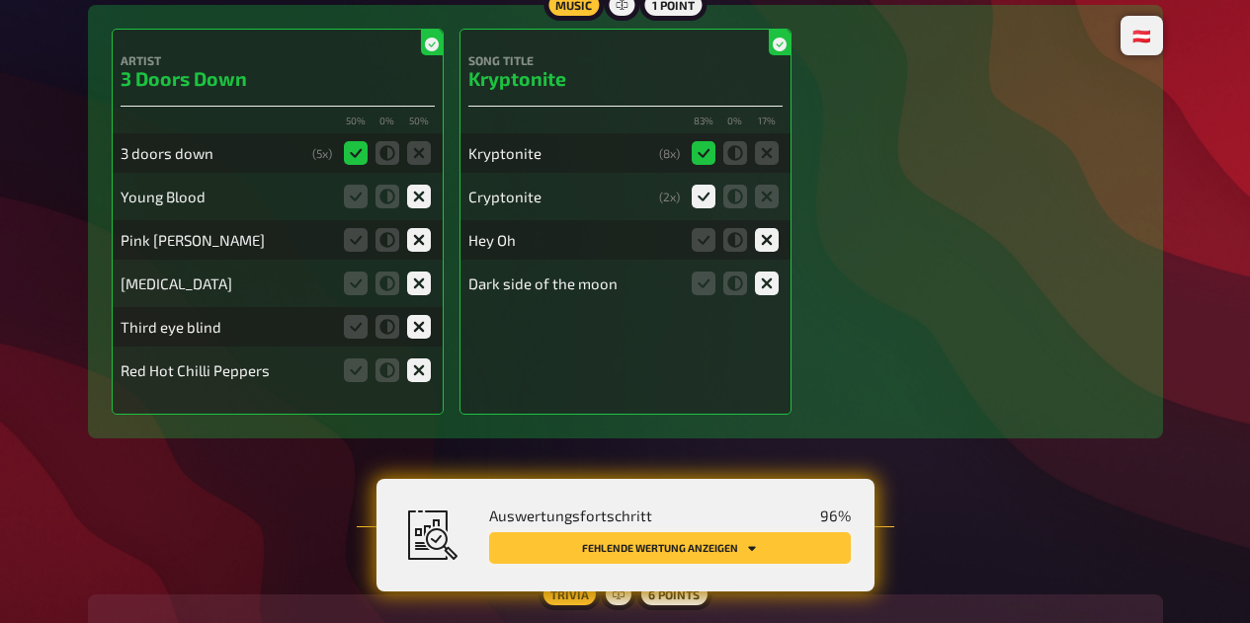
click at [727, 549] on button "Fehlende Wertung anzeigen" at bounding box center [670, 548] width 362 height 32
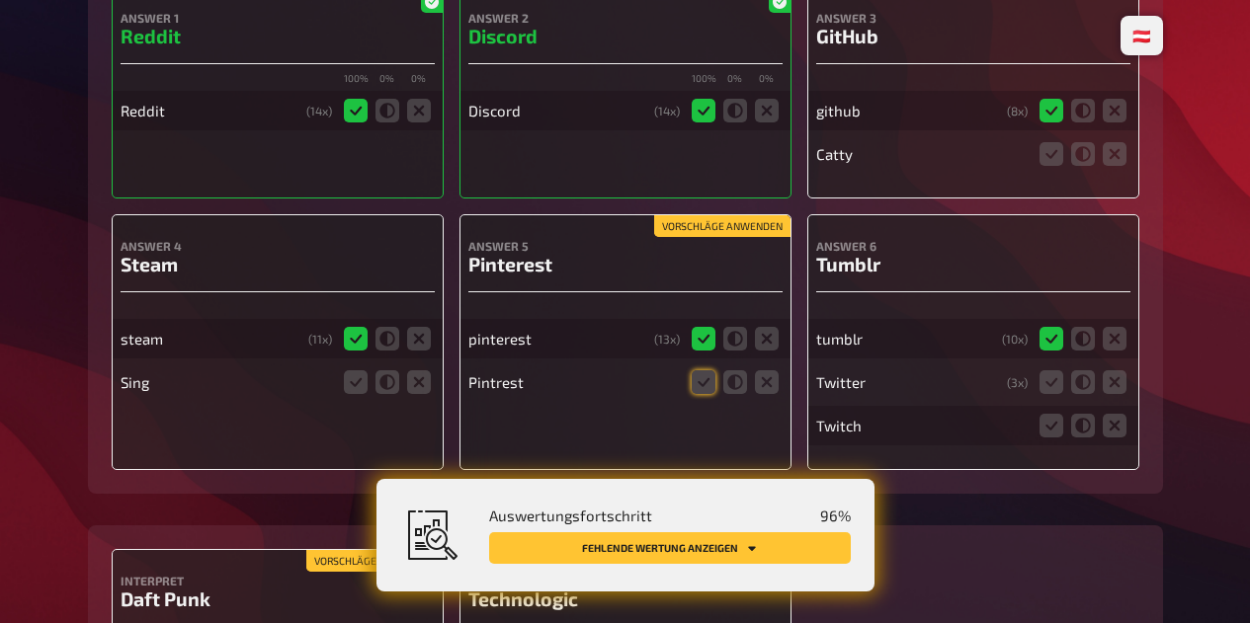
scroll to position [6544, 0]
click at [1115, 165] on icon at bounding box center [1114, 153] width 24 height 24
click at [0, 0] on input "radio" at bounding box center [0, 0] width 0 height 0
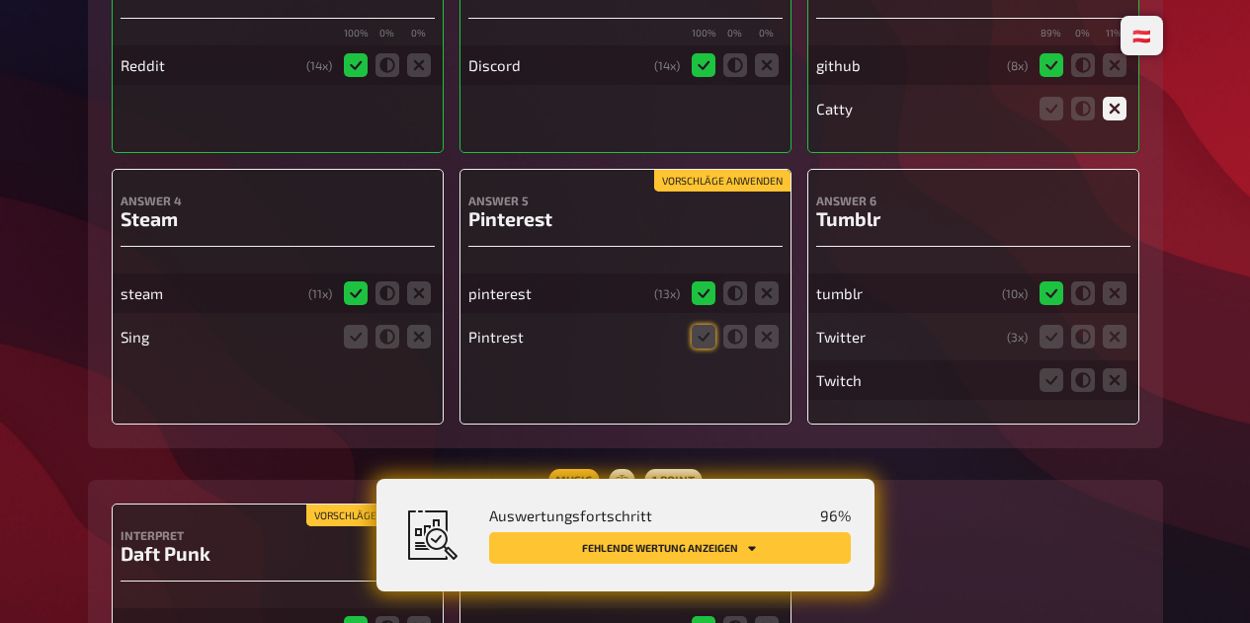
scroll to position [6626, 0]
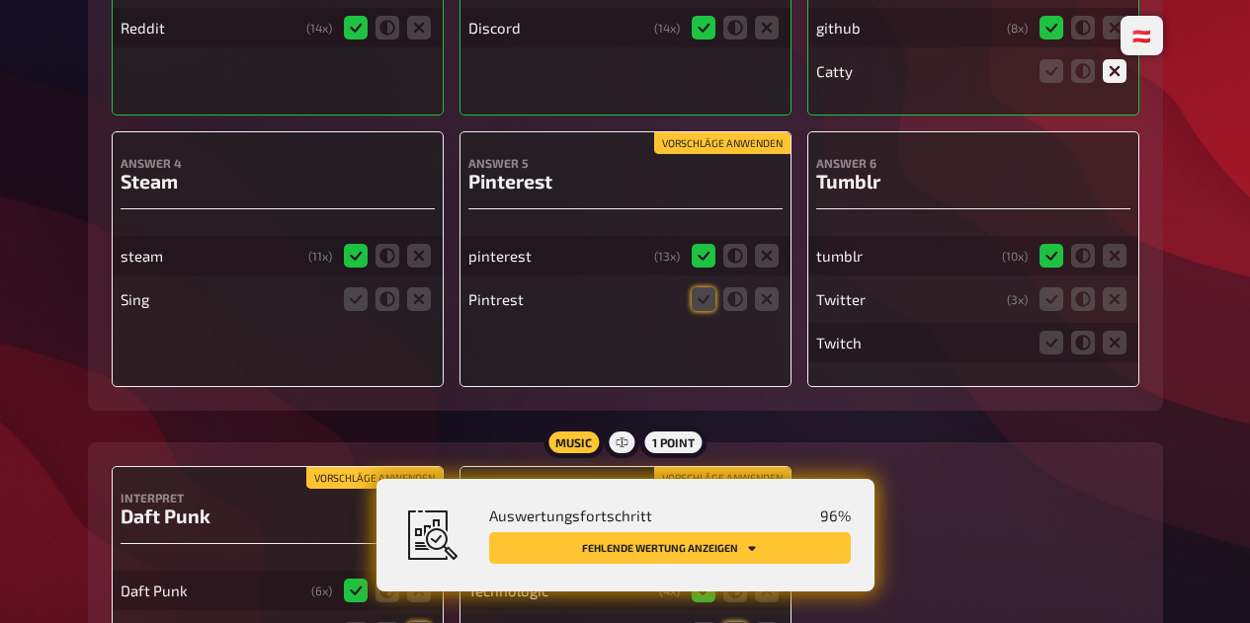
click at [1122, 311] on icon at bounding box center [1114, 299] width 24 height 24
click at [0, 0] on input "radio" at bounding box center [0, 0] width 0 height 0
click at [1115, 355] on icon at bounding box center [1114, 343] width 24 height 24
click at [0, 0] on input "radio" at bounding box center [0, 0] width 0 height 0
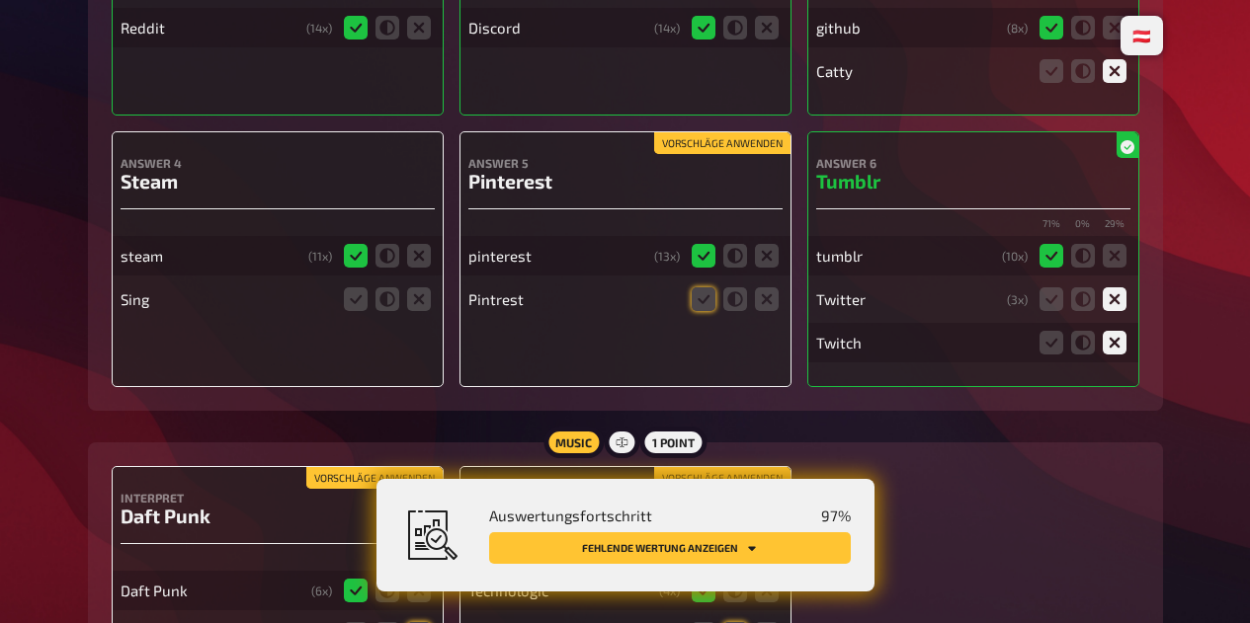
click at [702, 311] on icon at bounding box center [703, 299] width 24 height 24
click at [0, 0] on input "radio" at bounding box center [0, 0] width 0 height 0
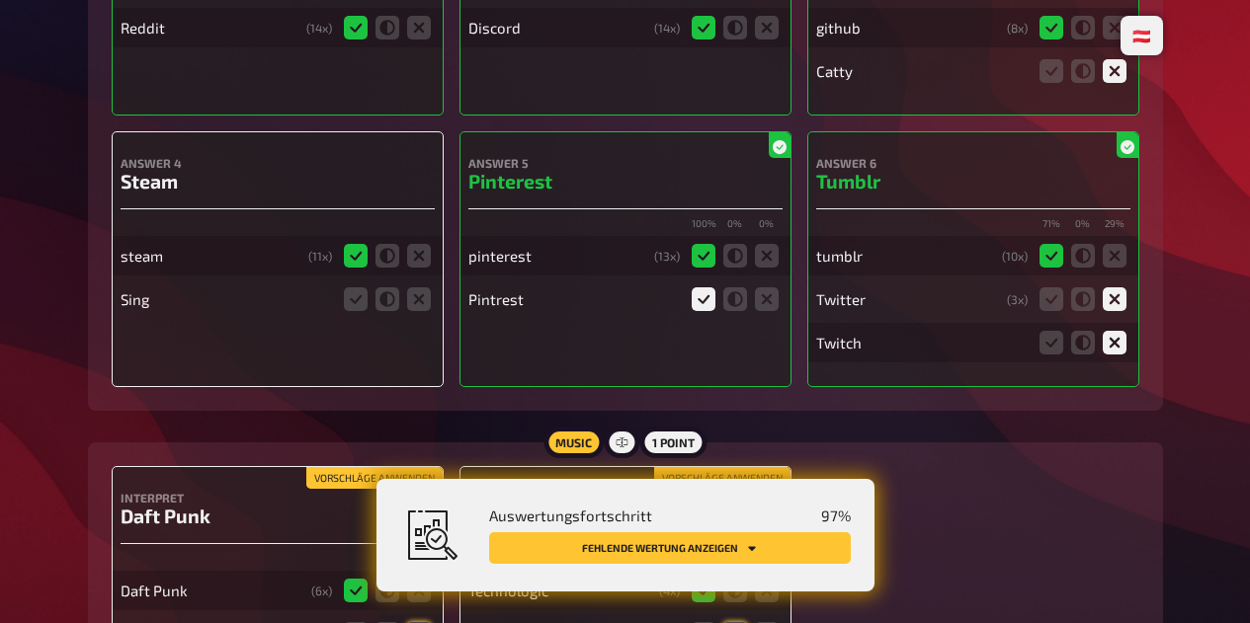
click at [420, 310] on icon at bounding box center [419, 299] width 24 height 24
click at [0, 0] on input "radio" at bounding box center [0, 0] width 0 height 0
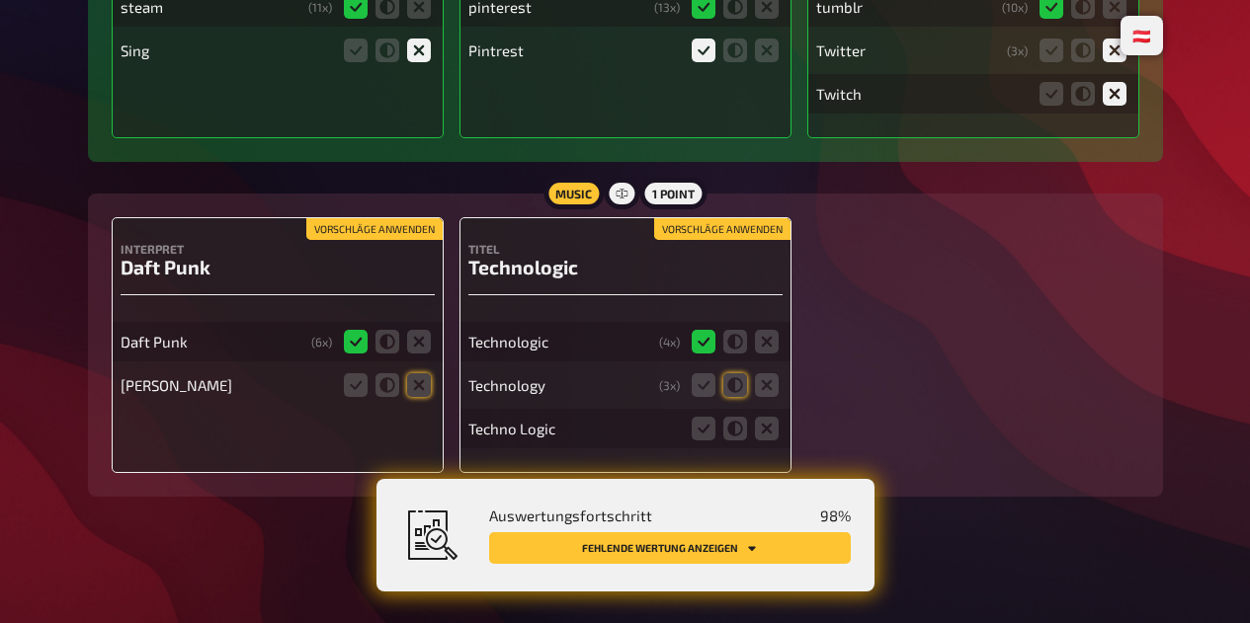
scroll to position [6886, 0]
click at [415, 382] on icon at bounding box center [419, 385] width 24 height 24
click at [0, 0] on input "radio" at bounding box center [0, 0] width 0 height 0
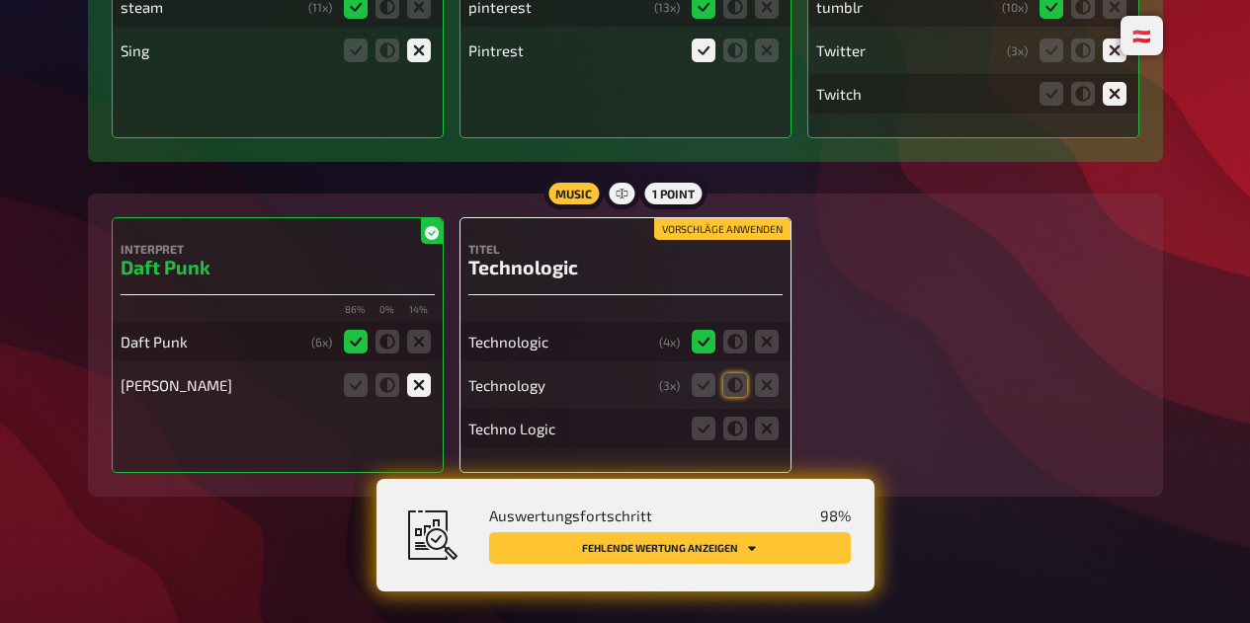
click at [702, 386] on icon at bounding box center [703, 385] width 24 height 24
click at [0, 0] on input "radio" at bounding box center [0, 0] width 0 height 0
click at [705, 438] on icon at bounding box center [703, 429] width 24 height 24
click at [0, 0] on input "radio" at bounding box center [0, 0] width 0 height 0
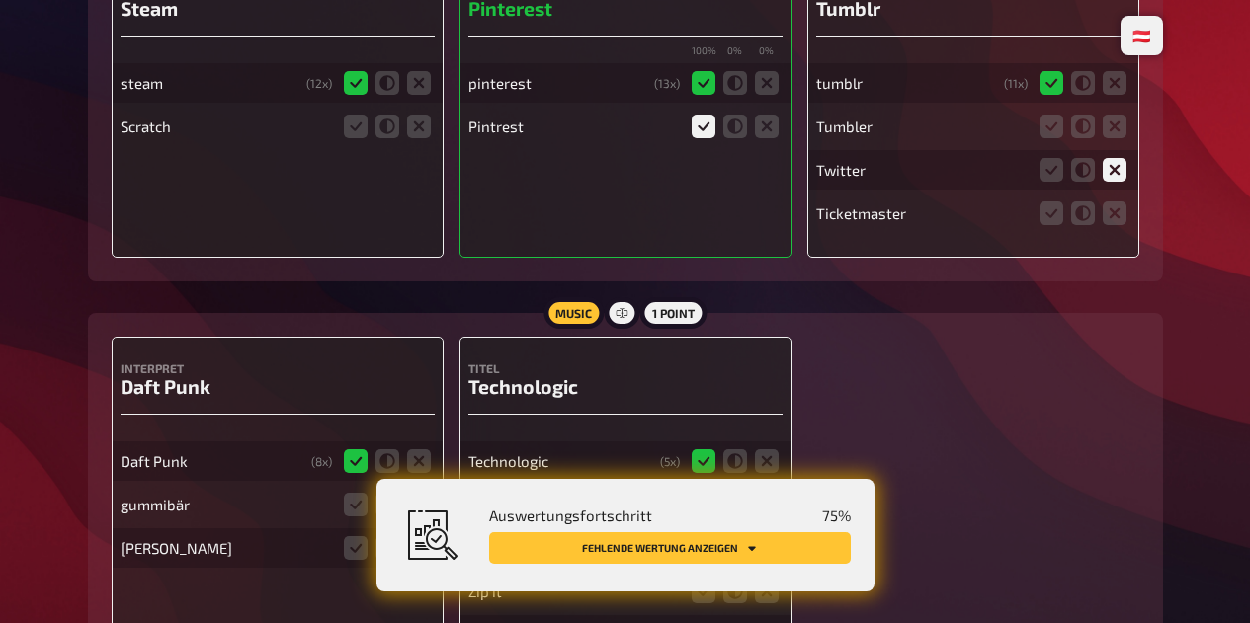
scroll to position [6973, 0]
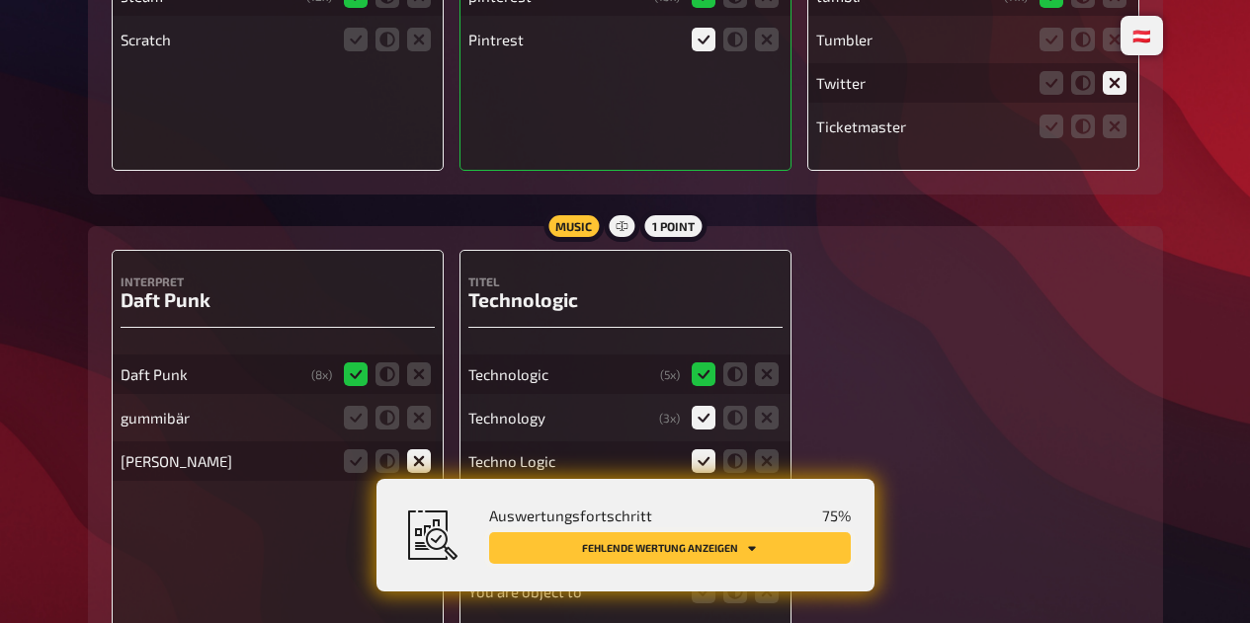
click at [683, 552] on button "Fehlende Wertung anzeigen" at bounding box center [670, 548] width 362 height 32
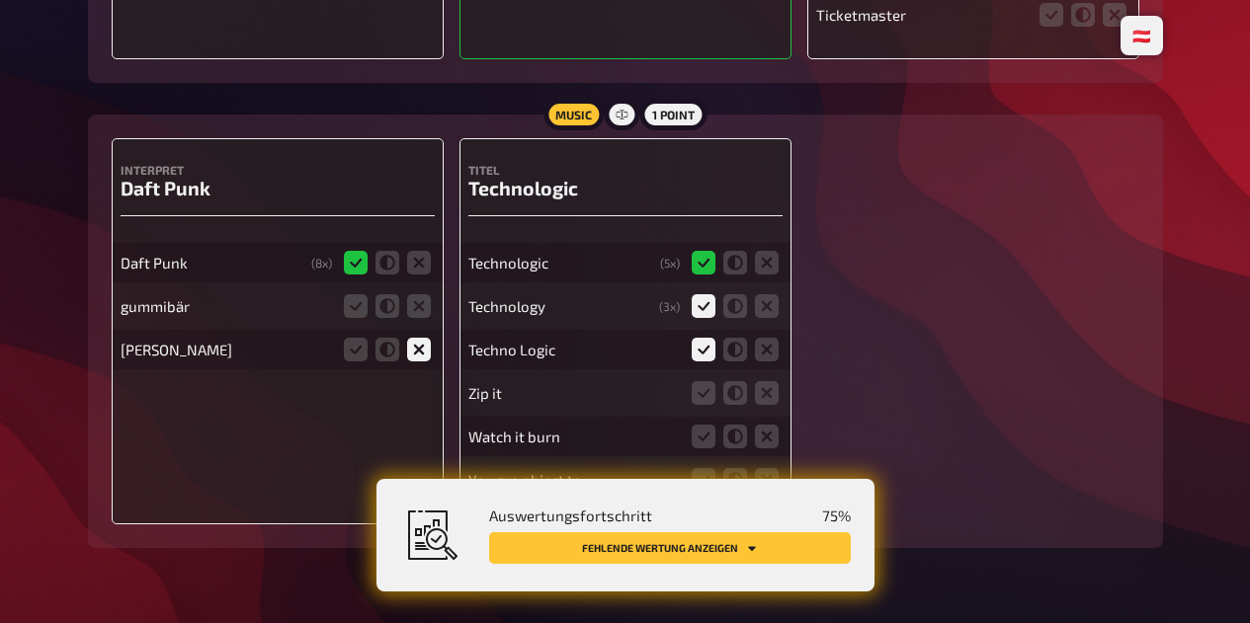
scroll to position [7120, 0]
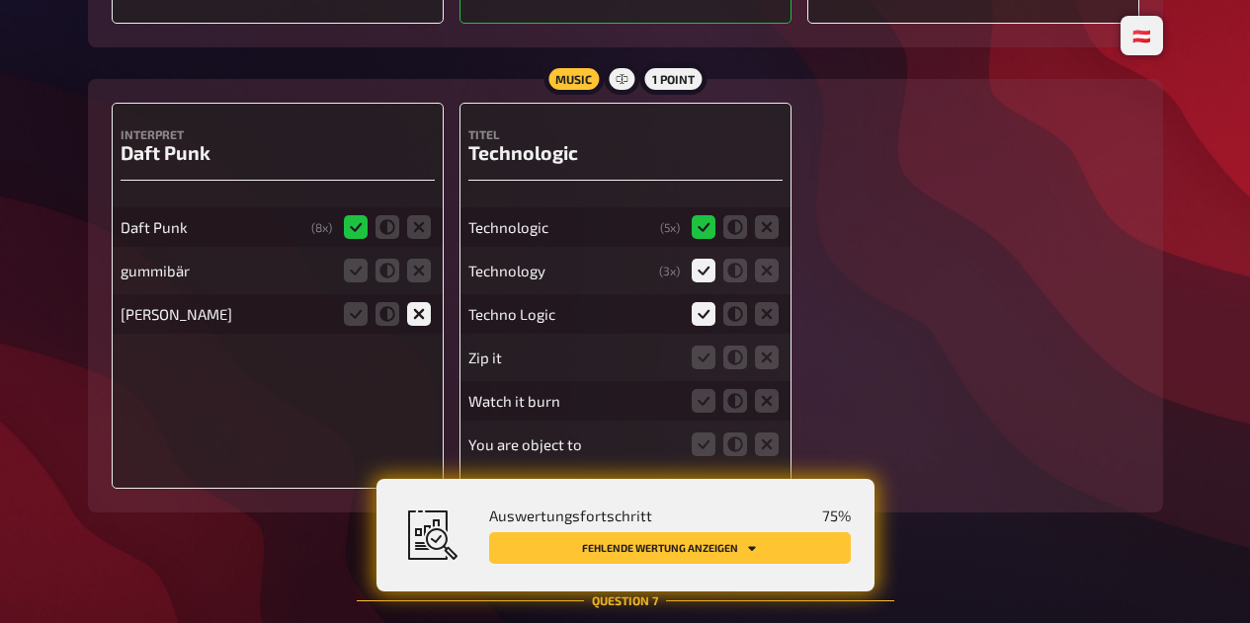
click at [416, 277] on icon at bounding box center [419, 271] width 24 height 24
click at [0, 0] on input "radio" at bounding box center [0, 0] width 0 height 0
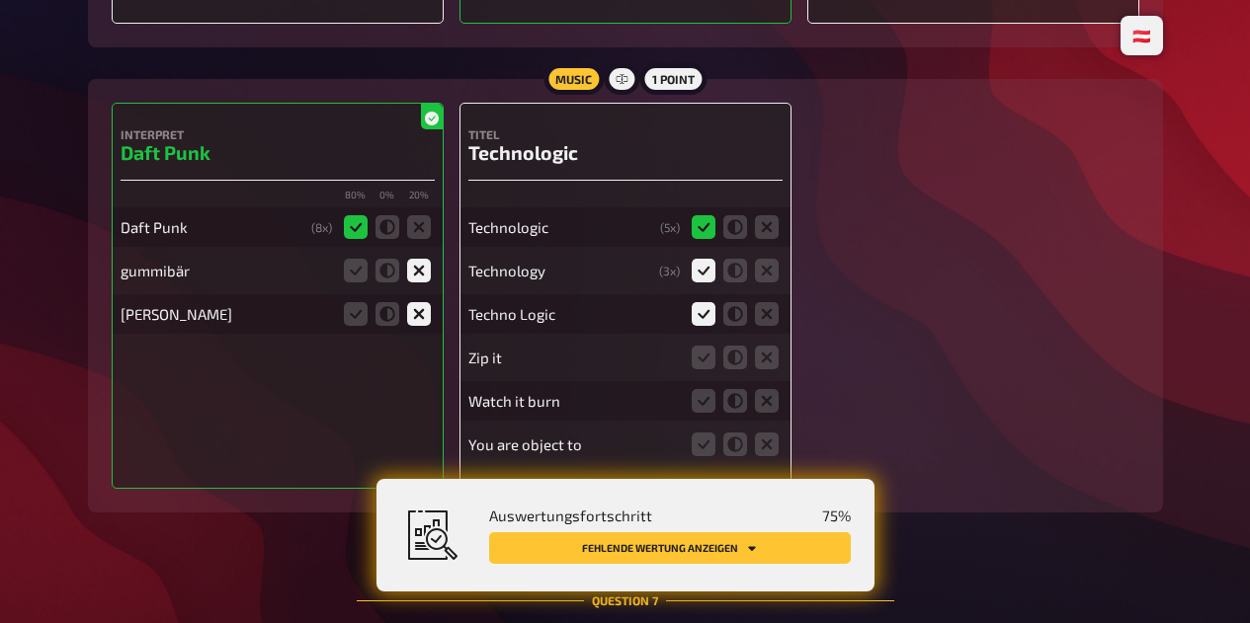
click at [768, 366] on icon at bounding box center [767, 358] width 24 height 24
click at [0, 0] on input "radio" at bounding box center [0, 0] width 0 height 0
click at [774, 413] on icon at bounding box center [767, 401] width 24 height 24
click at [0, 0] on input "radio" at bounding box center [0, 0] width 0 height 0
click at [774, 456] on icon at bounding box center [767, 445] width 24 height 24
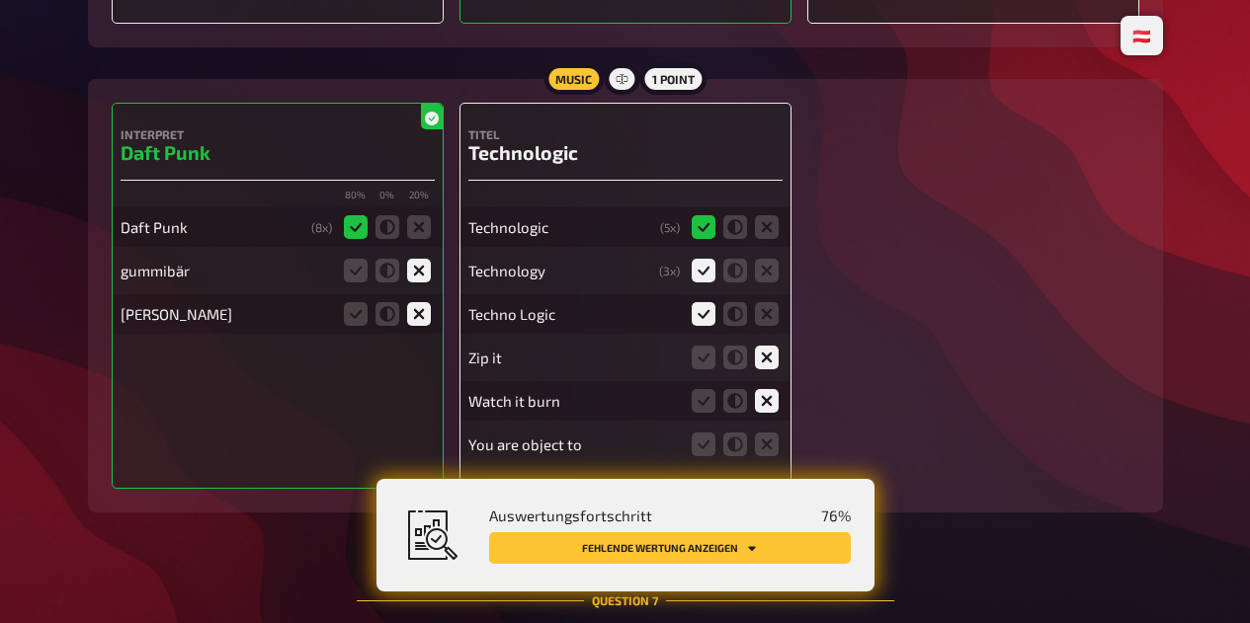
click at [0, 0] on input "radio" at bounding box center [0, 0] width 0 height 0
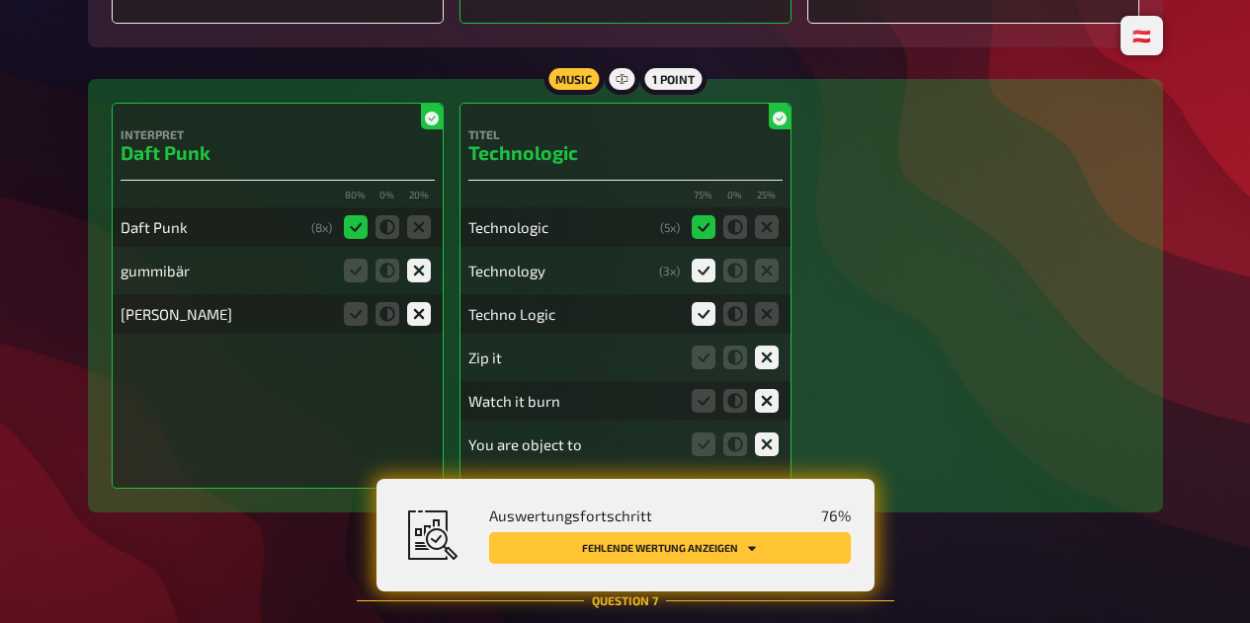
click at [760, 562] on button "Fehlende Wertung anzeigen" at bounding box center [670, 548] width 362 height 32
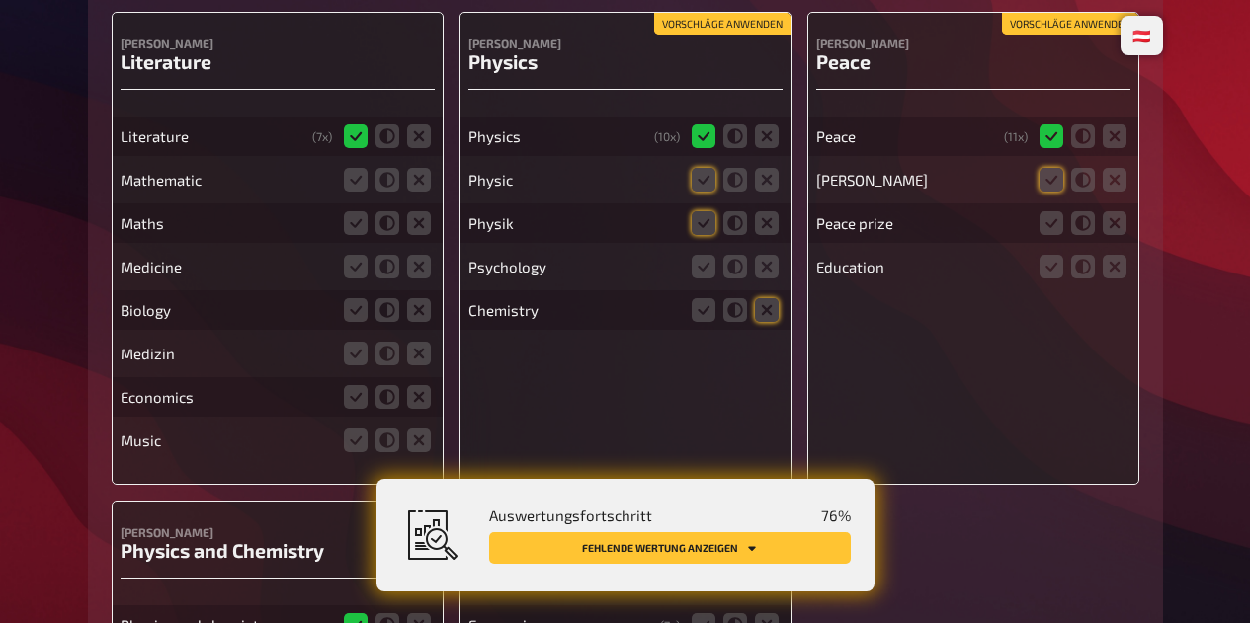
scroll to position [7893, 0]
click at [418, 188] on icon at bounding box center [419, 179] width 24 height 24
click at [0, 0] on input "radio" at bounding box center [0, 0] width 0 height 0
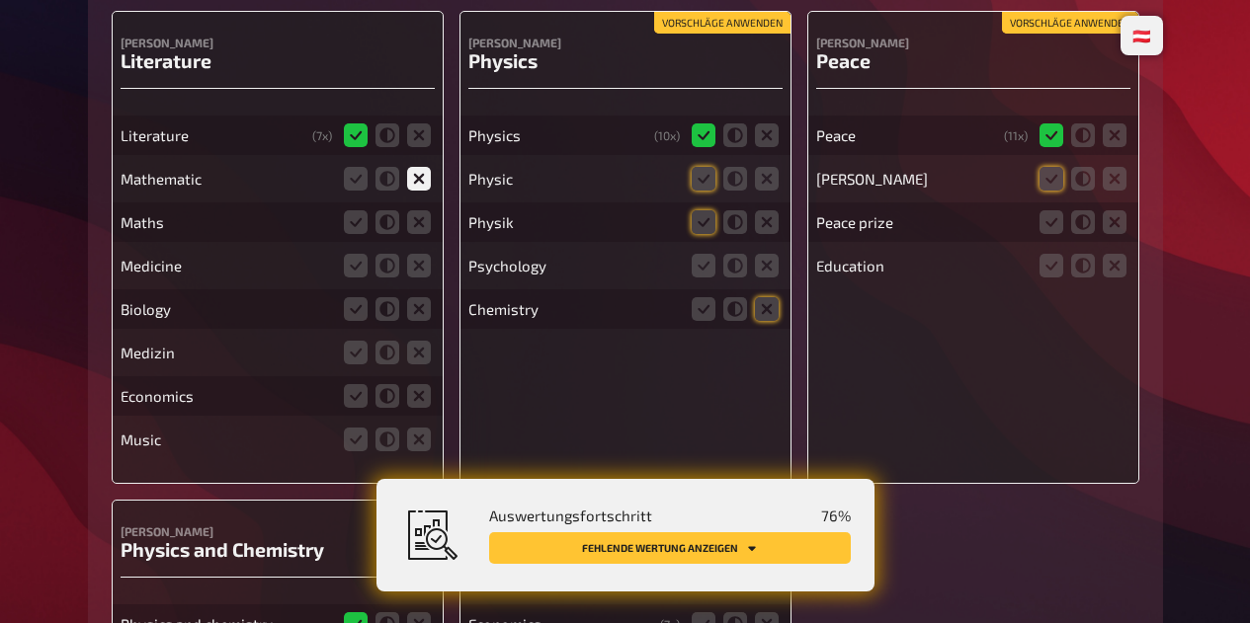
click at [415, 230] on icon at bounding box center [419, 222] width 24 height 24
click at [0, 0] on input "radio" at bounding box center [0, 0] width 0 height 0
click at [421, 270] on icon at bounding box center [419, 266] width 24 height 24
click at [0, 0] on input "radio" at bounding box center [0, 0] width 0 height 0
click at [429, 321] on icon at bounding box center [419, 309] width 24 height 24
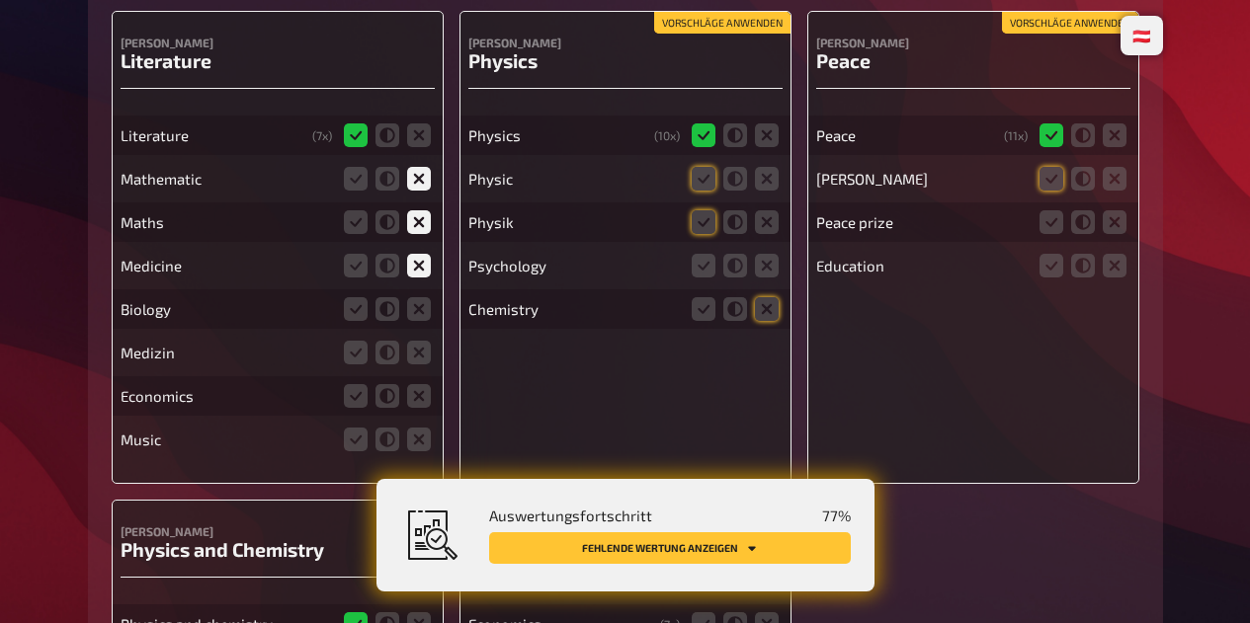
click at [0, 0] on input "radio" at bounding box center [0, 0] width 0 height 0
click at [424, 356] on icon at bounding box center [419, 353] width 24 height 24
click at [0, 0] on input "radio" at bounding box center [0, 0] width 0 height 0
click at [424, 408] on icon at bounding box center [419, 396] width 24 height 24
click at [0, 0] on input "radio" at bounding box center [0, 0] width 0 height 0
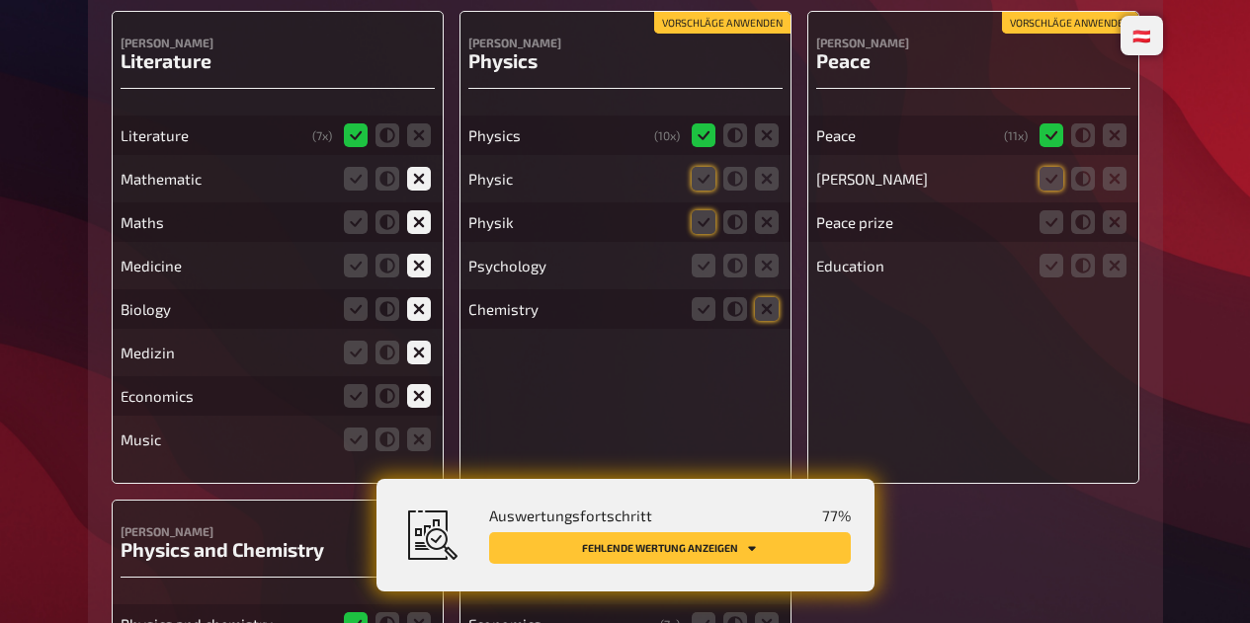
click at [417, 451] on icon at bounding box center [419, 440] width 24 height 24
click at [0, 0] on input "radio" at bounding box center [0, 0] width 0 height 0
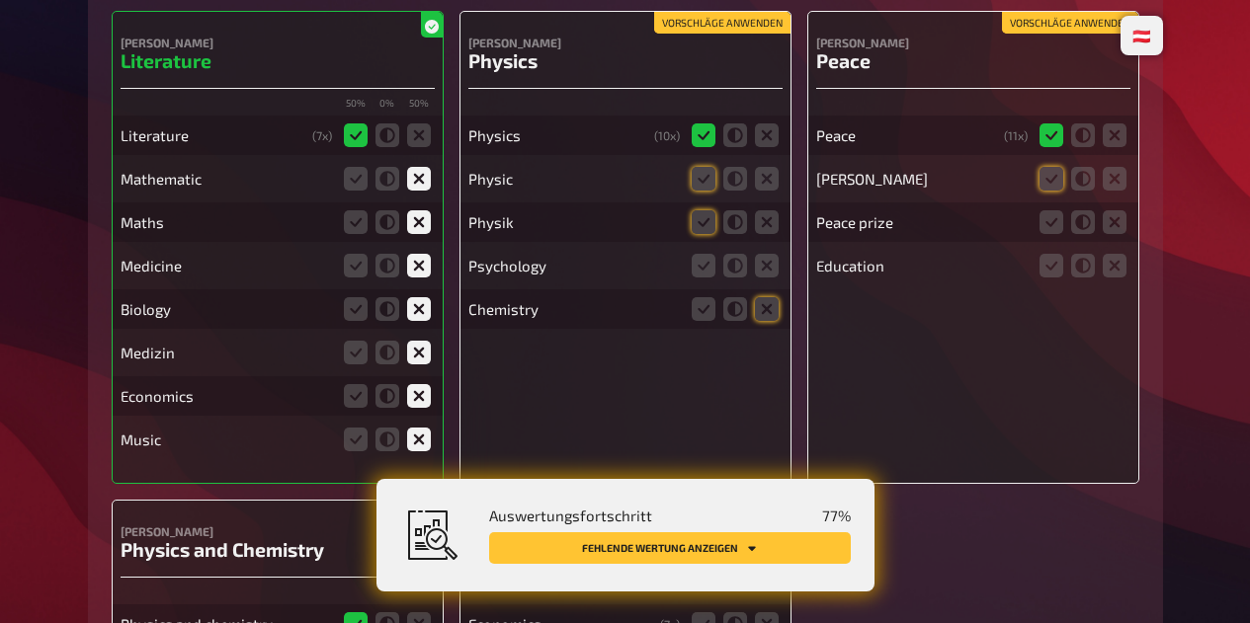
click at [704, 191] on icon at bounding box center [703, 179] width 24 height 24
click at [0, 0] on input "radio" at bounding box center [0, 0] width 0 height 0
click at [705, 234] on icon at bounding box center [703, 222] width 24 height 24
click at [0, 0] on input "radio" at bounding box center [0, 0] width 0 height 0
click at [765, 275] on icon at bounding box center [767, 266] width 24 height 24
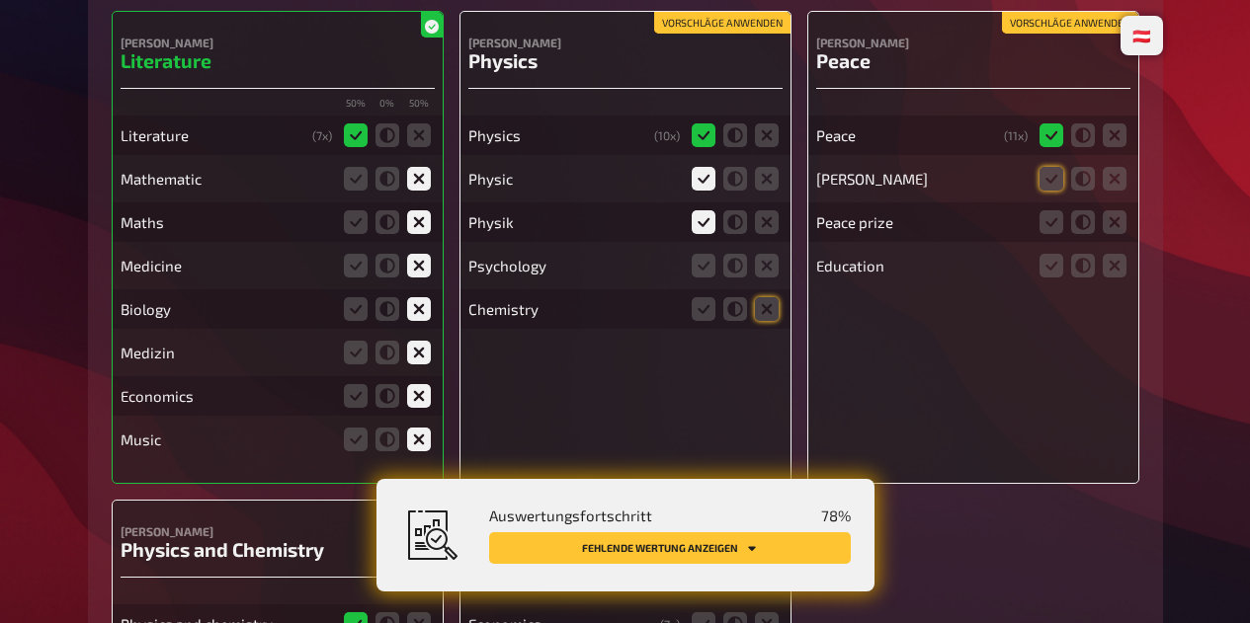
click at [0, 0] on input "radio" at bounding box center [0, 0] width 0 height 0
click at [767, 321] on icon at bounding box center [767, 309] width 24 height 24
click at [0, 0] on input "radio" at bounding box center [0, 0] width 0 height 0
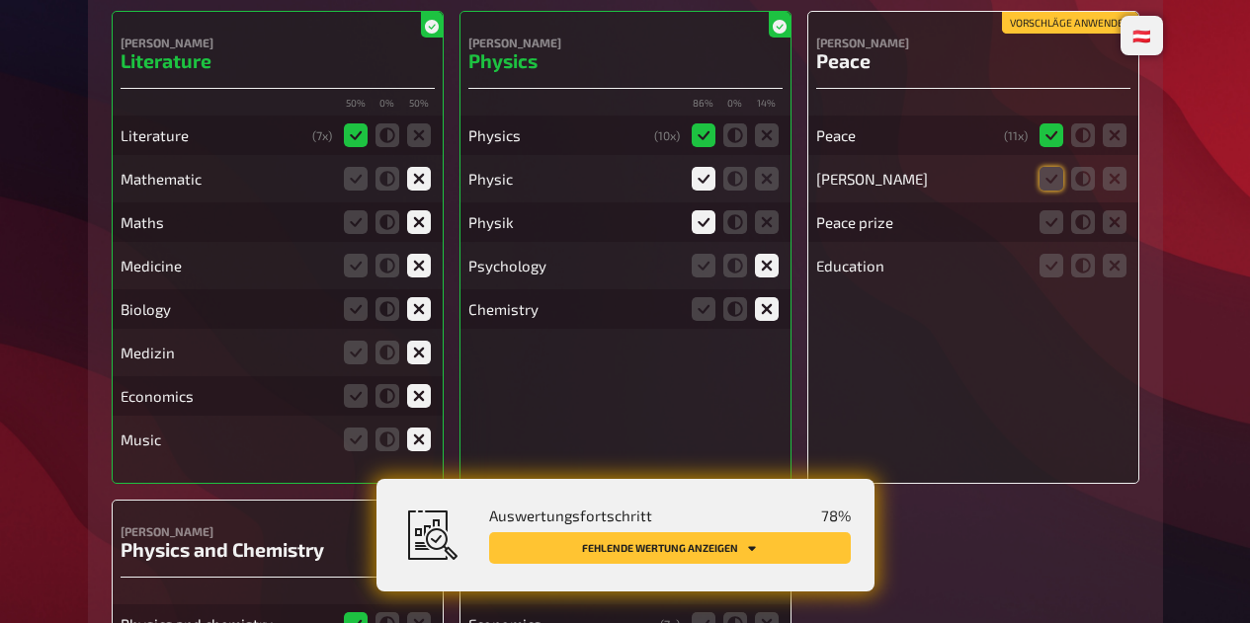
click at [1042, 191] on icon at bounding box center [1051, 179] width 24 height 24
click at [0, 0] on input "radio" at bounding box center [0, 0] width 0 height 0
click at [1048, 234] on icon at bounding box center [1051, 222] width 24 height 24
click at [0, 0] on input "radio" at bounding box center [0, 0] width 0 height 0
click at [1117, 278] on icon at bounding box center [1114, 266] width 24 height 24
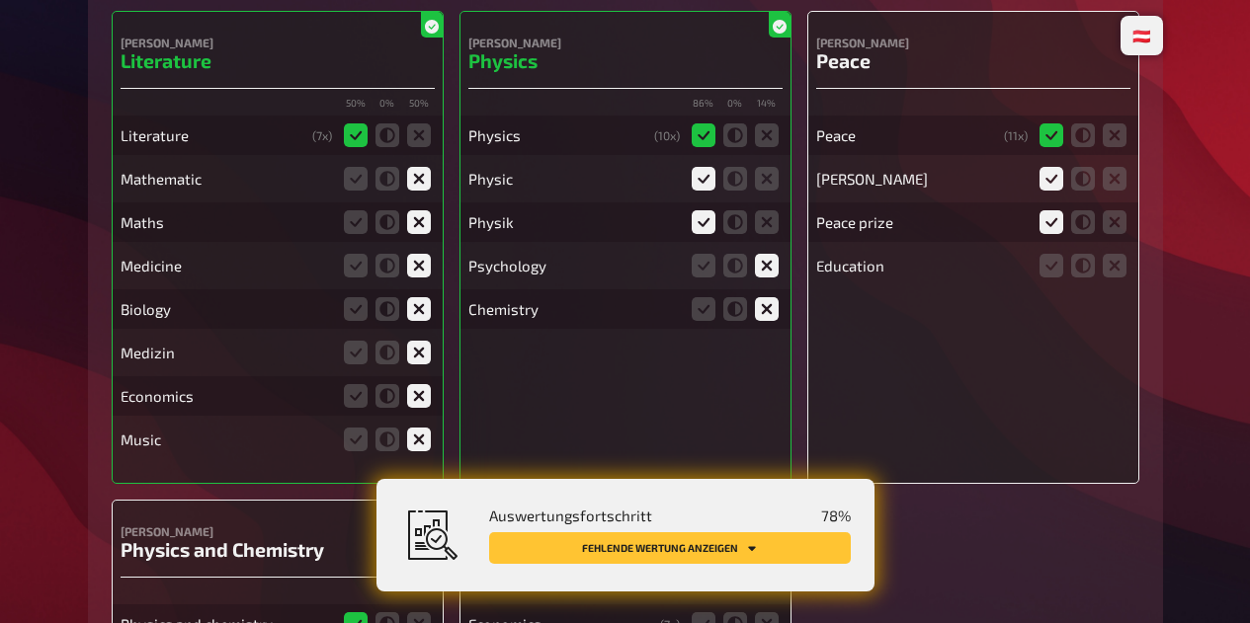
click at [0, 0] on input "radio" at bounding box center [0, 0] width 0 height 0
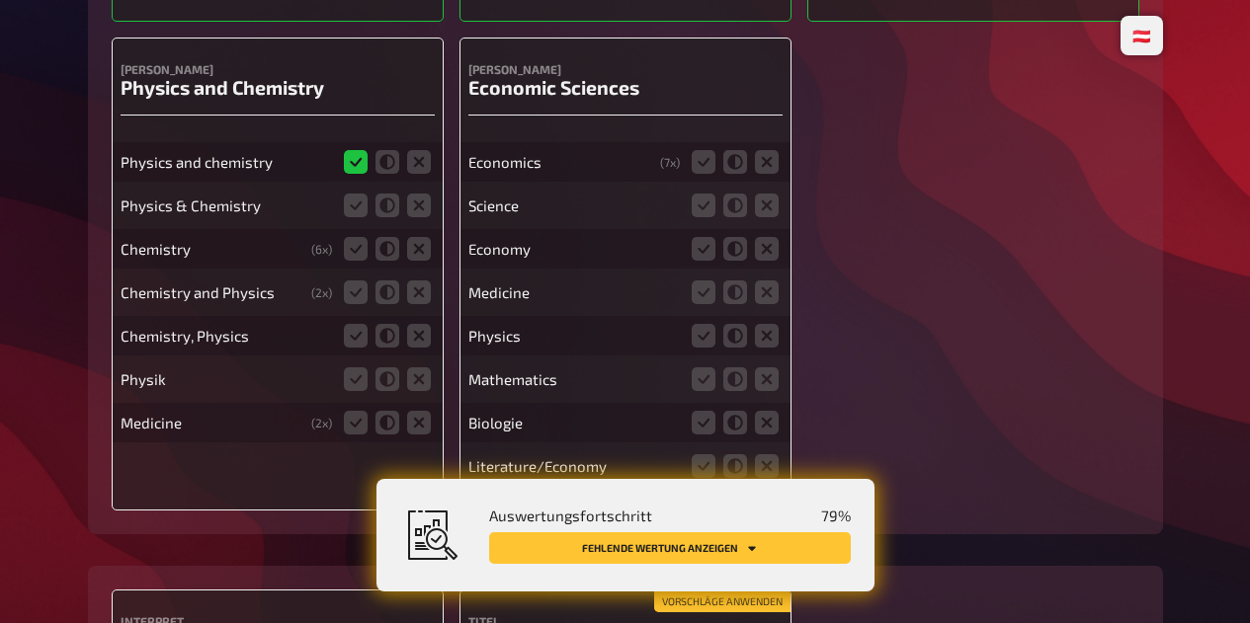
scroll to position [8363, 0]
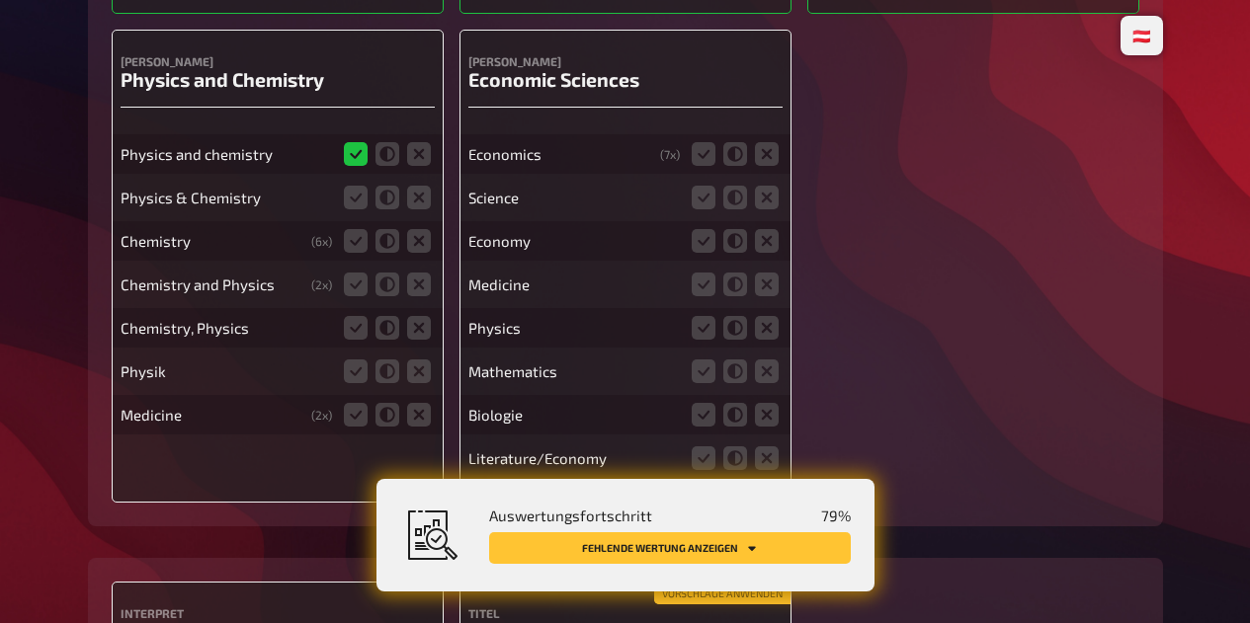
click at [357, 207] on icon at bounding box center [356, 198] width 24 height 24
click at [0, 0] on input "radio" at bounding box center [0, 0] width 0 height 0
click at [385, 253] on icon at bounding box center [387, 241] width 24 height 24
click at [0, 0] on input "radio" at bounding box center [0, 0] width 0 height 0
click at [355, 296] on icon at bounding box center [356, 285] width 24 height 24
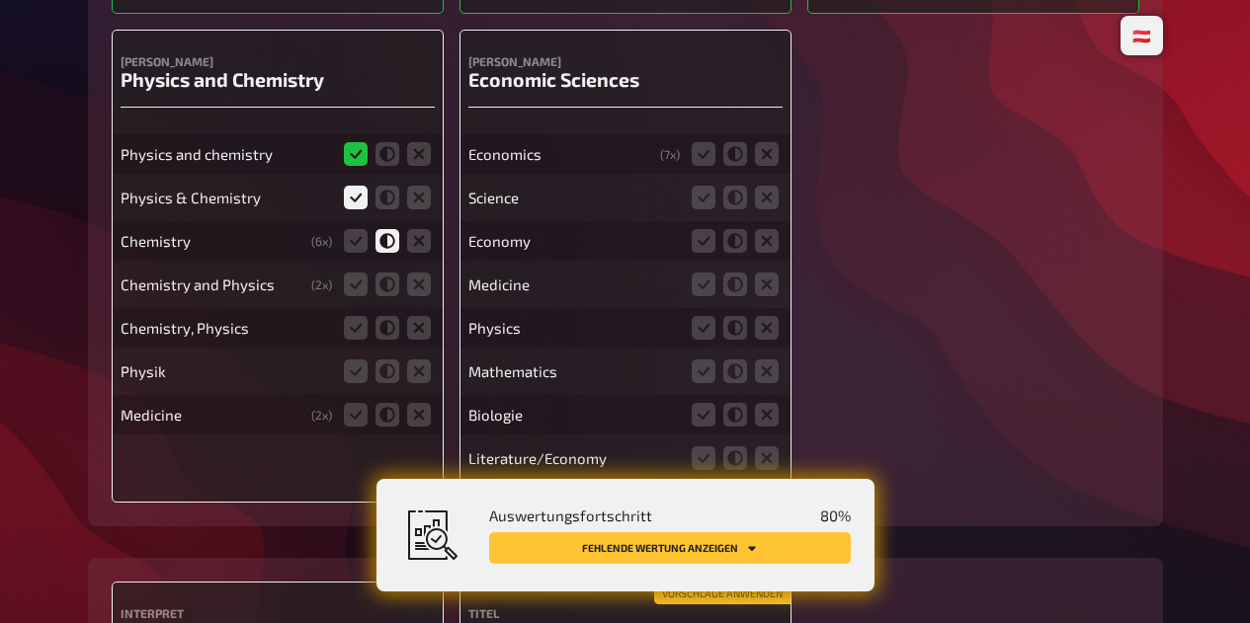
click at [0, 0] on input "radio" at bounding box center [0, 0] width 0 height 0
click at [346, 340] on icon at bounding box center [356, 328] width 24 height 24
click at [0, 0] on input "radio" at bounding box center [0, 0] width 0 height 0
click at [391, 383] on icon at bounding box center [387, 372] width 24 height 24
click at [0, 0] on input "radio" at bounding box center [0, 0] width 0 height 0
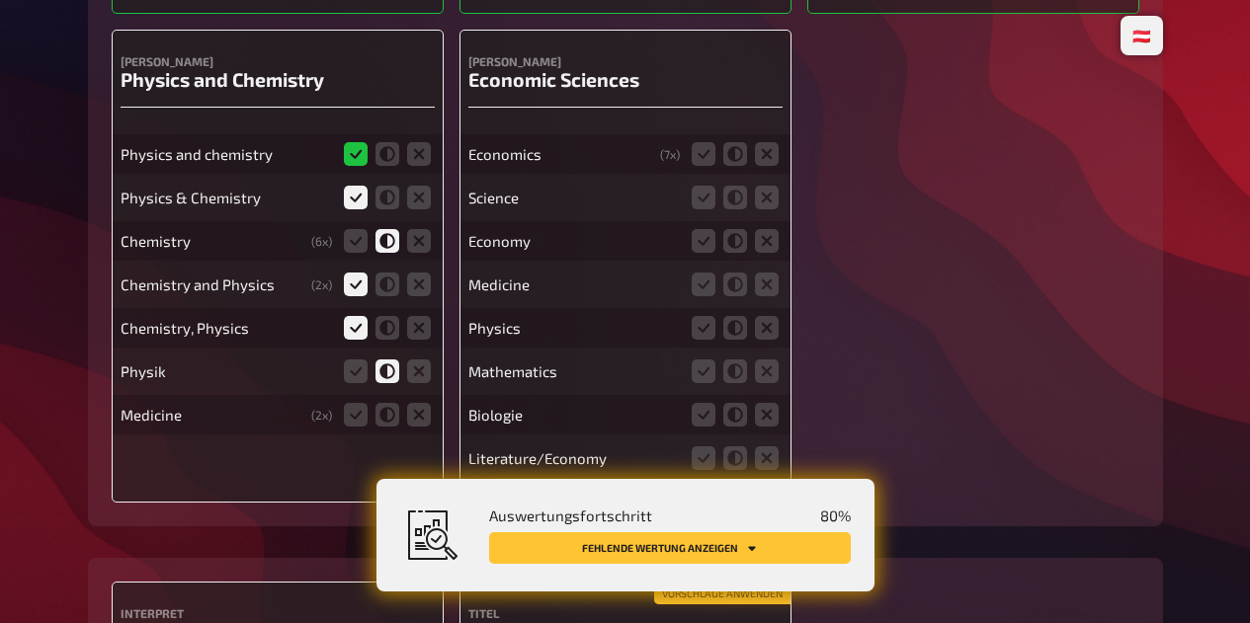
click at [425, 427] on icon at bounding box center [419, 415] width 24 height 24
click at [0, 0] on input "radio" at bounding box center [0, 0] width 0 height 0
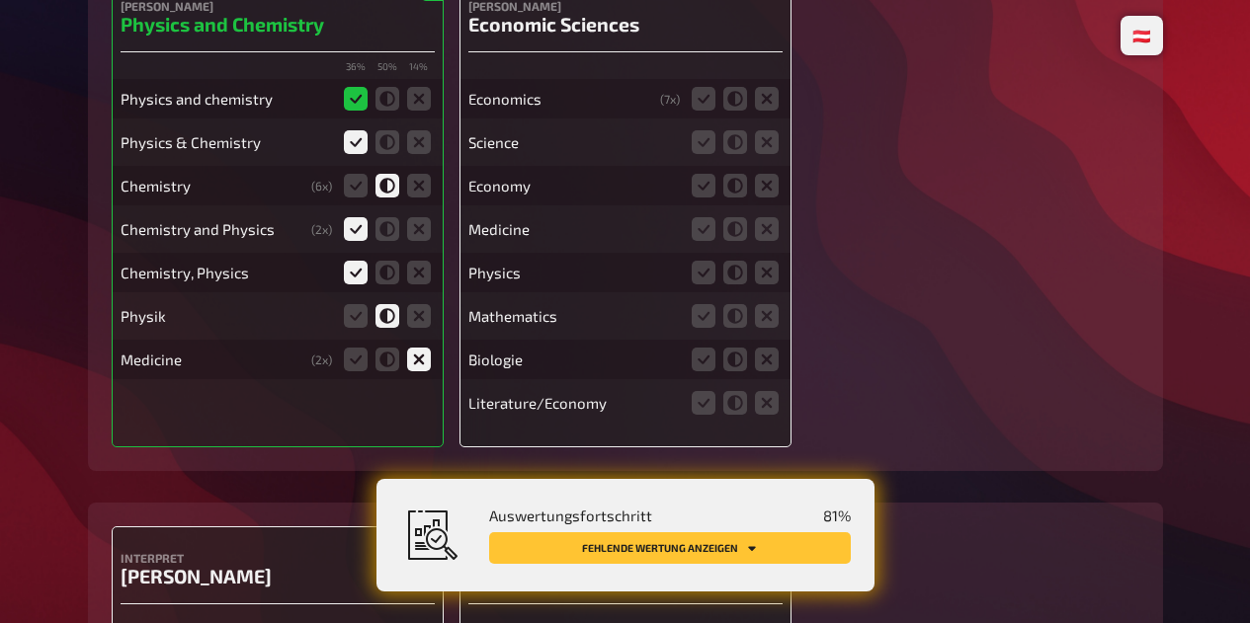
scroll to position [8418, 0]
click at [767, 371] on icon at bounding box center [767, 360] width 24 height 24
click at [0, 0] on input "radio" at bounding box center [0, 0] width 0 height 0
click at [770, 328] on icon at bounding box center [767, 316] width 24 height 24
click at [0, 0] on input "radio" at bounding box center [0, 0] width 0 height 0
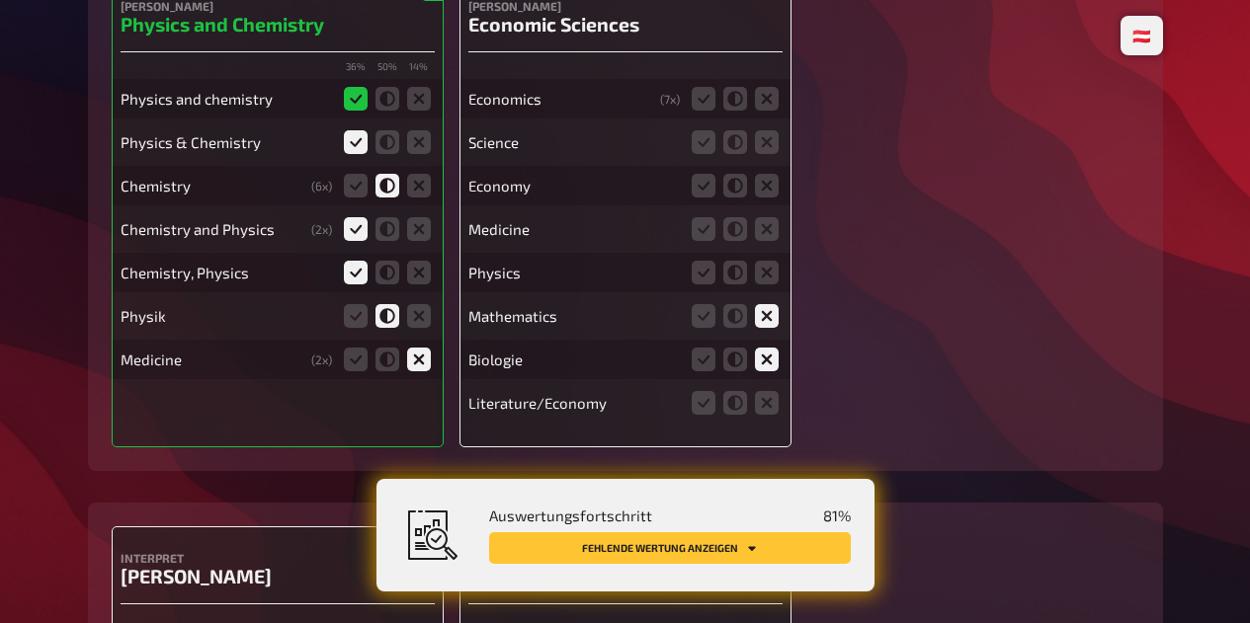
click at [773, 284] on icon at bounding box center [767, 273] width 24 height 24
click at [0, 0] on input "radio" at bounding box center [0, 0] width 0 height 0
click at [774, 241] on icon at bounding box center [767, 229] width 24 height 24
click at [0, 0] on input "radio" at bounding box center [0, 0] width 0 height 0
click at [704, 198] on icon at bounding box center [703, 186] width 24 height 24
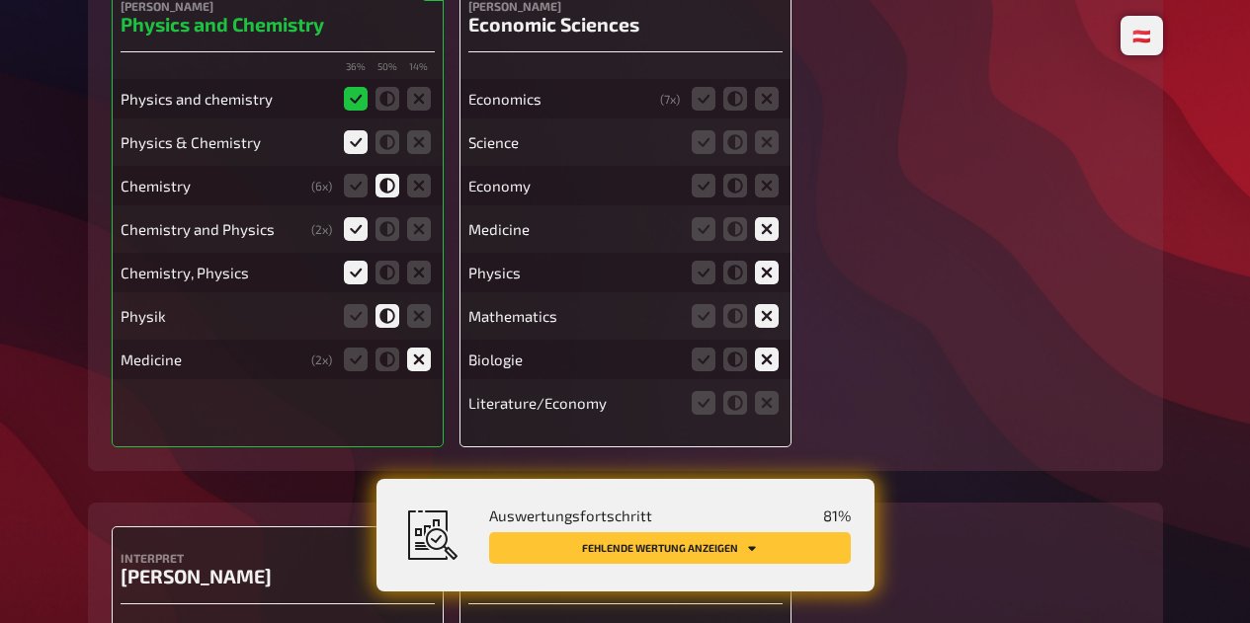
click at [0, 0] on input "radio" at bounding box center [0, 0] width 0 height 0
click at [738, 198] on icon at bounding box center [735, 186] width 24 height 24
click at [0, 0] on input "radio" at bounding box center [0, 0] width 0 height 0
click at [701, 198] on icon at bounding box center [703, 186] width 24 height 24
click at [0, 0] on input "radio" at bounding box center [0, 0] width 0 height 0
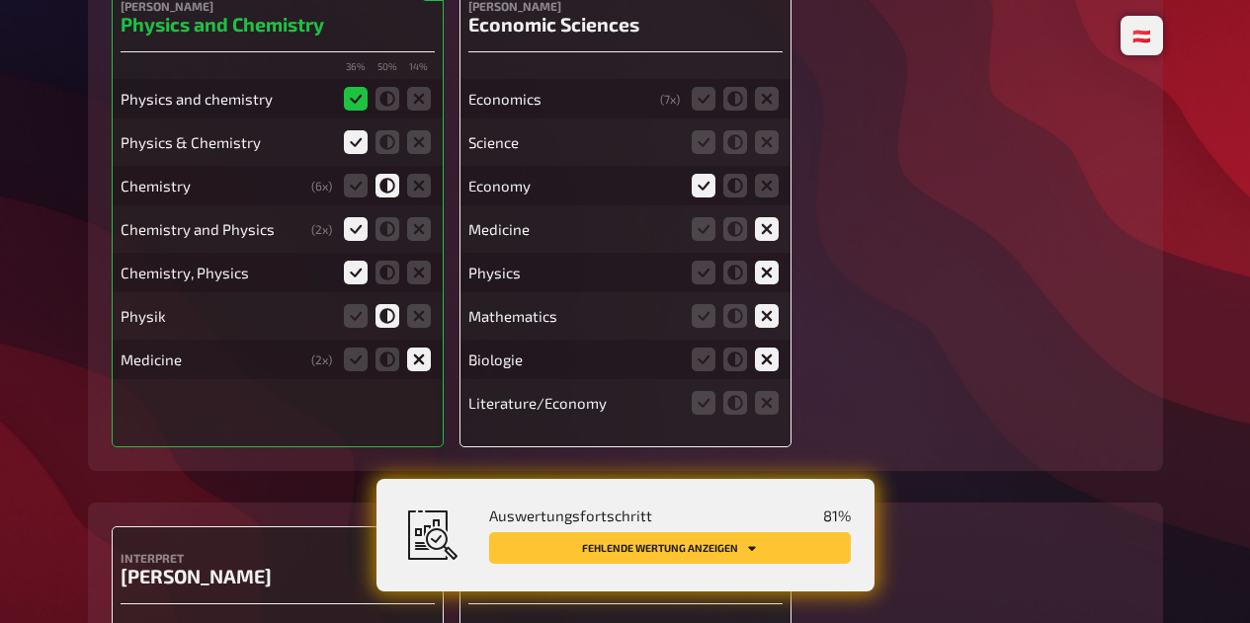
click at [761, 154] on icon at bounding box center [767, 142] width 24 height 24
click at [0, 0] on input "radio" at bounding box center [0, 0] width 0 height 0
click at [704, 109] on icon at bounding box center [703, 99] width 24 height 24
click at [0, 0] on input "radio" at bounding box center [0, 0] width 0 height 0
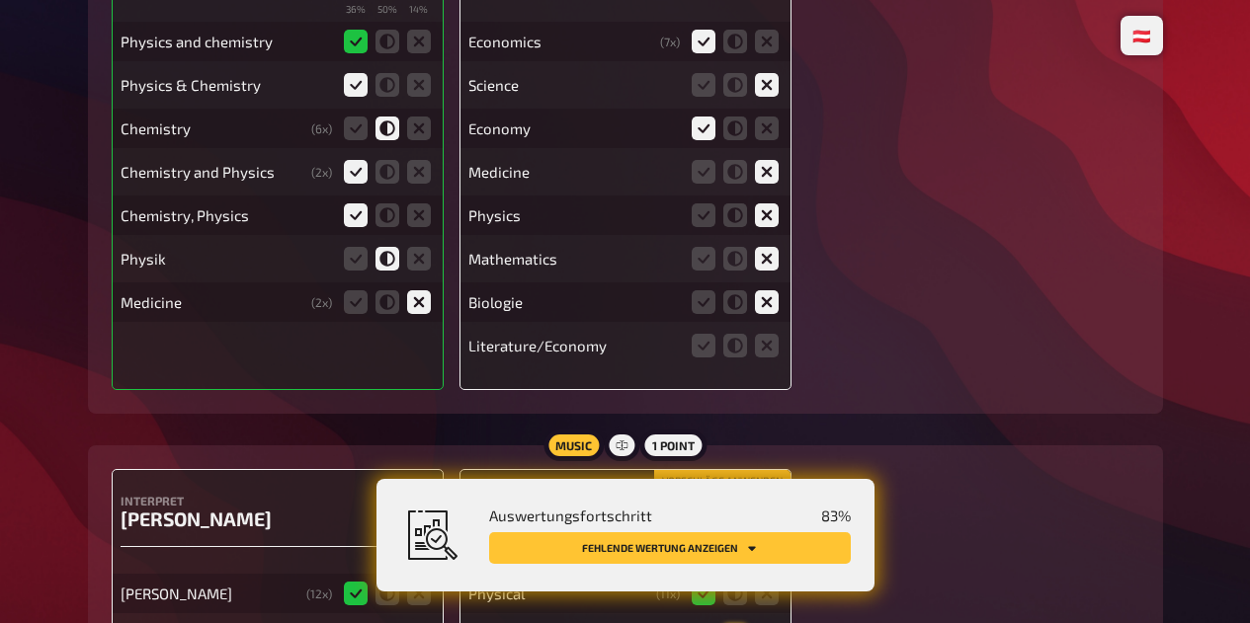
scroll to position [8477, 0]
click at [731, 357] on icon at bounding box center [735, 345] width 24 height 24
click at [0, 0] on input "radio" at bounding box center [0, 0] width 0 height 0
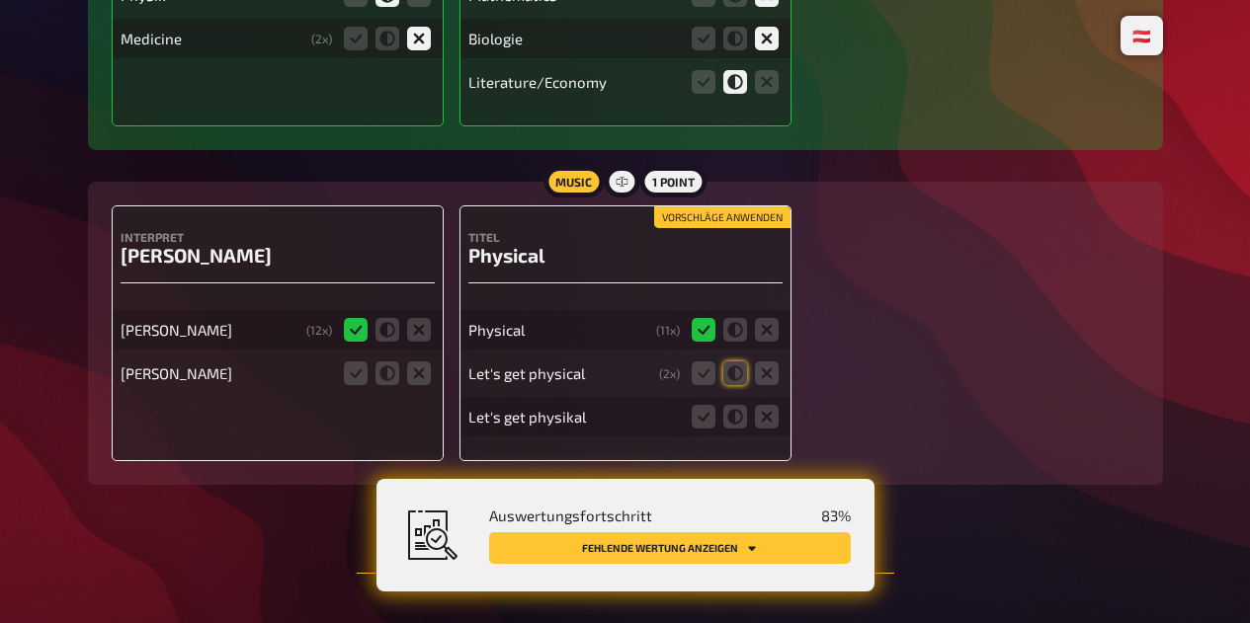
scroll to position [8743, 0]
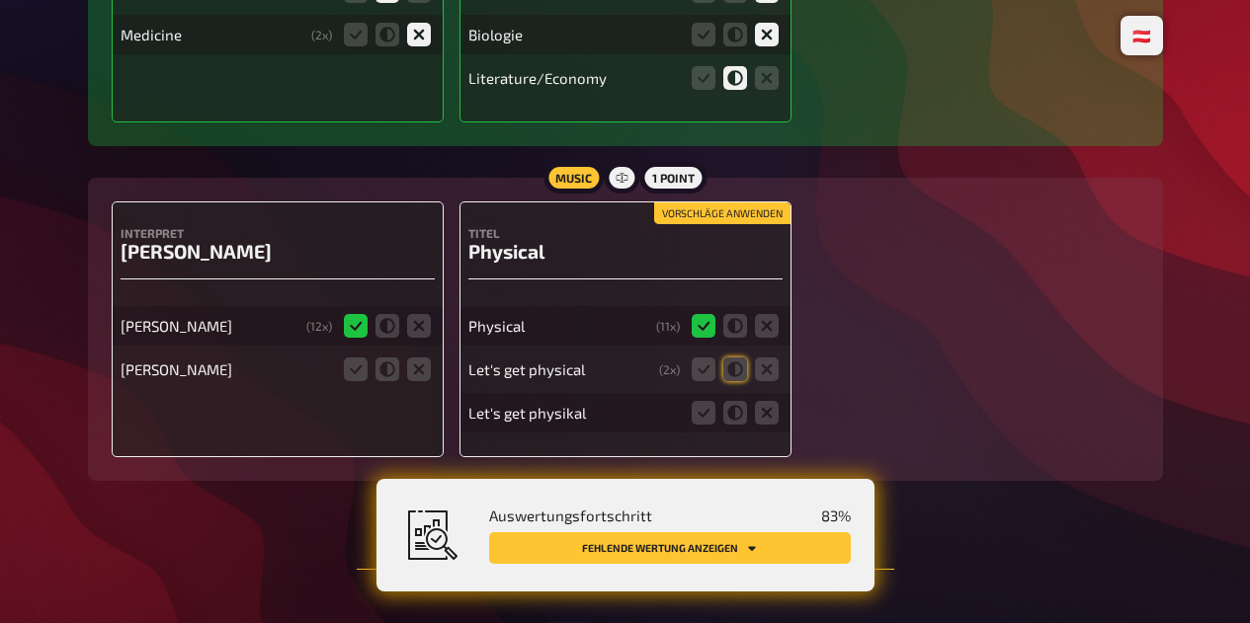
click at [420, 381] on icon at bounding box center [419, 370] width 24 height 24
click at [0, 0] on input "radio" at bounding box center [0, 0] width 0 height 0
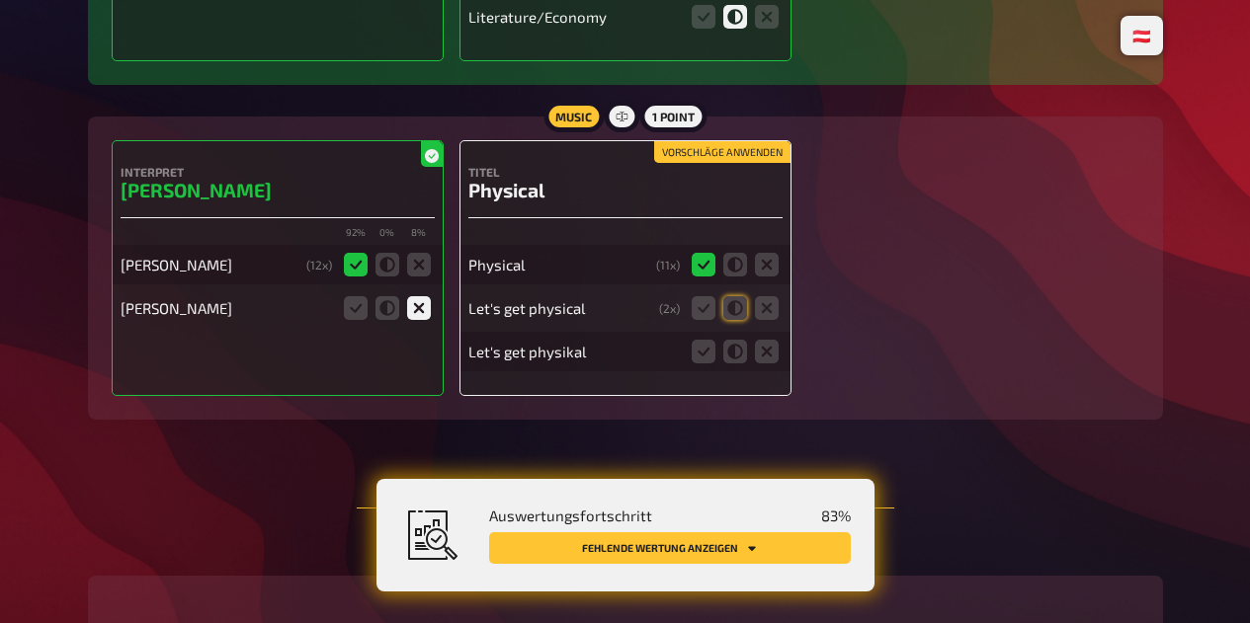
scroll to position [8852, 0]
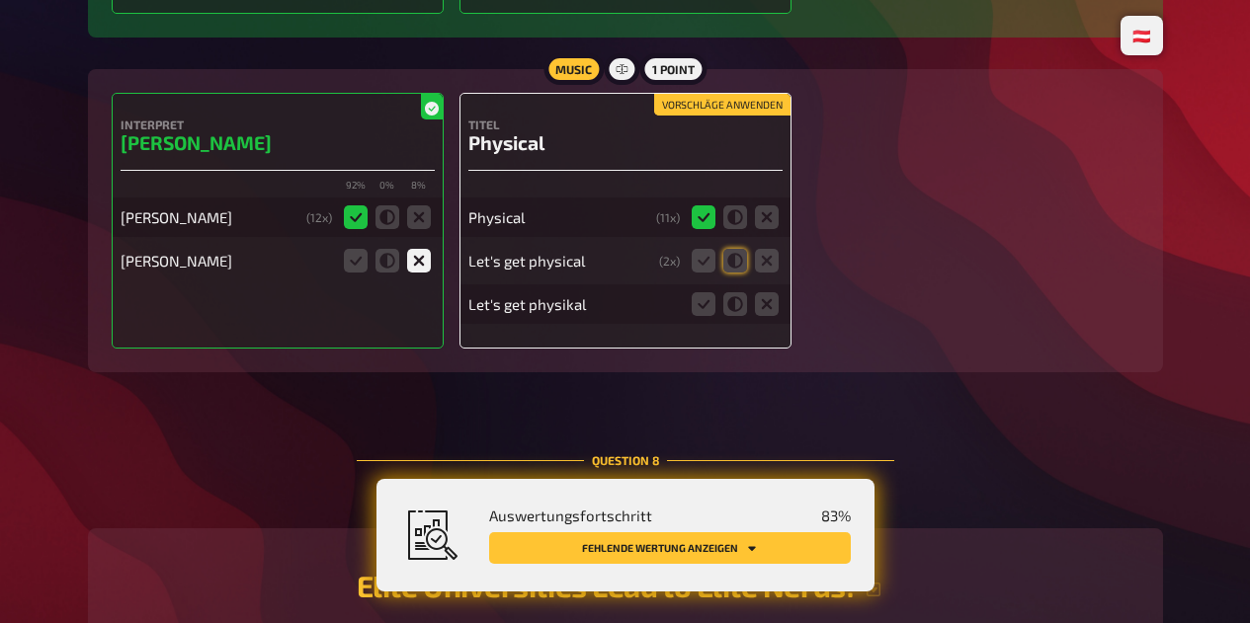
click at [702, 273] on icon at bounding box center [703, 261] width 24 height 24
click at [0, 0] on input "radio" at bounding box center [0, 0] width 0 height 0
click at [710, 316] on icon at bounding box center [703, 304] width 24 height 24
click at [0, 0] on input "radio" at bounding box center [0, 0] width 0 height 0
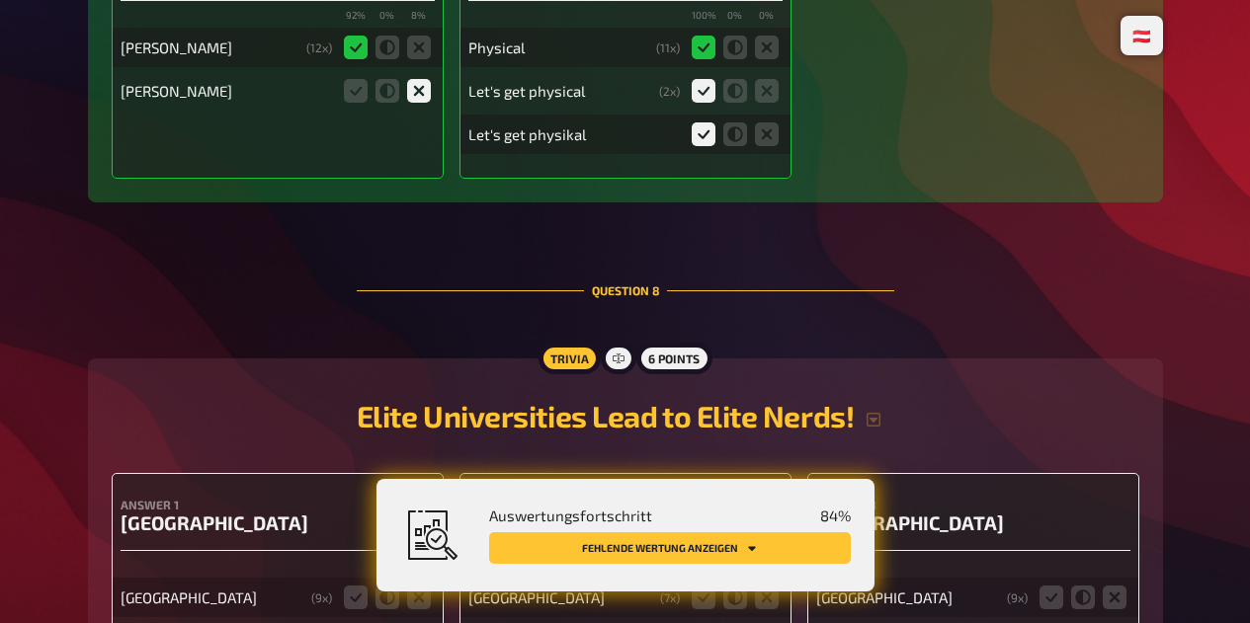
click at [633, 548] on button "Fehlende Wertung anzeigen" at bounding box center [670, 548] width 362 height 32
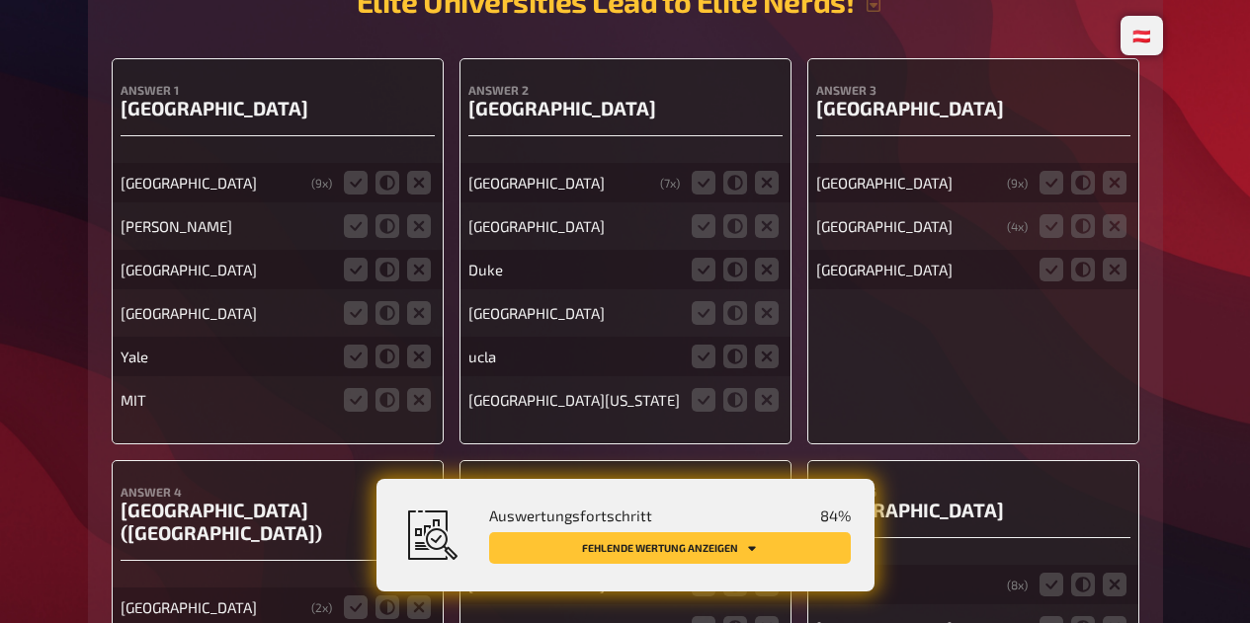
scroll to position [9462, 0]
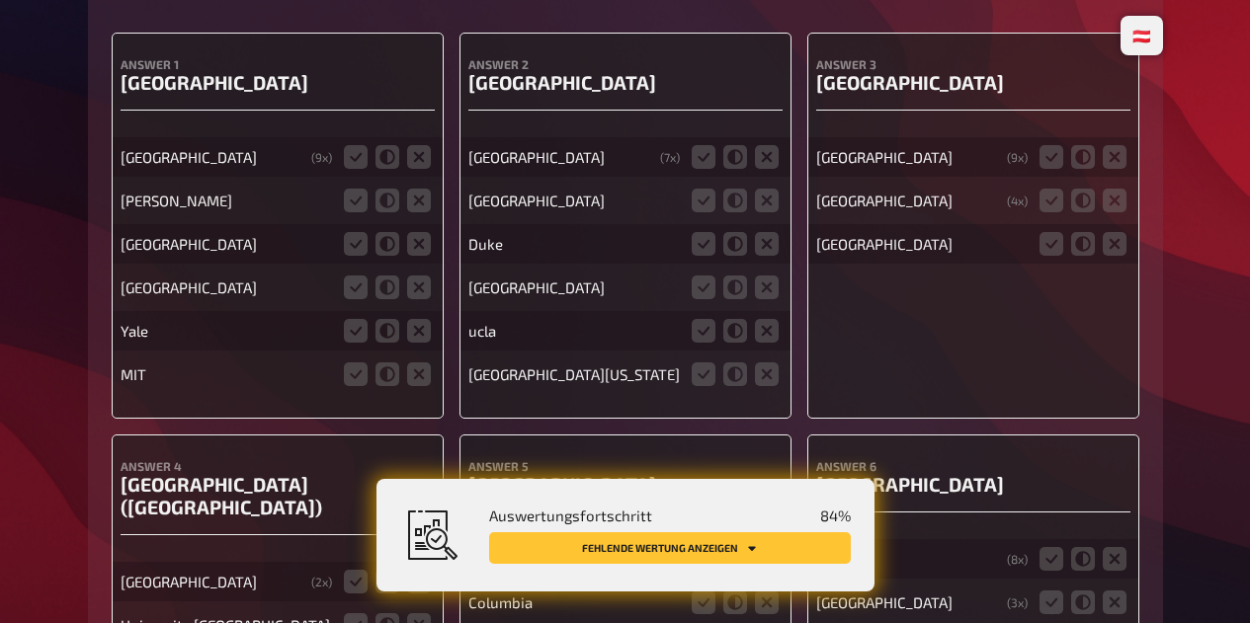
click at [424, 386] on icon at bounding box center [419, 375] width 24 height 24
click at [0, 0] on input "radio" at bounding box center [0, 0] width 0 height 0
click at [413, 343] on icon at bounding box center [419, 331] width 24 height 24
click at [0, 0] on input "radio" at bounding box center [0, 0] width 0 height 0
click at [392, 299] on icon at bounding box center [387, 288] width 24 height 24
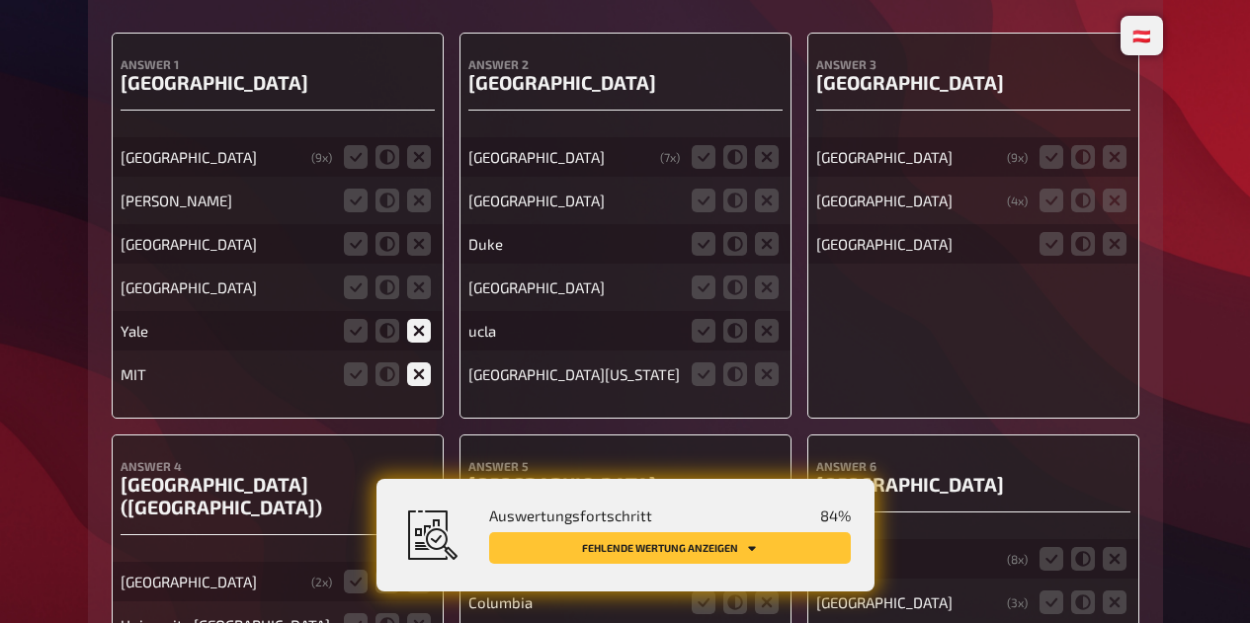
click at [0, 0] on input "radio" at bounding box center [0, 0] width 0 height 0
click at [422, 256] on icon at bounding box center [419, 244] width 24 height 24
click at [0, 0] on input "radio" at bounding box center [0, 0] width 0 height 0
click at [422, 299] on icon at bounding box center [419, 288] width 24 height 24
click at [0, 0] on input "radio" at bounding box center [0, 0] width 0 height 0
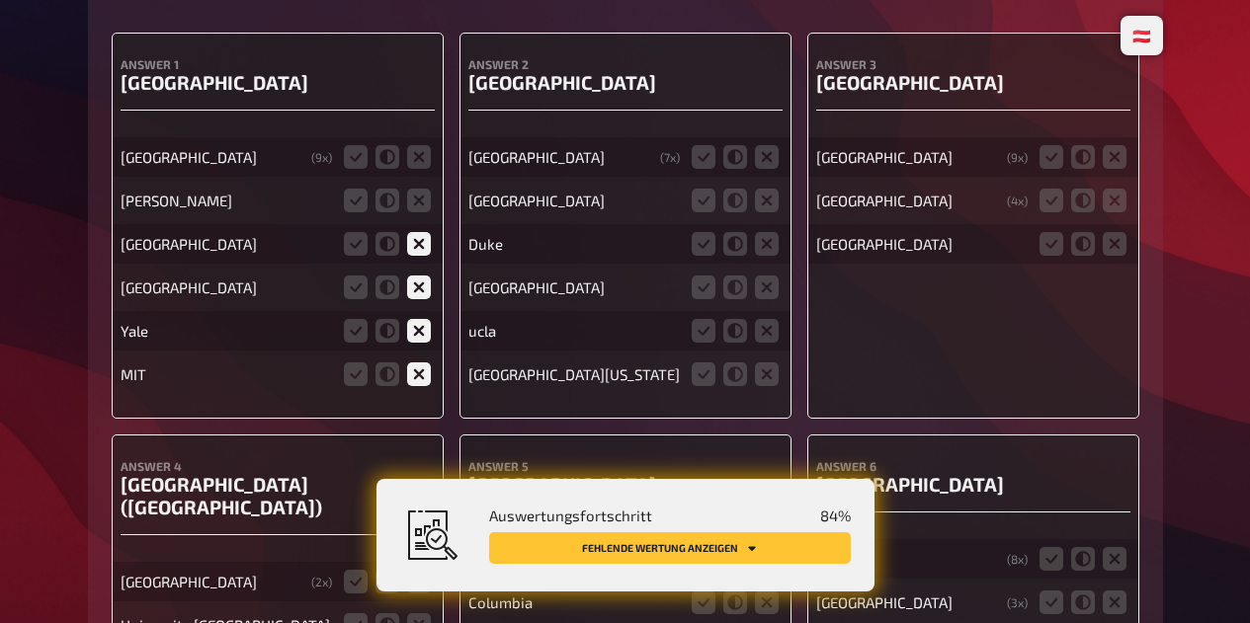
click at [355, 212] on icon at bounding box center [356, 201] width 24 height 24
click at [0, 0] on input "radio" at bounding box center [0, 0] width 0 height 0
click at [352, 169] on icon at bounding box center [356, 157] width 24 height 24
click at [0, 0] on input "radio" at bounding box center [0, 0] width 0 height 0
click at [422, 343] on icon at bounding box center [419, 331] width 24 height 24
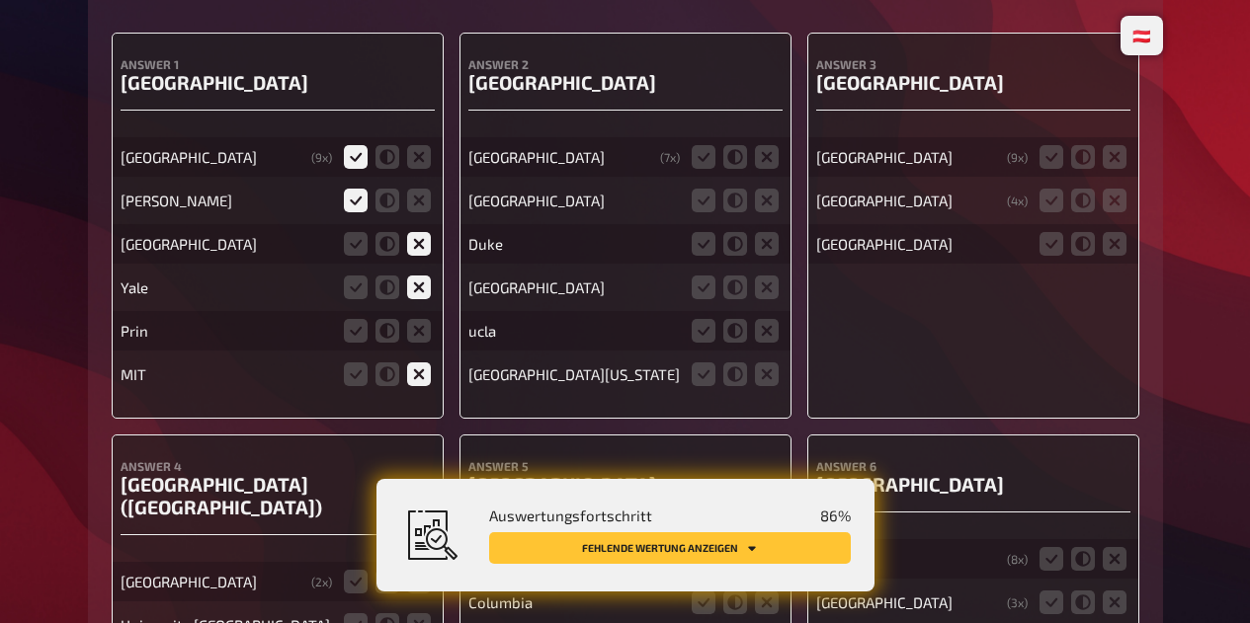
click at [0, 0] on input "radio" at bounding box center [0, 0] width 0 height 0
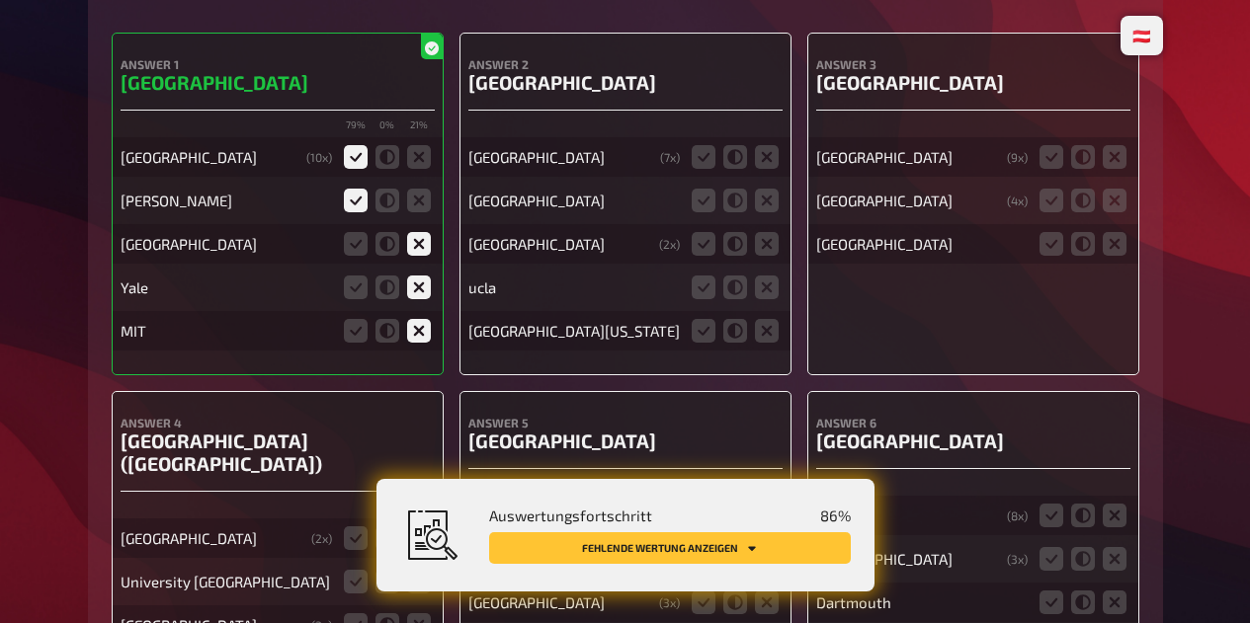
click at [695, 169] on icon at bounding box center [703, 157] width 24 height 24
click at [0, 0] on input "radio" at bounding box center [0, 0] width 0 height 0
click at [763, 212] on icon at bounding box center [767, 201] width 24 height 24
click at [0, 0] on input "radio" at bounding box center [0, 0] width 0 height 0
click at [772, 256] on icon at bounding box center [767, 244] width 24 height 24
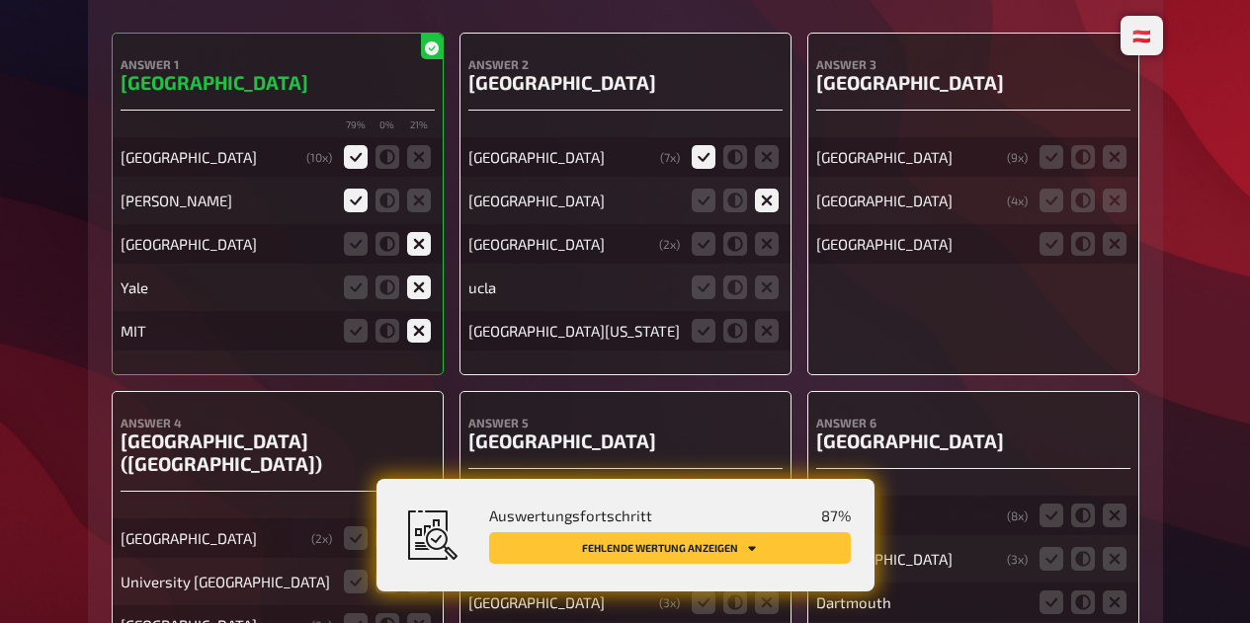
click at [0, 0] on input "radio" at bounding box center [0, 0] width 0 height 0
click at [768, 299] on icon at bounding box center [767, 288] width 24 height 24
click at [0, 0] on input "radio" at bounding box center [0, 0] width 0 height 0
click at [775, 343] on icon at bounding box center [767, 331] width 24 height 24
click at [0, 0] on input "radio" at bounding box center [0, 0] width 0 height 0
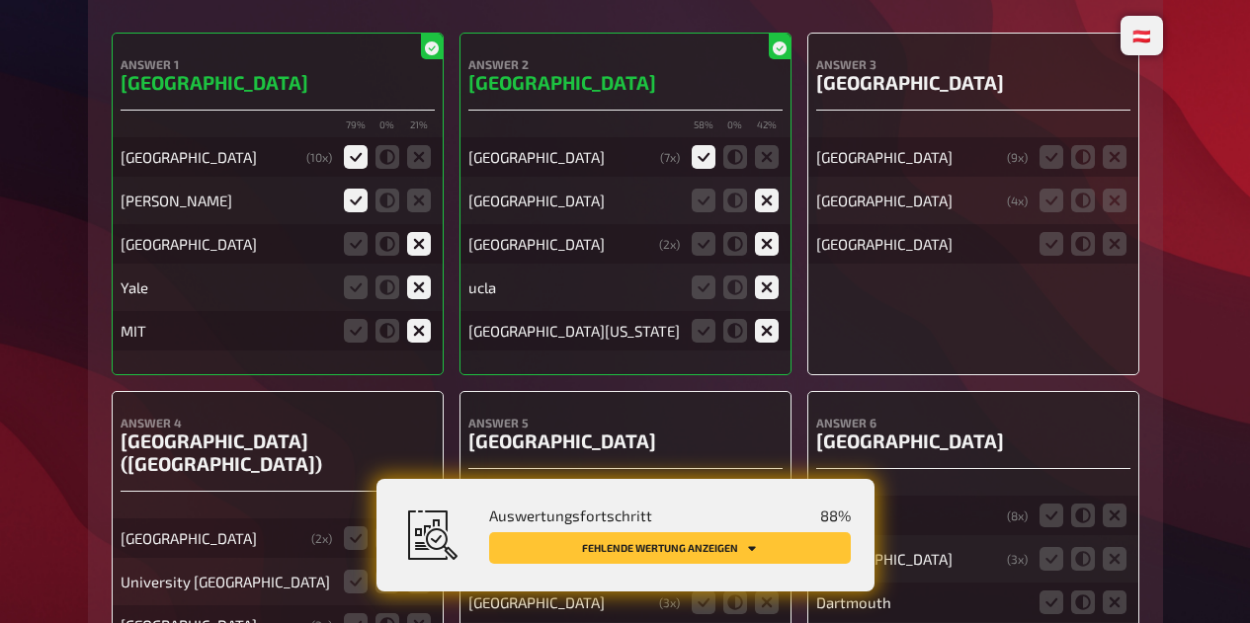
click at [1043, 169] on icon at bounding box center [1051, 157] width 24 height 24
click at [0, 0] on input "radio" at bounding box center [0, 0] width 0 height 0
click at [1113, 212] on icon at bounding box center [1114, 201] width 24 height 24
click at [0, 0] on input "radio" at bounding box center [0, 0] width 0 height 0
click at [1116, 256] on icon at bounding box center [1114, 244] width 24 height 24
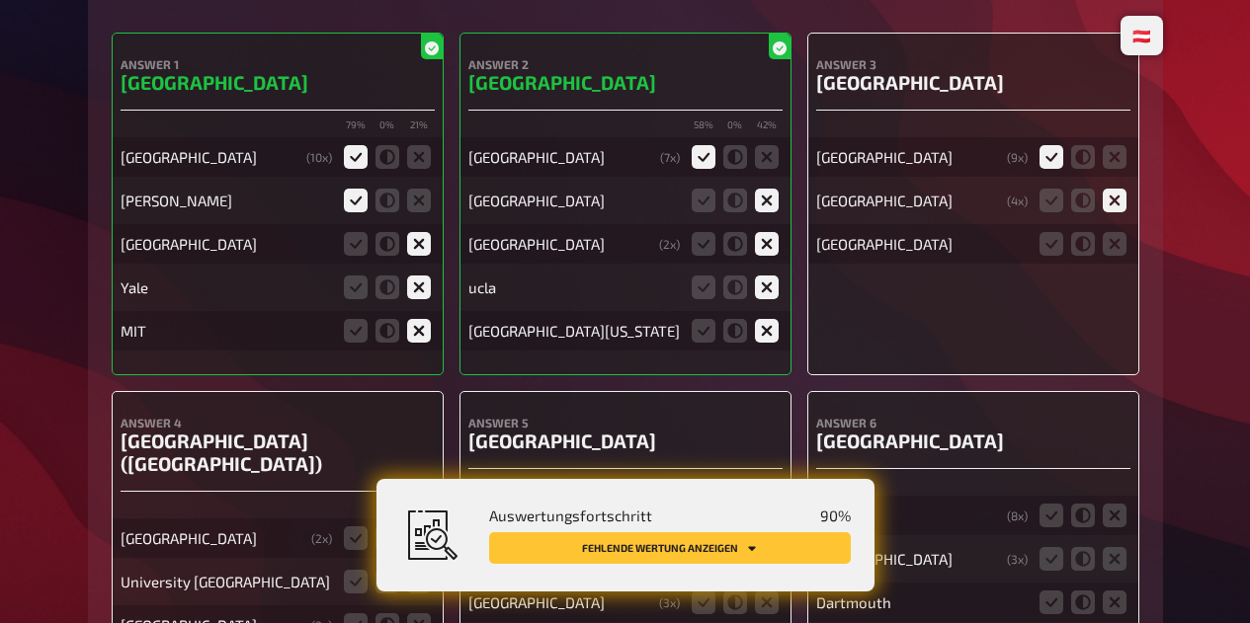
click at [0, 0] on input "radio" at bounding box center [0, 0] width 0 height 0
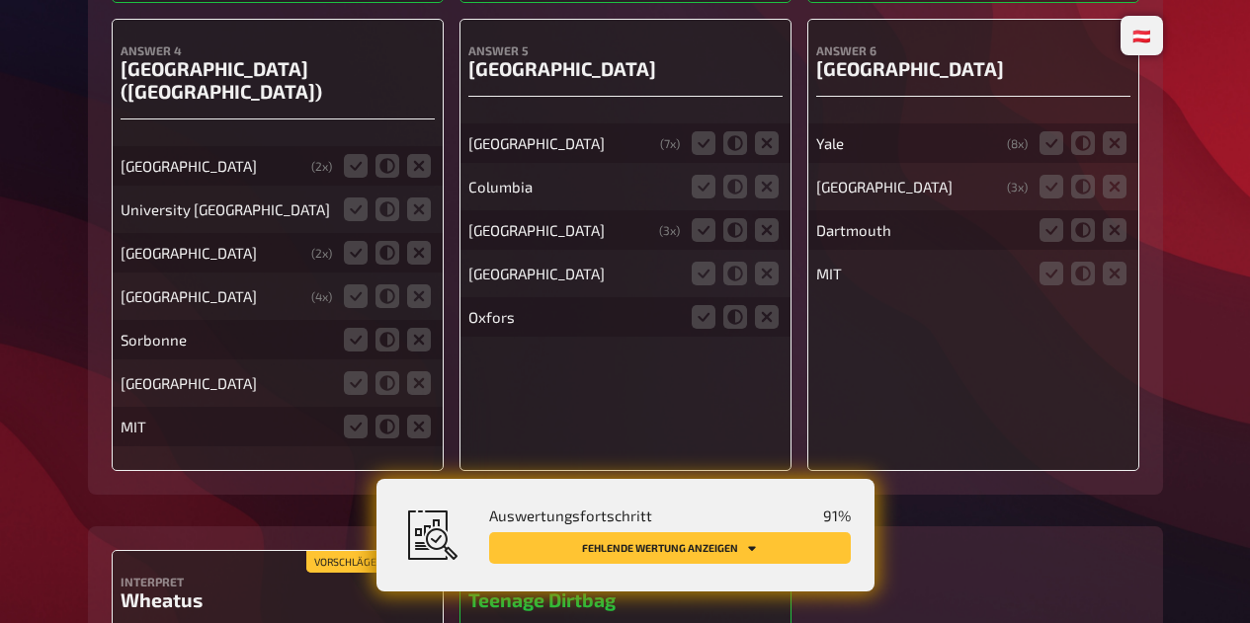
scroll to position [9837, 0]
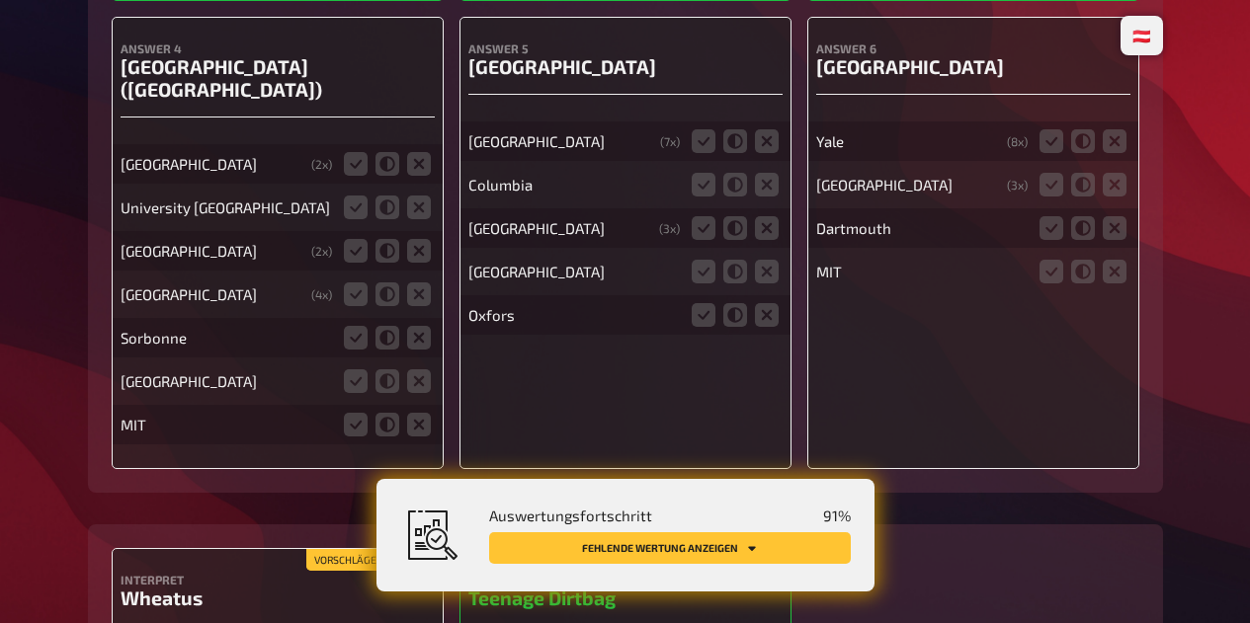
click at [353, 176] on icon at bounding box center [356, 164] width 24 height 24
click at [0, 0] on input "radio" at bounding box center [0, 0] width 0 height 0
click at [348, 219] on icon at bounding box center [356, 208] width 24 height 24
click at [0, 0] on input "radio" at bounding box center [0, 0] width 0 height 0
click at [386, 348] on icon at bounding box center [387, 338] width 24 height 24
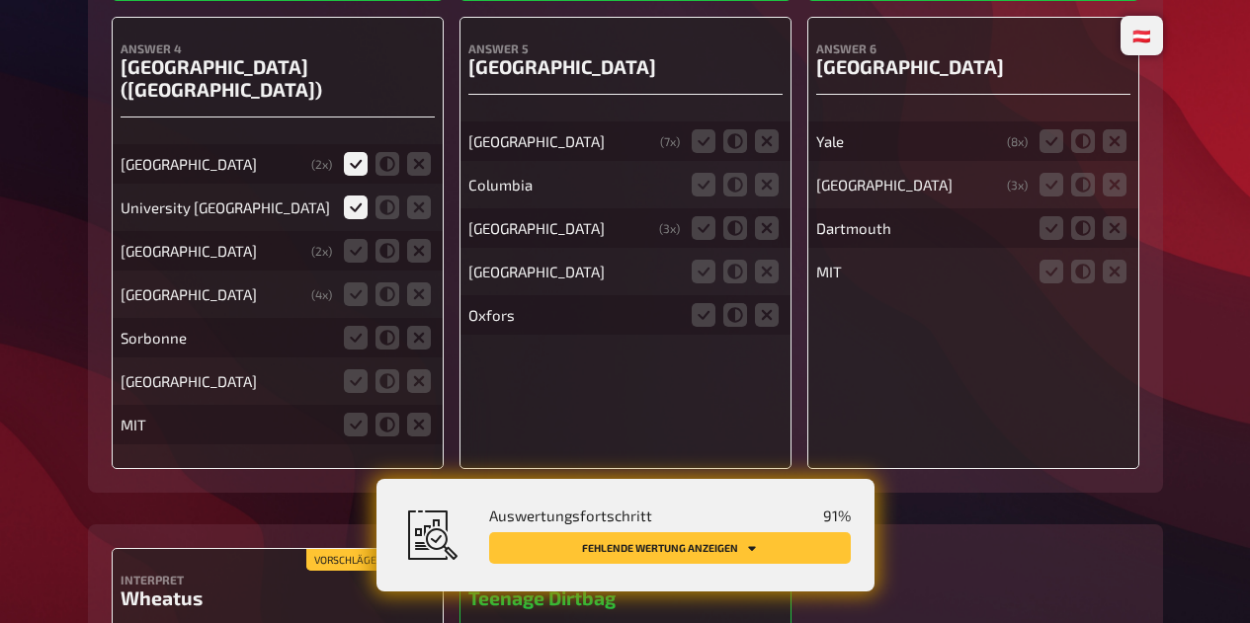
click at [0, 0] on input "radio" at bounding box center [0, 0] width 0 height 0
click at [354, 263] on icon at bounding box center [356, 251] width 24 height 24
click at [0, 0] on input "radio" at bounding box center [0, 0] width 0 height 0
click at [412, 306] on icon at bounding box center [419, 295] width 24 height 24
click at [0, 0] on input "radio" at bounding box center [0, 0] width 0 height 0
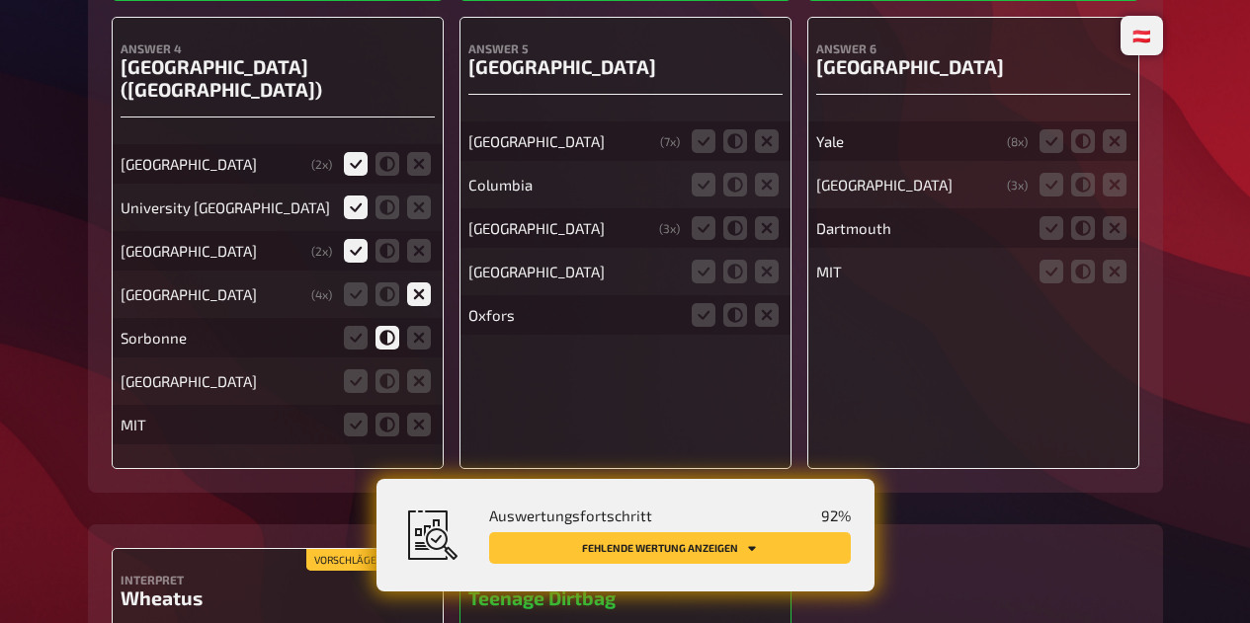
click at [347, 306] on icon at bounding box center [356, 295] width 24 height 24
click at [0, 0] on input "radio" at bounding box center [0, 0] width 0 height 0
click at [422, 350] on icon at bounding box center [419, 338] width 24 height 24
click at [0, 0] on input "radio" at bounding box center [0, 0] width 0 height 0
click at [423, 393] on icon at bounding box center [419, 381] width 24 height 24
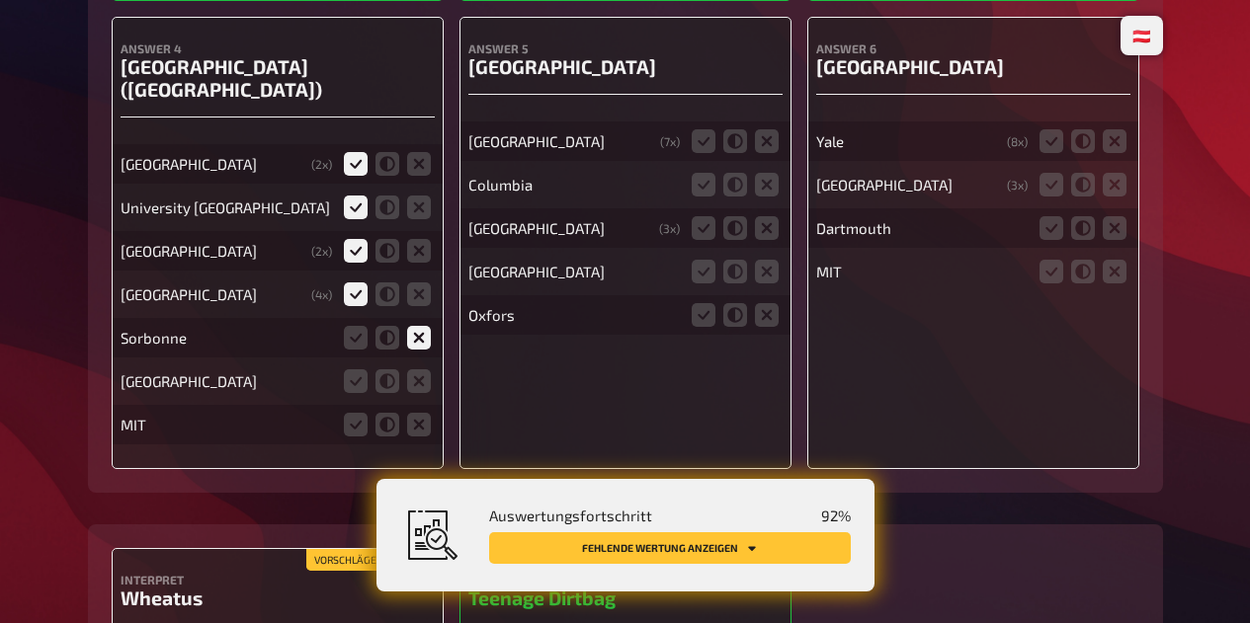
click at [0, 0] on input "radio" at bounding box center [0, 0] width 0 height 0
click at [419, 437] on icon at bounding box center [419, 425] width 24 height 24
click at [0, 0] on input "radio" at bounding box center [0, 0] width 0 height 0
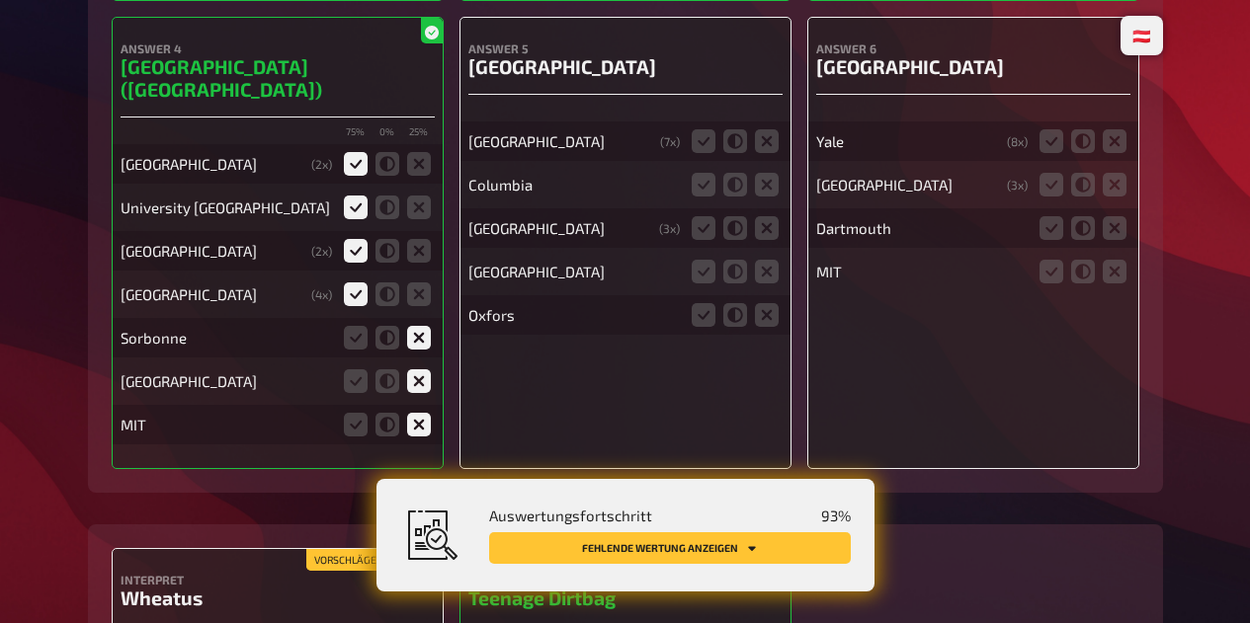
click at [387, 305] on icon at bounding box center [387, 295] width 24 height 24
click at [0, 0] on input "radio" at bounding box center [0, 0] width 0 height 0
click at [698, 153] on icon at bounding box center [703, 141] width 24 height 24
click at [0, 0] on input "radio" at bounding box center [0, 0] width 0 height 0
click at [765, 197] on icon at bounding box center [767, 185] width 24 height 24
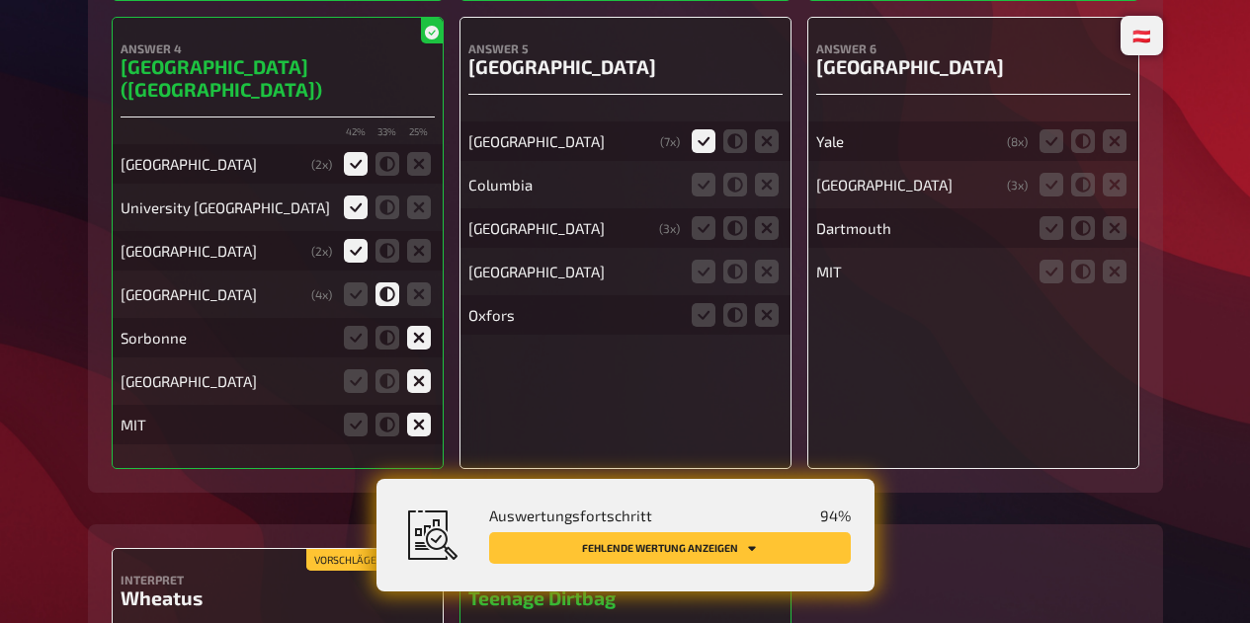
click at [0, 0] on input "radio" at bounding box center [0, 0] width 0 height 0
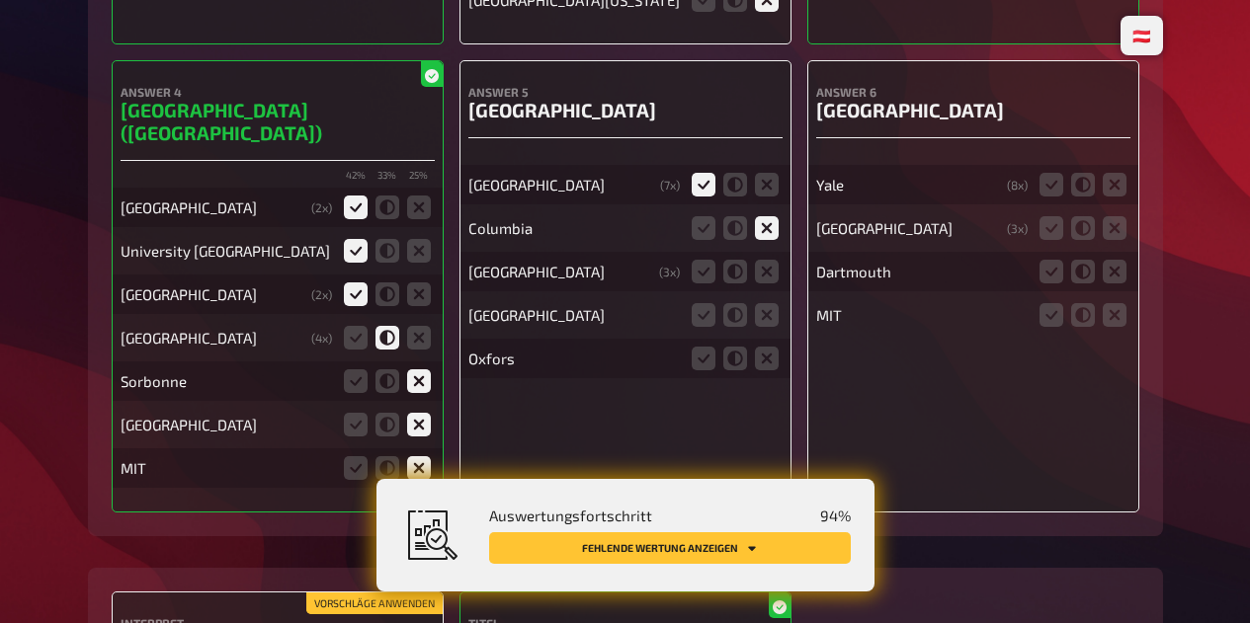
click at [777, 240] on icon at bounding box center [767, 228] width 24 height 24
click at [0, 0] on input "radio" at bounding box center [0, 0] width 0 height 0
click at [772, 284] on icon at bounding box center [767, 272] width 24 height 24
click at [0, 0] on input "radio" at bounding box center [0, 0] width 0 height 0
click at [771, 326] on icon at bounding box center [767, 315] width 24 height 24
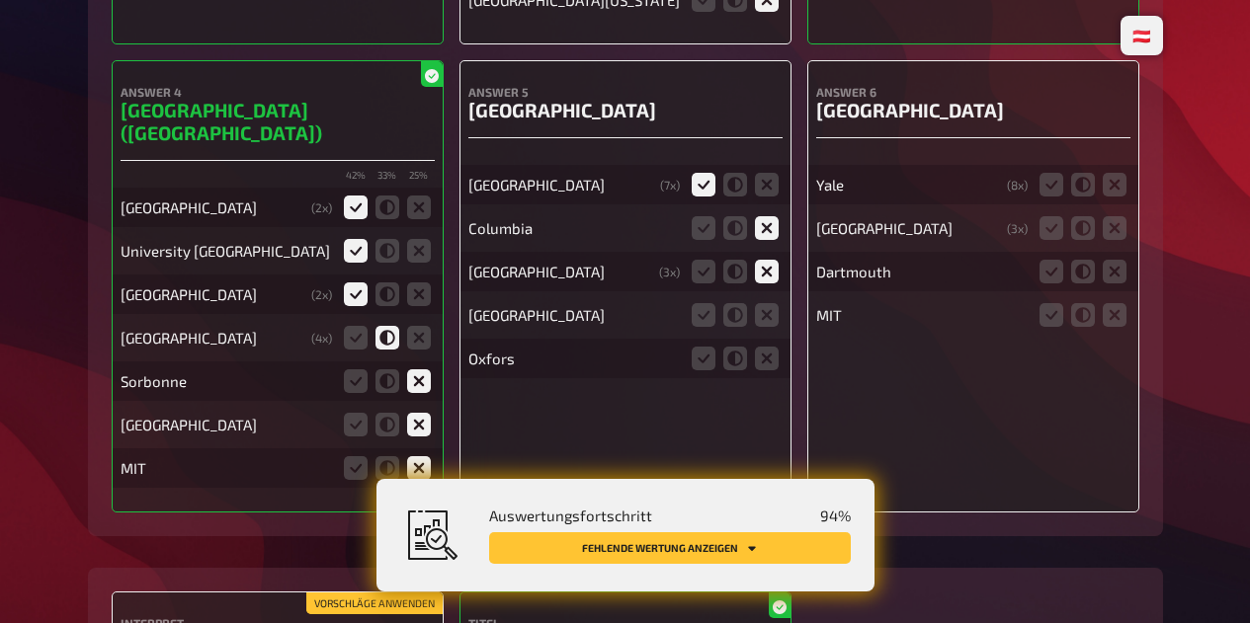
click at [0, 0] on input "radio" at bounding box center [0, 0] width 0 height 0
click at [774, 370] on icon at bounding box center [767, 359] width 24 height 24
click at [0, 0] on input "radio" at bounding box center [0, 0] width 0 height 0
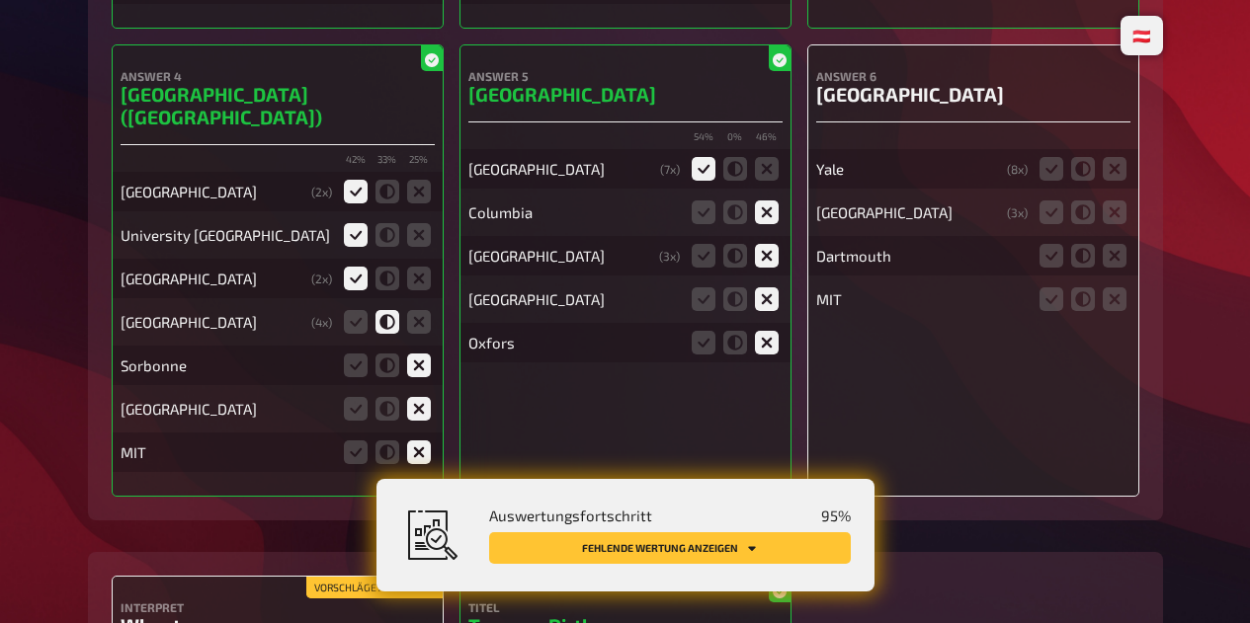
scroll to position [9814, 0]
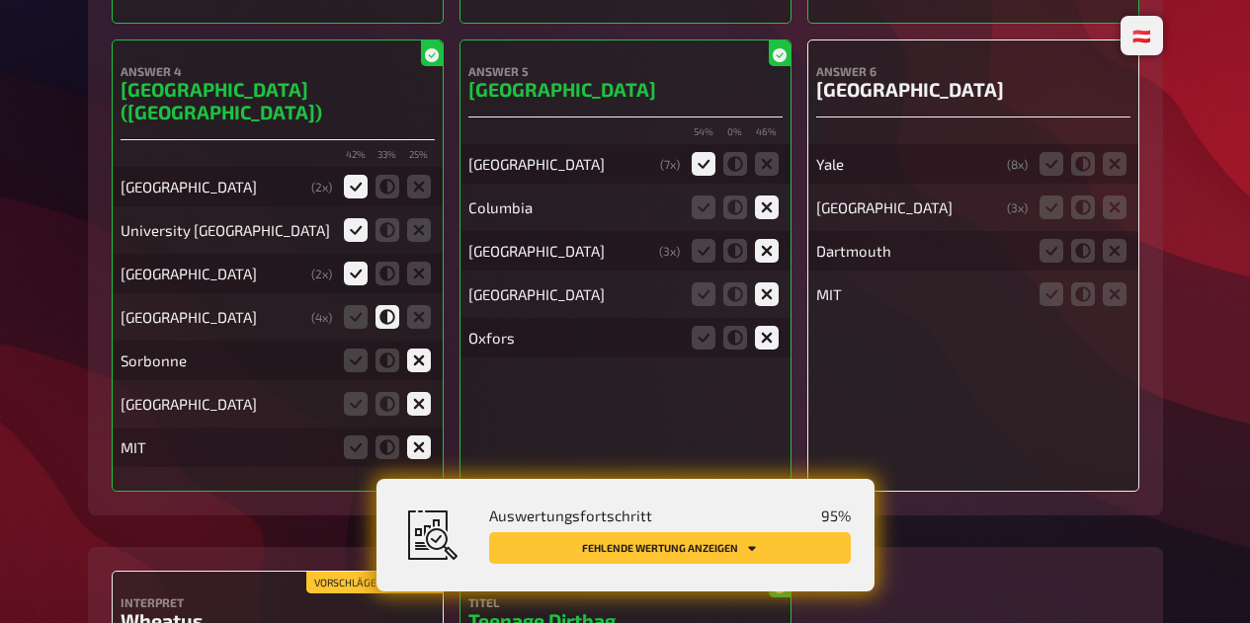
click at [1050, 176] on icon at bounding box center [1051, 164] width 24 height 24
click at [0, 0] on input "radio" at bounding box center [0, 0] width 0 height 0
click at [1116, 219] on icon at bounding box center [1114, 208] width 24 height 24
click at [0, 0] on input "radio" at bounding box center [0, 0] width 0 height 0
click at [1118, 263] on icon at bounding box center [1114, 251] width 24 height 24
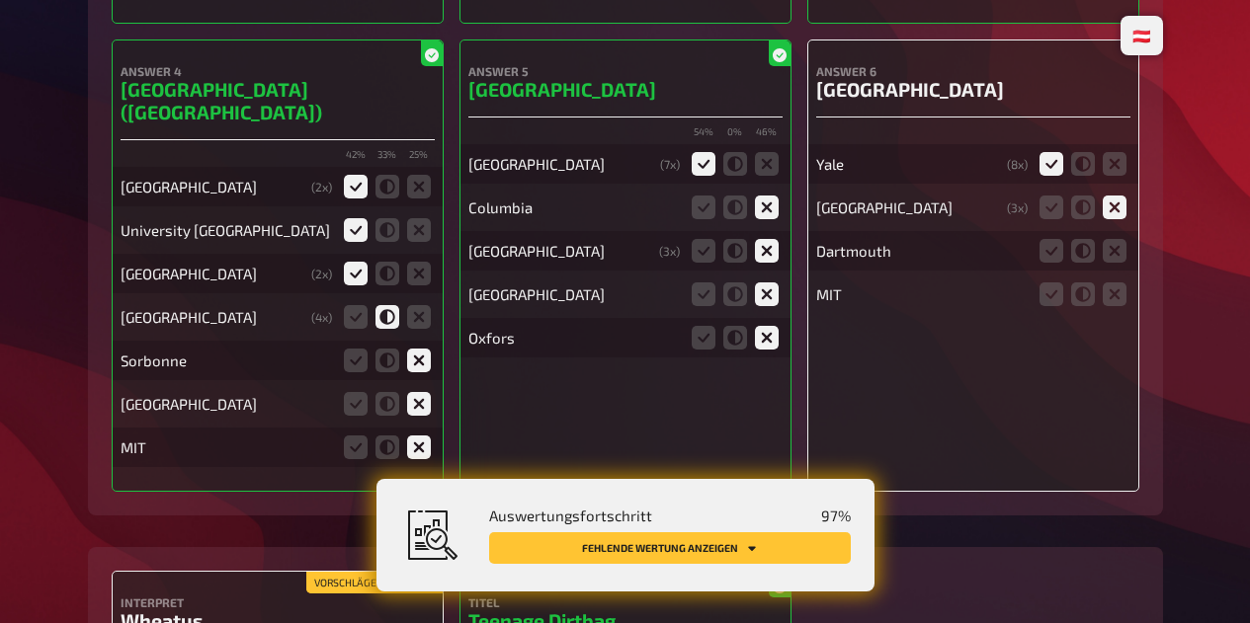
click at [0, 0] on input "radio" at bounding box center [0, 0] width 0 height 0
click at [1102, 306] on icon at bounding box center [1114, 295] width 24 height 24
click at [0, 0] on input "radio" at bounding box center [0, 0] width 0 height 0
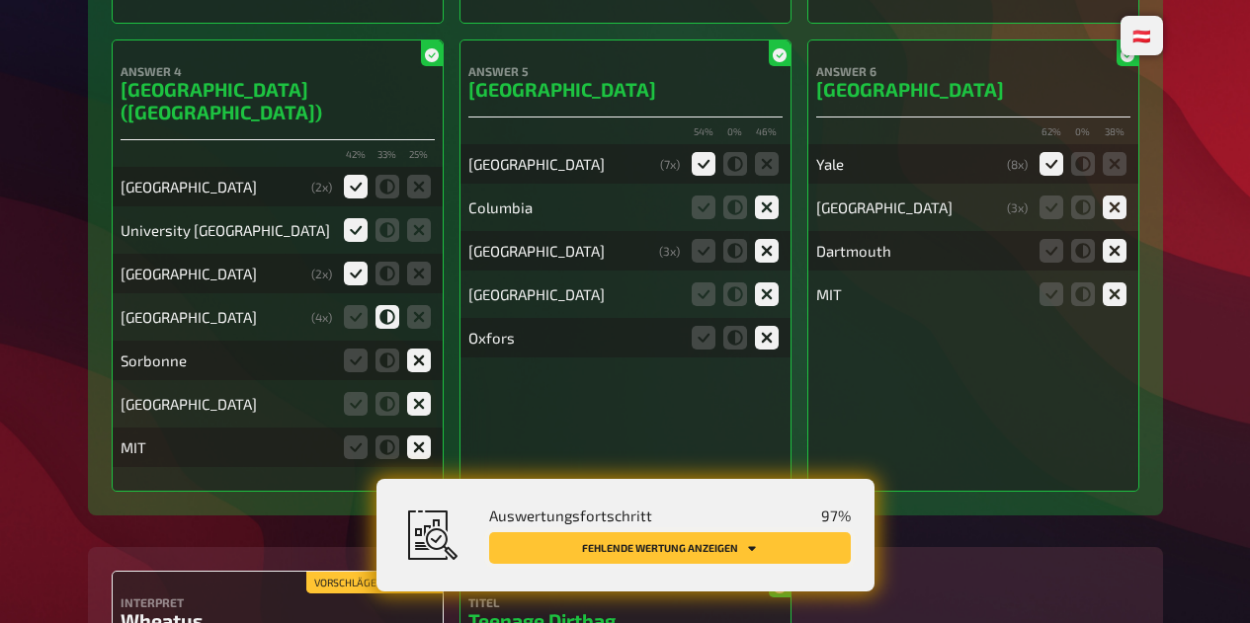
click at [730, 563] on button "Fehlende Wertung anzeigen" at bounding box center [670, 548] width 362 height 32
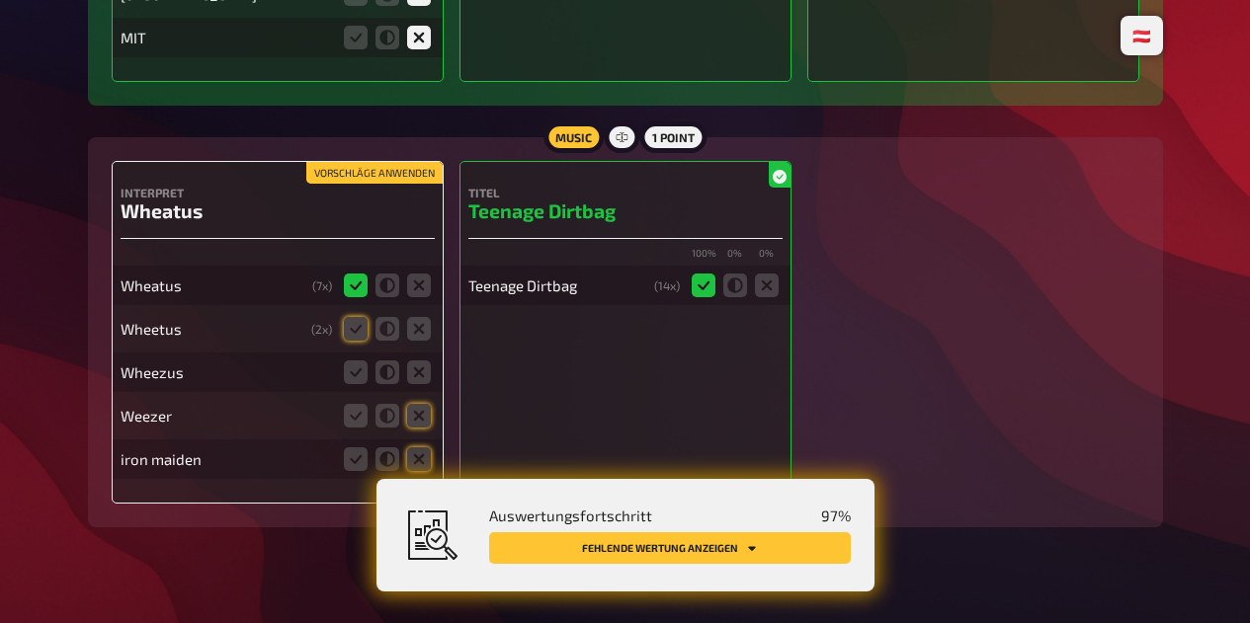
scroll to position [10271, 0]
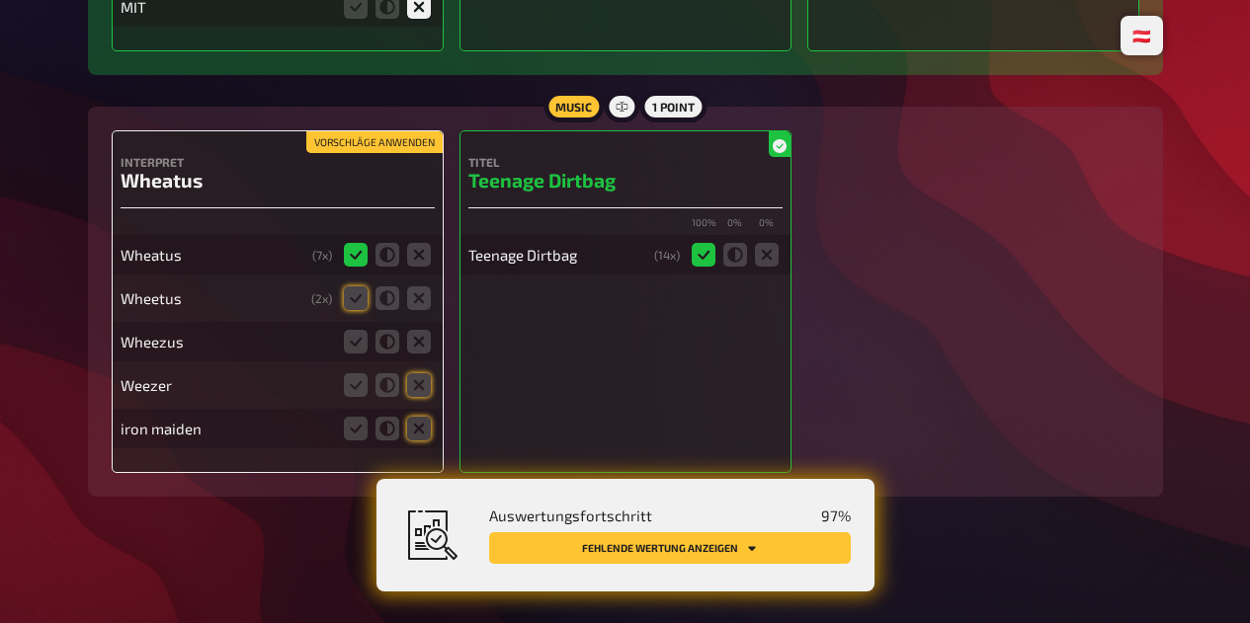
click at [362, 295] on icon at bounding box center [356, 298] width 24 height 24
click at [0, 0] on input "radio" at bounding box center [0, 0] width 0 height 0
click at [356, 336] on icon at bounding box center [356, 342] width 24 height 24
click at [0, 0] on input "radio" at bounding box center [0, 0] width 0 height 0
click at [417, 392] on icon at bounding box center [419, 385] width 24 height 24
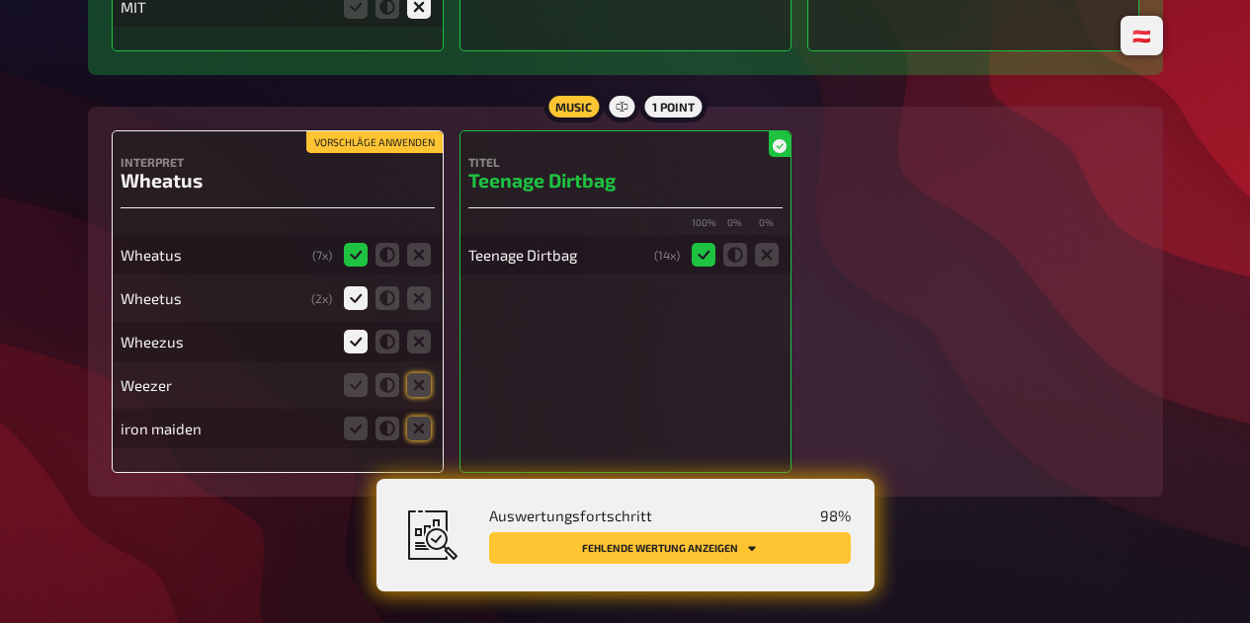
click at [0, 0] on input "radio" at bounding box center [0, 0] width 0 height 0
click at [387, 392] on icon at bounding box center [387, 385] width 24 height 24
click at [0, 0] on input "radio" at bounding box center [0, 0] width 0 height 0
click at [416, 431] on icon at bounding box center [419, 429] width 24 height 24
click at [0, 0] on input "radio" at bounding box center [0, 0] width 0 height 0
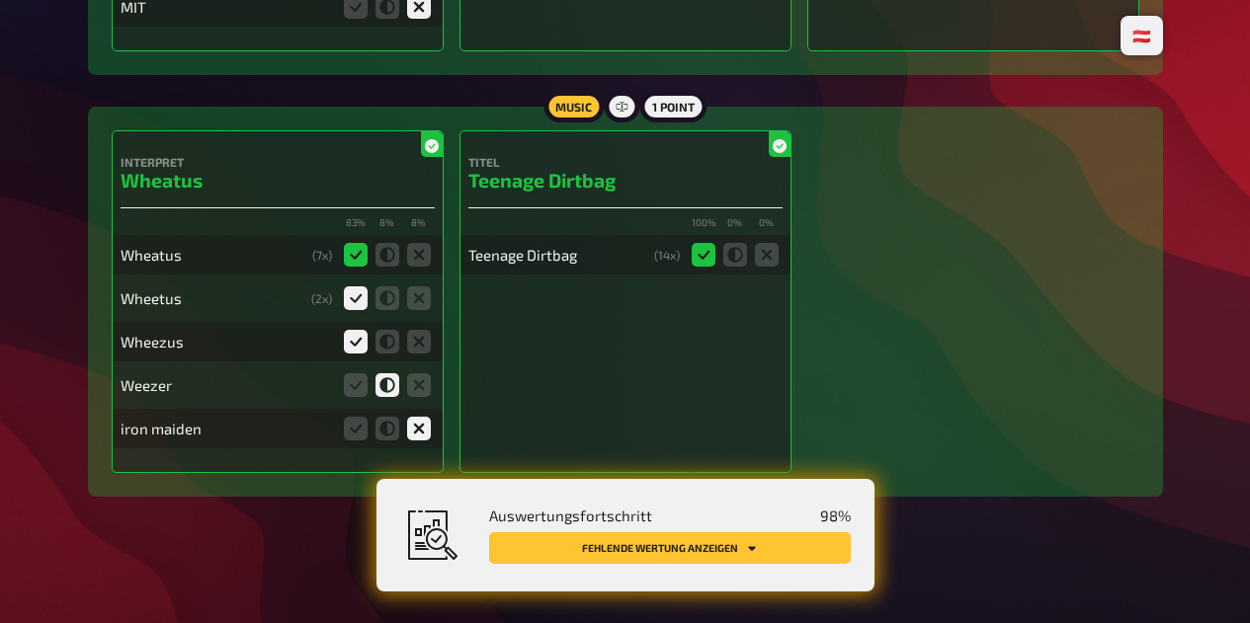
click at [422, 391] on icon at bounding box center [419, 385] width 24 height 24
click at [0, 0] on input "radio" at bounding box center [0, 0] width 0 height 0
click at [754, 559] on button "Fehlende Wertung anzeigen" at bounding box center [670, 548] width 362 height 32
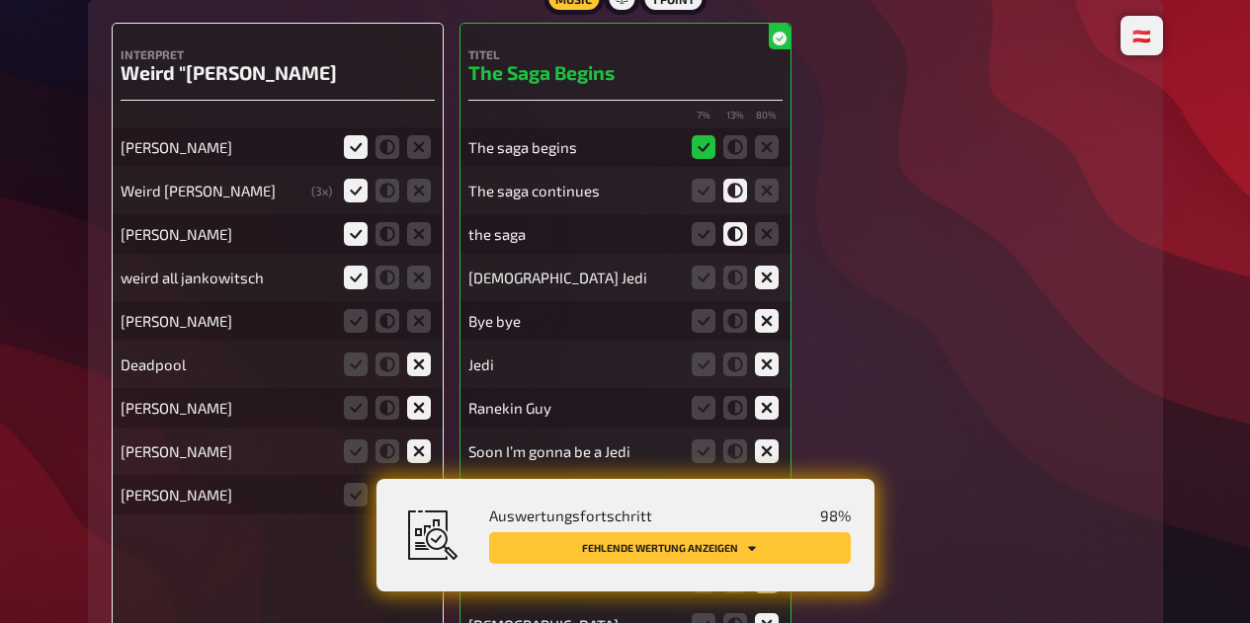
scroll to position [1014, 0]
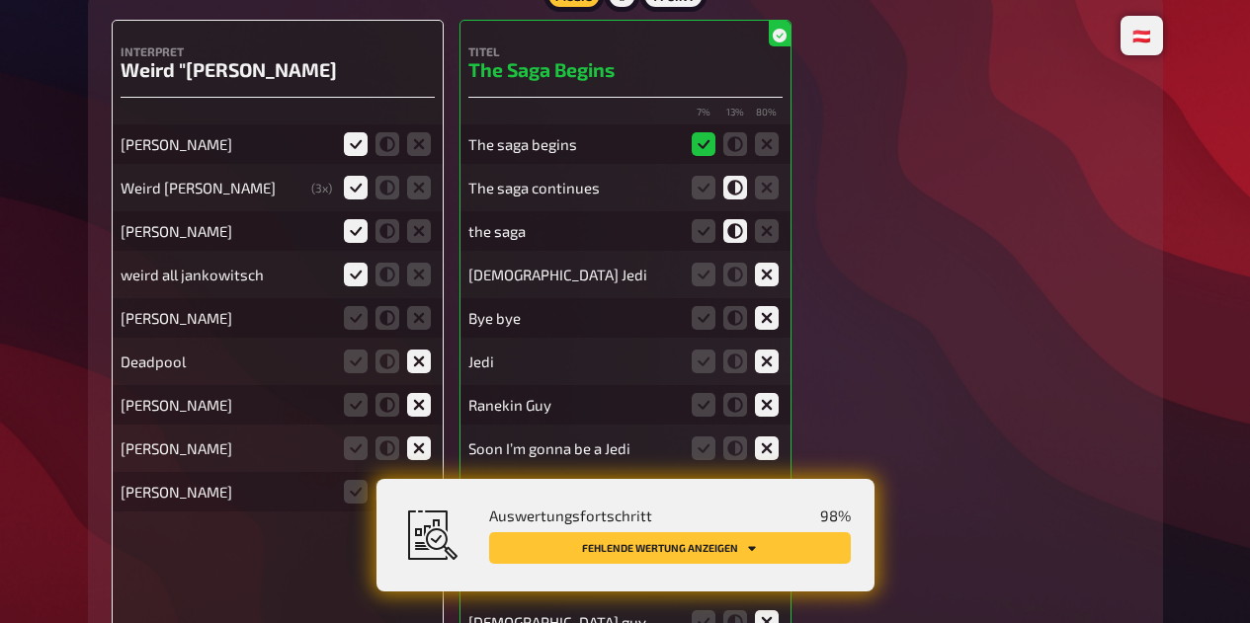
click at [410, 322] on icon at bounding box center [419, 318] width 24 height 24
click at [0, 0] on input "radio" at bounding box center [0, 0] width 0 height 0
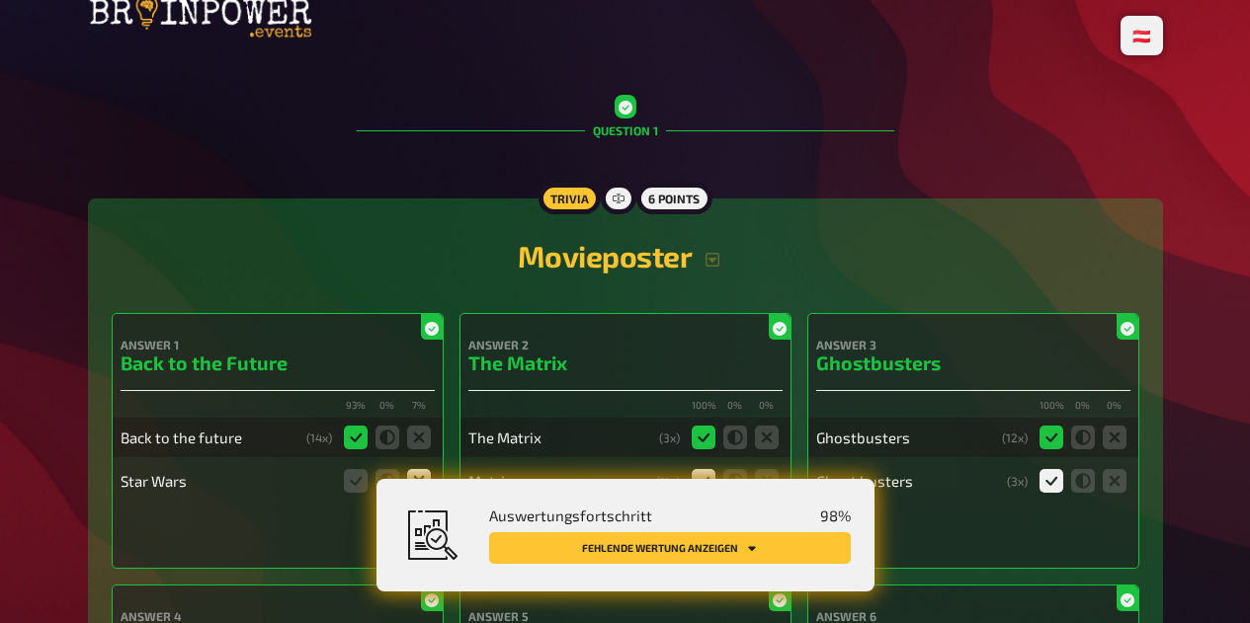
scroll to position [0, 0]
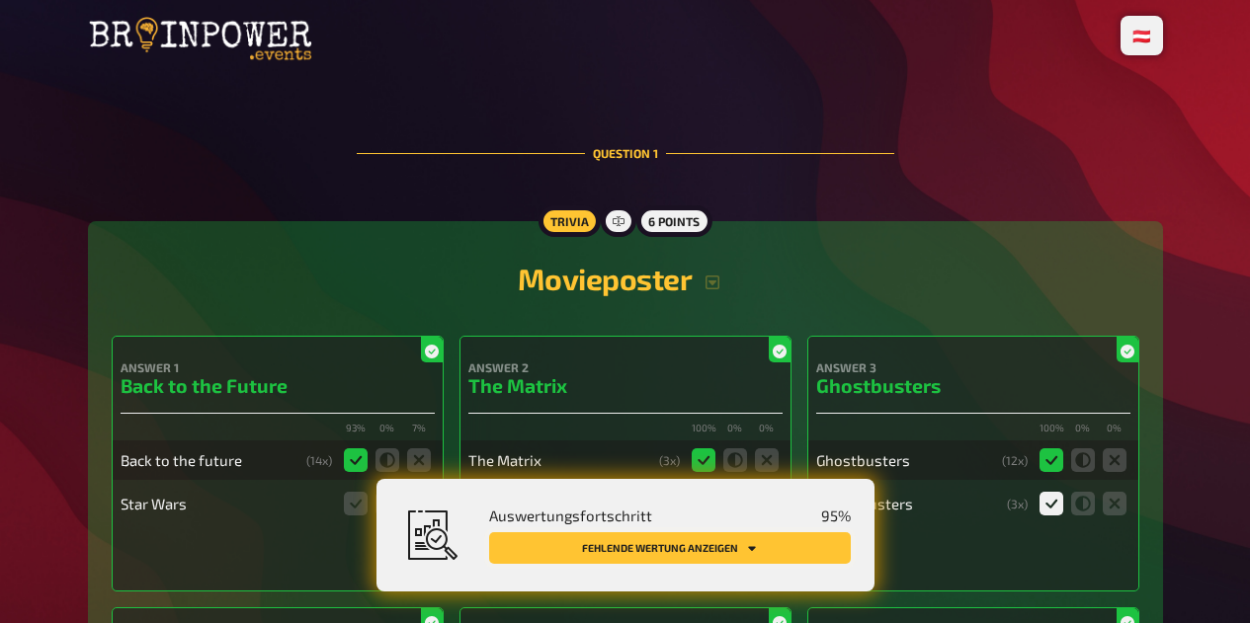
click at [746, 544] on icon "Fehlende Wertung anzeigen" at bounding box center [752, 548] width 12 height 12
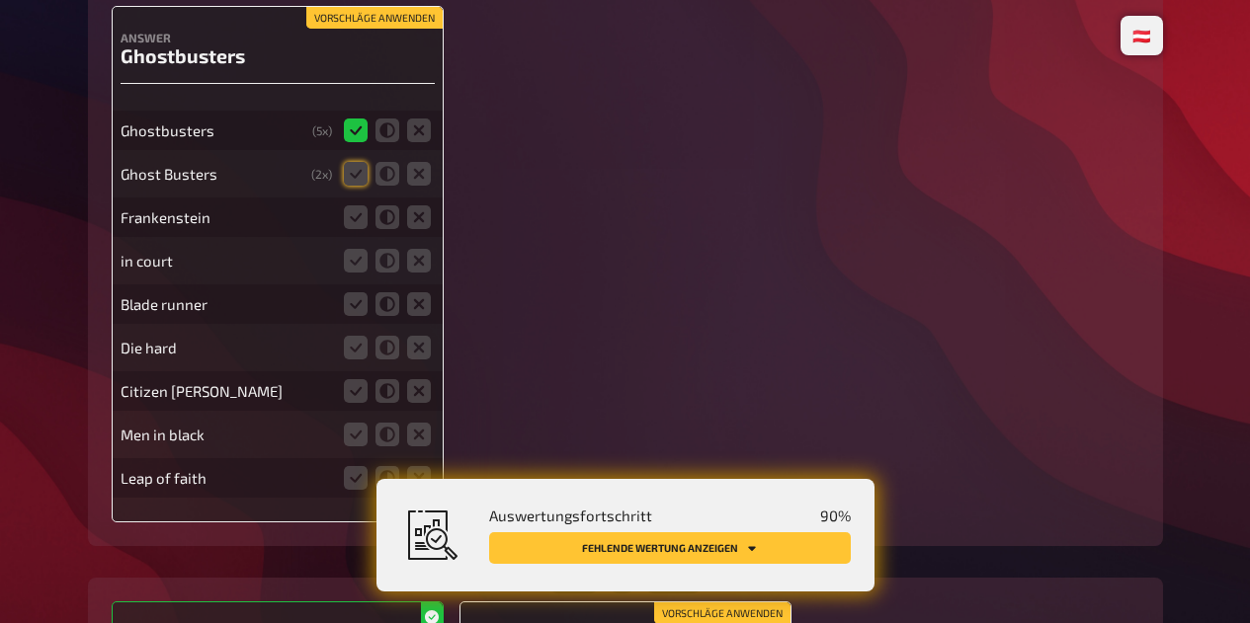
scroll to position [11832, 0]
click at [356, 182] on icon at bounding box center [356, 174] width 24 height 24
click at [0, 0] on input "radio" at bounding box center [0, 0] width 0 height 0
click at [427, 229] on icon at bounding box center [419, 217] width 24 height 24
click at [0, 0] on input "radio" at bounding box center [0, 0] width 0 height 0
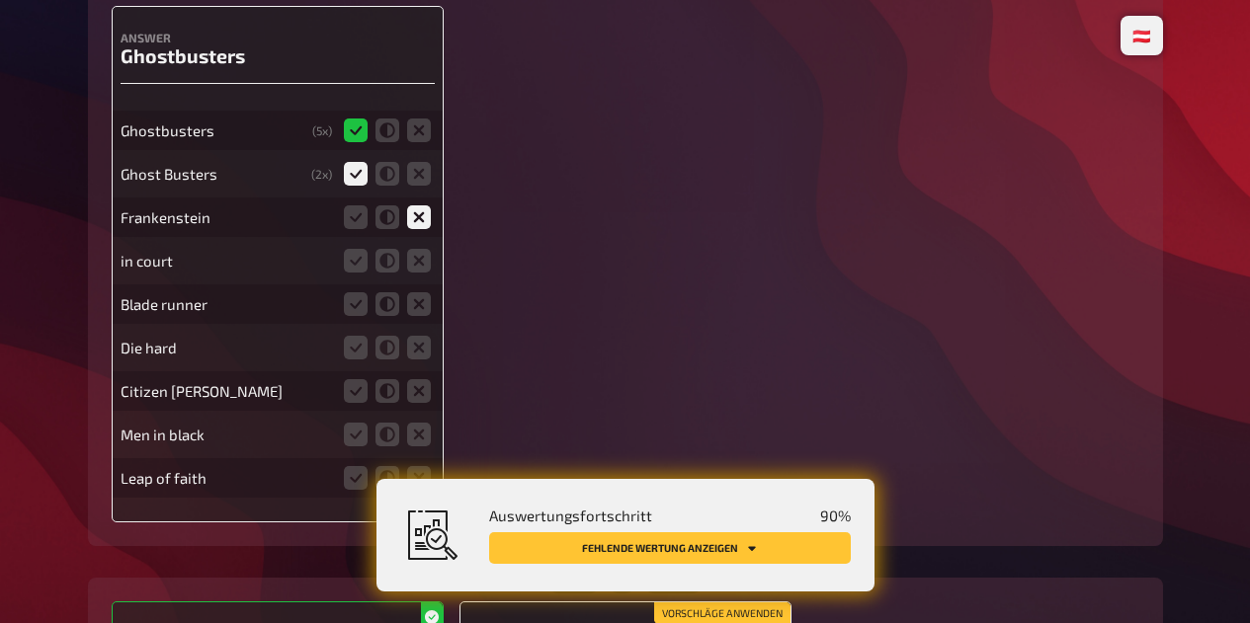
click at [425, 273] on icon at bounding box center [419, 261] width 24 height 24
click at [0, 0] on input "radio" at bounding box center [0, 0] width 0 height 0
click at [425, 316] on icon at bounding box center [419, 304] width 24 height 24
click at [0, 0] on input "radio" at bounding box center [0, 0] width 0 height 0
click at [422, 360] on icon at bounding box center [419, 348] width 24 height 24
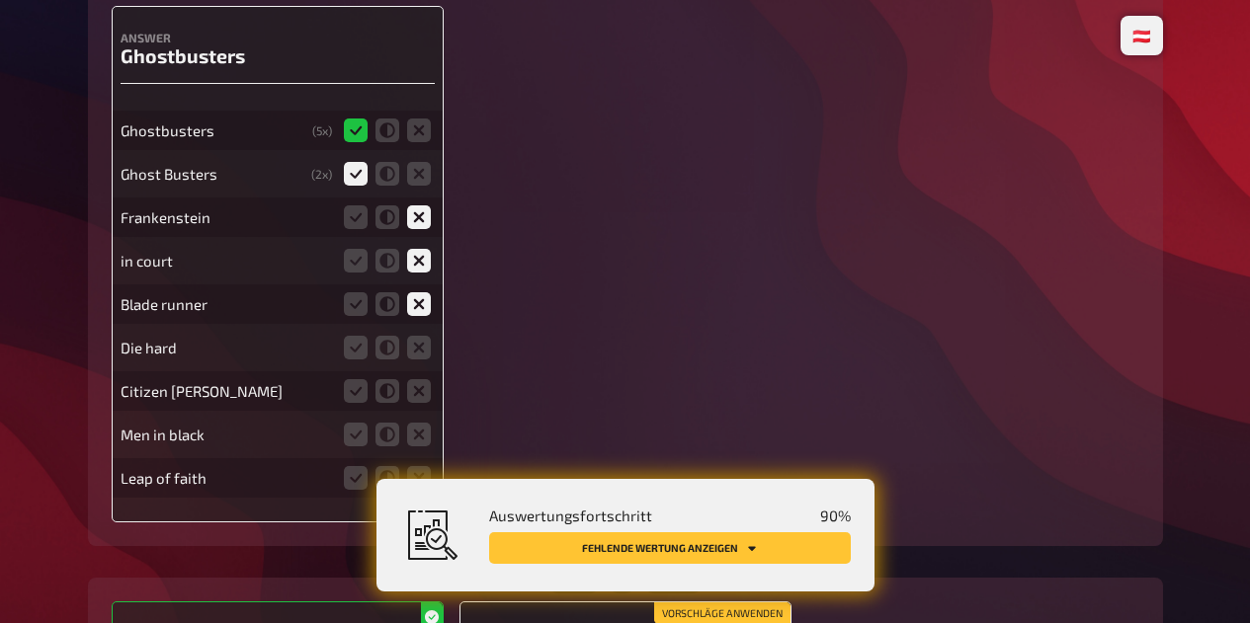
click at [0, 0] on input "radio" at bounding box center [0, 0] width 0 height 0
click at [423, 403] on icon at bounding box center [419, 391] width 24 height 24
click at [0, 0] on input "radio" at bounding box center [0, 0] width 0 height 0
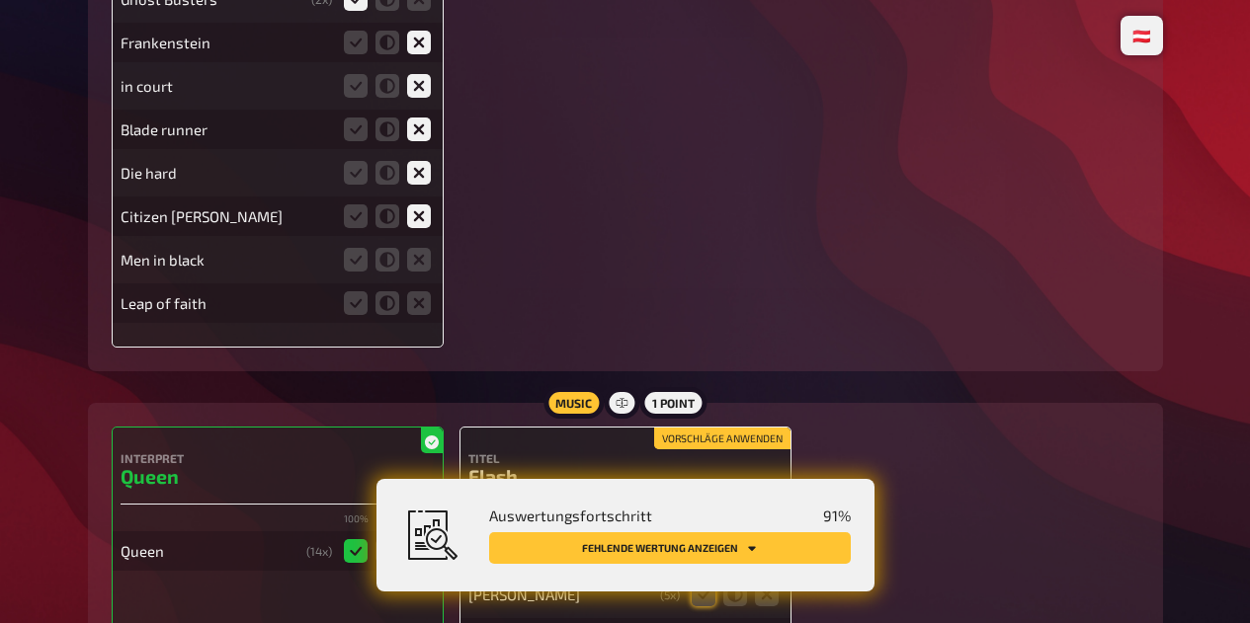
scroll to position [12007, 0]
click at [428, 272] on icon at bounding box center [419, 260] width 24 height 24
click at [0, 0] on input "radio" at bounding box center [0, 0] width 0 height 0
click at [419, 315] on icon at bounding box center [419, 303] width 24 height 24
click at [0, 0] on input "radio" at bounding box center [0, 0] width 0 height 0
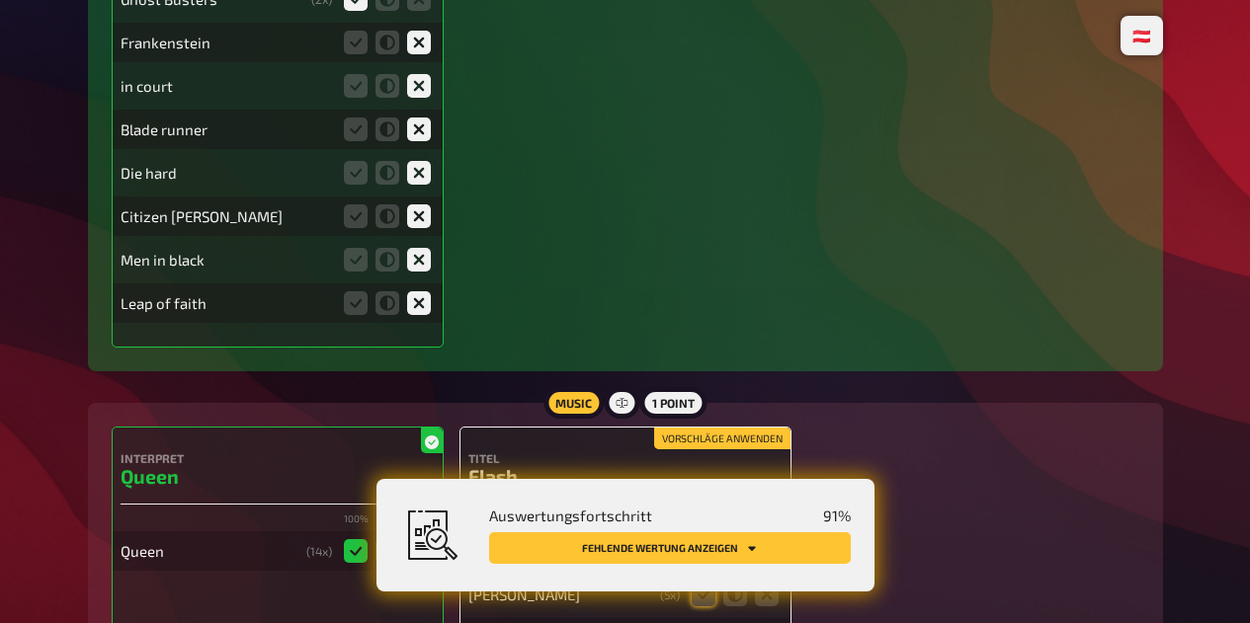
click at [754, 559] on button "Fehlende Wertung anzeigen" at bounding box center [670, 548] width 362 height 32
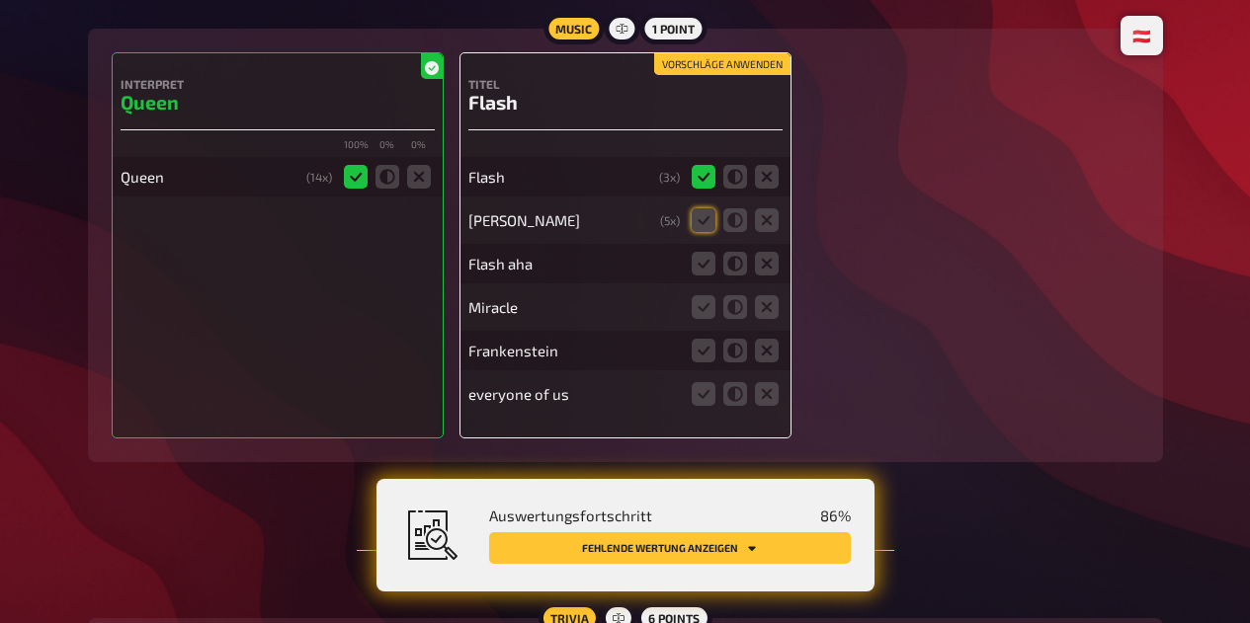
scroll to position [12338, 0]
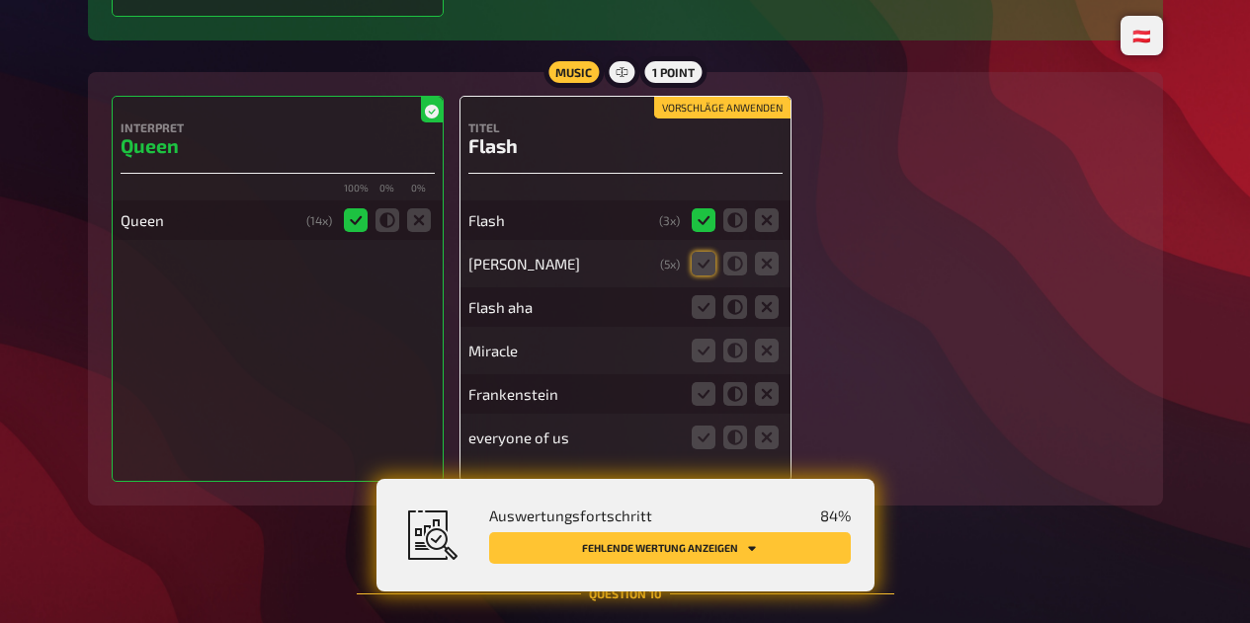
click at [696, 276] on icon at bounding box center [703, 264] width 24 height 24
click at [0, 0] on input "radio" at bounding box center [0, 0] width 0 height 0
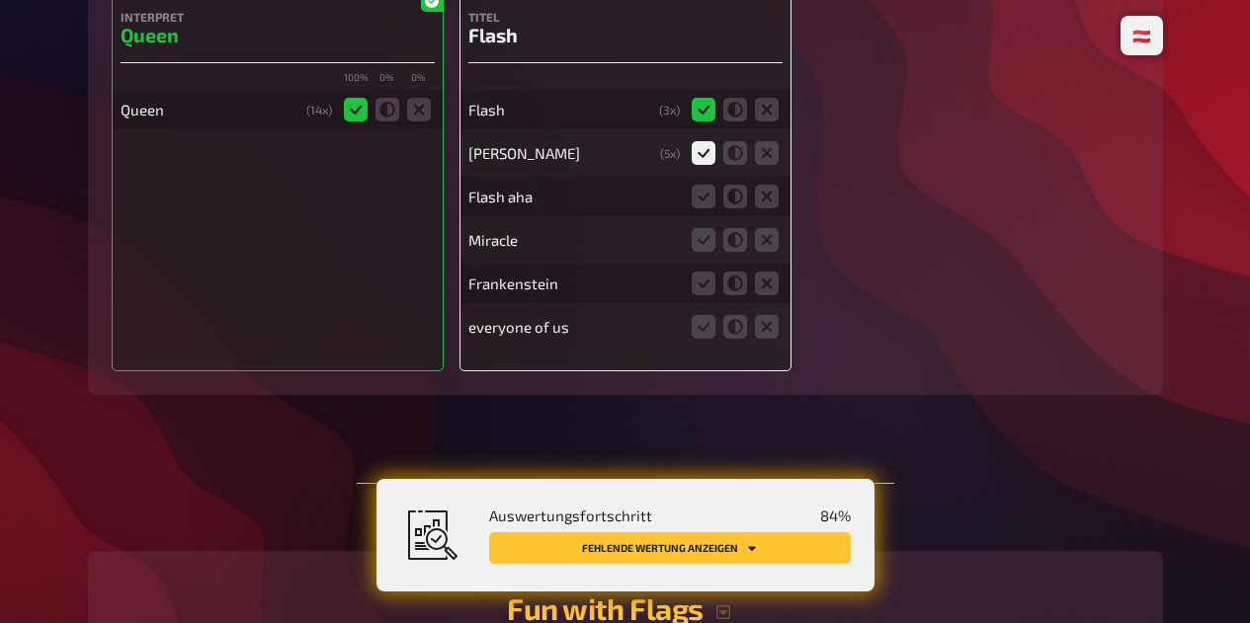
scroll to position [12451, 0]
click at [734, 206] on icon at bounding box center [735, 195] width 24 height 24
click at [0, 0] on input "radio" at bounding box center [0, 0] width 0 height 0
click at [764, 250] on icon at bounding box center [767, 238] width 24 height 24
click at [0, 0] on input "radio" at bounding box center [0, 0] width 0 height 0
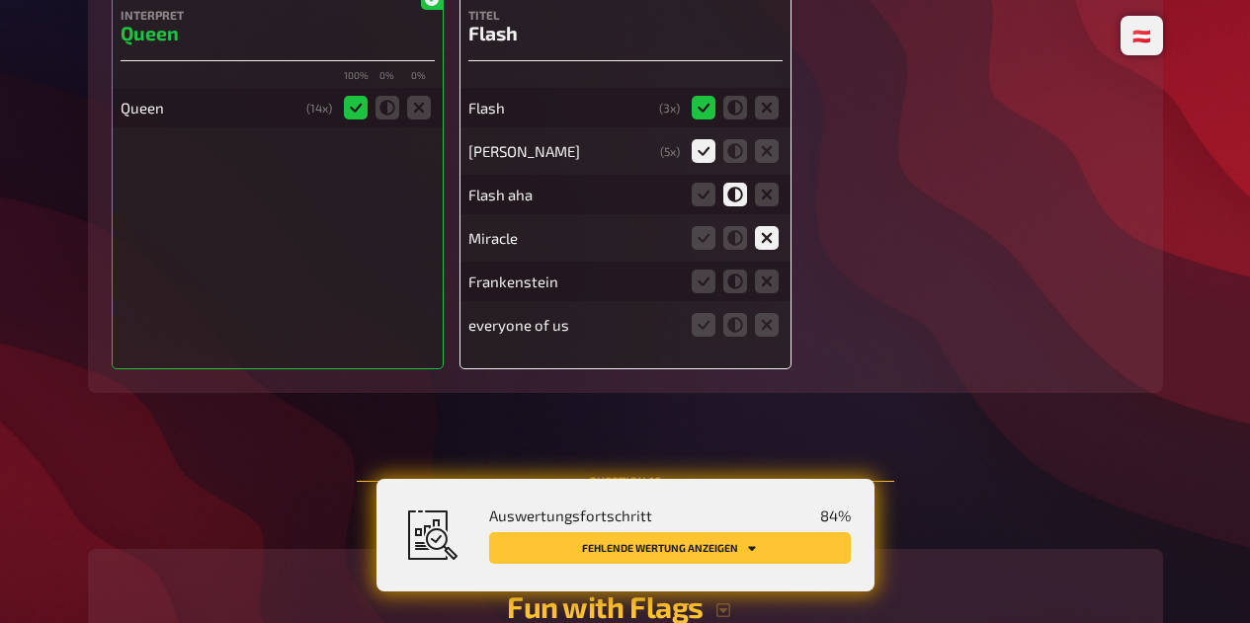
click at [766, 293] on icon at bounding box center [767, 282] width 24 height 24
click at [0, 0] on input "radio" at bounding box center [0, 0] width 0 height 0
click at [766, 337] on icon at bounding box center [767, 325] width 24 height 24
click at [0, 0] on input "radio" at bounding box center [0, 0] width 0 height 0
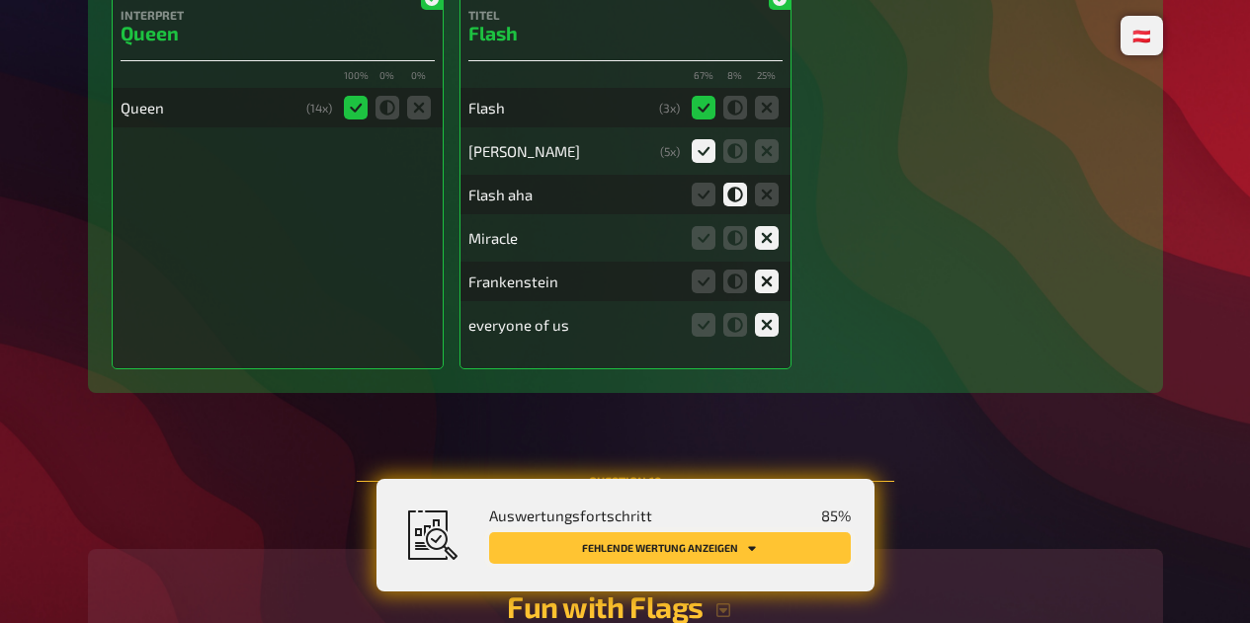
click at [791, 557] on button "Fehlende Wertung anzeigen" at bounding box center [670, 548] width 362 height 32
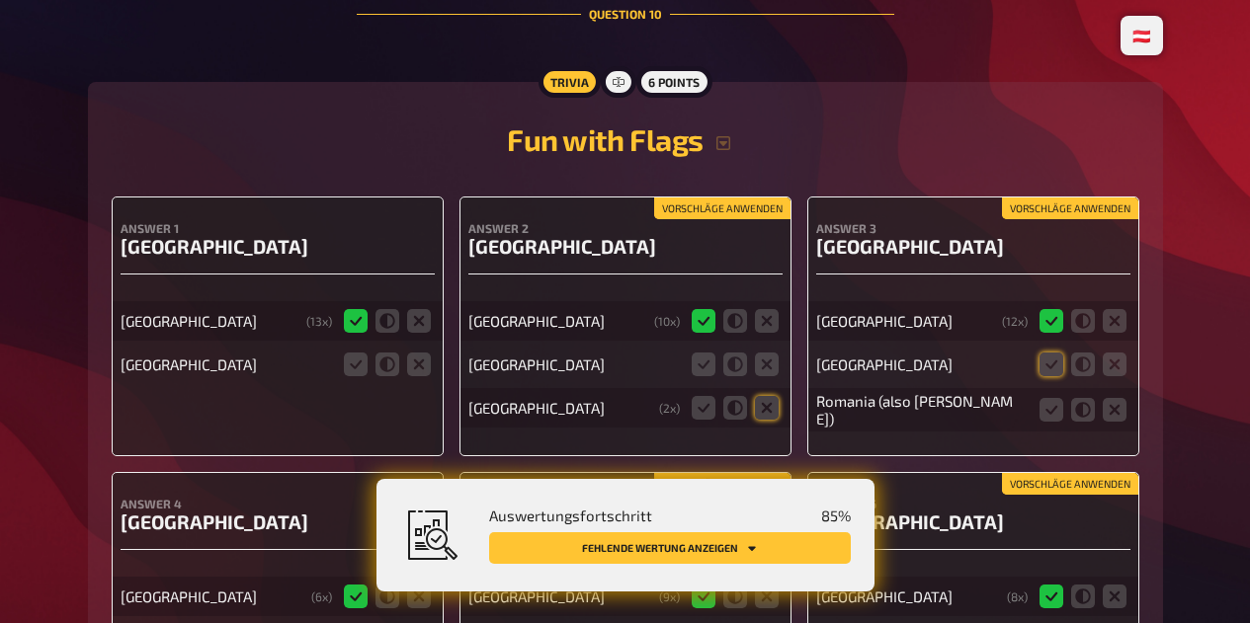
scroll to position [12929, 0]
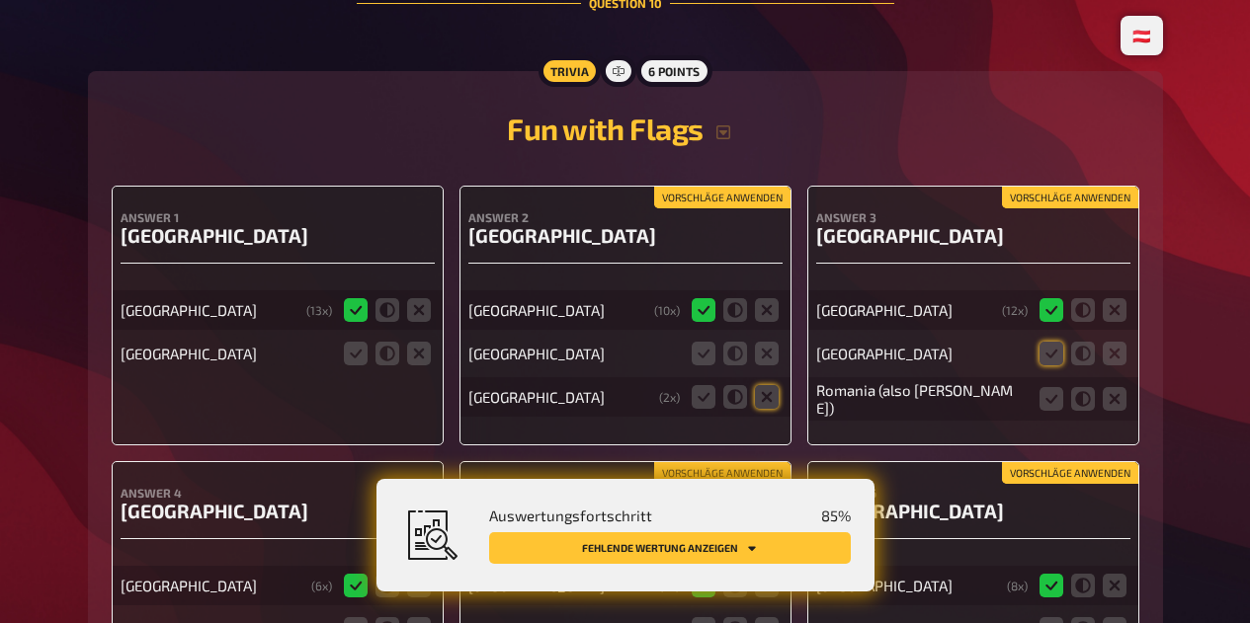
click at [390, 366] on icon at bounding box center [387, 354] width 24 height 24
click at [0, 0] on input "radio" at bounding box center [0, 0] width 0 height 0
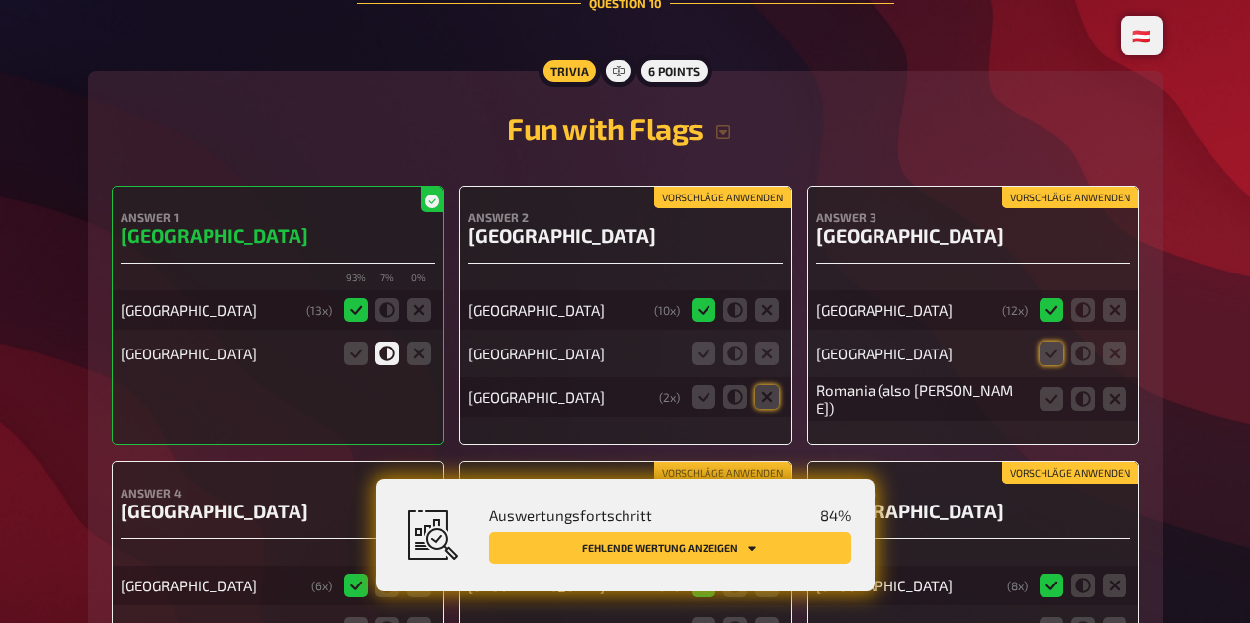
click at [774, 366] on icon at bounding box center [767, 354] width 24 height 24
click at [0, 0] on input "radio" at bounding box center [0, 0] width 0 height 0
click at [768, 409] on icon at bounding box center [767, 397] width 24 height 24
click at [0, 0] on input "radio" at bounding box center [0, 0] width 0 height 0
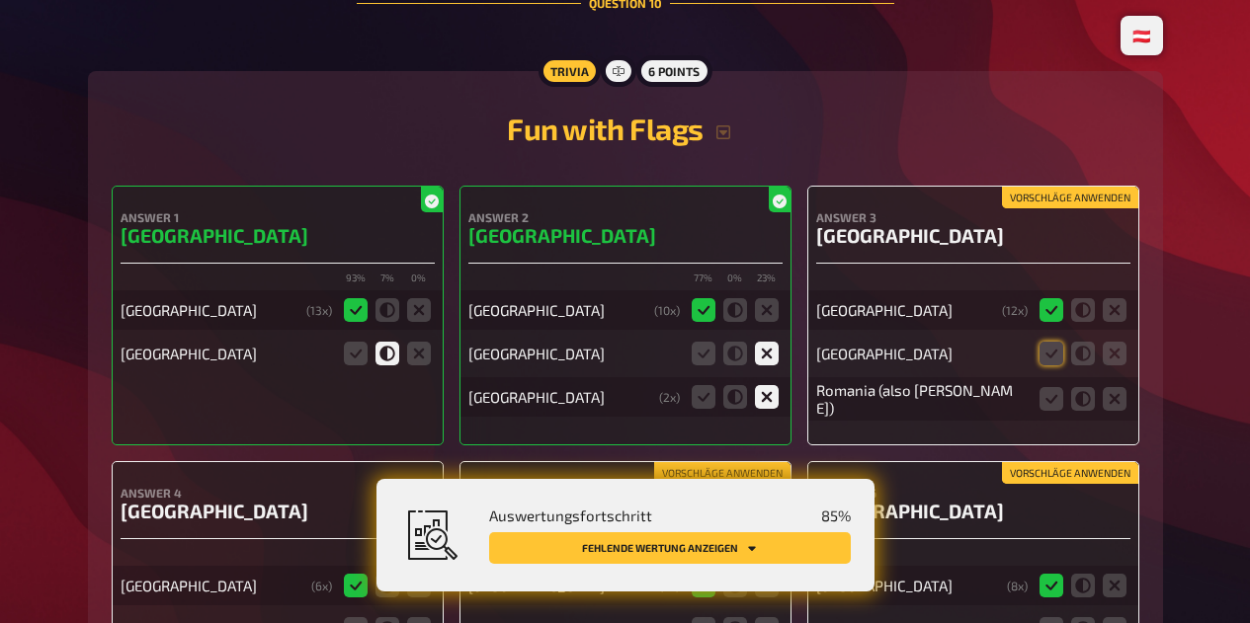
click at [1049, 366] on icon at bounding box center [1051, 354] width 24 height 24
click at [0, 0] on input "radio" at bounding box center [0, 0] width 0 height 0
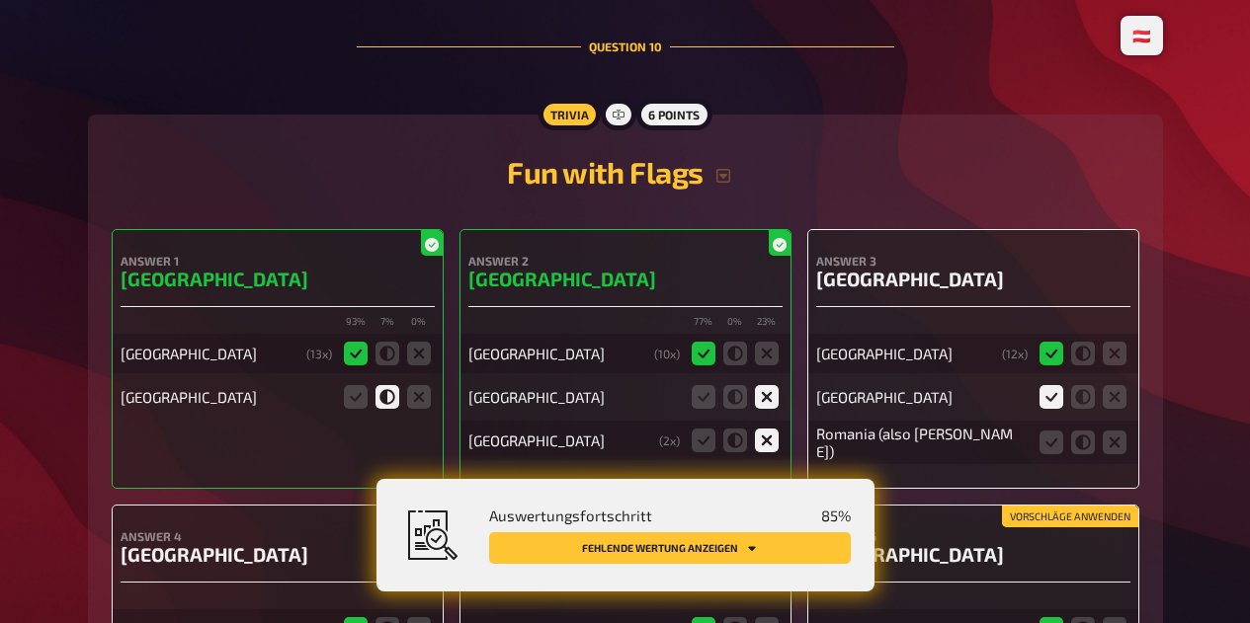
scroll to position [12972, 0]
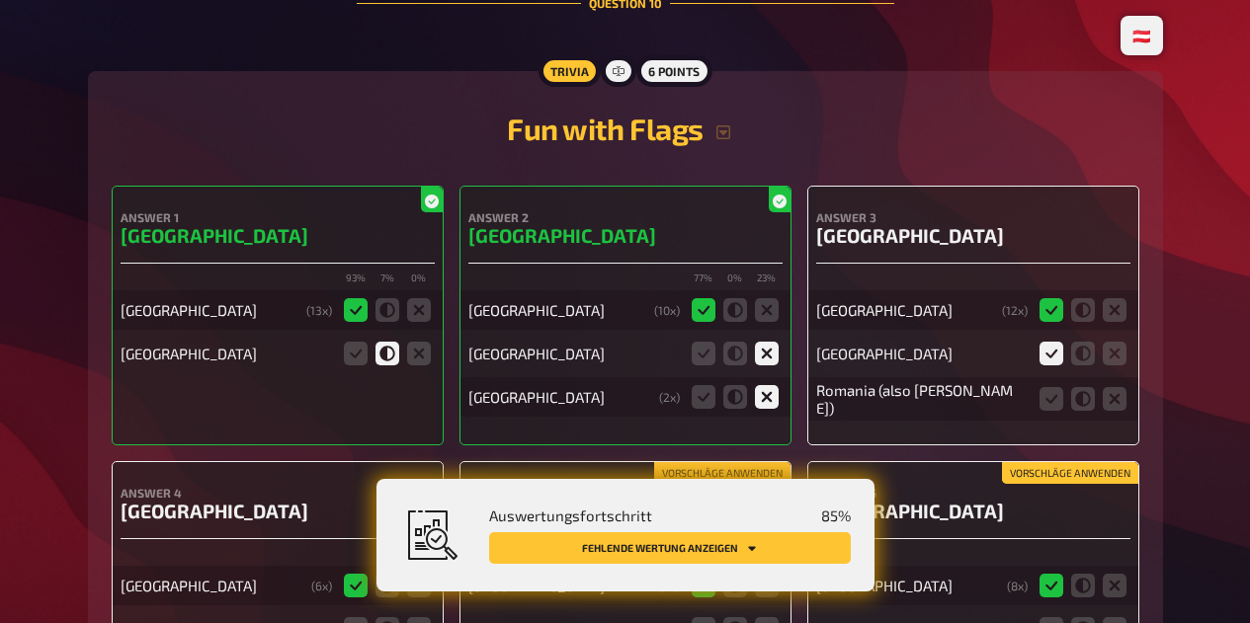
click at [1050, 411] on icon at bounding box center [1051, 399] width 24 height 24
click at [0, 0] on input "radio" at bounding box center [0, 0] width 0 height 0
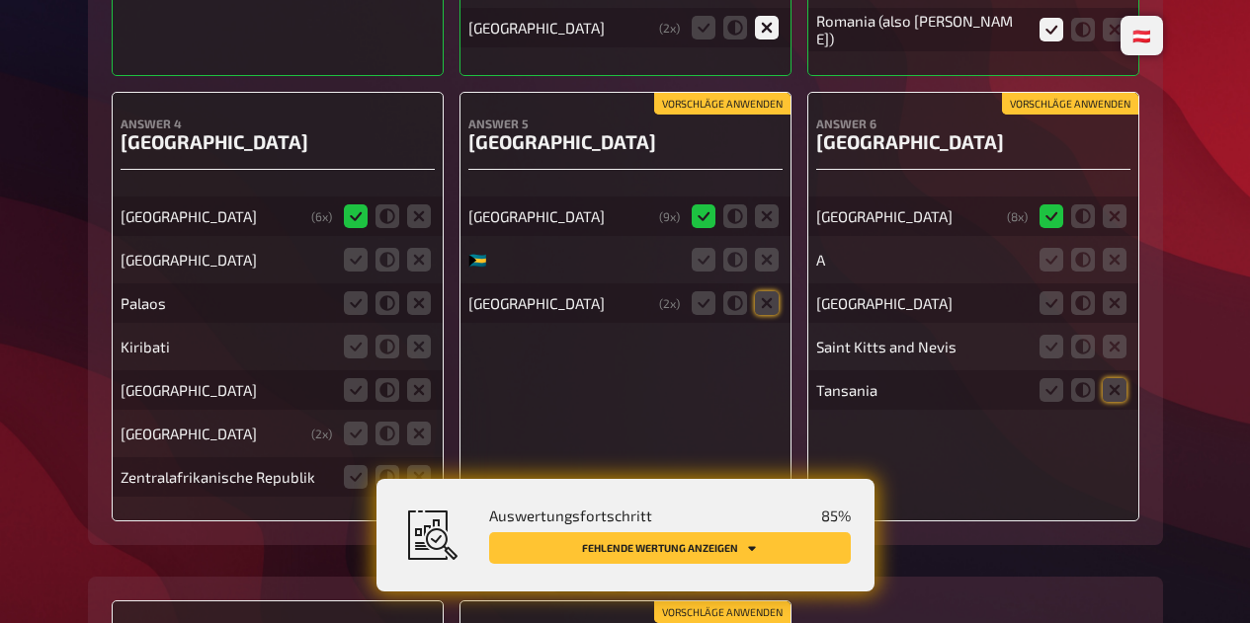
scroll to position [13360, 0]
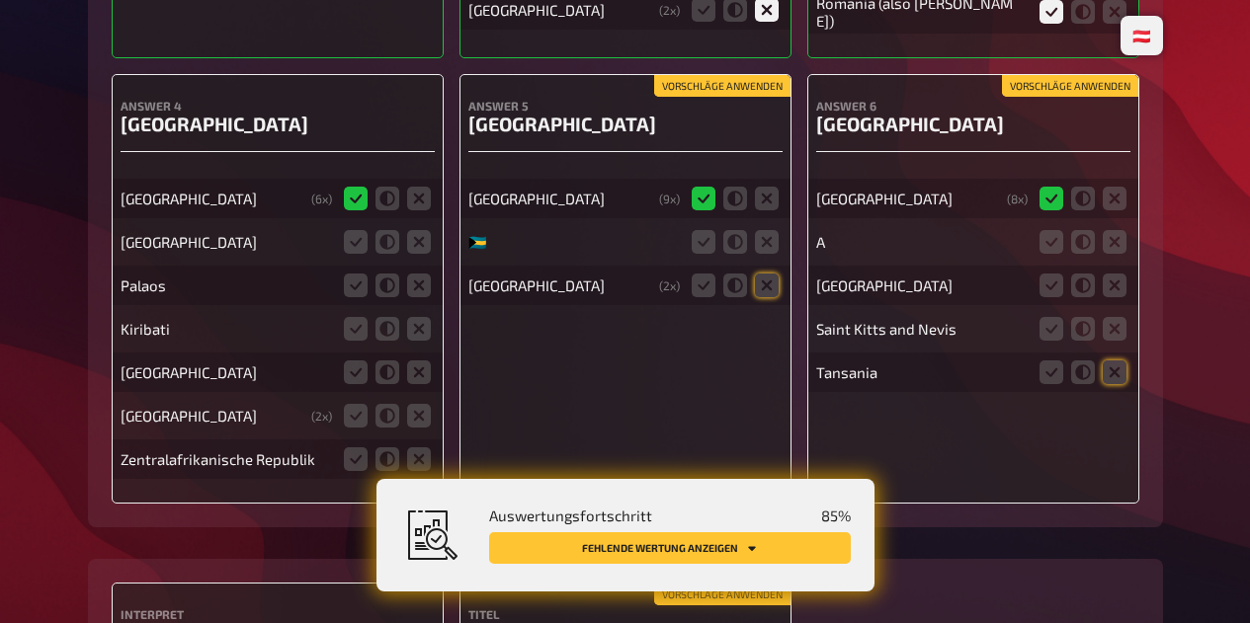
click at [426, 254] on icon at bounding box center [419, 242] width 24 height 24
click at [0, 0] on input "radio" at bounding box center [0, 0] width 0 height 0
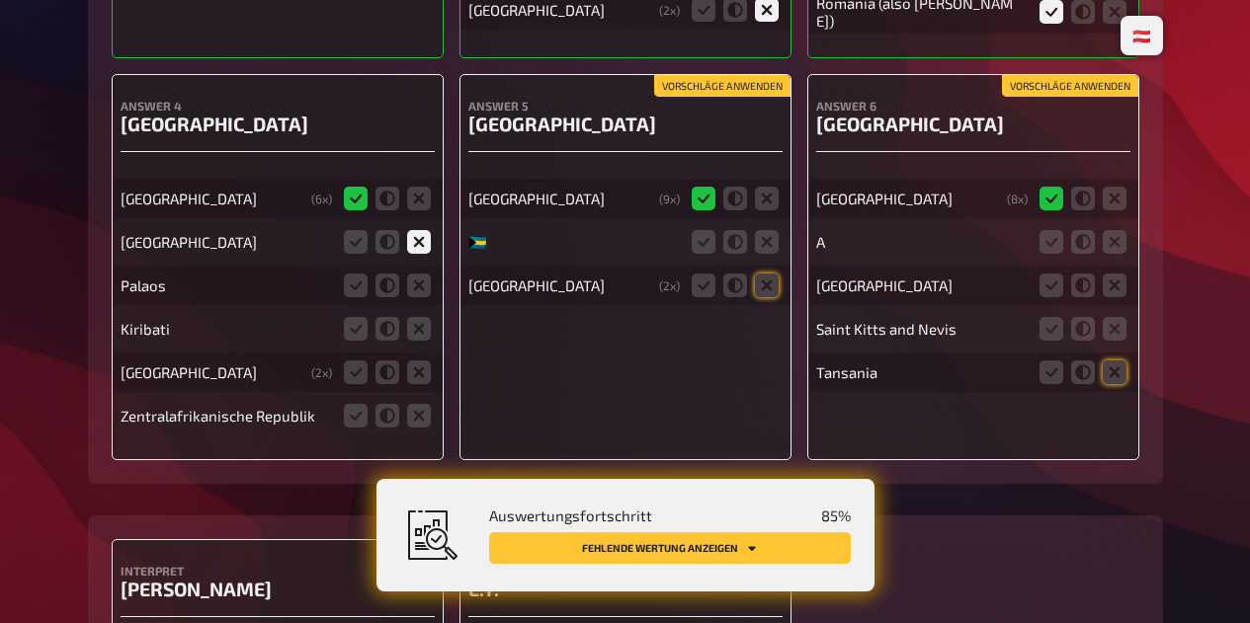
click at [429, 297] on icon at bounding box center [419, 286] width 24 height 24
click at [0, 0] on input "radio" at bounding box center [0, 0] width 0 height 0
click at [426, 341] on icon at bounding box center [419, 329] width 24 height 24
click at [0, 0] on input "radio" at bounding box center [0, 0] width 0 height 0
click at [425, 384] on icon at bounding box center [419, 373] width 24 height 24
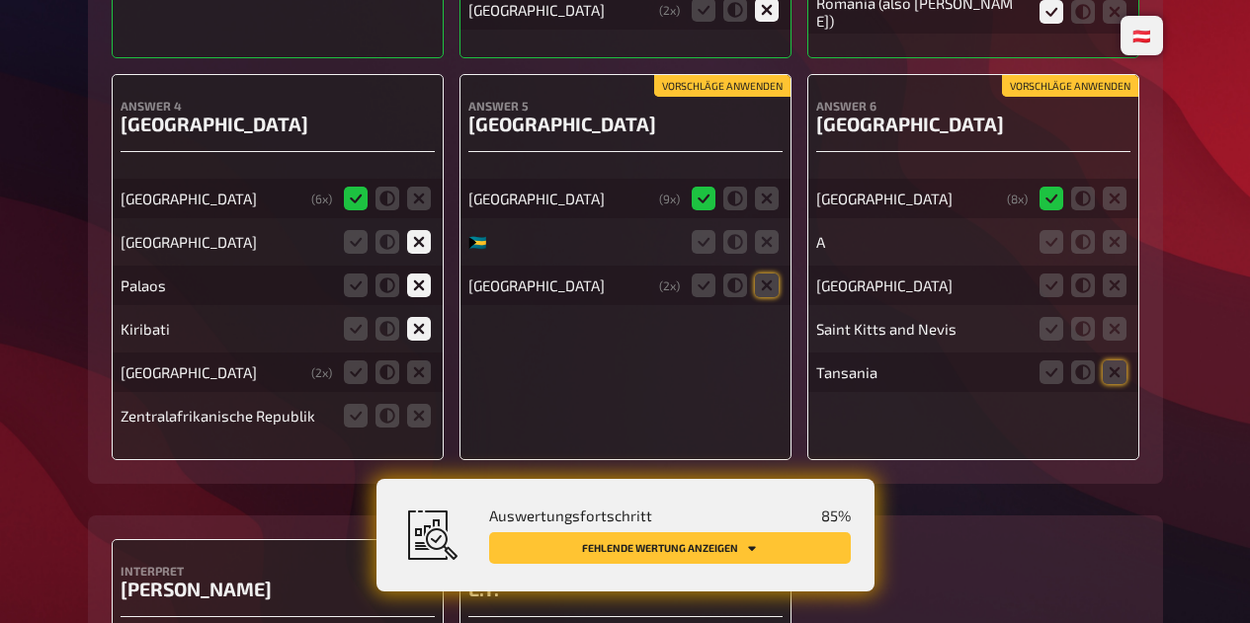
click at [0, 0] on input "radio" at bounding box center [0, 0] width 0 height 0
click at [422, 428] on icon at bounding box center [419, 416] width 24 height 24
click at [0, 0] on input "radio" at bounding box center [0, 0] width 0 height 0
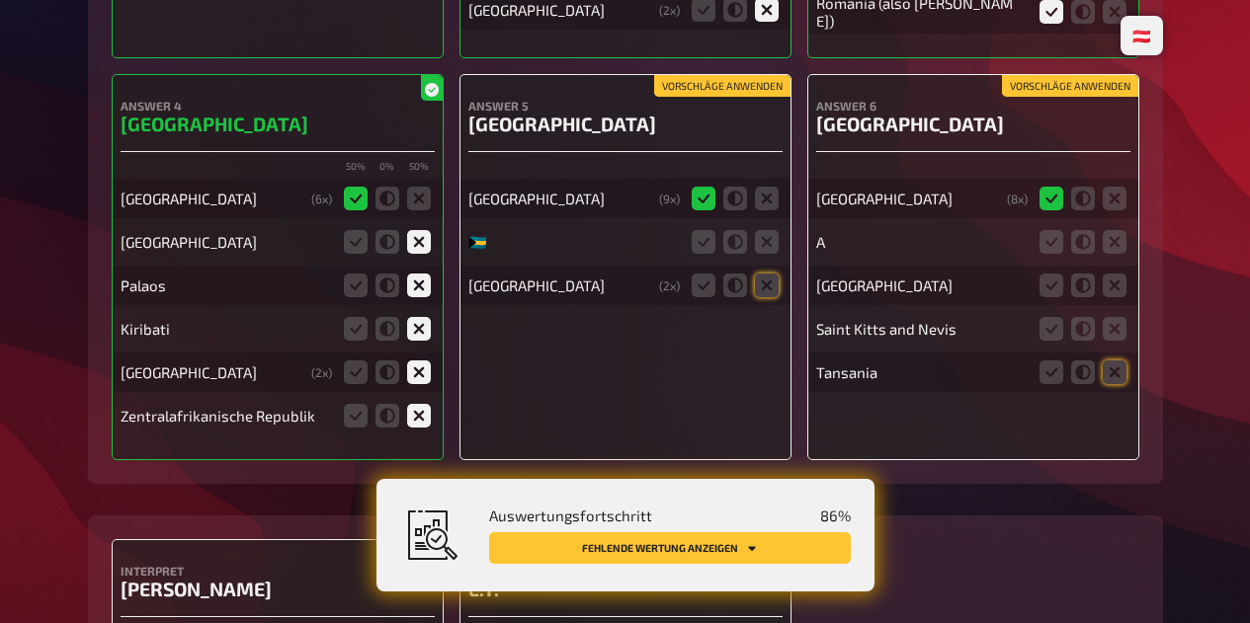
click at [773, 254] on icon at bounding box center [767, 242] width 24 height 24
click at [0, 0] on input "radio" at bounding box center [0, 0] width 0 height 0
click at [775, 297] on icon at bounding box center [767, 286] width 24 height 24
click at [0, 0] on input "radio" at bounding box center [0, 0] width 0 height 0
click at [761, 254] on icon at bounding box center [767, 242] width 24 height 24
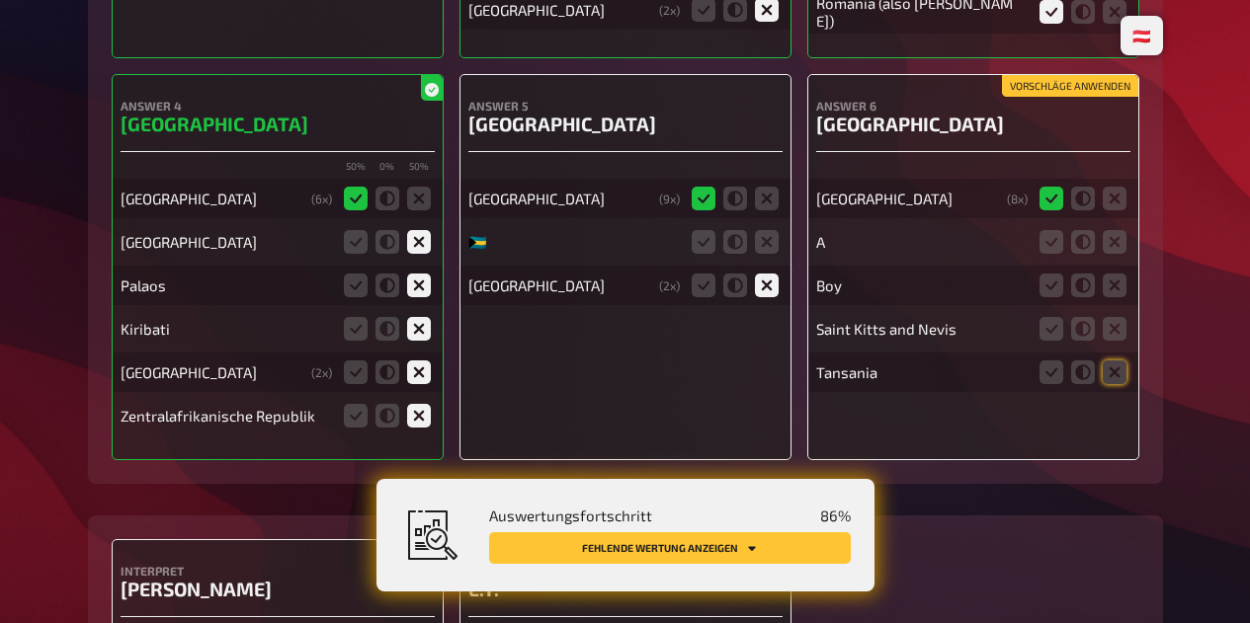
click at [0, 0] on input "radio" at bounding box center [0, 0] width 0 height 0
click at [735, 254] on icon at bounding box center [735, 242] width 24 height 24
click at [0, 0] on input "radio" at bounding box center [0, 0] width 0 height 0
click at [764, 250] on icon at bounding box center [767, 242] width 24 height 24
click at [0, 0] on input "radio" at bounding box center [0, 0] width 0 height 0
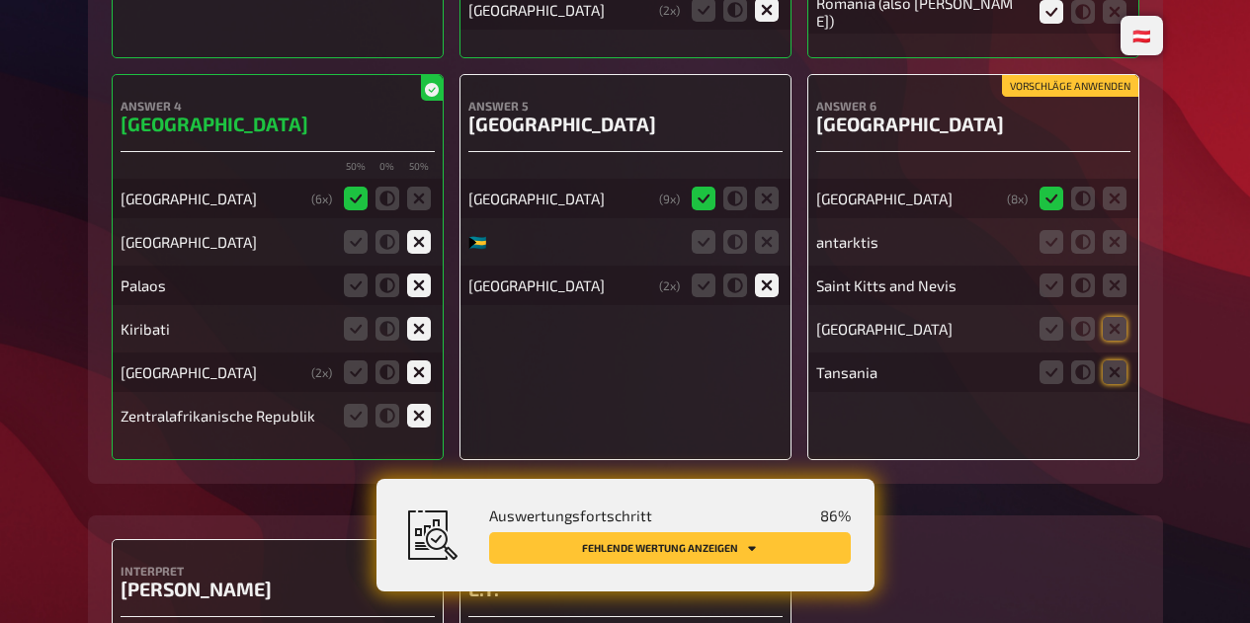
click at [1116, 254] on icon at bounding box center [1114, 242] width 24 height 24
click at [0, 0] on input "radio" at bounding box center [0, 0] width 0 height 0
click at [1118, 297] on icon at bounding box center [1114, 286] width 24 height 24
click at [0, 0] on input "radio" at bounding box center [0, 0] width 0 height 0
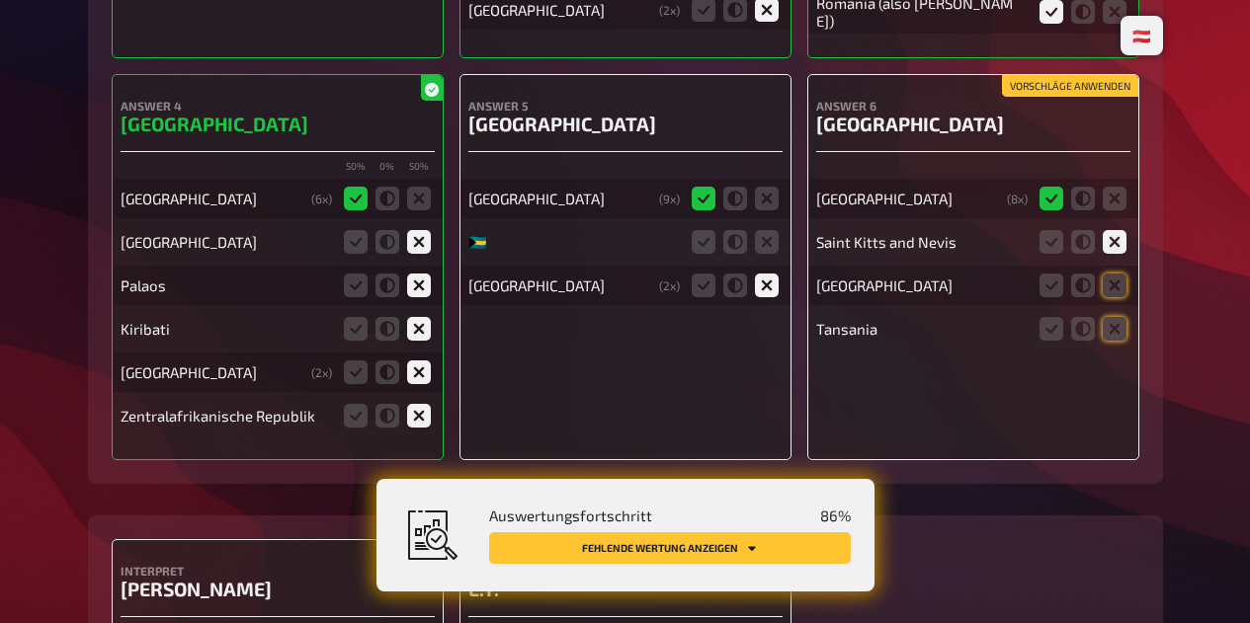
click at [1118, 341] on icon at bounding box center [1114, 329] width 24 height 24
click at [0, 0] on input "radio" at bounding box center [0, 0] width 0 height 0
click at [1120, 297] on icon at bounding box center [1114, 286] width 24 height 24
click at [0, 0] on input "radio" at bounding box center [0, 0] width 0 height 0
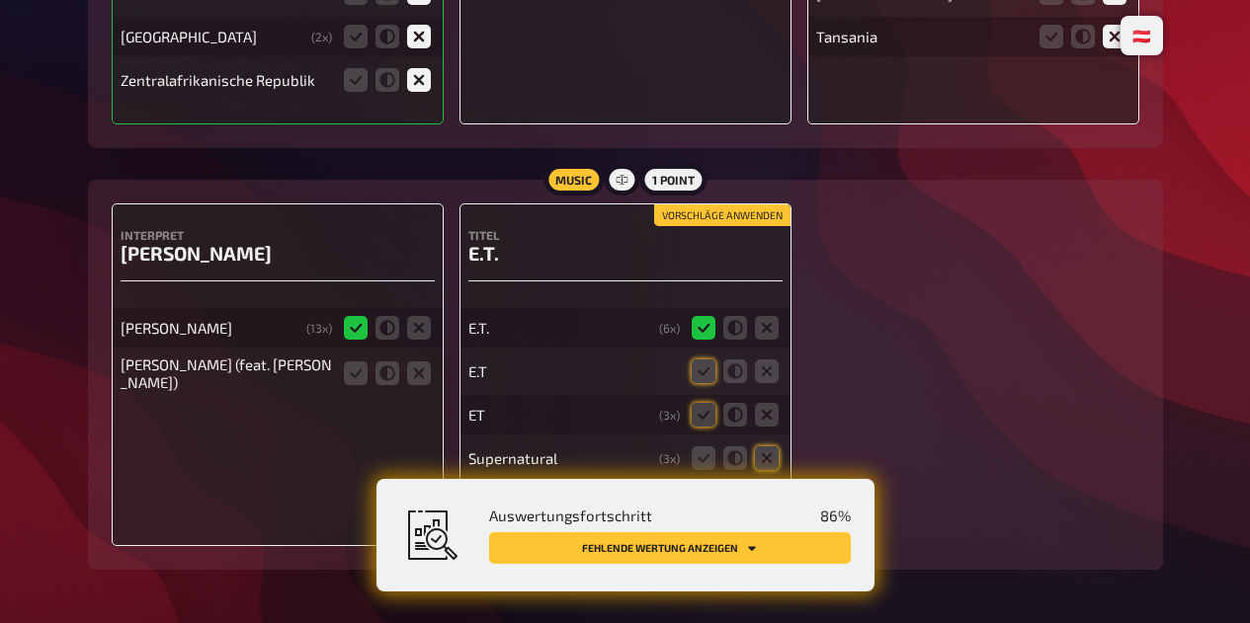
scroll to position [13739, 0]
click at [345, 385] on icon at bounding box center [356, 374] width 24 height 24
click at [0, 0] on input "radio" at bounding box center [0, 0] width 0 height 0
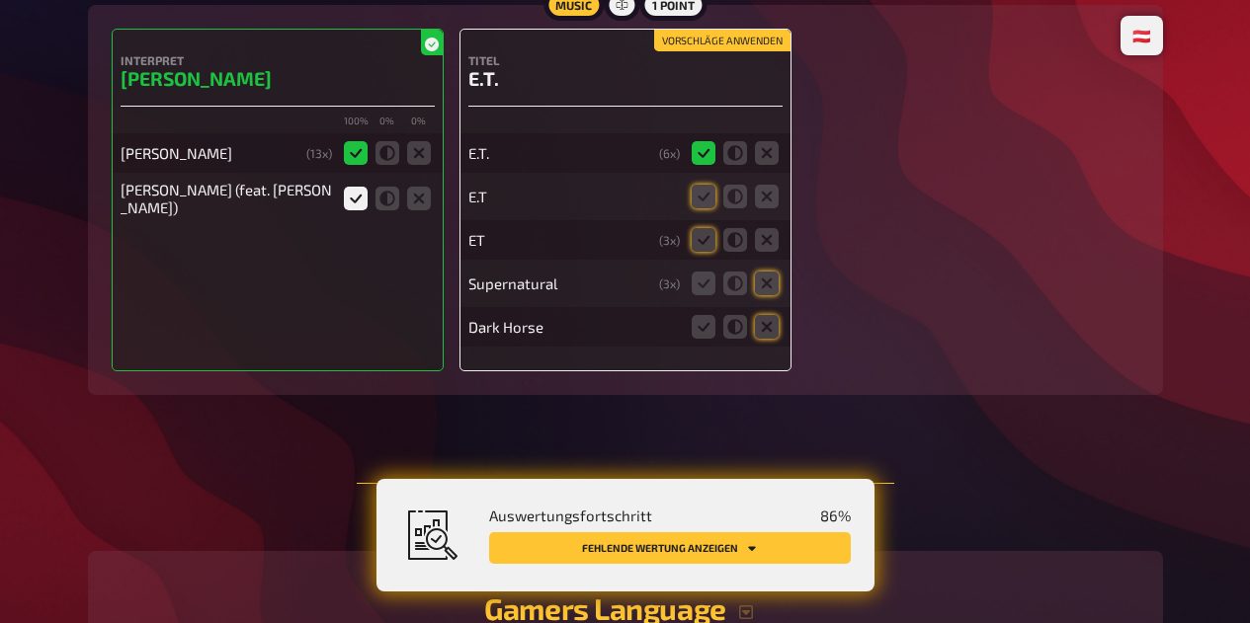
scroll to position [13918, 0]
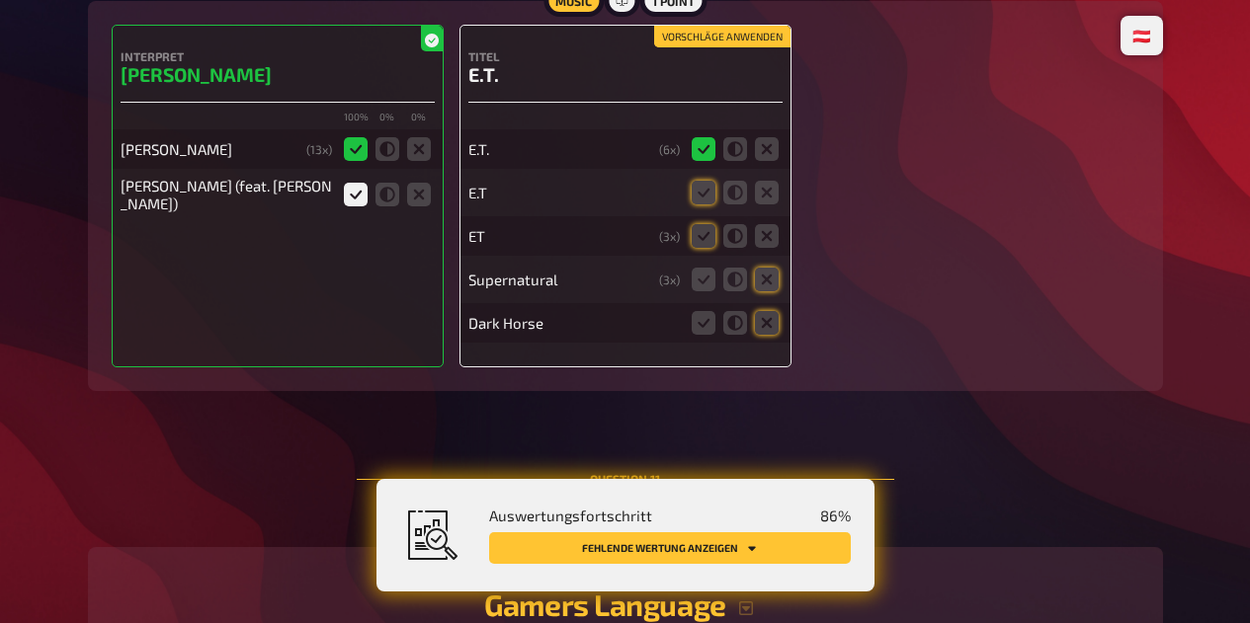
click at [700, 204] on icon at bounding box center [703, 193] width 24 height 24
click at [0, 0] on input "radio" at bounding box center [0, 0] width 0 height 0
click at [699, 248] on icon at bounding box center [703, 236] width 24 height 24
click at [0, 0] on input "radio" at bounding box center [0, 0] width 0 height 0
click at [767, 291] on icon at bounding box center [767, 280] width 24 height 24
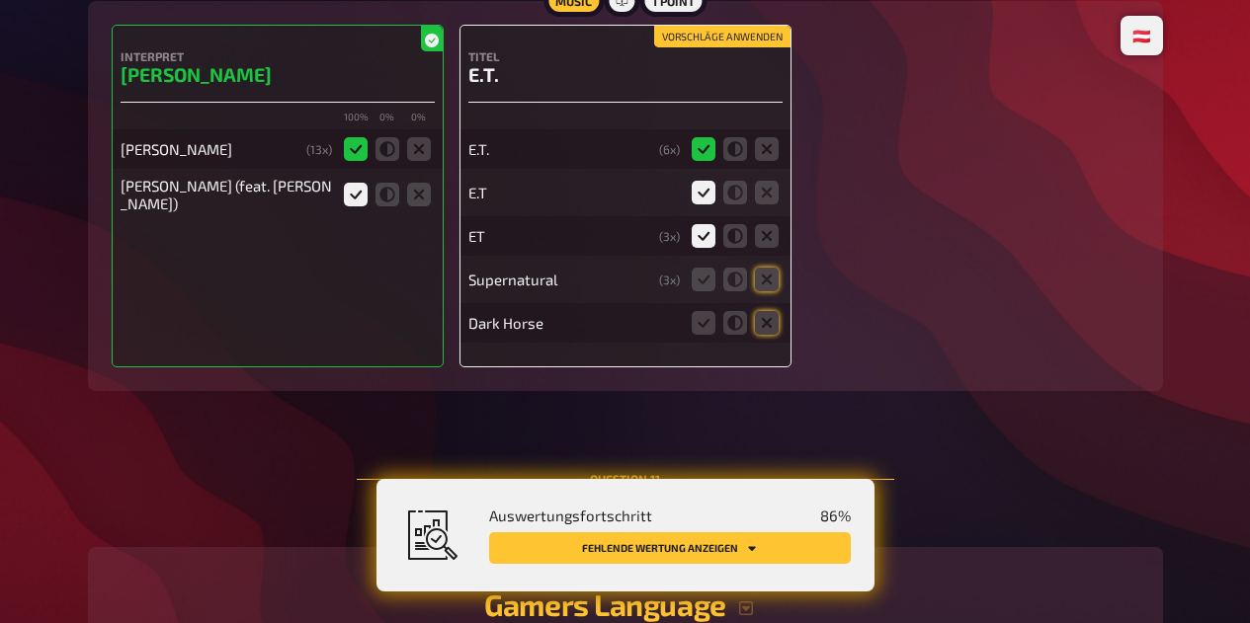
click at [0, 0] on input "radio" at bounding box center [0, 0] width 0 height 0
click at [766, 335] on icon at bounding box center [767, 323] width 24 height 24
click at [0, 0] on input "radio" at bounding box center [0, 0] width 0 height 0
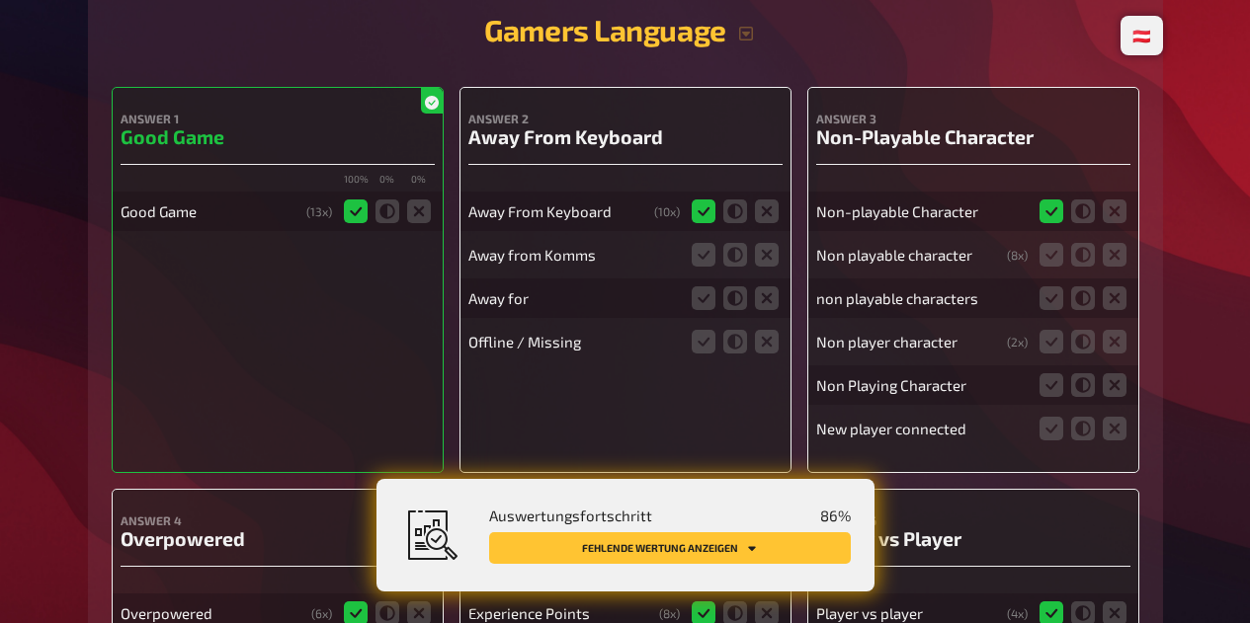
scroll to position [14493, 0]
click at [769, 267] on icon at bounding box center [767, 255] width 24 height 24
click at [0, 0] on input "radio" at bounding box center [0, 0] width 0 height 0
click at [771, 310] on icon at bounding box center [767, 298] width 24 height 24
click at [0, 0] on input "radio" at bounding box center [0, 0] width 0 height 0
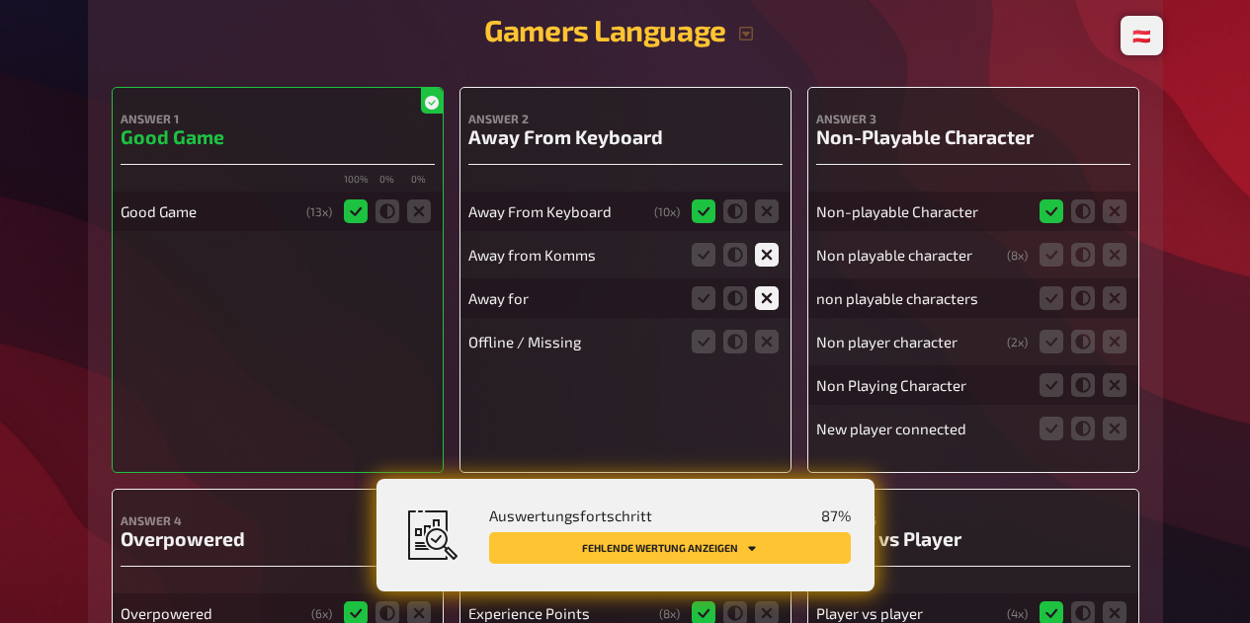
click at [769, 354] on icon at bounding box center [767, 342] width 24 height 24
click at [0, 0] on input "radio" at bounding box center [0, 0] width 0 height 0
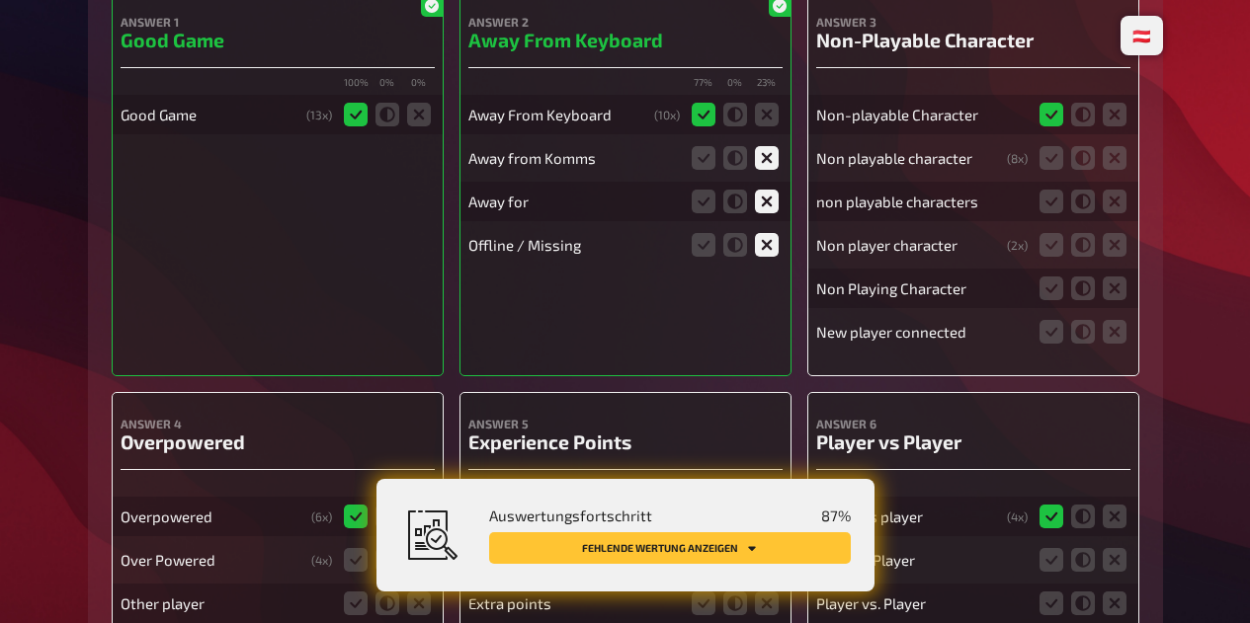
scroll to position [14589, 0]
click at [1048, 170] on icon at bounding box center [1051, 158] width 24 height 24
click at [0, 0] on input "radio" at bounding box center [0, 0] width 0 height 0
click at [1046, 213] on icon at bounding box center [1051, 202] width 24 height 24
click at [0, 0] on input "radio" at bounding box center [0, 0] width 0 height 0
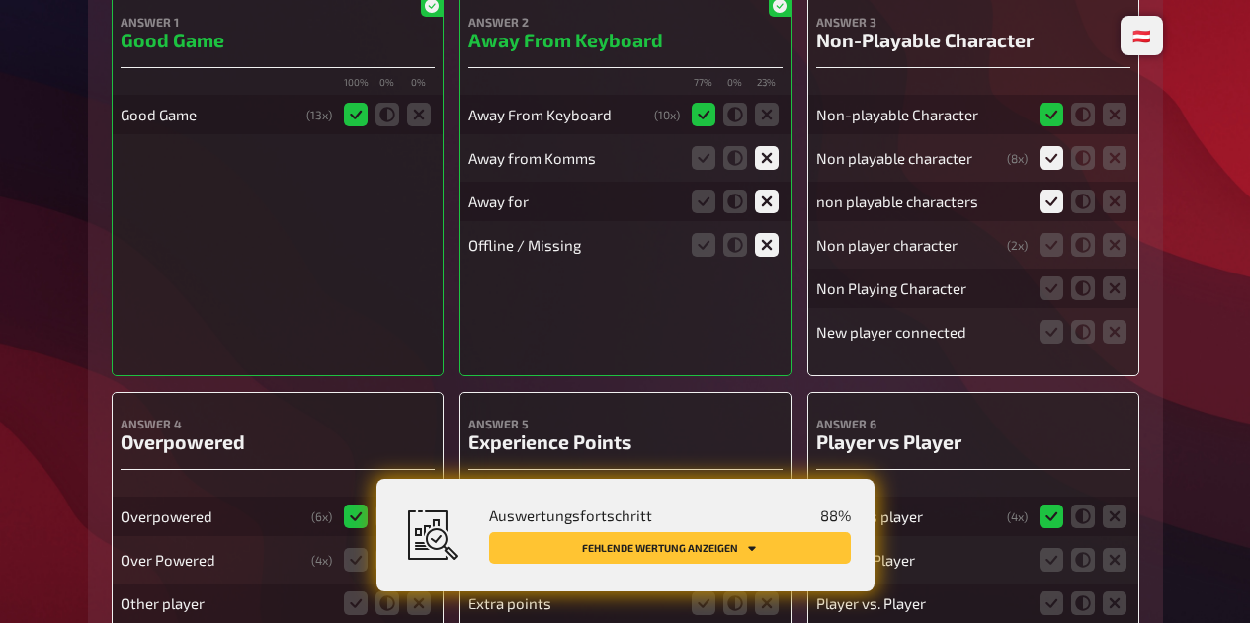
click at [1039, 257] on icon at bounding box center [1051, 245] width 24 height 24
click at [0, 0] on input "radio" at bounding box center [0, 0] width 0 height 0
click at [1039, 300] on label at bounding box center [1051, 289] width 24 height 24
click at [0, 0] on input "radio" at bounding box center [0, 0] width 0 height 0
click at [1041, 344] on icon at bounding box center [1051, 332] width 24 height 24
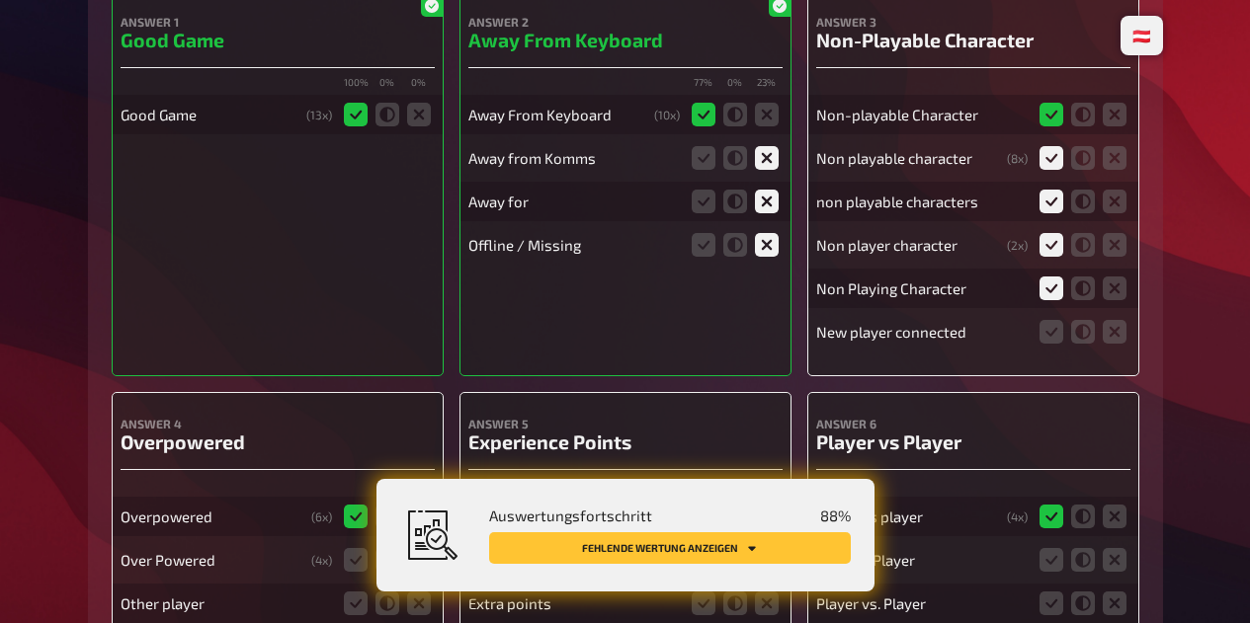
click at [0, 0] on input "radio" at bounding box center [0, 0] width 0 height 0
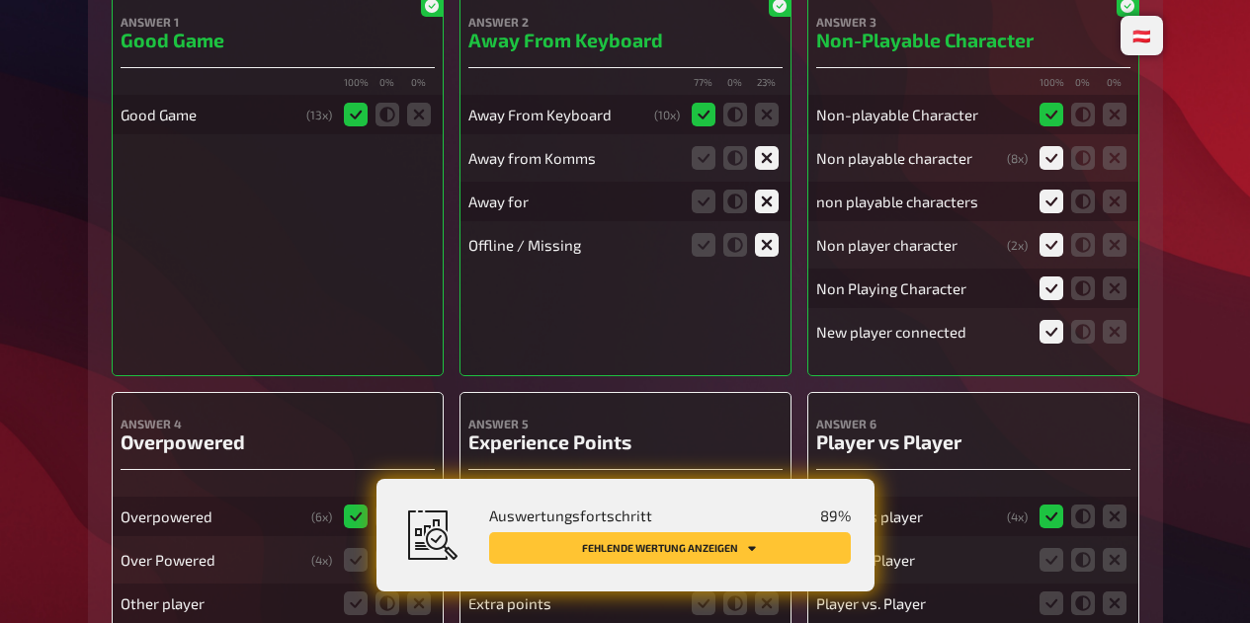
click at [1113, 344] on icon at bounding box center [1114, 332] width 24 height 24
click at [0, 0] on input "radio" at bounding box center [0, 0] width 0 height 0
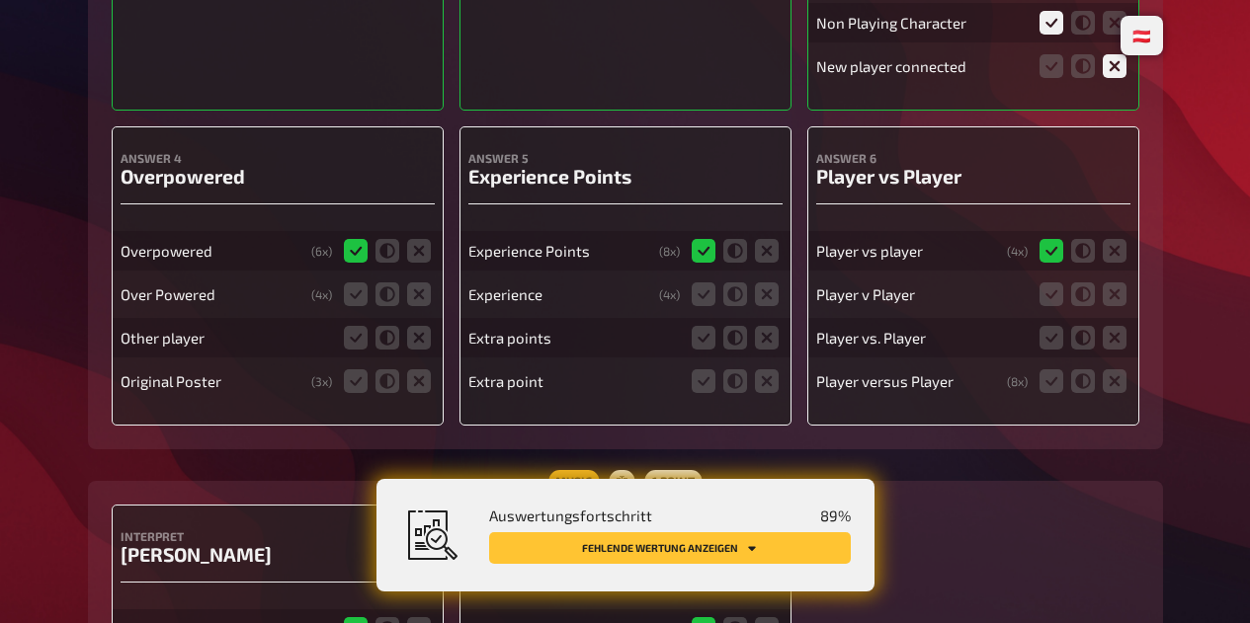
scroll to position [14856, 0]
click at [1055, 305] on icon at bounding box center [1051, 294] width 24 height 24
click at [0, 0] on input "radio" at bounding box center [0, 0] width 0 height 0
click at [1048, 349] on icon at bounding box center [1051, 337] width 24 height 24
click at [0, 0] on input "radio" at bounding box center [0, 0] width 0 height 0
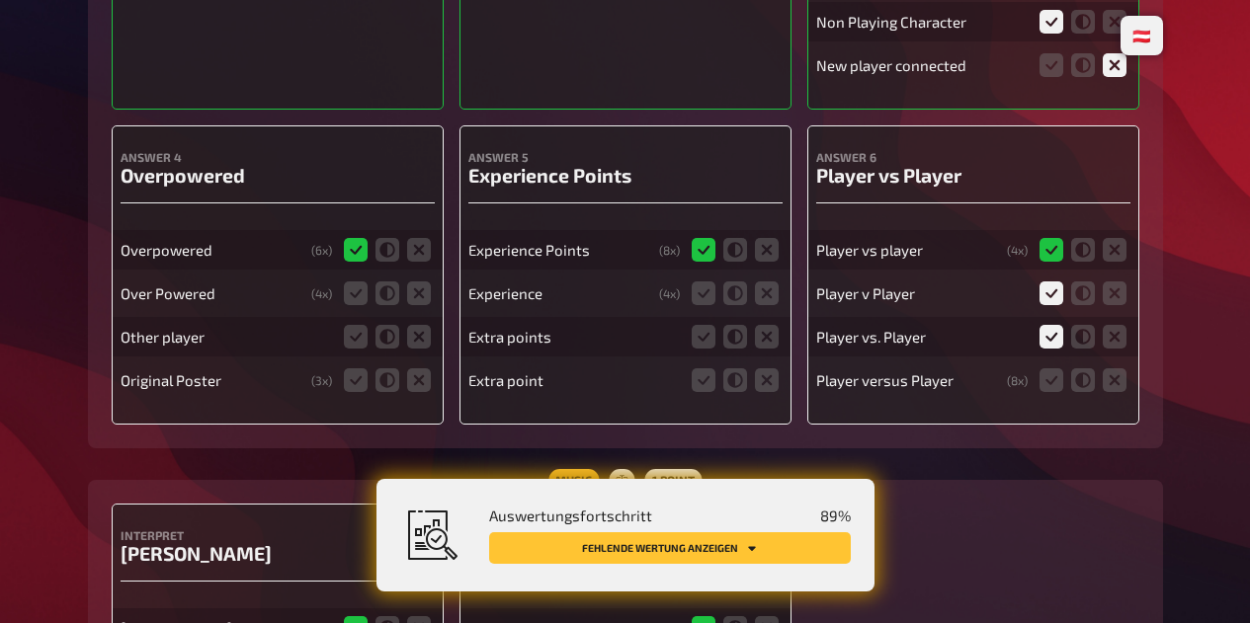
click at [1057, 392] on icon at bounding box center [1051, 380] width 24 height 24
click at [0, 0] on input "radio" at bounding box center [0, 0] width 0 height 0
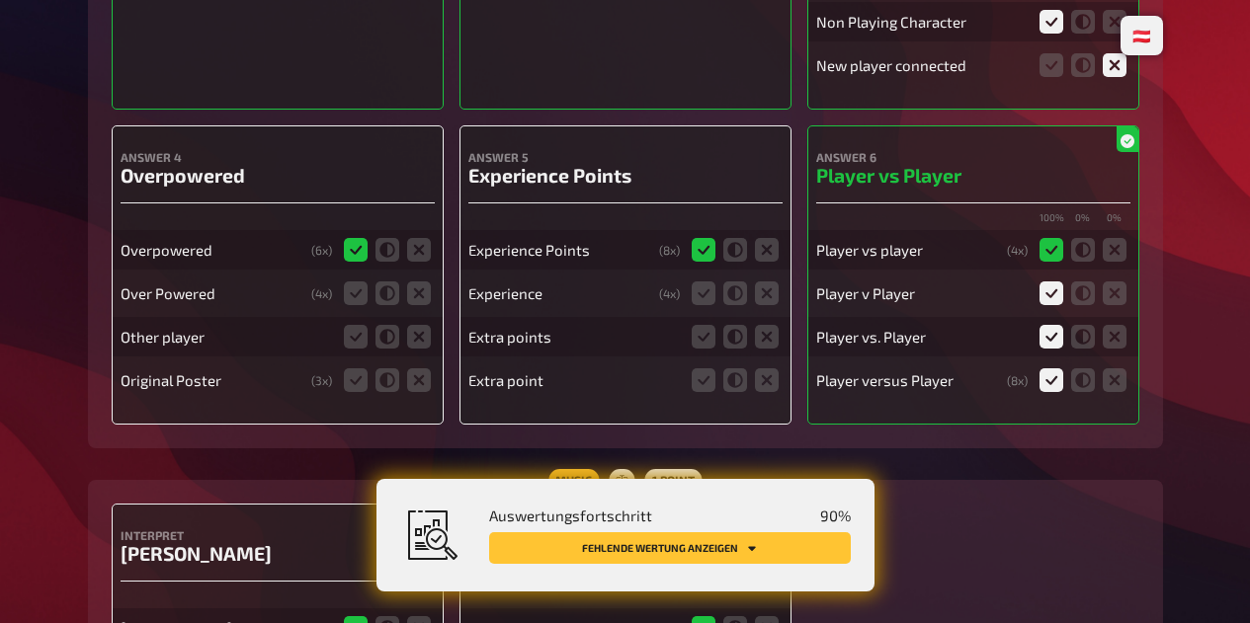
click at [737, 349] on icon at bounding box center [735, 337] width 24 height 24
click at [0, 0] on input "radio" at bounding box center [0, 0] width 0 height 0
click at [736, 392] on icon at bounding box center [735, 380] width 24 height 24
click at [0, 0] on input "radio" at bounding box center [0, 0] width 0 height 0
click at [710, 305] on icon at bounding box center [703, 294] width 24 height 24
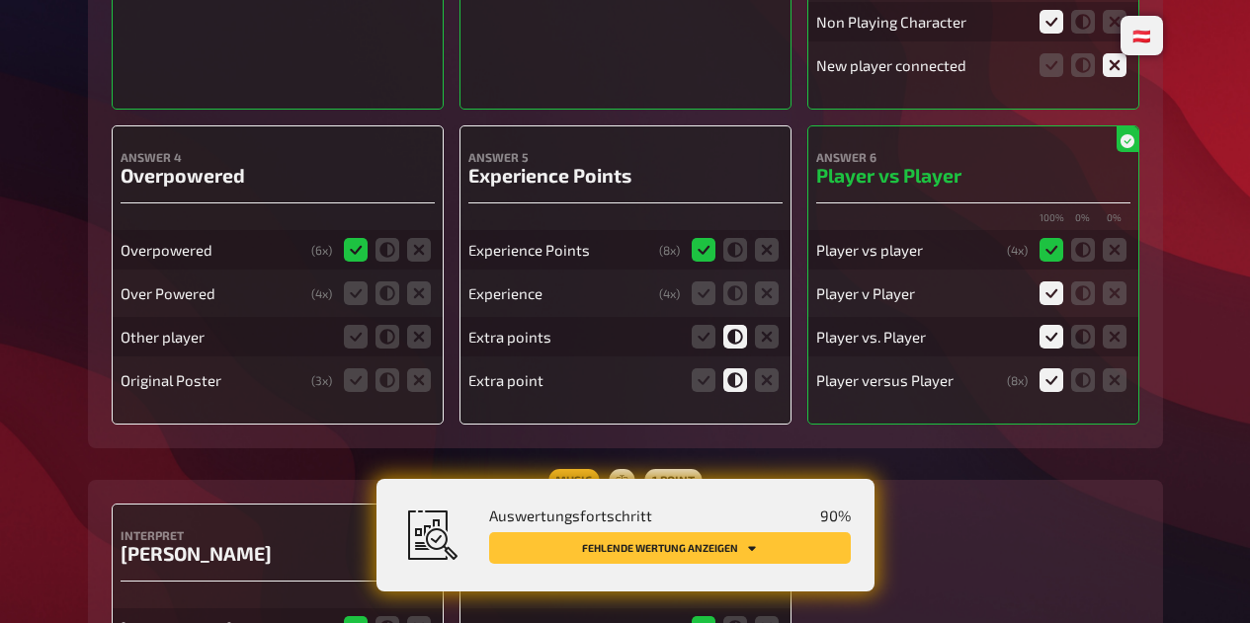
click at [0, 0] on input "radio" at bounding box center [0, 0] width 0 height 0
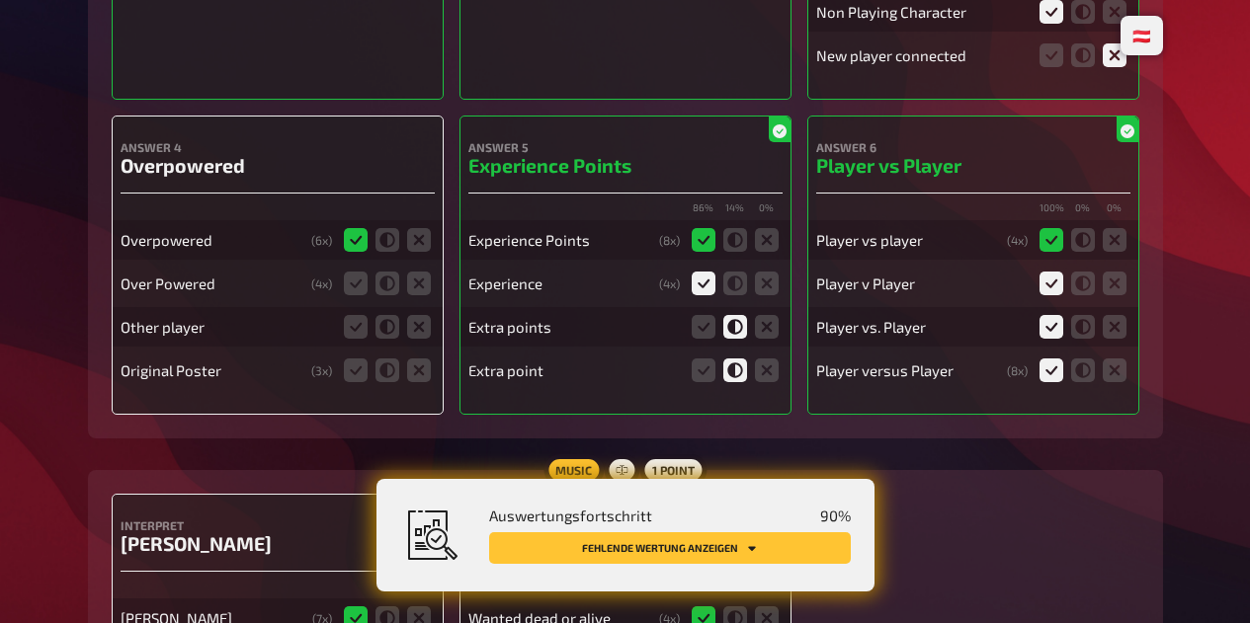
scroll to position [14881, 0]
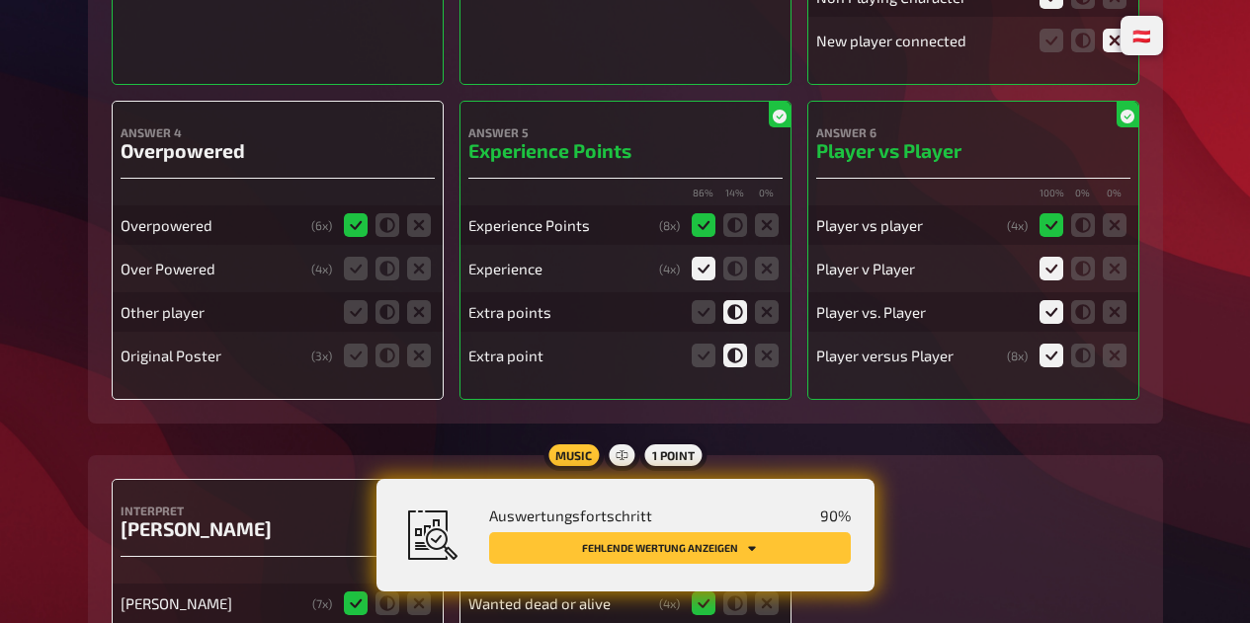
click at [350, 281] on icon at bounding box center [356, 269] width 24 height 24
click at [0, 0] on input "radio" at bounding box center [0, 0] width 0 height 0
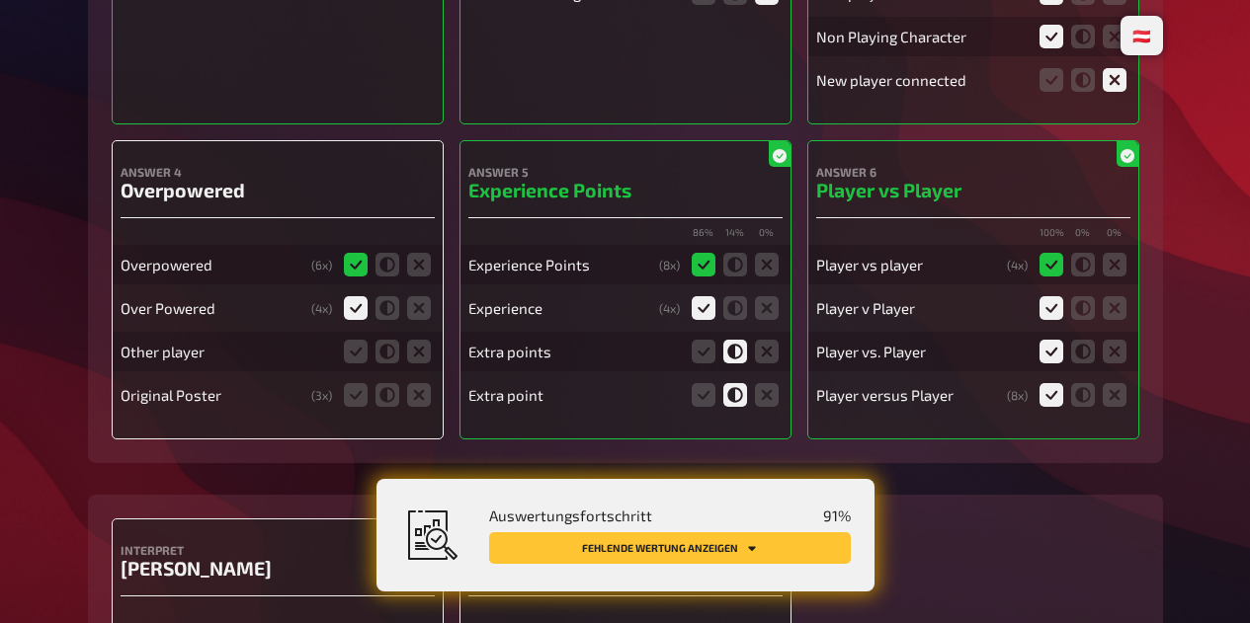
scroll to position [14924, 0]
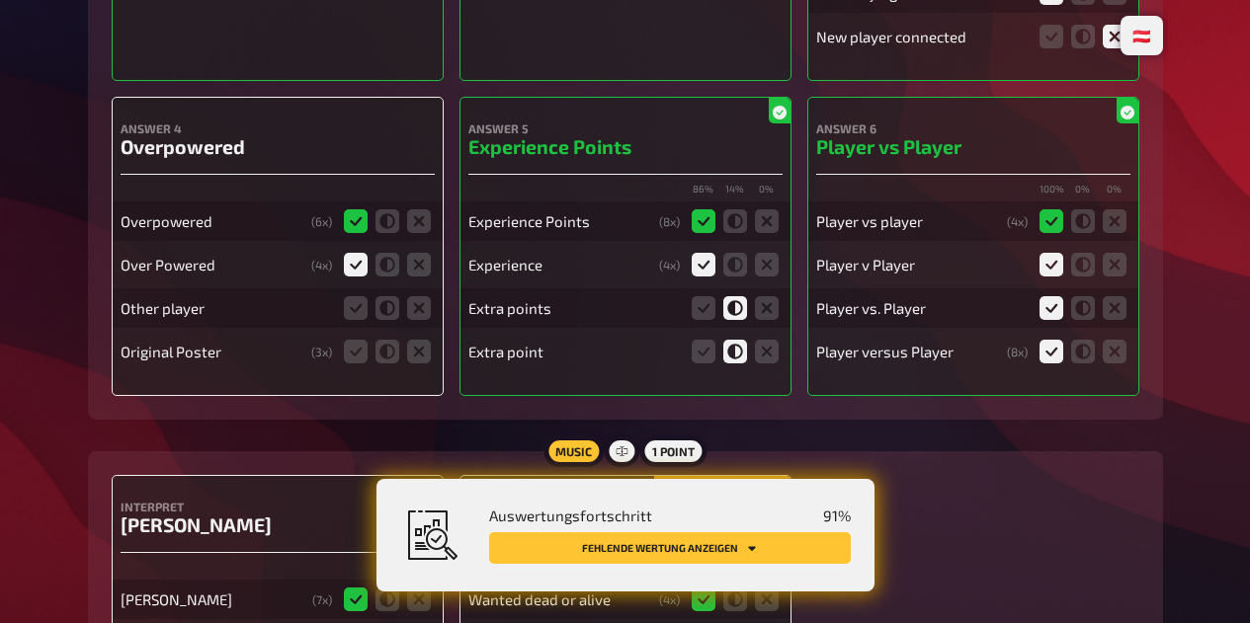
click at [418, 320] on icon at bounding box center [419, 308] width 24 height 24
click at [0, 0] on input "radio" at bounding box center [0, 0] width 0 height 0
click at [418, 364] on icon at bounding box center [419, 352] width 24 height 24
click at [0, 0] on input "radio" at bounding box center [0, 0] width 0 height 0
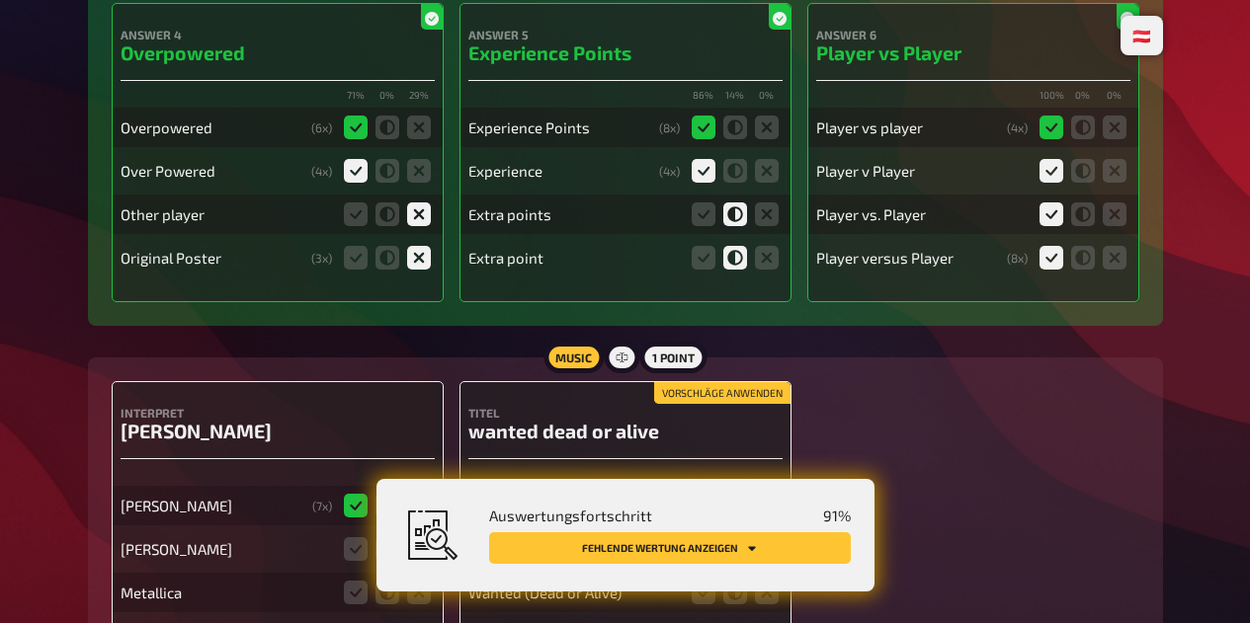
scroll to position [15023, 0]
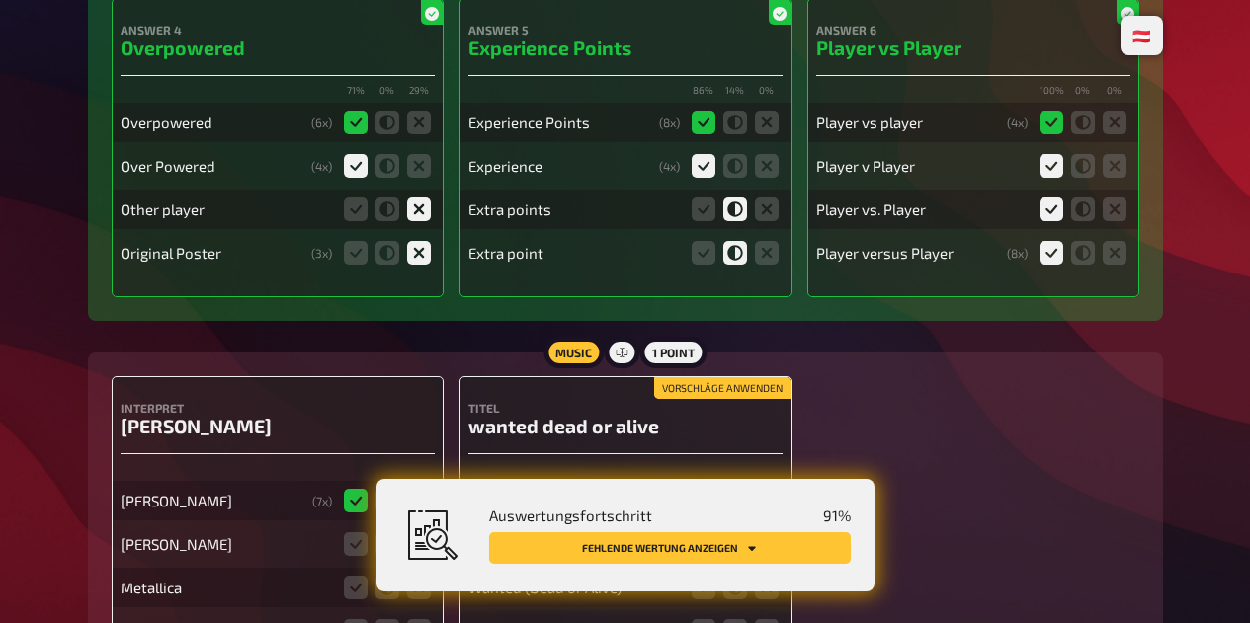
click at [729, 178] on icon at bounding box center [735, 166] width 24 height 24
click at [0, 0] on input "radio" at bounding box center [0, 0] width 0 height 0
click at [894, 431] on div "Interpret Bon Jovi Bon Jovi ( 7 x) Guns n Roses Metallica led zeppelin Lynyrd S…" at bounding box center [625, 571] width 1027 height 390
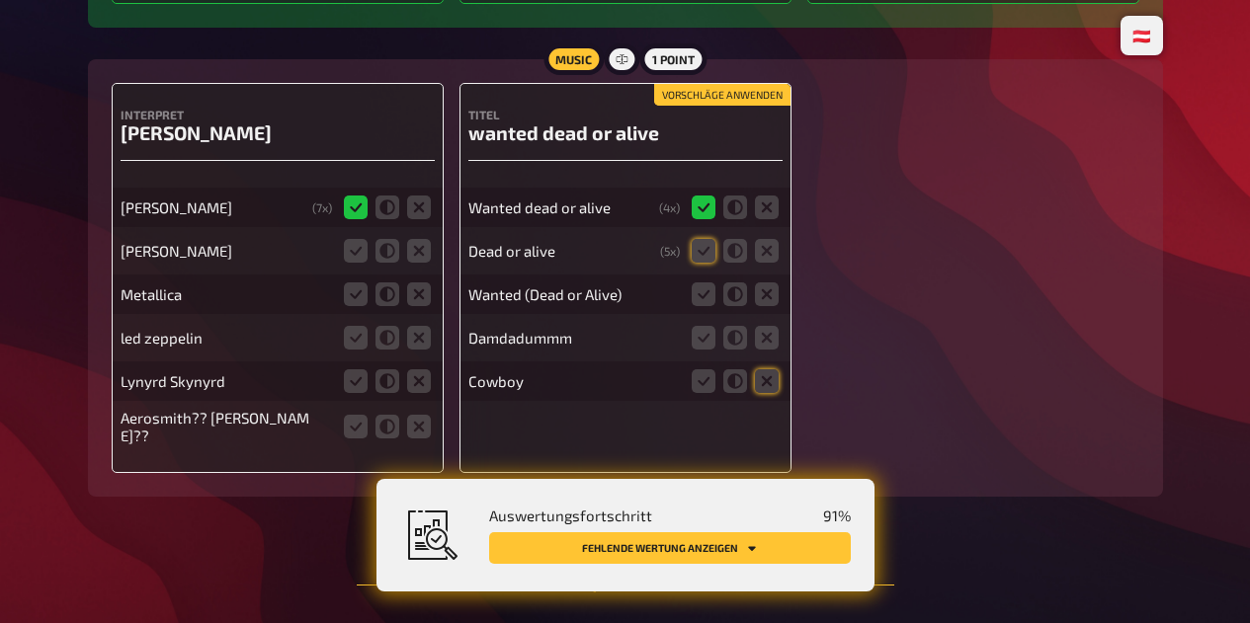
scroll to position [15360, 0]
click at [421, 263] on icon at bounding box center [419, 251] width 24 height 24
click at [0, 0] on input "radio" at bounding box center [0, 0] width 0 height 0
click at [421, 306] on icon at bounding box center [419, 295] width 24 height 24
click at [0, 0] on input "radio" at bounding box center [0, 0] width 0 height 0
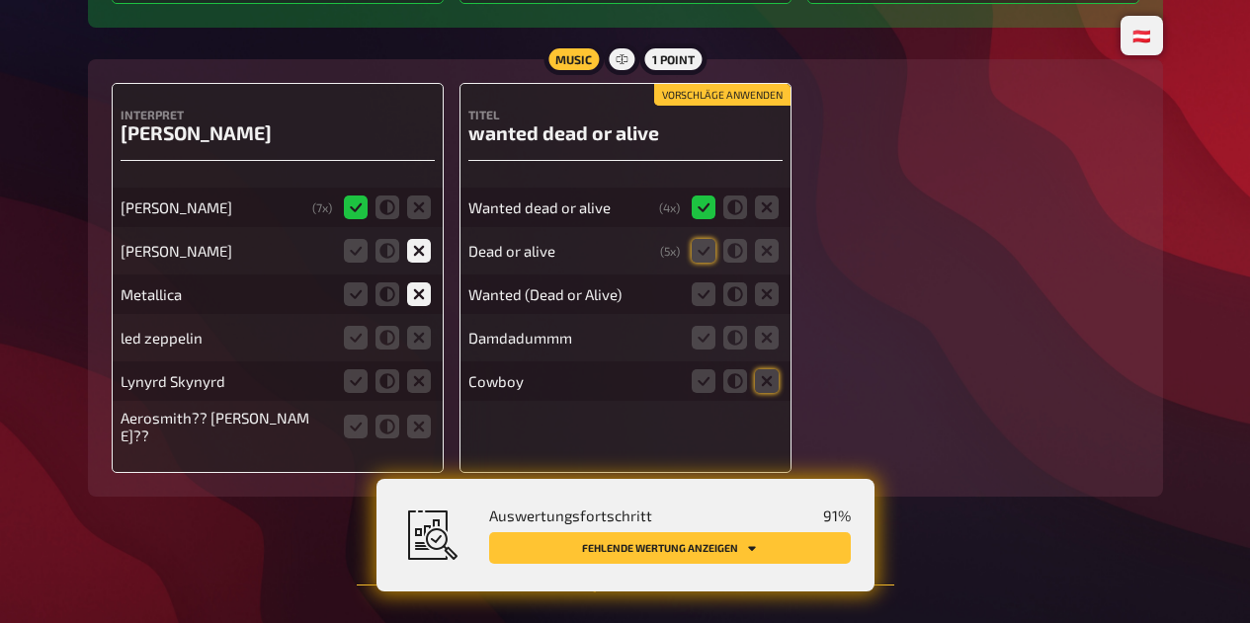
click at [412, 350] on icon at bounding box center [419, 338] width 24 height 24
click at [0, 0] on input "radio" at bounding box center [0, 0] width 0 height 0
click at [416, 393] on icon at bounding box center [419, 381] width 24 height 24
click at [0, 0] on input "radio" at bounding box center [0, 0] width 0 height 0
click at [418, 439] on icon at bounding box center [419, 427] width 24 height 24
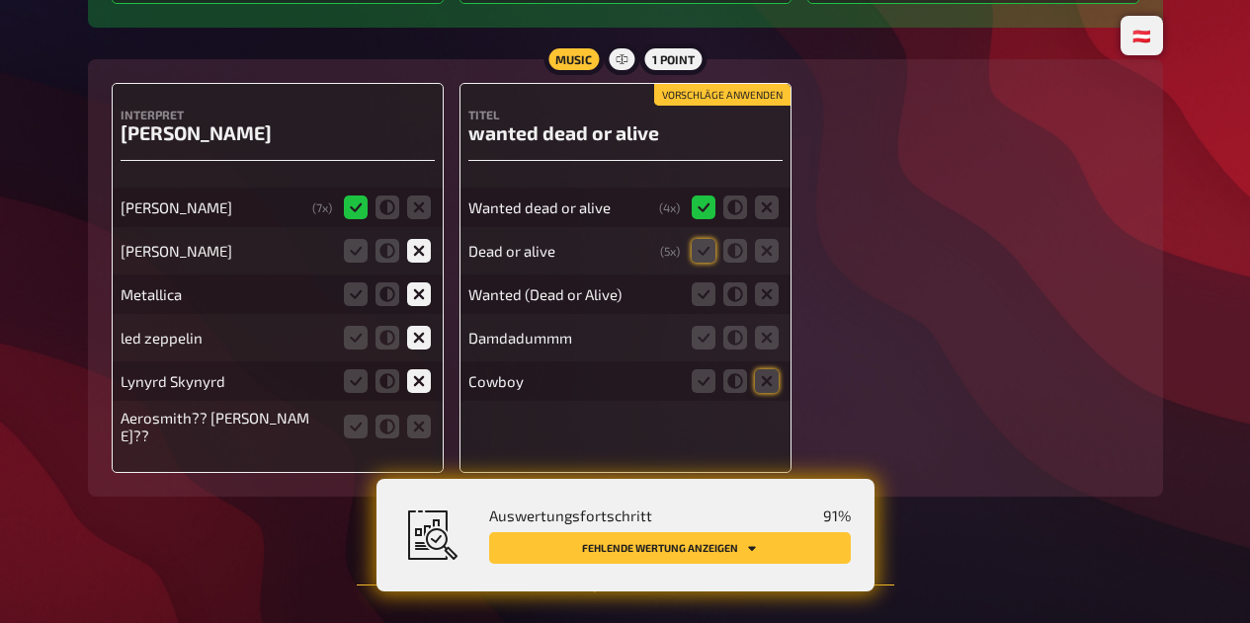
click at [0, 0] on input "radio" at bounding box center [0, 0] width 0 height 0
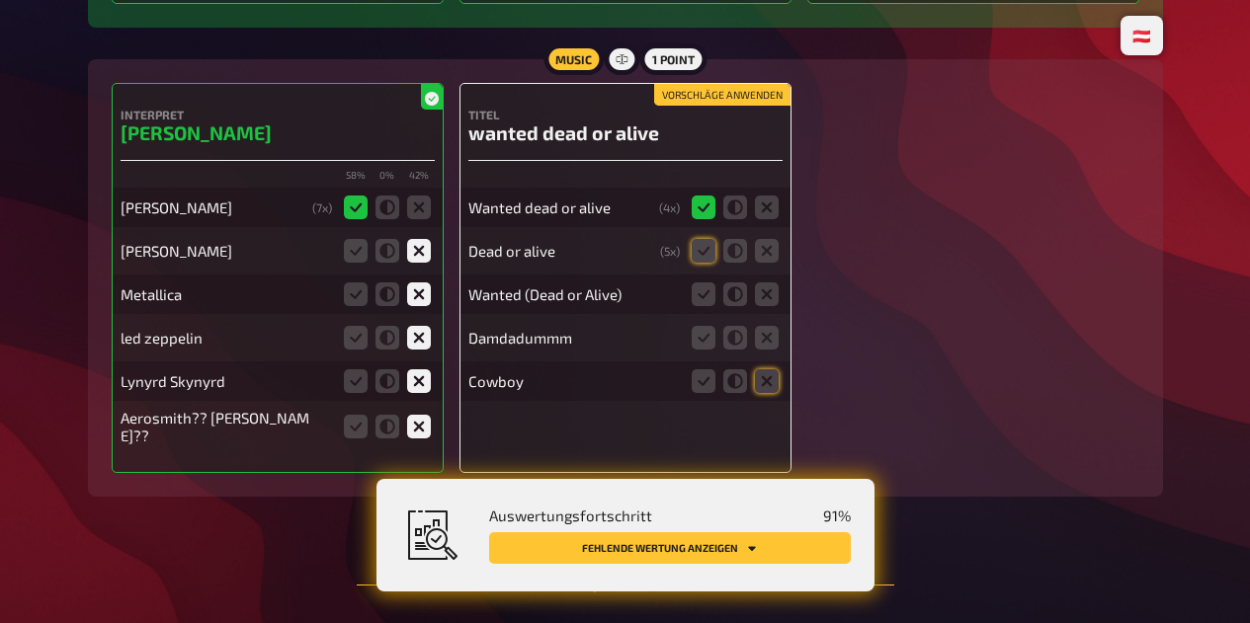
click at [702, 263] on icon at bounding box center [703, 251] width 24 height 24
click at [0, 0] on input "radio" at bounding box center [0, 0] width 0 height 0
click at [700, 306] on icon at bounding box center [703, 295] width 24 height 24
click at [0, 0] on input "radio" at bounding box center [0, 0] width 0 height 0
click at [776, 350] on icon at bounding box center [767, 338] width 24 height 24
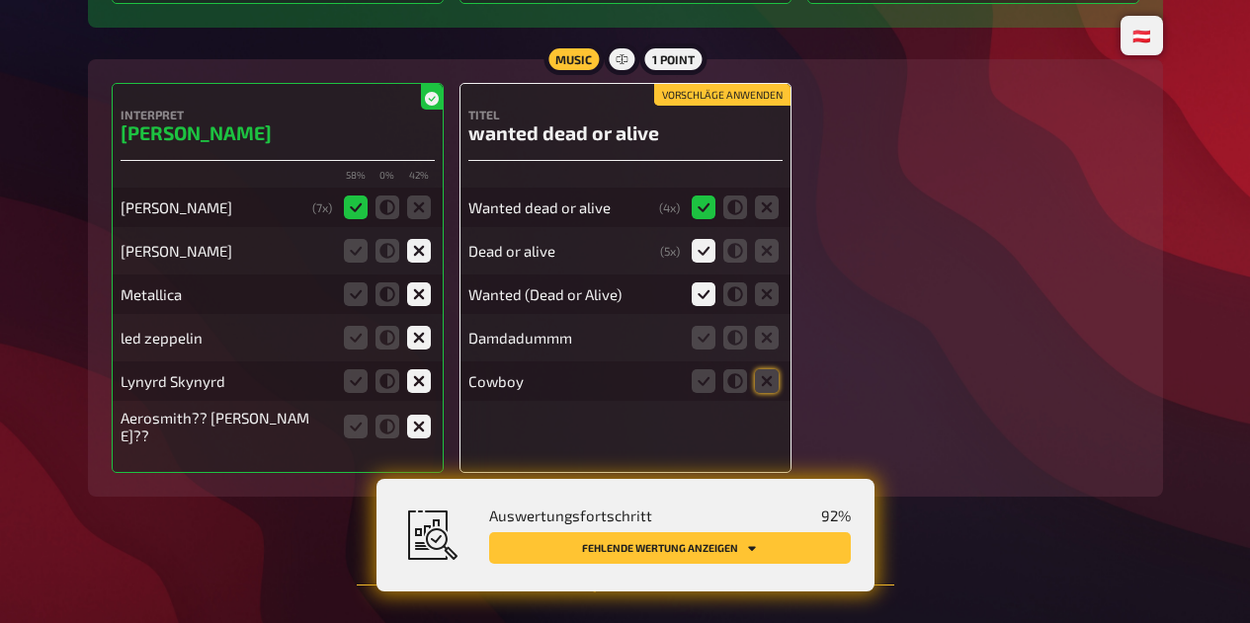
click at [0, 0] on input "radio" at bounding box center [0, 0] width 0 height 0
click at [771, 393] on icon at bounding box center [767, 381] width 24 height 24
click at [0, 0] on input "radio" at bounding box center [0, 0] width 0 height 0
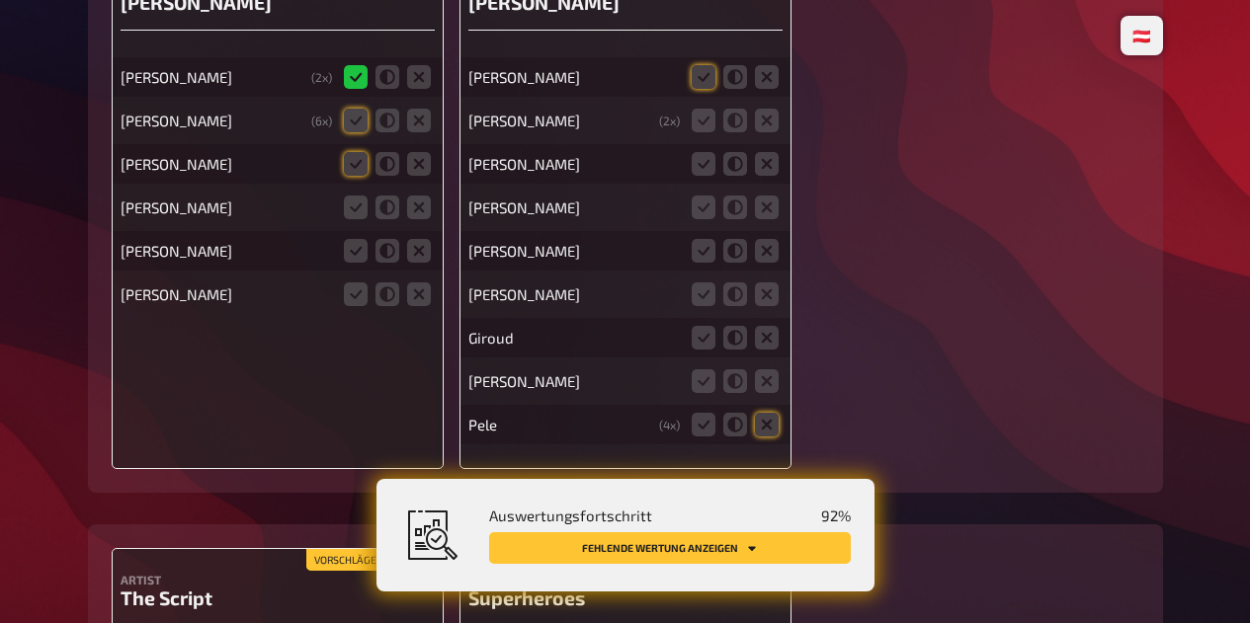
scroll to position [16176, 0]
click at [422, 131] on icon at bounding box center [419, 120] width 24 height 24
click at [0, 0] on input "radio" at bounding box center [0, 0] width 0 height 0
click at [415, 175] on icon at bounding box center [419, 163] width 24 height 24
click at [0, 0] on input "radio" at bounding box center [0, 0] width 0 height 0
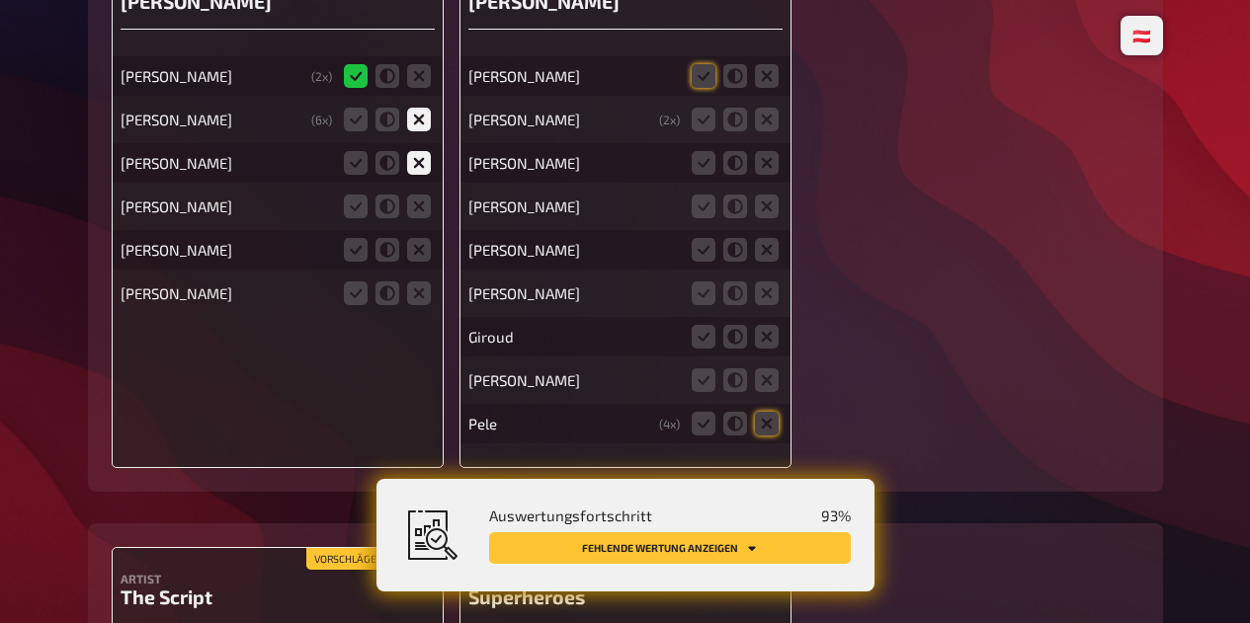
click at [411, 218] on icon at bounding box center [419, 207] width 24 height 24
click at [0, 0] on input "radio" at bounding box center [0, 0] width 0 height 0
click at [354, 218] on icon at bounding box center [356, 207] width 24 height 24
click at [0, 0] on input "radio" at bounding box center [0, 0] width 0 height 0
click at [355, 262] on icon at bounding box center [356, 250] width 24 height 24
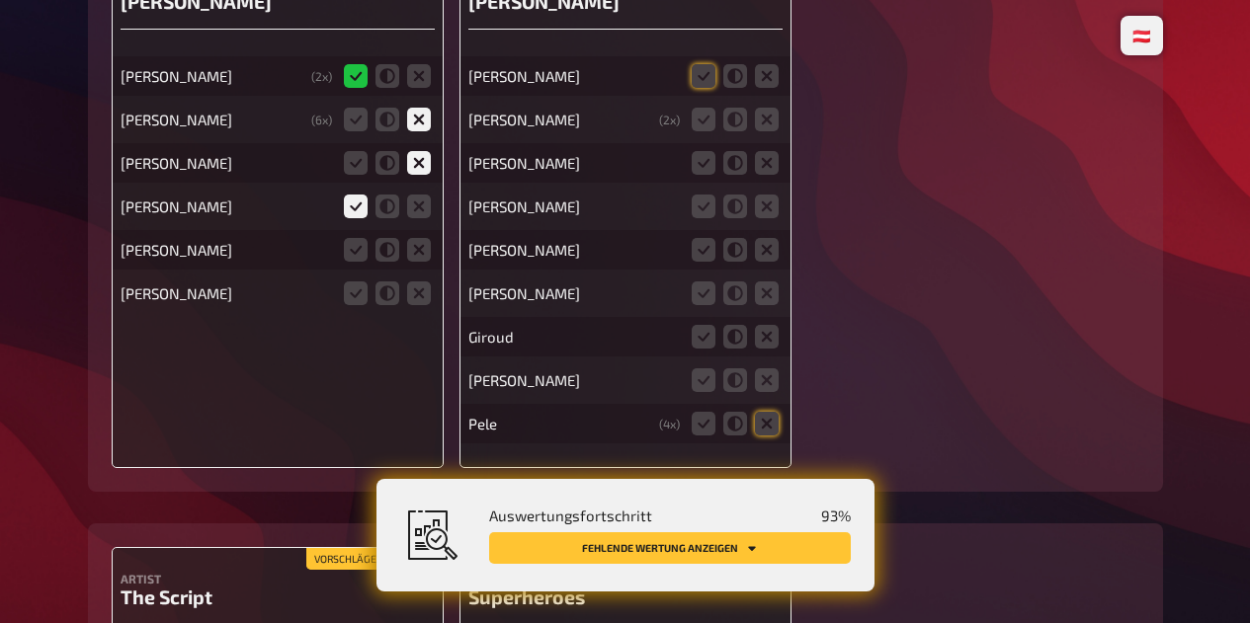
click at [0, 0] on input "radio" at bounding box center [0, 0] width 0 height 0
click at [411, 305] on icon at bounding box center [419, 294] width 24 height 24
click at [0, 0] on input "radio" at bounding box center [0, 0] width 0 height 0
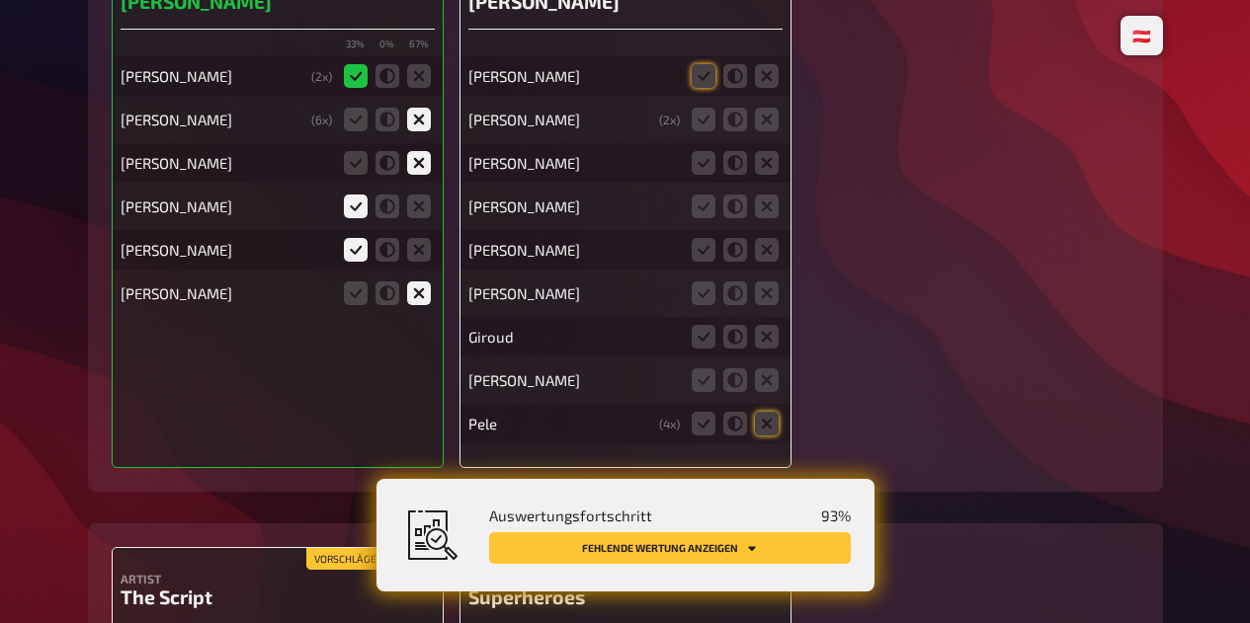
click at [695, 88] on icon at bounding box center [703, 76] width 24 height 24
click at [0, 0] on input "radio" at bounding box center [0, 0] width 0 height 0
click at [696, 131] on icon at bounding box center [703, 120] width 24 height 24
click at [0, 0] on input "radio" at bounding box center [0, 0] width 0 height 0
click at [766, 175] on icon at bounding box center [767, 163] width 24 height 24
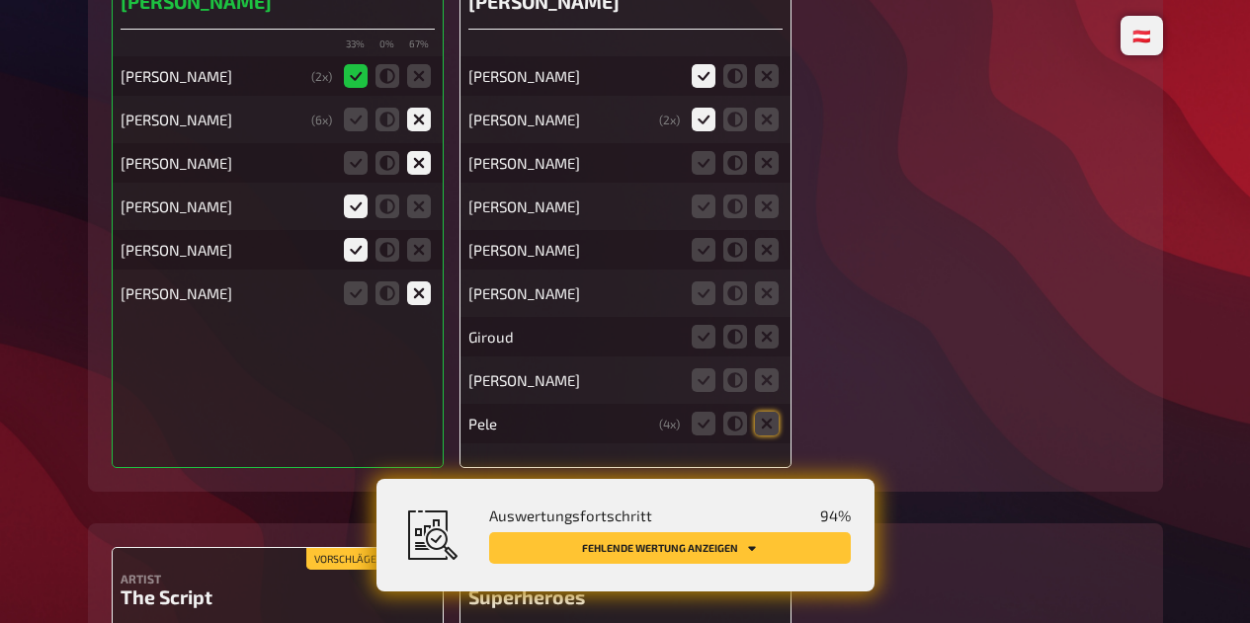
click at [0, 0] on input "radio" at bounding box center [0, 0] width 0 height 0
click at [769, 218] on icon at bounding box center [767, 207] width 24 height 24
click at [0, 0] on input "radio" at bounding box center [0, 0] width 0 height 0
click at [769, 262] on icon at bounding box center [767, 250] width 24 height 24
click at [0, 0] on input "radio" at bounding box center [0, 0] width 0 height 0
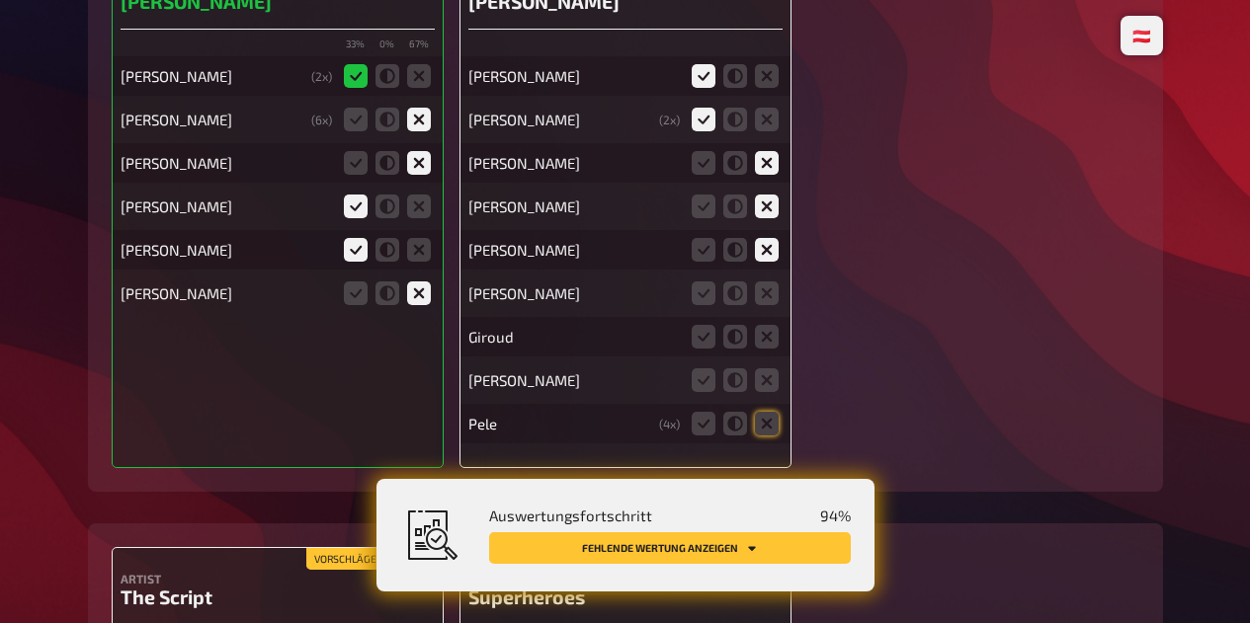
click at [777, 305] on icon at bounding box center [767, 294] width 24 height 24
click at [0, 0] on input "radio" at bounding box center [0, 0] width 0 height 0
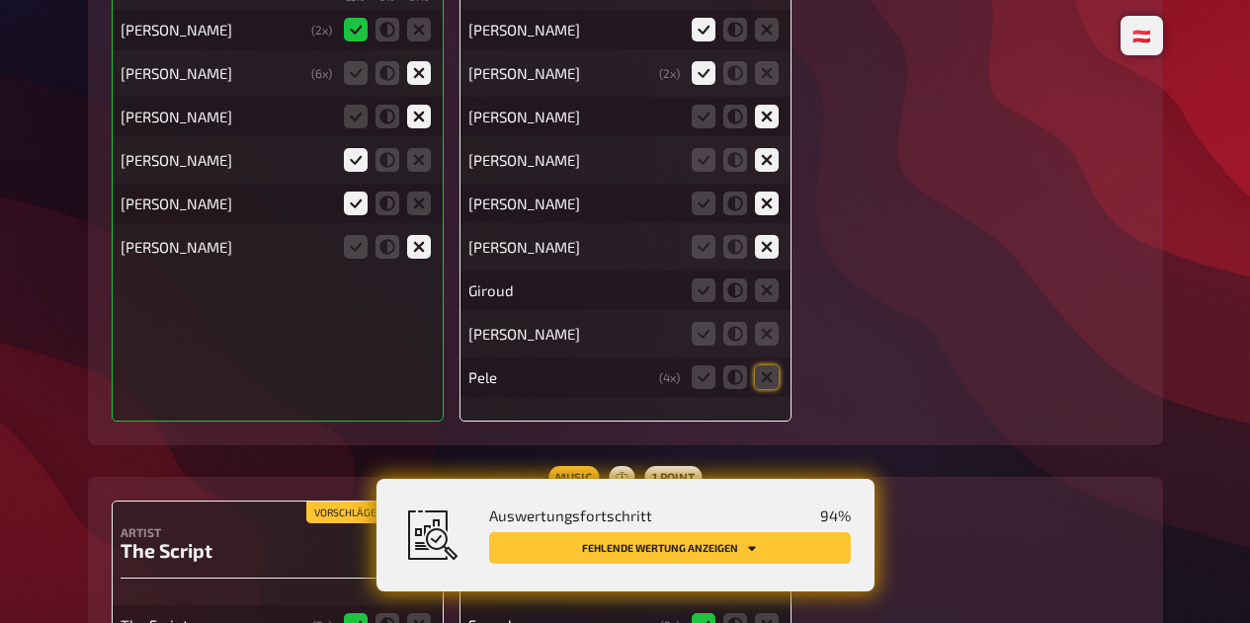
scroll to position [16302, 0]
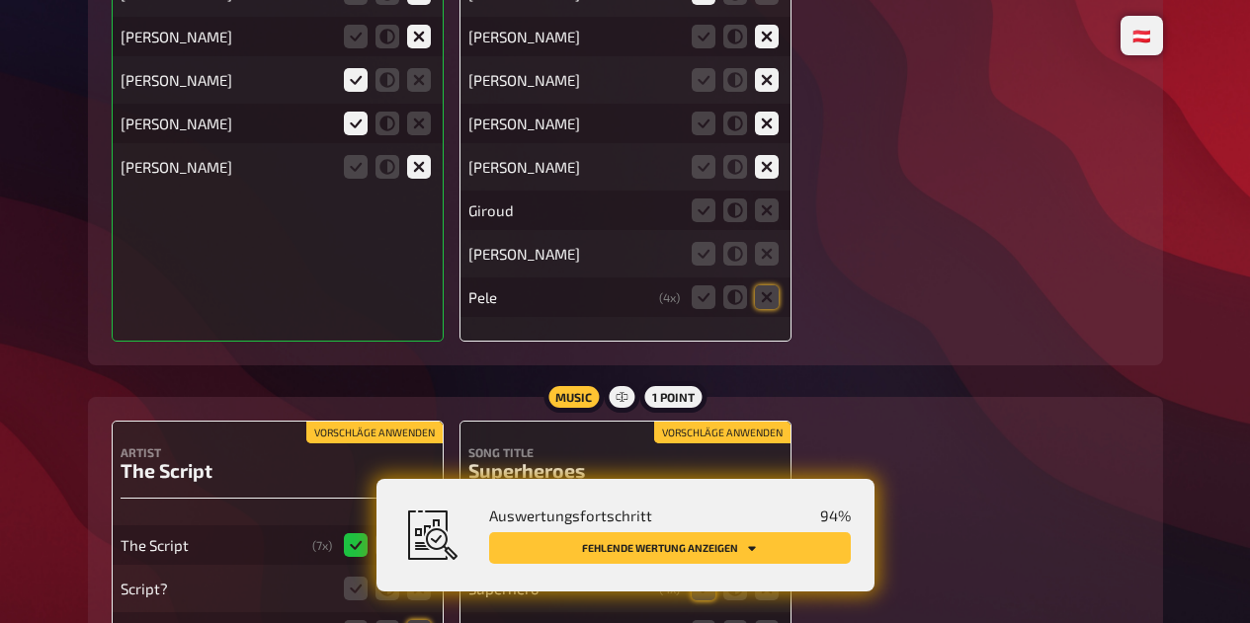
click at [769, 222] on icon at bounding box center [767, 211] width 24 height 24
click at [0, 0] on input "radio" at bounding box center [0, 0] width 0 height 0
click at [772, 266] on icon at bounding box center [767, 254] width 24 height 24
click at [0, 0] on input "radio" at bounding box center [0, 0] width 0 height 0
click at [776, 309] on icon at bounding box center [767, 297] width 24 height 24
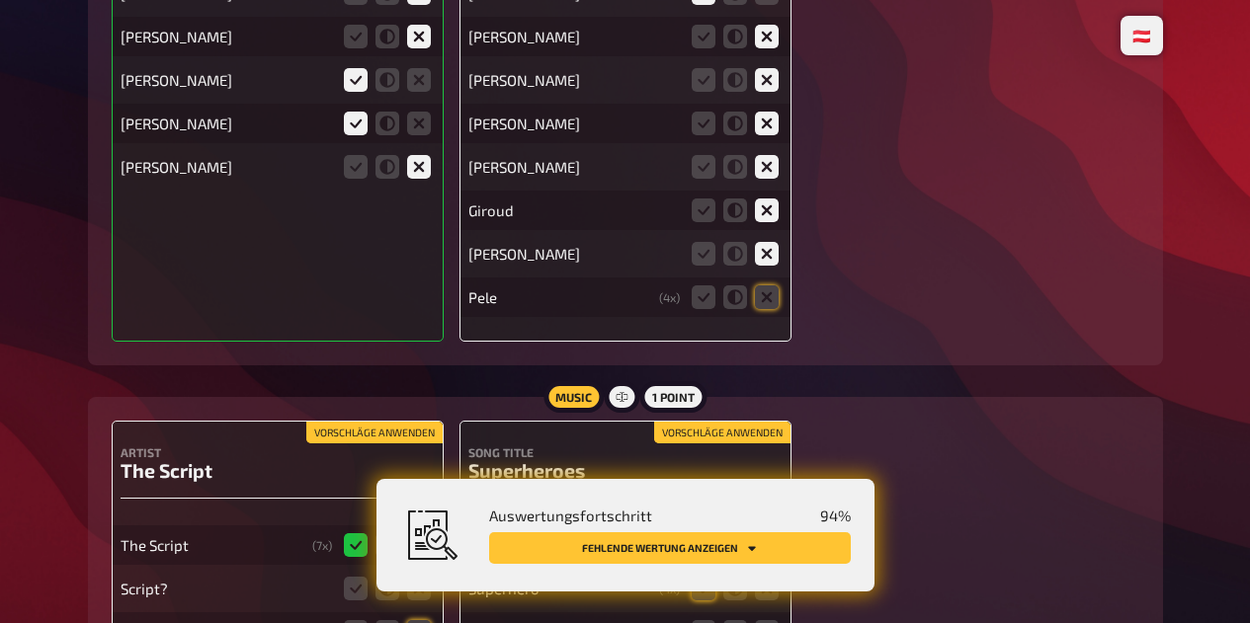
click at [0, 0] on input "radio" at bounding box center [0, 0] width 0 height 0
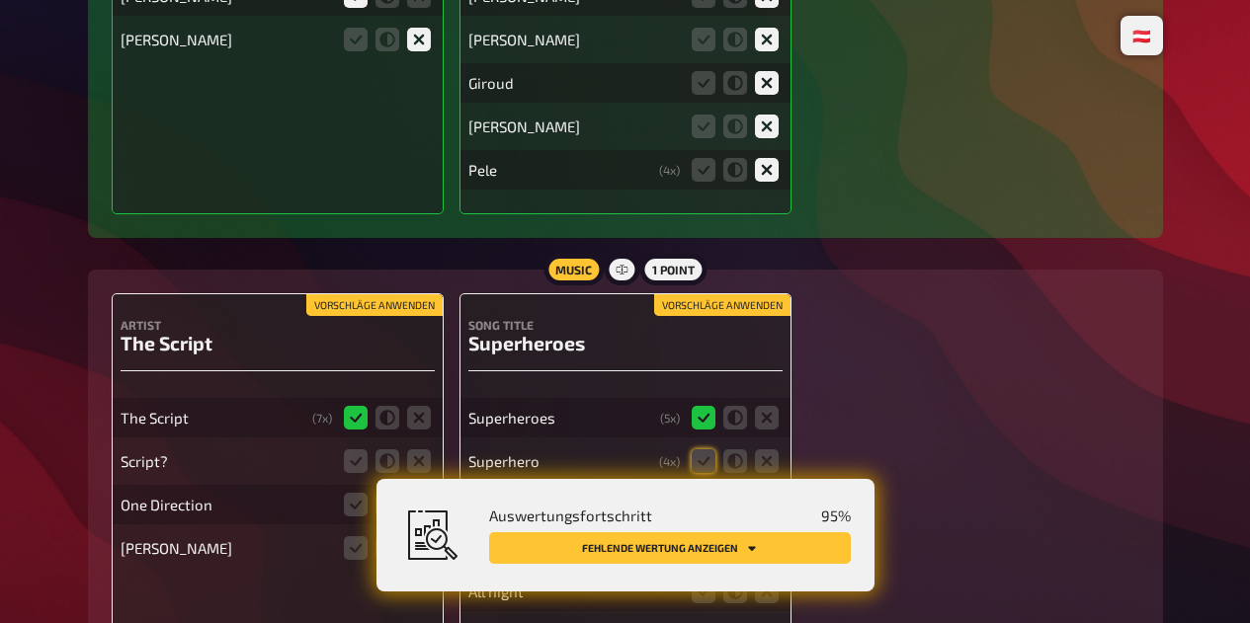
scroll to position [16656, 0]
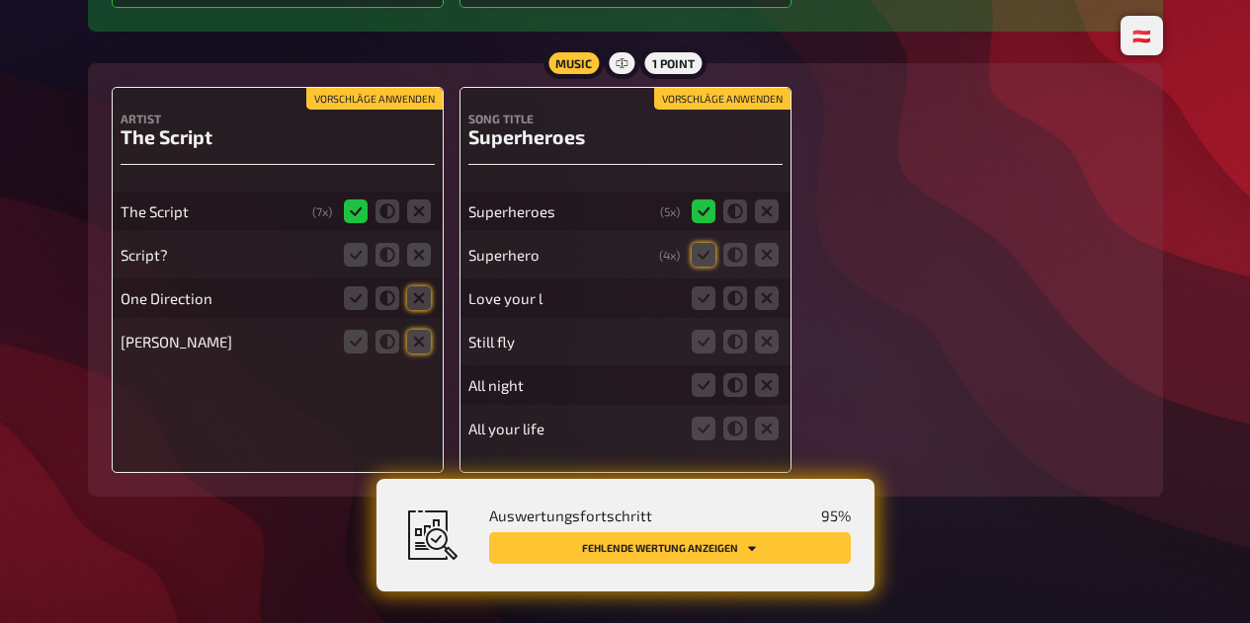
click at [347, 259] on icon at bounding box center [356, 255] width 24 height 24
click at [0, 0] on input "radio" at bounding box center [0, 0] width 0 height 0
click at [425, 305] on icon at bounding box center [419, 298] width 24 height 24
click at [0, 0] on input "radio" at bounding box center [0, 0] width 0 height 0
click at [418, 350] on icon at bounding box center [419, 342] width 24 height 24
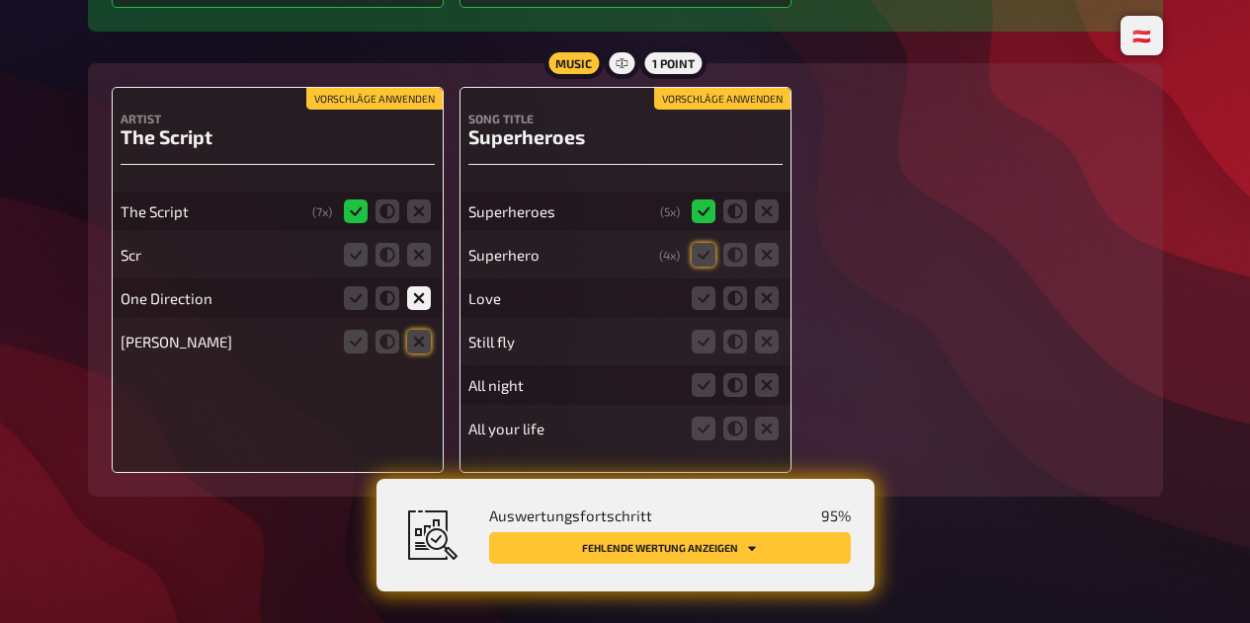
click at [0, 0] on input "radio" at bounding box center [0, 0] width 0 height 0
click at [694, 250] on icon at bounding box center [703, 255] width 24 height 24
click at [0, 0] on input "radio" at bounding box center [0, 0] width 0 height 0
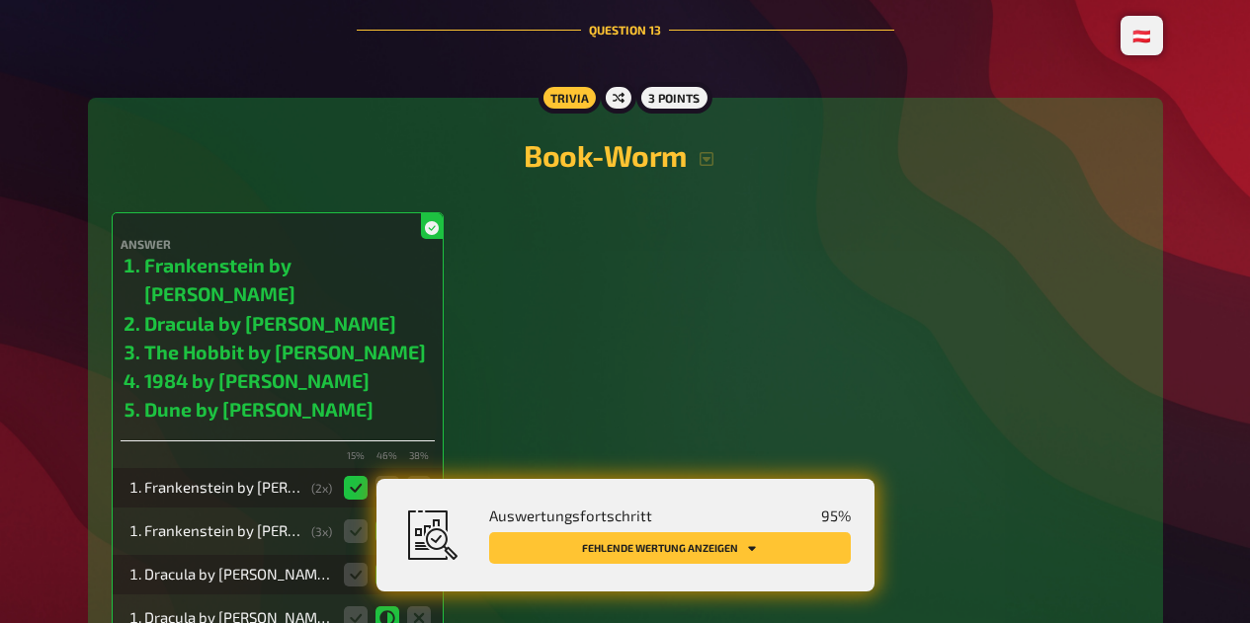
scroll to position [17314, 0]
click at [754, 550] on icon "Fehlende Wertung anzeigen" at bounding box center [752, 548] width 12 height 12
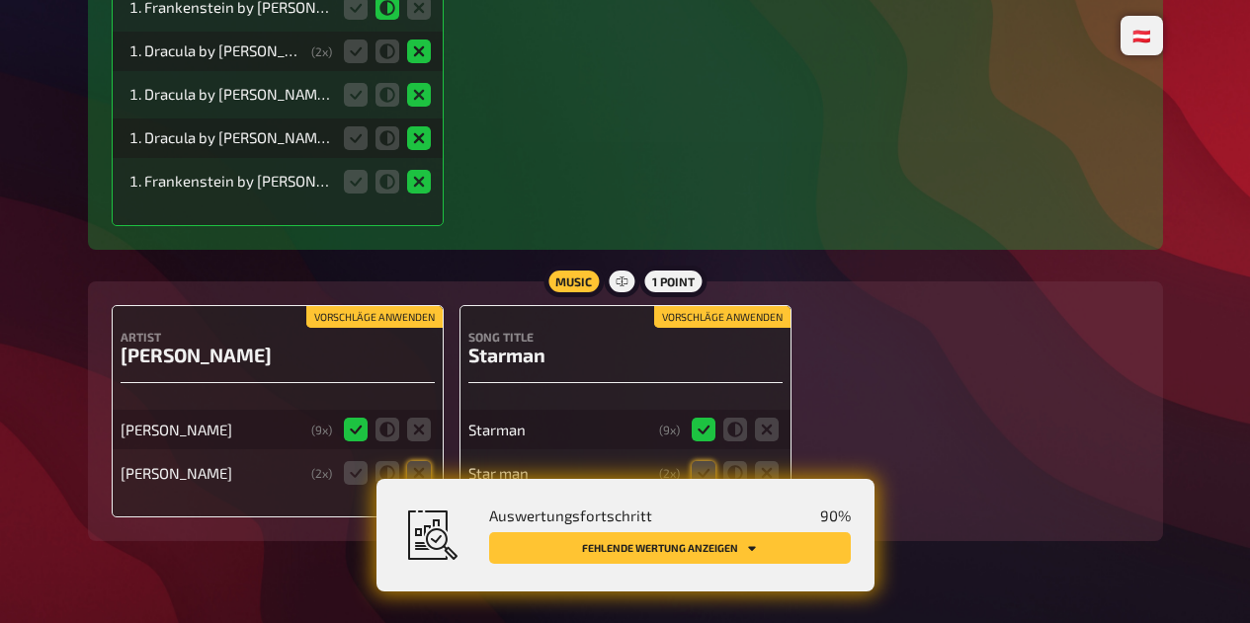
scroll to position [18108, 0]
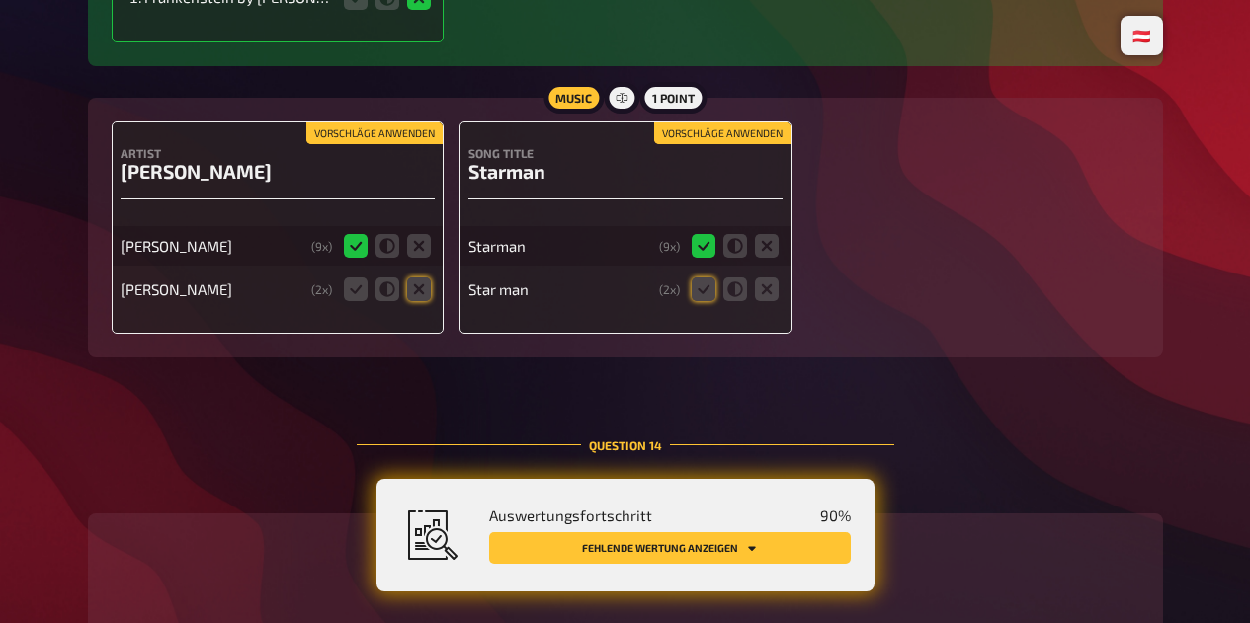
click at [424, 281] on icon at bounding box center [419, 290] width 24 height 24
click at [0, 0] on input "radio" at bounding box center [0, 0] width 0 height 0
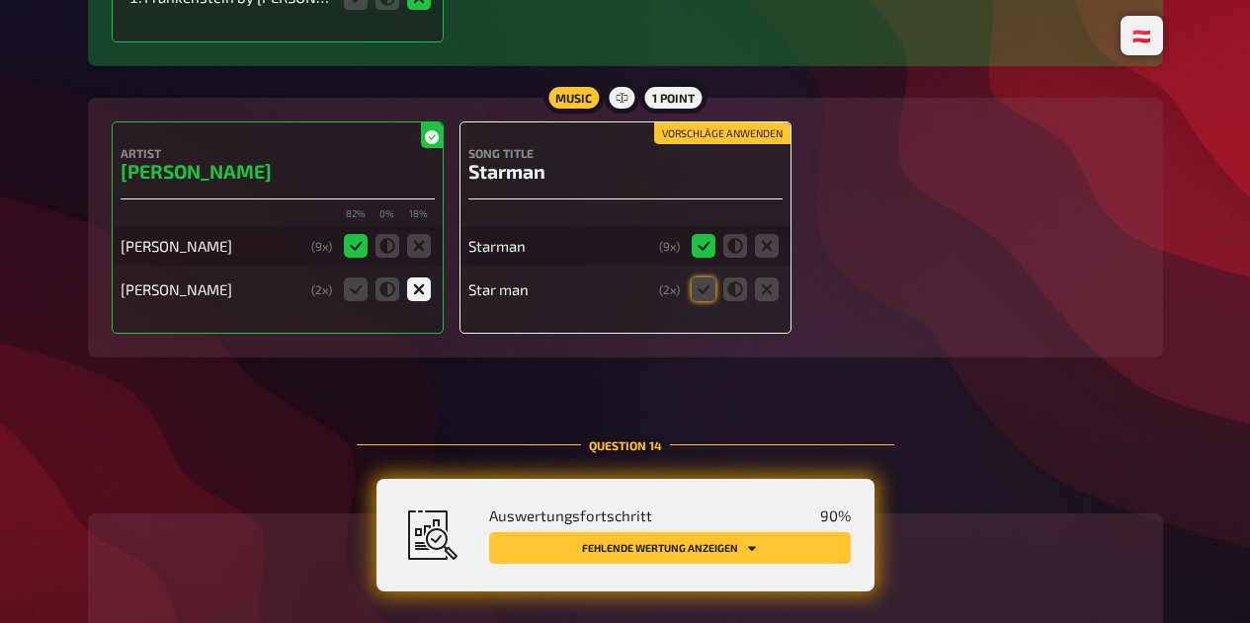
click at [707, 278] on icon at bounding box center [703, 290] width 24 height 24
click at [0, 0] on input "radio" at bounding box center [0, 0] width 0 height 0
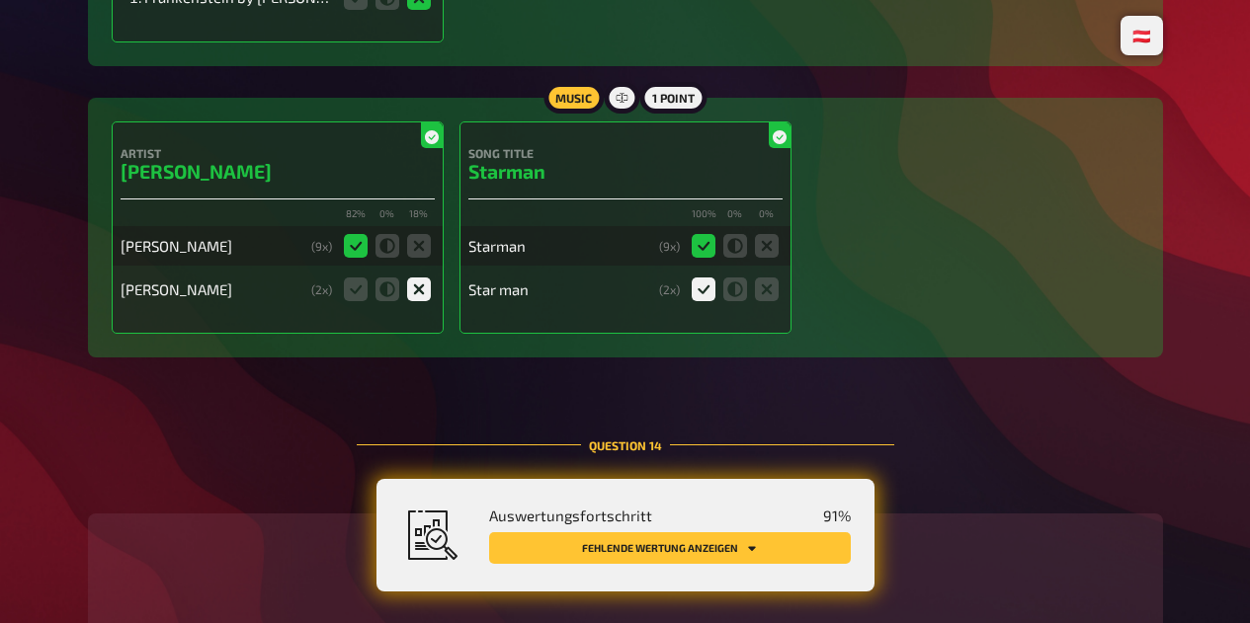
click at [689, 552] on button "Fehlende Wertung anzeigen" at bounding box center [670, 548] width 362 height 32
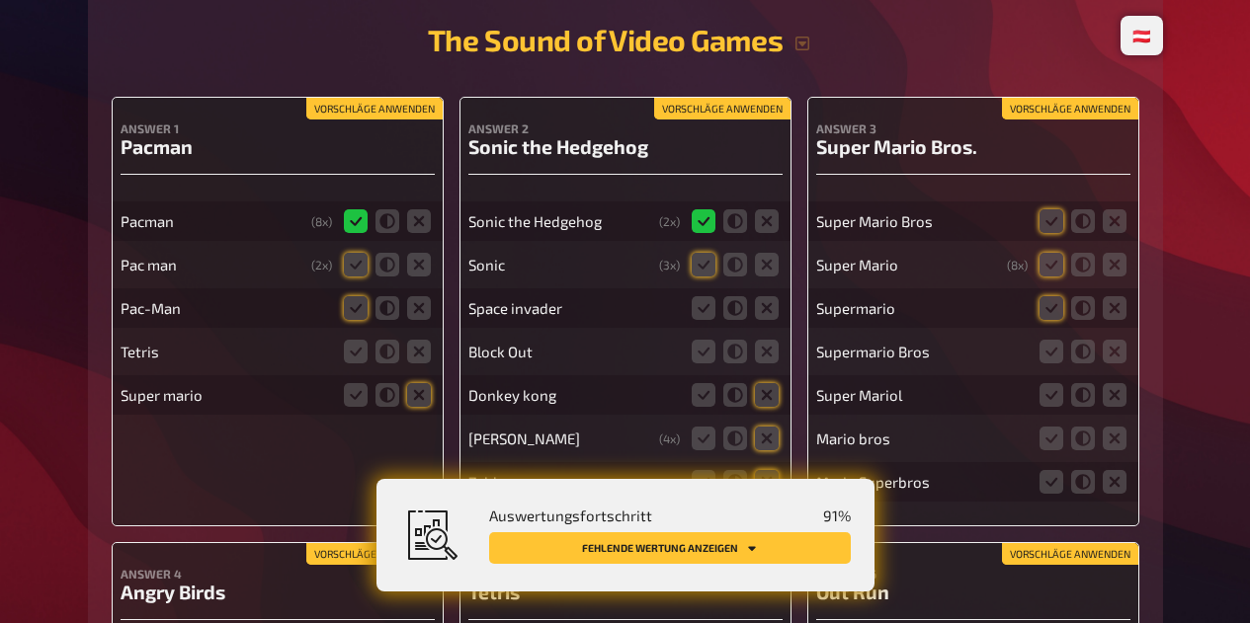
scroll to position [18641, 0]
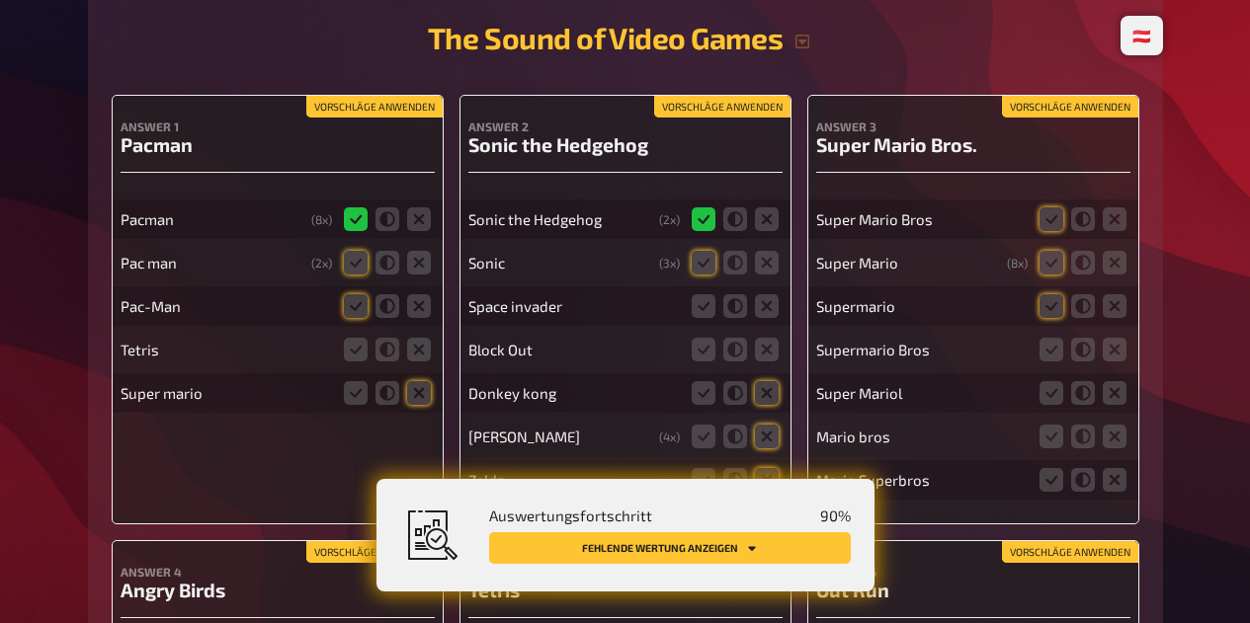
click at [353, 254] on icon at bounding box center [356, 263] width 24 height 24
click at [0, 0] on input "radio" at bounding box center [0, 0] width 0 height 0
click at [357, 297] on icon at bounding box center [356, 306] width 24 height 24
click at [0, 0] on input "radio" at bounding box center [0, 0] width 0 height 0
click at [429, 353] on label at bounding box center [419, 350] width 24 height 24
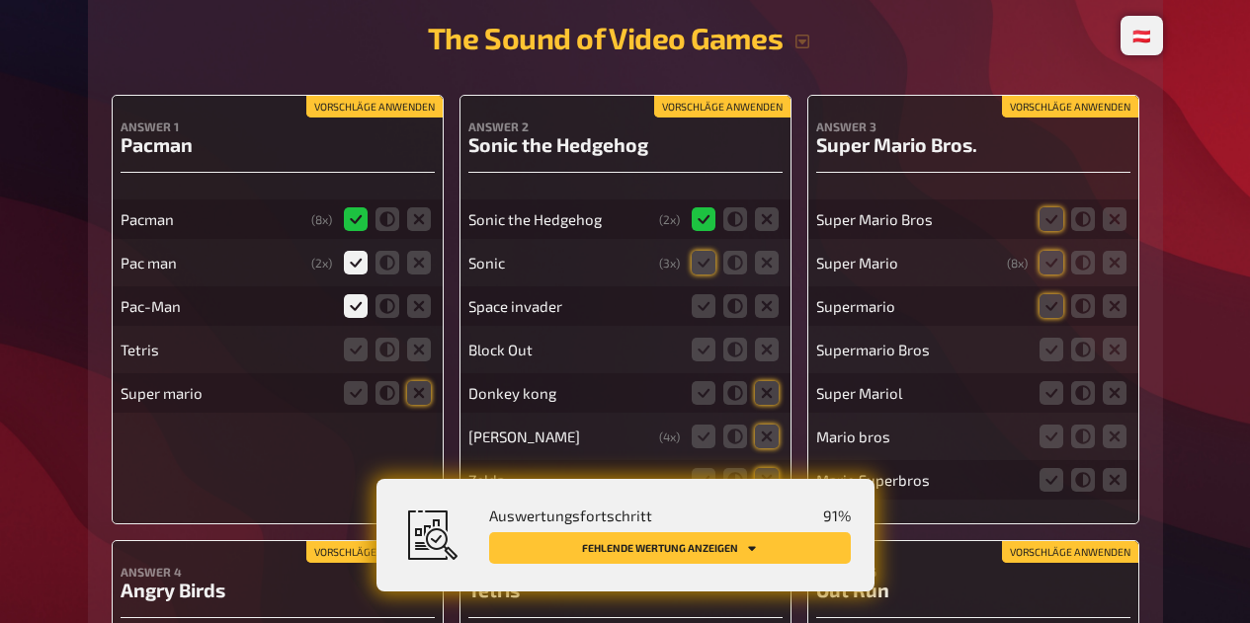
click at [0, 0] on input "radio" at bounding box center [0, 0] width 0 height 0
click at [423, 386] on icon at bounding box center [419, 393] width 24 height 24
click at [0, 0] on input "radio" at bounding box center [0, 0] width 0 height 0
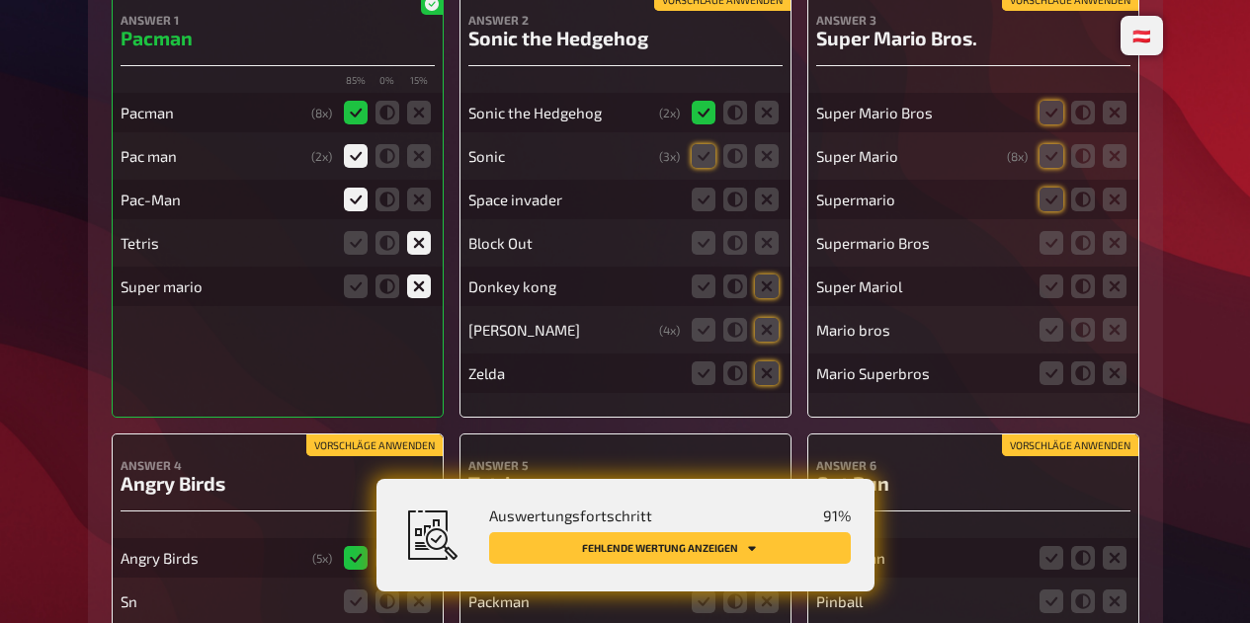
scroll to position [18749, 0]
click at [697, 147] on icon at bounding box center [703, 155] width 24 height 24
click at [0, 0] on input "radio" at bounding box center [0, 0] width 0 height 0
click at [796, 204] on div "Answer 1 Pacman 85 % 0 % 15 % Pacman ( 8 x) Pac man ( 2 x) Pac-Man Tetris Super…" at bounding box center [625, 468] width 1027 height 962
click at [801, 239] on div "Answer 1 Pacman 85 % 0 % 15 % Pacman ( 8 x) Pac man ( 2 x) Pac-Man Tetris Super…" at bounding box center [625, 468] width 1027 height 962
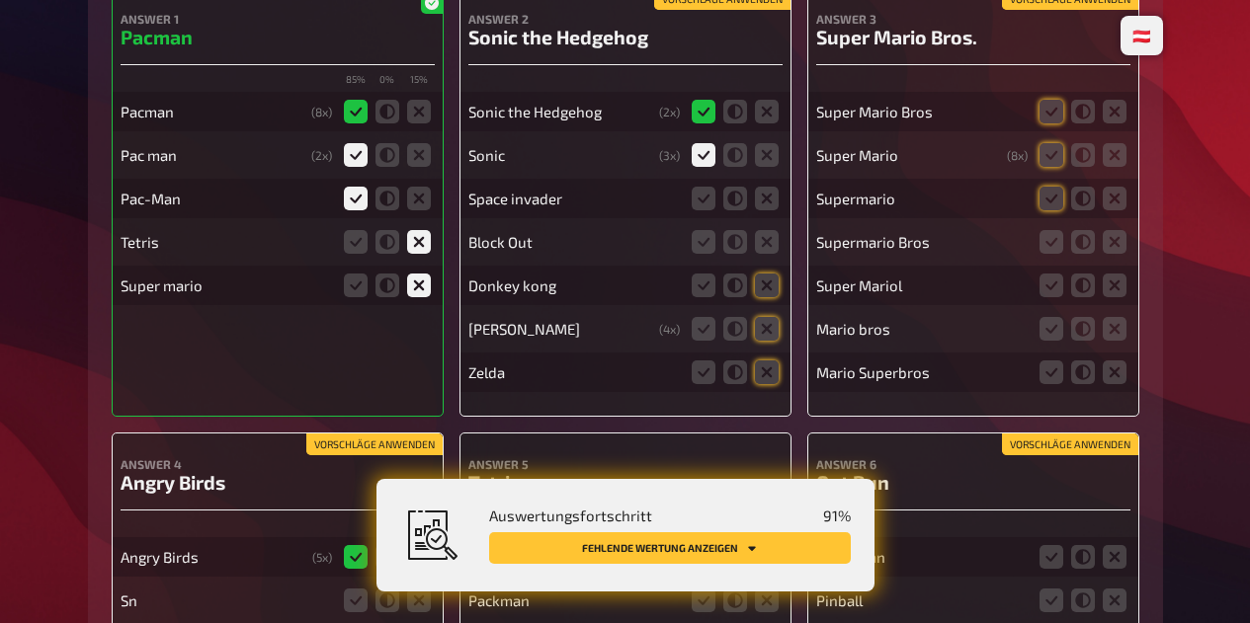
click at [771, 200] on icon at bounding box center [767, 199] width 24 height 24
click at [0, 0] on input "radio" at bounding box center [0, 0] width 0 height 0
click at [776, 369] on icon at bounding box center [767, 373] width 24 height 24
click at [0, 0] on input "radio" at bounding box center [0, 0] width 0 height 0
click at [775, 324] on icon at bounding box center [767, 329] width 24 height 24
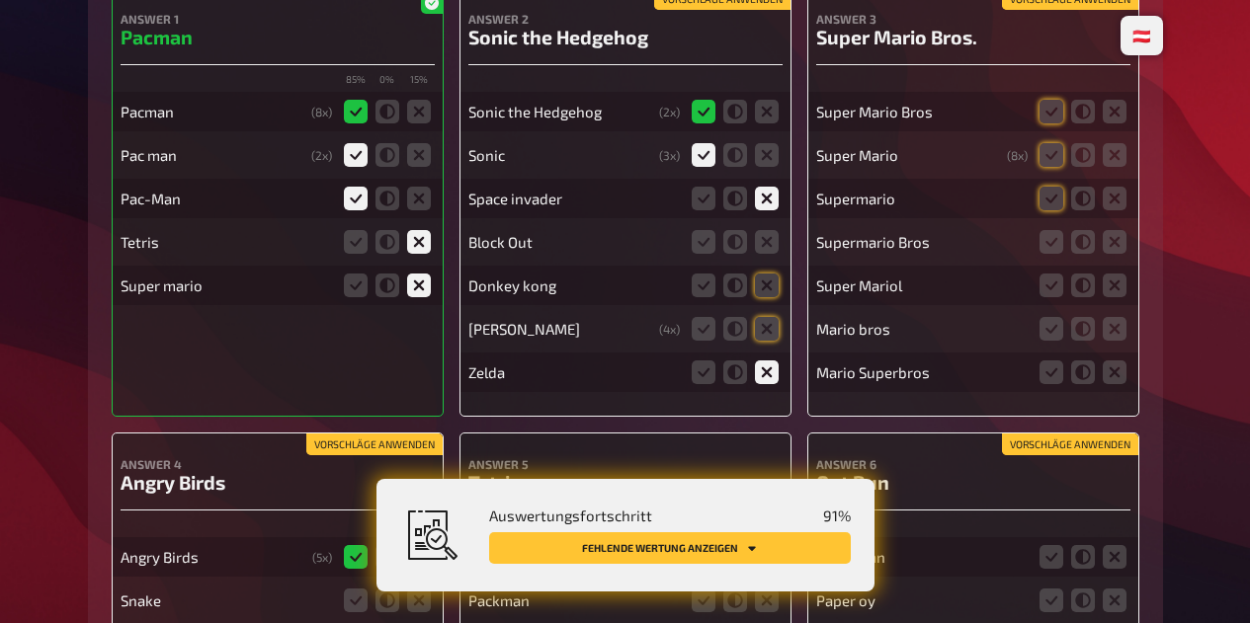
click at [0, 0] on input "radio" at bounding box center [0, 0] width 0 height 0
click at [768, 274] on icon at bounding box center [767, 286] width 24 height 24
click at [0, 0] on input "radio" at bounding box center [0, 0] width 0 height 0
click at [772, 235] on icon at bounding box center [767, 242] width 24 height 24
click at [0, 0] on input "radio" at bounding box center [0, 0] width 0 height 0
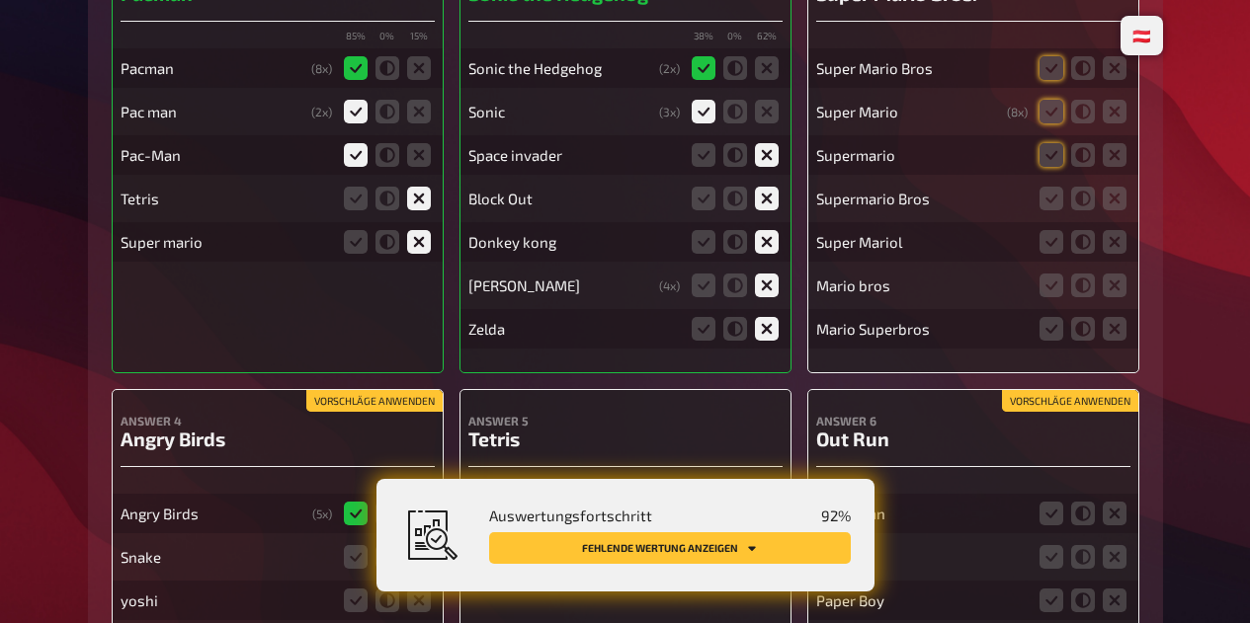
scroll to position [18706, 0]
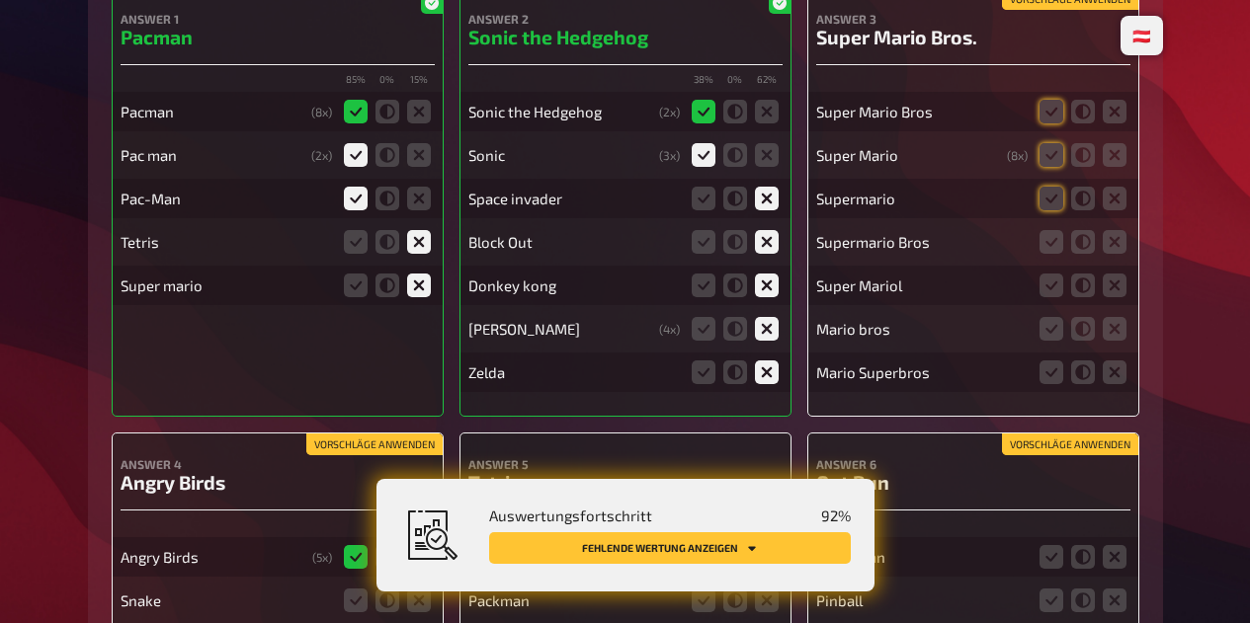
click at [1047, 103] on icon at bounding box center [1051, 112] width 24 height 24
click at [0, 0] on input "radio" at bounding box center [0, 0] width 0 height 0
click at [1043, 146] on icon at bounding box center [1051, 155] width 24 height 24
click at [0, 0] on input "radio" at bounding box center [0, 0] width 0 height 0
click at [1049, 197] on icon at bounding box center [1051, 199] width 24 height 24
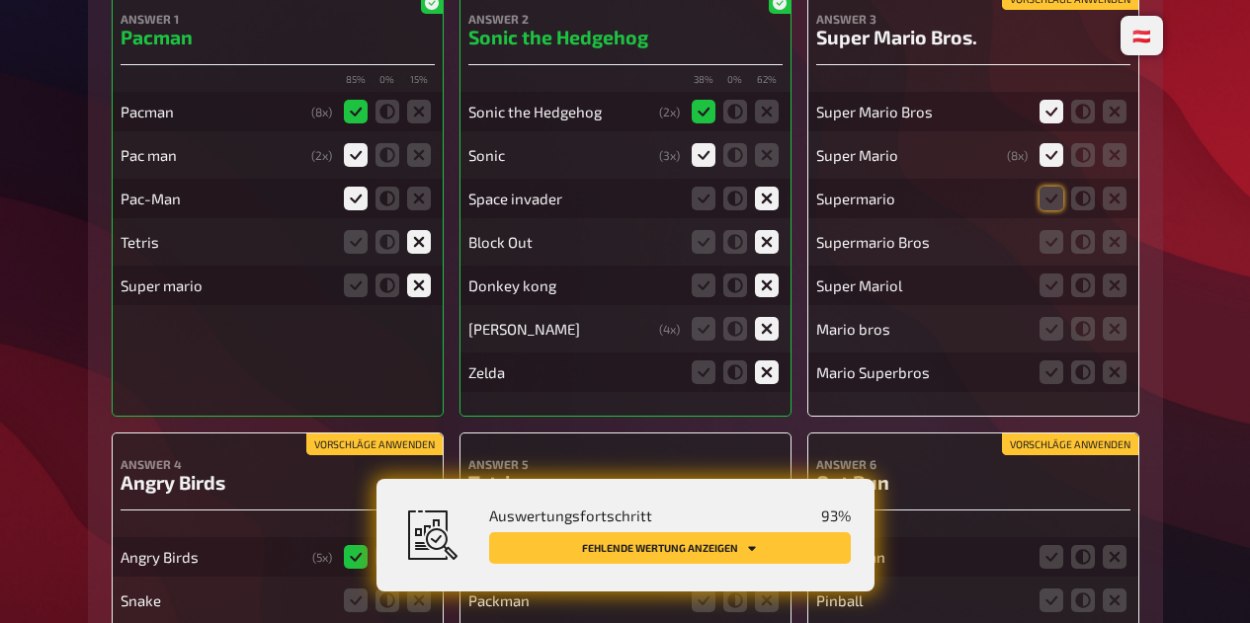
click at [0, 0] on input "radio" at bounding box center [0, 0] width 0 height 0
click at [1050, 242] on icon at bounding box center [1051, 242] width 24 height 24
click at [0, 0] on input "radio" at bounding box center [0, 0] width 0 height 0
click at [1049, 280] on icon at bounding box center [1051, 286] width 24 height 24
click at [0, 0] on input "radio" at bounding box center [0, 0] width 0 height 0
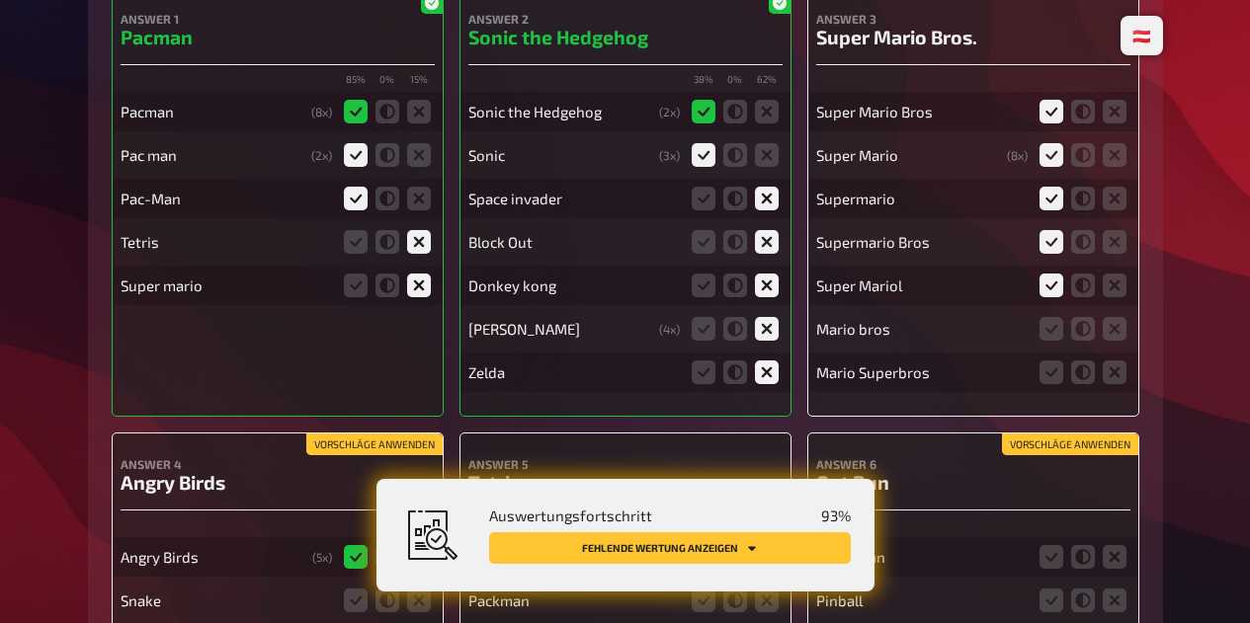
click at [1050, 331] on icon at bounding box center [1051, 329] width 24 height 24
click at [0, 0] on input "radio" at bounding box center [0, 0] width 0 height 0
click at [1054, 375] on icon at bounding box center [1051, 373] width 24 height 24
click at [0, 0] on input "radio" at bounding box center [0, 0] width 0 height 0
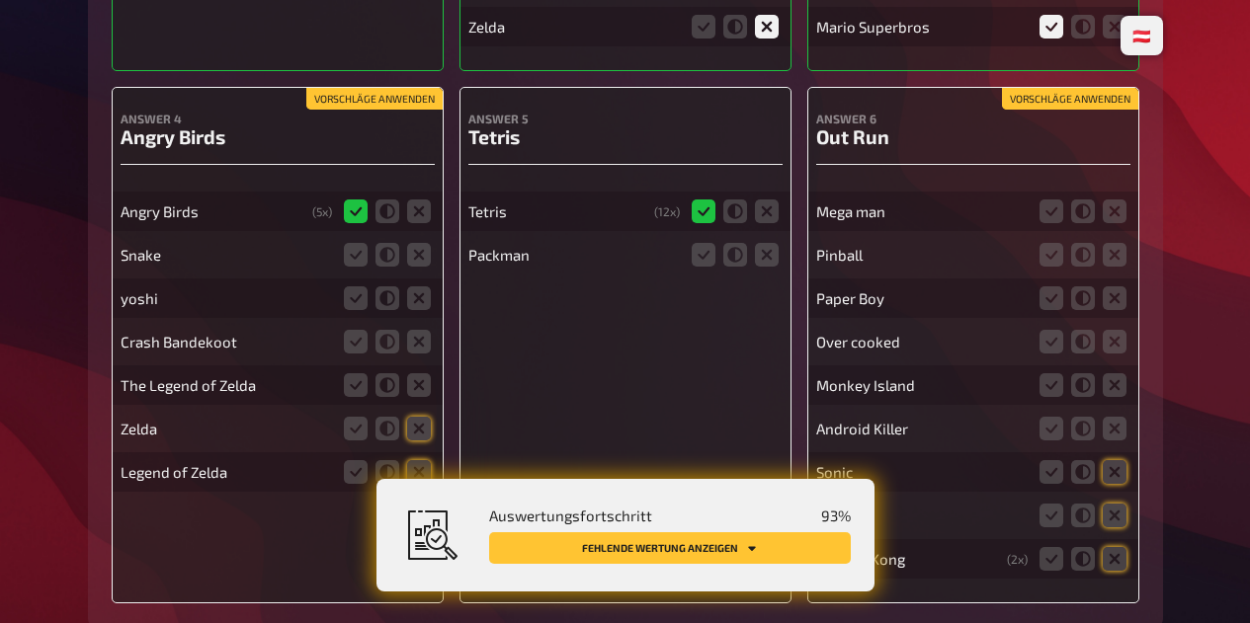
scroll to position [19074, 0]
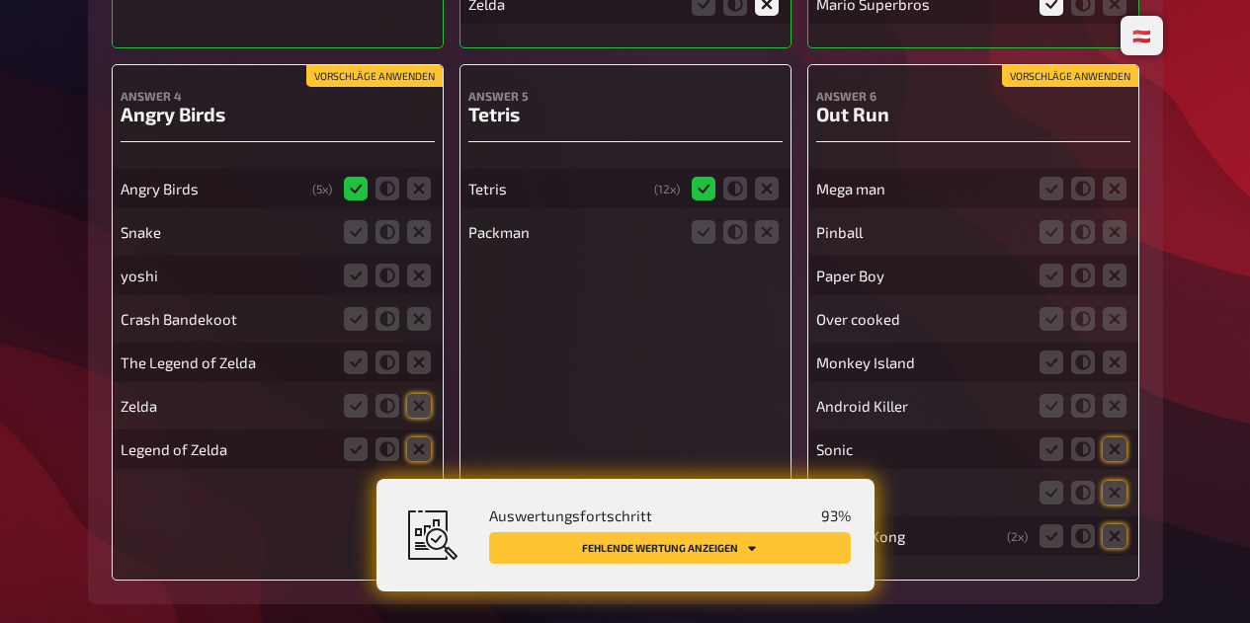
click at [419, 222] on icon at bounding box center [419, 232] width 24 height 24
click at [0, 0] on input "radio" at bounding box center [0, 0] width 0 height 0
click at [426, 268] on icon at bounding box center [419, 276] width 24 height 24
click at [0, 0] on input "radio" at bounding box center [0, 0] width 0 height 0
click at [426, 311] on icon at bounding box center [419, 319] width 24 height 24
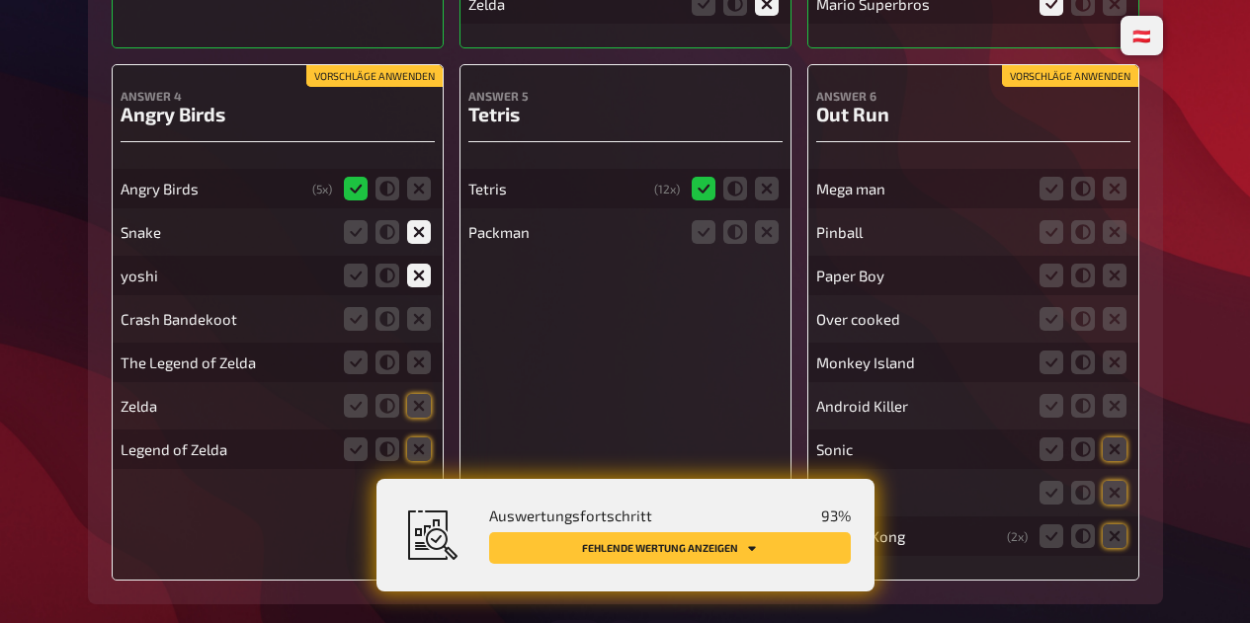
click at [0, 0] on input "radio" at bounding box center [0, 0] width 0 height 0
click at [422, 355] on icon at bounding box center [419, 363] width 24 height 24
click at [0, 0] on input "radio" at bounding box center [0, 0] width 0 height 0
click at [425, 394] on icon at bounding box center [419, 406] width 24 height 24
click at [0, 0] on input "radio" at bounding box center [0, 0] width 0 height 0
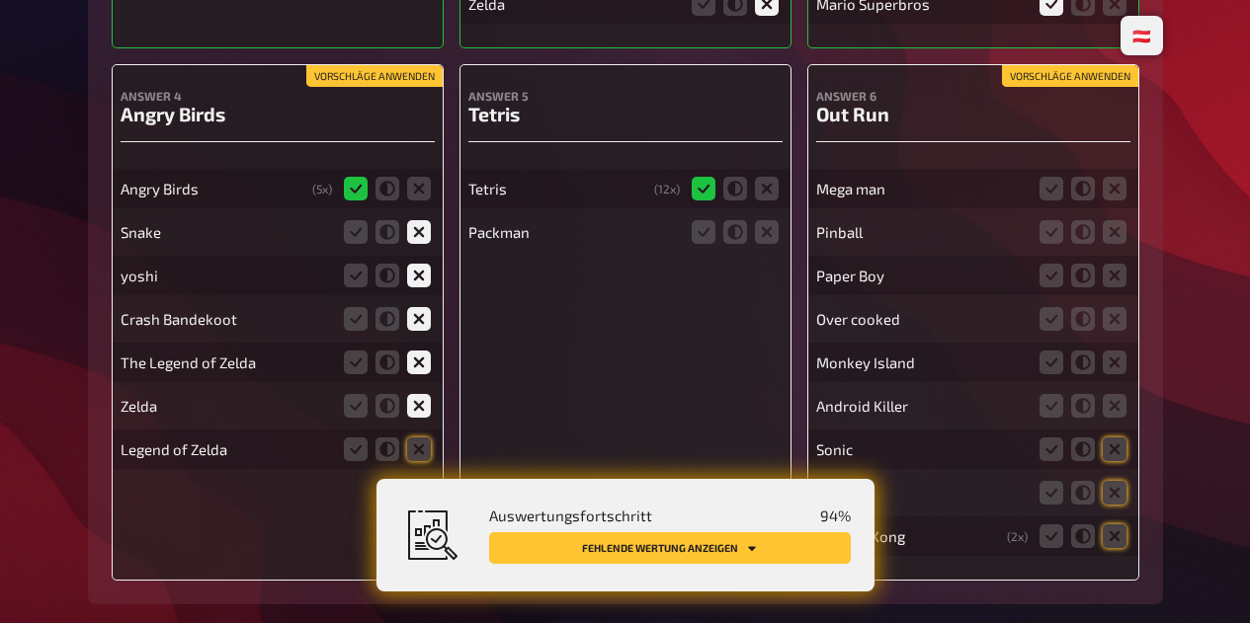
click at [428, 447] on icon at bounding box center [419, 450] width 24 height 24
click at [0, 0] on input "radio" at bounding box center [0, 0] width 0 height 0
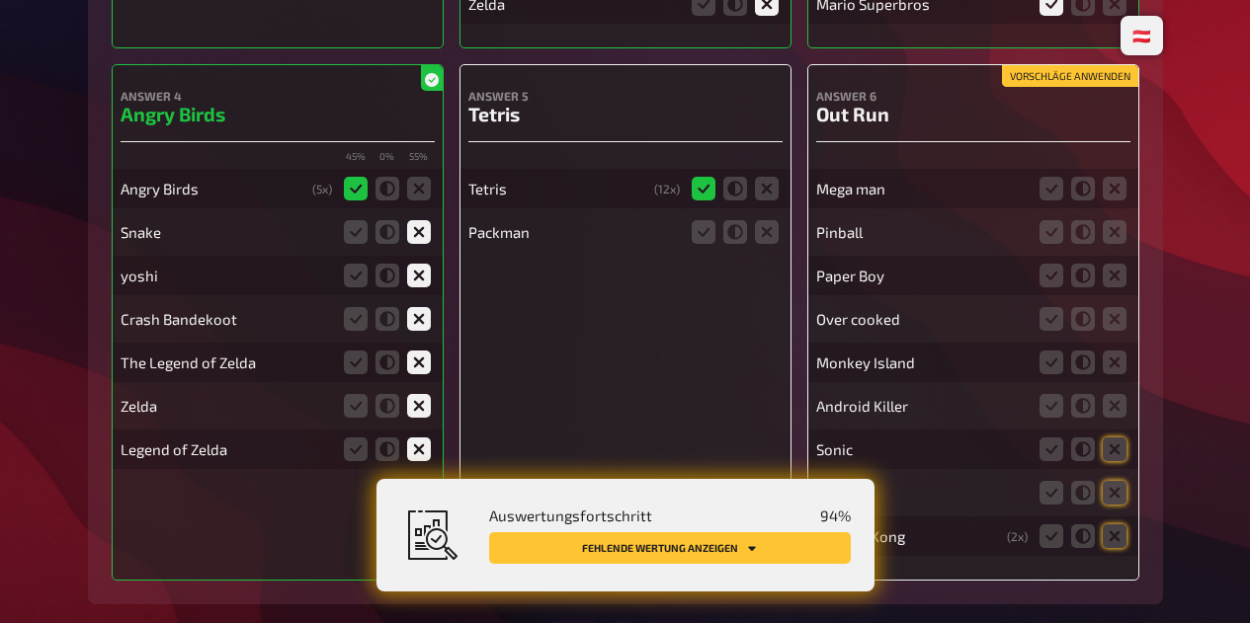
click at [776, 229] on icon at bounding box center [767, 232] width 24 height 24
click at [0, 0] on input "radio" at bounding box center [0, 0] width 0 height 0
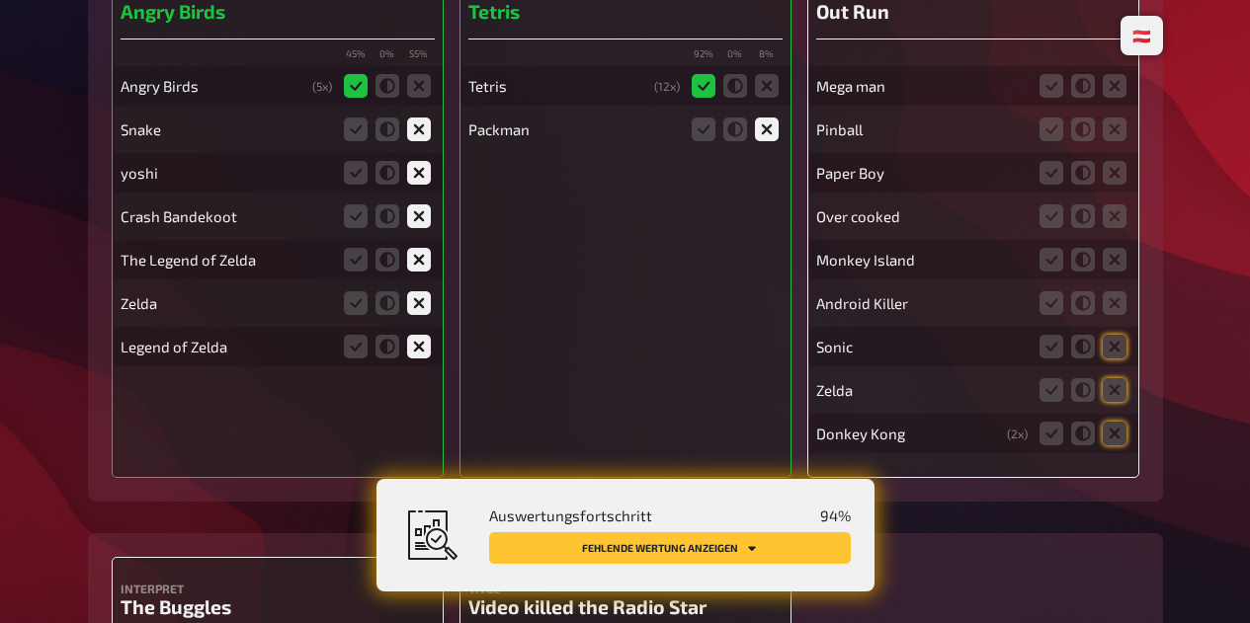
scroll to position [19178, 0]
click at [1113, 83] on icon at bounding box center [1114, 85] width 24 height 24
click at [0, 0] on input "radio" at bounding box center [0, 0] width 0 height 0
click at [1113, 128] on icon at bounding box center [1114, 129] width 24 height 24
click at [0, 0] on input "radio" at bounding box center [0, 0] width 0 height 0
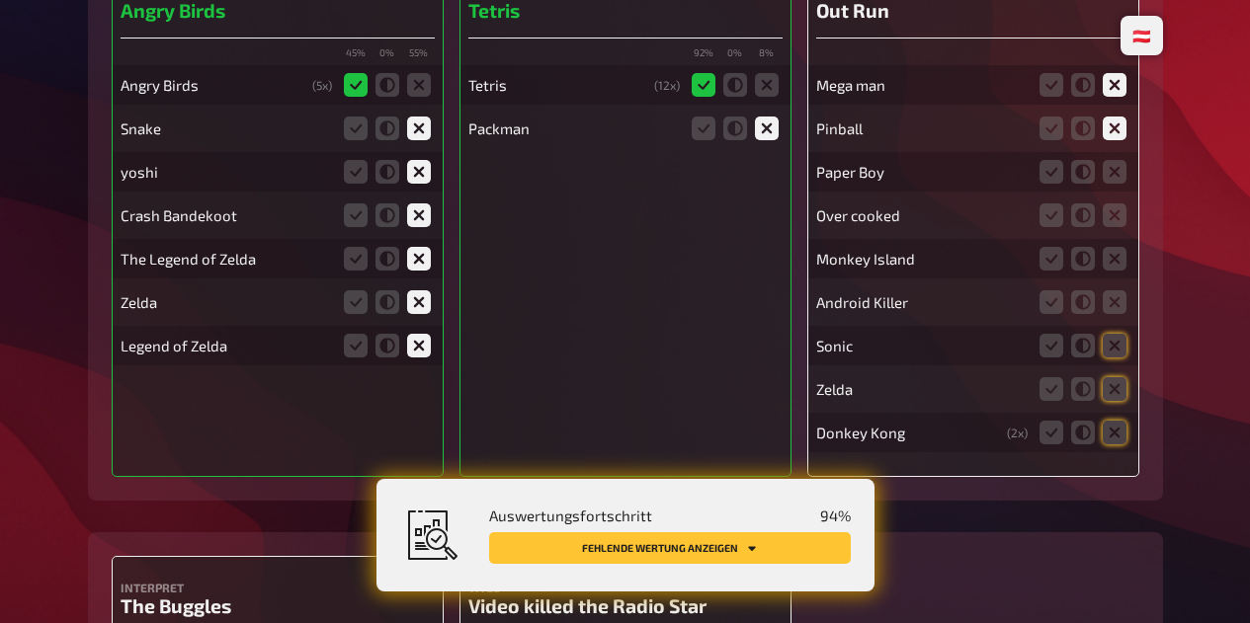
click at [1112, 173] on icon at bounding box center [1114, 172] width 24 height 24
click at [0, 0] on input "radio" at bounding box center [0, 0] width 0 height 0
click at [1112, 216] on icon at bounding box center [1114, 215] width 24 height 24
click at [0, 0] on input "radio" at bounding box center [0, 0] width 0 height 0
click at [1121, 255] on icon at bounding box center [1114, 259] width 24 height 24
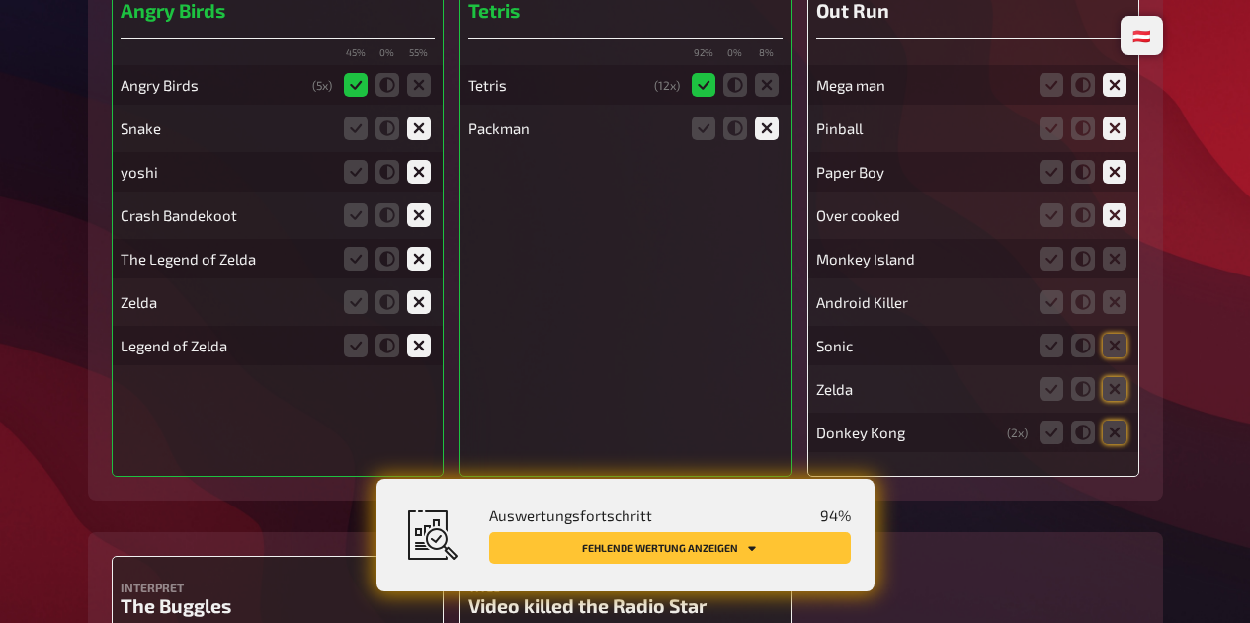
click at [0, 0] on input "radio" at bounding box center [0, 0] width 0 height 0
click at [1120, 297] on icon at bounding box center [1114, 302] width 24 height 24
click at [0, 0] on input "radio" at bounding box center [0, 0] width 0 height 0
click at [1117, 342] on icon at bounding box center [1114, 346] width 24 height 24
click at [0, 0] on input "radio" at bounding box center [0, 0] width 0 height 0
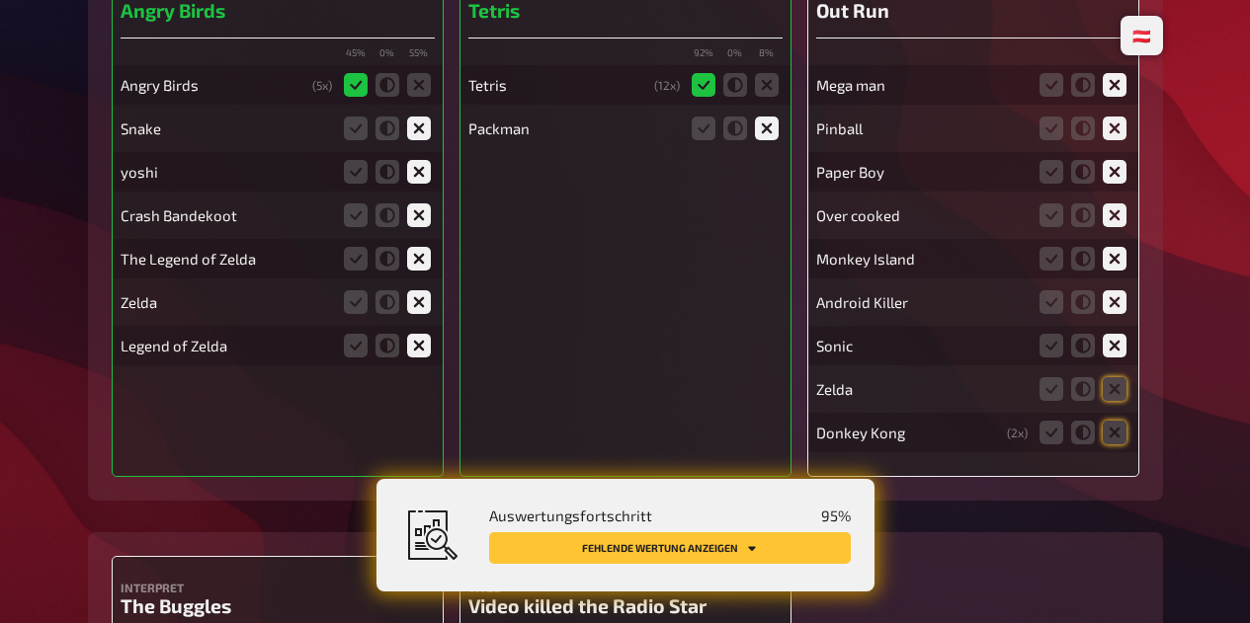
click at [1117, 377] on icon at bounding box center [1114, 389] width 24 height 24
click at [0, 0] on input "radio" at bounding box center [0, 0] width 0 height 0
click at [1122, 421] on icon at bounding box center [1114, 433] width 24 height 24
click at [0, 0] on input "radio" at bounding box center [0, 0] width 0 height 0
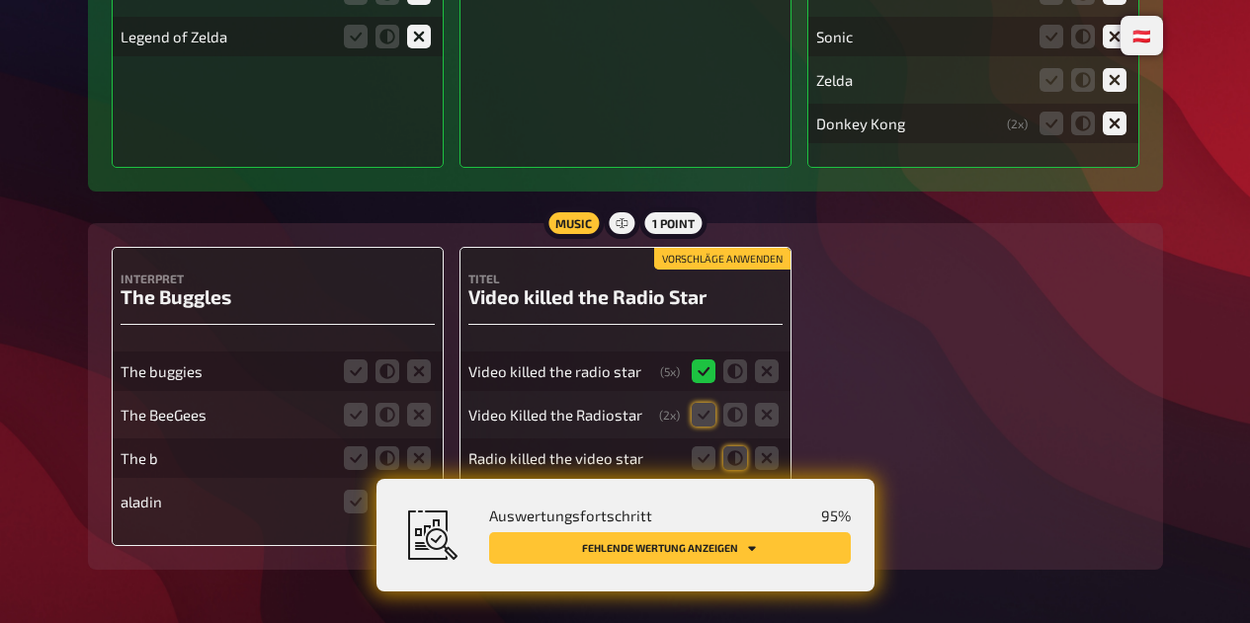
scroll to position [19554, 0]
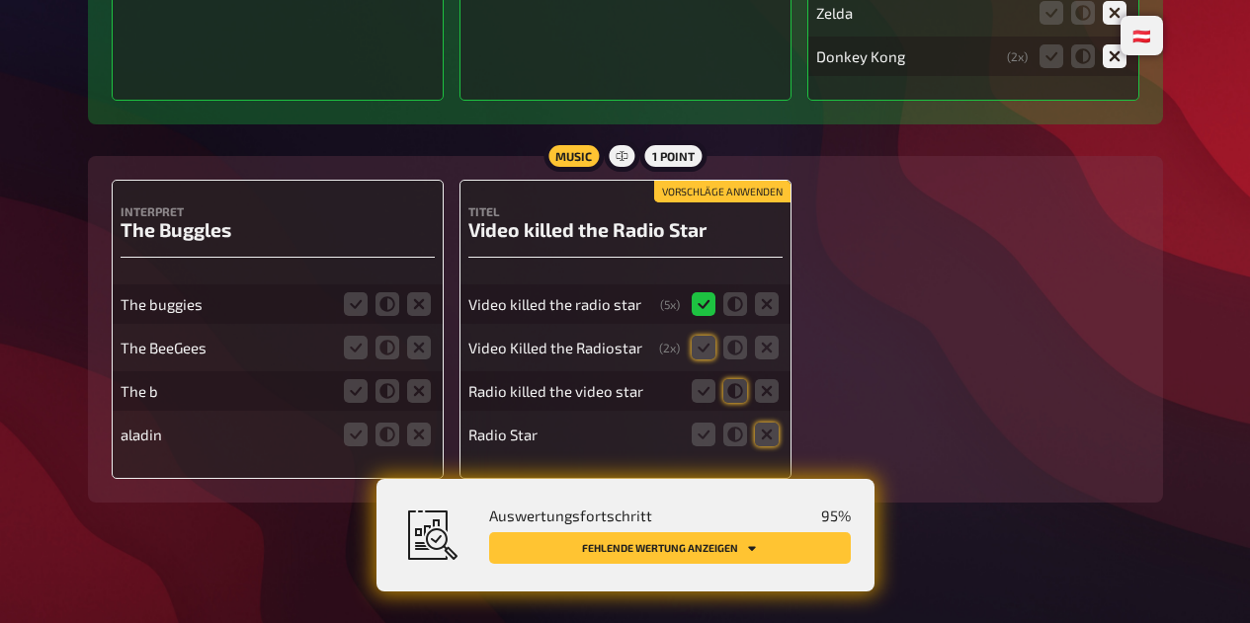
click at [353, 297] on icon at bounding box center [356, 304] width 24 height 24
click at [0, 0] on input "radio" at bounding box center [0, 0] width 0 height 0
click at [363, 341] on icon at bounding box center [356, 348] width 24 height 24
click at [0, 0] on input "radio" at bounding box center [0, 0] width 0 height 0
click at [702, 347] on icon at bounding box center [703, 348] width 24 height 24
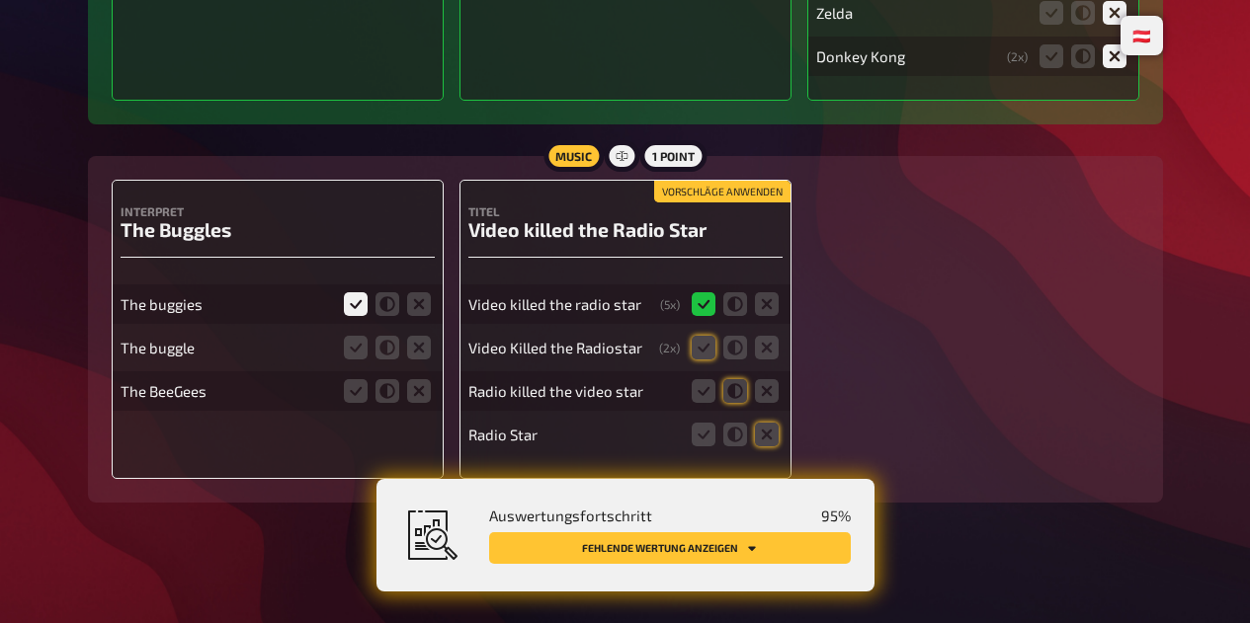
click at [0, 0] on input "radio" at bounding box center [0, 0] width 0 height 0
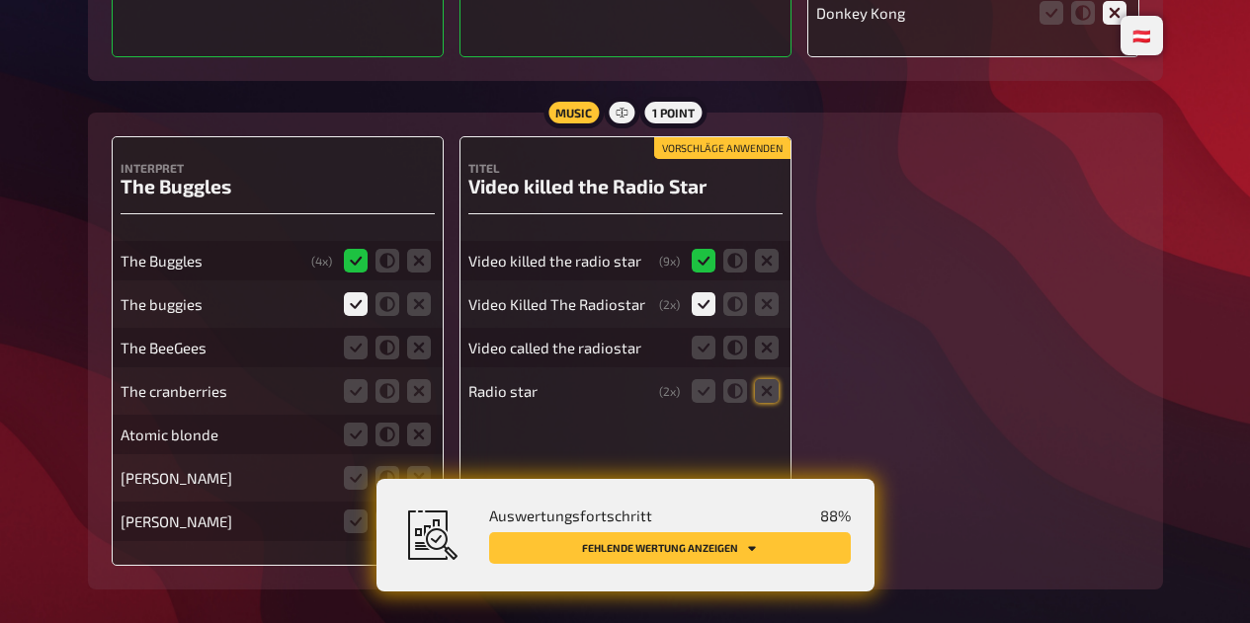
scroll to position [19511, 0]
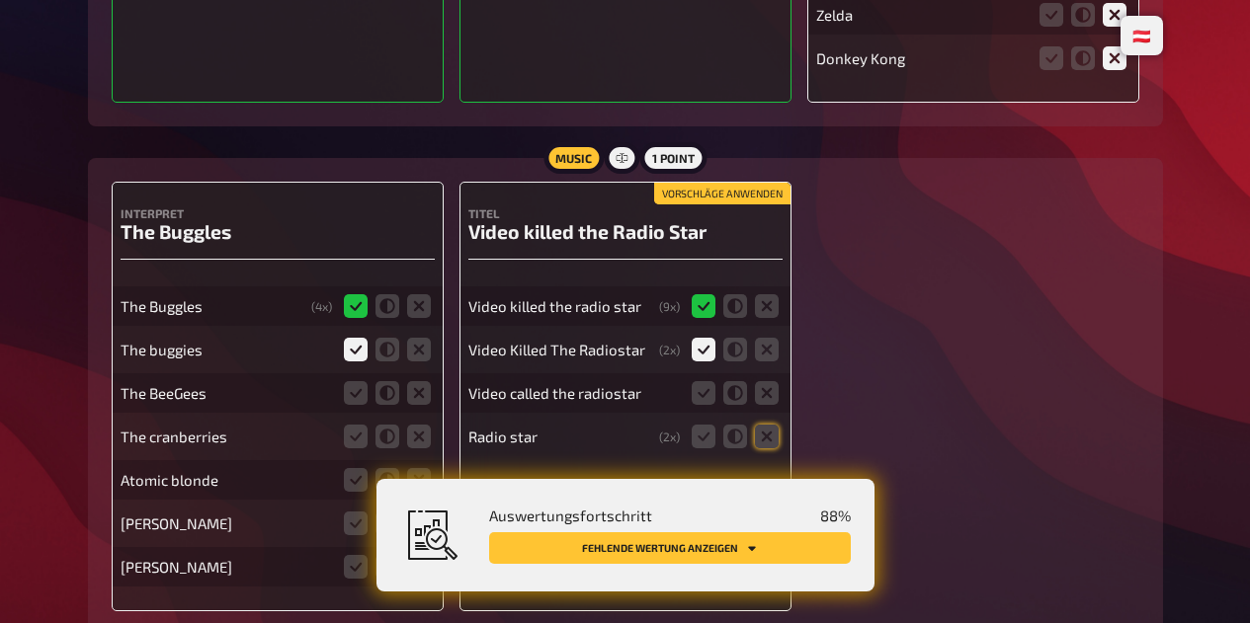
click at [776, 556] on button "Fehlende Wertung anzeigen" at bounding box center [670, 548] width 362 height 32
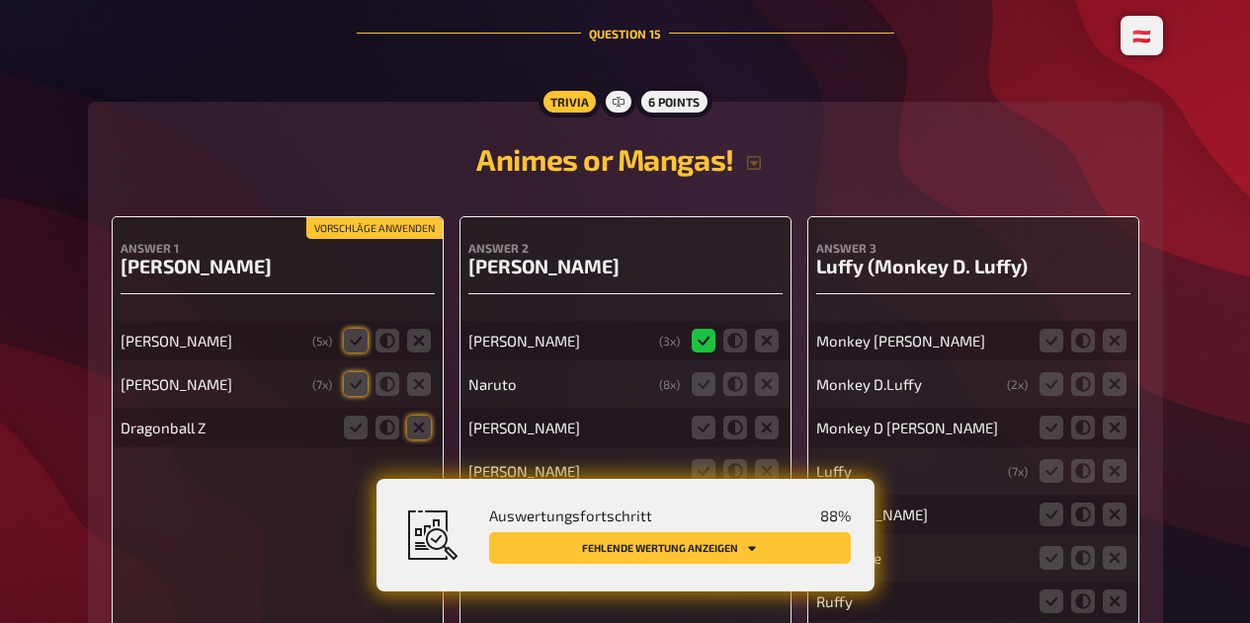
scroll to position [20249, 0]
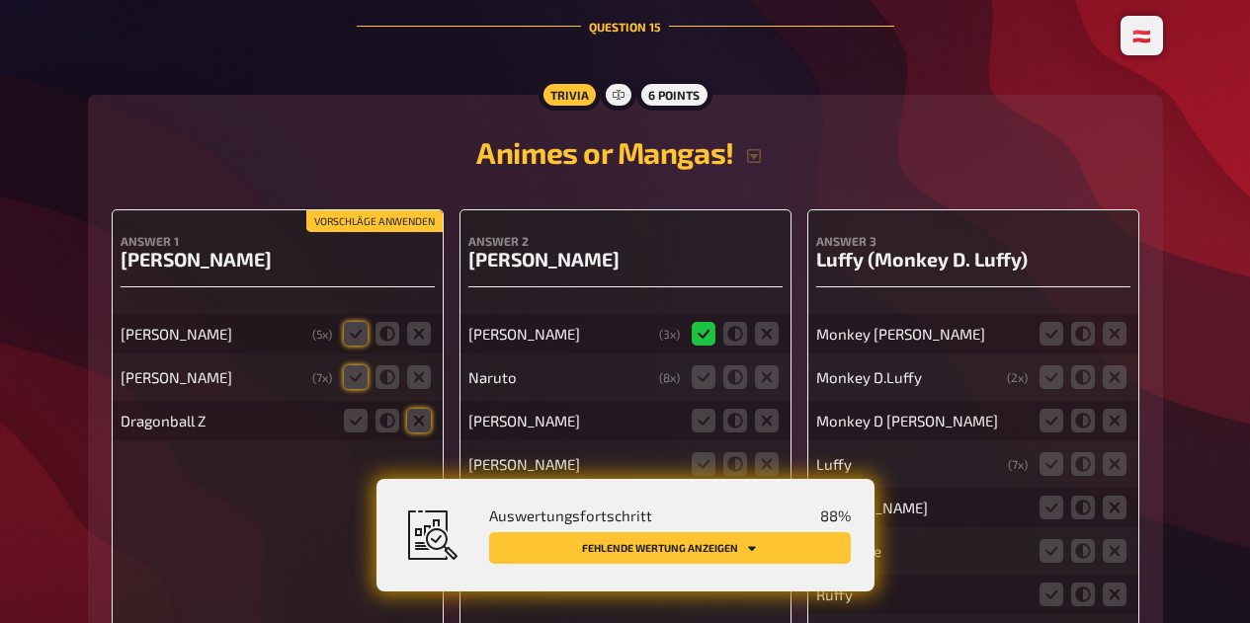
click at [350, 328] on icon at bounding box center [356, 334] width 24 height 24
click at [0, 0] on input "radio" at bounding box center [0, 0] width 0 height 0
click at [361, 371] on icon at bounding box center [356, 378] width 24 height 24
click at [0, 0] on input "radio" at bounding box center [0, 0] width 0 height 0
click at [384, 423] on icon at bounding box center [387, 421] width 24 height 24
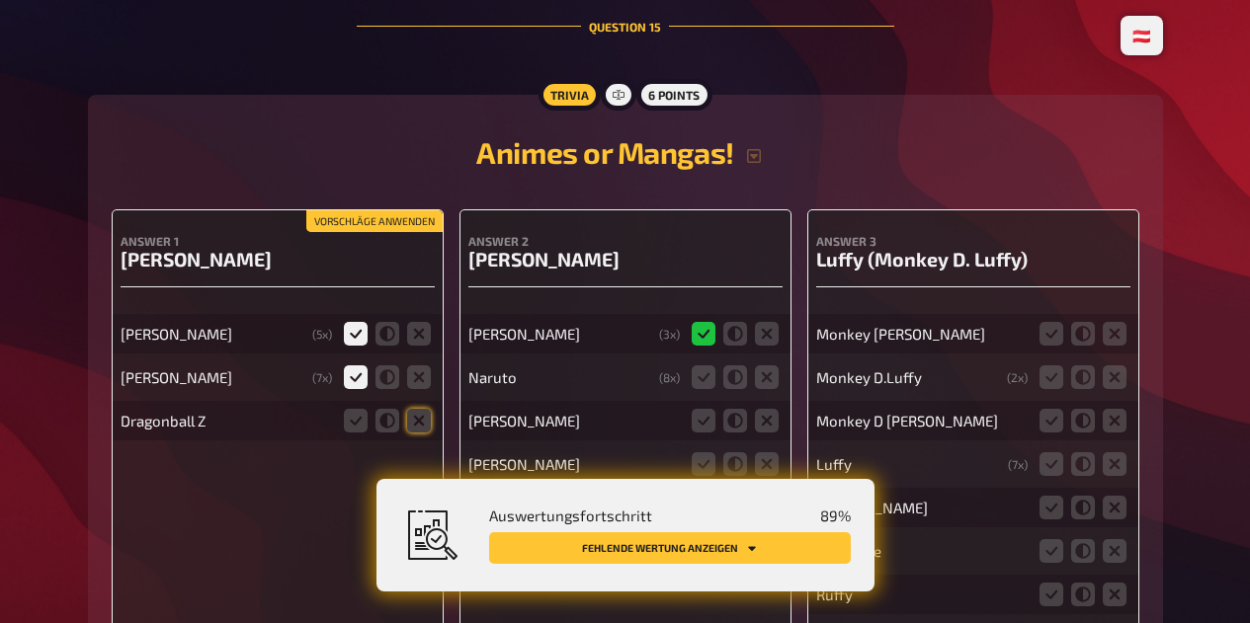
click at [0, 0] on input "radio" at bounding box center [0, 0] width 0 height 0
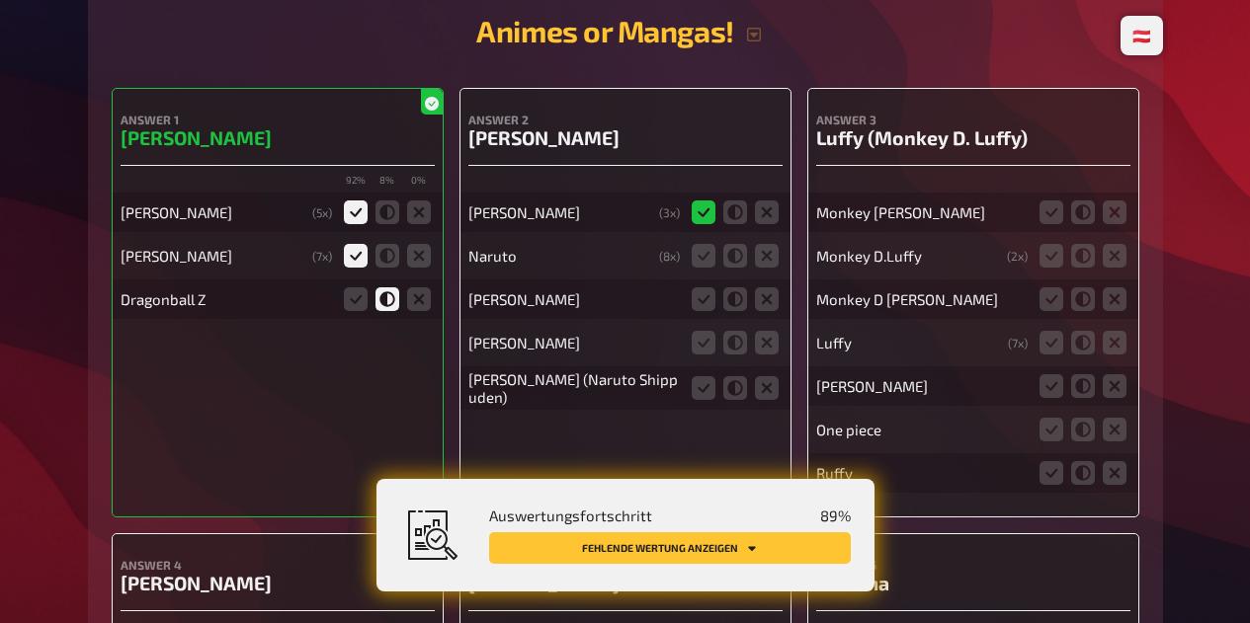
scroll to position [20371, 0]
click at [709, 243] on icon at bounding box center [703, 255] width 24 height 24
click at [0, 0] on input "radio" at bounding box center [0, 0] width 0 height 0
click at [767, 297] on icon at bounding box center [767, 298] width 24 height 24
click at [0, 0] on input "radio" at bounding box center [0, 0] width 0 height 0
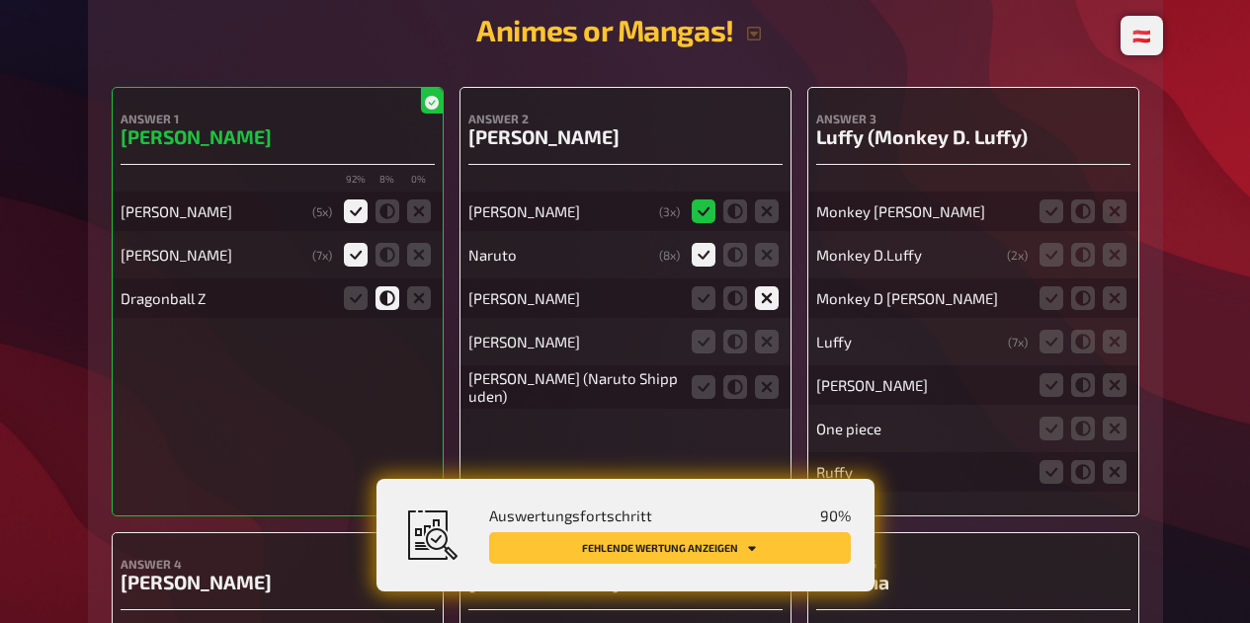
click at [768, 341] on icon at bounding box center [767, 342] width 24 height 24
click at [0, 0] on input "radio" at bounding box center [0, 0] width 0 height 0
click at [702, 390] on icon at bounding box center [703, 387] width 24 height 24
click at [0, 0] on input "radio" at bounding box center [0, 0] width 0 height 0
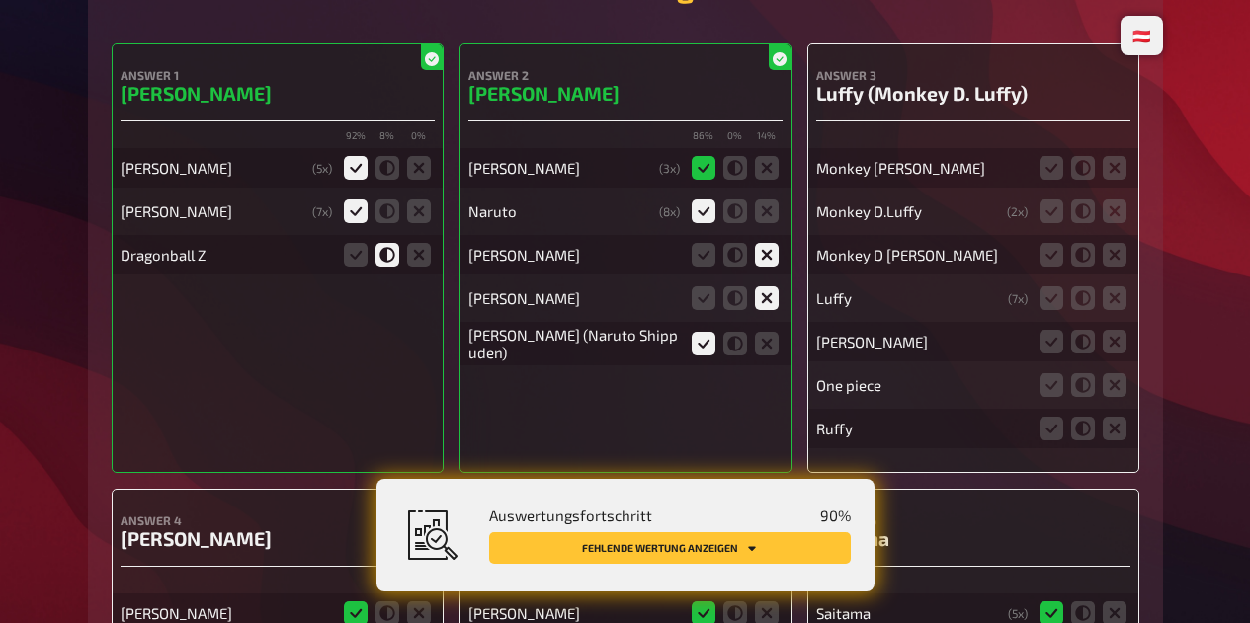
scroll to position [20418, 0]
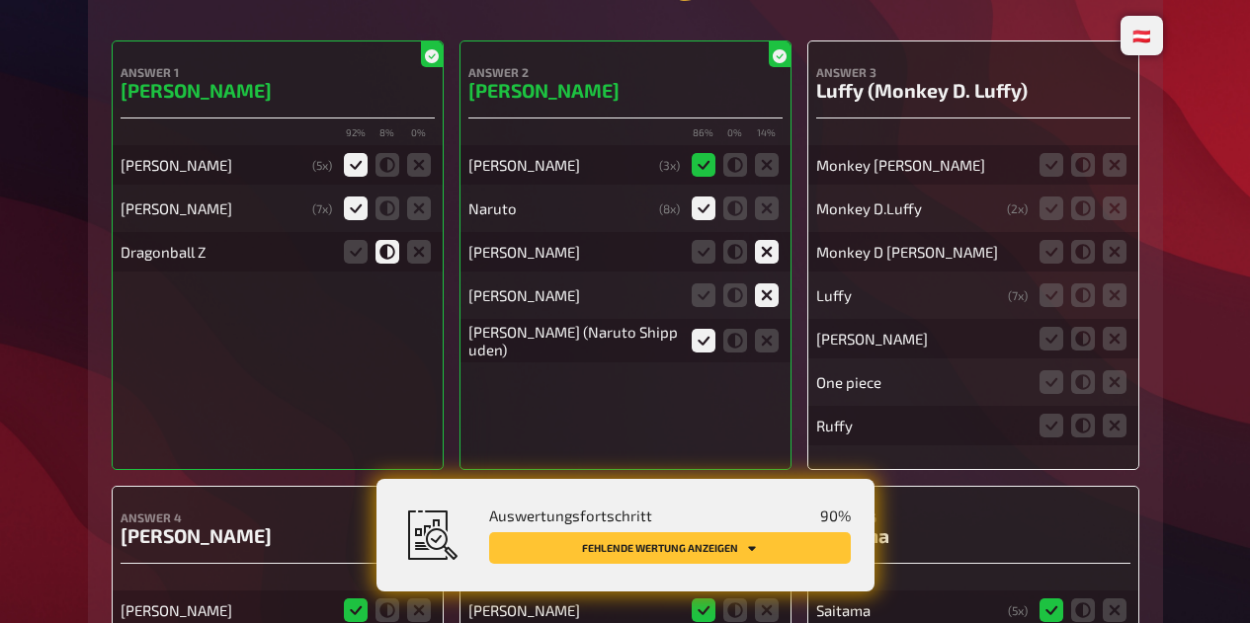
click at [1039, 167] on icon at bounding box center [1051, 165] width 24 height 24
click at [0, 0] on input "radio" at bounding box center [0, 0] width 0 height 0
click at [1045, 212] on icon at bounding box center [1051, 209] width 24 height 24
click at [0, 0] on input "radio" at bounding box center [0, 0] width 0 height 0
click at [1050, 250] on icon at bounding box center [1051, 252] width 24 height 24
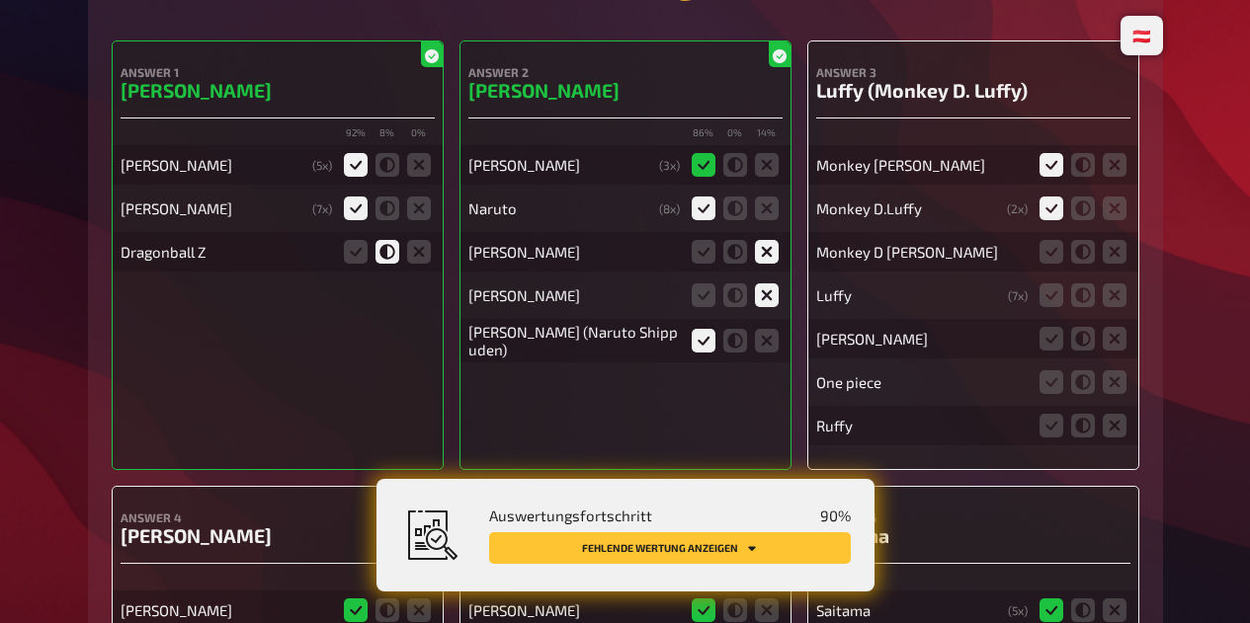
click at [0, 0] on input "radio" at bounding box center [0, 0] width 0 height 0
click at [1054, 299] on icon at bounding box center [1051, 296] width 24 height 24
click at [0, 0] on input "radio" at bounding box center [0, 0] width 0 height 0
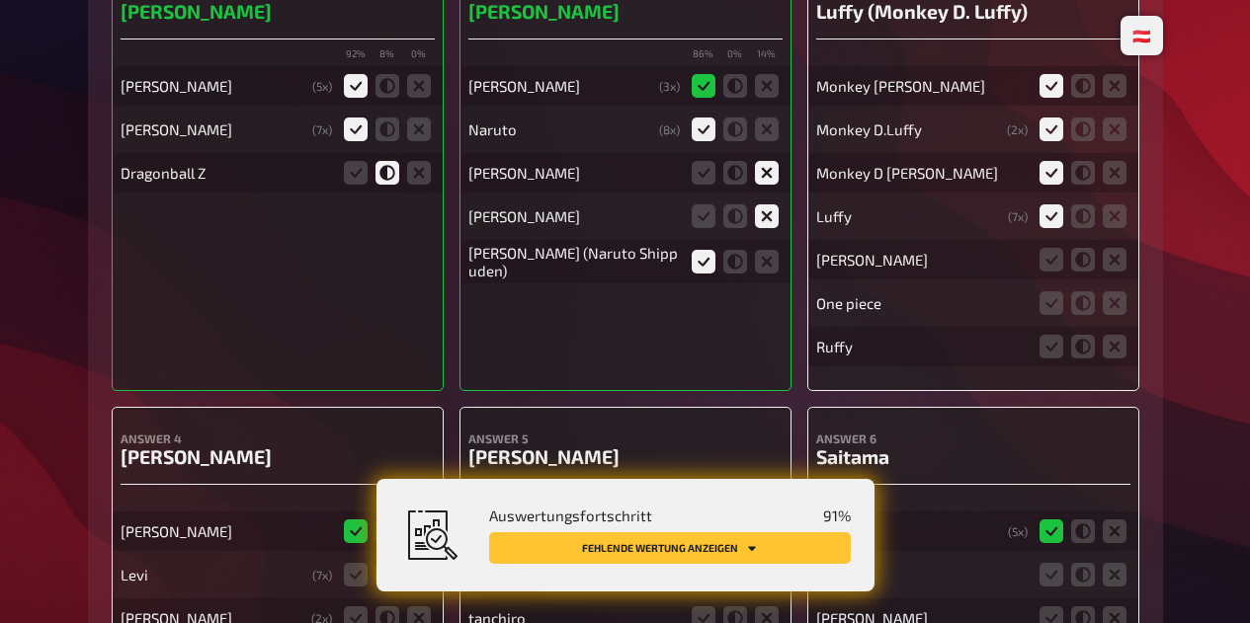
scroll to position [20502, 0]
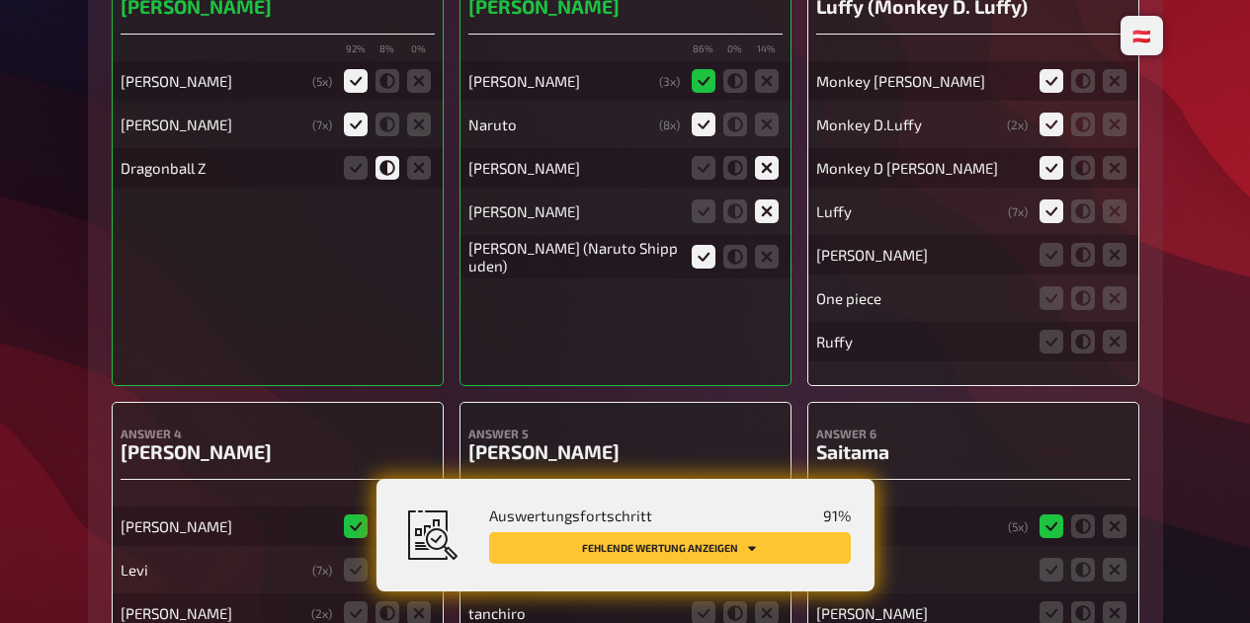
click at [1113, 254] on icon at bounding box center [1114, 255] width 24 height 24
click at [0, 0] on input "radio" at bounding box center [0, 0] width 0 height 0
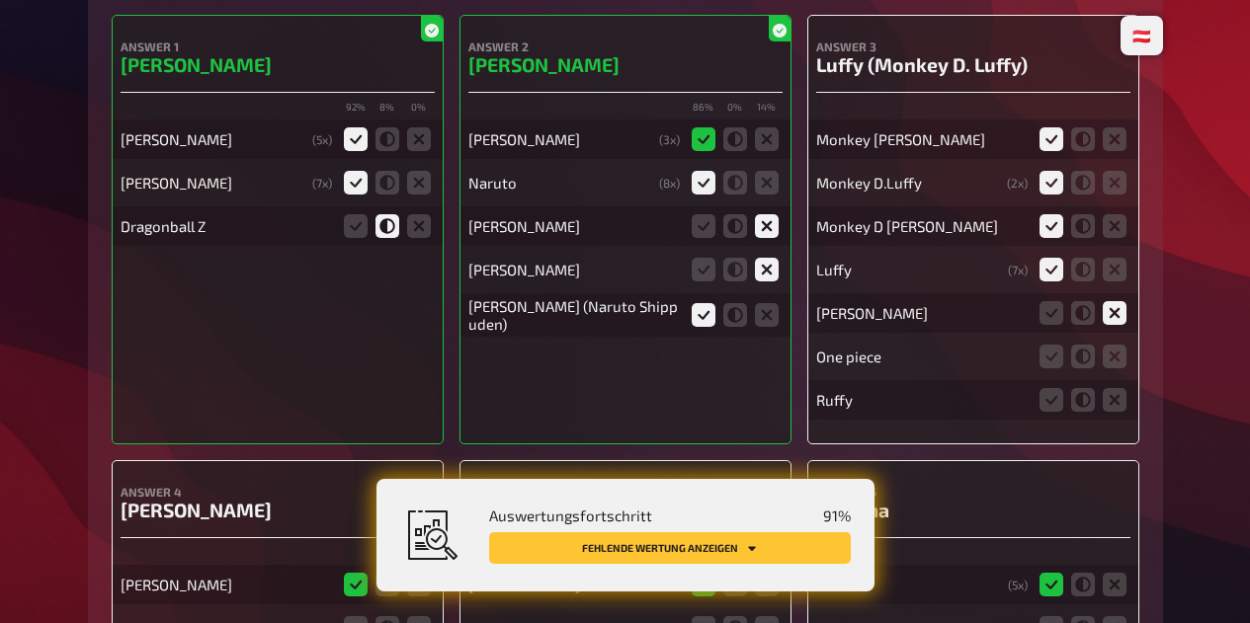
scroll to position [20442, 0]
click at [1080, 363] on icon at bounding box center [1083, 358] width 24 height 24
click at [0, 0] on input "radio" at bounding box center [0, 0] width 0 height 0
click at [1078, 402] on icon at bounding box center [1083, 401] width 24 height 24
click at [0, 0] on input "radio" at bounding box center [0, 0] width 0 height 0
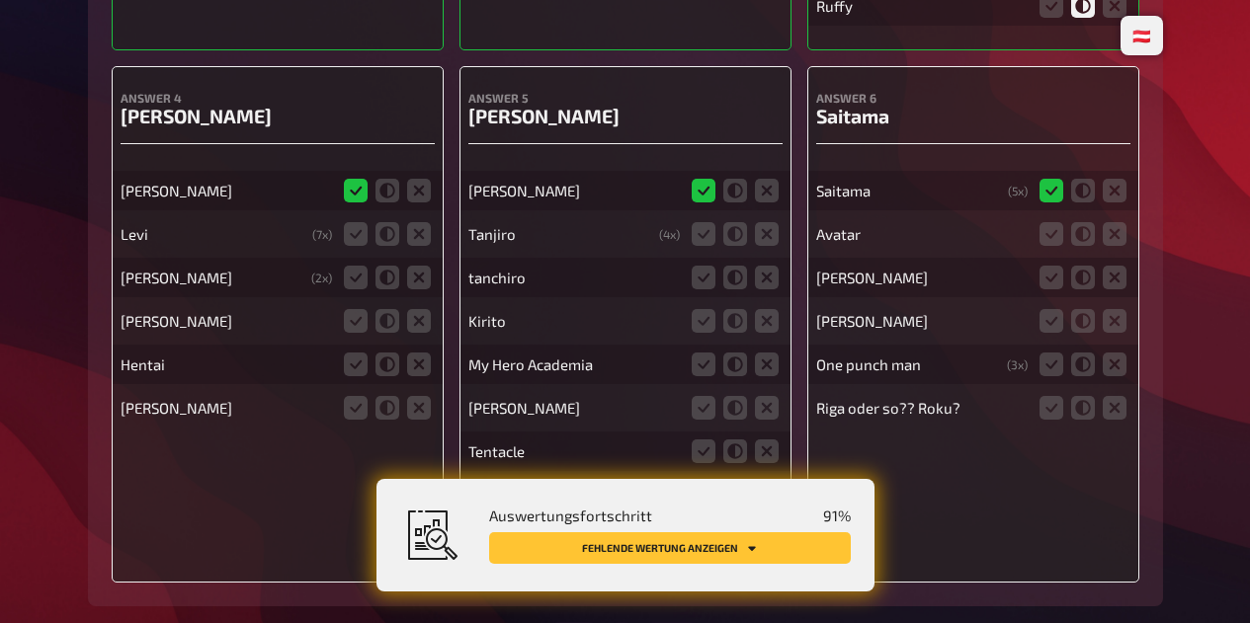
scroll to position [20837, 0]
click at [355, 231] on icon at bounding box center [356, 234] width 24 height 24
click at [0, 0] on input "radio" at bounding box center [0, 0] width 0 height 0
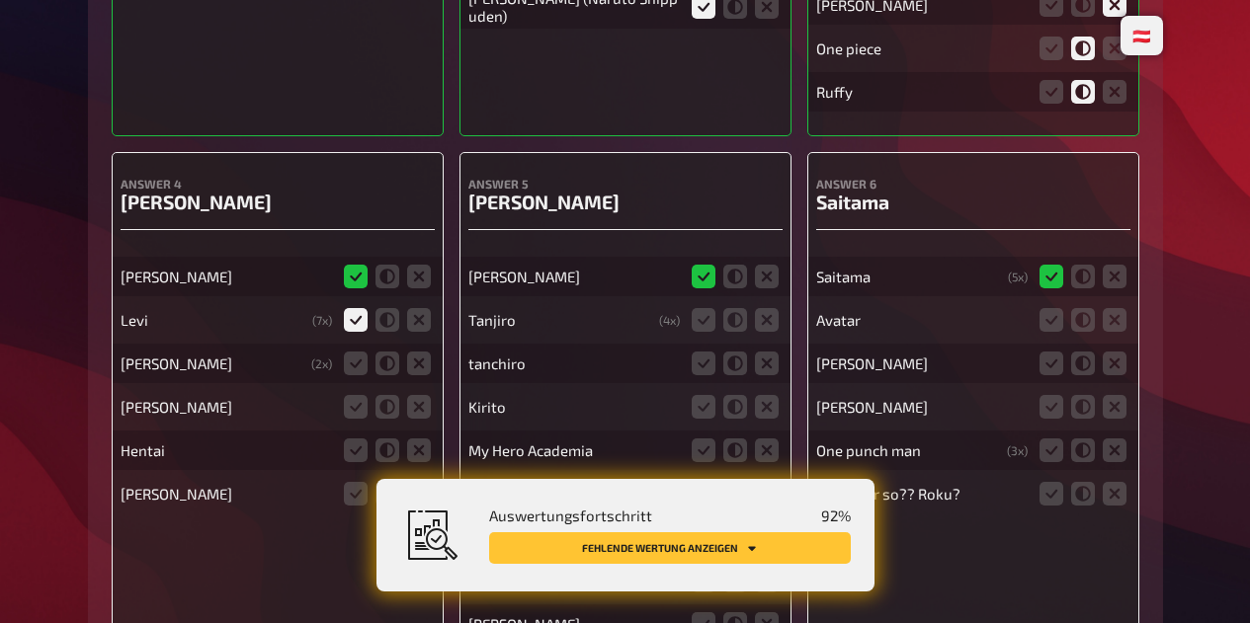
scroll to position [20753, 0]
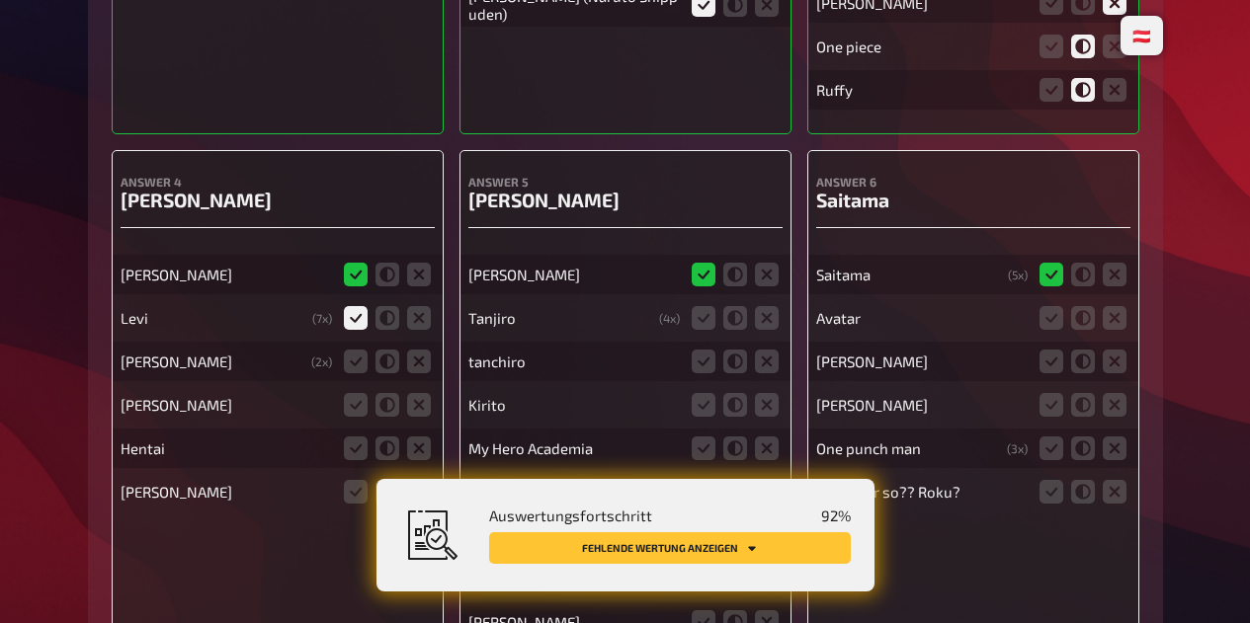
click at [419, 359] on icon at bounding box center [419, 362] width 24 height 24
click at [0, 0] on input "radio" at bounding box center [0, 0] width 0 height 0
click at [422, 404] on icon at bounding box center [419, 405] width 24 height 24
click at [0, 0] on input "radio" at bounding box center [0, 0] width 0 height 0
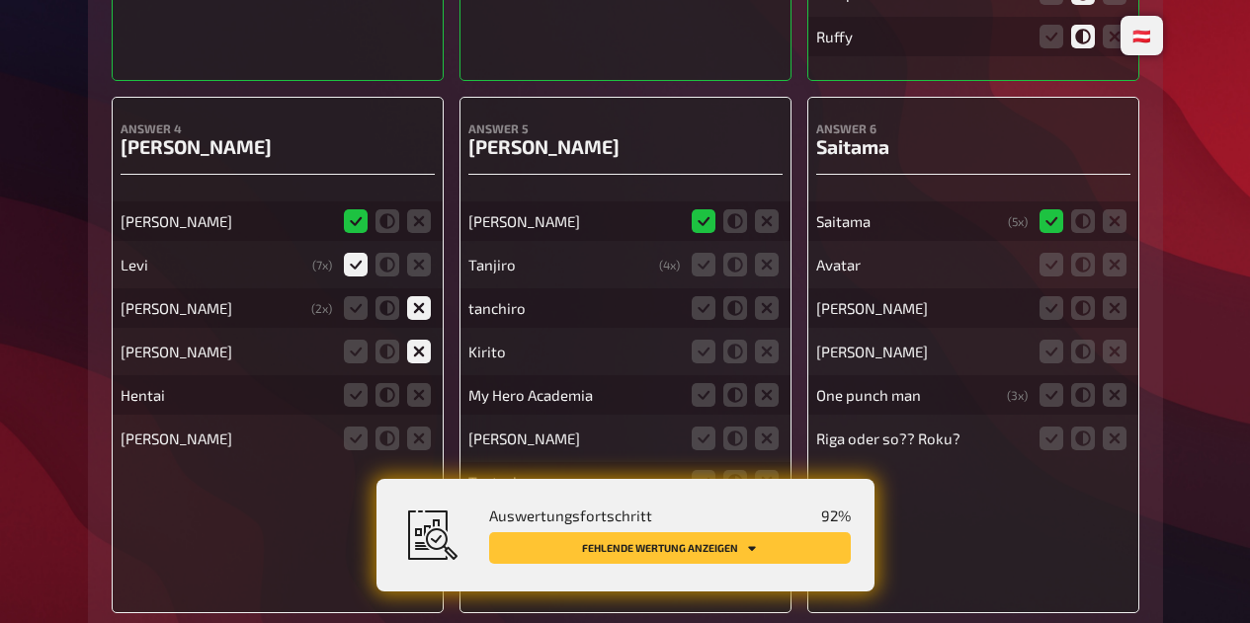
scroll to position [20819, 0]
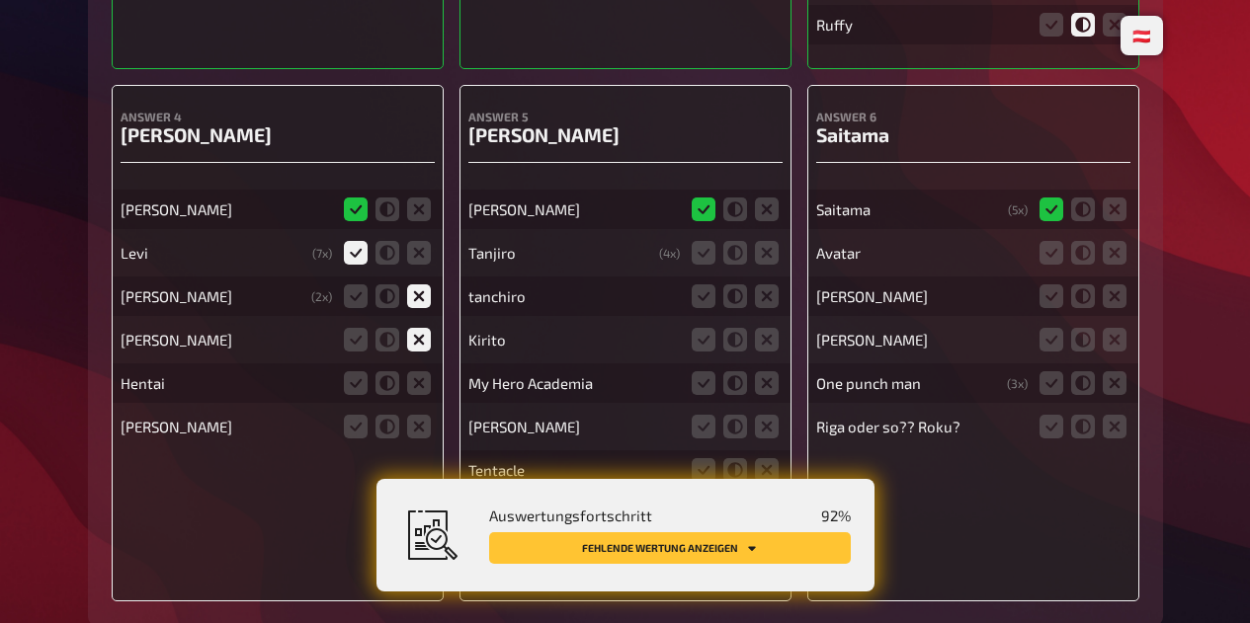
click at [425, 386] on icon at bounding box center [419, 383] width 24 height 24
click at [0, 0] on input "radio" at bounding box center [0, 0] width 0 height 0
click at [419, 429] on icon at bounding box center [419, 427] width 24 height 24
click at [0, 0] on input "radio" at bounding box center [0, 0] width 0 height 0
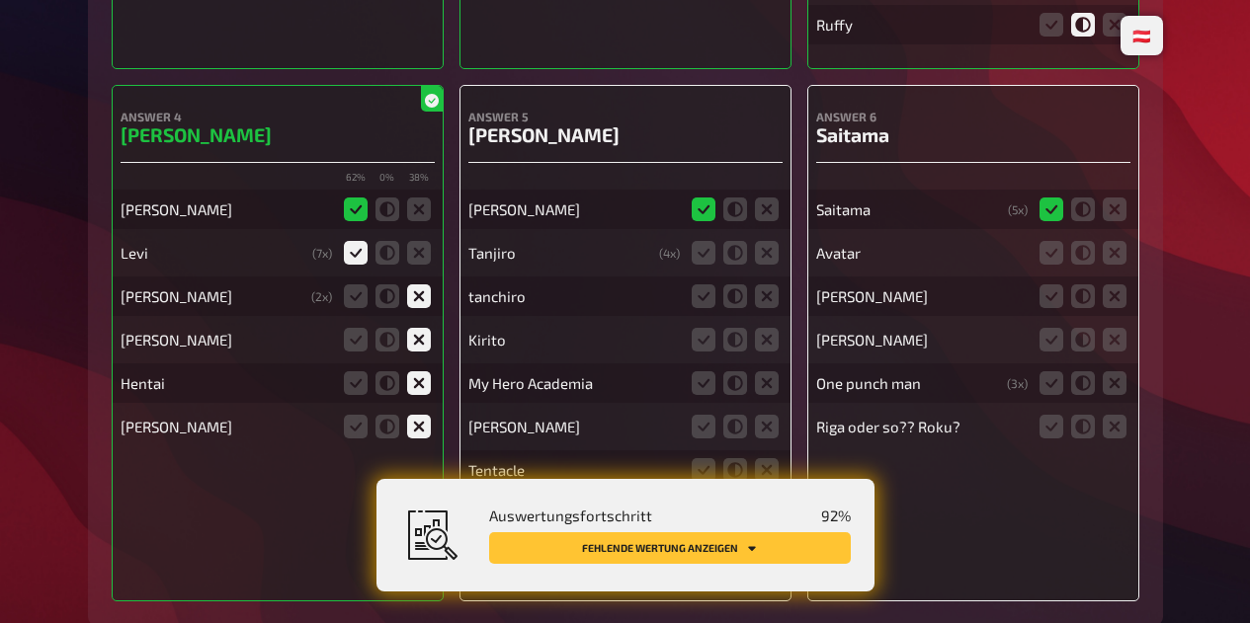
click at [770, 285] on icon at bounding box center [767, 296] width 24 height 24
click at [0, 0] on input "radio" at bounding box center [0, 0] width 0 height 0
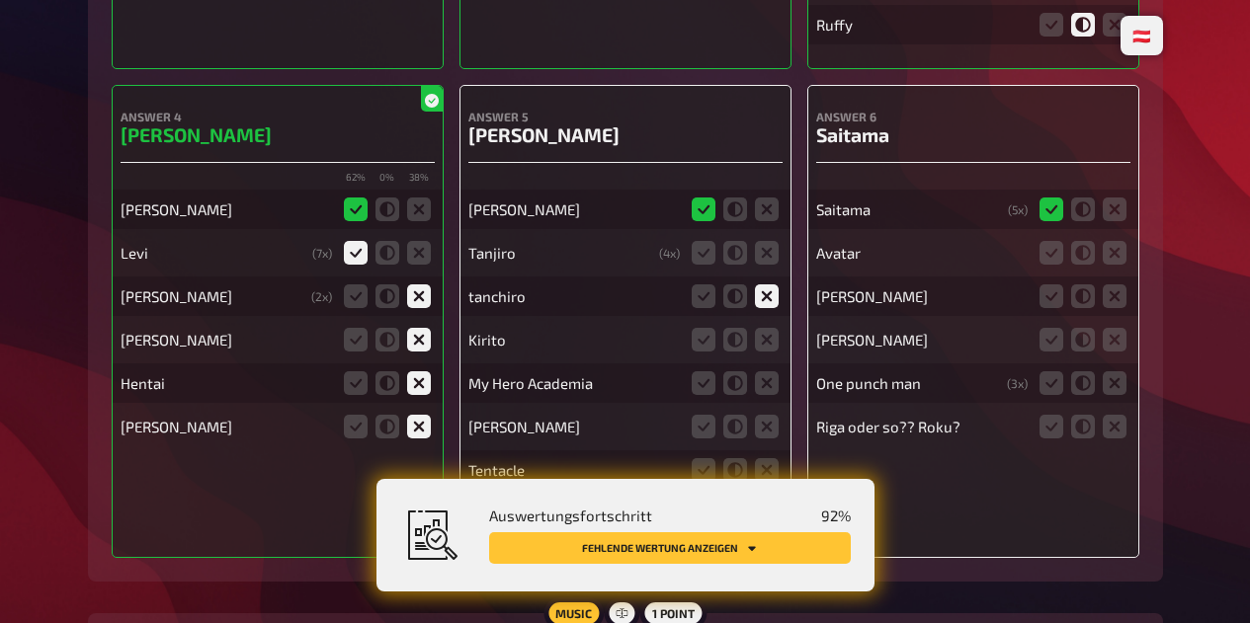
click at [702, 297] on icon at bounding box center [703, 296] width 24 height 24
click at [0, 0] on input "radio" at bounding box center [0, 0] width 0 height 0
click at [702, 252] on icon at bounding box center [703, 253] width 24 height 24
click at [0, 0] on input "radio" at bounding box center [0, 0] width 0 height 0
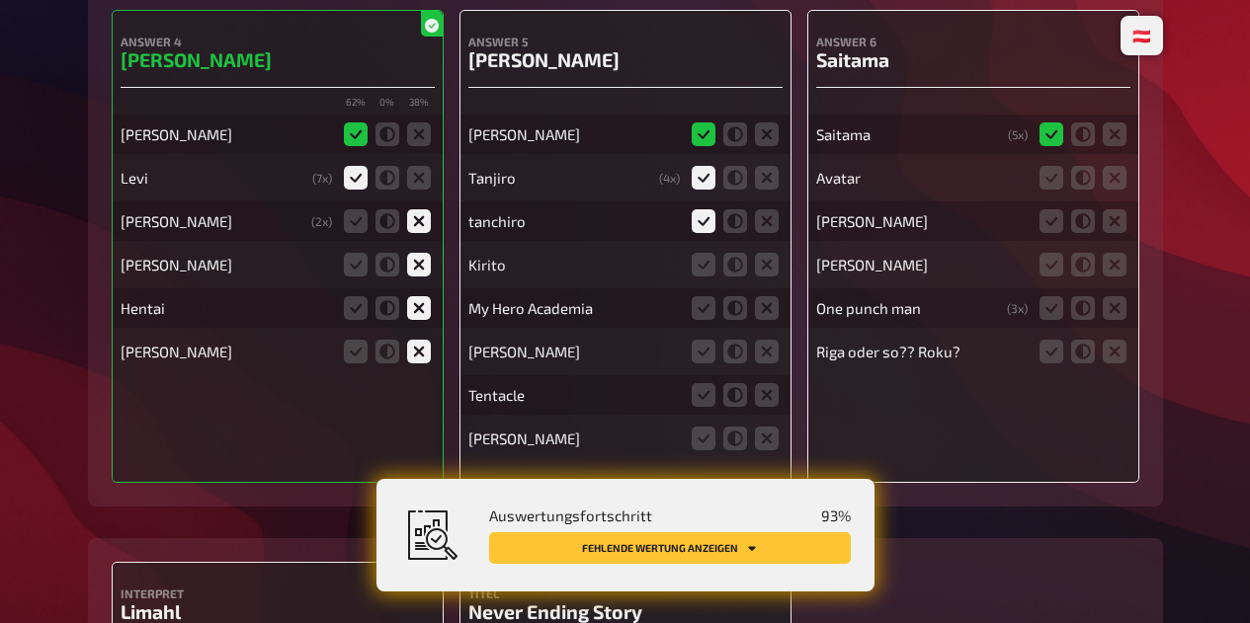
scroll to position [20896, 0]
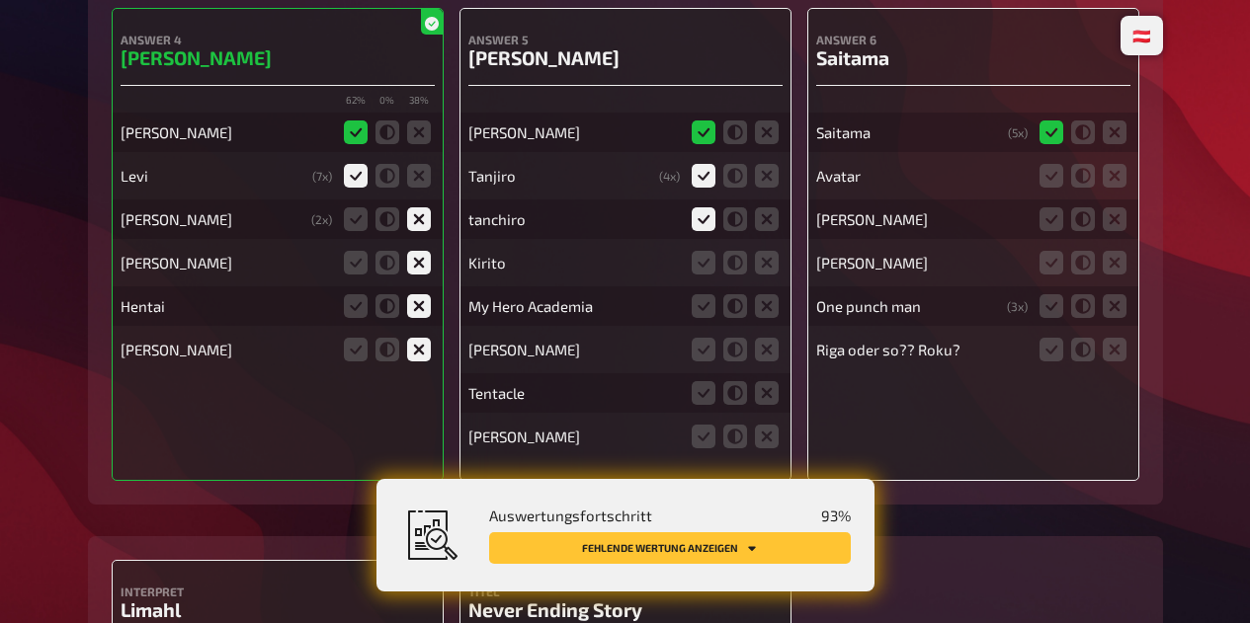
click at [763, 263] on icon at bounding box center [767, 263] width 24 height 24
click at [0, 0] on input "radio" at bounding box center [0, 0] width 0 height 0
click at [770, 306] on icon at bounding box center [767, 306] width 24 height 24
click at [0, 0] on input "radio" at bounding box center [0, 0] width 0 height 0
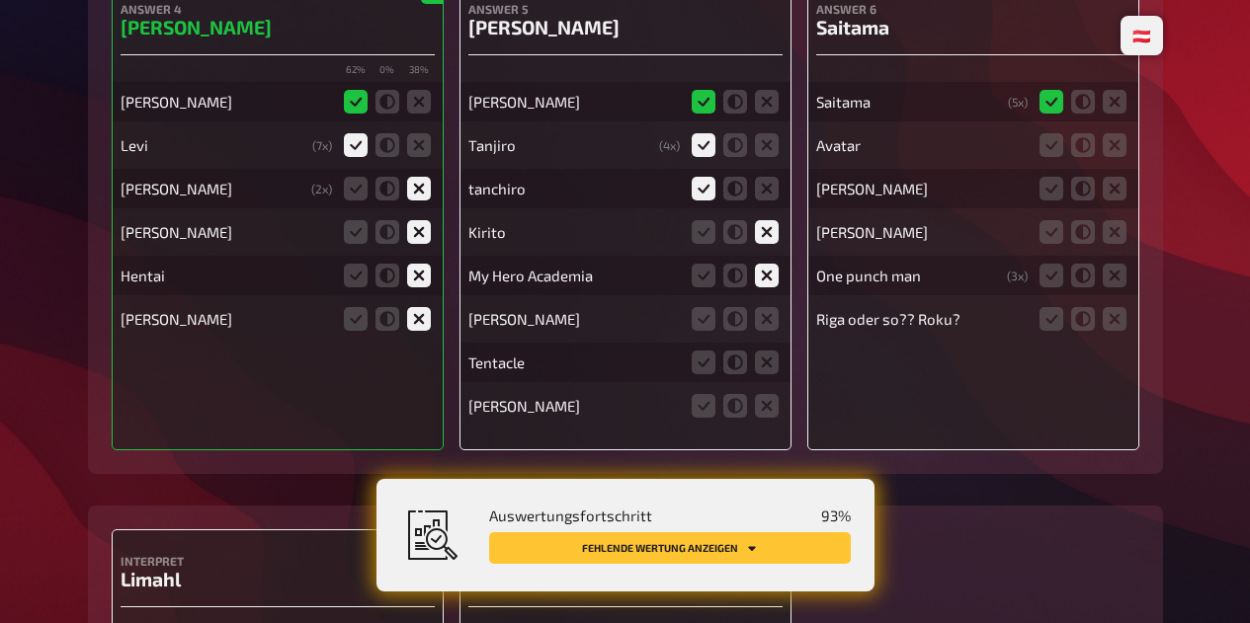
scroll to position [20927, 0]
click at [772, 321] on icon at bounding box center [767, 318] width 24 height 24
click at [0, 0] on input "radio" at bounding box center [0, 0] width 0 height 0
click at [766, 364] on icon at bounding box center [767, 362] width 24 height 24
click at [0, 0] on input "radio" at bounding box center [0, 0] width 0 height 0
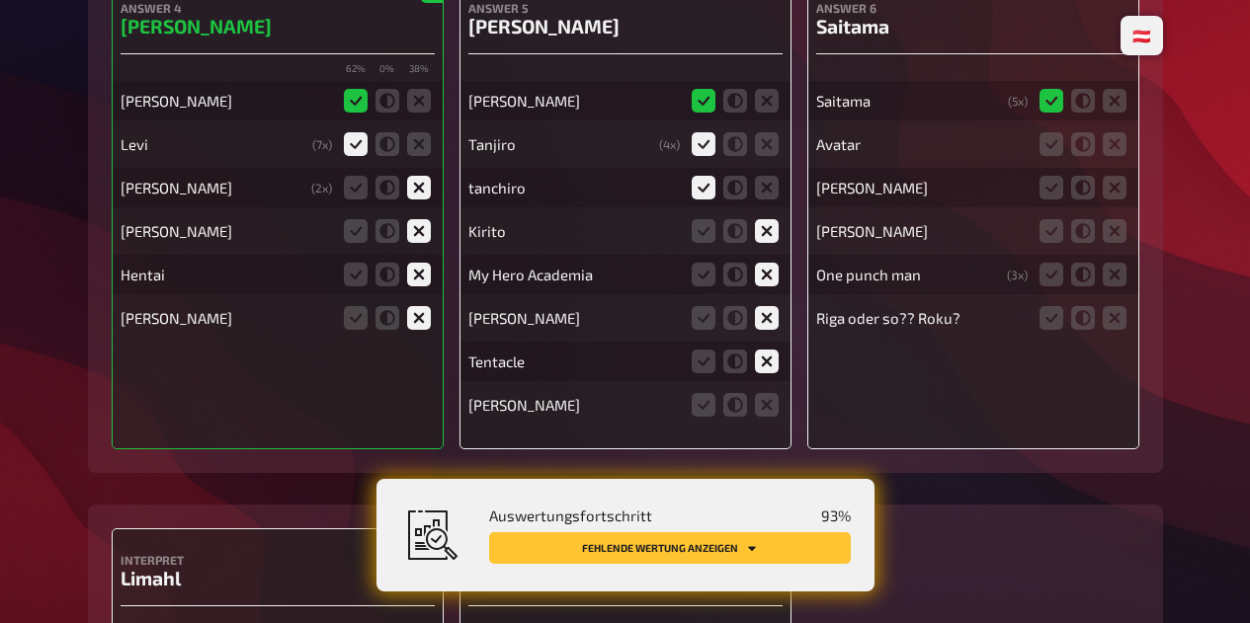
click at [766, 412] on icon at bounding box center [767, 405] width 24 height 24
click at [0, 0] on input "radio" at bounding box center [0, 0] width 0 height 0
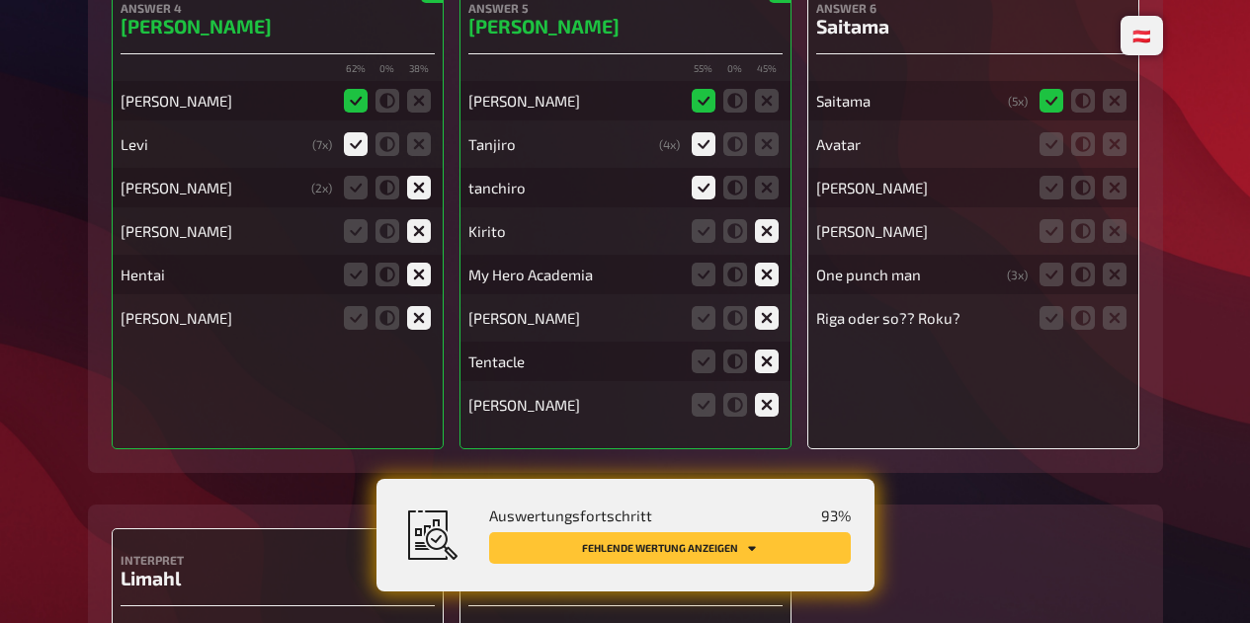
click at [1113, 143] on icon at bounding box center [1114, 144] width 24 height 24
click at [0, 0] on input "radio" at bounding box center [0, 0] width 0 height 0
click at [1116, 187] on icon at bounding box center [1114, 188] width 24 height 24
click at [0, 0] on input "radio" at bounding box center [0, 0] width 0 height 0
click at [1120, 232] on icon at bounding box center [1114, 231] width 24 height 24
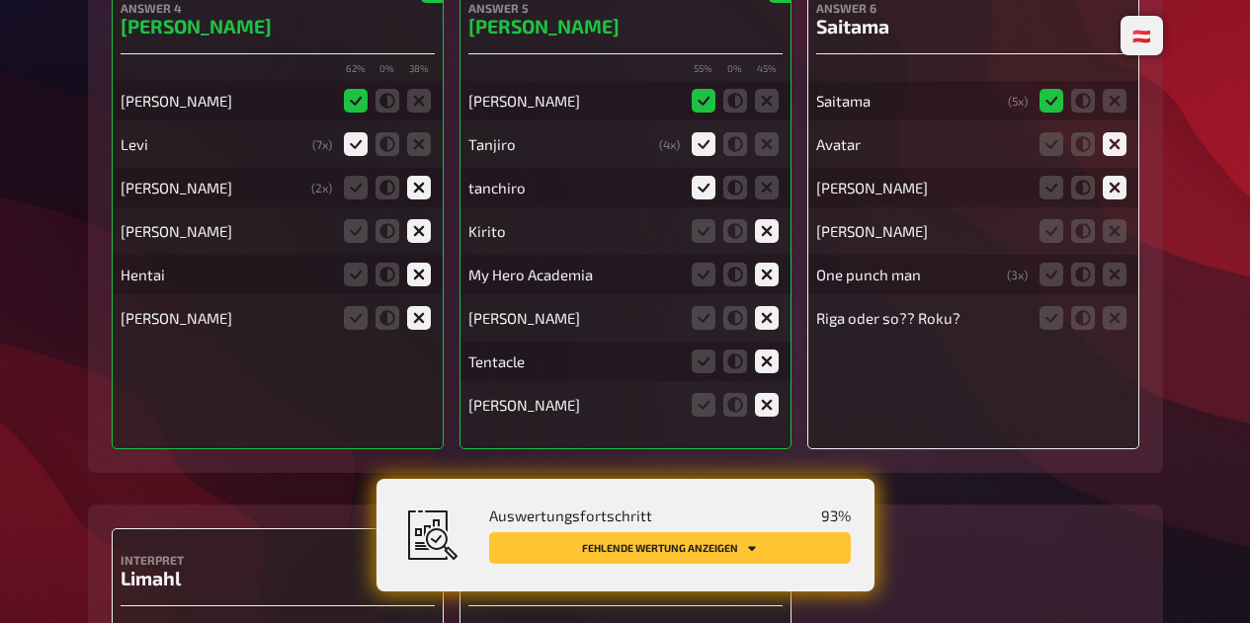
click at [0, 0] on input "radio" at bounding box center [0, 0] width 0 height 0
click at [1088, 282] on icon at bounding box center [1083, 275] width 24 height 24
click at [0, 0] on input "radio" at bounding box center [0, 0] width 0 height 0
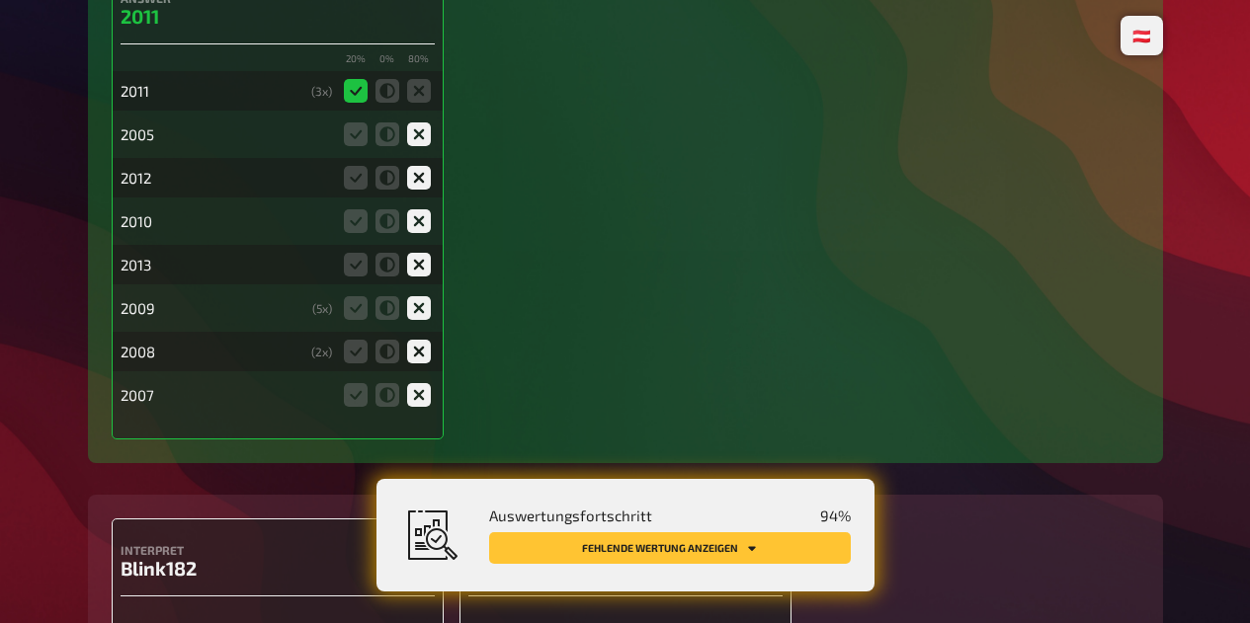
click at [380, 318] on icon at bounding box center [387, 308] width 24 height 24
click at [0, 0] on input "radio" at bounding box center [0, 0] width 0 height 0
click at [681, 536] on button "Fehlende Wertung anzeigen" at bounding box center [670, 548] width 362 height 32
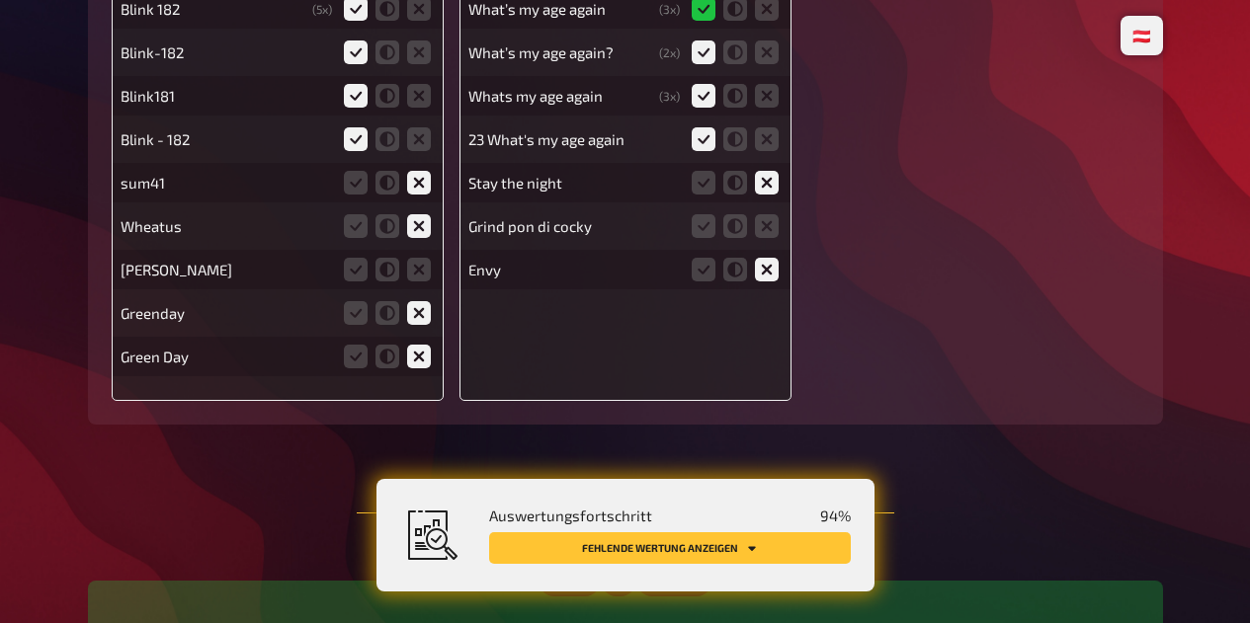
scroll to position [2646, 0]
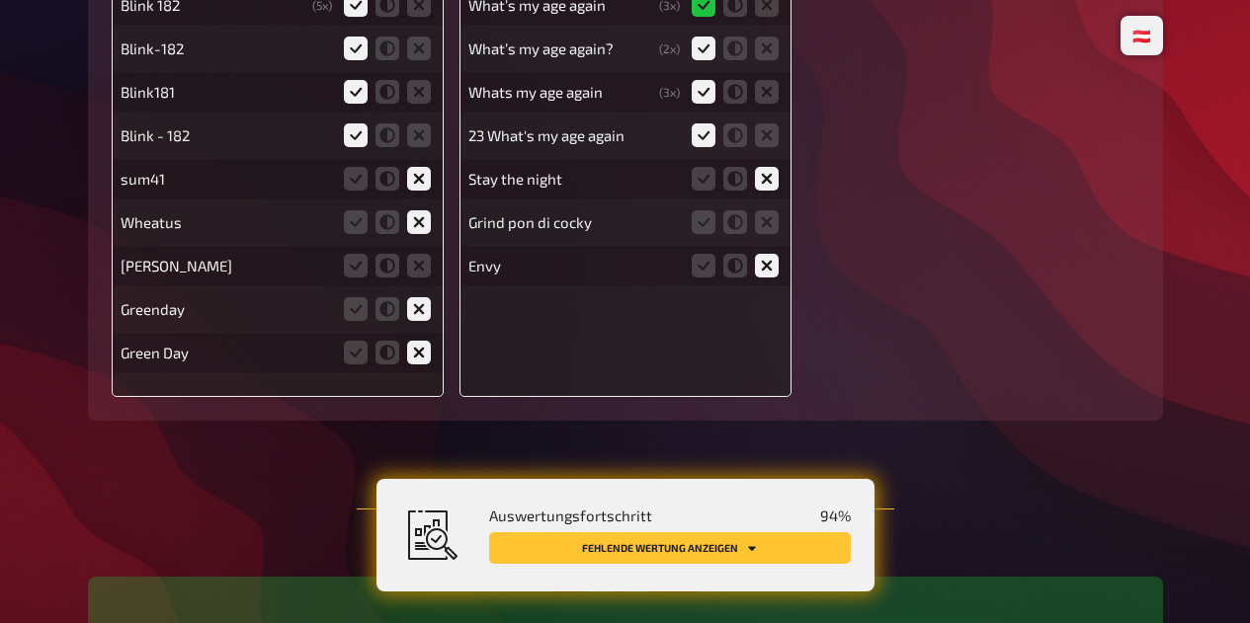
click at [423, 304] on icon at bounding box center [419, 309] width 24 height 24
click at [0, 0] on input "radio" at bounding box center [0, 0] width 0 height 0
click at [417, 277] on icon at bounding box center [419, 266] width 24 height 24
click at [0, 0] on input "radio" at bounding box center [0, 0] width 0 height 0
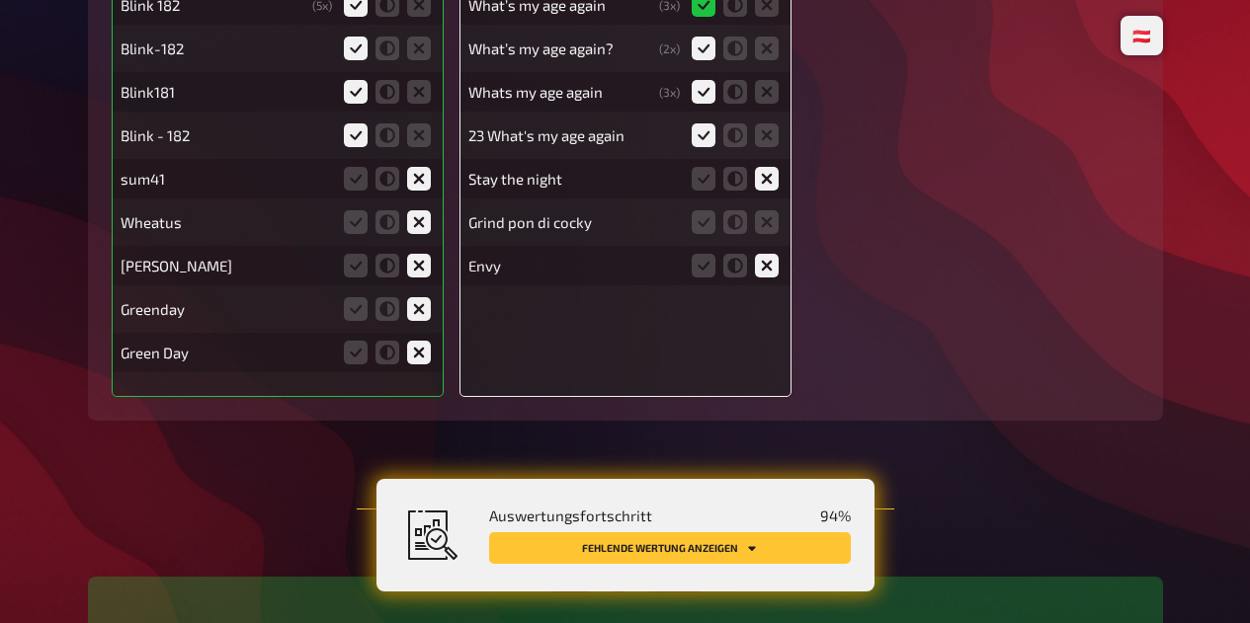
click at [769, 230] on icon at bounding box center [767, 222] width 24 height 24
click at [0, 0] on input "radio" at bounding box center [0, 0] width 0 height 0
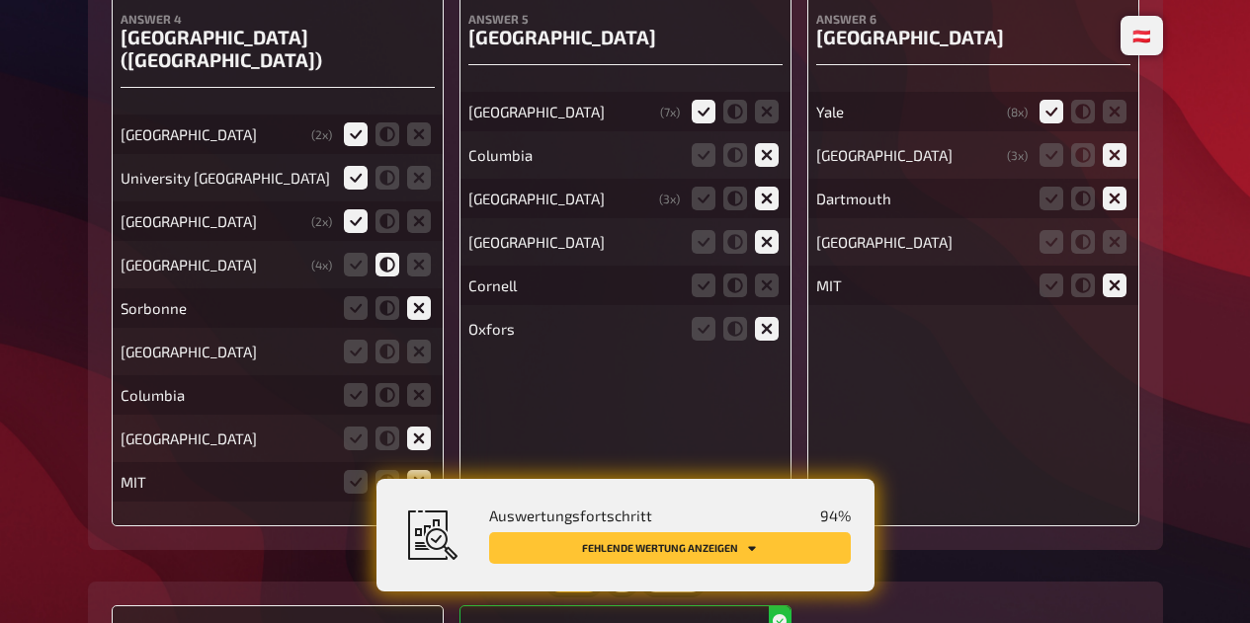
scroll to position [10858, 0]
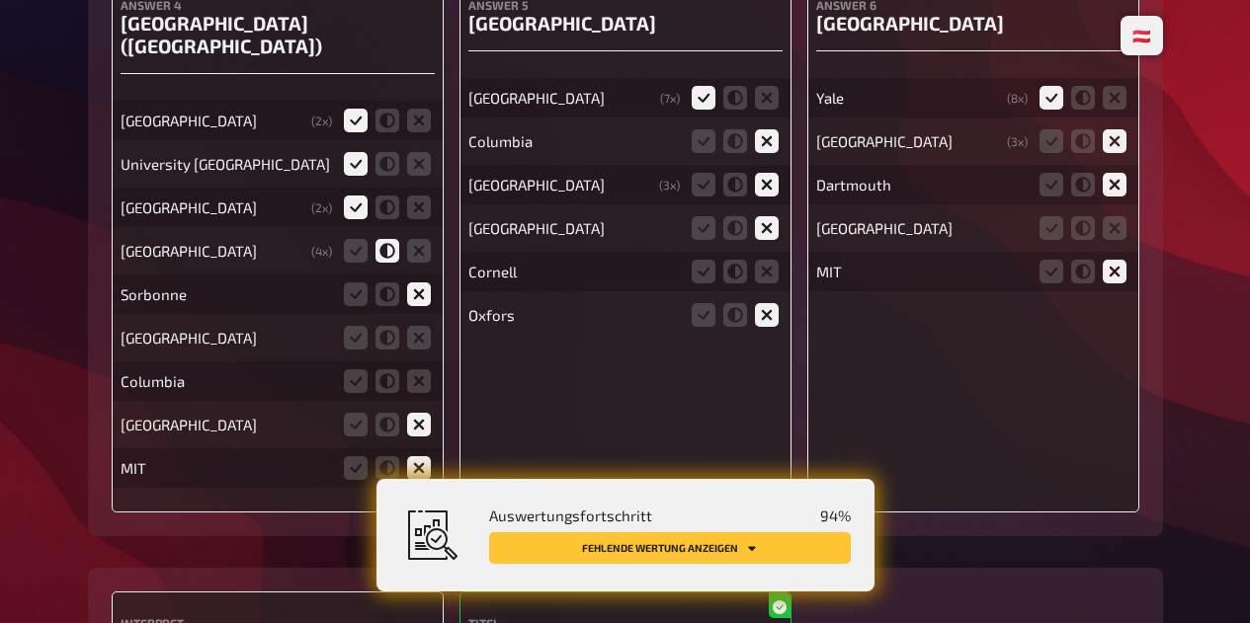
click at [344, 263] on icon at bounding box center [356, 251] width 24 height 24
click at [0, 0] on input "radio" at bounding box center [0, 0] width 0 height 0
click at [783, 550] on button "Fehlende Wertung anzeigen" at bounding box center [670, 548] width 362 height 32
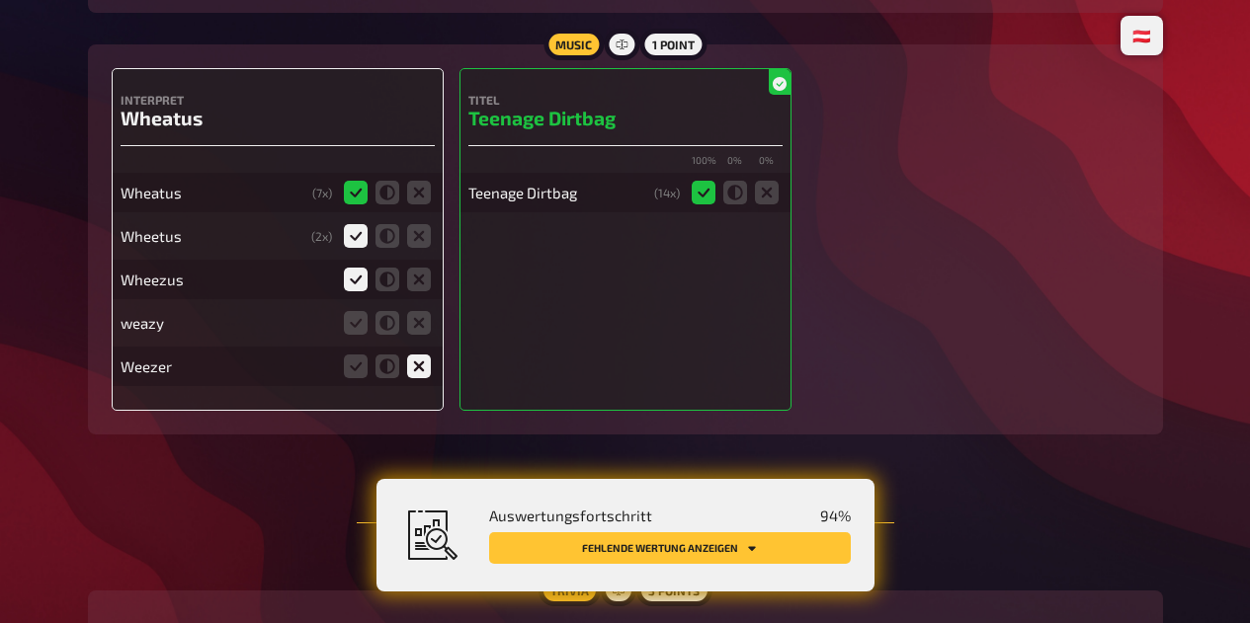
scroll to position [11434, 0]
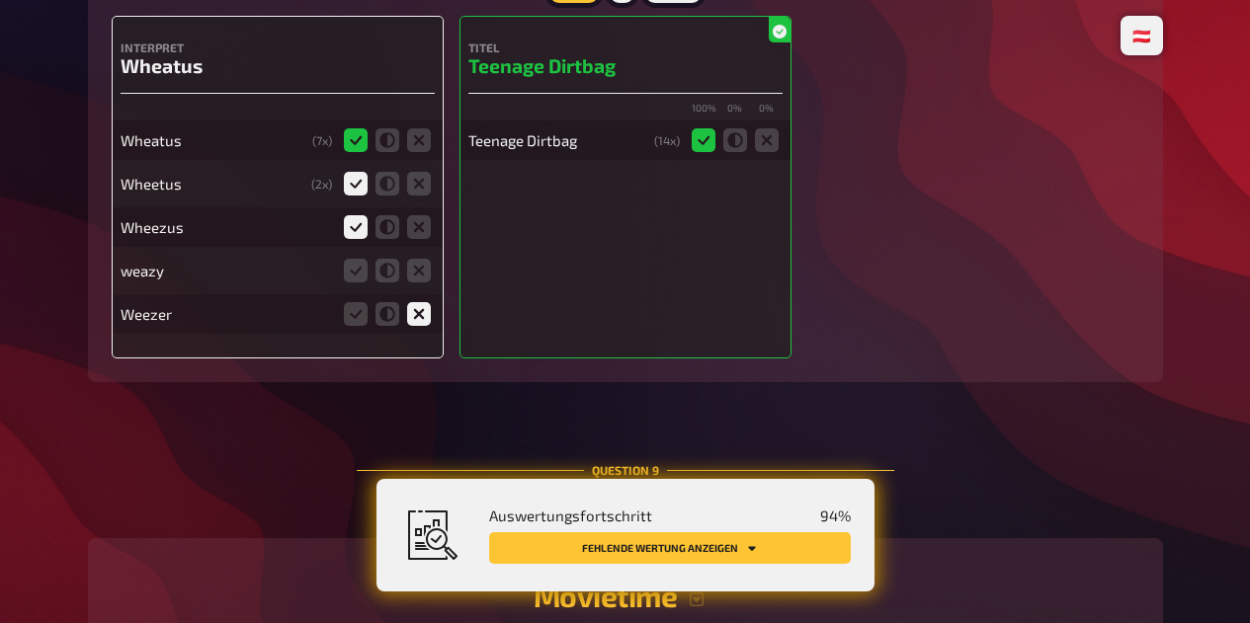
click at [419, 283] on icon at bounding box center [419, 271] width 24 height 24
click at [0, 0] on input "radio" at bounding box center [0, 0] width 0 height 0
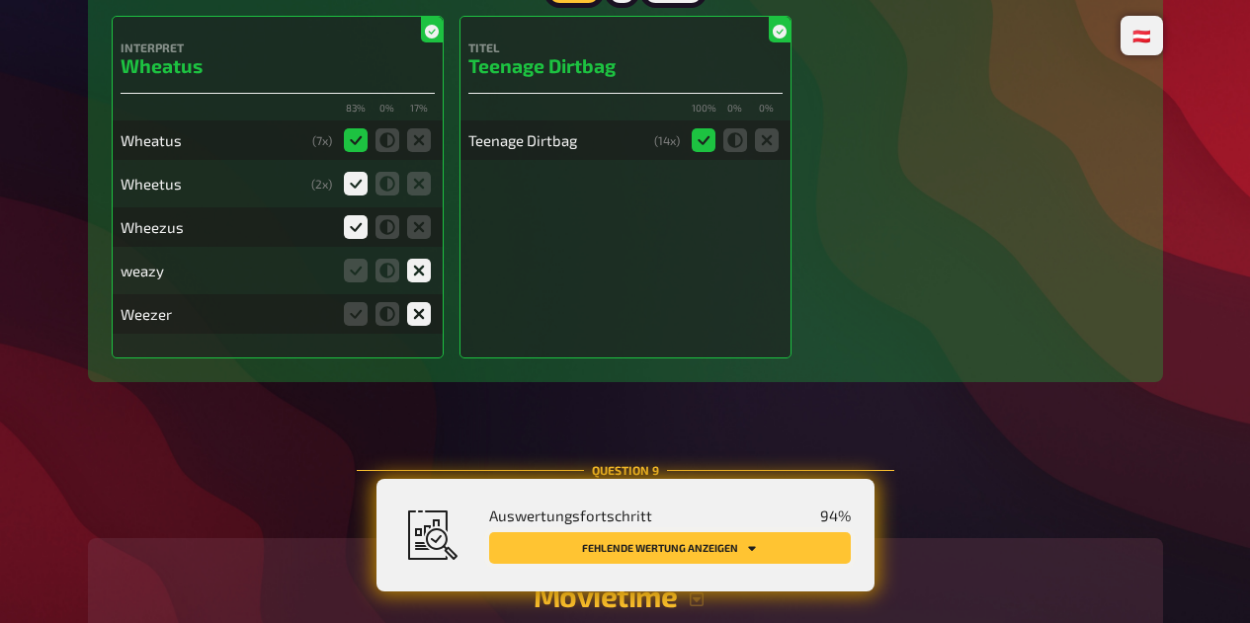
click at [811, 555] on button "Fehlende Wertung anzeigen" at bounding box center [670, 548] width 362 height 32
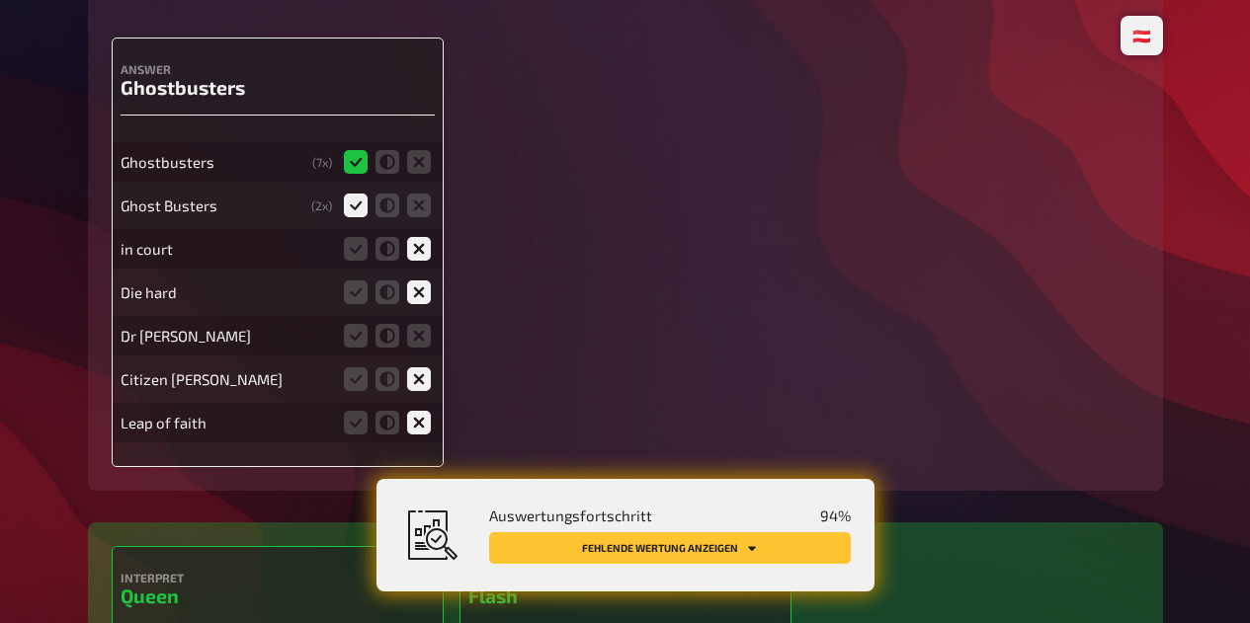
scroll to position [12051, 0]
click at [423, 347] on icon at bounding box center [419, 335] width 24 height 24
click at [0, 0] on input "radio" at bounding box center [0, 0] width 0 height 0
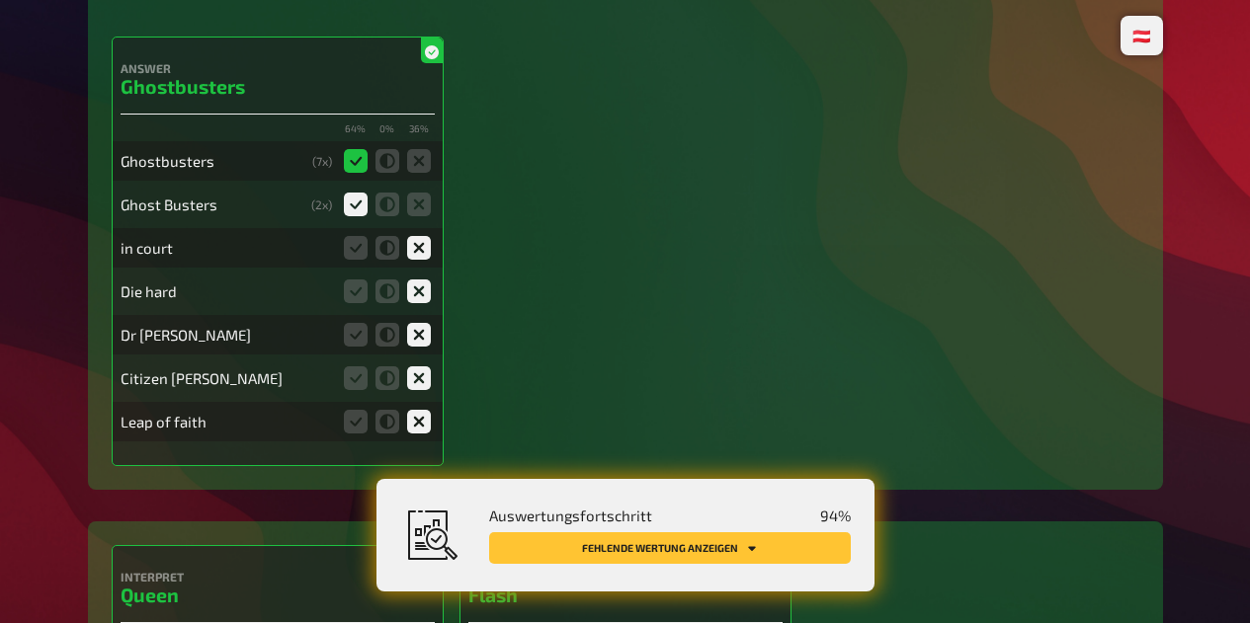
click at [733, 560] on button "Fehlende Wertung anzeigen" at bounding box center [670, 548] width 362 height 32
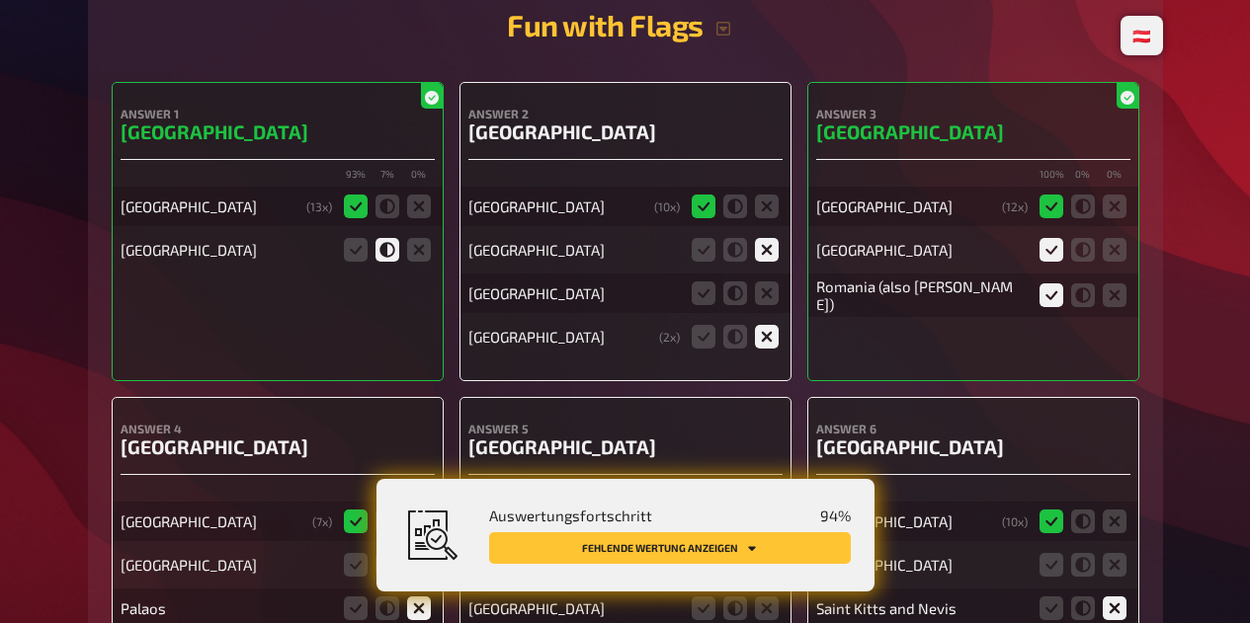
scroll to position [13242, 0]
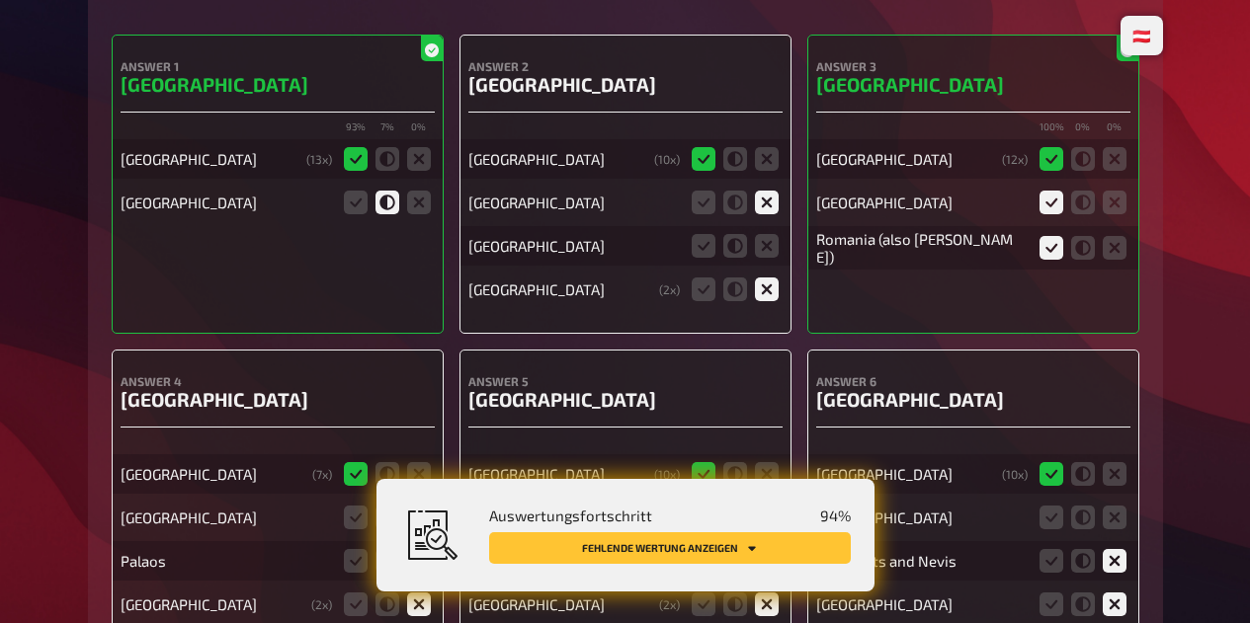
click at [768, 258] on icon at bounding box center [767, 246] width 24 height 24
click at [0, 0] on input "radio" at bounding box center [0, 0] width 0 height 0
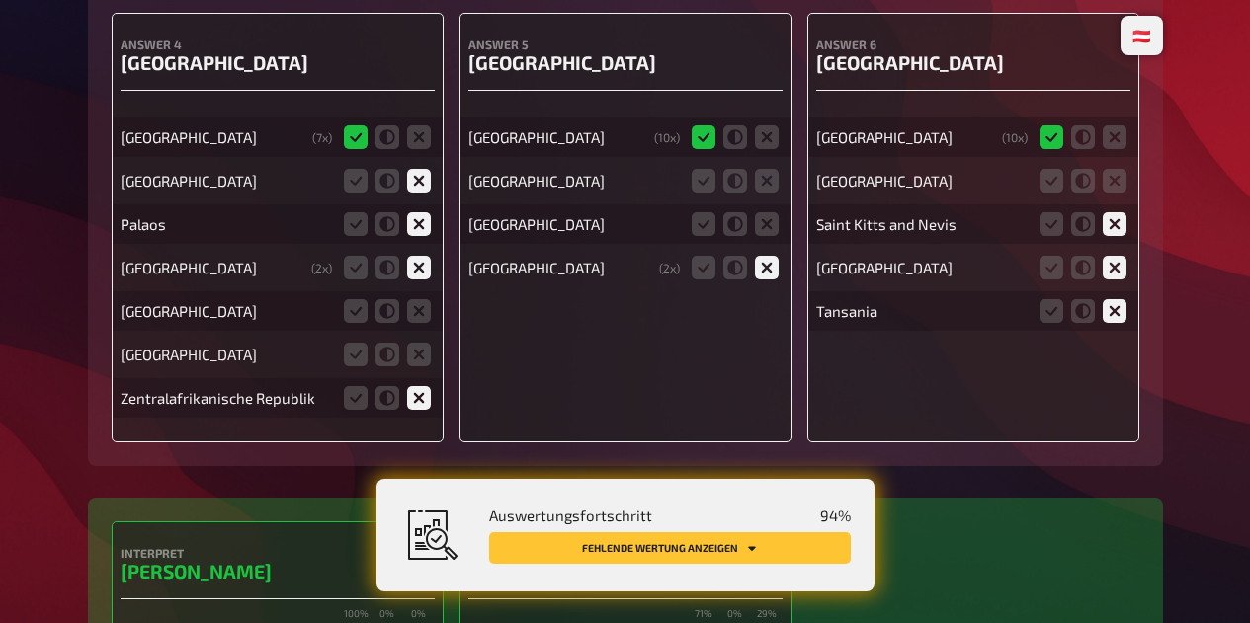
scroll to position [13590, 0]
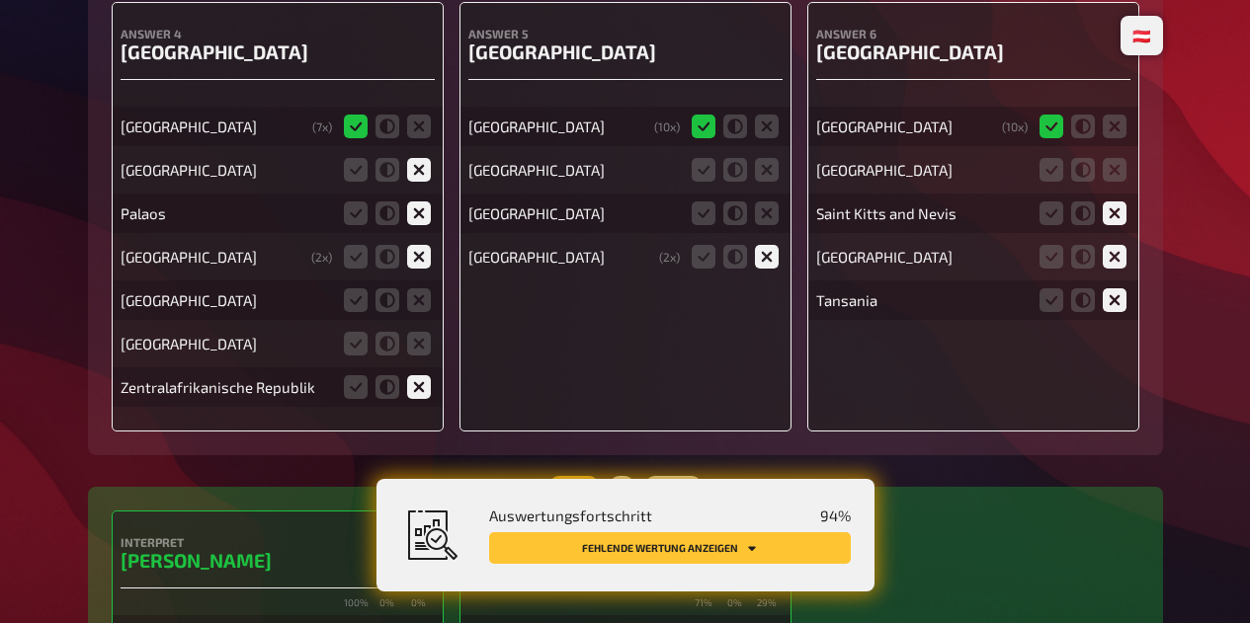
click at [416, 312] on icon at bounding box center [419, 300] width 24 height 24
click at [0, 0] on input "radio" at bounding box center [0, 0] width 0 height 0
click at [416, 356] on icon at bounding box center [419, 344] width 24 height 24
click at [0, 0] on input "radio" at bounding box center [0, 0] width 0 height 0
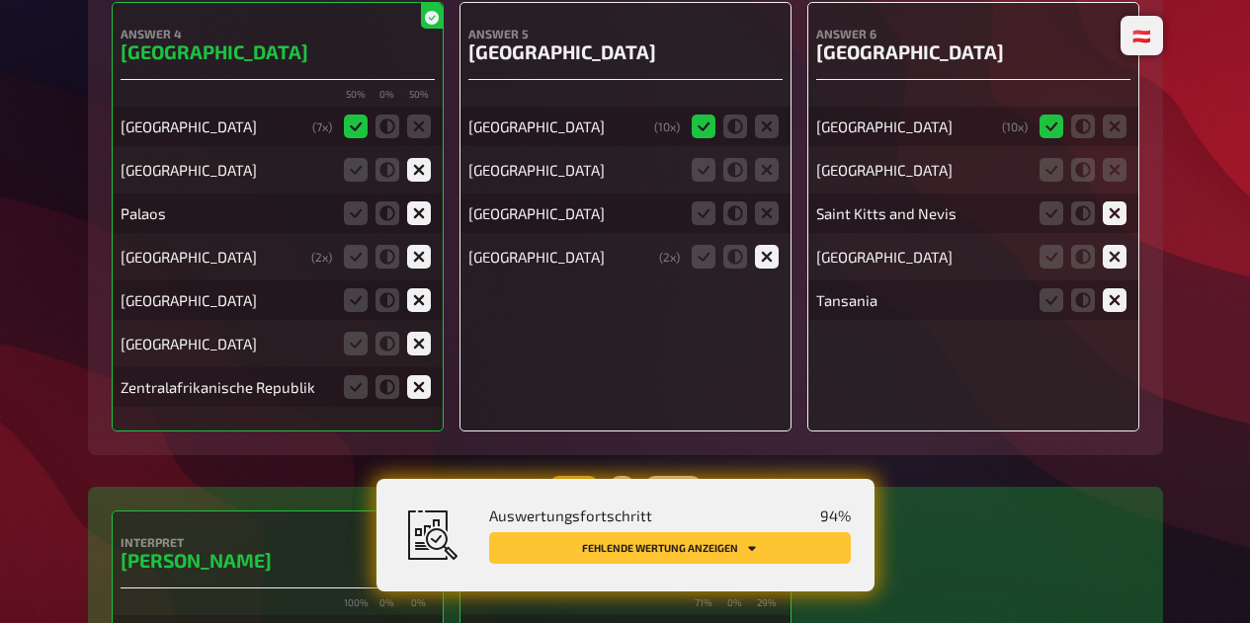
click at [1119, 182] on icon at bounding box center [1114, 170] width 24 height 24
click at [0, 0] on input "radio" at bounding box center [0, 0] width 0 height 0
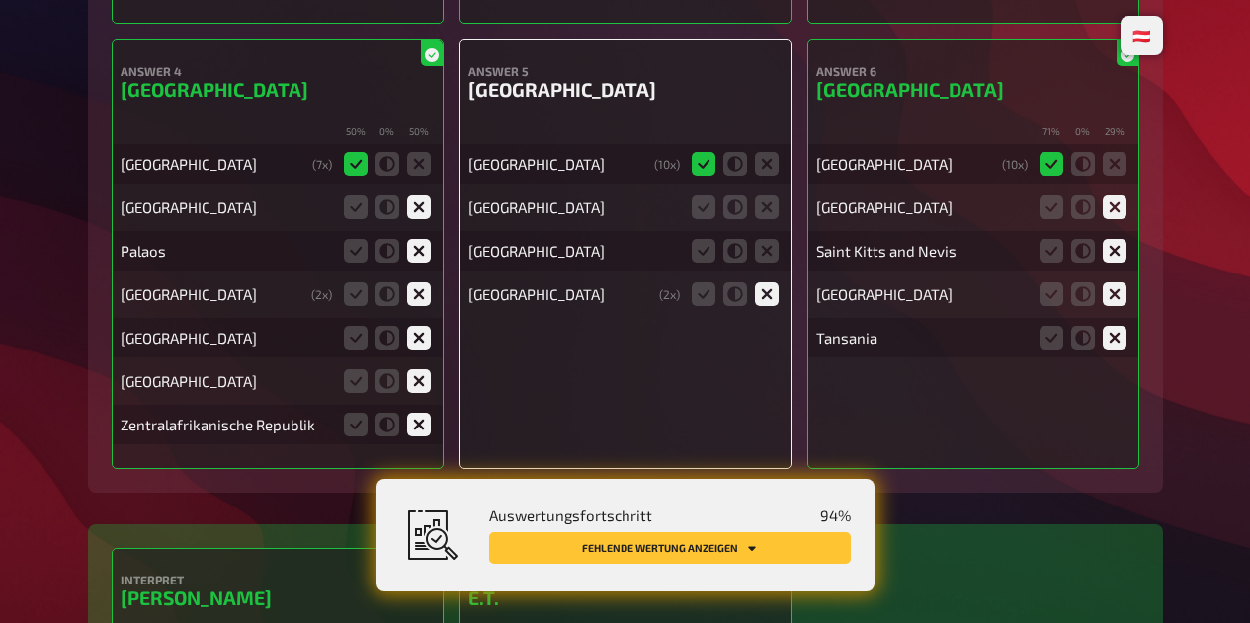
scroll to position [13526, 0]
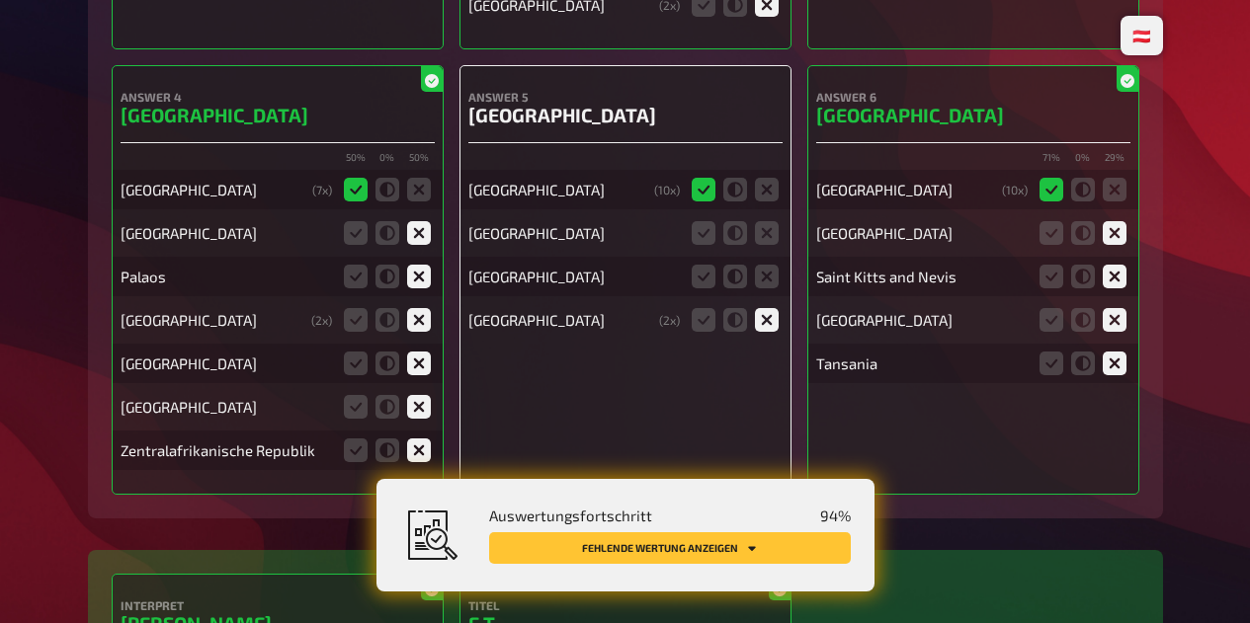
click at [758, 288] on icon at bounding box center [767, 277] width 24 height 24
click at [0, 0] on input "radio" at bounding box center [0, 0] width 0 height 0
click at [759, 245] on icon at bounding box center [767, 233] width 24 height 24
click at [0, 0] on input "radio" at bounding box center [0, 0] width 0 height 0
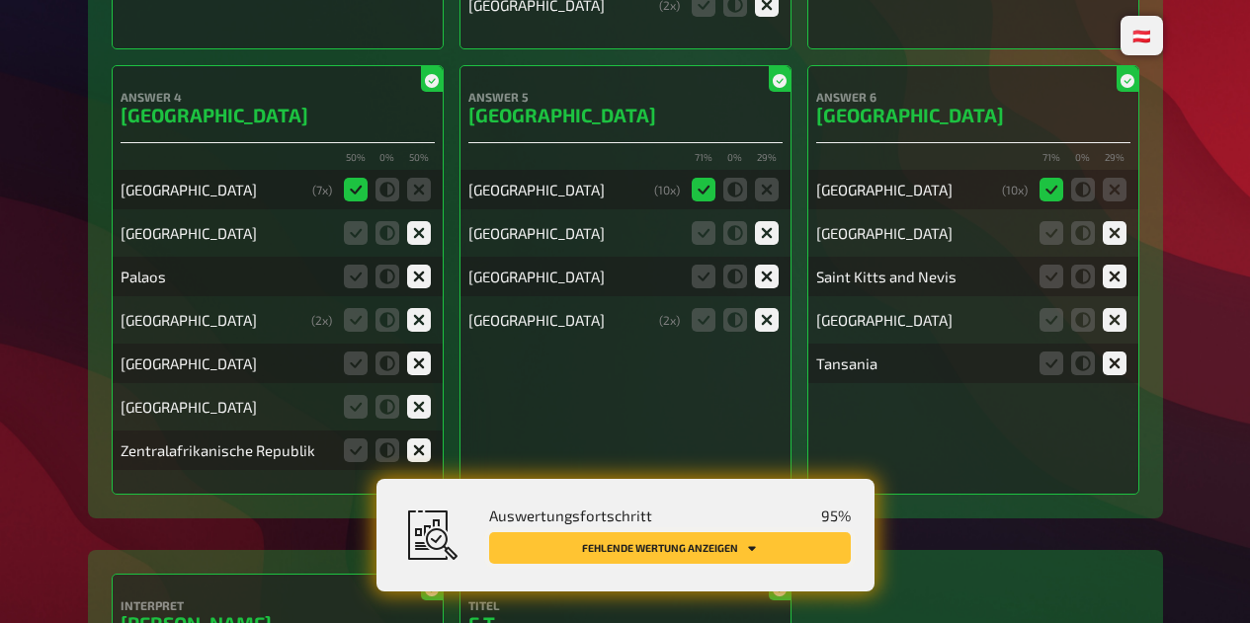
click at [751, 548] on icon "Fehlende Wertung anzeigen" at bounding box center [752, 548] width 8 height 5
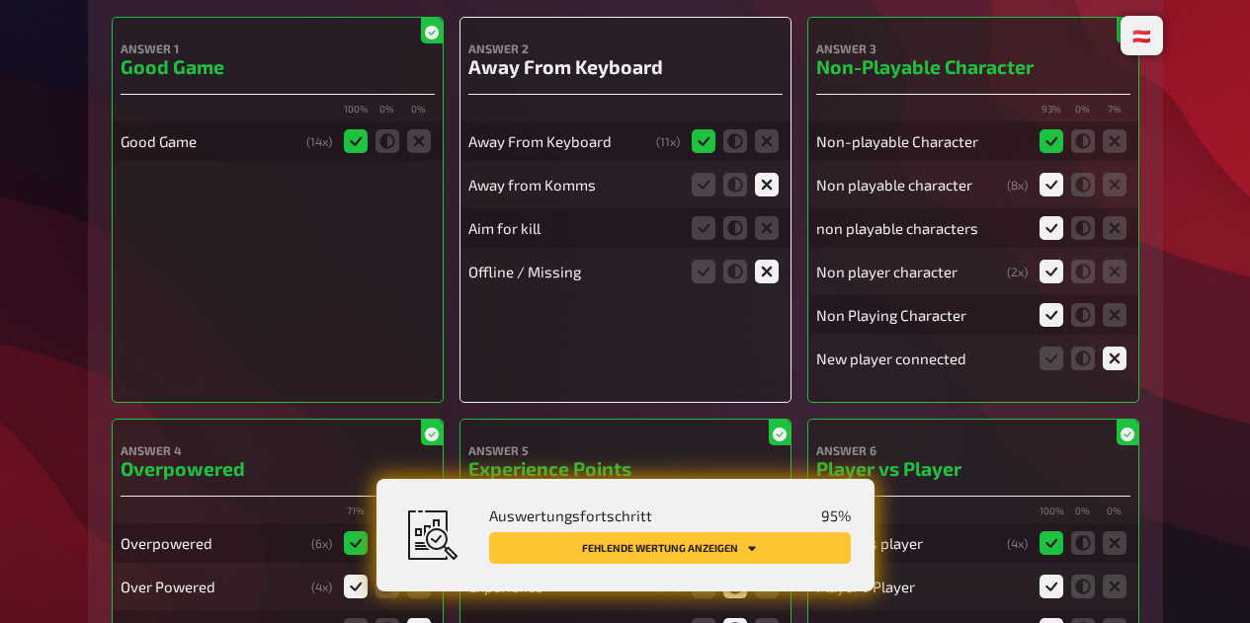
scroll to position [14721, 0]
click at [777, 240] on icon at bounding box center [767, 228] width 24 height 24
click at [0, 0] on input "radio" at bounding box center [0, 0] width 0 height 0
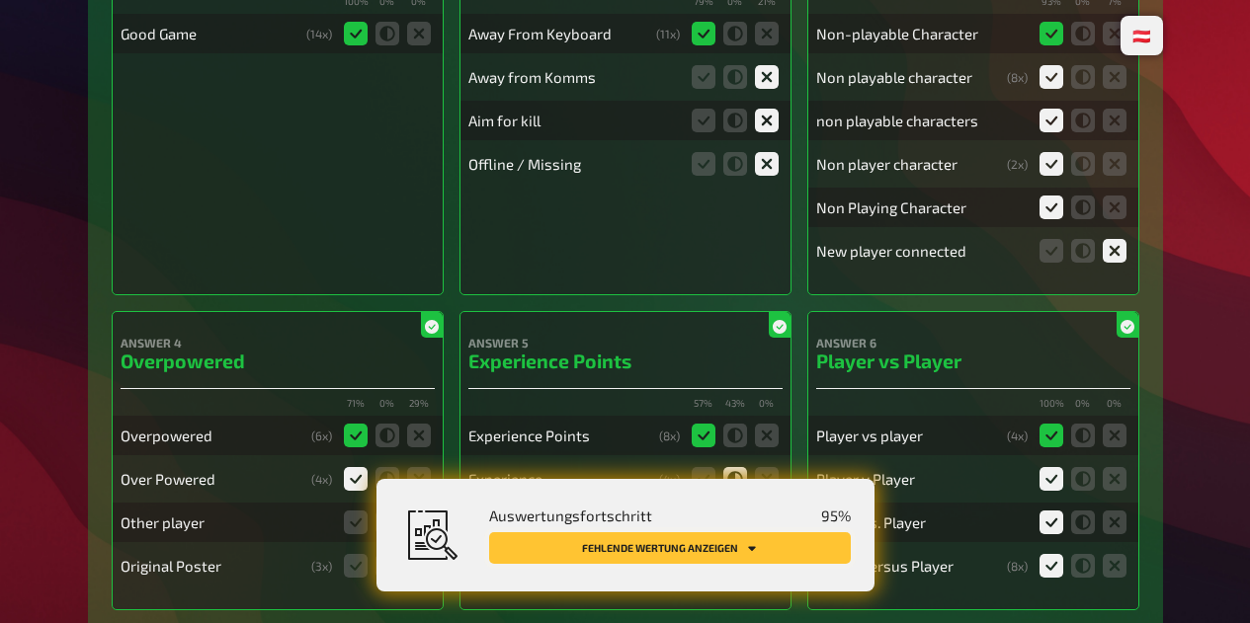
click at [751, 548] on icon "Fehlende Wertung anzeigen" at bounding box center [752, 548] width 8 height 5
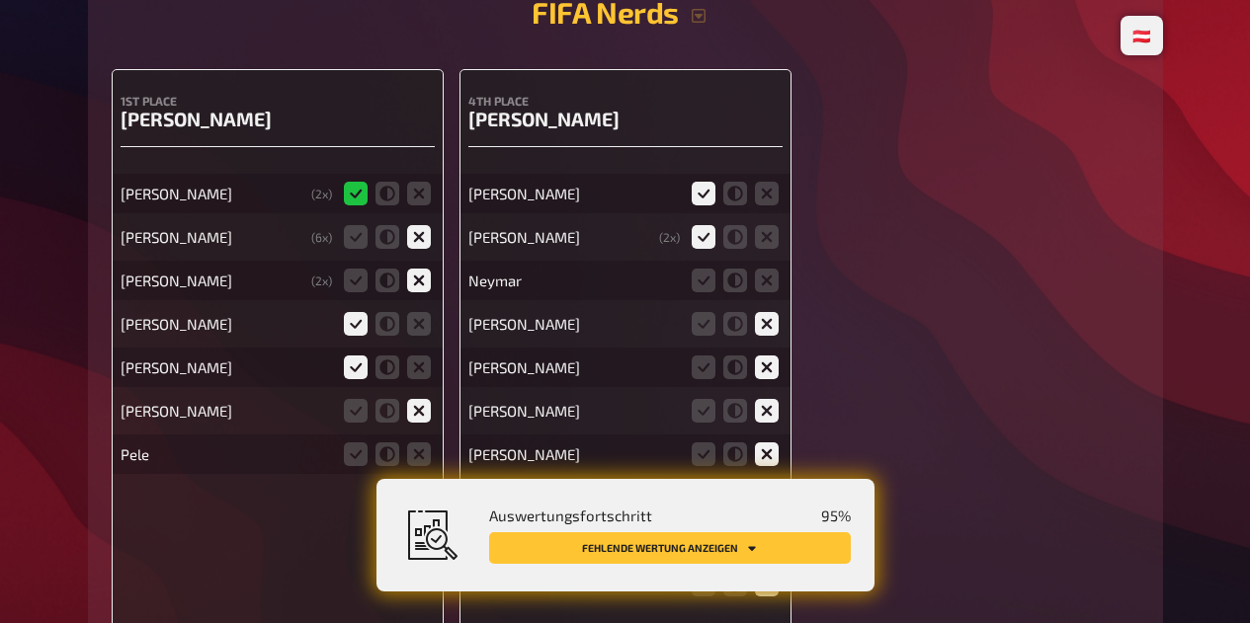
scroll to position [16134, 0]
click at [772, 291] on icon at bounding box center [767, 280] width 24 height 24
click at [0, 0] on input "radio" at bounding box center [0, 0] width 0 height 0
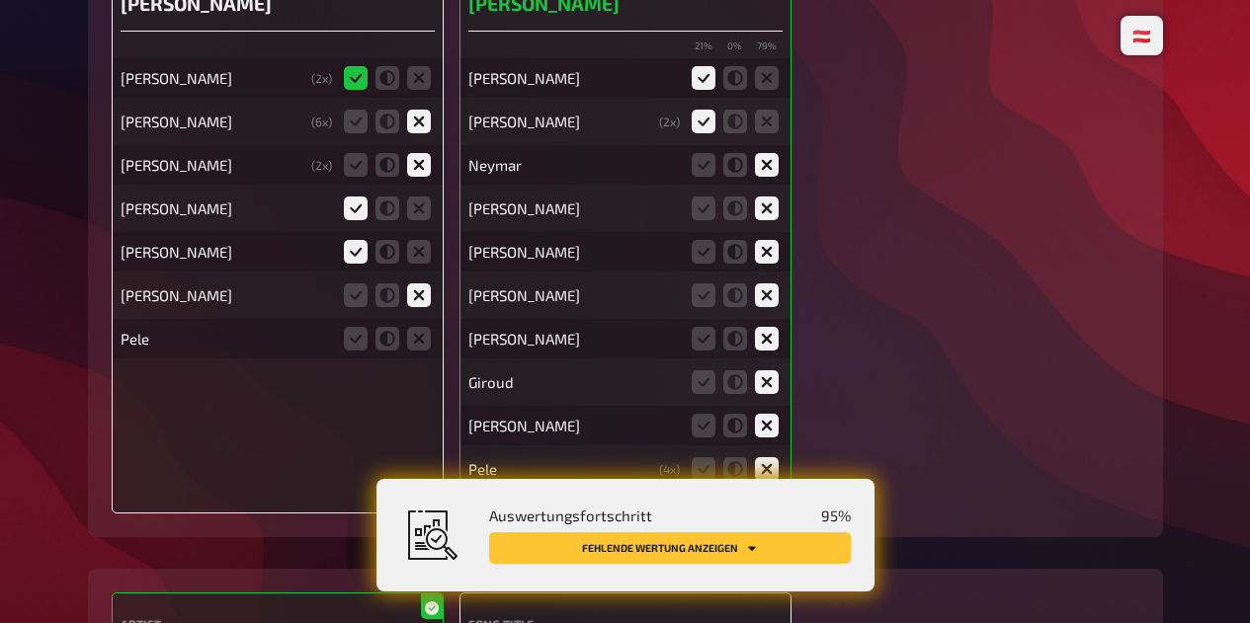
scroll to position [16249, 0]
click at [418, 351] on icon at bounding box center [419, 339] width 24 height 24
click at [0, 0] on input "radio" at bounding box center [0, 0] width 0 height 0
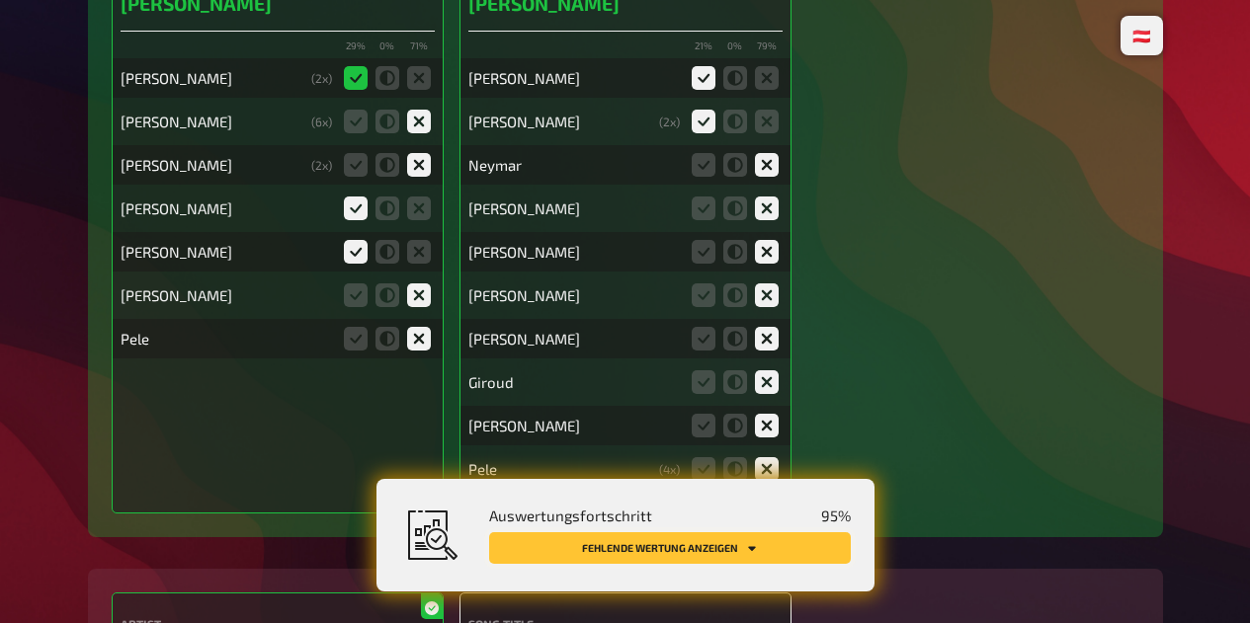
click at [779, 558] on button "Fehlende Wertung anzeigen" at bounding box center [670, 548] width 362 height 32
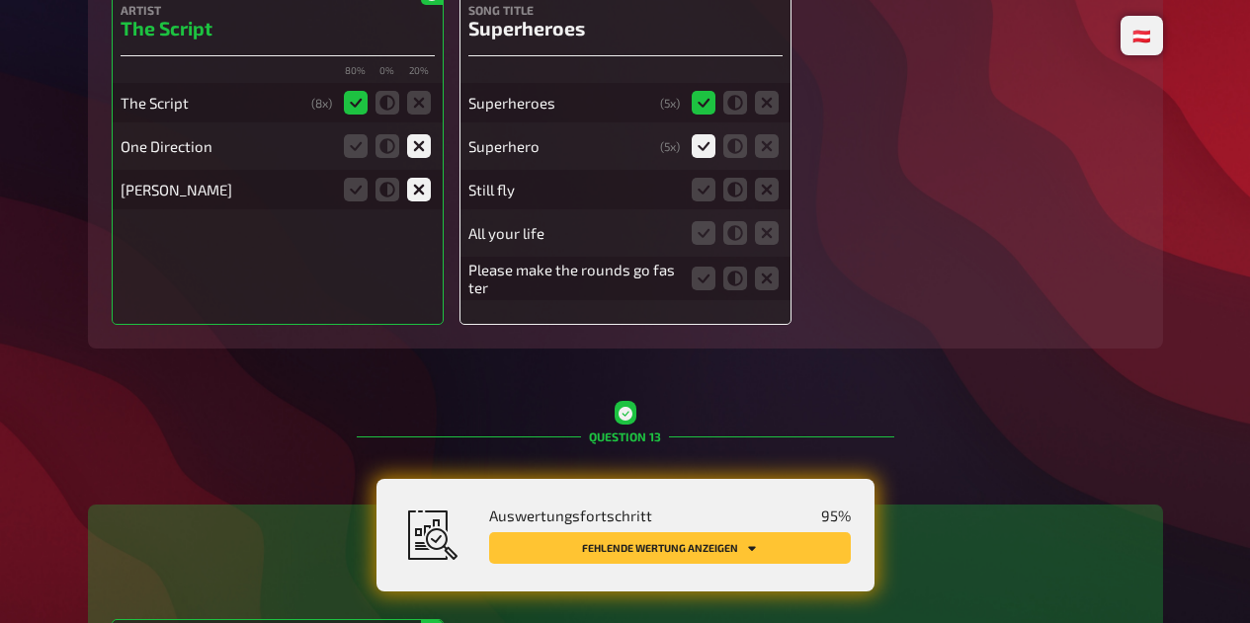
scroll to position [16867, 0]
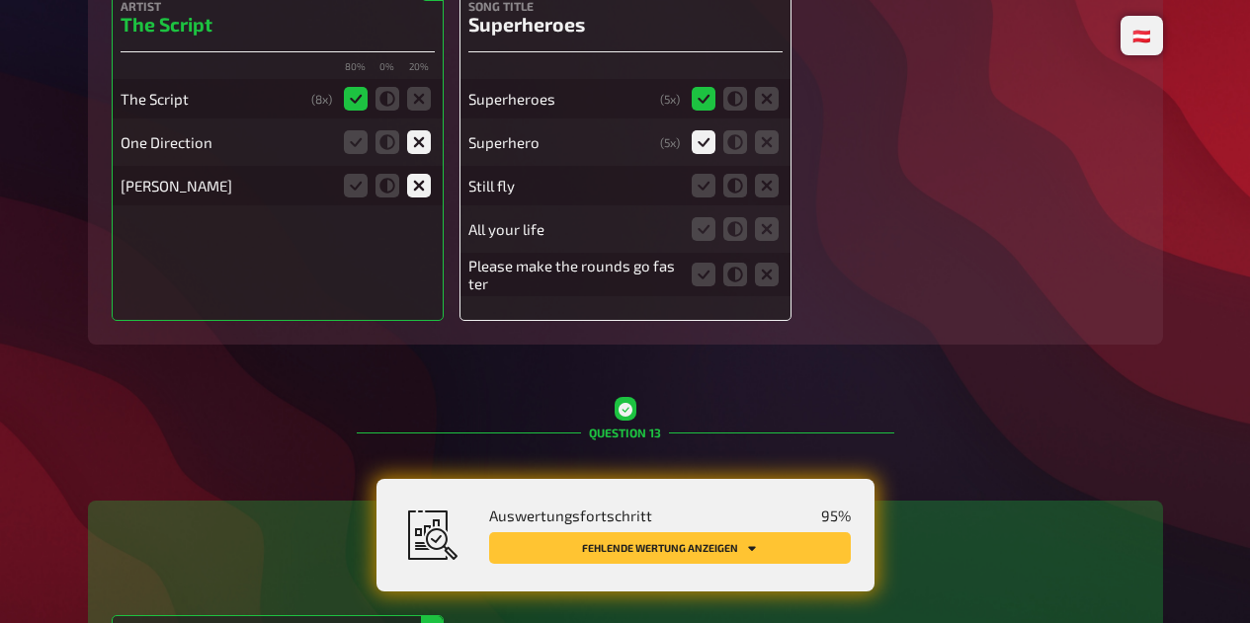
click at [774, 198] on icon at bounding box center [767, 186] width 24 height 24
click at [0, 0] on input "radio" at bounding box center [0, 0] width 0 height 0
click at [766, 241] on icon at bounding box center [767, 229] width 24 height 24
click at [0, 0] on input "radio" at bounding box center [0, 0] width 0 height 0
click at [777, 286] on label at bounding box center [767, 275] width 24 height 24
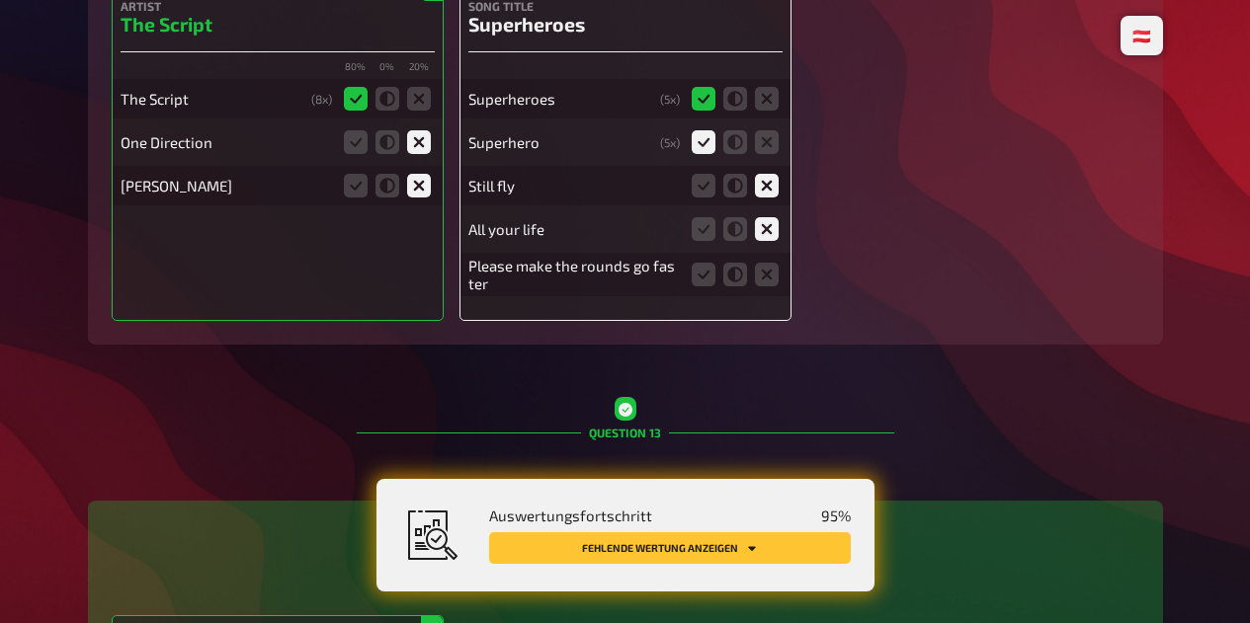
click at [0, 0] on input "radio" at bounding box center [0, 0] width 0 height 0
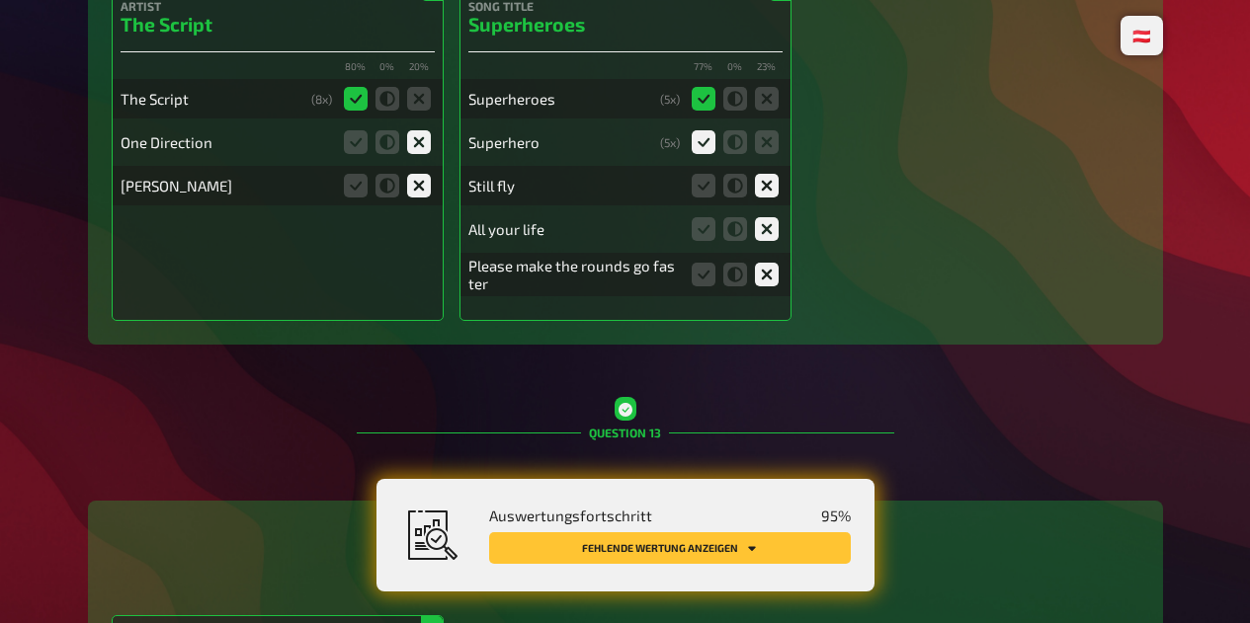
click at [735, 561] on button "Fehlende Wertung anzeigen" at bounding box center [670, 548] width 362 height 32
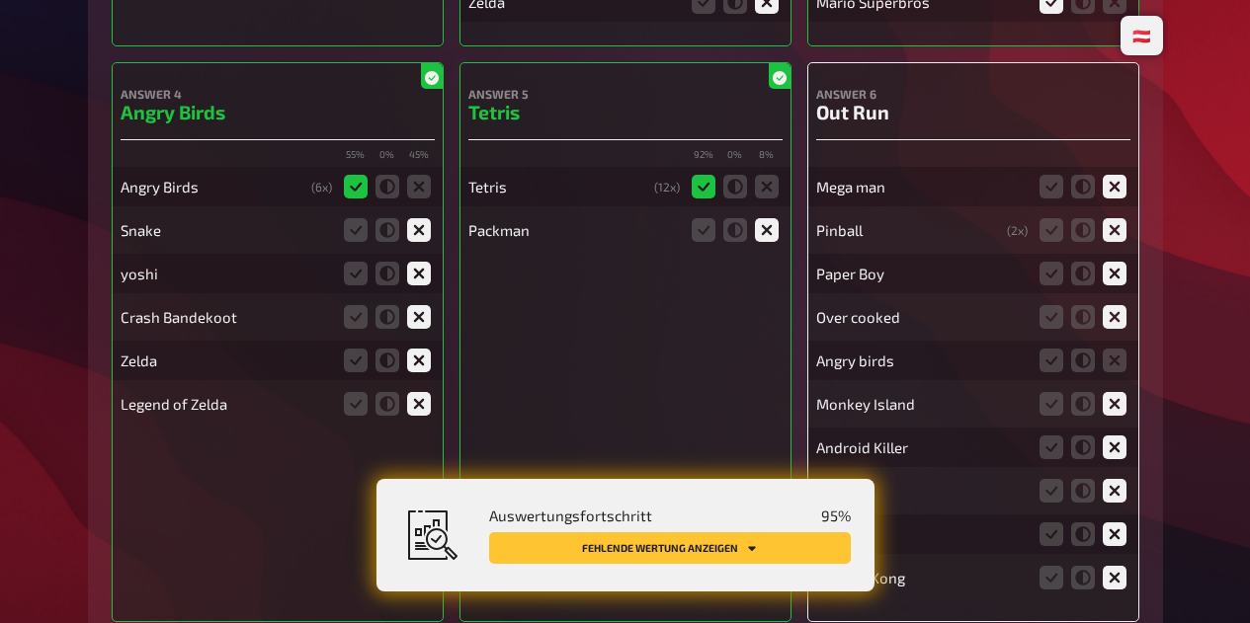
scroll to position [19041, 0]
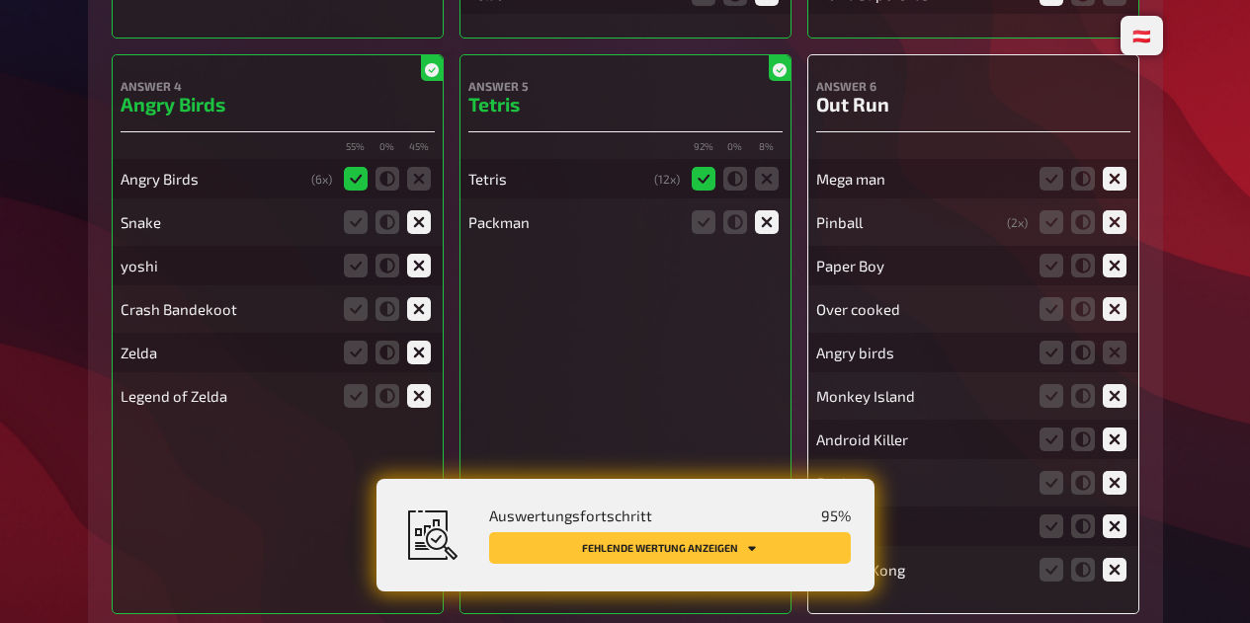
click at [1120, 356] on icon at bounding box center [1114, 353] width 24 height 24
click at [0, 0] on input "radio" at bounding box center [0, 0] width 0 height 0
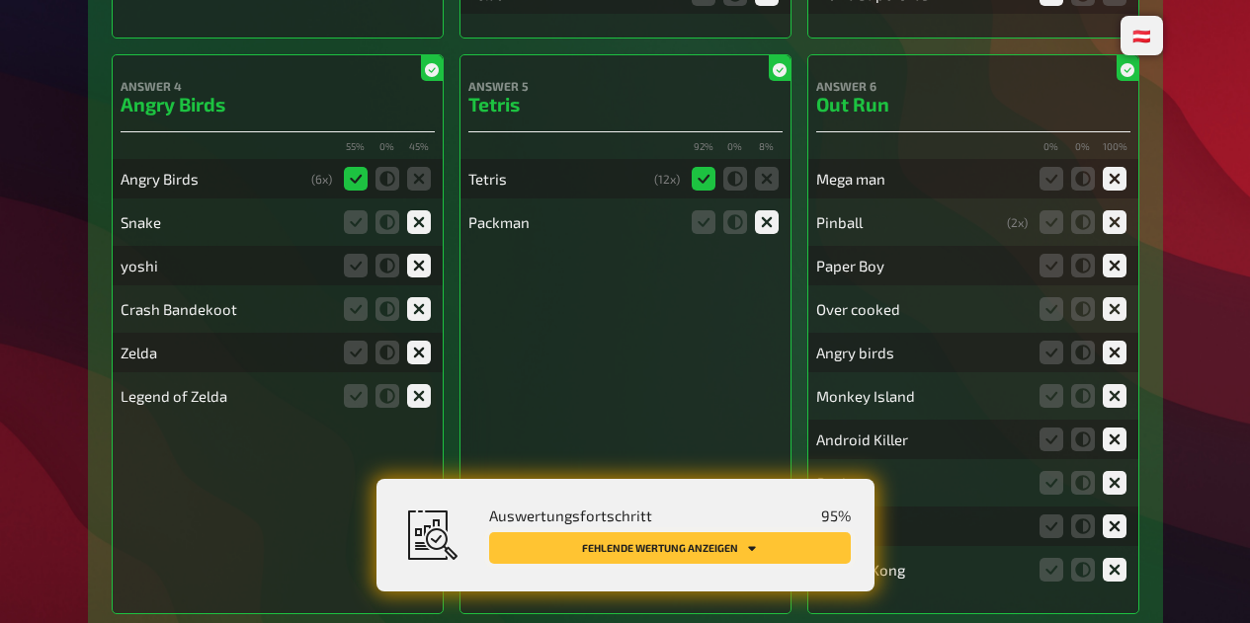
click at [751, 548] on icon "Fehlende Wertung anzeigen" at bounding box center [752, 548] width 8 height 5
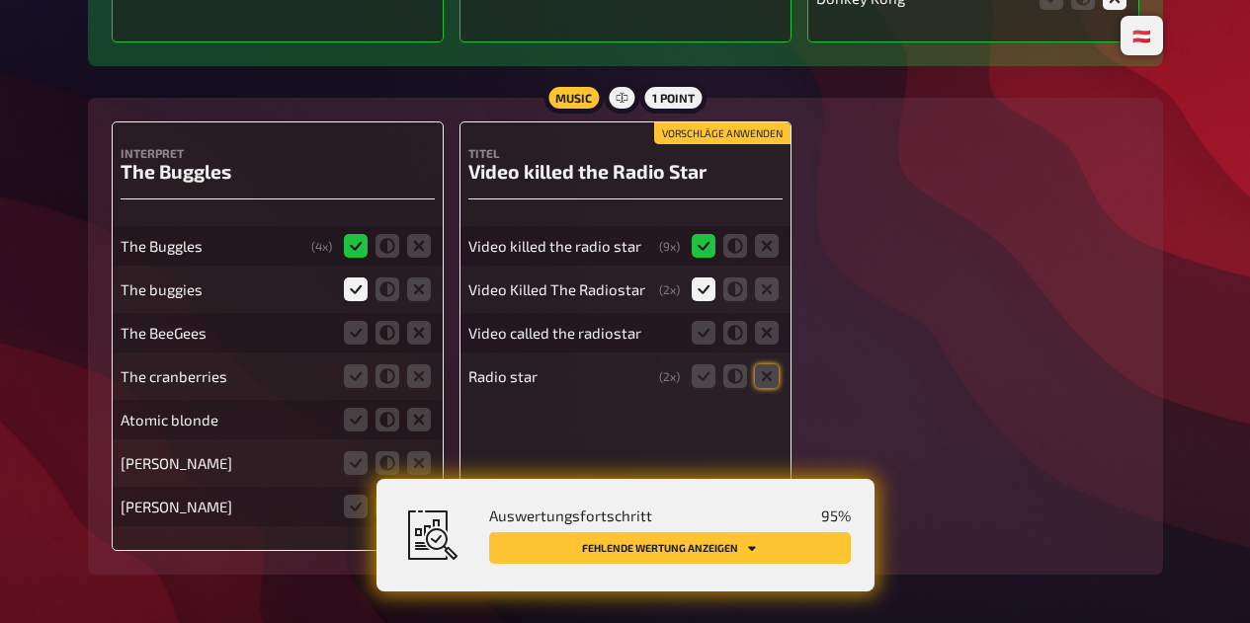
scroll to position [19615, 0]
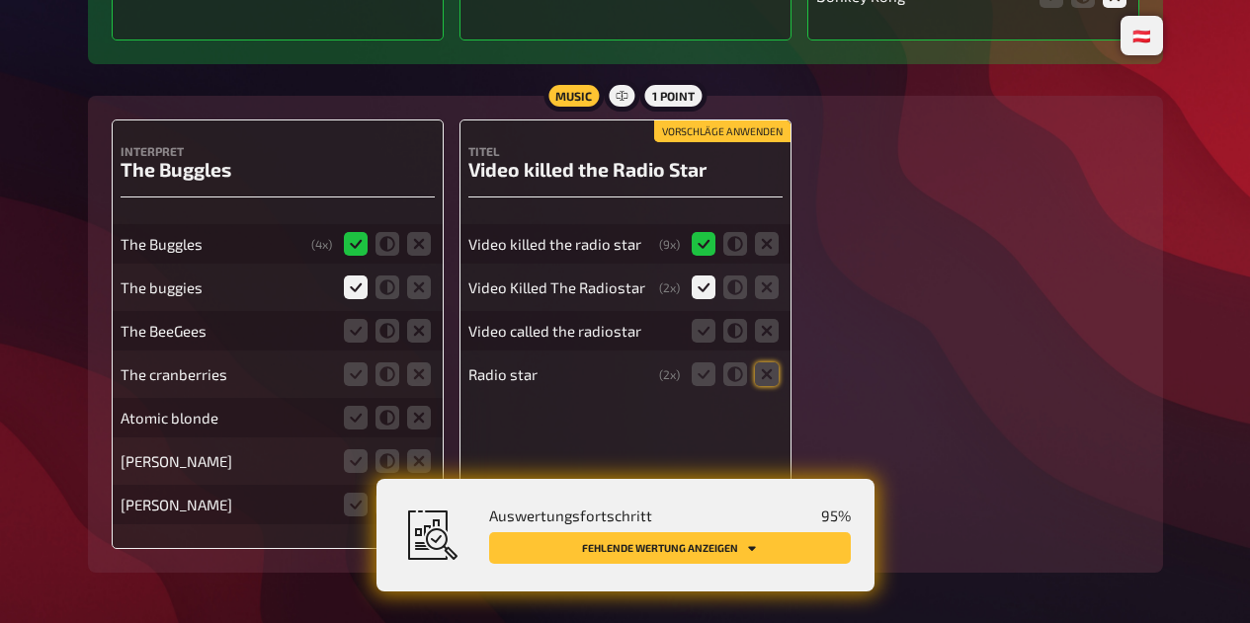
click at [697, 331] on icon at bounding box center [703, 331] width 24 height 24
click at [0, 0] on input "radio" at bounding box center [0, 0] width 0 height 0
click at [733, 374] on icon at bounding box center [735, 375] width 24 height 24
click at [0, 0] on input "radio" at bounding box center [0, 0] width 0 height 0
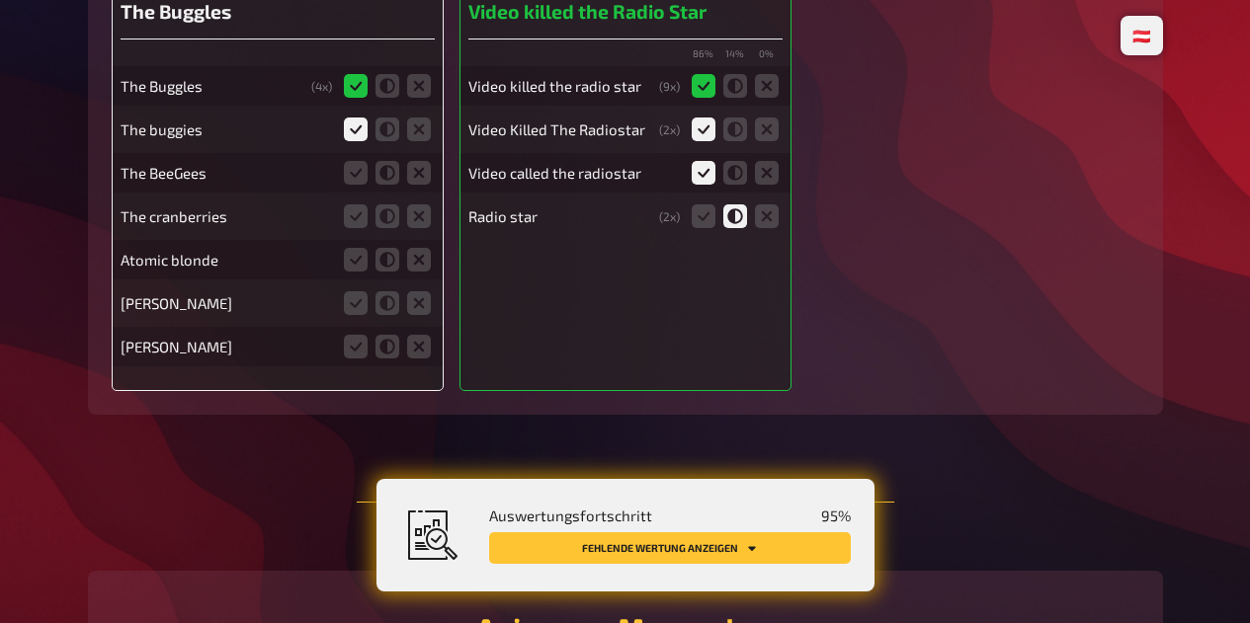
scroll to position [19776, 0]
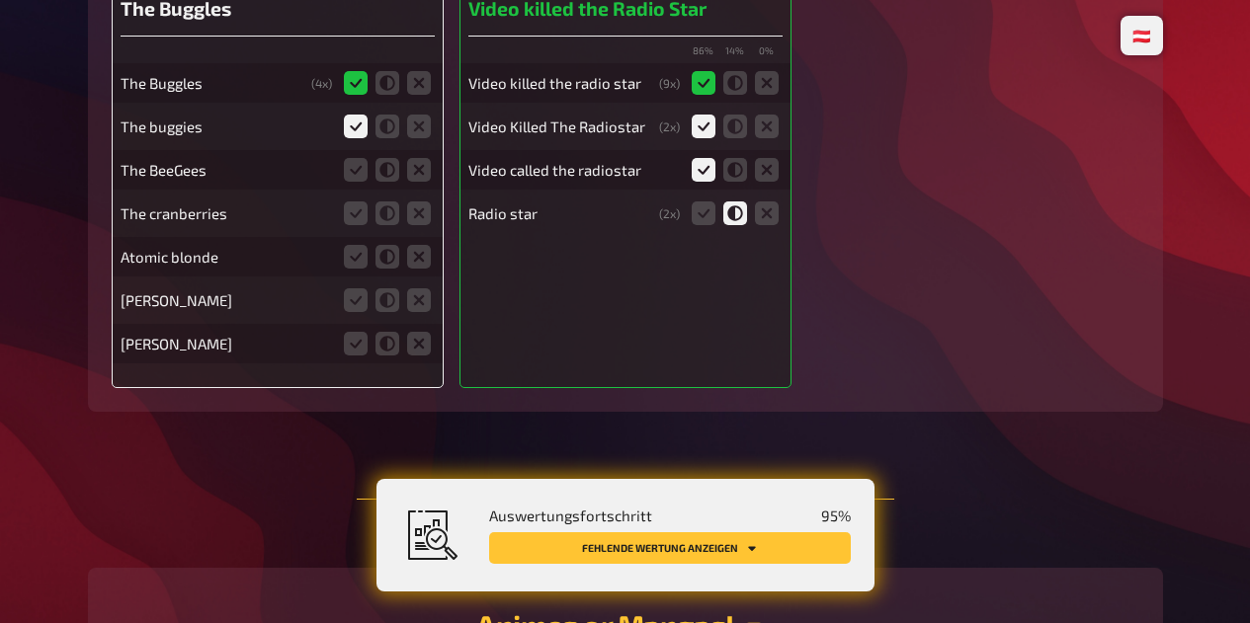
click at [422, 172] on icon at bounding box center [419, 170] width 24 height 24
click at [0, 0] on input "radio" at bounding box center [0, 0] width 0 height 0
click at [418, 212] on icon at bounding box center [419, 214] width 24 height 24
click at [0, 0] on input "radio" at bounding box center [0, 0] width 0 height 0
click at [427, 253] on icon at bounding box center [419, 257] width 24 height 24
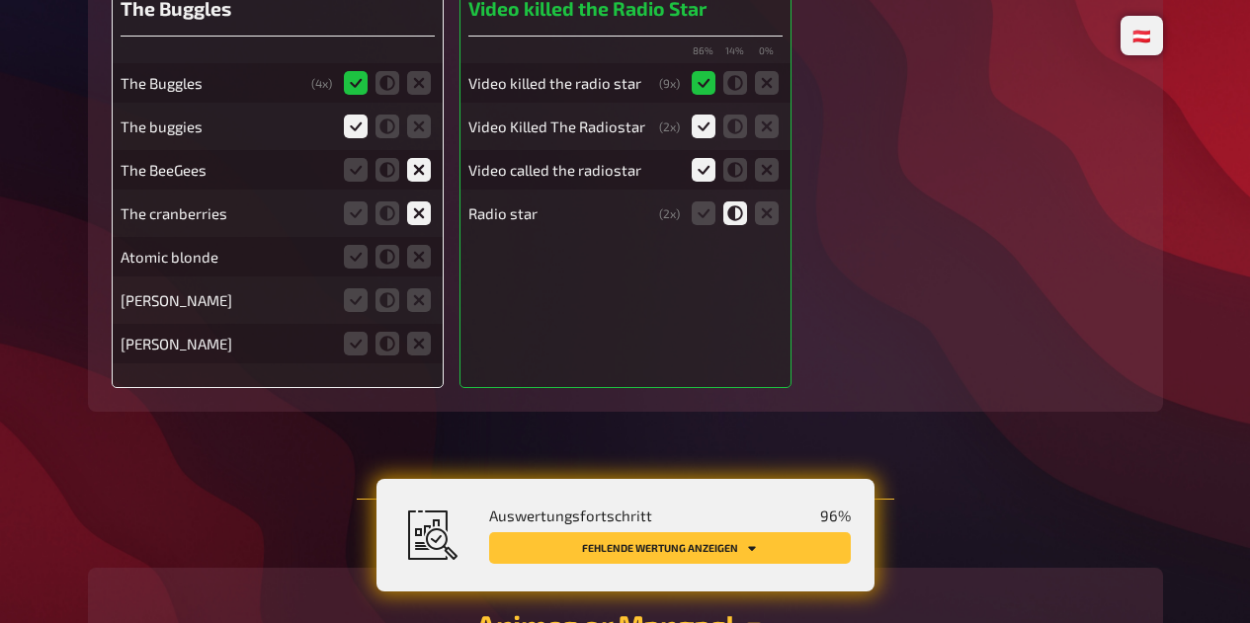
click at [0, 0] on input "radio" at bounding box center [0, 0] width 0 height 0
click at [430, 288] on label at bounding box center [419, 300] width 24 height 24
click at [0, 0] on input "radio" at bounding box center [0, 0] width 0 height 0
click at [425, 332] on icon at bounding box center [419, 344] width 24 height 24
click at [0, 0] on input "radio" at bounding box center [0, 0] width 0 height 0
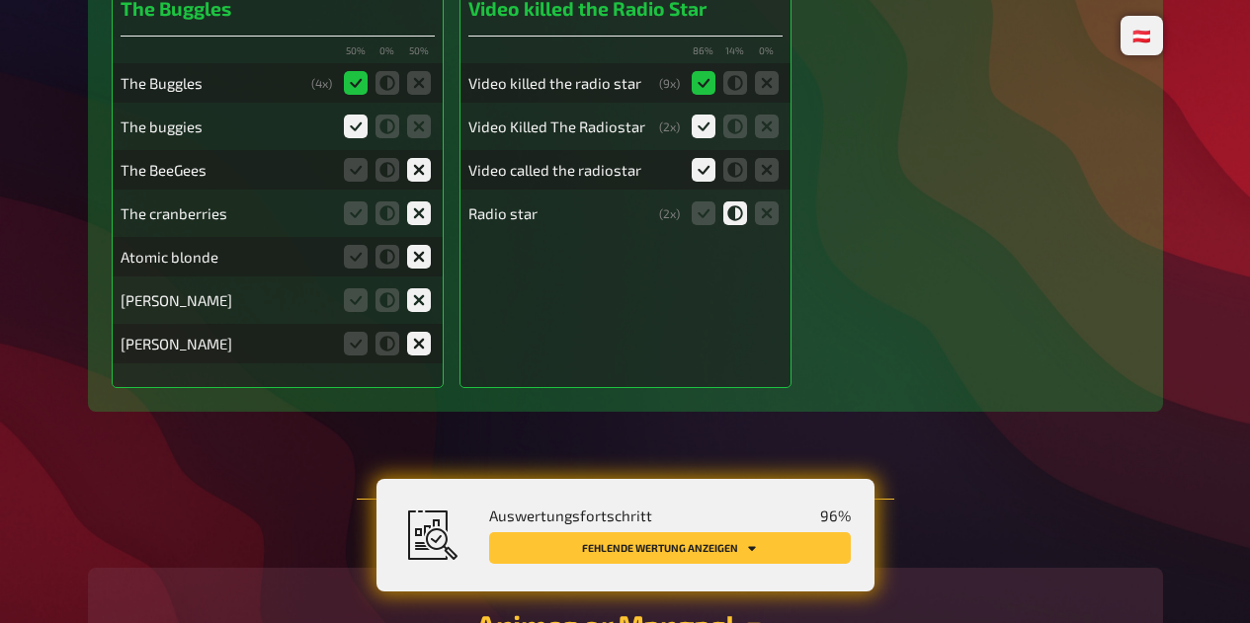
click at [667, 548] on button "Fehlende Wertung anzeigen" at bounding box center [670, 548] width 362 height 32
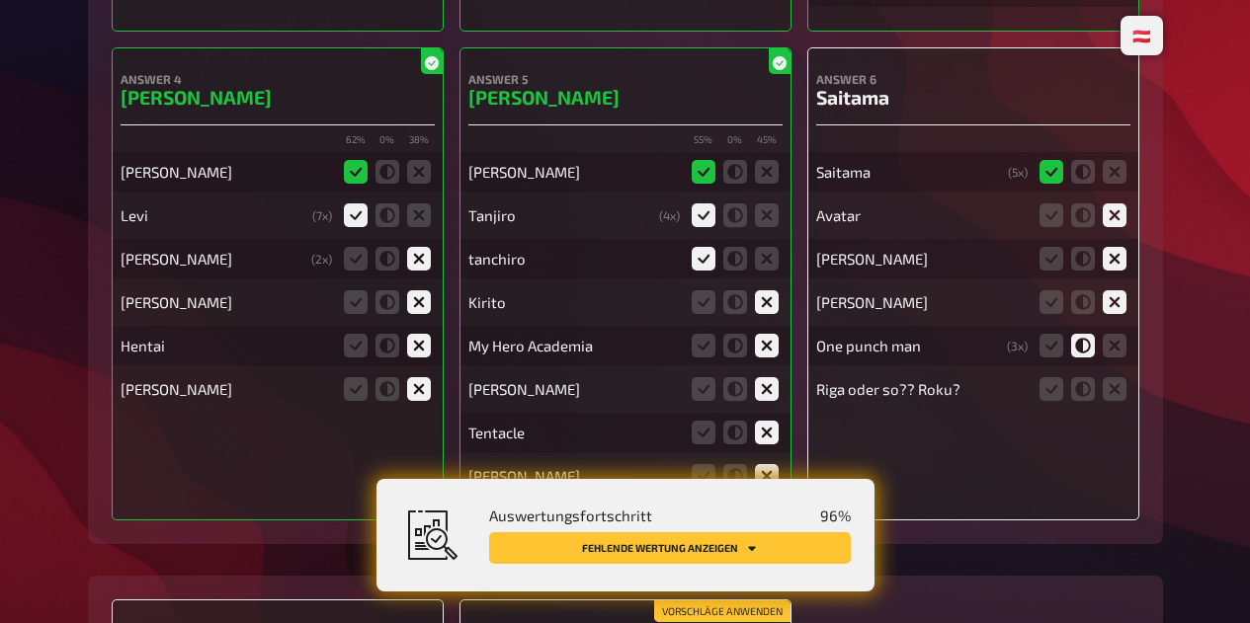
scroll to position [20858, 0]
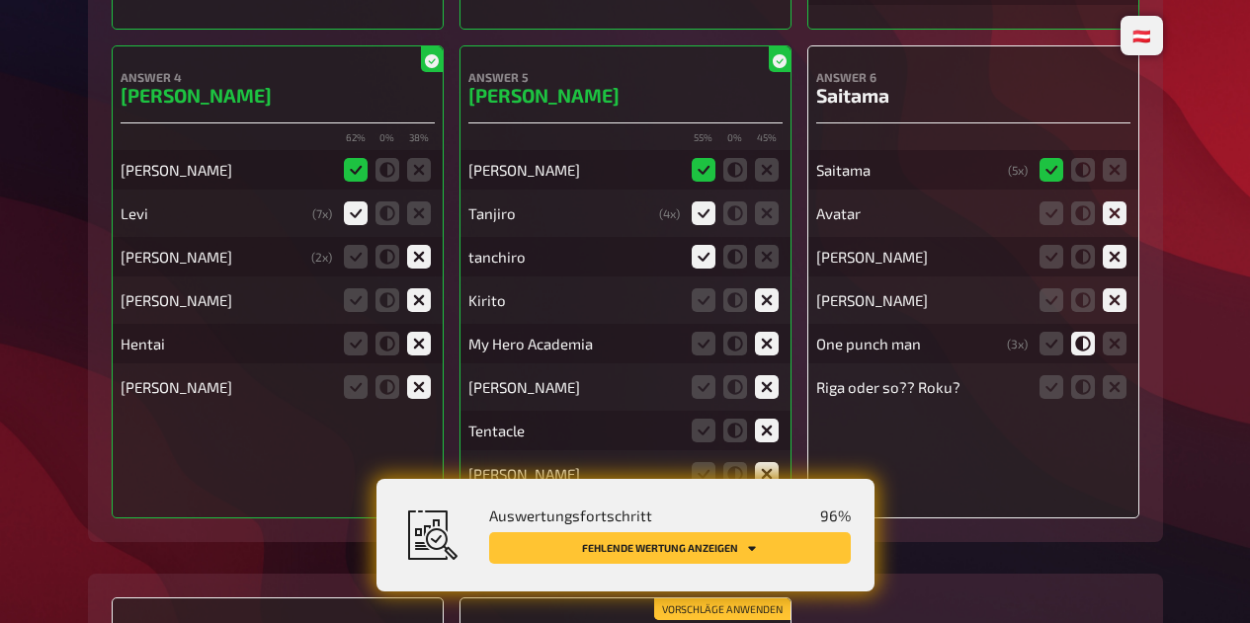
click at [1115, 389] on icon at bounding box center [1114, 387] width 24 height 24
click at [0, 0] on input "radio" at bounding box center [0, 0] width 0 height 0
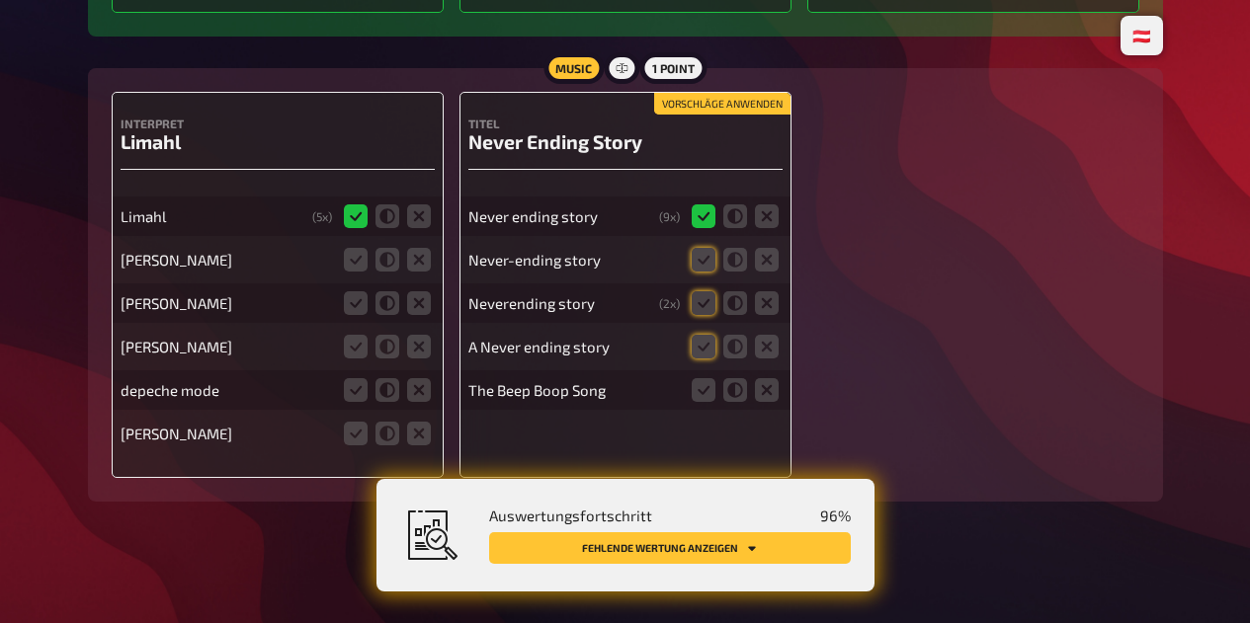
scroll to position [21365, 0]
click at [697, 266] on icon at bounding box center [703, 259] width 24 height 24
click at [0, 0] on input "radio" at bounding box center [0, 0] width 0 height 0
click at [705, 303] on icon at bounding box center [703, 302] width 24 height 24
click at [0, 0] on input "radio" at bounding box center [0, 0] width 0 height 0
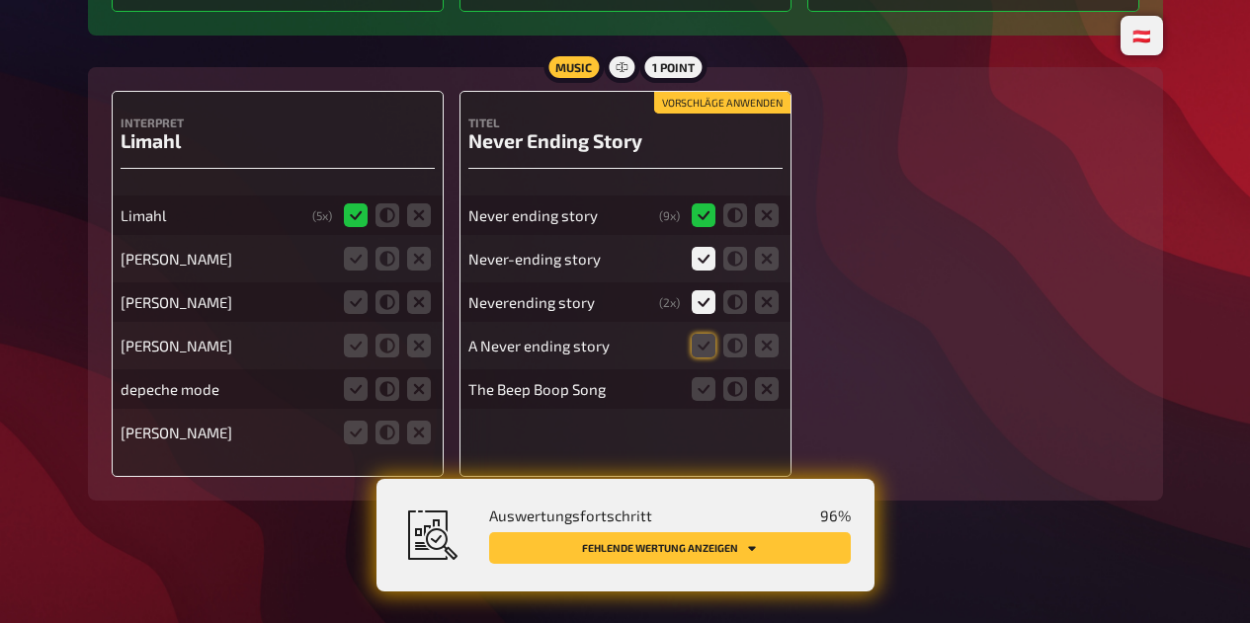
click at [710, 350] on icon at bounding box center [703, 346] width 24 height 24
click at [0, 0] on input "radio" at bounding box center [0, 0] width 0 height 0
click at [772, 396] on icon at bounding box center [767, 389] width 24 height 24
click at [0, 0] on input "radio" at bounding box center [0, 0] width 0 height 0
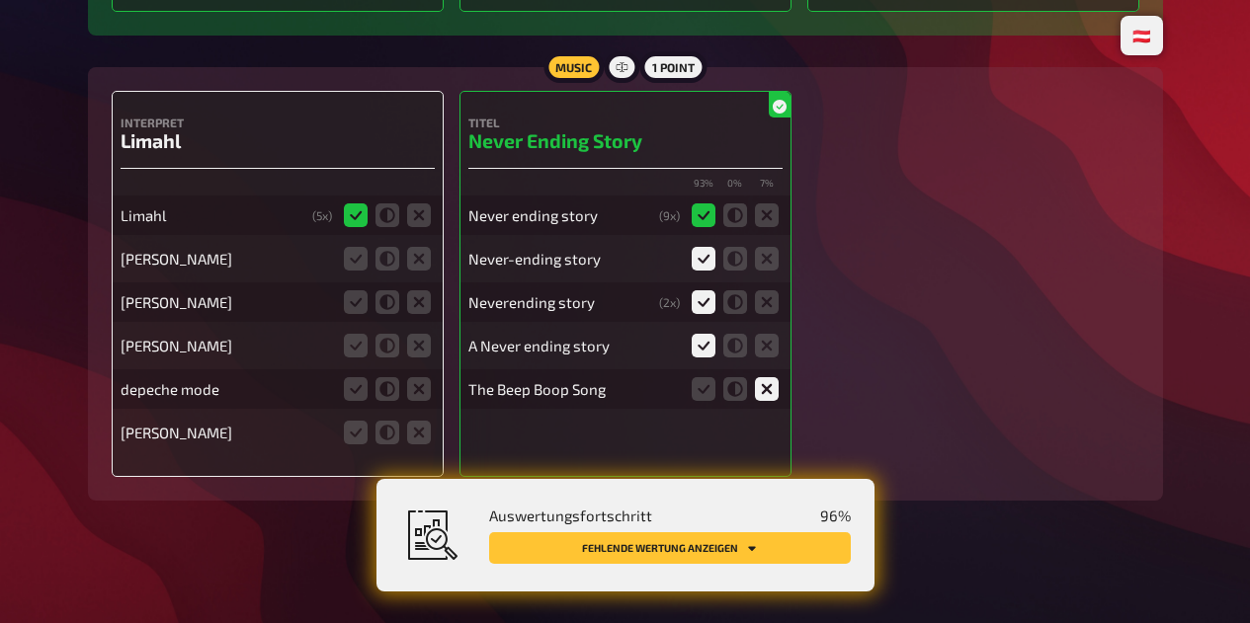
click at [418, 259] on icon at bounding box center [419, 259] width 24 height 24
click at [0, 0] on input "radio" at bounding box center [0, 0] width 0 height 0
click at [417, 306] on icon at bounding box center [419, 302] width 24 height 24
click at [0, 0] on input "radio" at bounding box center [0, 0] width 0 height 0
click at [420, 348] on icon at bounding box center [419, 346] width 24 height 24
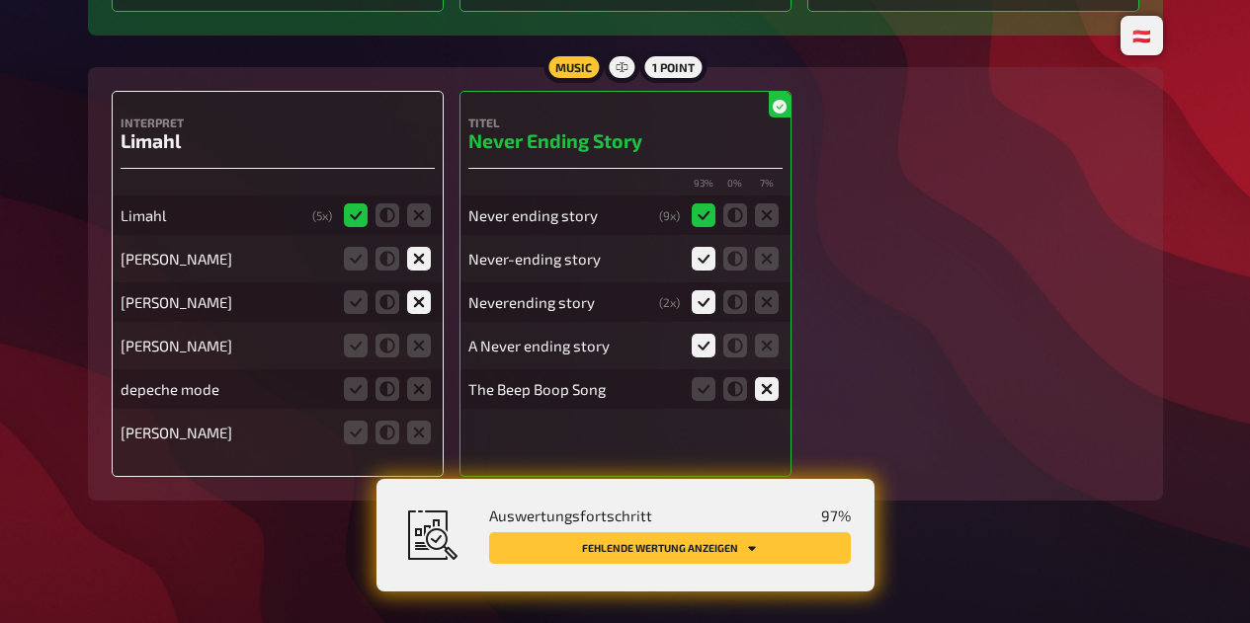
click at [0, 0] on input "radio" at bounding box center [0, 0] width 0 height 0
click at [422, 384] on icon at bounding box center [419, 389] width 24 height 24
click at [0, 0] on input "radio" at bounding box center [0, 0] width 0 height 0
click at [423, 432] on icon at bounding box center [419, 433] width 24 height 24
click at [0, 0] on input "radio" at bounding box center [0, 0] width 0 height 0
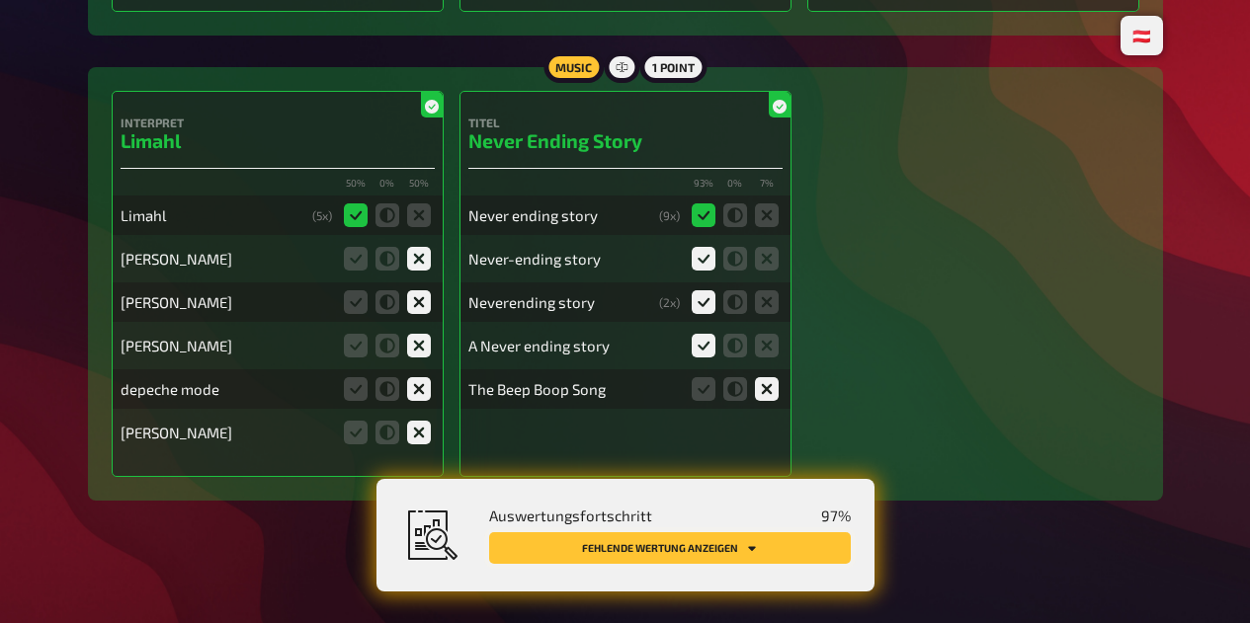
click at [780, 556] on button "Fehlende Wertung anzeigen" at bounding box center [670, 548] width 362 height 32
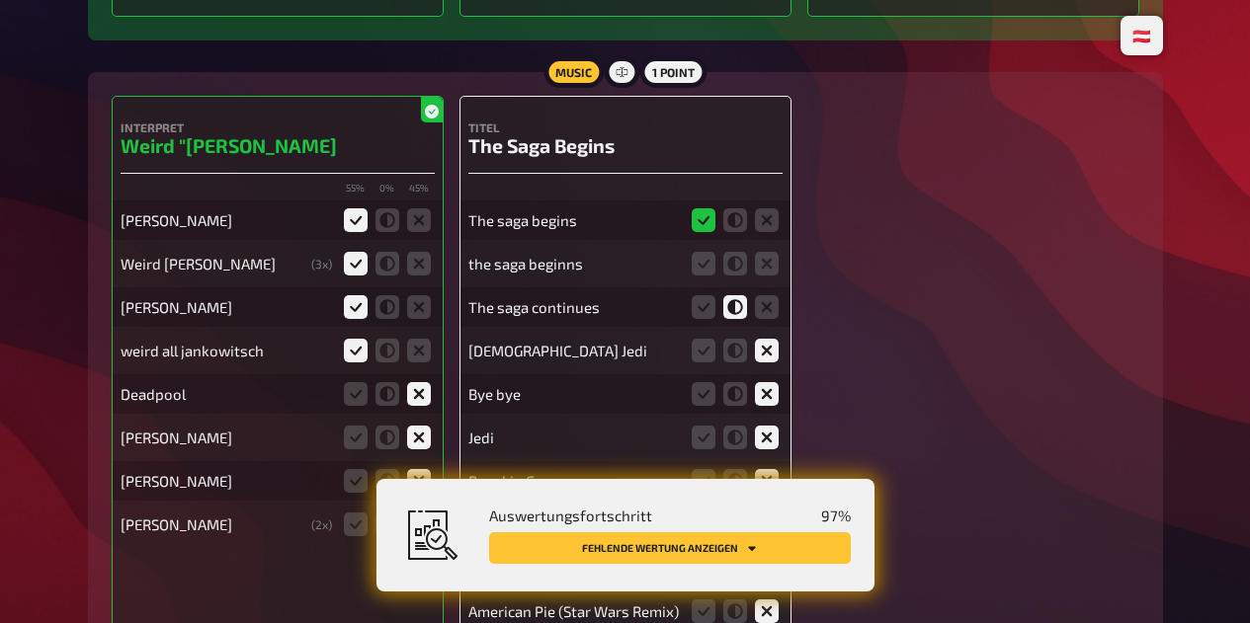
scroll to position [937, 0]
click at [696, 266] on icon at bounding box center [703, 264] width 24 height 24
click at [0, 0] on input "radio" at bounding box center [0, 0] width 0 height 0
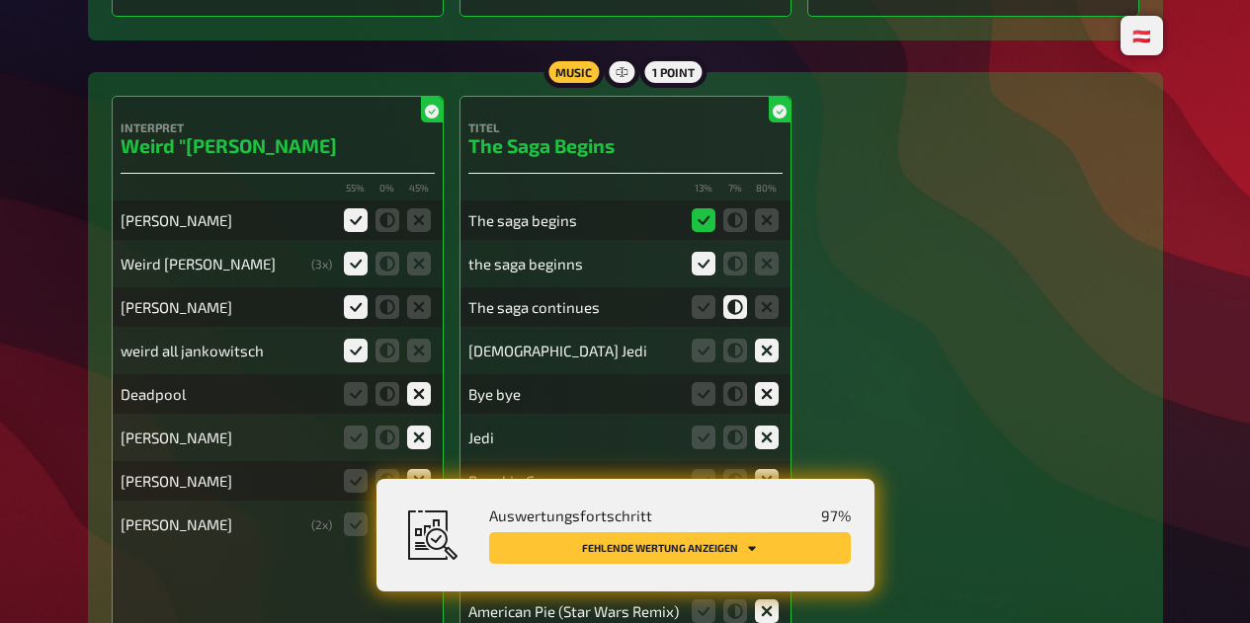
click at [703, 576] on div "Auswertungsfortschritt 97 % Fehlende Wertung anzeigen" at bounding box center [625, 535] width 498 height 113
click at [719, 552] on button "Fehlende Wertung anzeigen" at bounding box center [670, 548] width 362 height 32
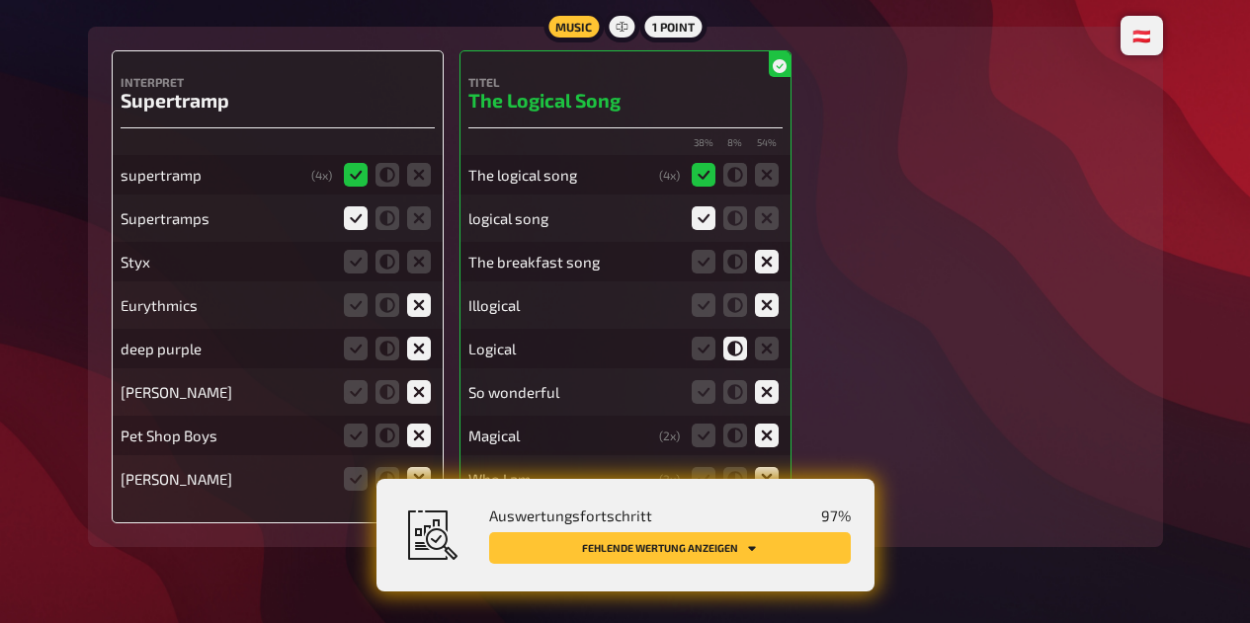
scroll to position [3538, 0]
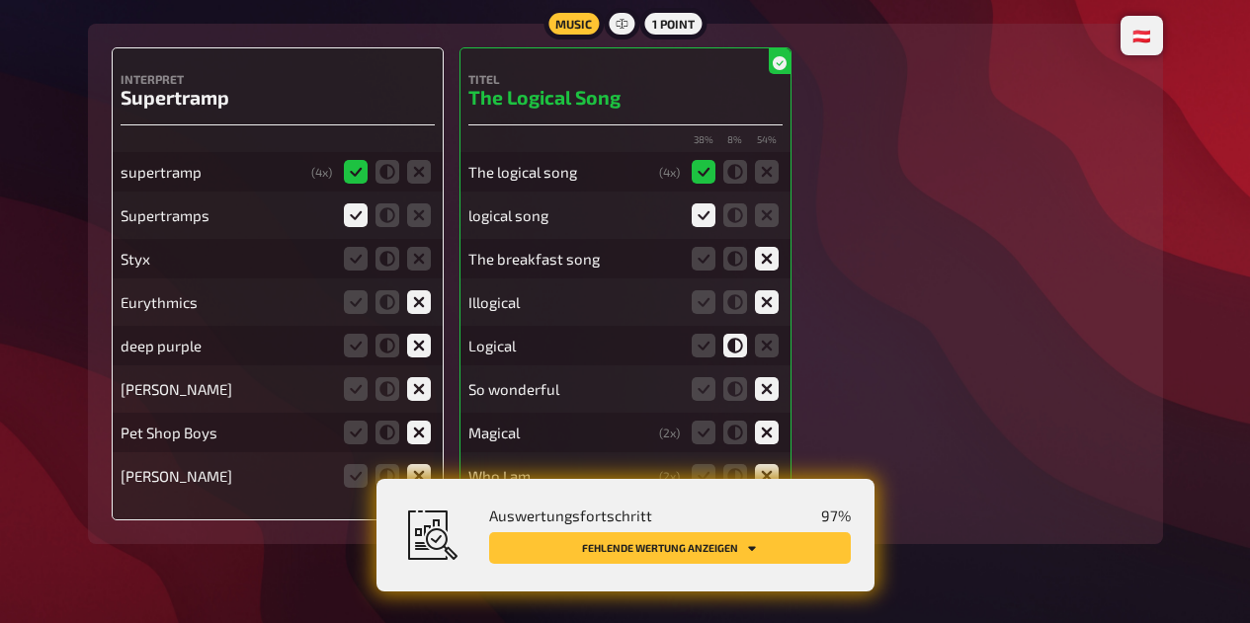
click at [416, 270] on icon at bounding box center [419, 259] width 24 height 24
click at [0, 0] on input "radio" at bounding box center [0, 0] width 0 height 0
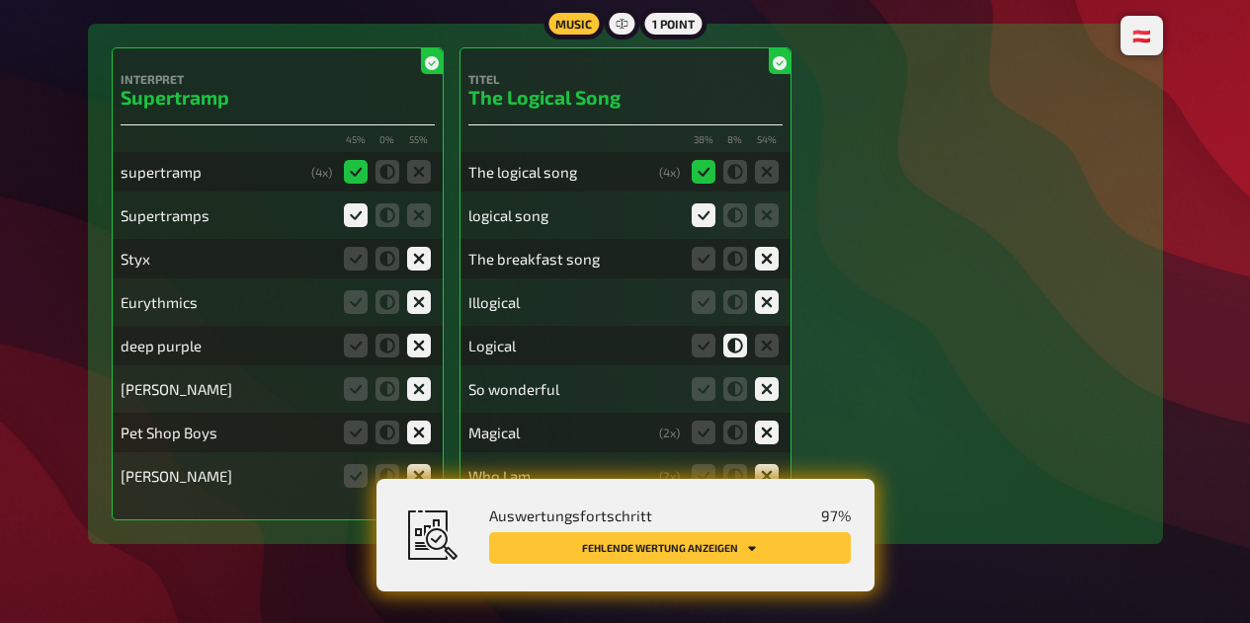
click at [729, 555] on button "Fehlende Wertung anzeigen" at bounding box center [670, 548] width 362 height 32
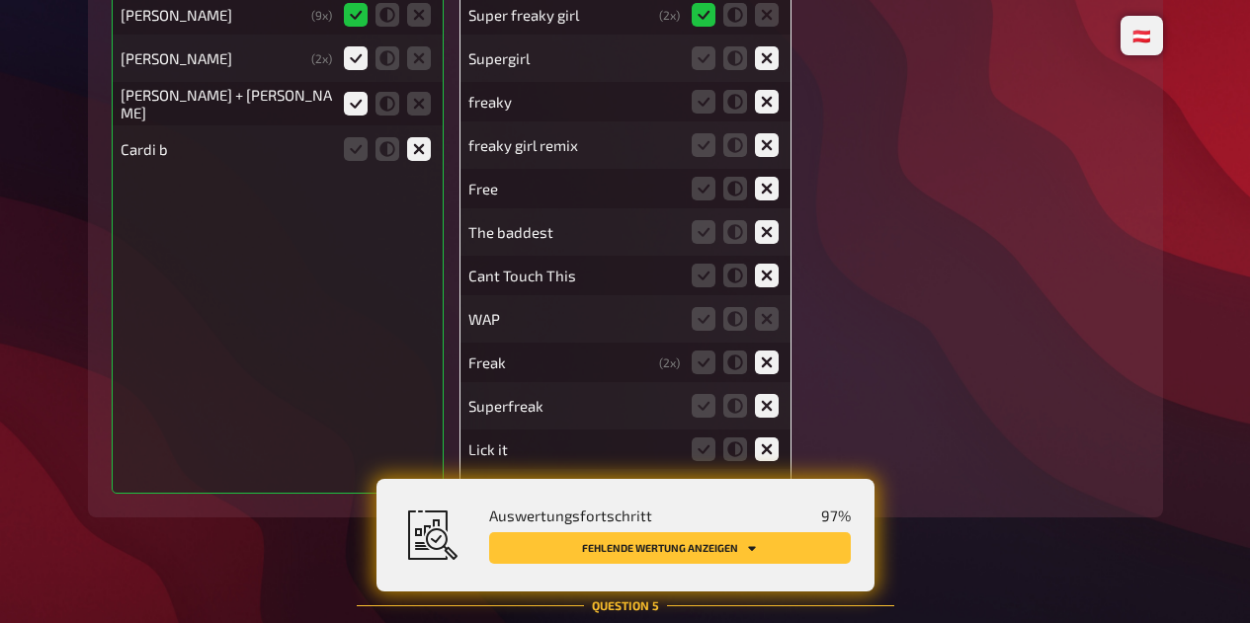
scroll to position [4808, 0]
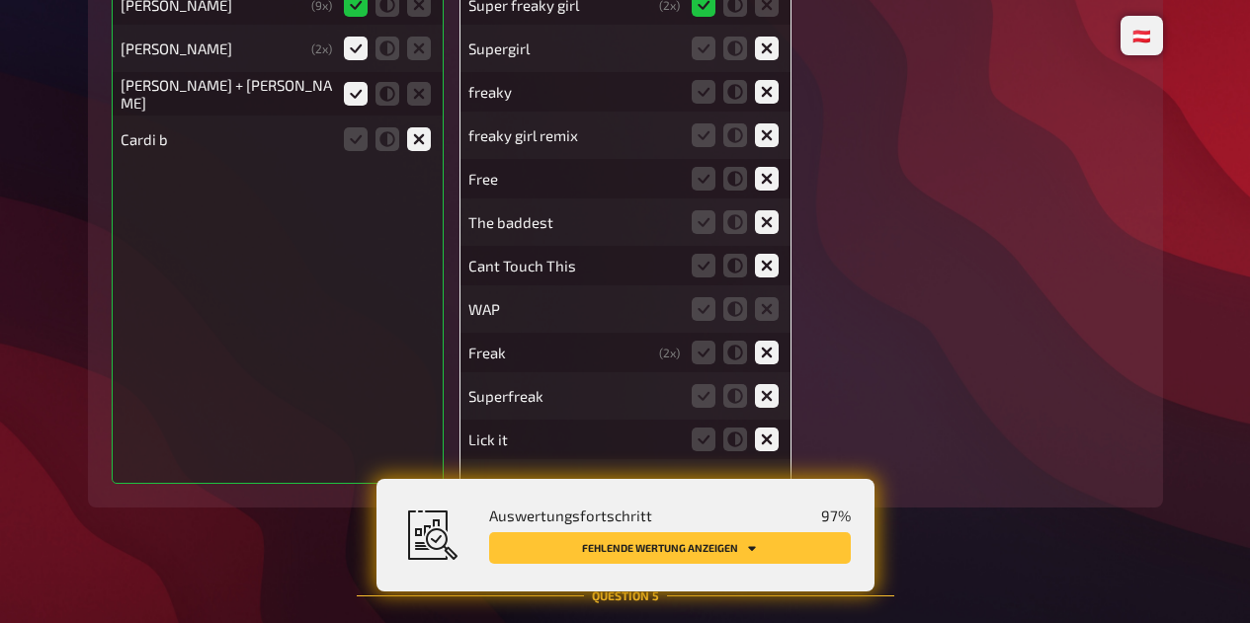
click at [768, 321] on icon at bounding box center [767, 309] width 24 height 24
click at [0, 0] on input "radio" at bounding box center [0, 0] width 0 height 0
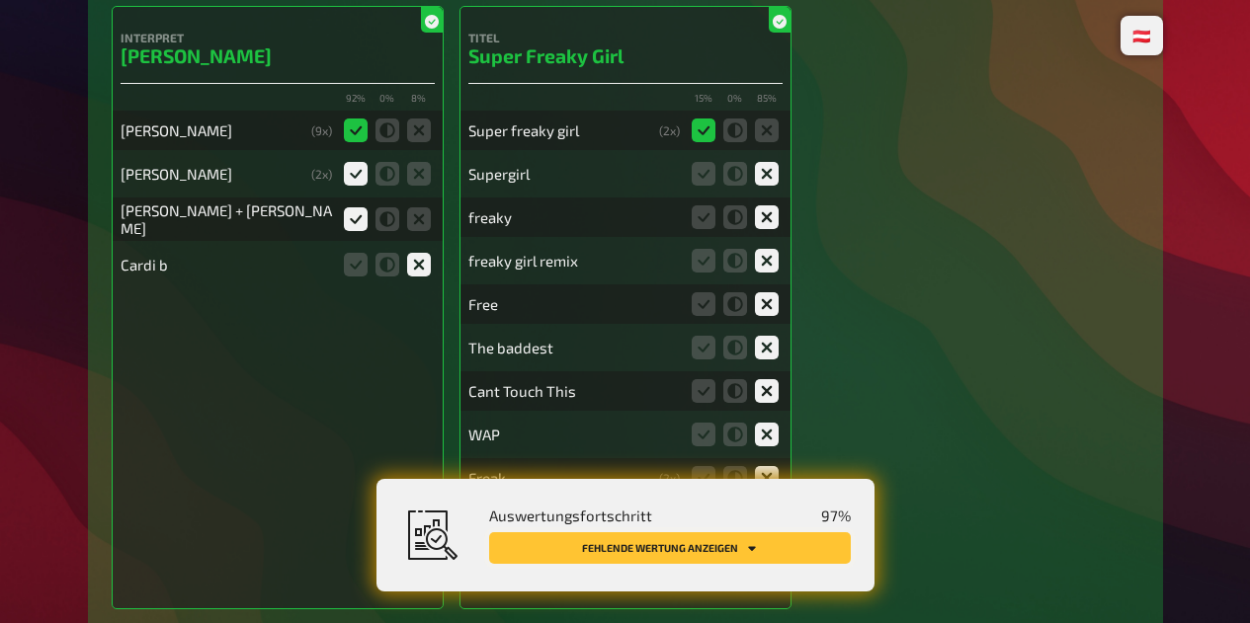
click at [751, 548] on icon "Fehlende Wertung anzeigen" at bounding box center [752, 548] width 8 height 5
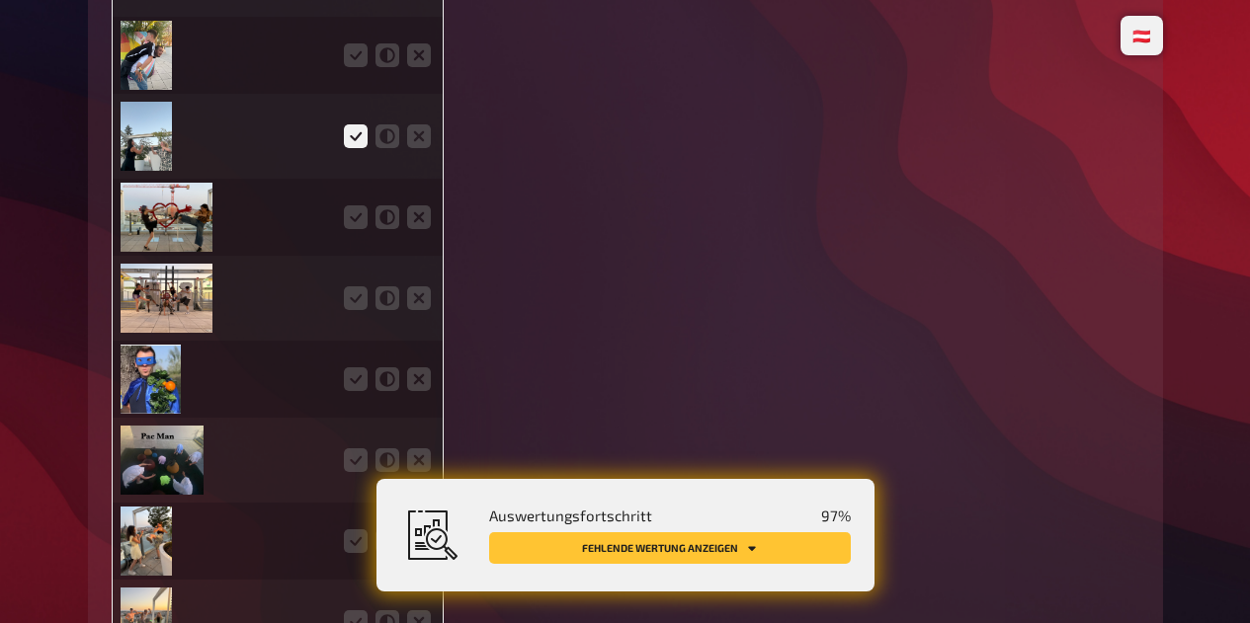
scroll to position [5652, 0]
click at [349, 66] on icon at bounding box center [356, 54] width 24 height 24
click at [0, 0] on input "radio" at bounding box center [0, 0] width 0 height 0
click at [355, 219] on icon at bounding box center [356, 216] width 24 height 24
click at [0, 0] on input "radio" at bounding box center [0, 0] width 0 height 0
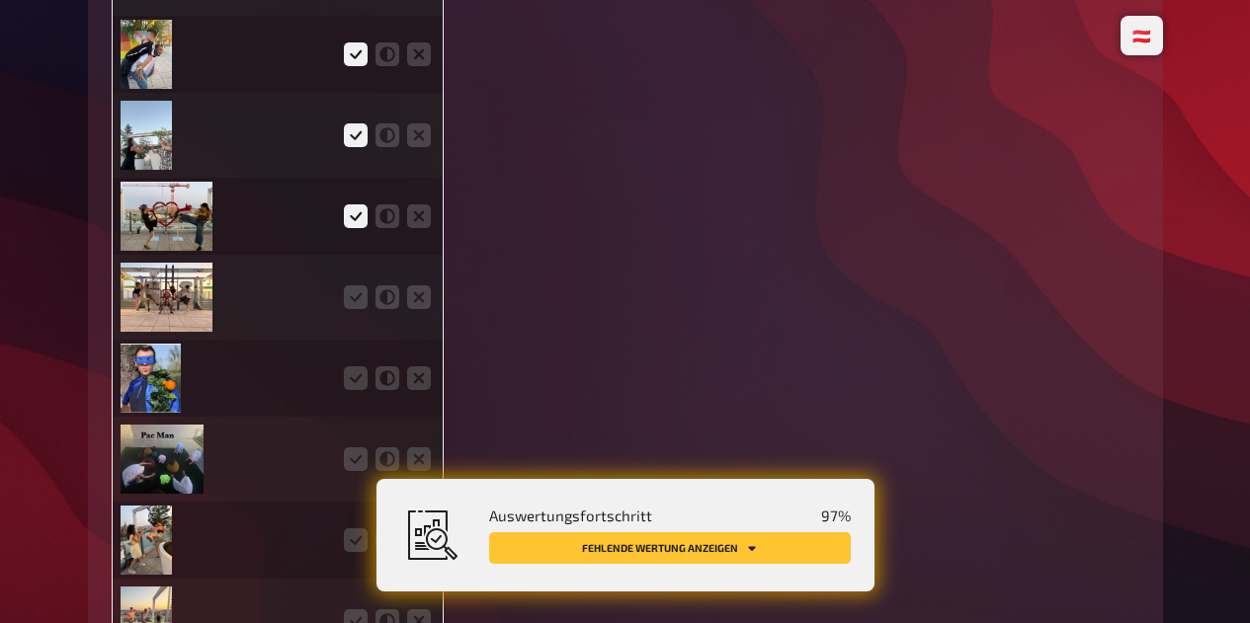
click at [354, 307] on icon at bounding box center [356, 297] width 24 height 24
click at [0, 0] on input "radio" at bounding box center [0, 0] width 0 height 0
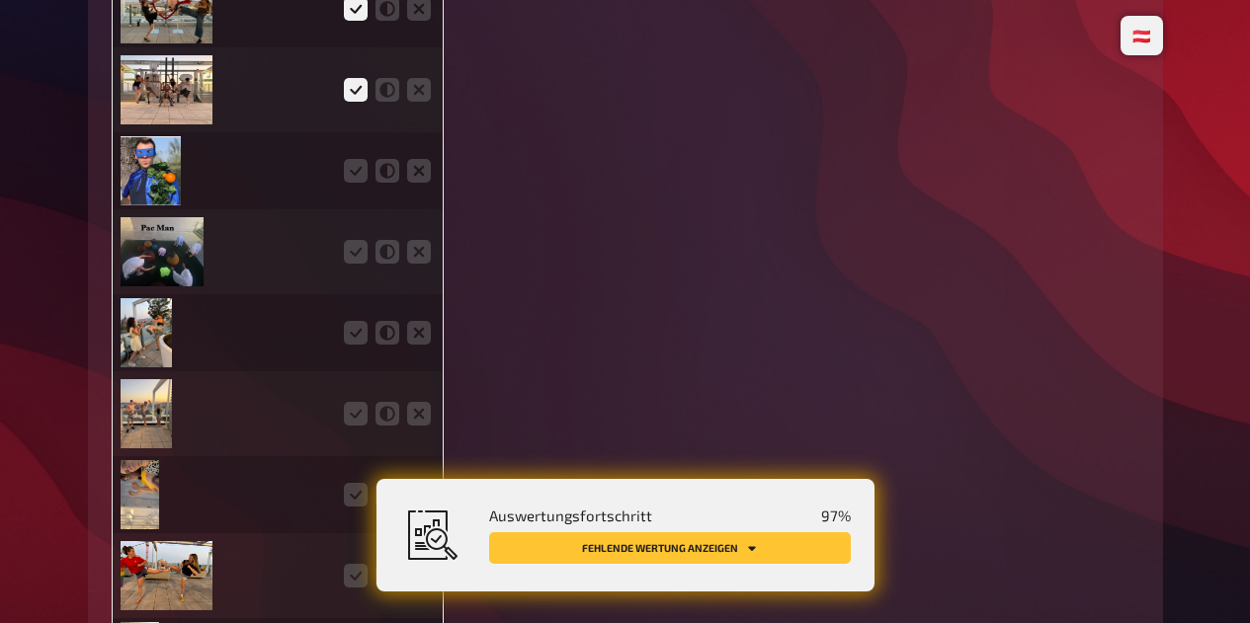
scroll to position [5855, 0]
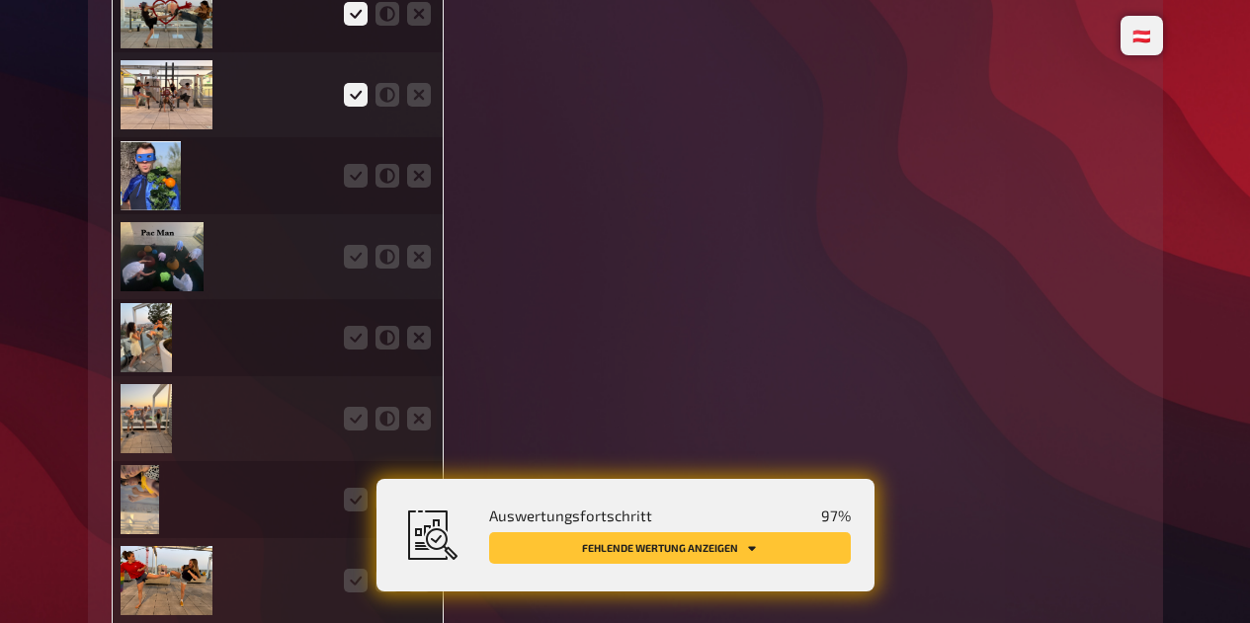
click at [350, 183] on icon at bounding box center [356, 176] width 24 height 24
click at [0, 0] on input "radio" at bounding box center [0, 0] width 0 height 0
click at [355, 269] on icon at bounding box center [356, 257] width 24 height 24
click at [0, 0] on input "radio" at bounding box center [0, 0] width 0 height 0
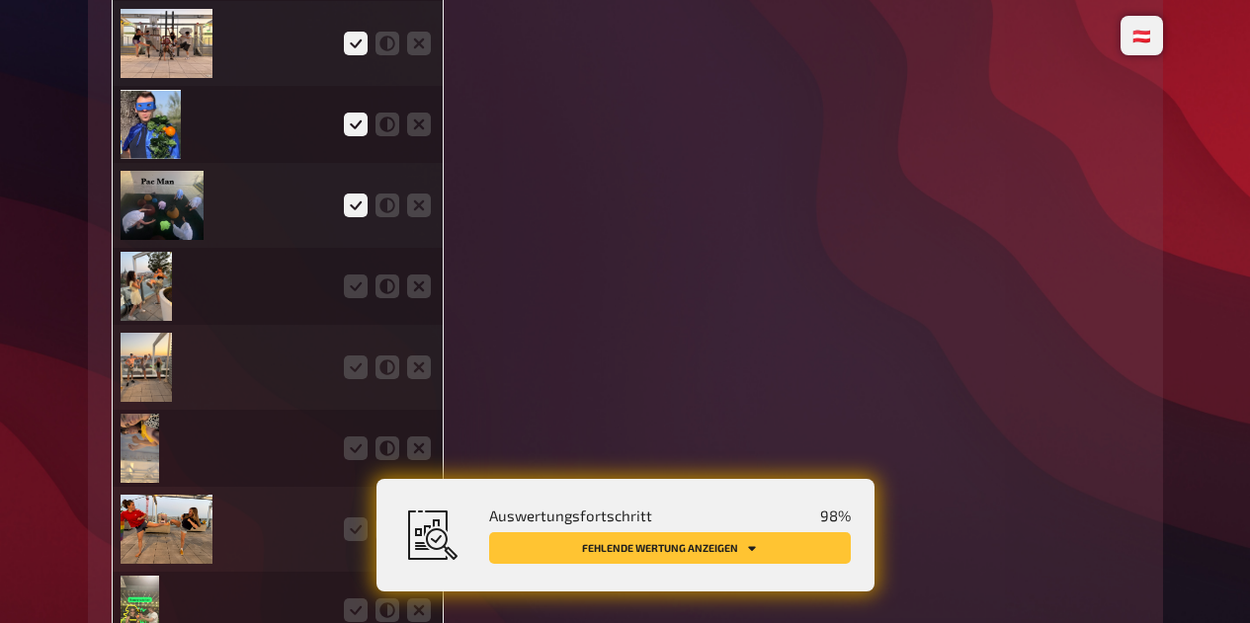
scroll to position [6013, 0]
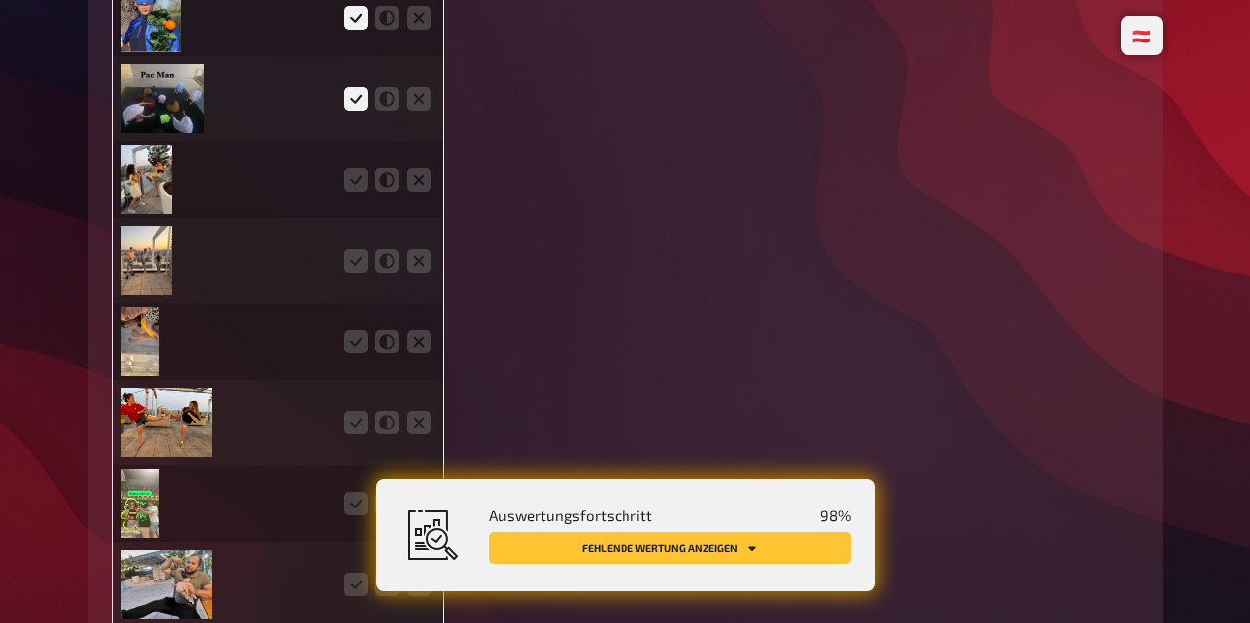
click at [381, 187] on icon at bounding box center [387, 180] width 24 height 24
click at [0, 0] on input "radio" at bounding box center [0, 0] width 0 height 0
click at [357, 271] on icon at bounding box center [356, 261] width 24 height 24
click at [0, 0] on input "radio" at bounding box center [0, 0] width 0 height 0
click at [353, 192] on icon at bounding box center [356, 180] width 24 height 24
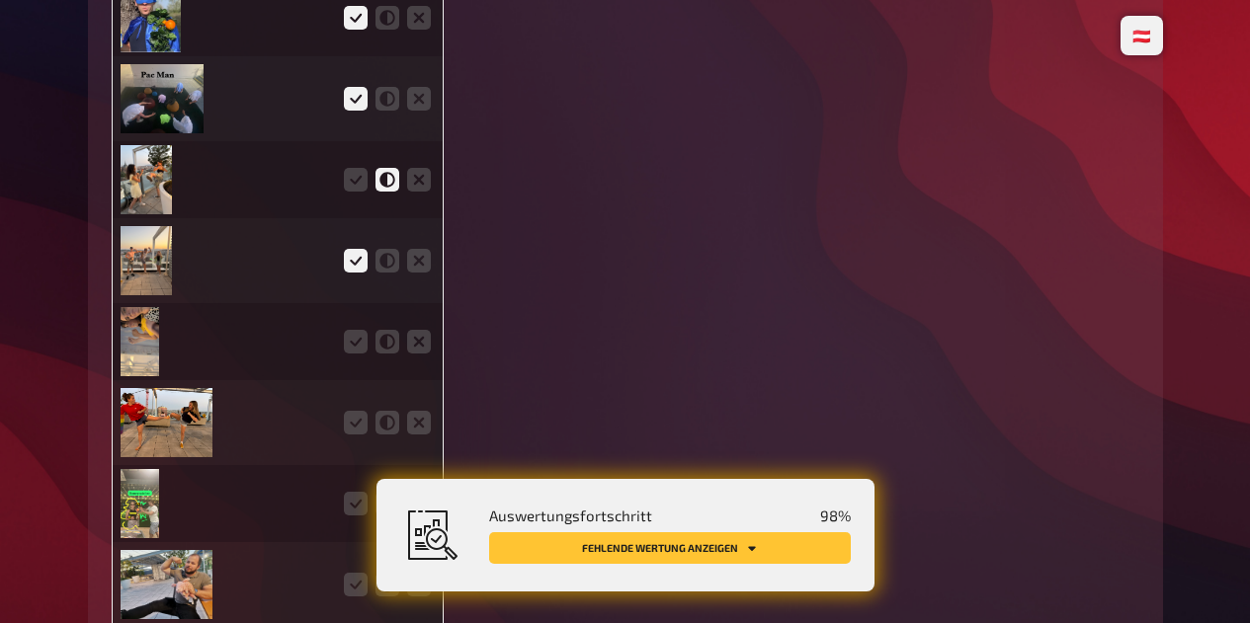
click at [0, 0] on input "radio" at bounding box center [0, 0] width 0 height 0
click at [351, 353] on icon at bounding box center [356, 342] width 24 height 24
click at [0, 0] on input "radio" at bounding box center [0, 0] width 0 height 0
click at [147, 35] on img at bounding box center [151, 17] width 60 height 69
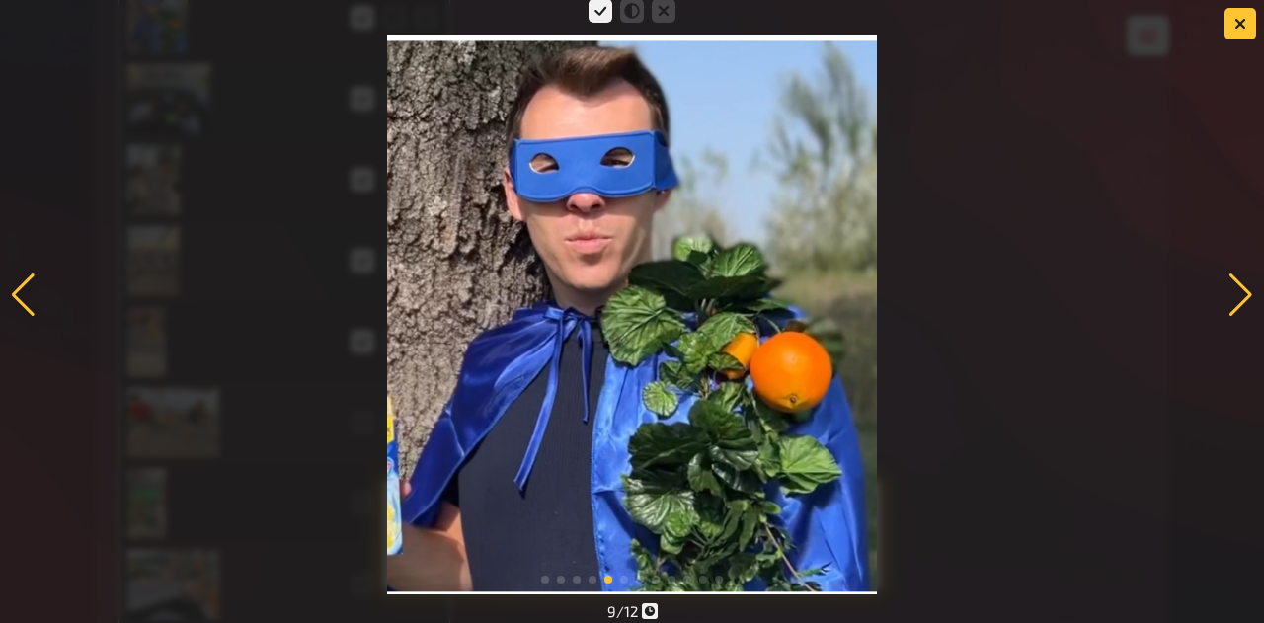
click at [1237, 38] on button "button" at bounding box center [1241, 24] width 32 height 32
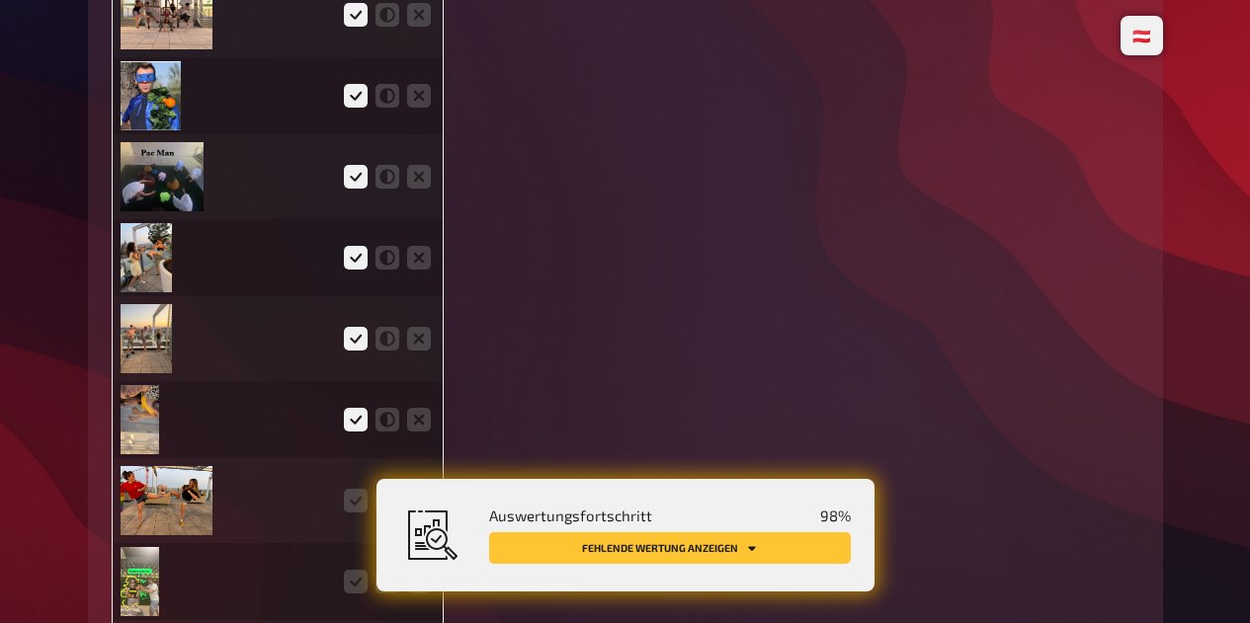
scroll to position [5925, 0]
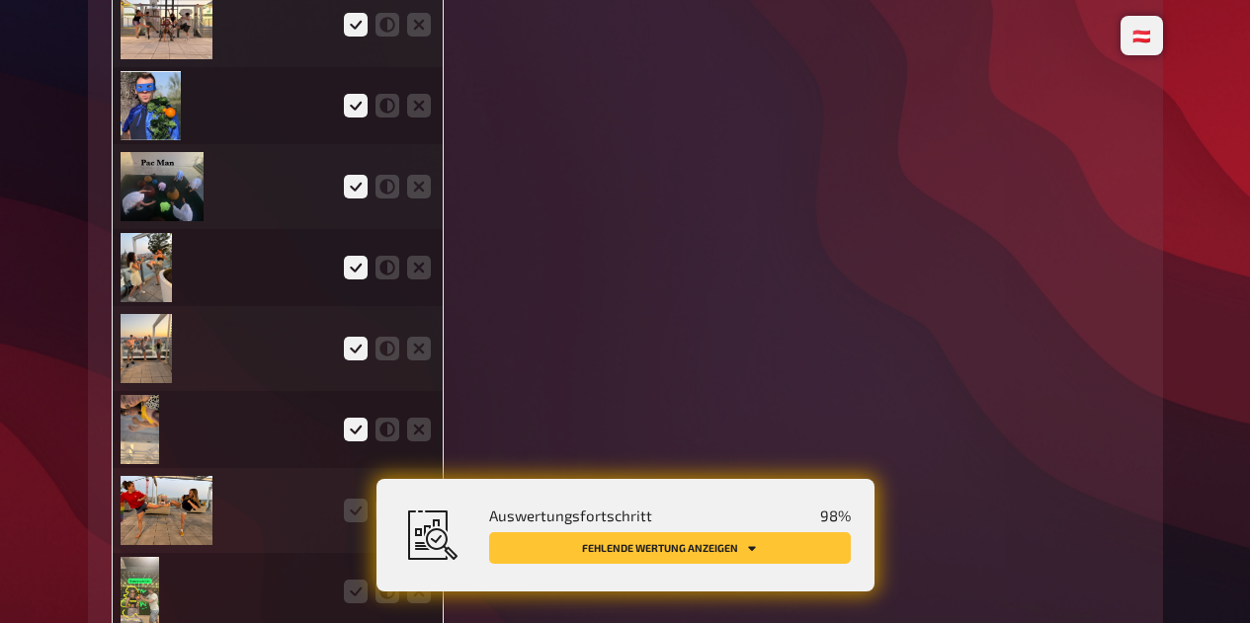
click at [390, 118] on icon at bounding box center [387, 106] width 24 height 24
click at [0, 0] on input "radio" at bounding box center [0, 0] width 0 height 0
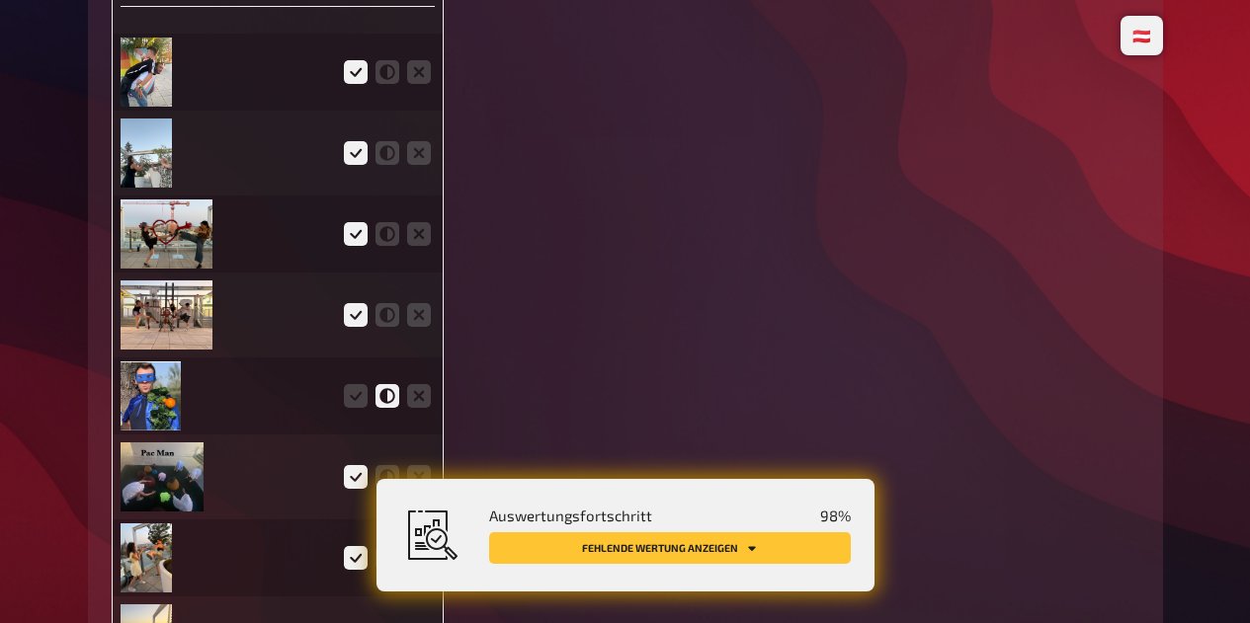
scroll to position [5549, 0]
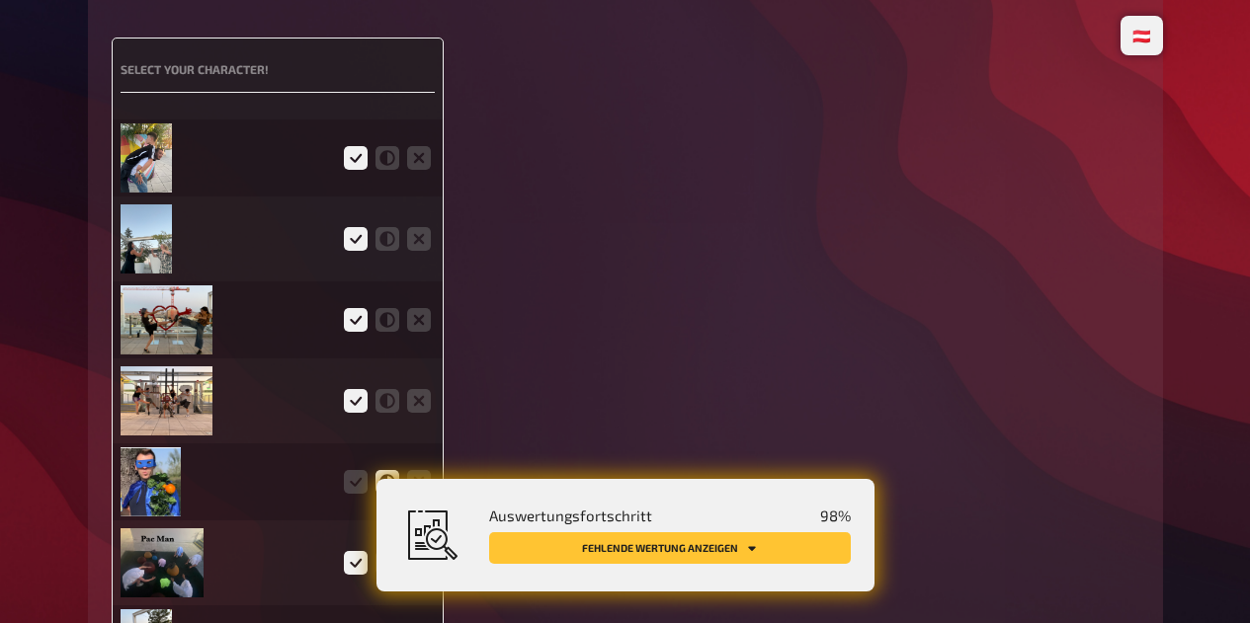
click at [128, 169] on img at bounding box center [147, 157] width 52 height 69
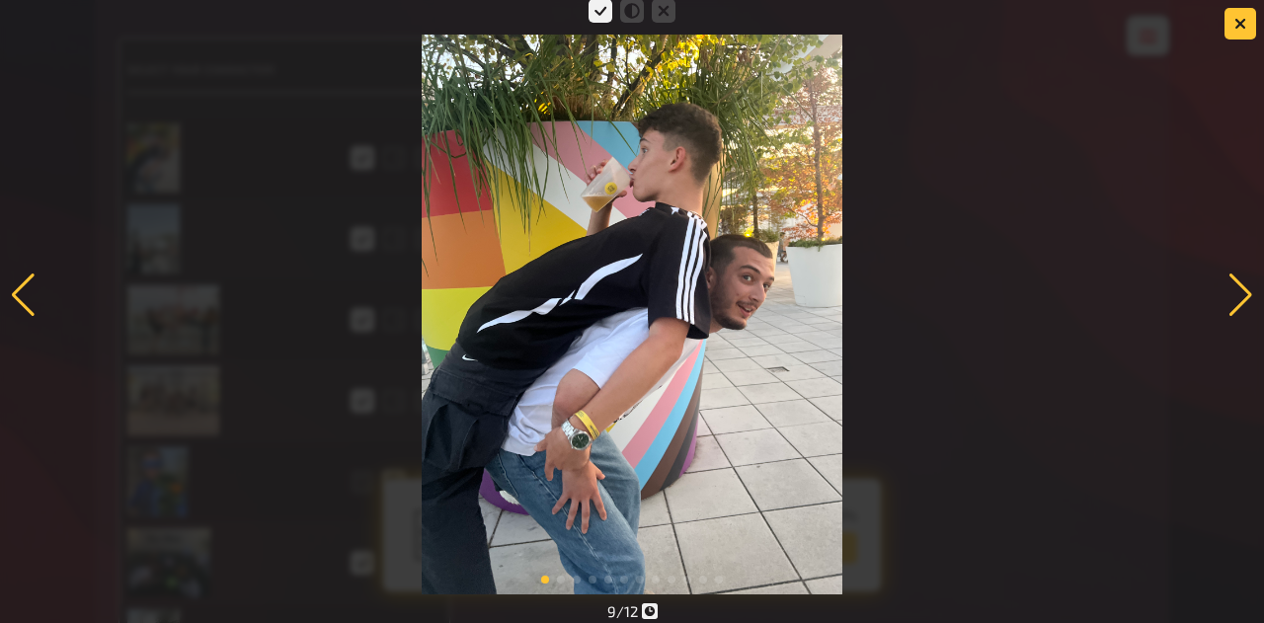
click at [1238, 310] on div at bounding box center [1241, 295] width 27 height 43
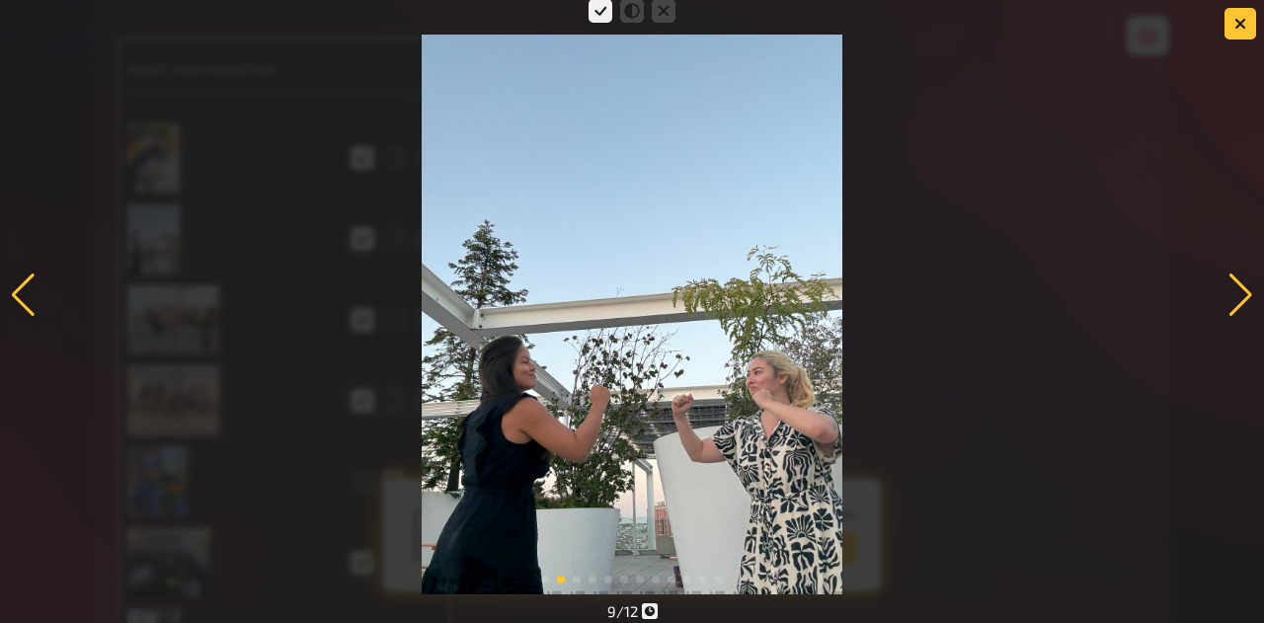
click at [1241, 309] on div at bounding box center [1241, 295] width 27 height 43
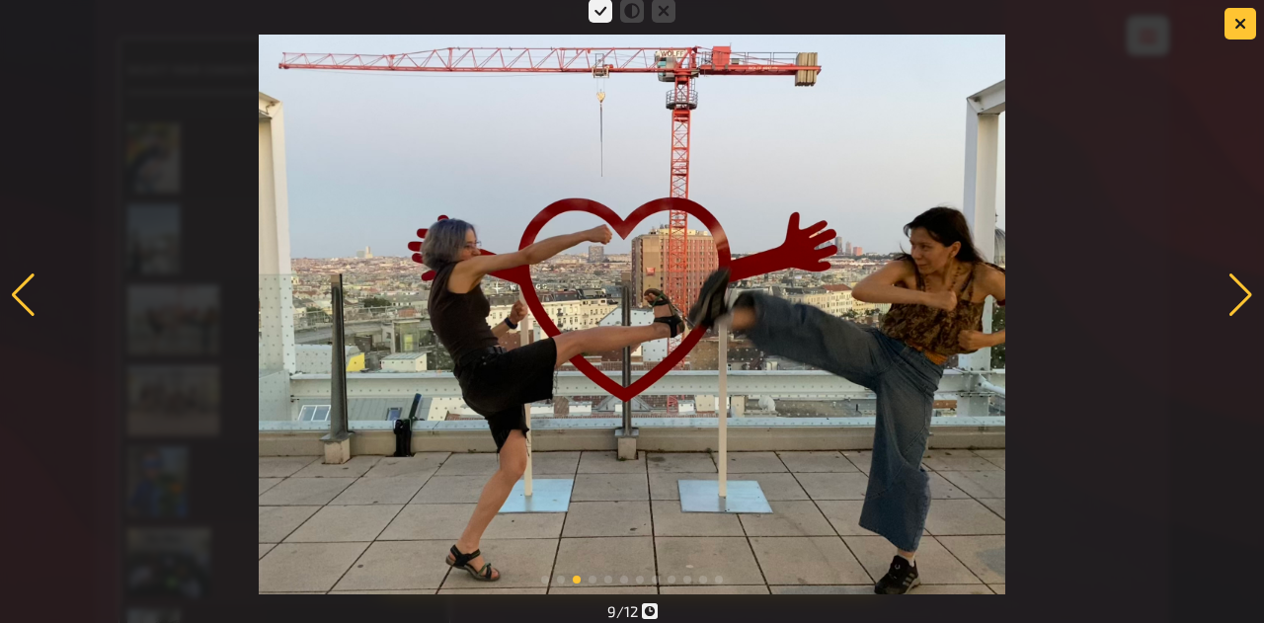
click at [1243, 313] on div at bounding box center [1241, 295] width 27 height 43
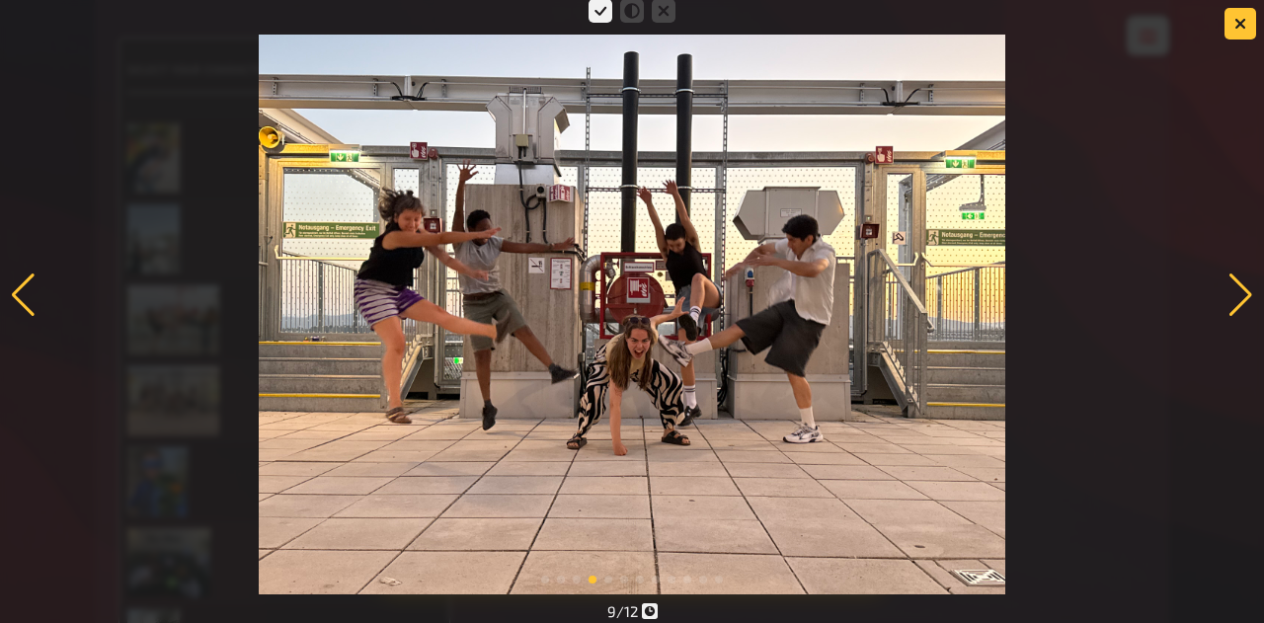
click at [1238, 316] on div at bounding box center [1241, 295] width 27 height 43
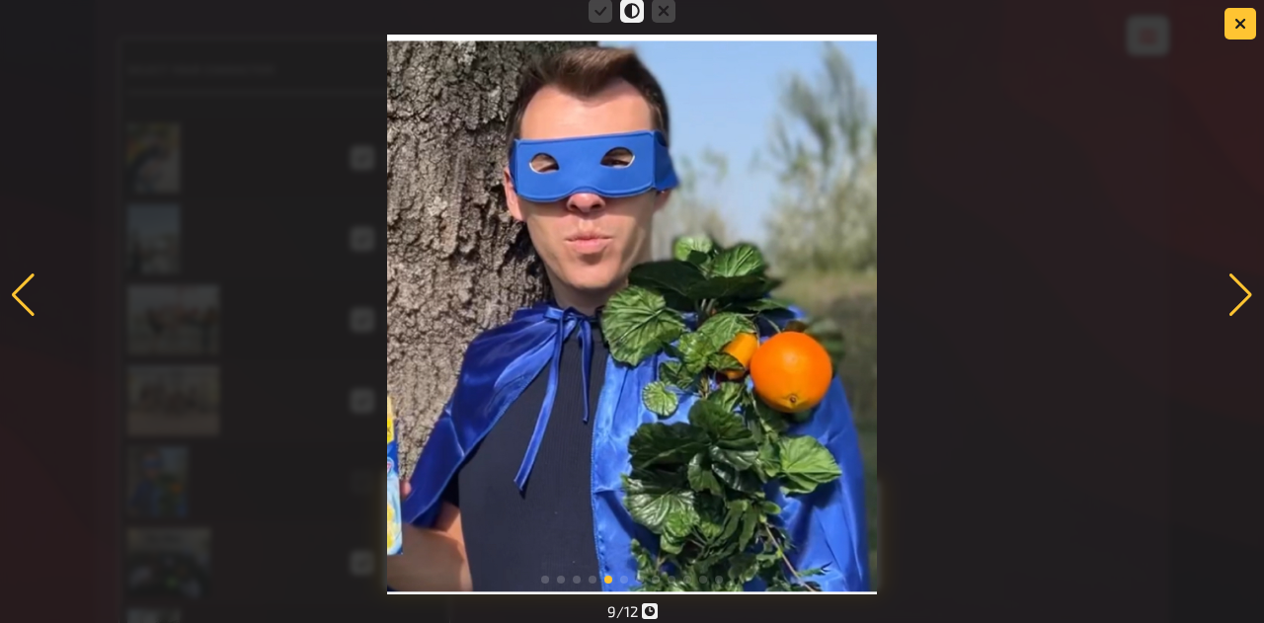
click at [1243, 310] on div at bounding box center [1241, 295] width 27 height 43
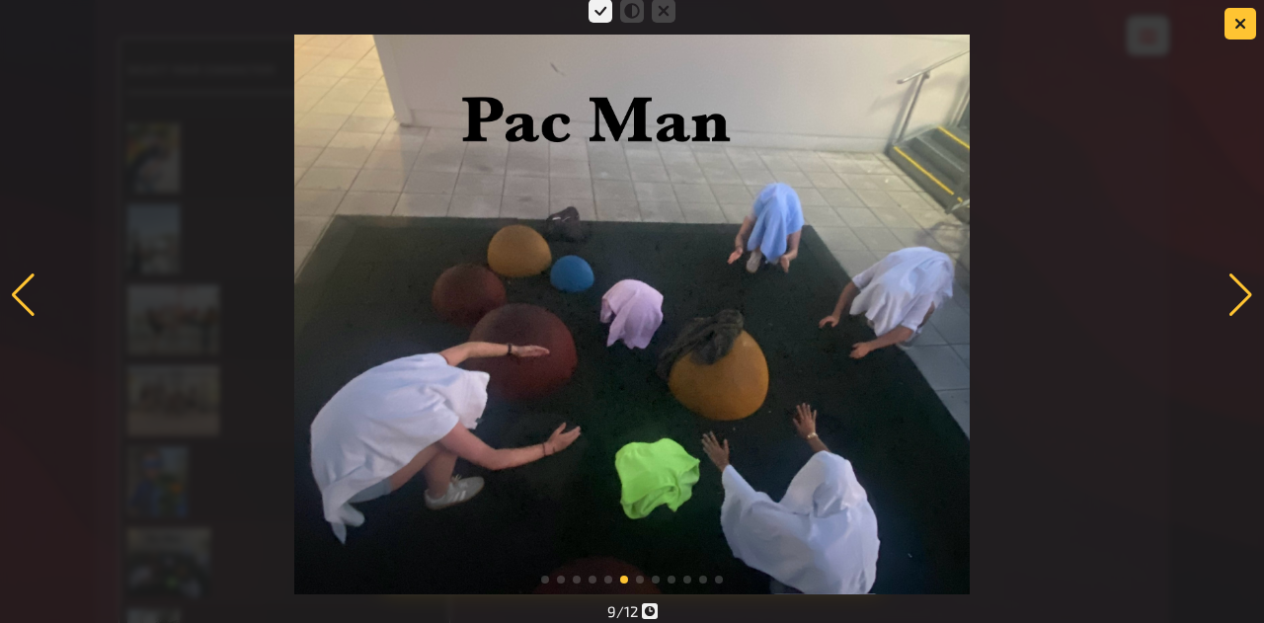
click at [1241, 307] on div at bounding box center [1241, 295] width 27 height 43
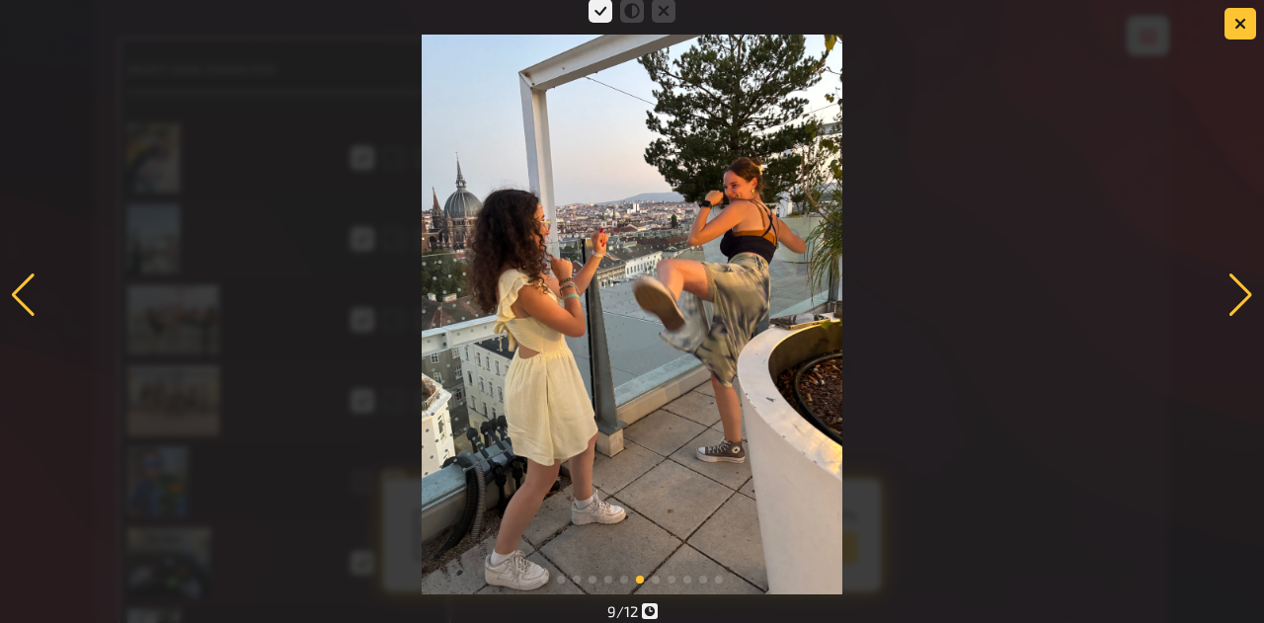
click at [1241, 308] on div at bounding box center [1241, 295] width 27 height 43
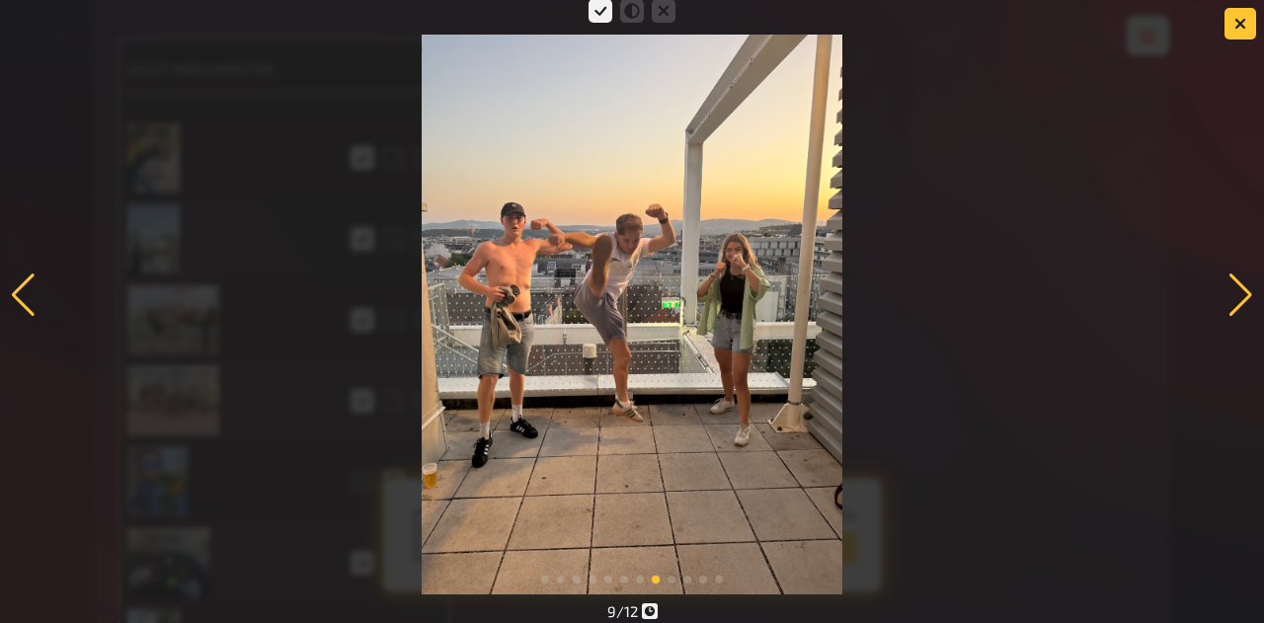
click at [1245, 301] on div at bounding box center [1241, 295] width 27 height 43
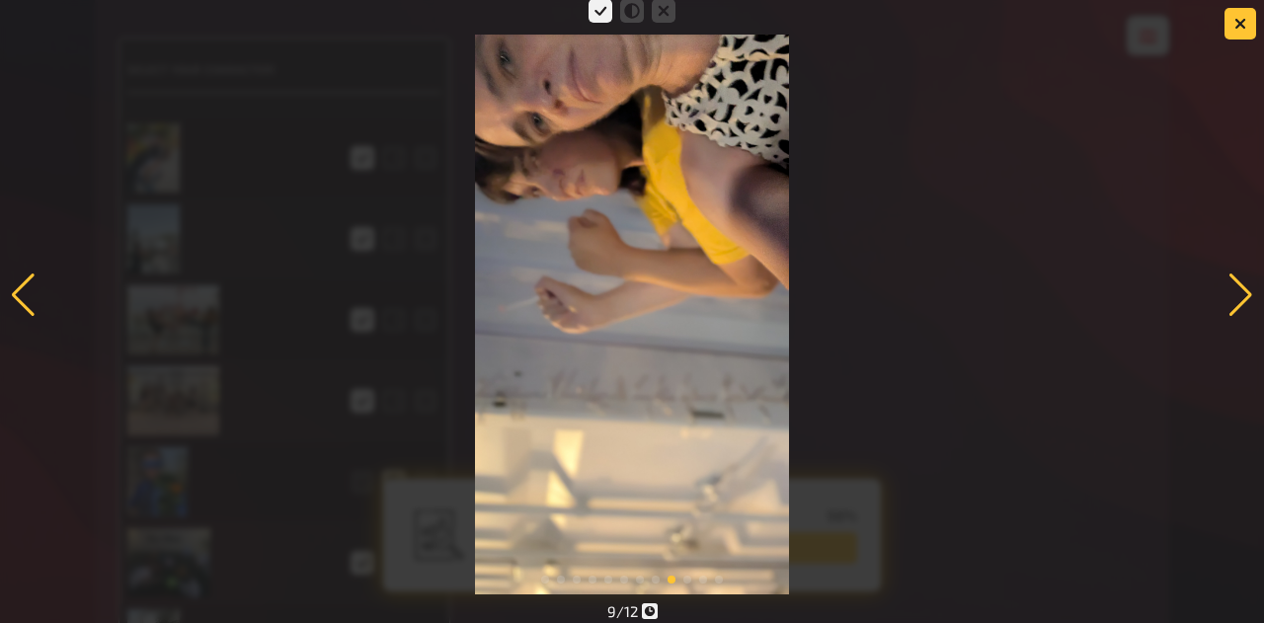
click at [1244, 298] on div at bounding box center [1241, 295] width 27 height 43
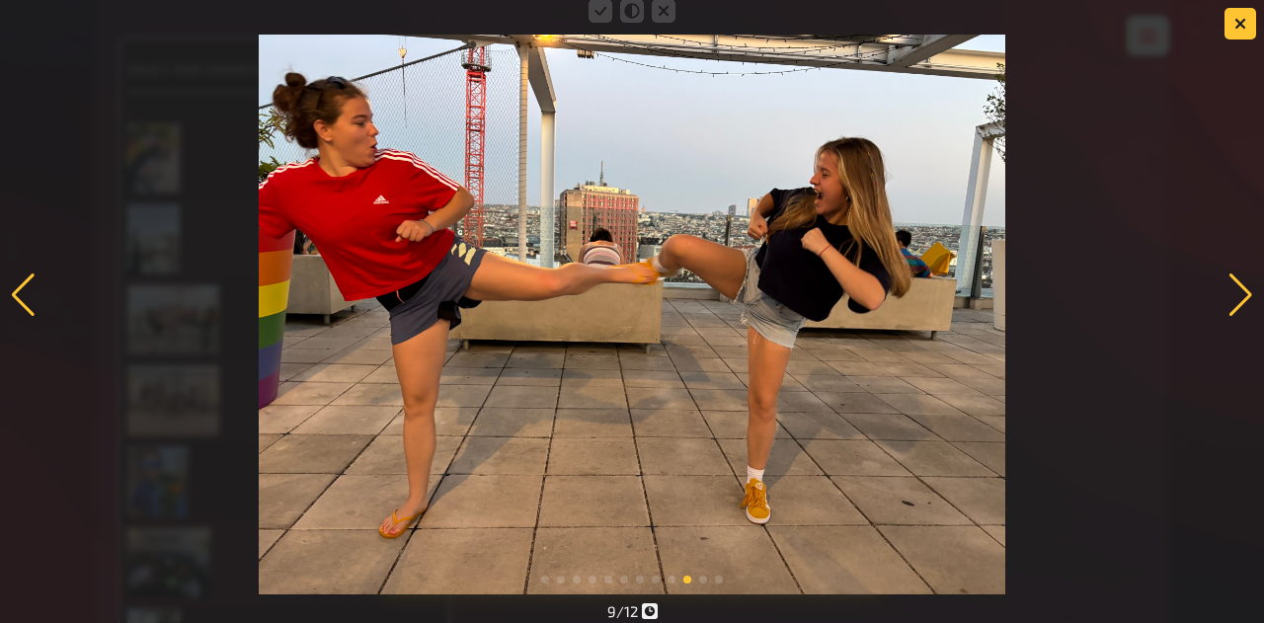
click at [1246, 299] on div at bounding box center [1241, 295] width 27 height 43
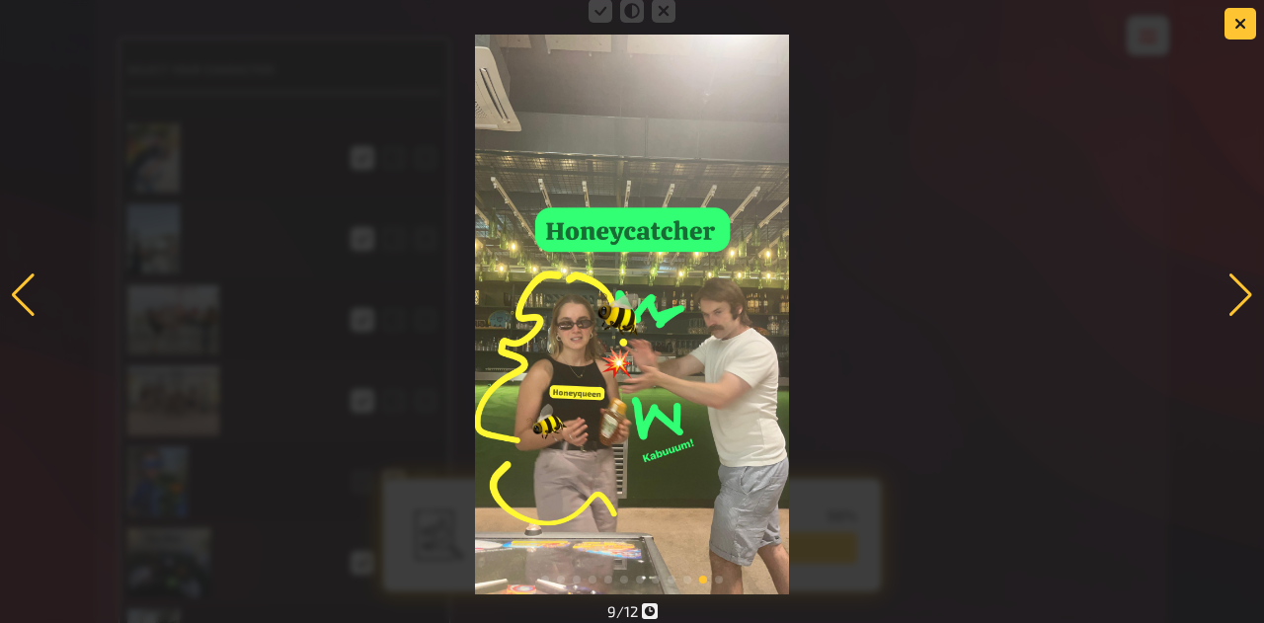
click at [1247, 294] on div at bounding box center [1241, 295] width 27 height 43
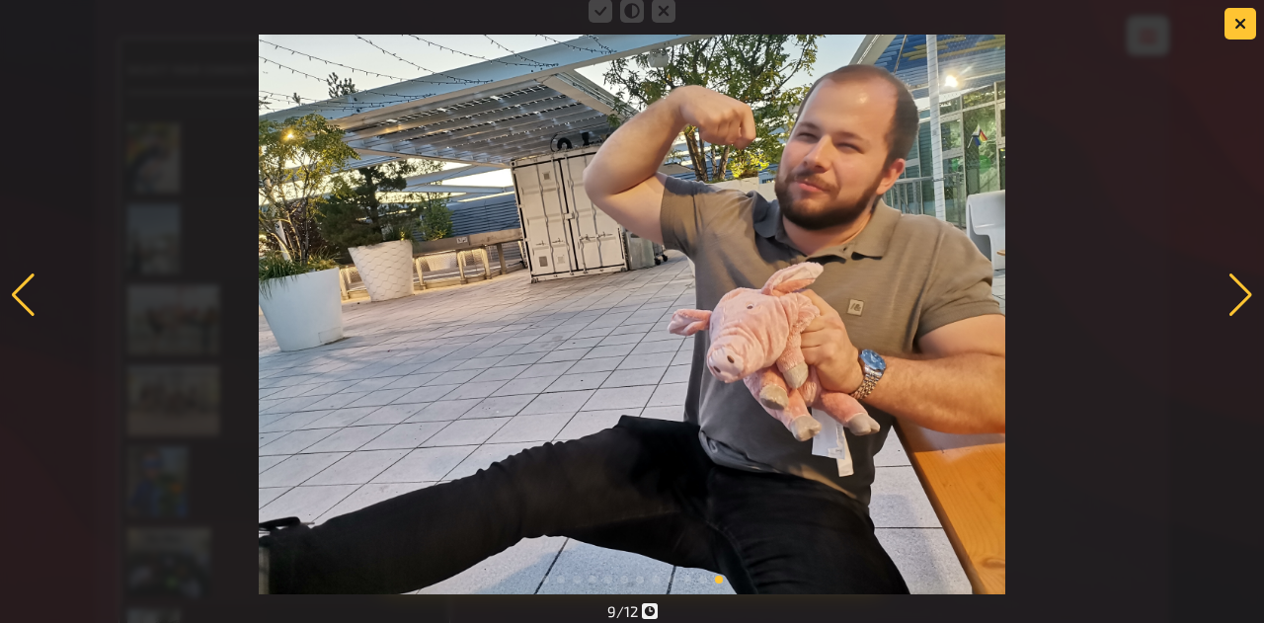
click at [1244, 297] on div at bounding box center [1241, 295] width 27 height 43
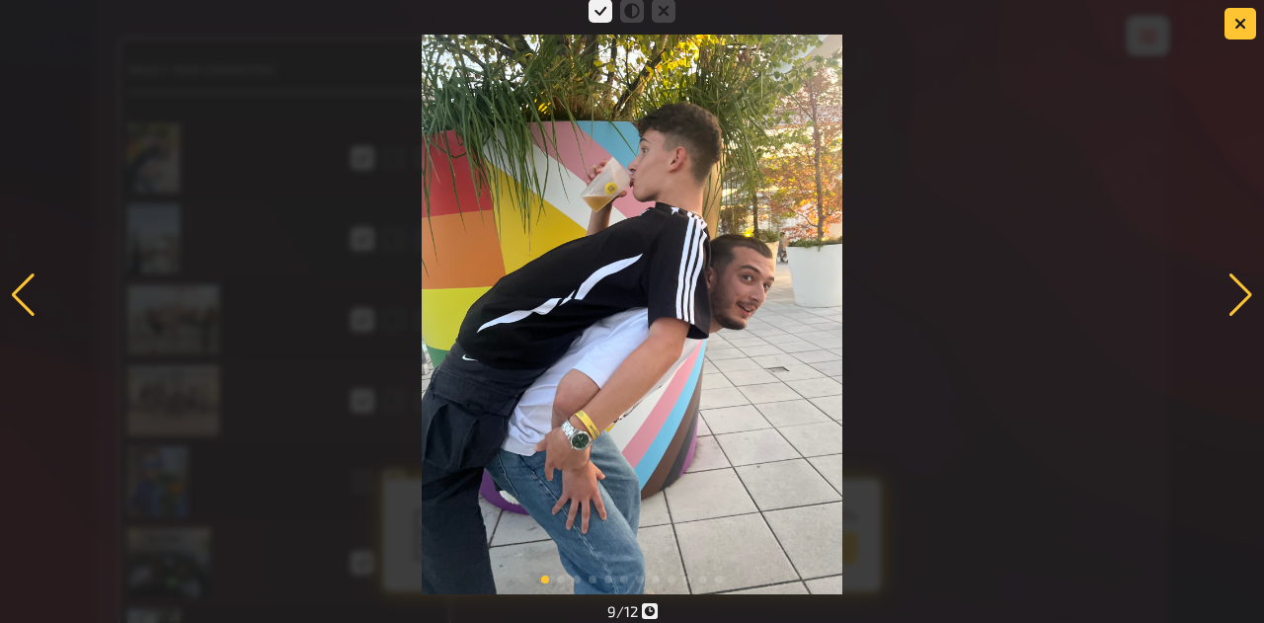
click at [1242, 296] on div at bounding box center [1241, 295] width 27 height 43
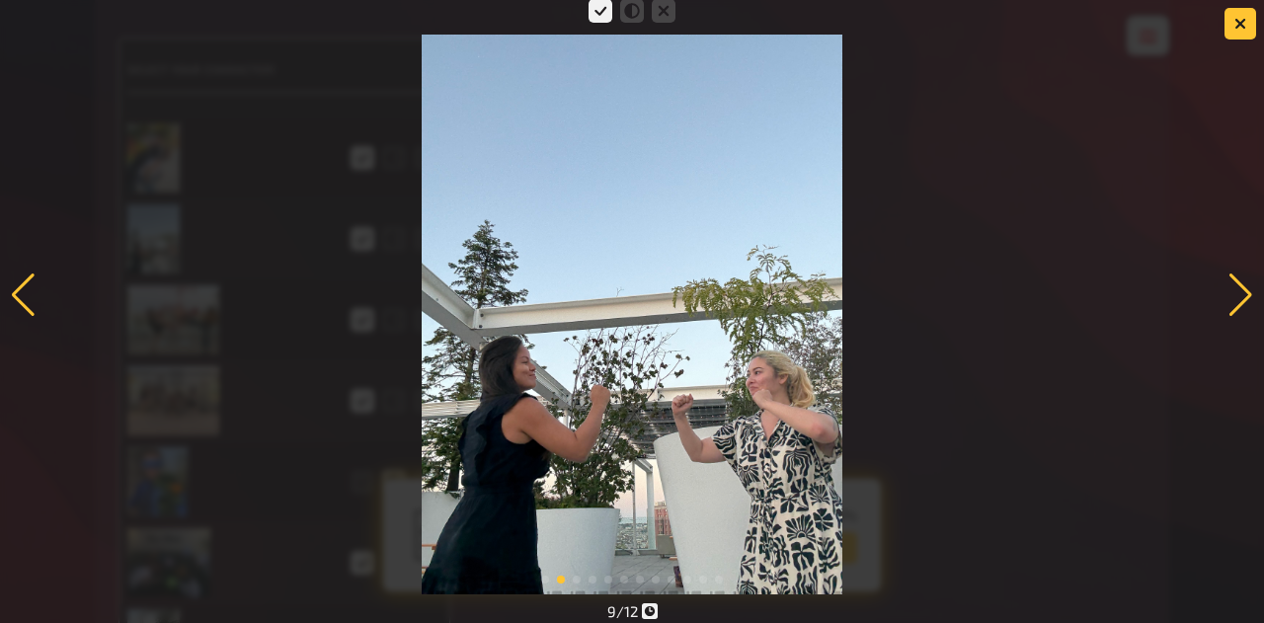
click at [1229, 36] on button "button" at bounding box center [1241, 24] width 32 height 32
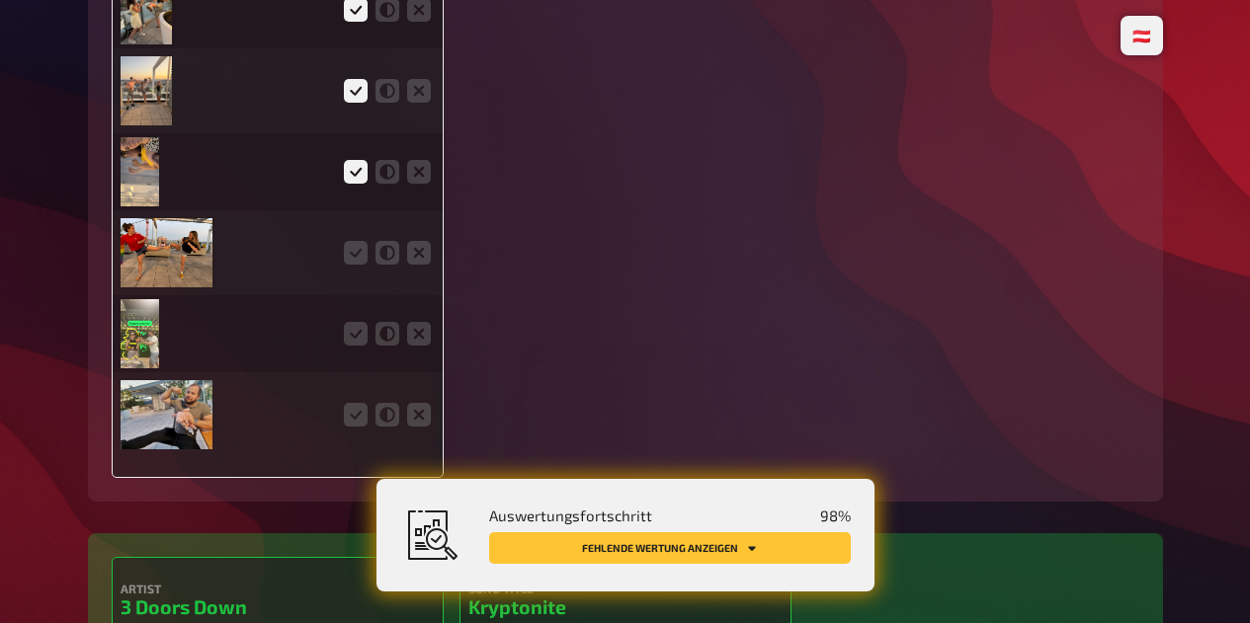
scroll to position [6185, 0]
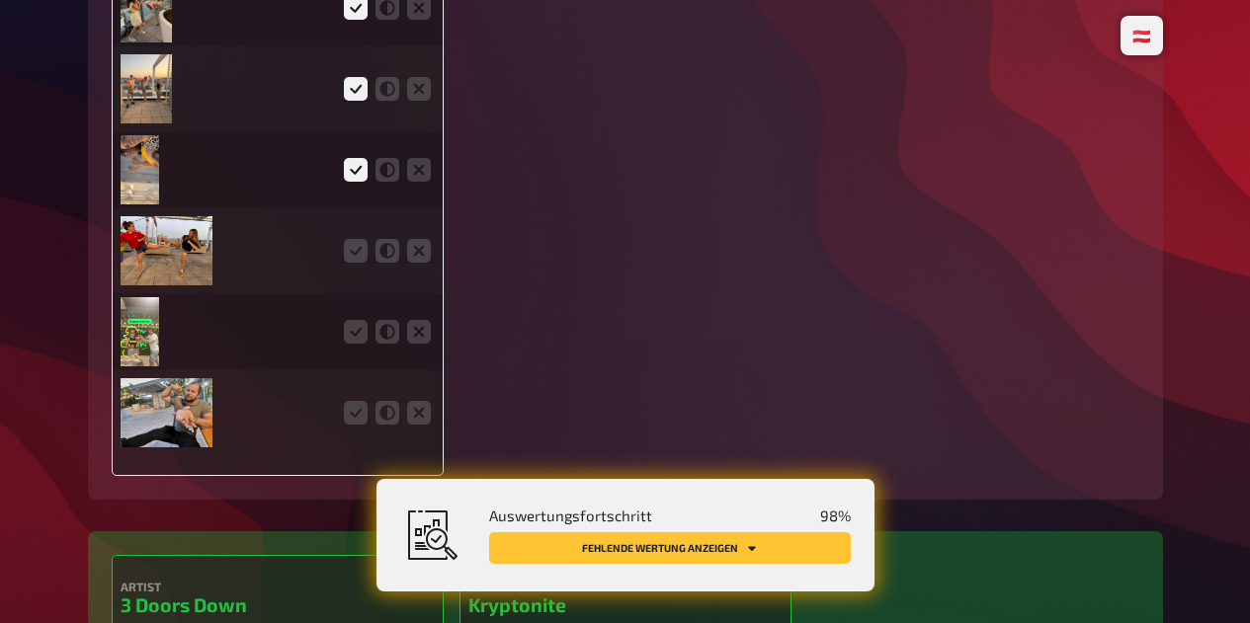
click at [349, 263] on icon at bounding box center [356, 251] width 24 height 24
click at [0, 0] on input "radio" at bounding box center [0, 0] width 0 height 0
click at [348, 339] on icon at bounding box center [356, 332] width 24 height 24
click at [0, 0] on input "radio" at bounding box center [0, 0] width 0 height 0
click at [347, 423] on icon at bounding box center [356, 413] width 24 height 24
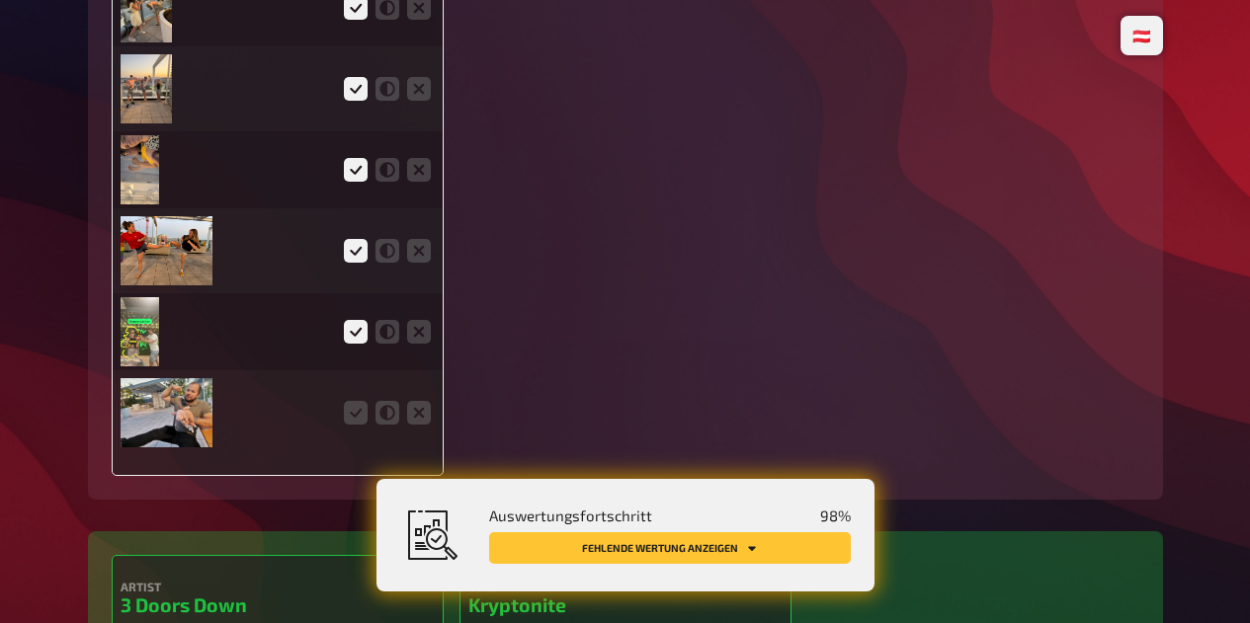
click at [0, 0] on input "radio" at bounding box center [0, 0] width 0 height 0
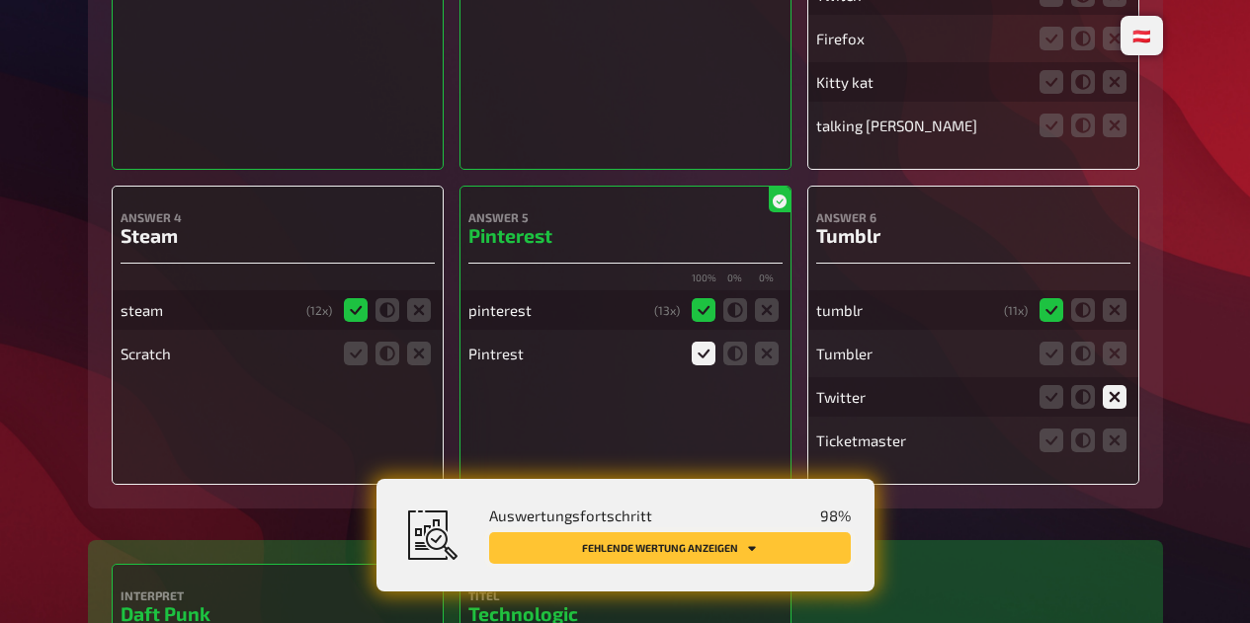
click at [770, 558] on button "Fehlende Wertung anzeigen" at bounding box center [670, 548] width 362 height 32
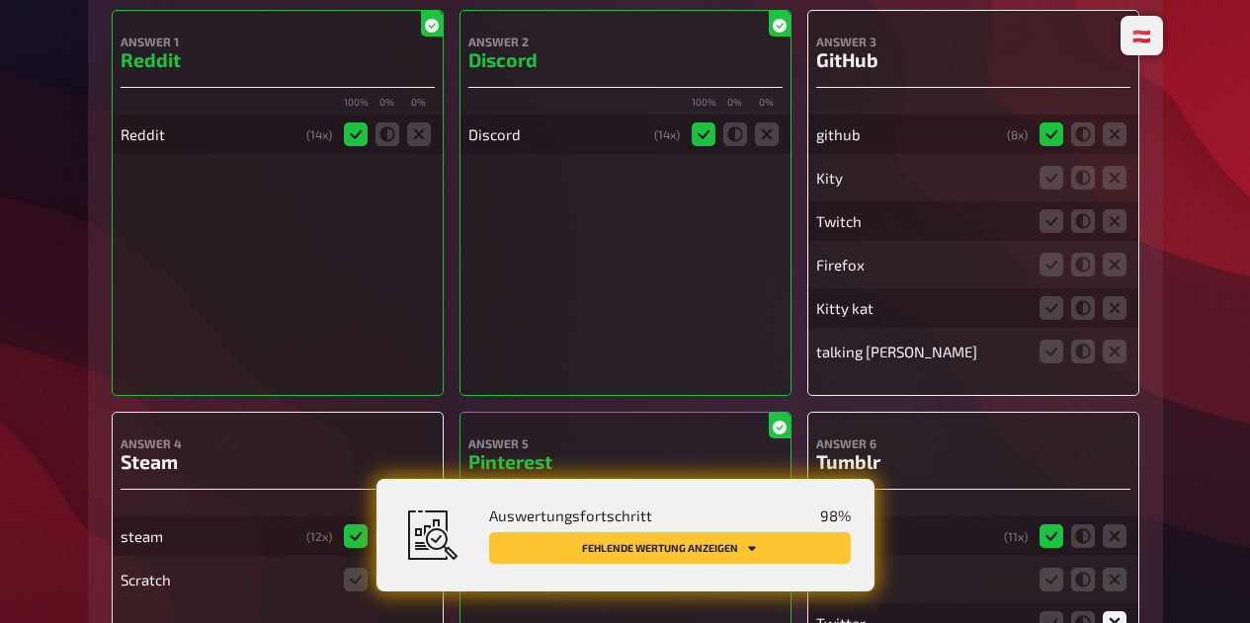
scroll to position [7407, 0]
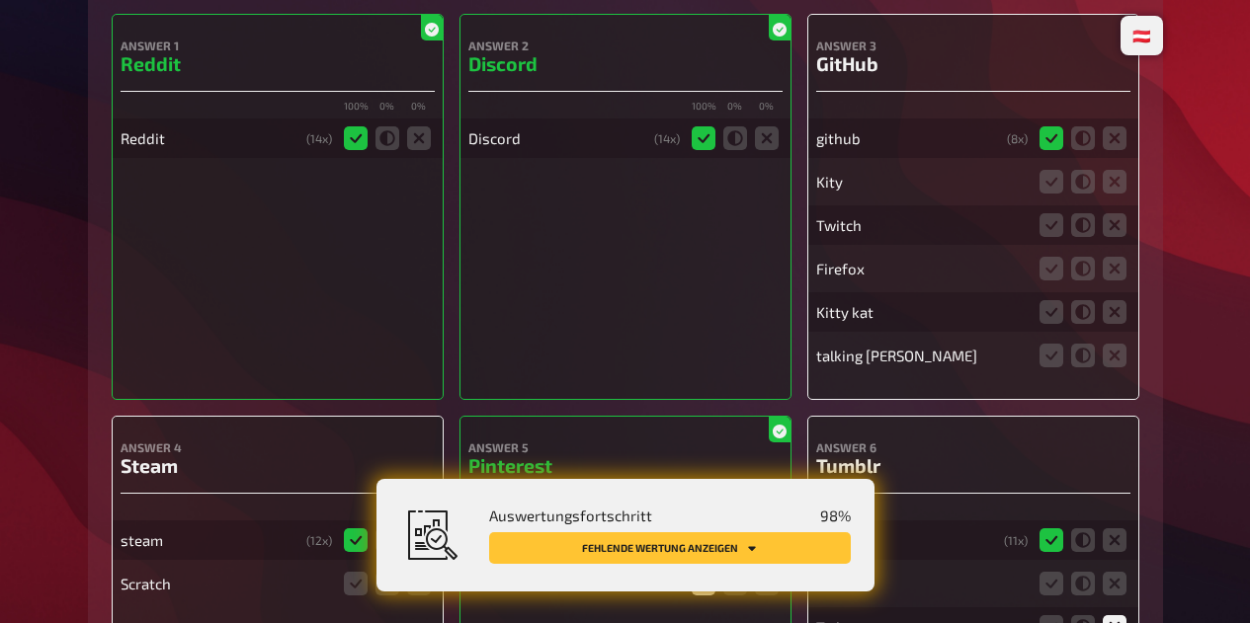
click at [1117, 194] on icon at bounding box center [1114, 182] width 24 height 24
click at [0, 0] on input "radio" at bounding box center [0, 0] width 0 height 0
click at [1116, 237] on icon at bounding box center [1114, 225] width 24 height 24
click at [0, 0] on input "radio" at bounding box center [0, 0] width 0 height 0
click at [1113, 281] on icon at bounding box center [1114, 269] width 24 height 24
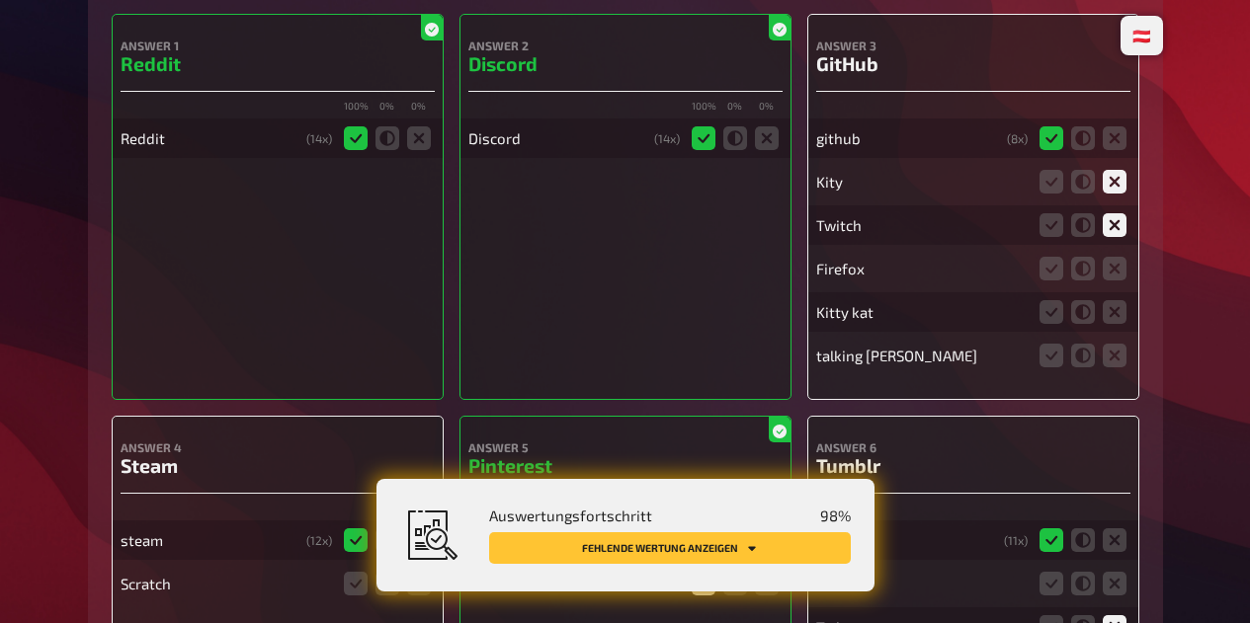
click at [0, 0] on input "radio" at bounding box center [0, 0] width 0 height 0
click at [1118, 324] on icon at bounding box center [1114, 312] width 24 height 24
click at [0, 0] on input "radio" at bounding box center [0, 0] width 0 height 0
click at [1111, 367] on icon at bounding box center [1114, 356] width 24 height 24
click at [0, 0] on input "radio" at bounding box center [0, 0] width 0 height 0
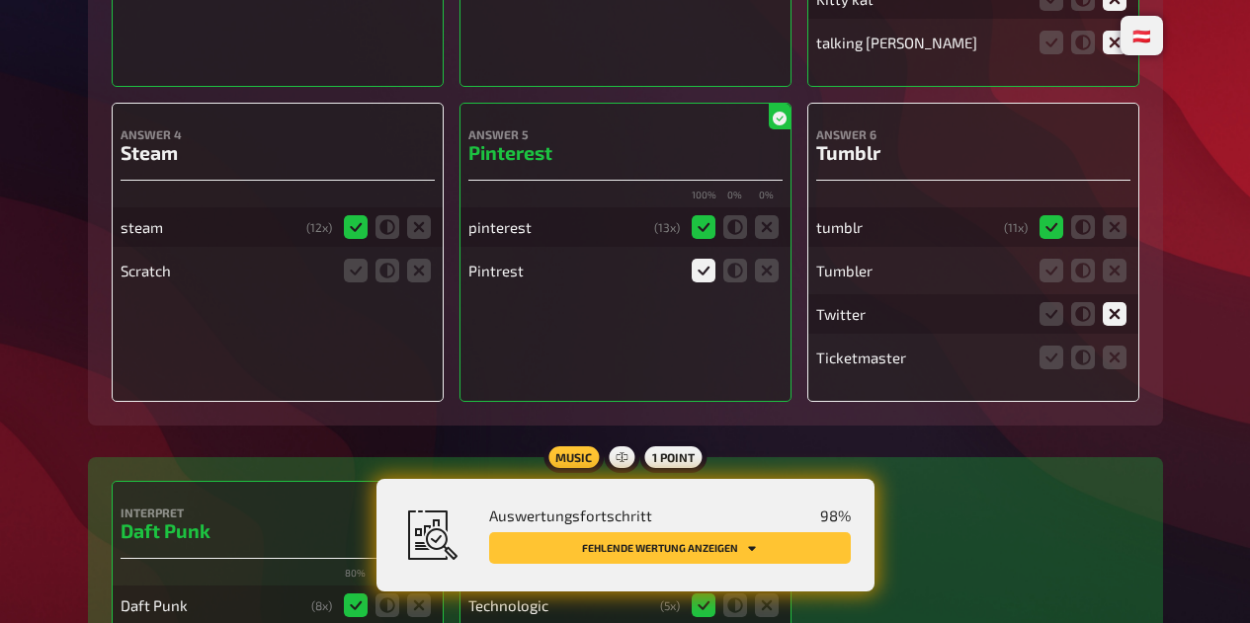
scroll to position [7725, 0]
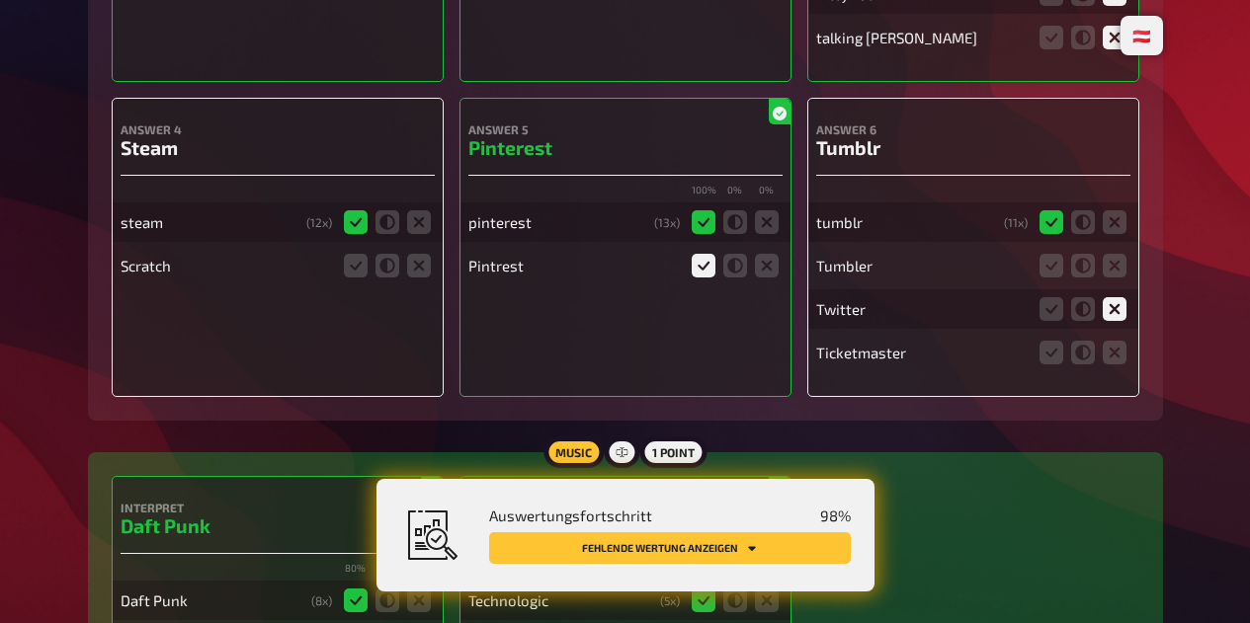
click at [424, 278] on icon at bounding box center [419, 266] width 24 height 24
click at [0, 0] on input "radio" at bounding box center [0, 0] width 0 height 0
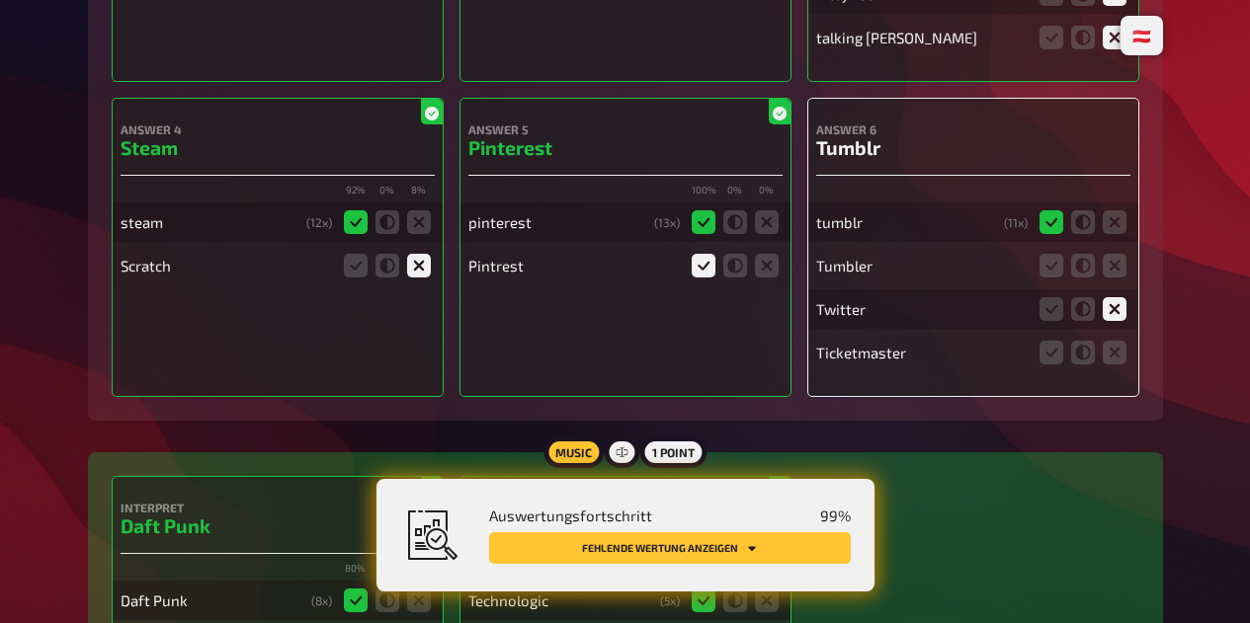
click at [1115, 365] on icon at bounding box center [1114, 353] width 24 height 24
click at [0, 0] on input "radio" at bounding box center [0, 0] width 0 height 0
click at [1117, 278] on icon at bounding box center [1114, 266] width 24 height 24
click at [0, 0] on input "radio" at bounding box center [0, 0] width 0 height 0
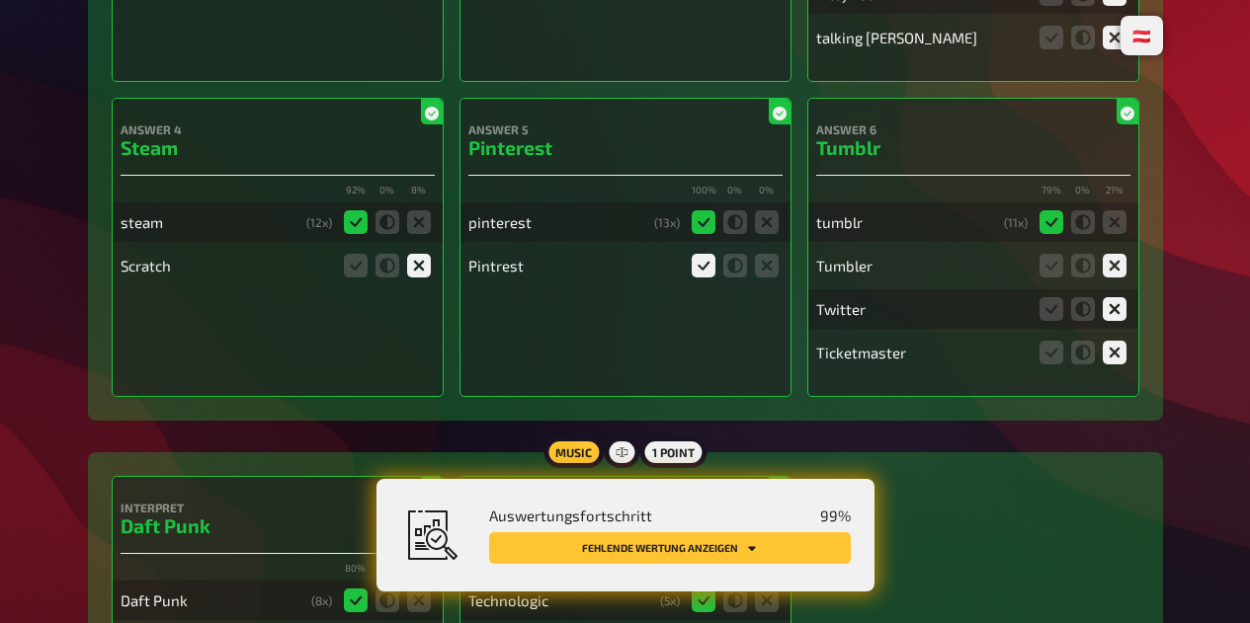
click at [1047, 278] on icon at bounding box center [1051, 266] width 24 height 24
click at [0, 0] on input "radio" at bounding box center [0, 0] width 0 height 0
click at [771, 562] on button "Fehlende Wertung anzeigen" at bounding box center [670, 548] width 362 height 32
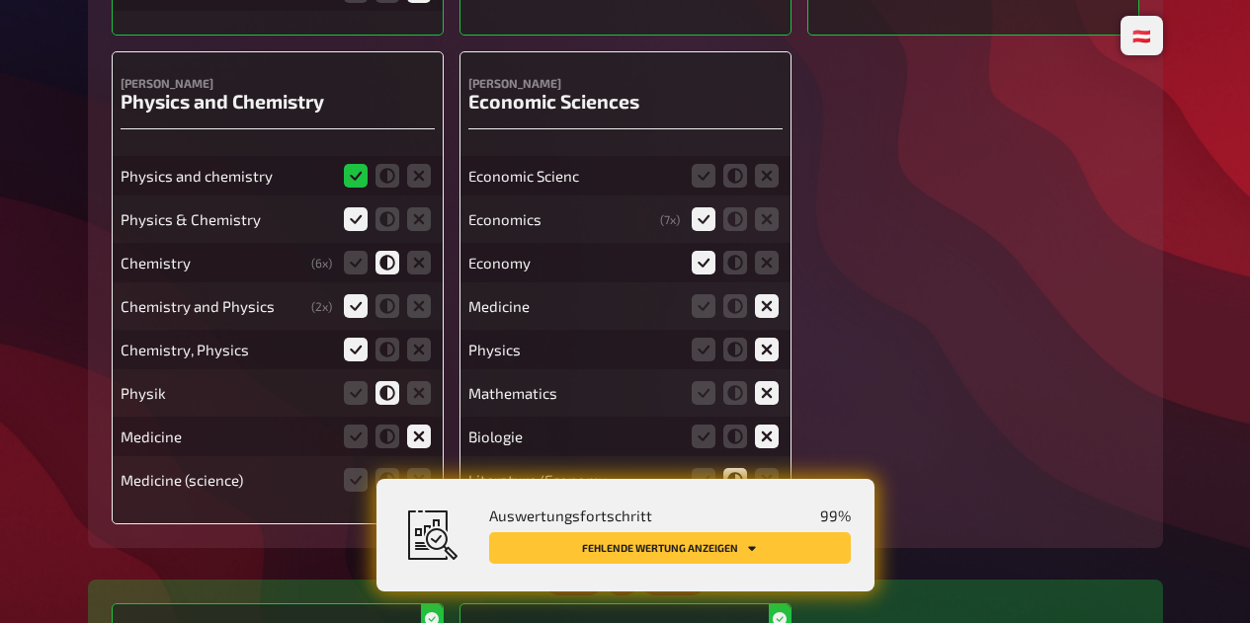
scroll to position [9278, 0]
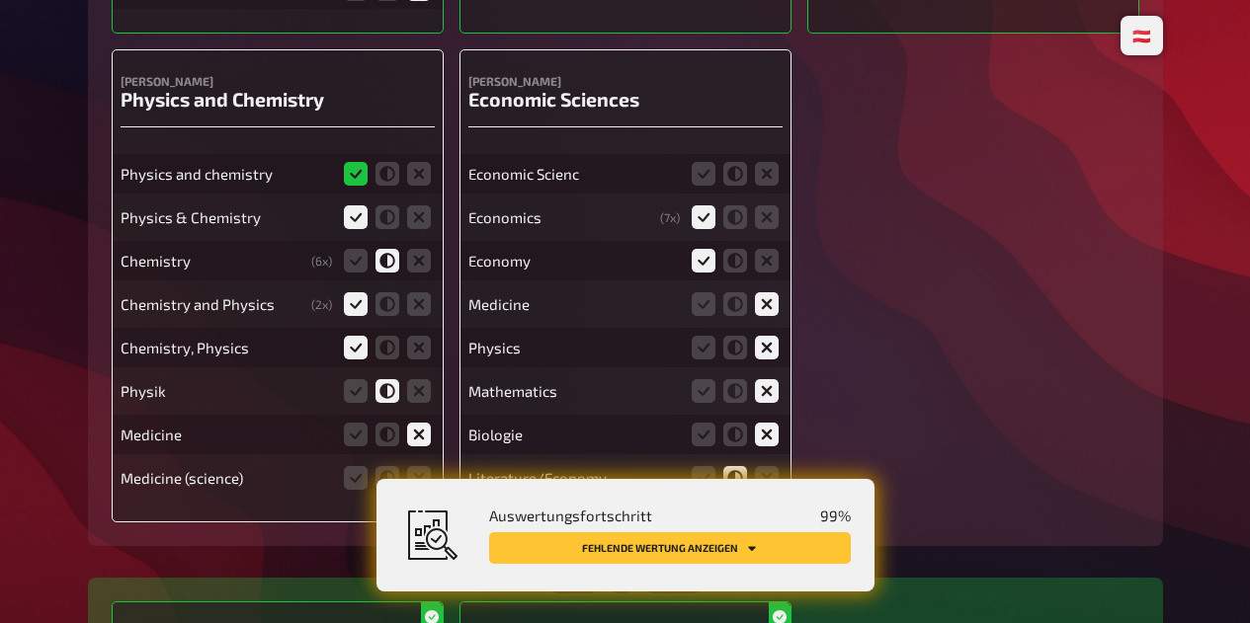
click at [697, 186] on icon at bounding box center [703, 174] width 24 height 24
click at [0, 0] on input "radio" at bounding box center [0, 0] width 0 height 0
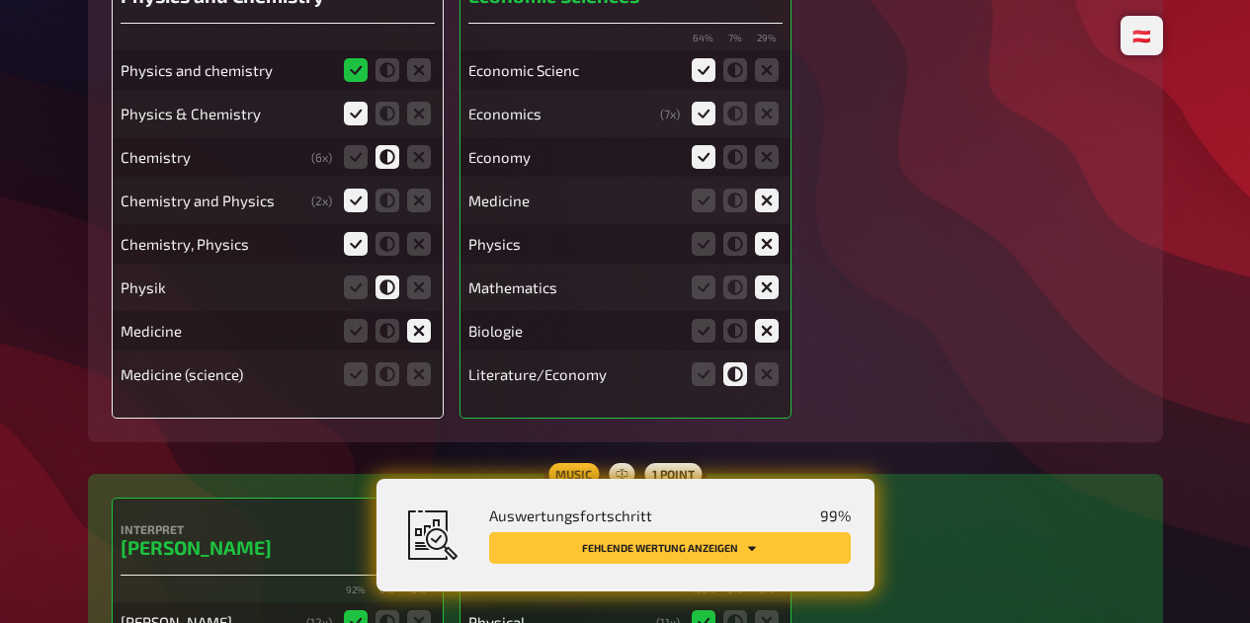
scroll to position [9382, 0]
click at [414, 385] on icon at bounding box center [419, 374] width 24 height 24
click at [0, 0] on input "radio" at bounding box center [0, 0] width 0 height 0
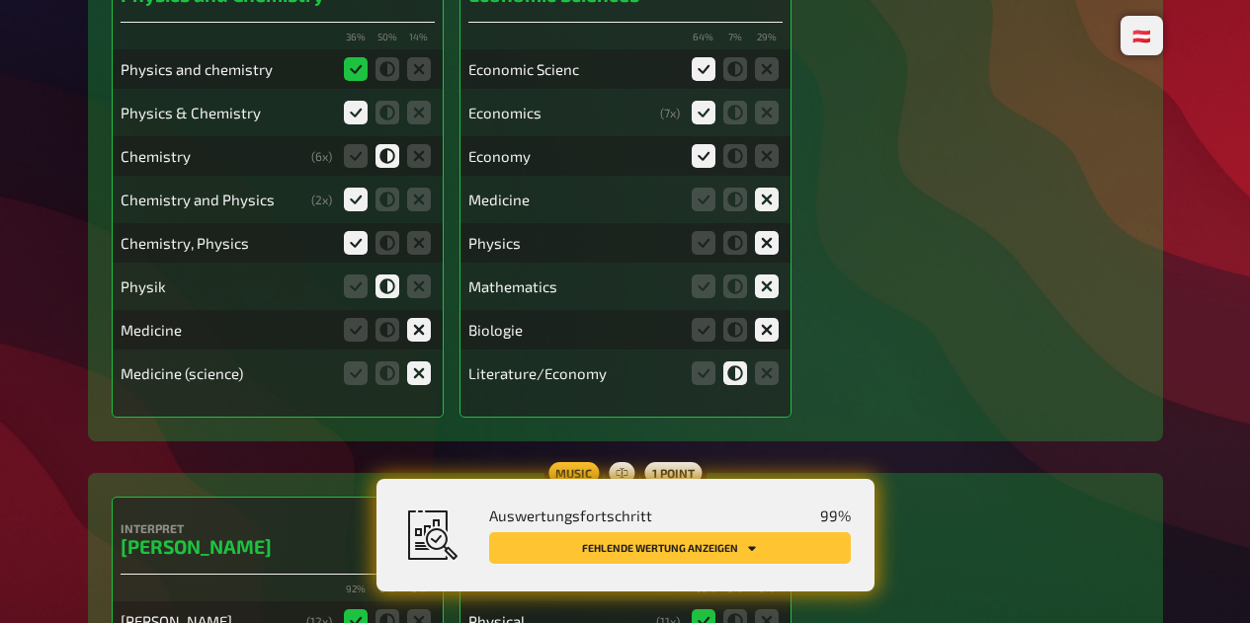
click at [736, 548] on button "Fehlende Wertung anzeigen" at bounding box center [670, 548] width 362 height 32
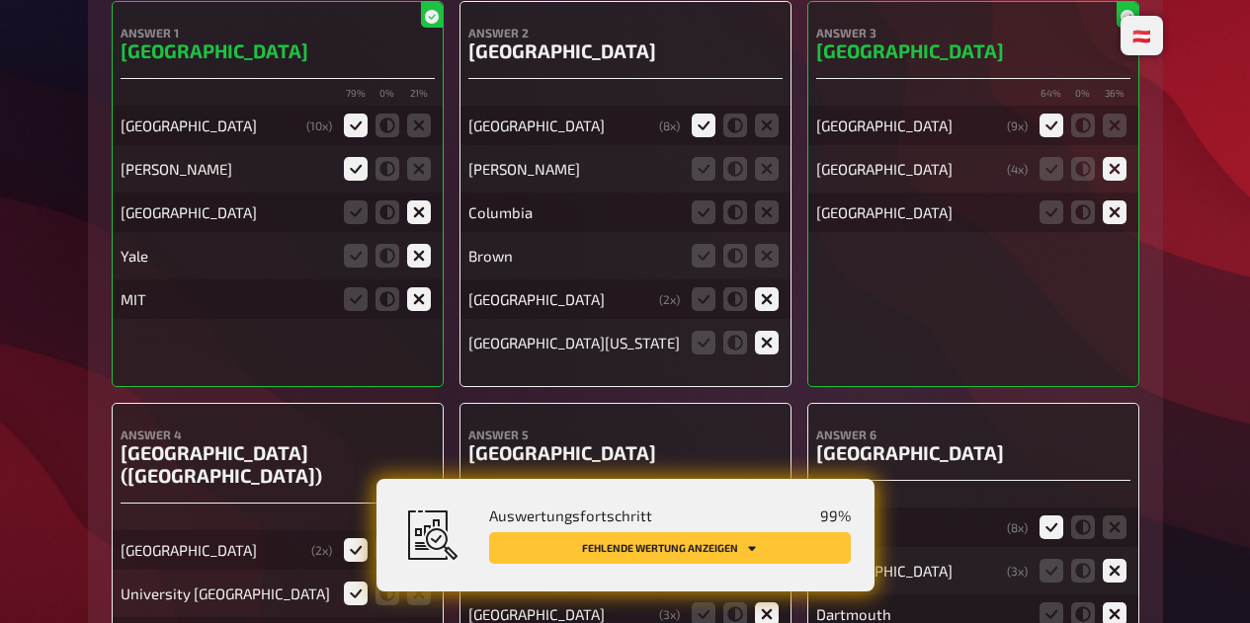
scroll to position [10430, 0]
click at [767, 180] on icon at bounding box center [767, 168] width 24 height 24
click at [0, 0] on input "radio" at bounding box center [0, 0] width 0 height 0
click at [760, 223] on icon at bounding box center [767, 212] width 24 height 24
click at [0, 0] on input "radio" at bounding box center [0, 0] width 0 height 0
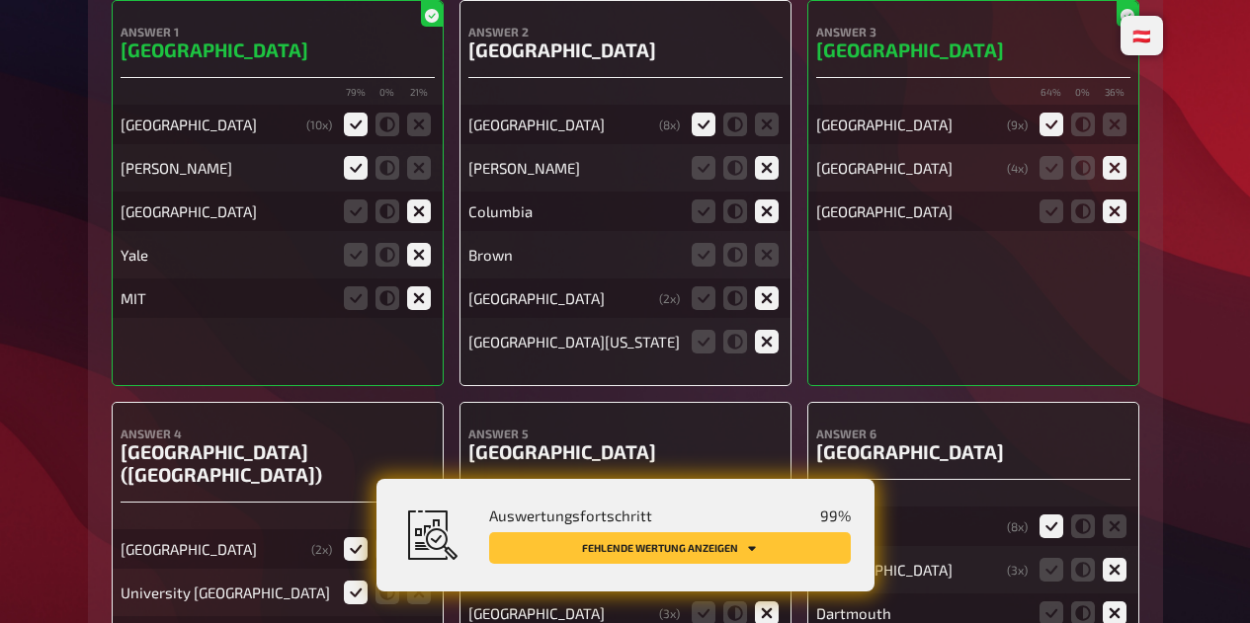
click at [772, 259] on icon at bounding box center [767, 255] width 24 height 24
click at [0, 0] on input "radio" at bounding box center [0, 0] width 0 height 0
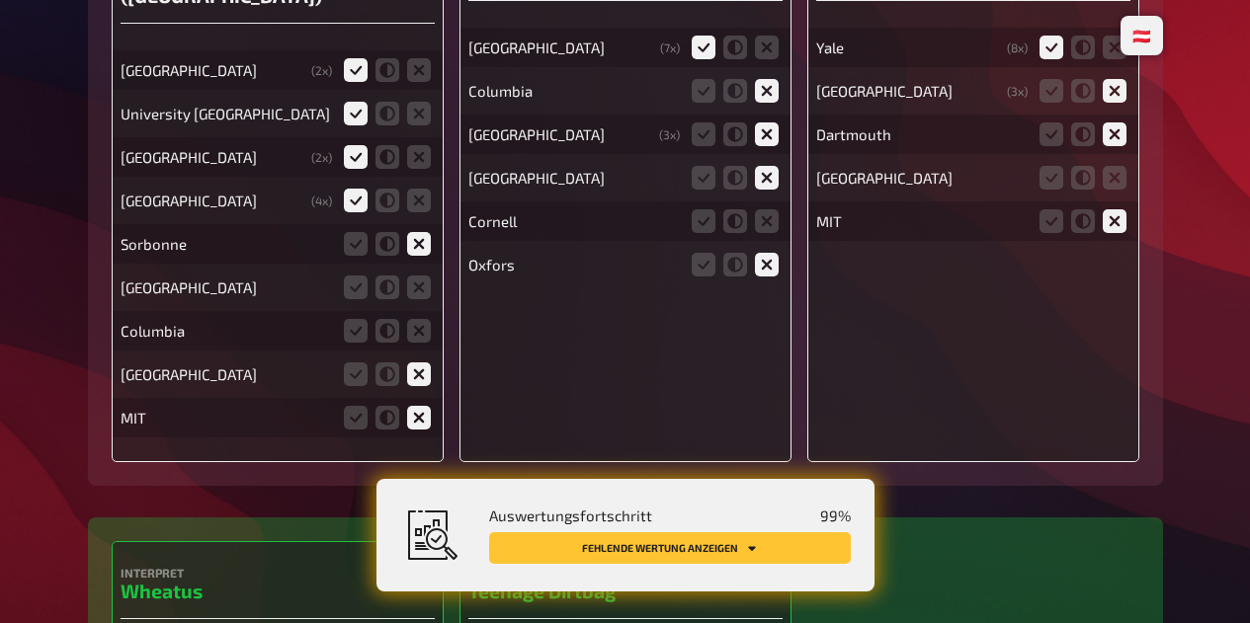
scroll to position [10910, 0]
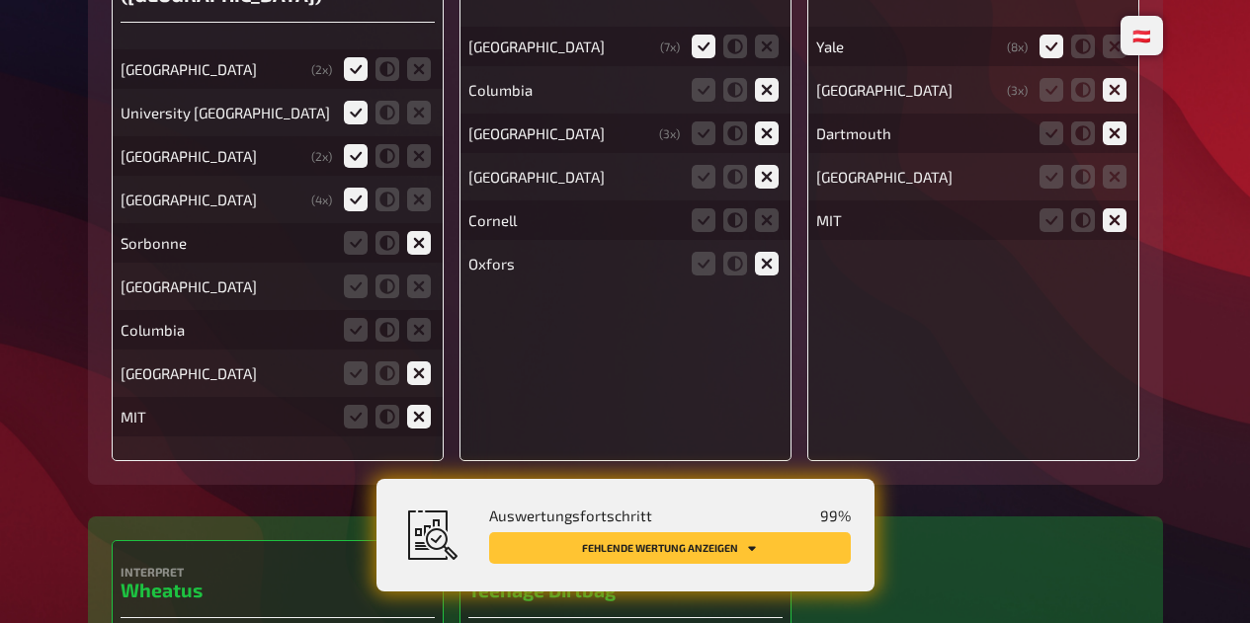
click at [420, 298] on icon at bounding box center [419, 287] width 24 height 24
click at [0, 0] on input "radio" at bounding box center [0, 0] width 0 height 0
click at [418, 342] on icon at bounding box center [419, 330] width 24 height 24
click at [0, 0] on input "radio" at bounding box center [0, 0] width 0 height 0
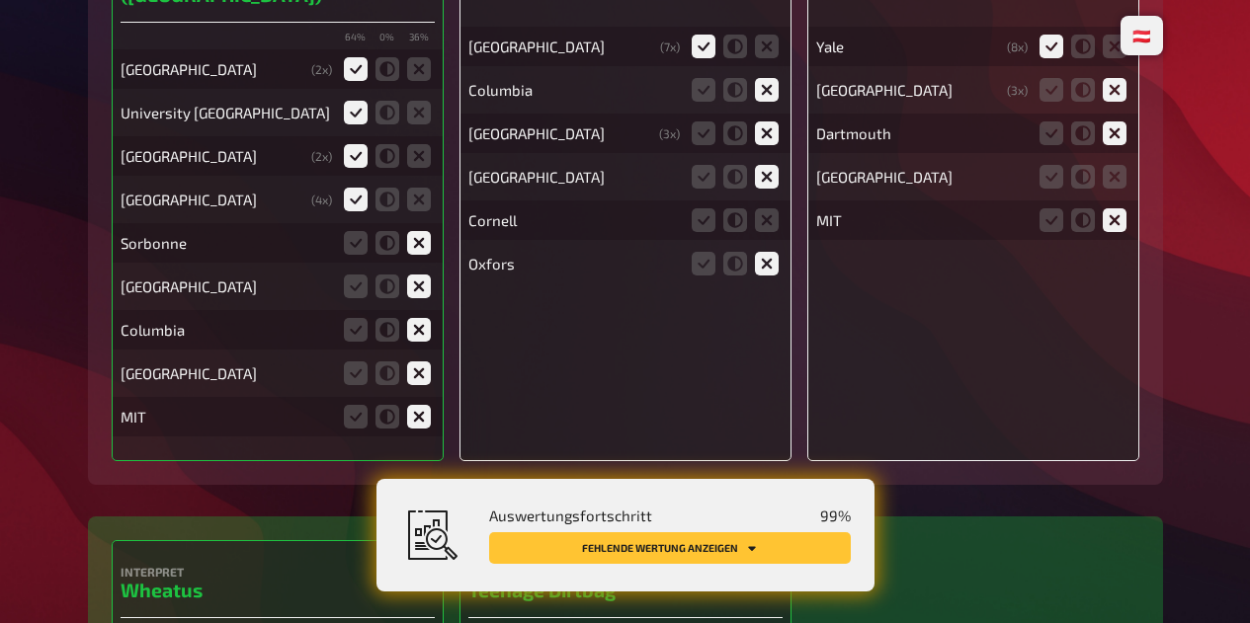
click at [421, 429] on icon at bounding box center [419, 417] width 24 height 24
click at [0, 0] on input "radio" at bounding box center [0, 0] width 0 height 0
click at [1113, 189] on icon at bounding box center [1114, 177] width 24 height 24
click at [0, 0] on input "radio" at bounding box center [0, 0] width 0 height 0
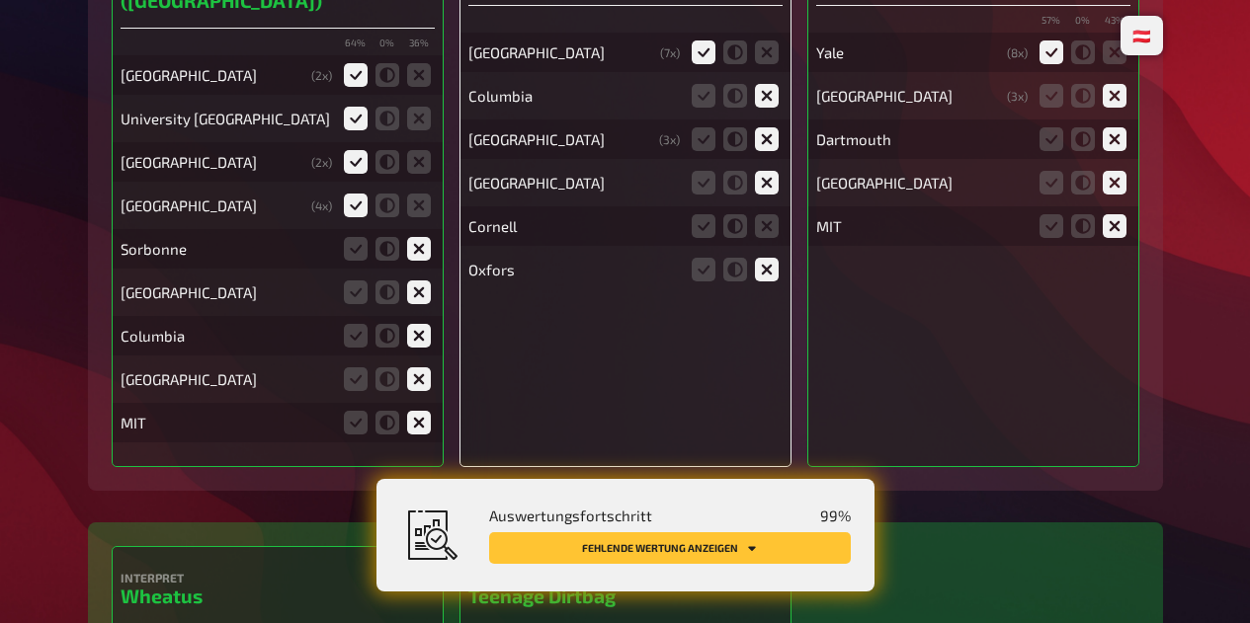
scroll to position [10905, 0]
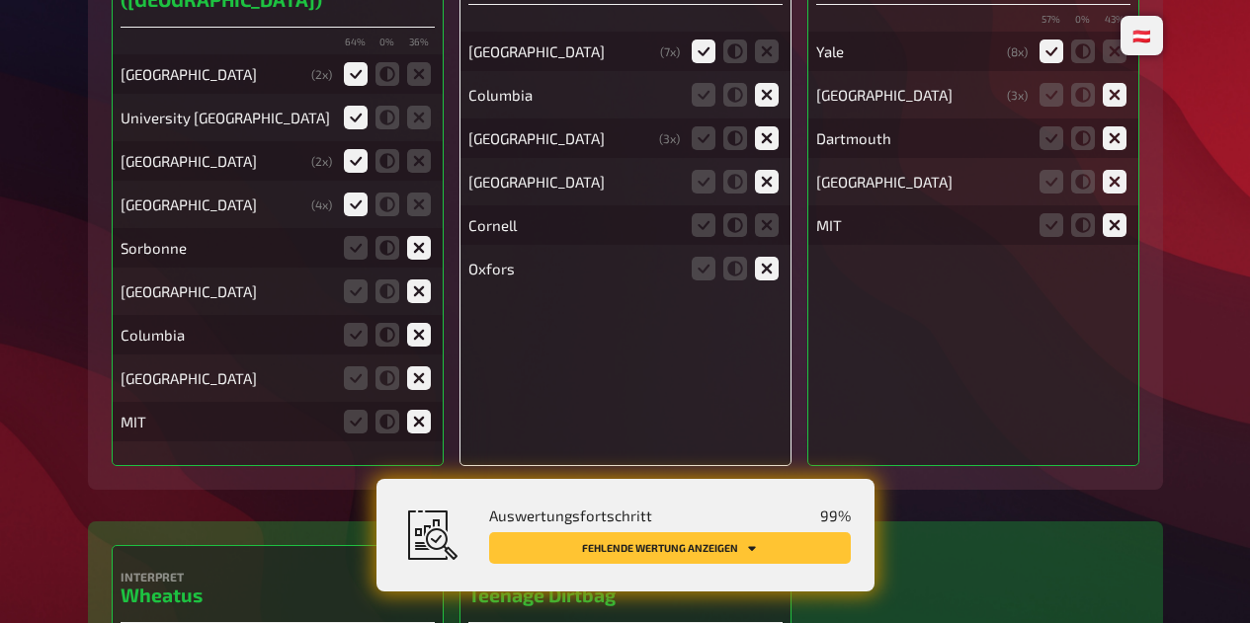
click at [755, 237] on label at bounding box center [767, 225] width 24 height 24
click at [0, 0] on input "radio" at bounding box center [0, 0] width 0 height 0
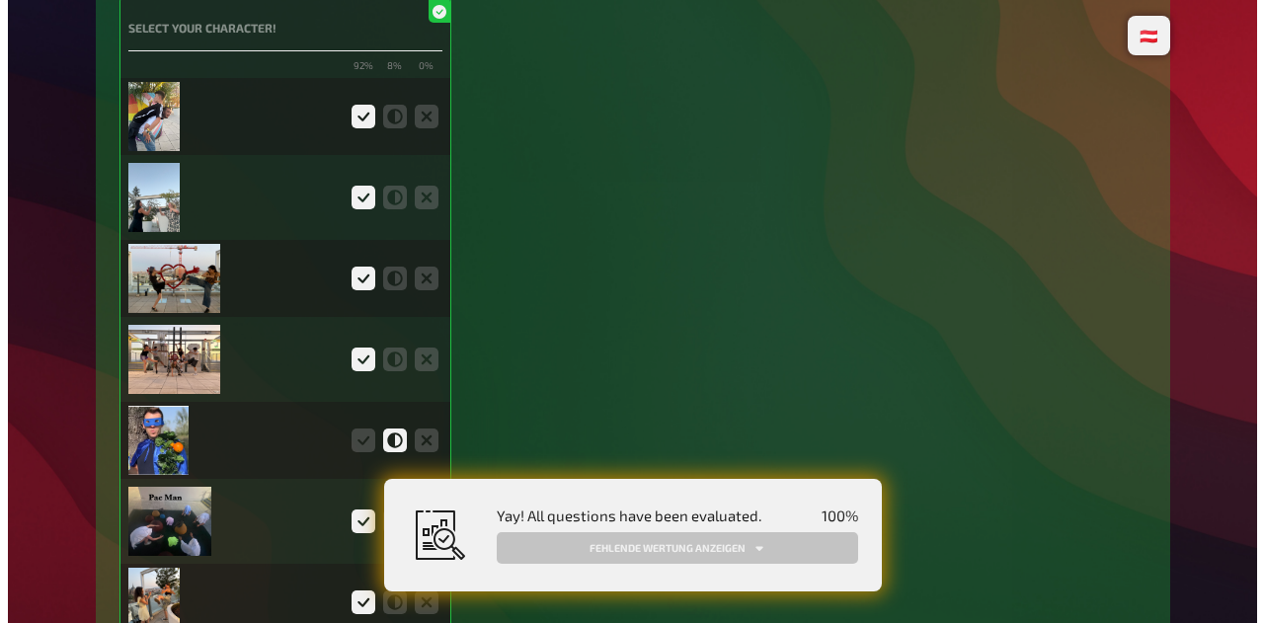
scroll to position [5546, 0]
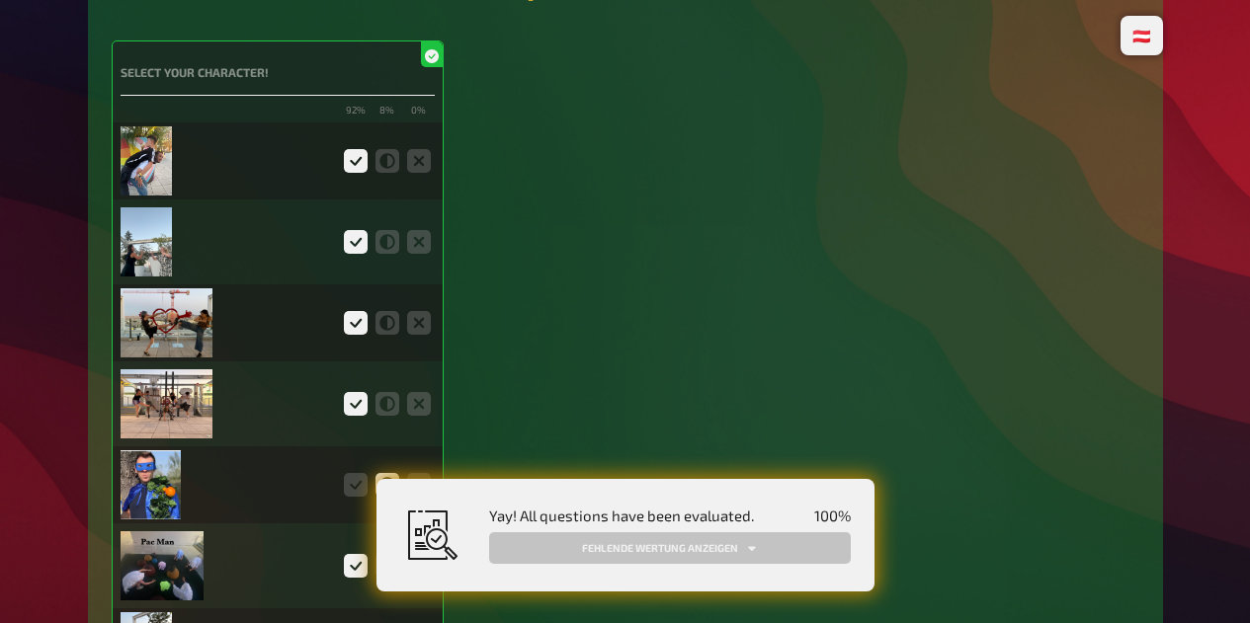
click at [135, 186] on img at bounding box center [147, 160] width 52 height 69
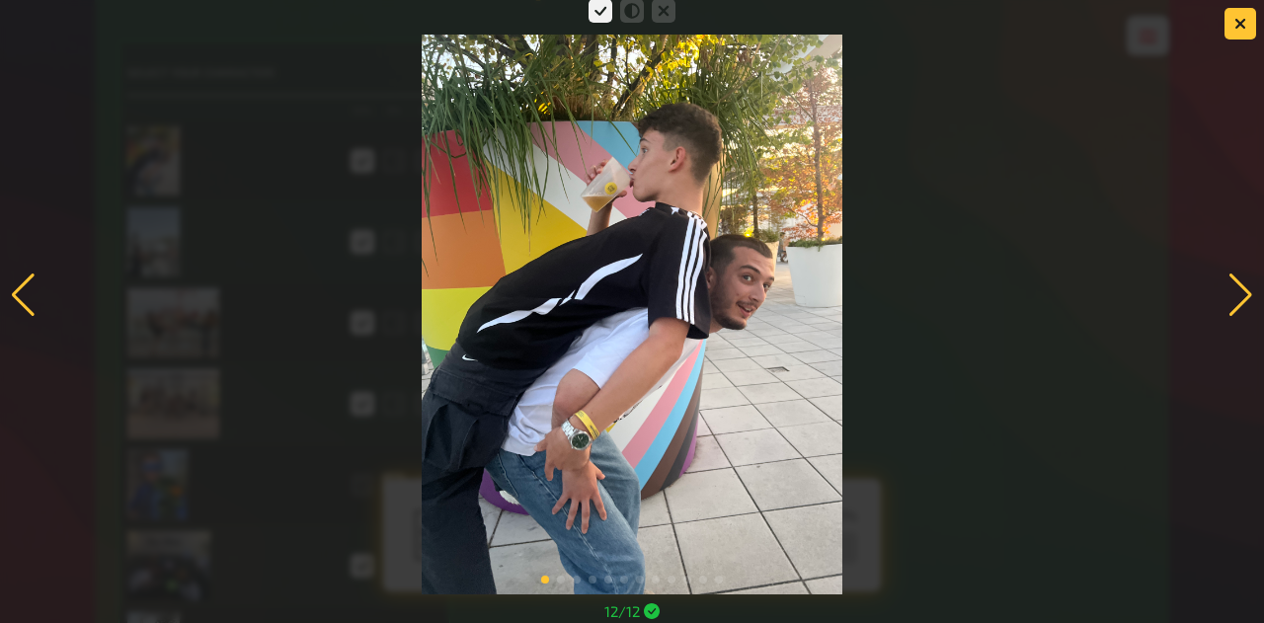
click at [1238, 303] on div at bounding box center [1241, 295] width 27 height 43
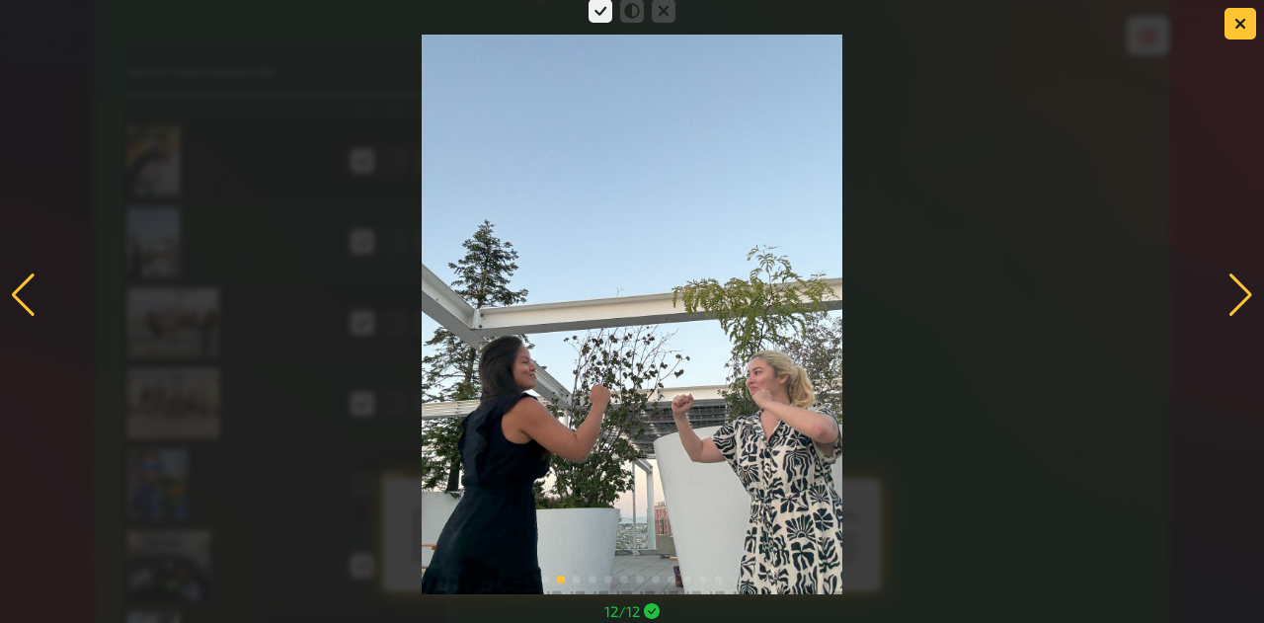
click at [1235, 305] on div at bounding box center [1241, 295] width 27 height 43
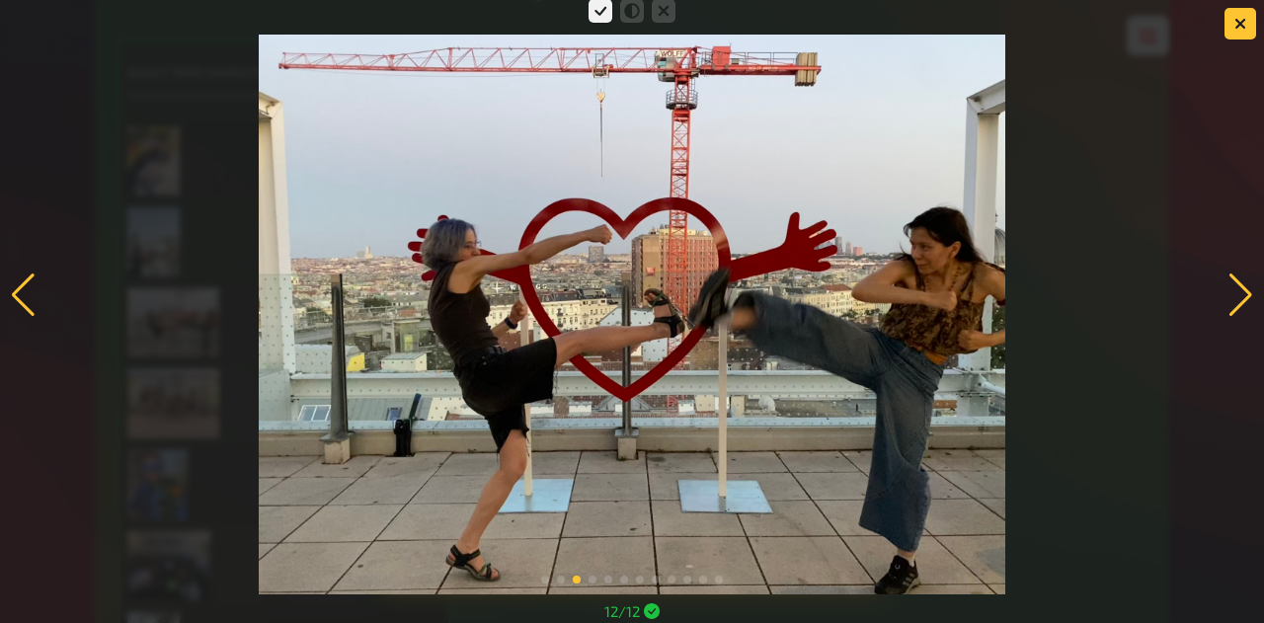
click at [1235, 309] on div at bounding box center [1241, 295] width 27 height 43
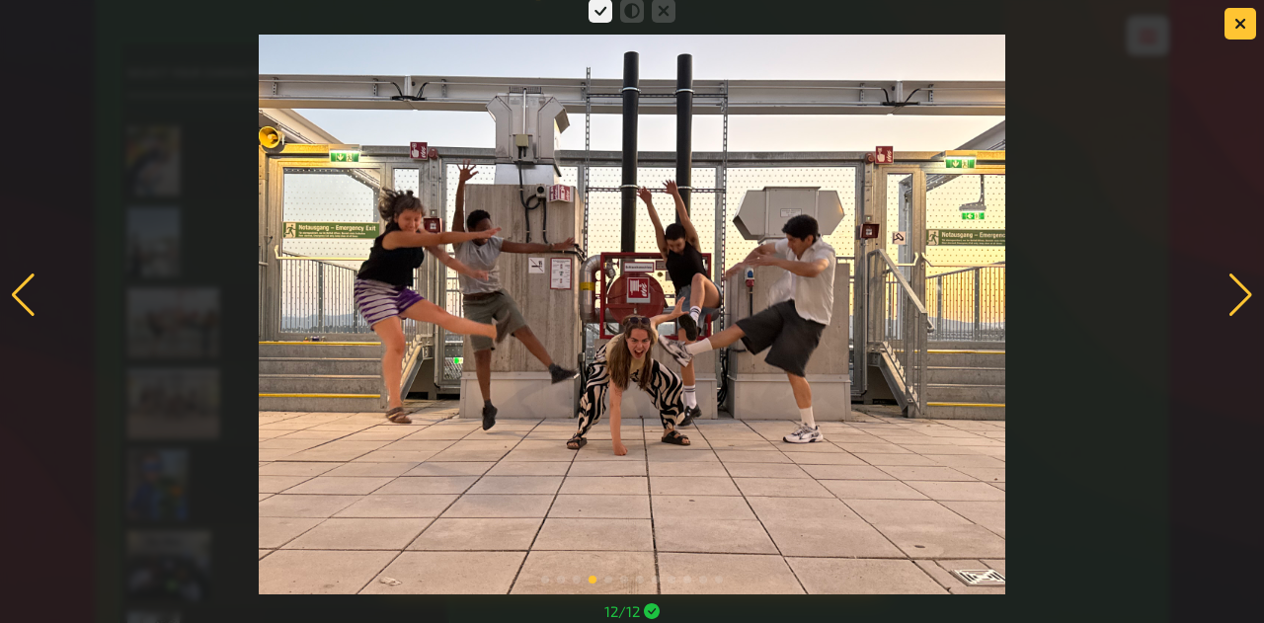
click at [1237, 306] on div at bounding box center [1241, 295] width 27 height 43
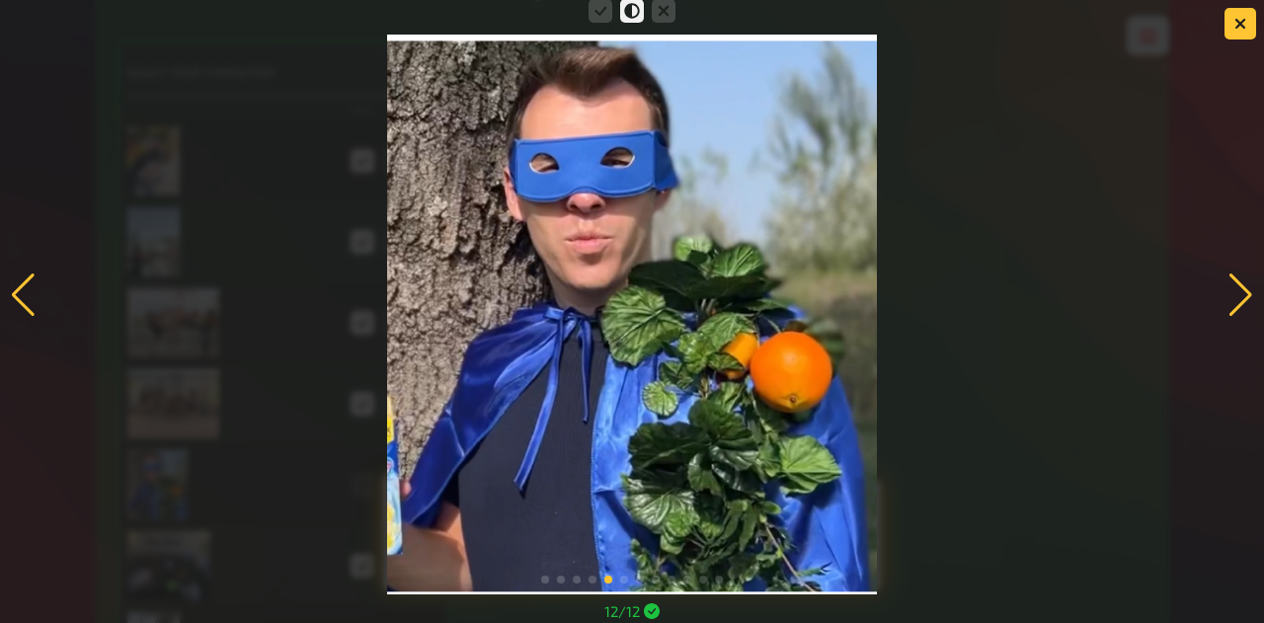
click at [1237, 307] on div at bounding box center [1241, 295] width 27 height 43
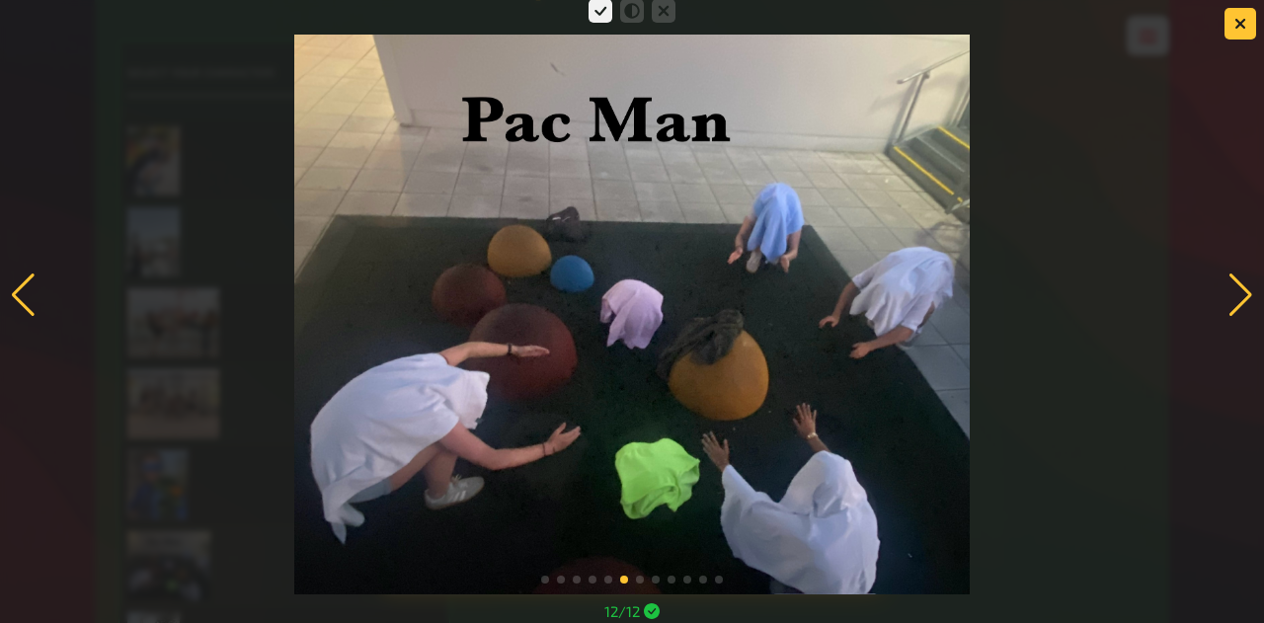
click at [1237, 306] on div at bounding box center [1241, 295] width 27 height 43
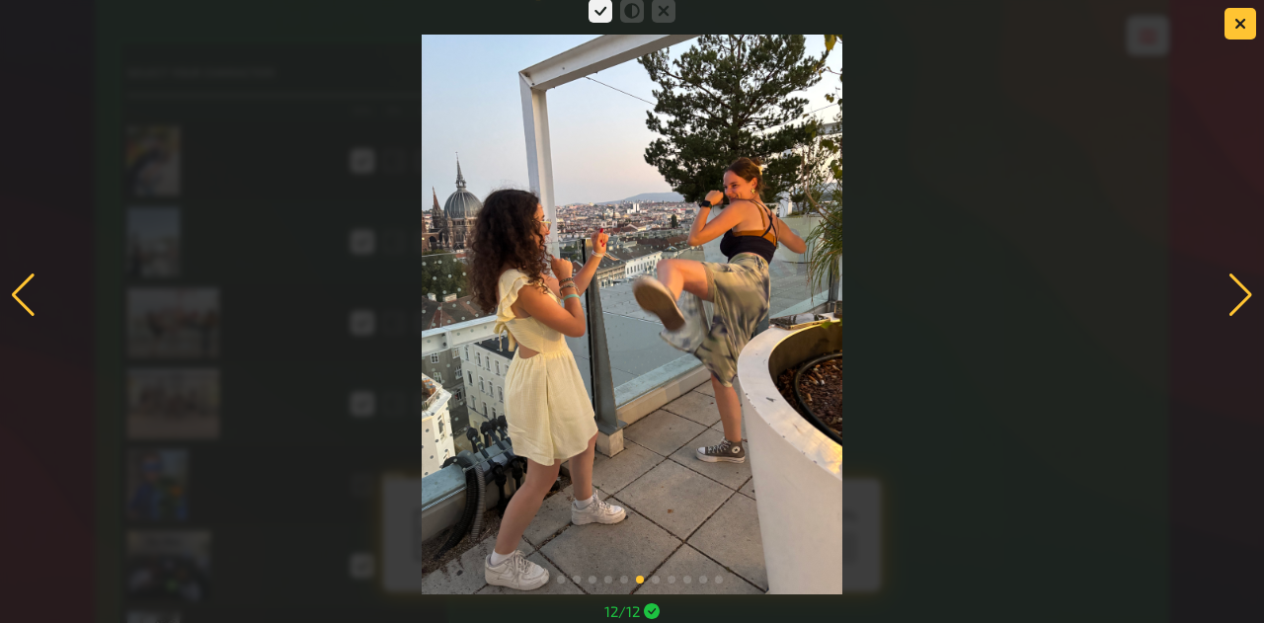
click at [24, 300] on div at bounding box center [23, 295] width 27 height 43
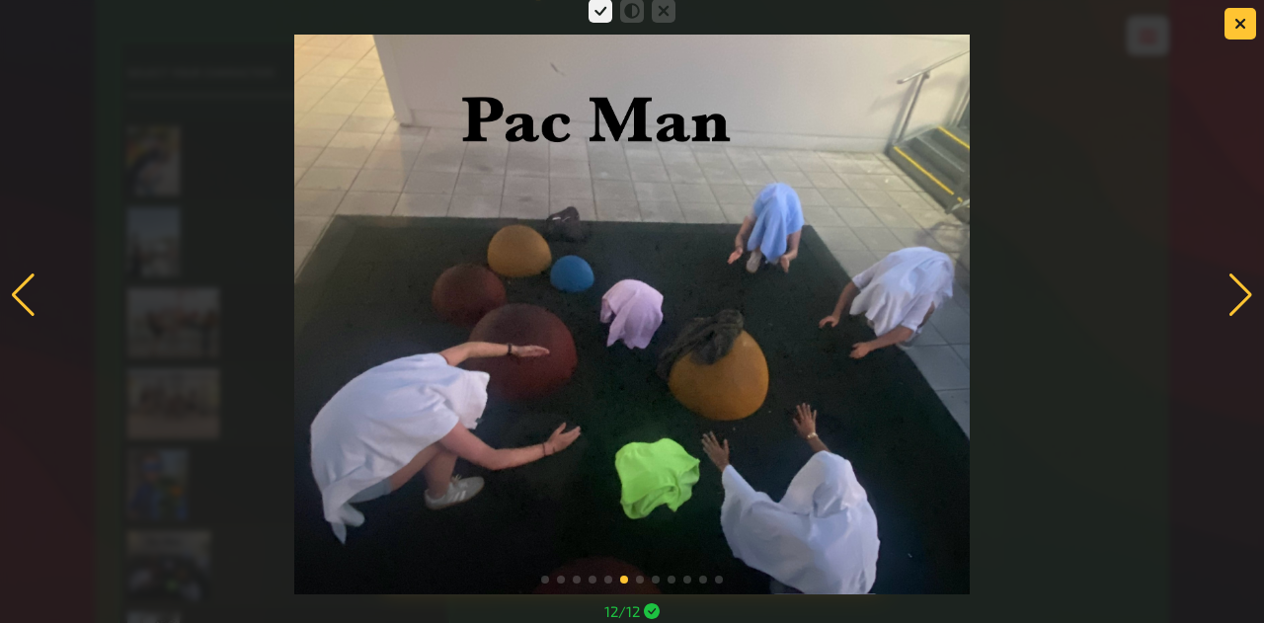
click at [1228, 303] on div at bounding box center [1241, 295] width 27 height 43
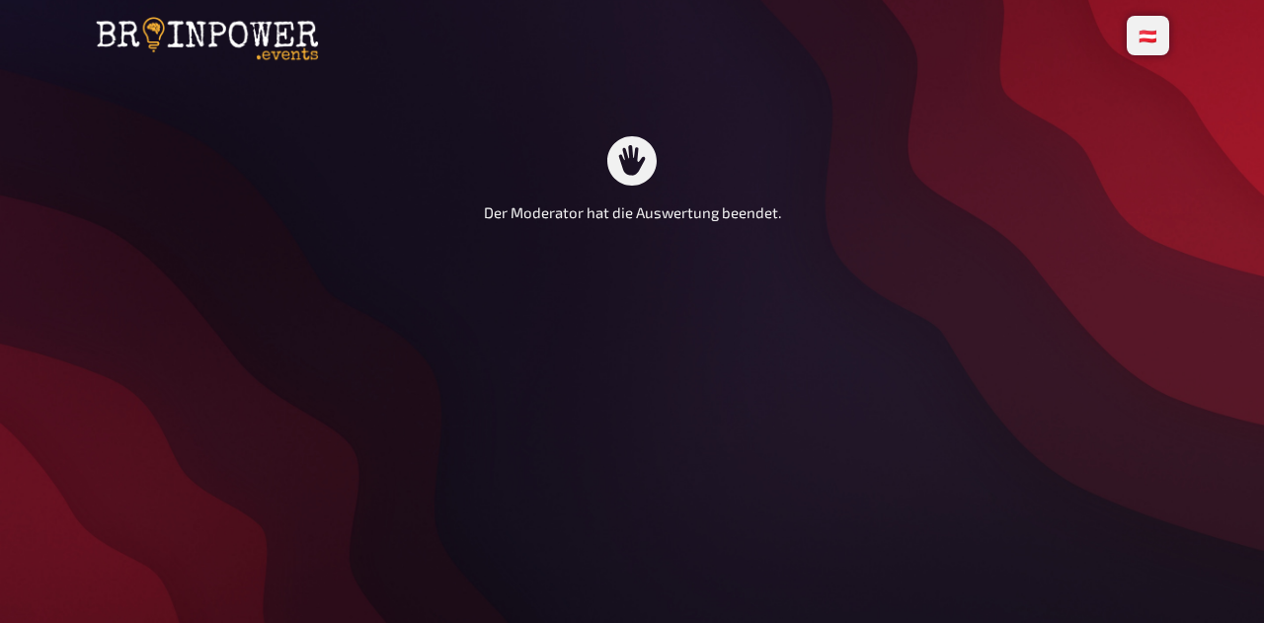
scroll to position [0, 0]
